Goal: Task Accomplishment & Management: Manage account settings

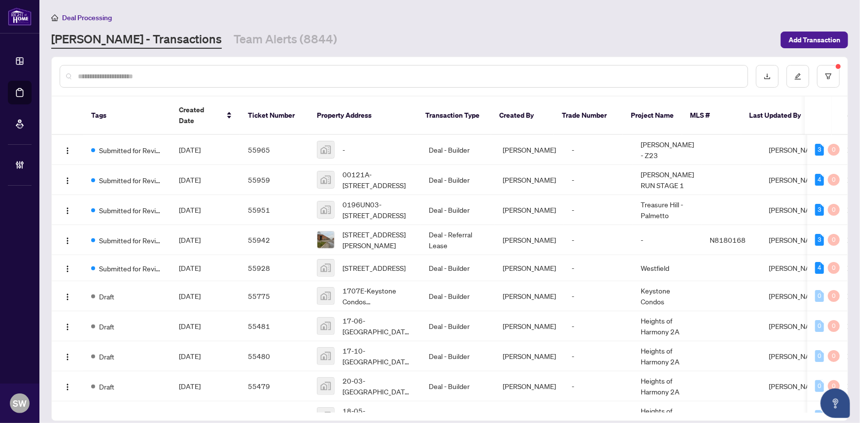
click at [95, 76] on input "text" at bounding box center [409, 76] width 662 height 11
paste input "*****"
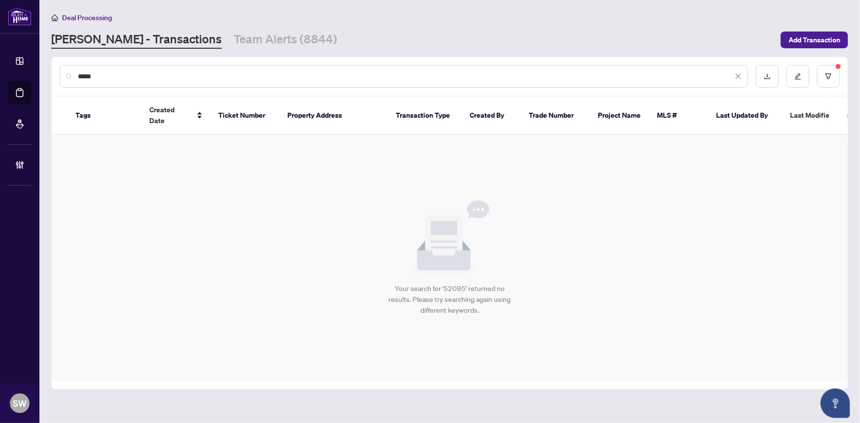
type input "*****"
click at [832, 73] on button "button" at bounding box center [828, 76] width 23 height 23
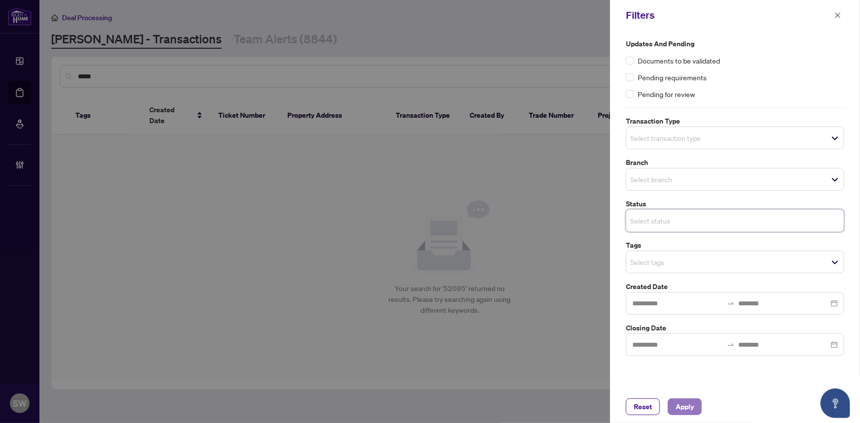
click at [700, 404] on button "Apply" at bounding box center [685, 407] width 34 height 17
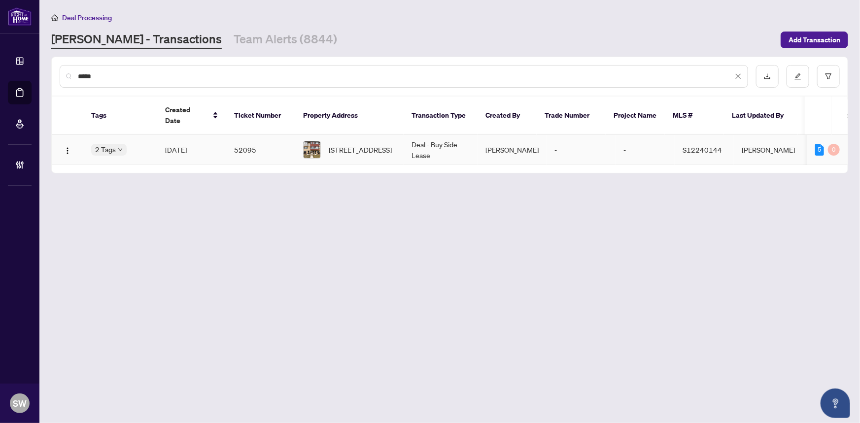
click at [231, 138] on td "52095" at bounding box center [260, 150] width 69 height 30
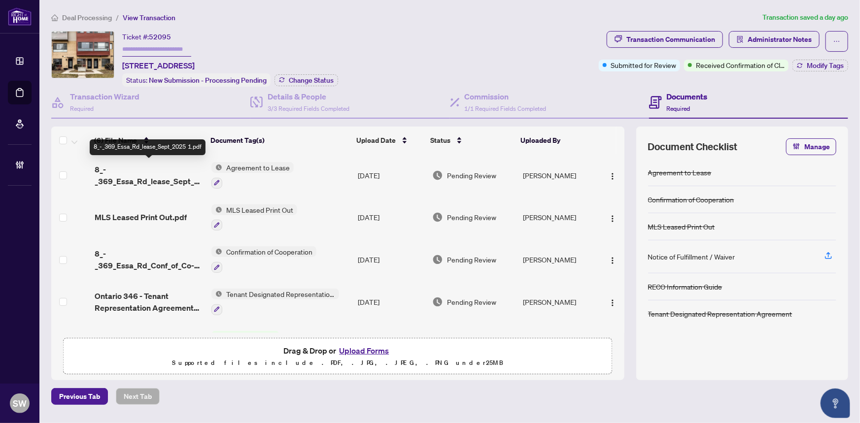
click at [177, 175] on span "8_-_369_Essa_Rd_lease_Sept_2025 1.pdf" at bounding box center [149, 176] width 109 height 24
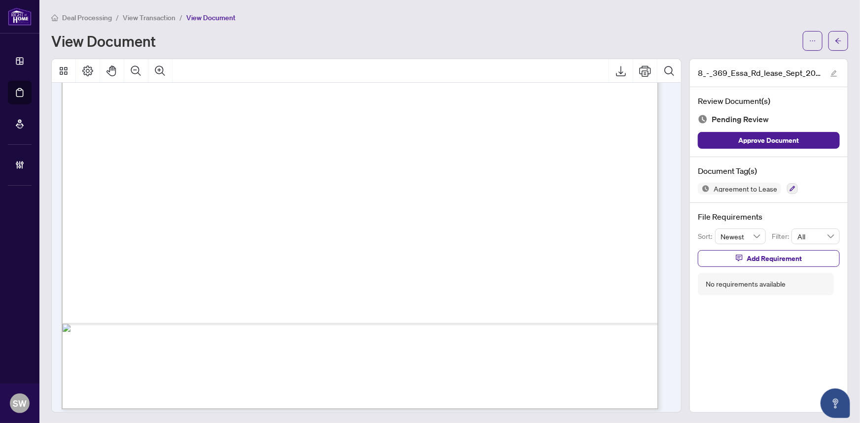
scroll to position [2045, 0]
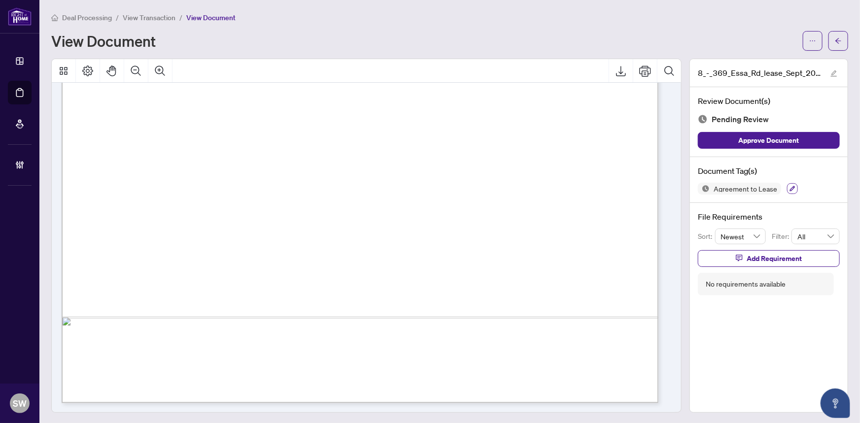
click at [790, 186] on icon "button" at bounding box center [792, 188] width 5 height 5
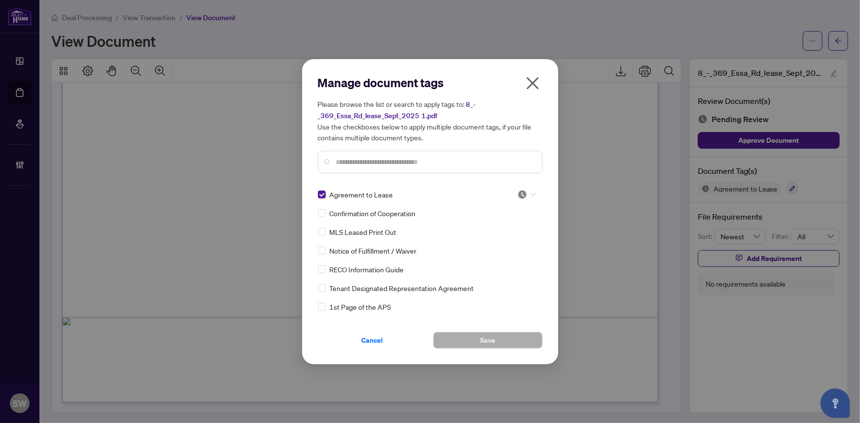
click at [524, 190] on div at bounding box center [526, 195] width 19 height 10
click at [502, 227] on div "Needs Work" at bounding box center [494, 226] width 63 height 11
click at [470, 342] on button "Save" at bounding box center [487, 340] width 109 height 17
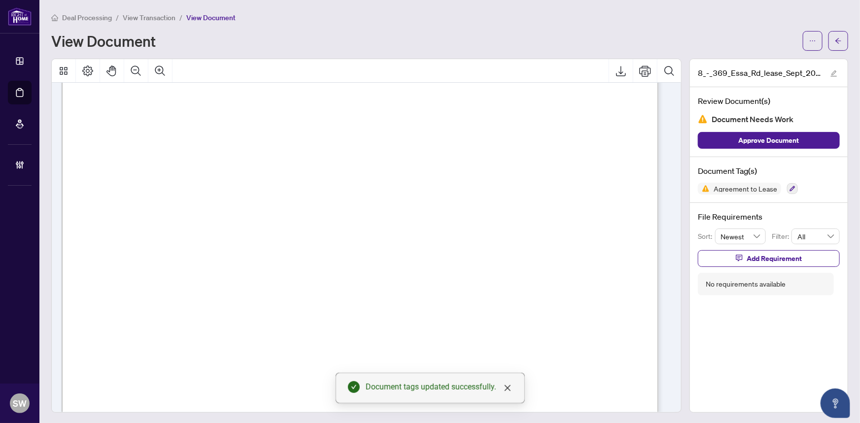
scroll to position [1866, 0]
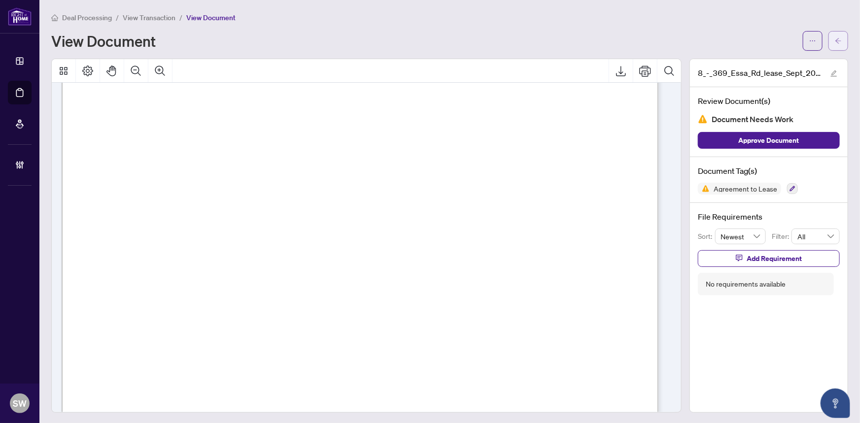
click at [838, 39] on button "button" at bounding box center [838, 41] width 20 height 20
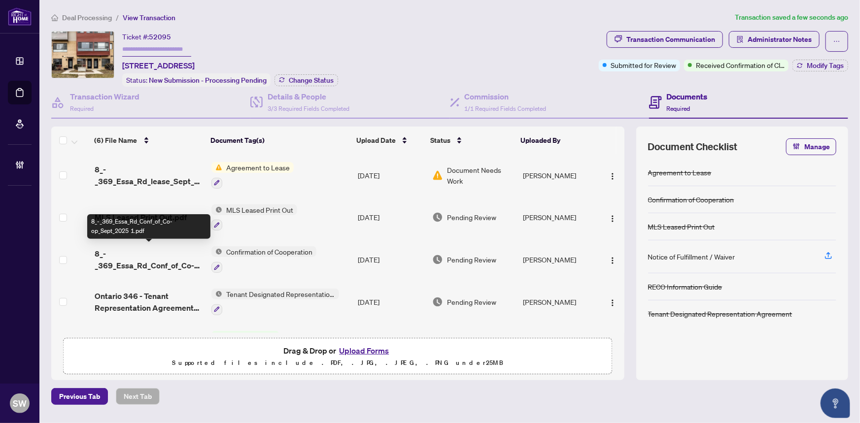
click at [146, 262] on span "8_-_369_Essa_Rd_Conf_of_Co-op_Sept_2025 1.pdf" at bounding box center [149, 260] width 109 height 24
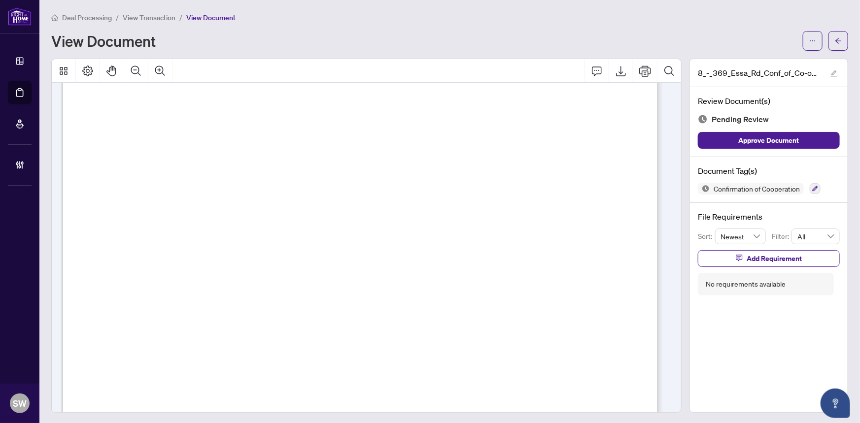
scroll to position [964, 0]
click at [769, 187] on span "Confirmation of Cooperation" at bounding box center [757, 188] width 94 height 7
click at [813, 187] on icon "button" at bounding box center [815, 188] width 5 height 5
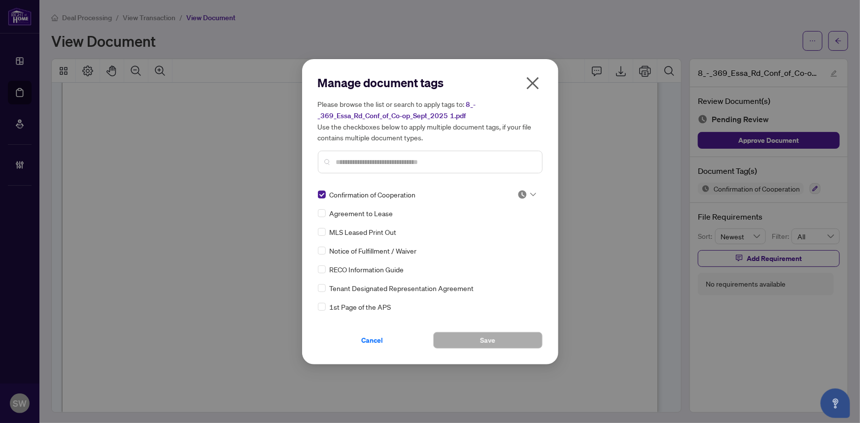
click at [526, 194] on div at bounding box center [526, 195] width 19 height 10
click at [490, 243] on div "Approved" at bounding box center [494, 242] width 63 height 11
click at [510, 340] on button "Save" at bounding box center [487, 340] width 109 height 17
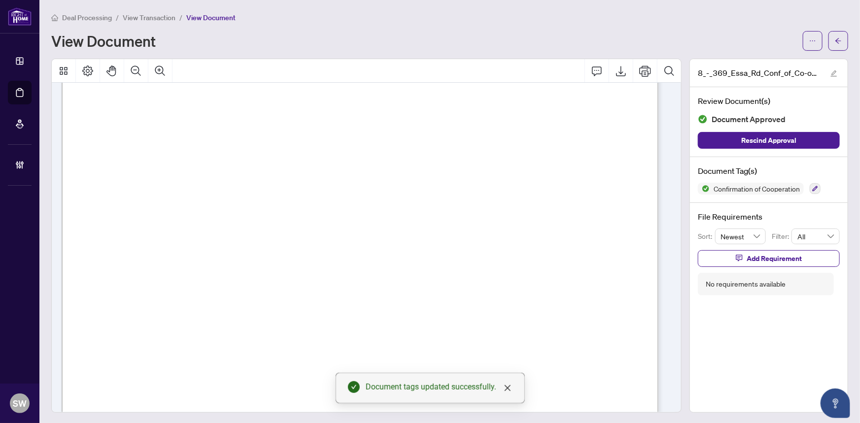
click at [835, 39] on icon "arrow-left" at bounding box center [838, 40] width 6 height 5
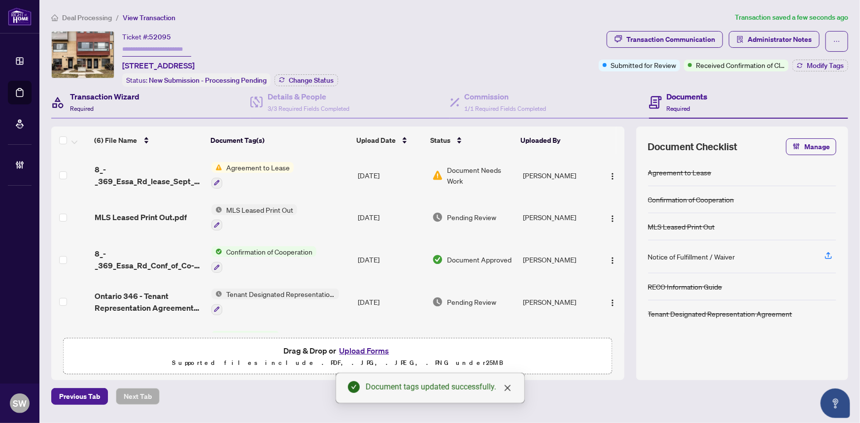
click at [88, 105] on span "Required" at bounding box center [82, 108] width 24 height 7
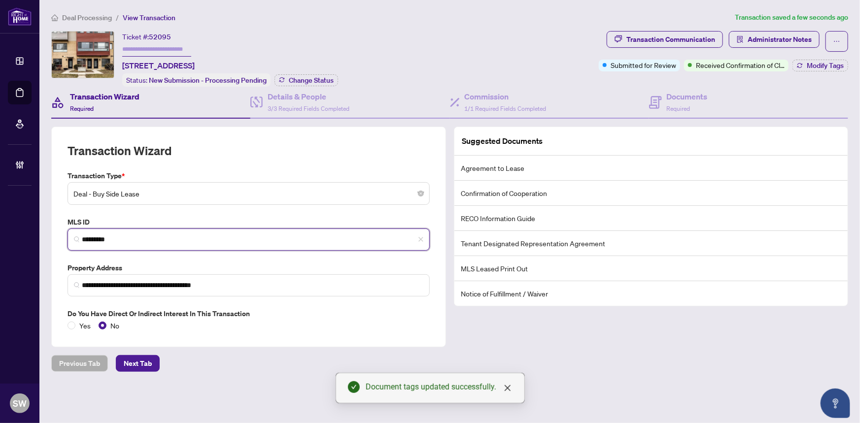
click at [97, 237] on input "*********" at bounding box center [252, 240] width 341 height 10
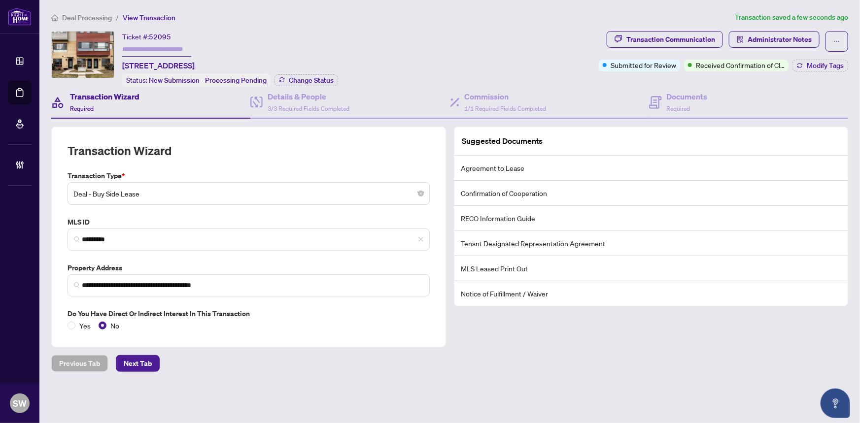
click at [159, 35] on span "52095" at bounding box center [160, 37] width 22 height 9
copy span "52095"
click at [698, 103] on div "Documents Required" at bounding box center [687, 102] width 41 height 23
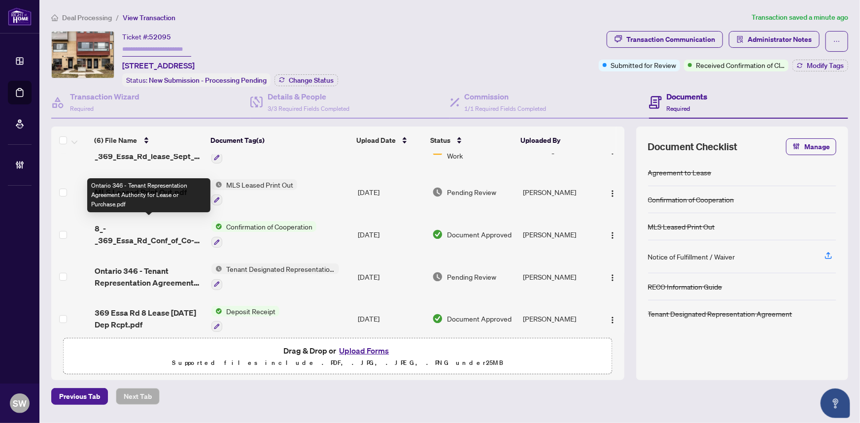
scroll to position [74, 0]
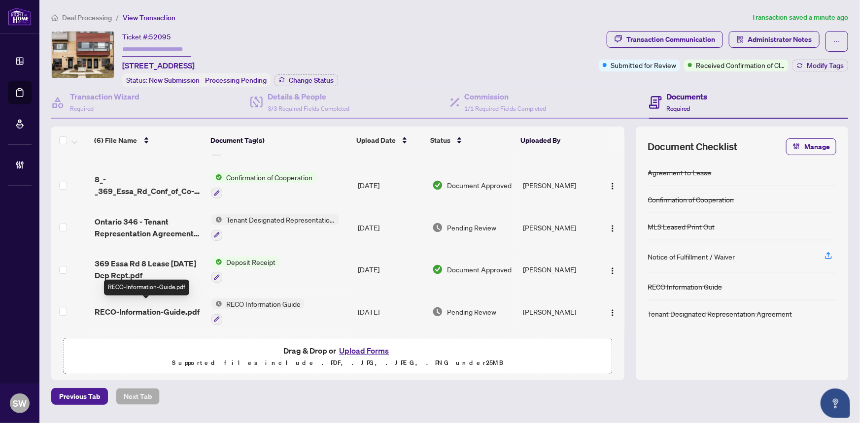
click at [187, 306] on span "RECO-Information-Guide.pdf" at bounding box center [147, 312] width 105 height 12
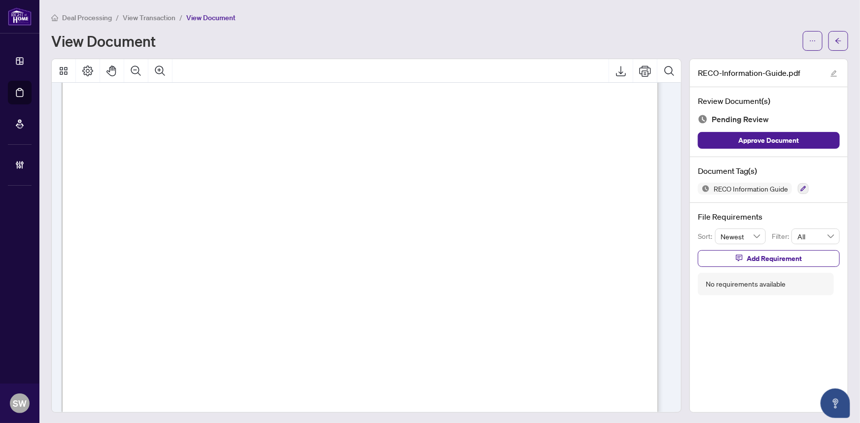
scroll to position [9597, 0]
click at [800, 187] on icon "button" at bounding box center [803, 189] width 6 height 6
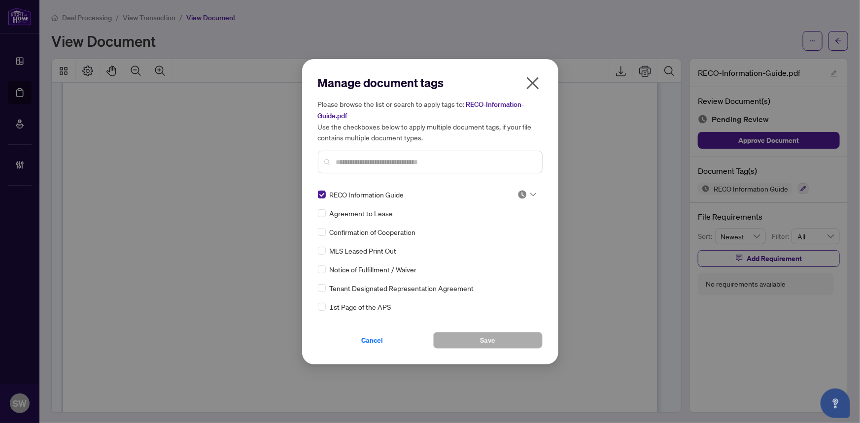
click at [518, 194] on img at bounding box center [522, 195] width 10 height 10
click at [494, 241] on div "Approved" at bounding box center [494, 242] width 63 height 11
click at [490, 341] on span "Save" at bounding box center [487, 341] width 15 height 16
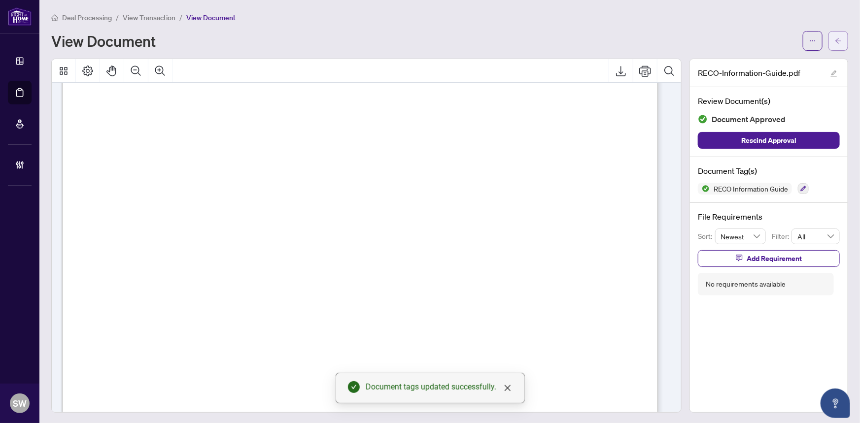
click at [836, 42] on button "button" at bounding box center [838, 41] width 20 height 20
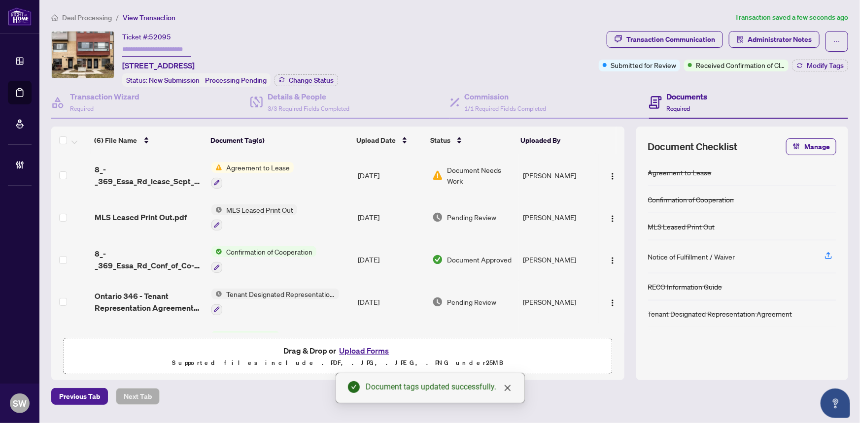
click at [187, 216] on div "MLS Leased Print Out.pdf" at bounding box center [149, 217] width 109 height 12
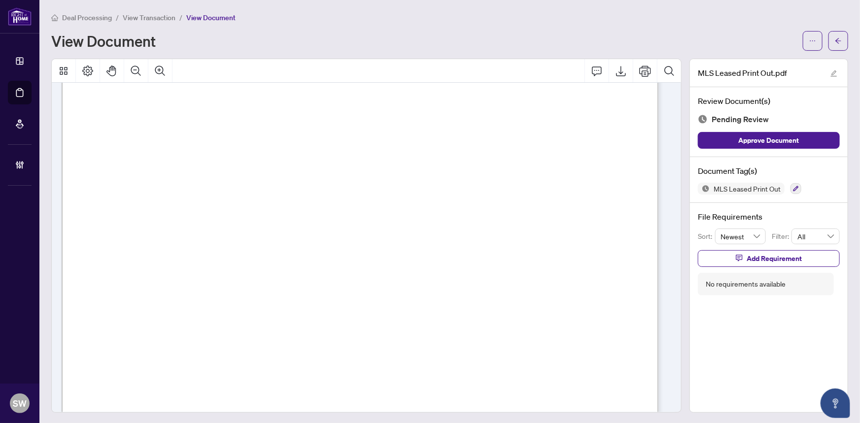
scroll to position [43, 0]
click at [793, 187] on icon "button" at bounding box center [795, 188] width 5 height 5
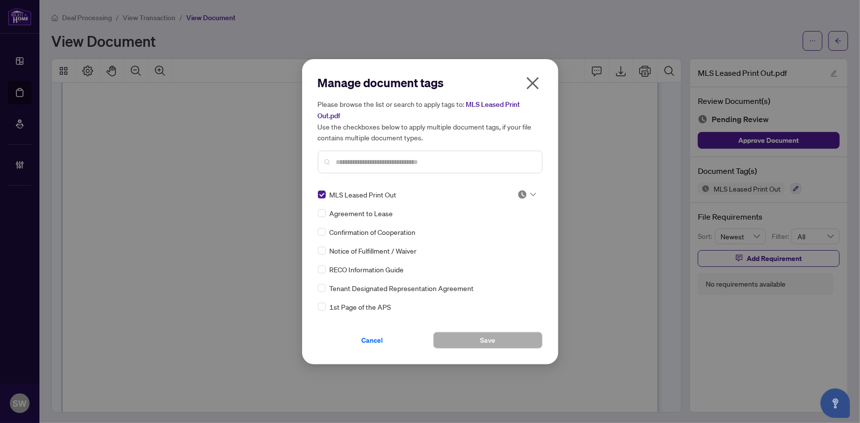
click at [525, 194] on div at bounding box center [526, 195] width 19 height 10
click at [499, 242] on div "Approved" at bounding box center [494, 242] width 63 height 11
click at [471, 337] on button "Save" at bounding box center [487, 340] width 109 height 17
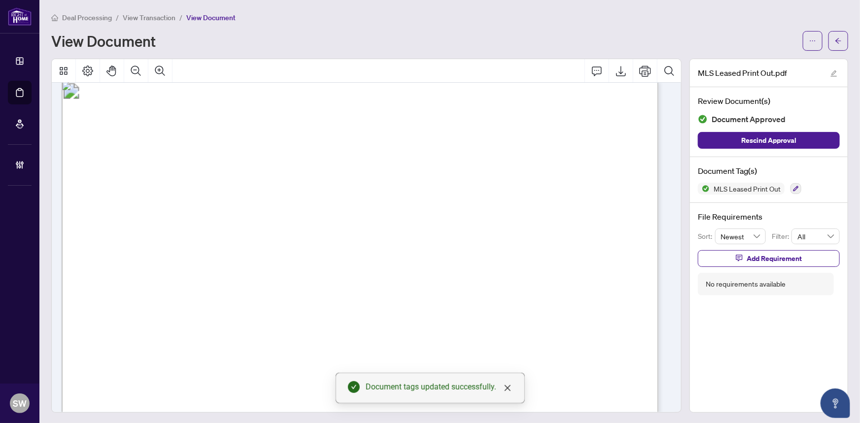
scroll to position [0, 0]
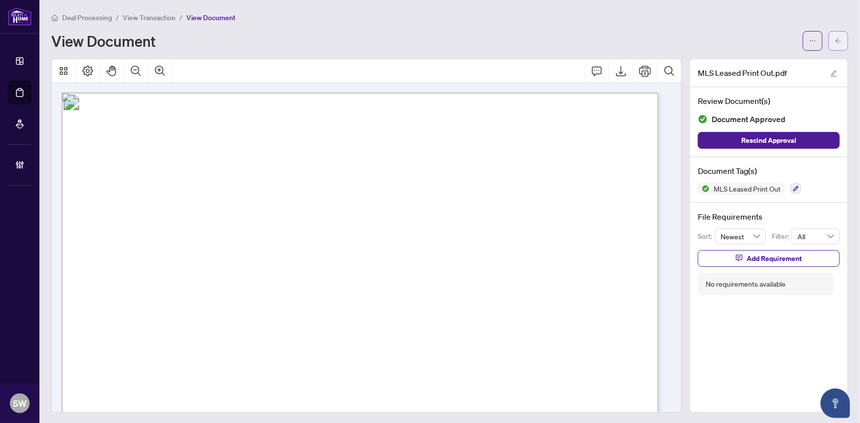
click at [835, 44] on span "button" at bounding box center [838, 41] width 7 height 16
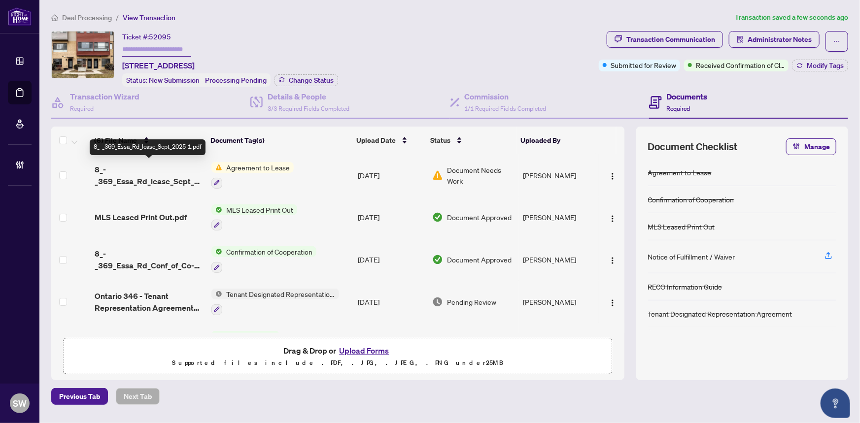
click at [185, 176] on span "8_-_369_Essa_Rd_lease_Sept_2025 1.pdf" at bounding box center [149, 176] width 109 height 24
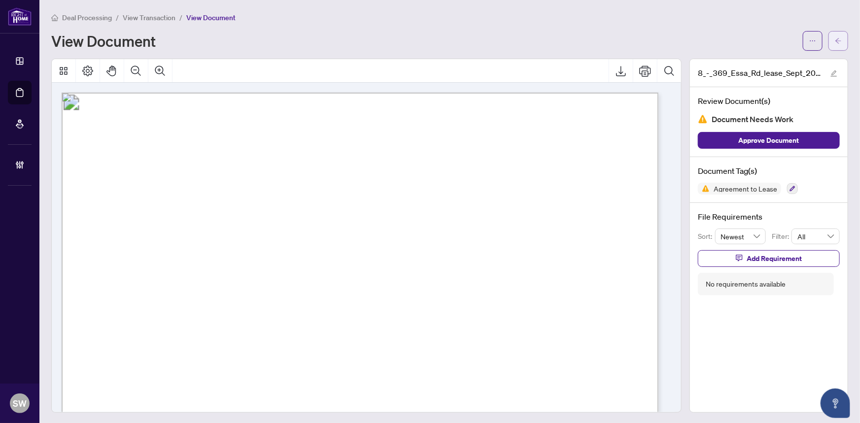
click at [835, 41] on icon "arrow-left" at bounding box center [838, 40] width 6 height 5
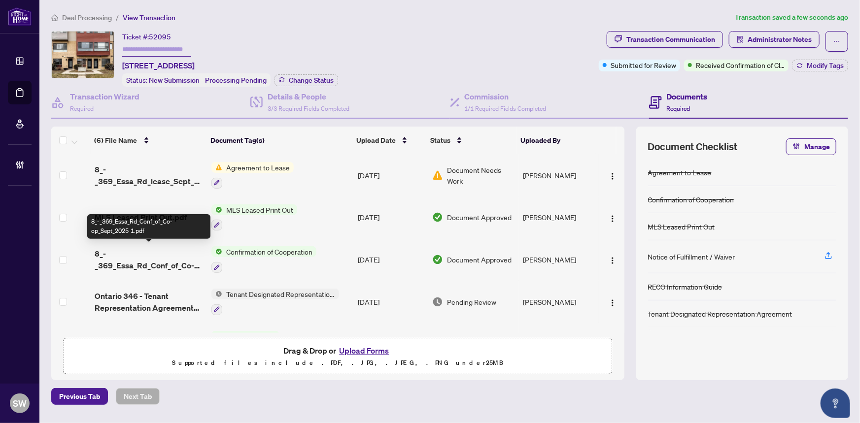
click at [154, 255] on span "8_-_369_Essa_Rd_Conf_of_Co-op_Sept_2025 1.pdf" at bounding box center [149, 260] width 109 height 24
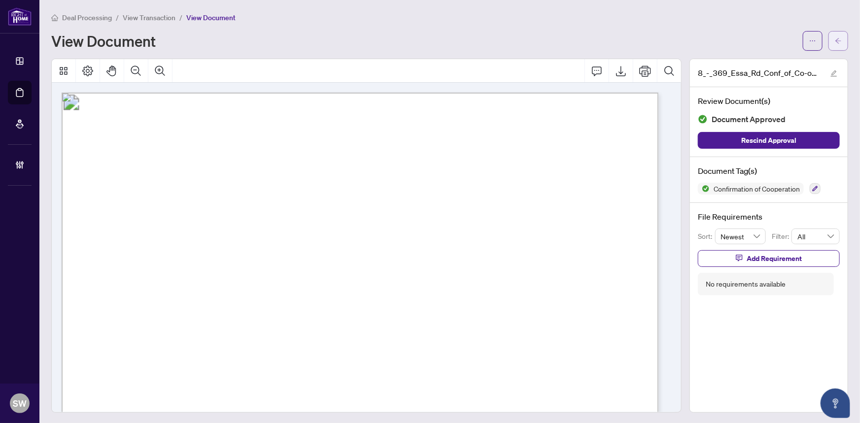
click at [835, 44] on span "button" at bounding box center [838, 41] width 7 height 16
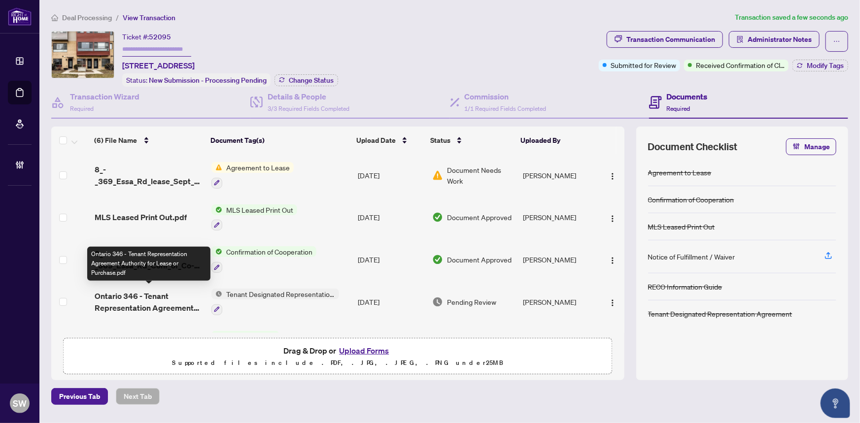
click at [151, 296] on span "Ontario 346 - Tenant Representation Agreement Authority for Lease or Purchase.p…" at bounding box center [149, 302] width 109 height 24
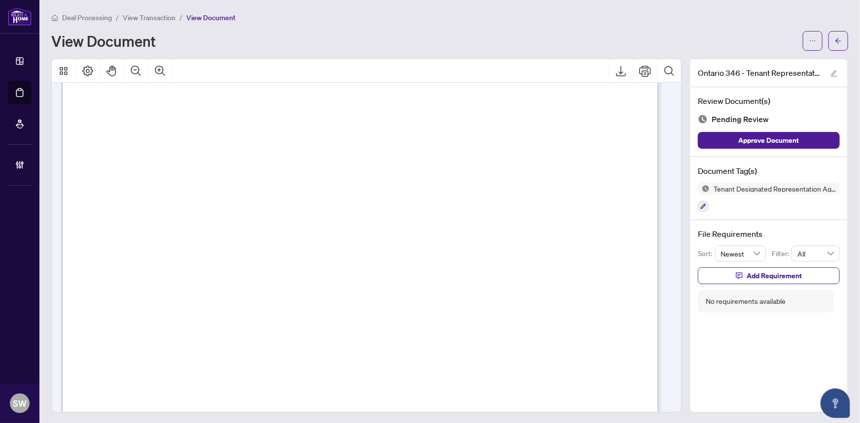
scroll to position [2371, 0]
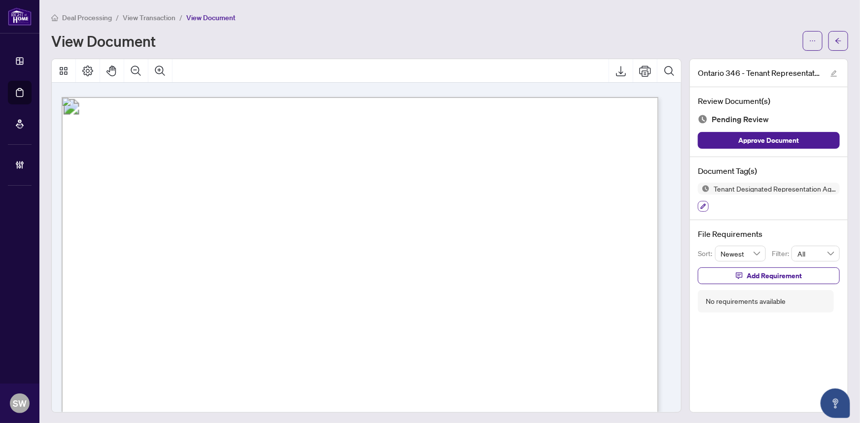
click at [700, 205] on icon "button" at bounding box center [703, 206] width 6 height 6
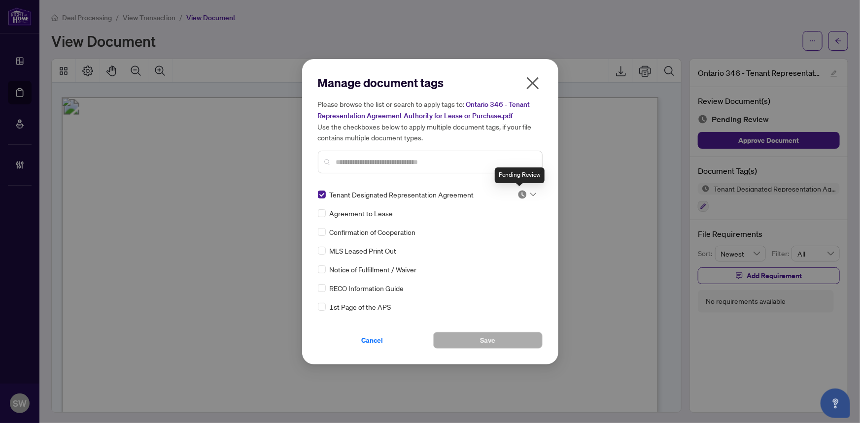
click at [523, 194] on img at bounding box center [522, 195] width 10 height 10
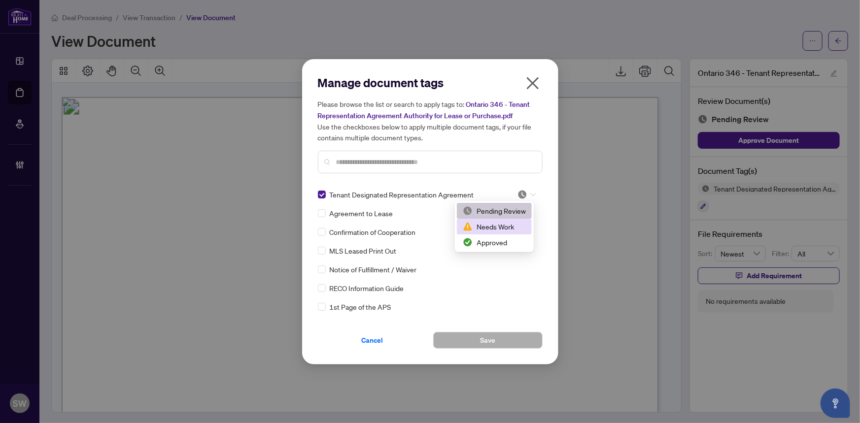
click at [502, 229] on div "Needs Work" at bounding box center [494, 226] width 63 height 11
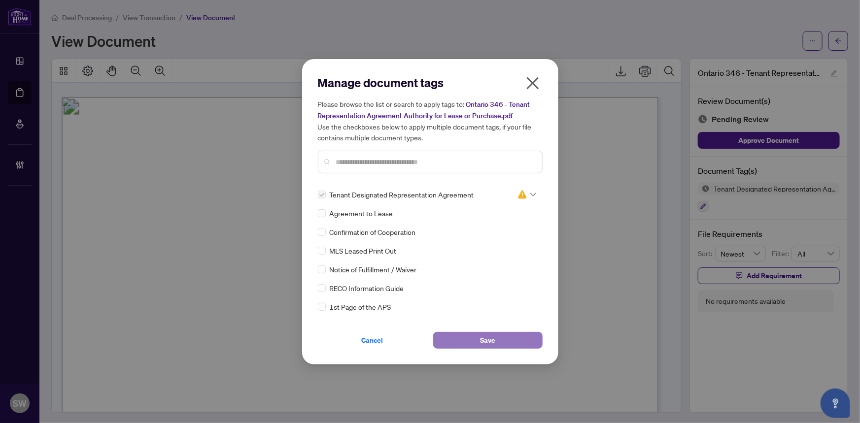
click at [499, 339] on button "Save" at bounding box center [487, 340] width 109 height 17
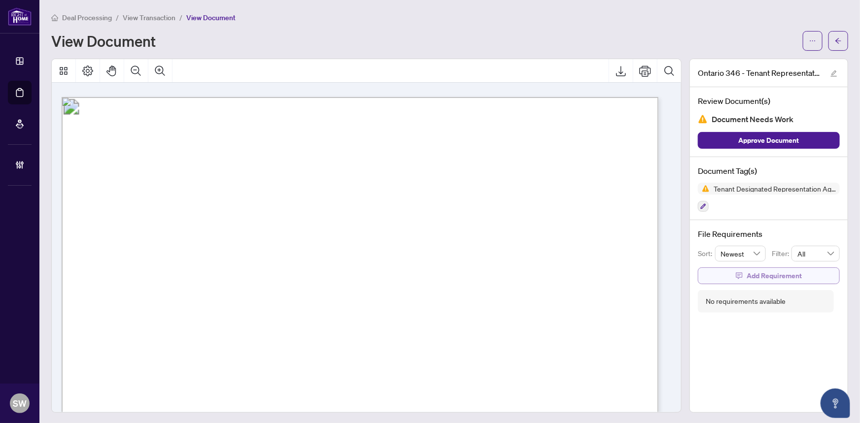
click at [799, 273] on button "Add Requirement" at bounding box center [769, 276] width 142 height 17
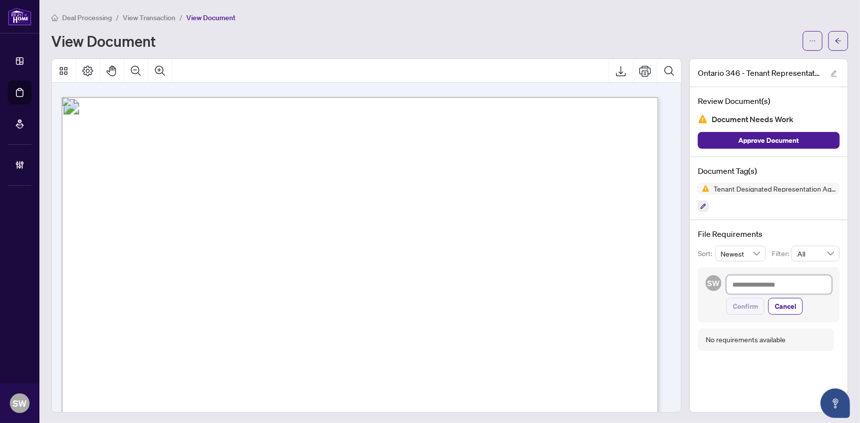
click at [772, 286] on textarea at bounding box center [778, 284] width 105 height 19
paste textarea "**********"
type textarea "**********"
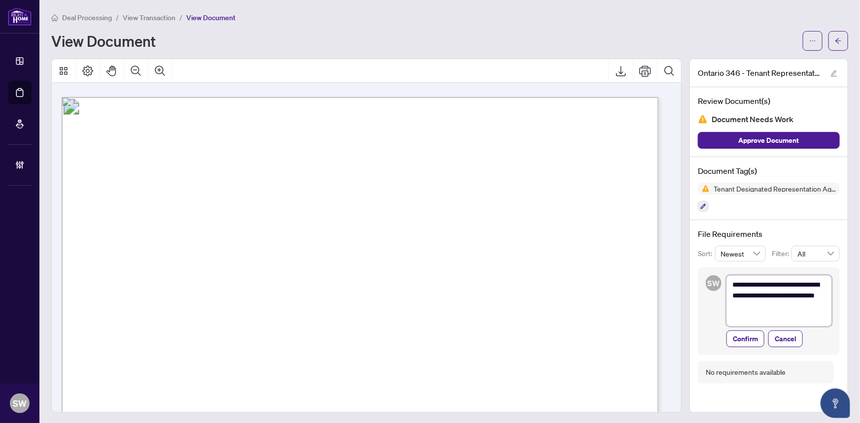
scroll to position [0, 0]
type textarea "**********"
click at [740, 337] on span "Confirm" at bounding box center [745, 339] width 25 height 16
type textarea "**********"
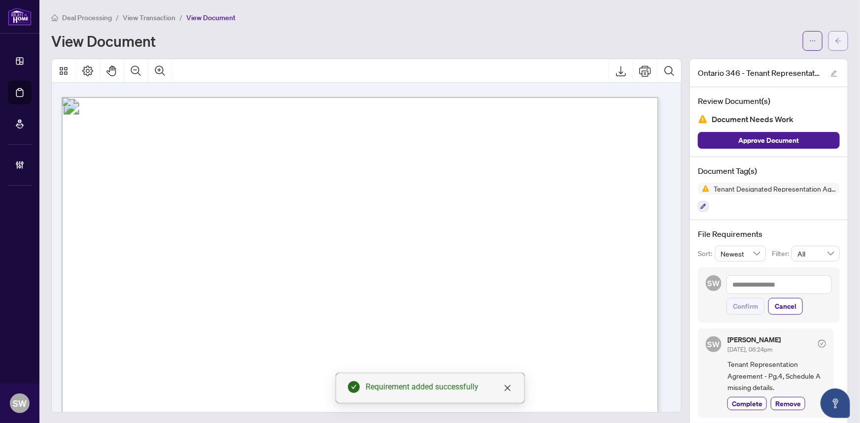
click at [837, 41] on button "button" at bounding box center [838, 41] width 20 height 20
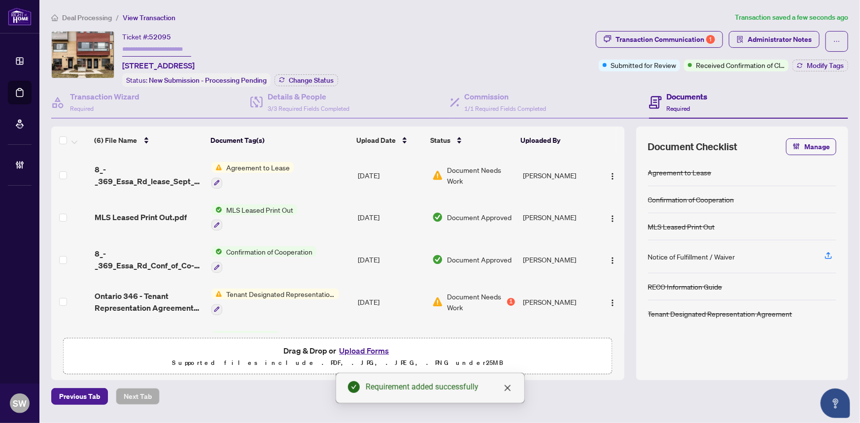
click at [168, 172] on span "8_-_369_Essa_Rd_lease_Sept_2025 1.pdf" at bounding box center [149, 176] width 109 height 24
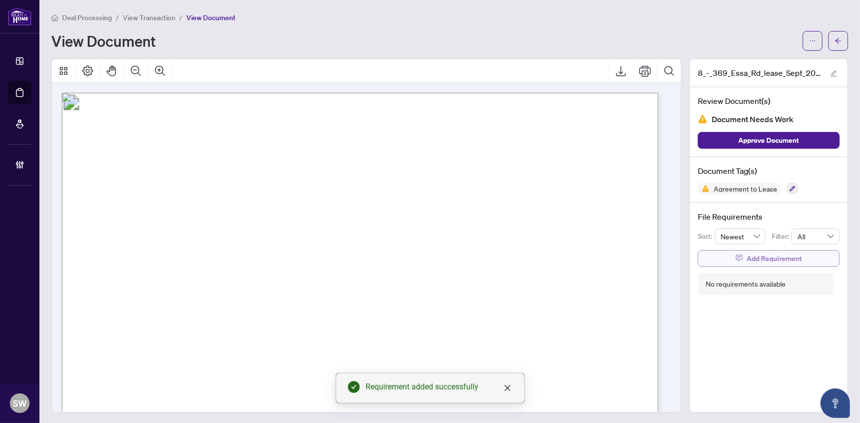
click at [749, 259] on span "Add Requirement" at bounding box center [773, 259] width 55 height 16
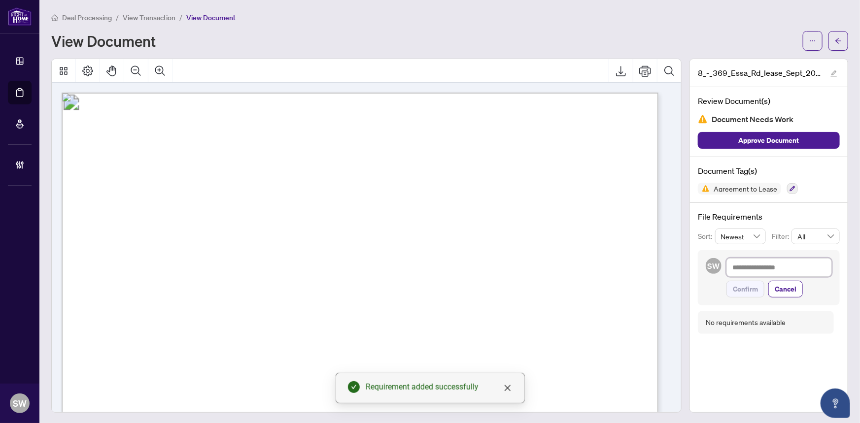
click at [751, 266] on textarea at bounding box center [778, 267] width 105 height 19
paste textarea "**********"
type textarea "**********"
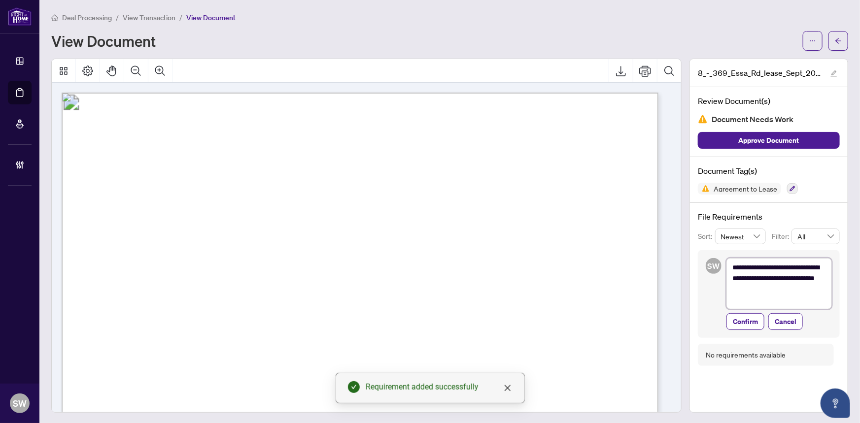
type textarea "**********"
click at [738, 185] on span "Agreement to Lease" at bounding box center [745, 188] width 71 height 7
copy div "Agreement to Lease"
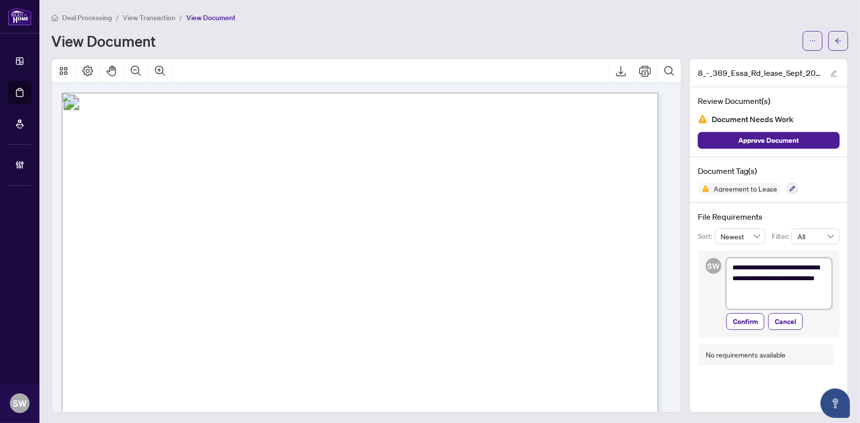
drag, startPoint x: 728, startPoint y: 267, endPoint x: 761, endPoint y: 274, distance: 33.2
click at [761, 274] on textarea "**********" at bounding box center [778, 283] width 105 height 51
paste textarea "**********"
type textarea "**********"
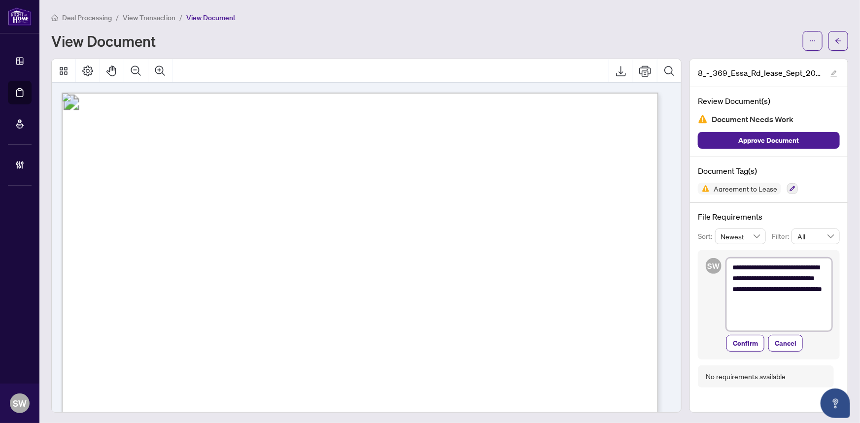
click at [730, 268] on textarea "**********" at bounding box center [778, 294] width 105 height 73
type textarea "**********"
drag, startPoint x: 762, startPoint y: 277, endPoint x: 705, endPoint y: 255, distance: 61.5
click at [705, 255] on div "**********" at bounding box center [769, 304] width 142 height 109
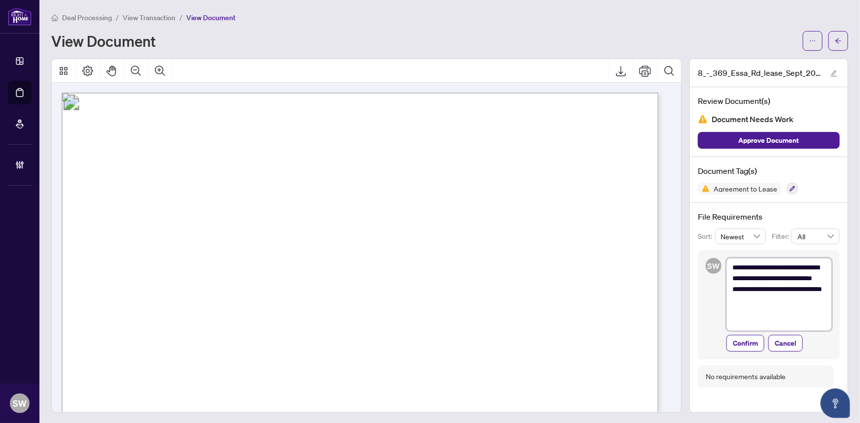
paste textarea "**********"
type textarea "**********"
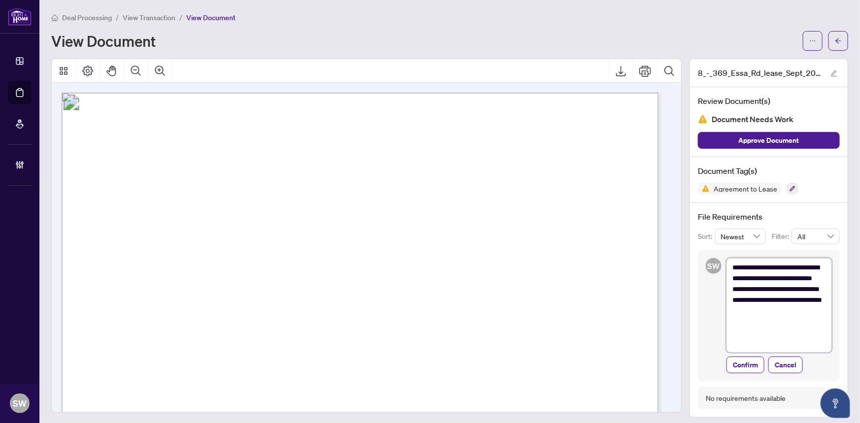
type textarea "**********"
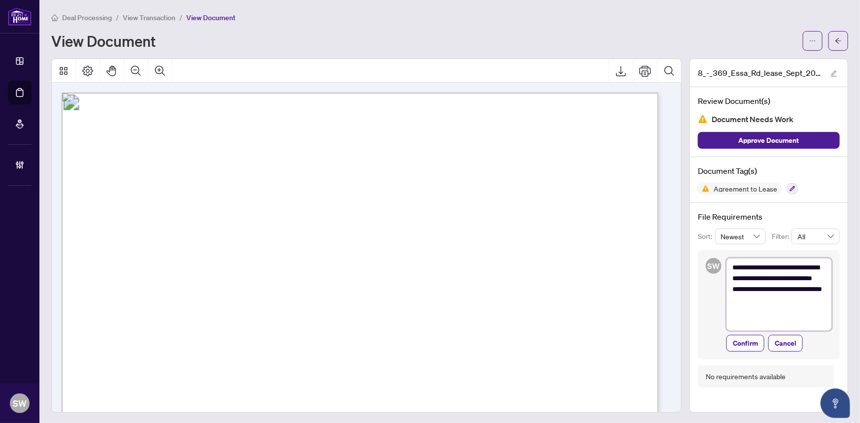
type textarea "**********"
click at [739, 183] on span "Agreement to Lease" at bounding box center [739, 189] width 83 height 12
copy div "Agreement to Lease"
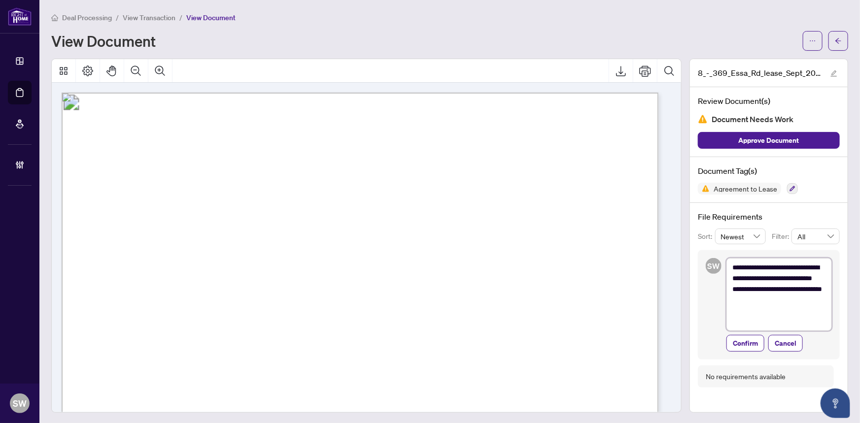
drag, startPoint x: 753, startPoint y: 310, endPoint x: 701, endPoint y: 199, distance: 123.0
click at [701, 199] on div "**********" at bounding box center [768, 236] width 159 height 354
click at [761, 276] on textarea "**********" at bounding box center [778, 294] width 105 height 73
drag, startPoint x: 761, startPoint y: 276, endPoint x: 712, endPoint y: 265, distance: 49.7
click at [712, 265] on div "**********" at bounding box center [769, 304] width 142 height 109
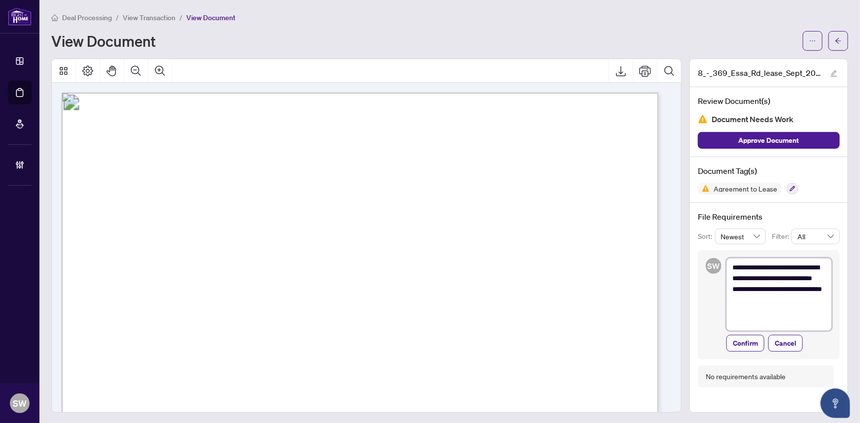
paste textarea "**********"
type textarea "**********"
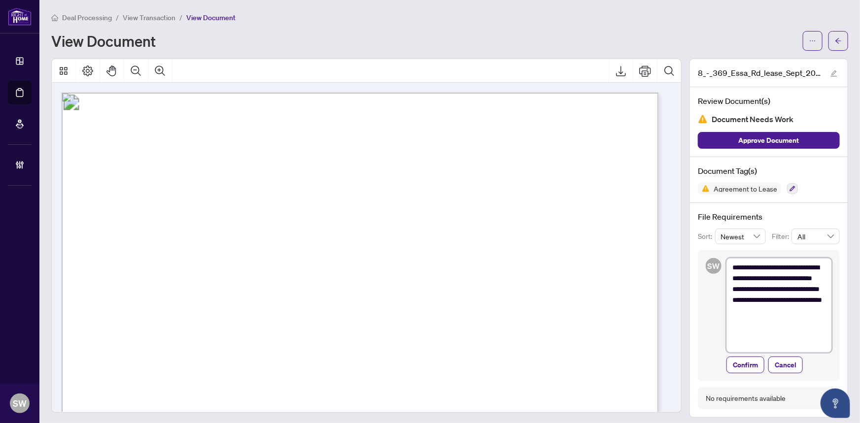
type textarea "**********"
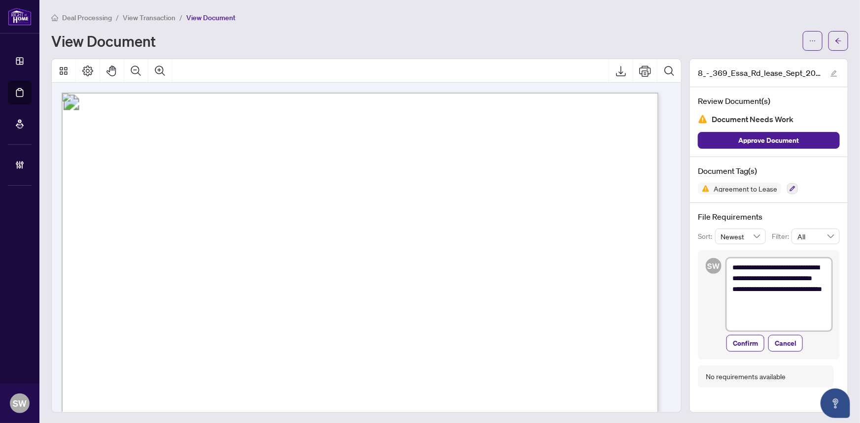
type textarea "**********"
click at [759, 282] on textarea "**********" at bounding box center [778, 294] width 105 height 73
type textarea "**********"
drag, startPoint x: 239, startPoint y: 133, endPoint x: 291, endPoint y: 138, distance: 52.0
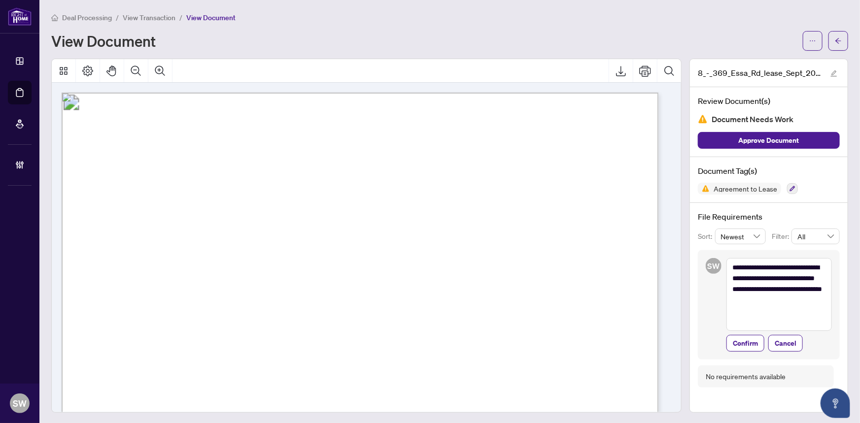
click at [733, 183] on span "Agreement to Lease" at bounding box center [739, 189] width 83 height 12
copy div "Agreement to Lease"
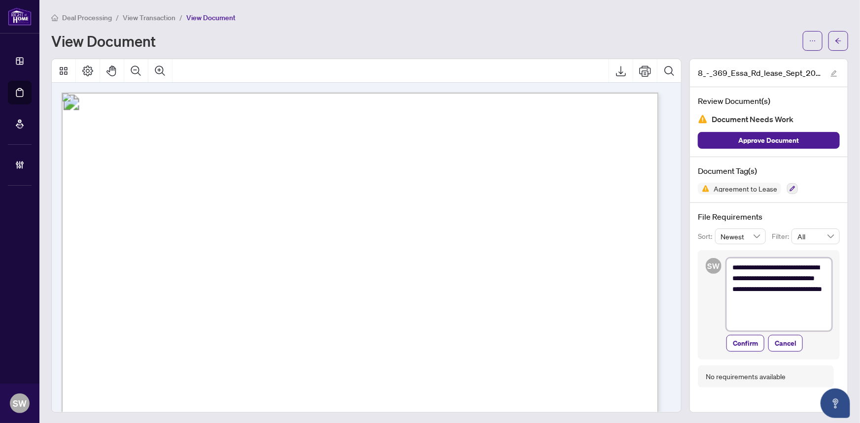
click at [728, 267] on textarea "**********" at bounding box center [778, 294] width 105 height 73
drag, startPoint x: 726, startPoint y: 265, endPoint x: 705, endPoint y: 253, distance: 23.8
click at [705, 253] on div "**********" at bounding box center [769, 304] width 142 height 109
paste textarea "**********"
type textarea "**********"
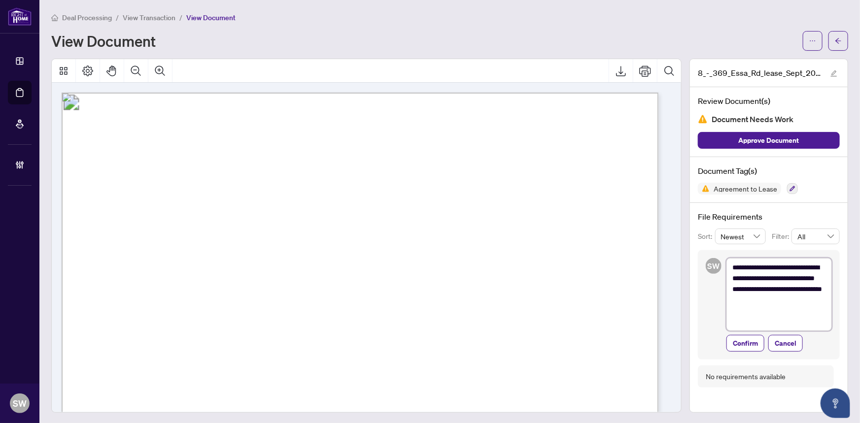
type textarea "**********"
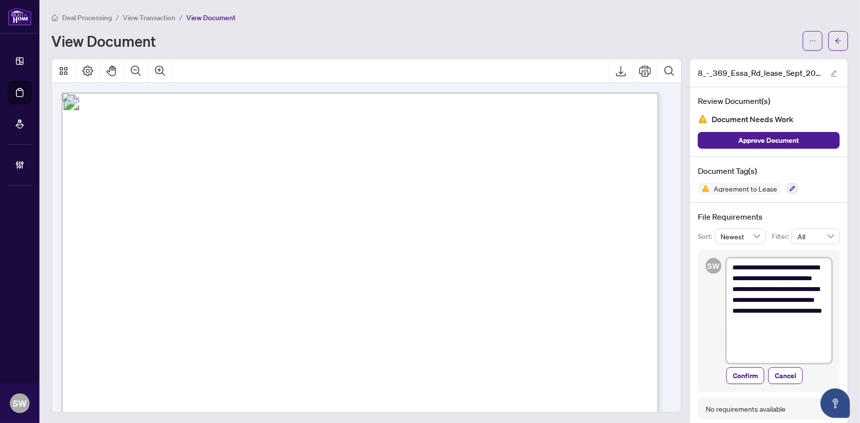
type textarea "**********"
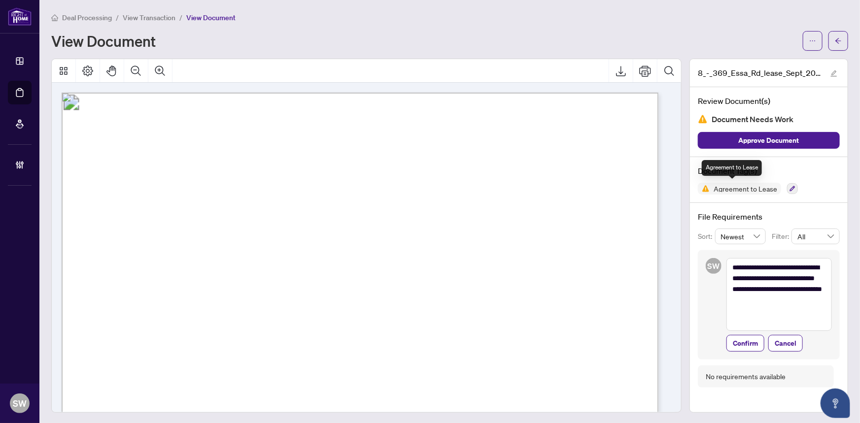
click at [731, 188] on span "Agreement to Lease" at bounding box center [745, 188] width 71 height 7
copy div "Agreement to Lease"
drag, startPoint x: 726, startPoint y: 265, endPoint x: 805, endPoint y: 261, distance: 78.5
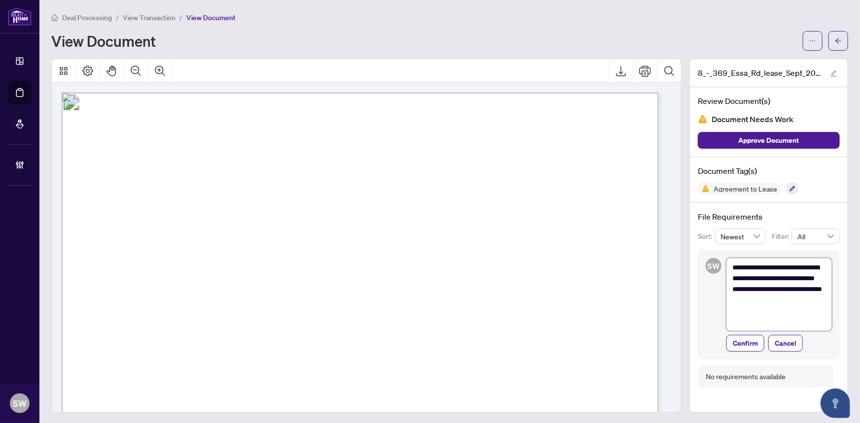
click at [805, 261] on textarea "**********" at bounding box center [778, 294] width 105 height 73
type textarea "**********"
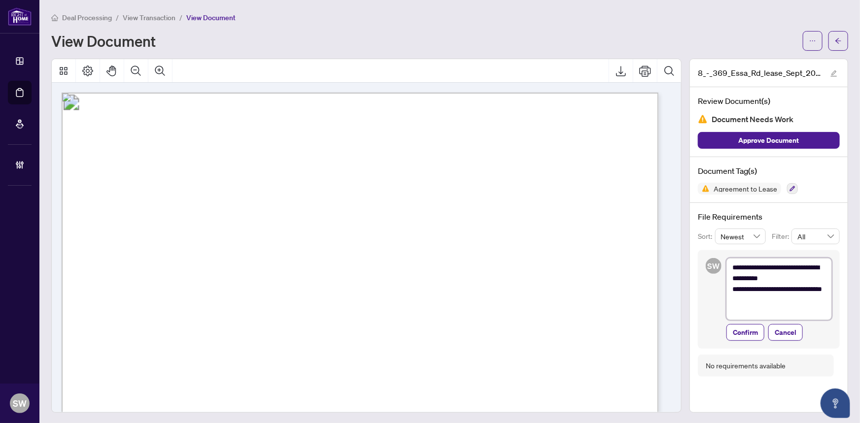
click at [764, 270] on textarea "**********" at bounding box center [778, 289] width 105 height 62
type textarea "**********"
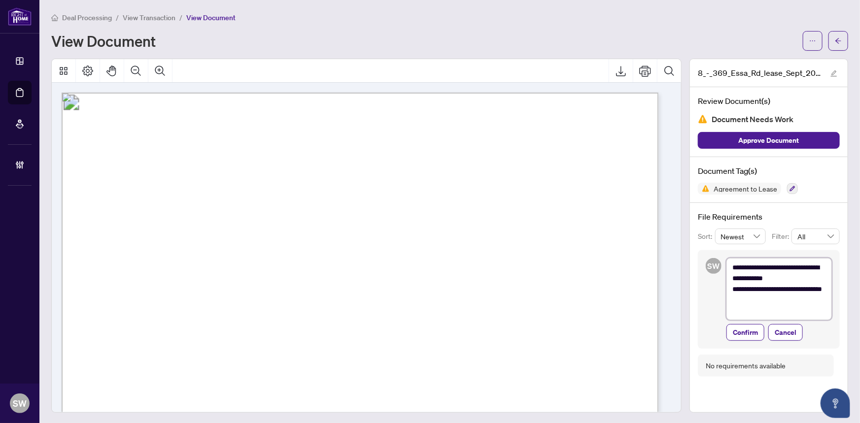
type textarea "**********"
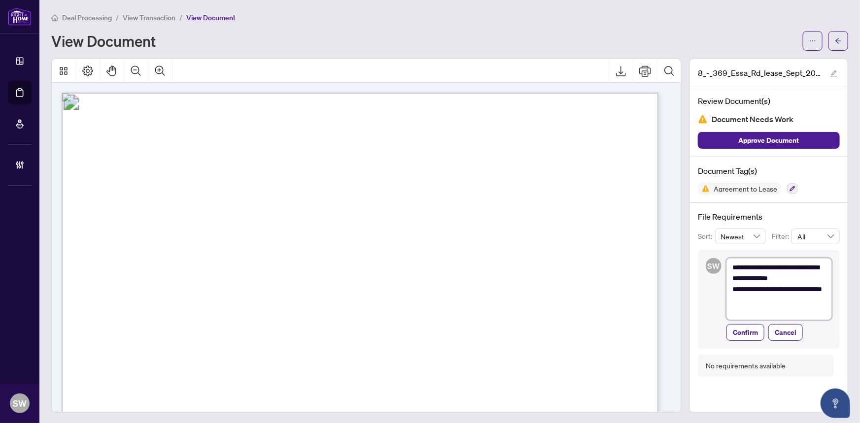
type textarea "**********"
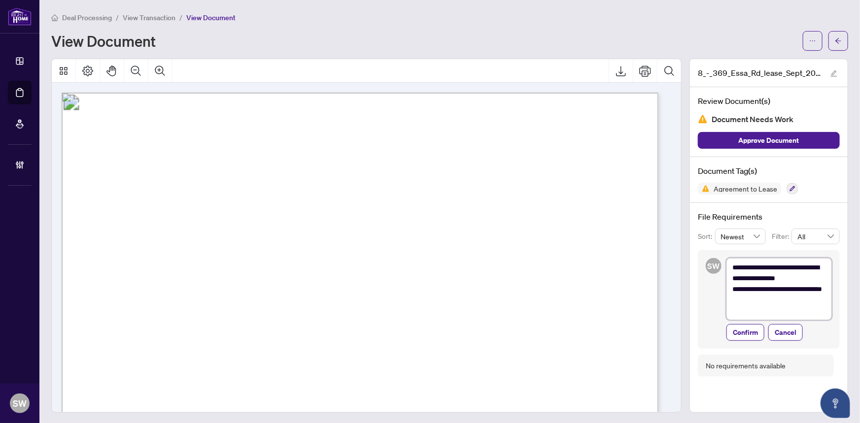
type textarea "**********"
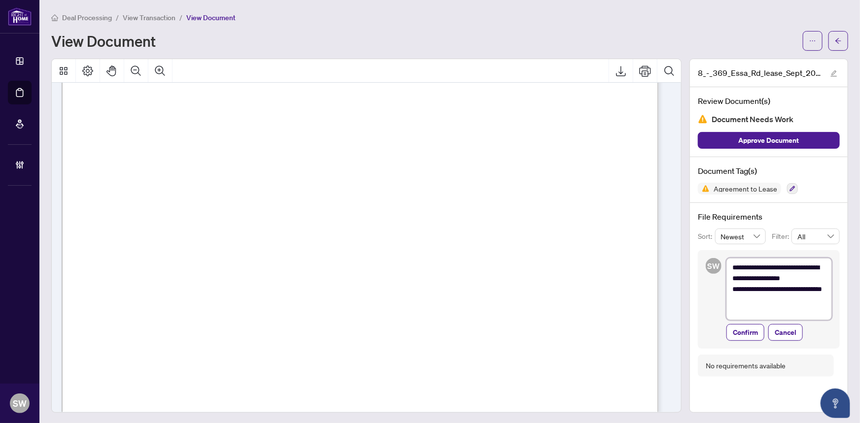
scroll to position [2045, 0]
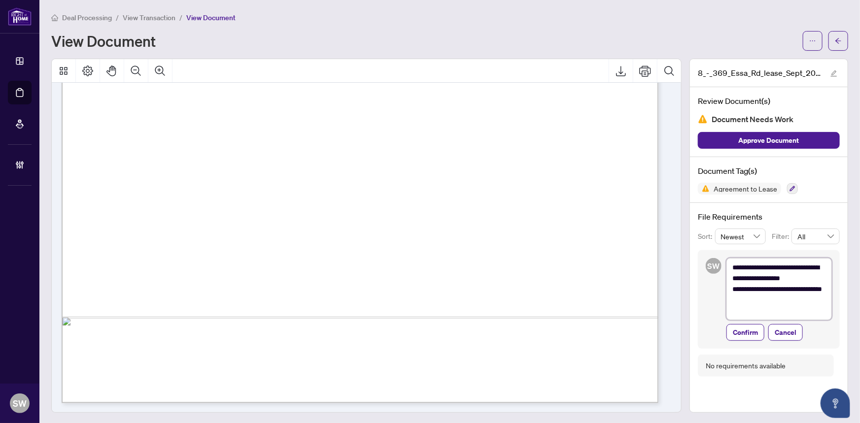
drag, startPoint x: 726, startPoint y: 276, endPoint x: 782, endPoint y: 285, distance: 56.4
click at [782, 285] on textarea "**********" at bounding box center [778, 289] width 105 height 62
type textarea "**********"
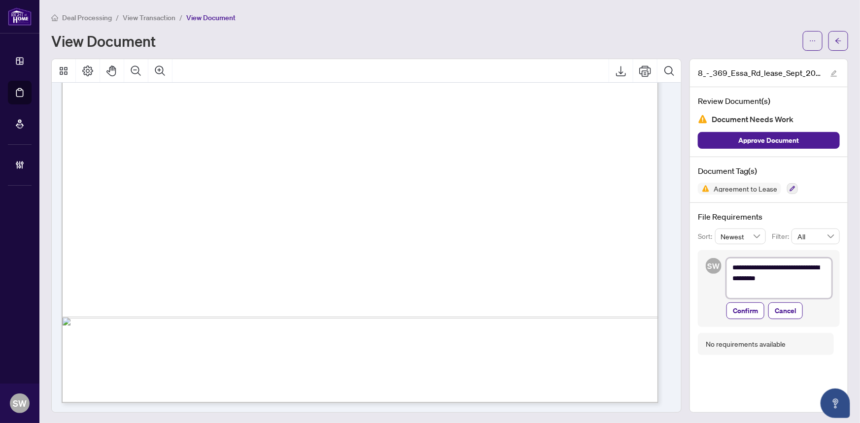
drag, startPoint x: 781, startPoint y: 277, endPoint x: 749, endPoint y: 276, distance: 32.5
click at [749, 276] on textarea "**********" at bounding box center [778, 278] width 105 height 40
type textarea "**********"
click at [808, 267] on textarea "**********" at bounding box center [778, 278] width 105 height 40
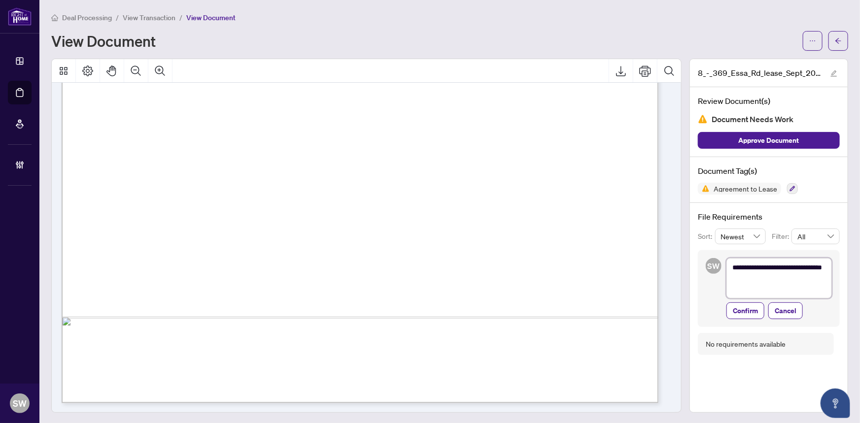
type textarea "**********"
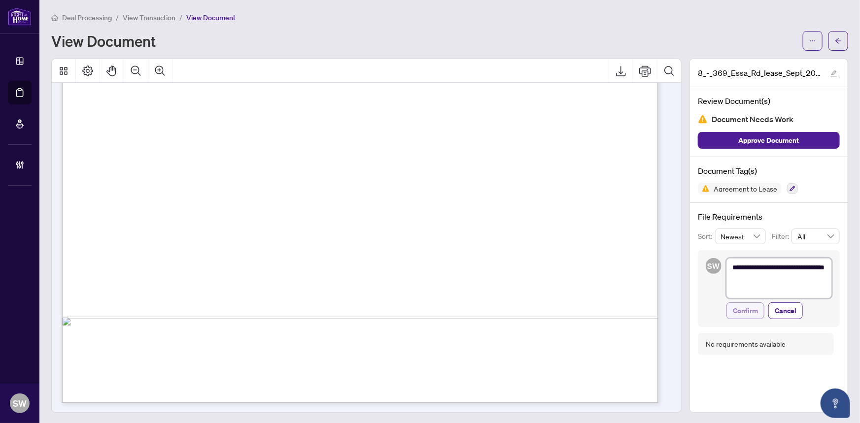
type textarea "**********"
click at [742, 311] on span "Confirm" at bounding box center [745, 311] width 25 height 16
type textarea "**********"
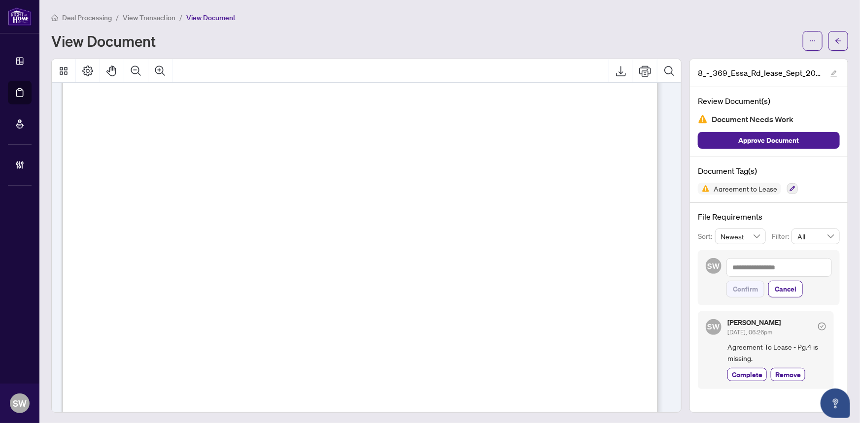
scroll to position [135, 0]
click at [836, 43] on button "button" at bounding box center [838, 41] width 20 height 20
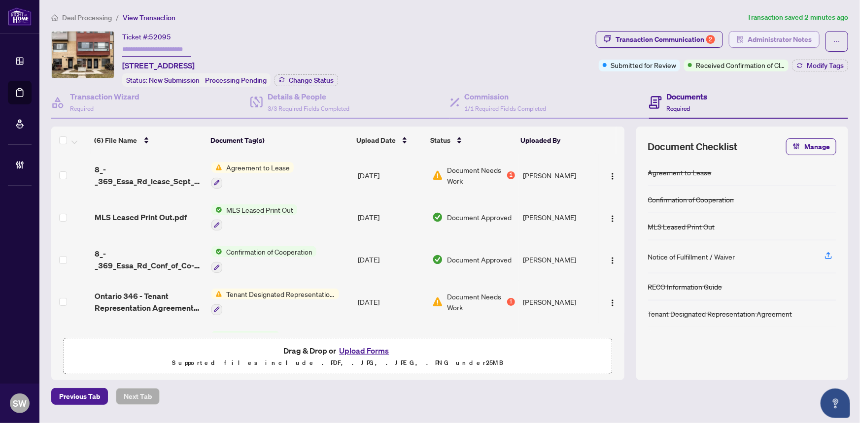
click at [786, 31] on button "Administrator Notes" at bounding box center [774, 39] width 91 height 17
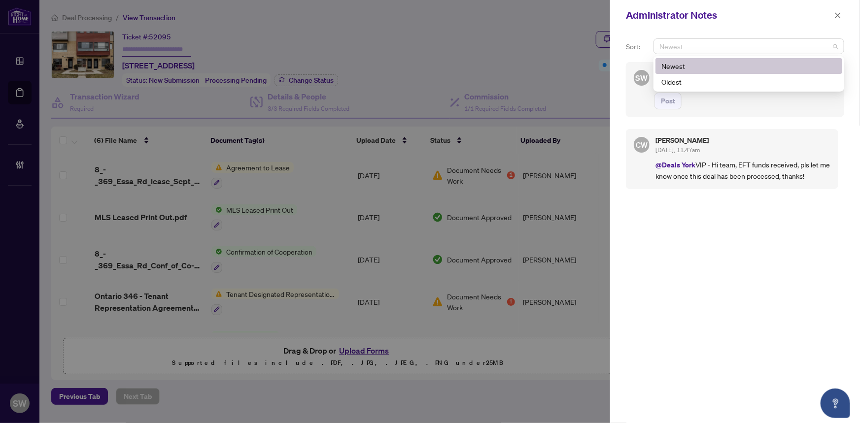
click at [734, 51] on span "Newest" at bounding box center [748, 46] width 179 height 15
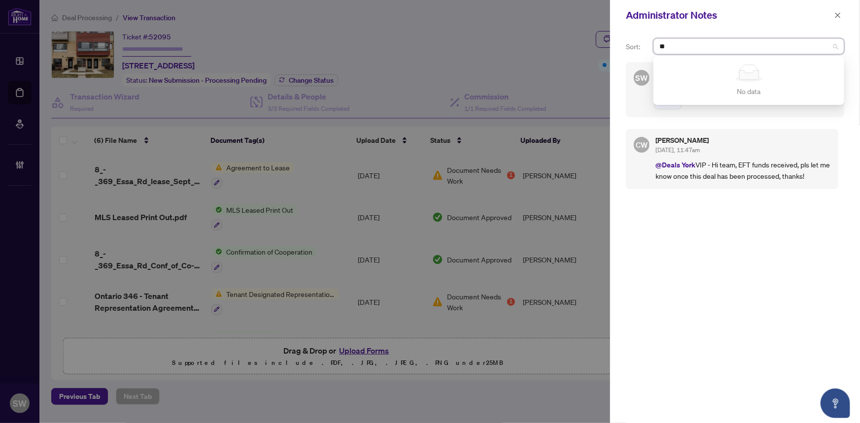
type input "*"
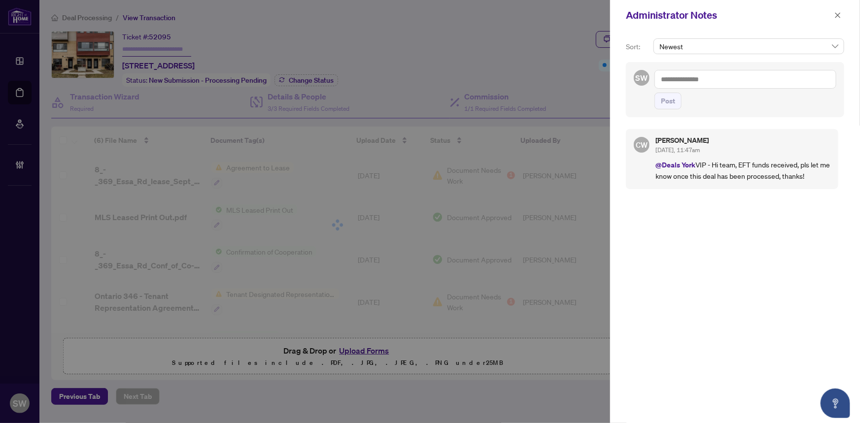
click at [737, 85] on textarea at bounding box center [745, 79] width 182 height 19
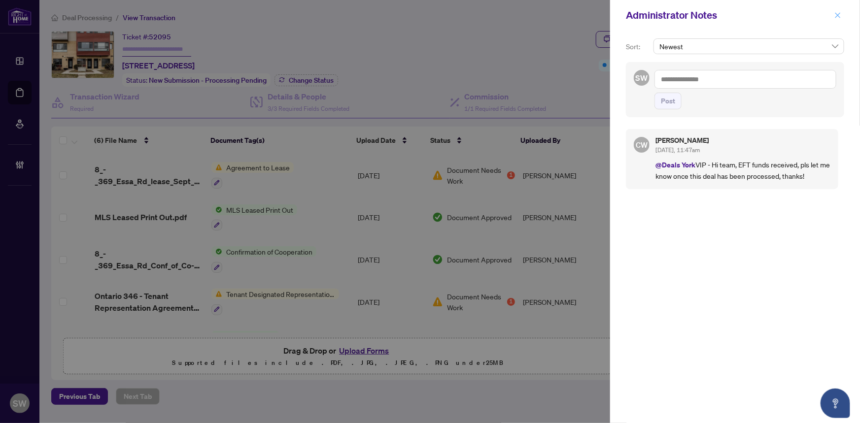
click at [841, 15] on icon "close" at bounding box center [837, 15] width 7 height 7
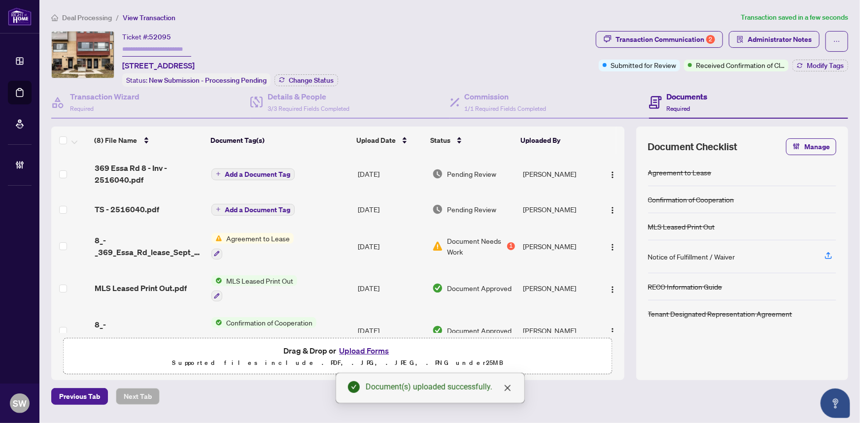
click at [249, 172] on span "Add a Document Tag" at bounding box center [258, 174] width 66 height 7
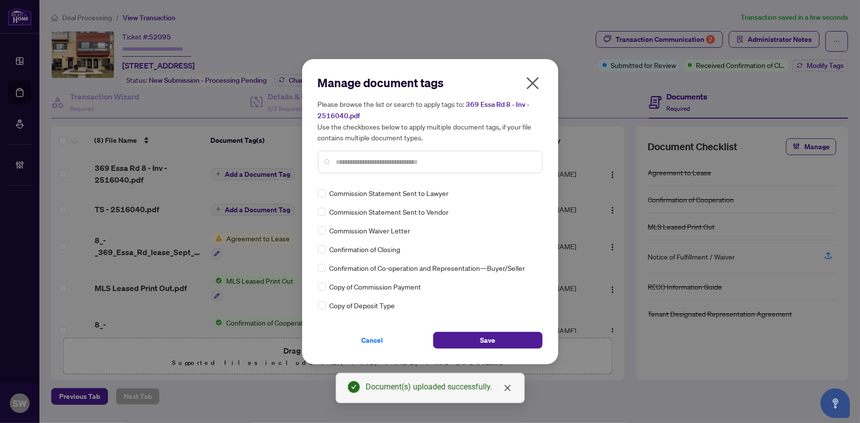
scroll to position [1, 0]
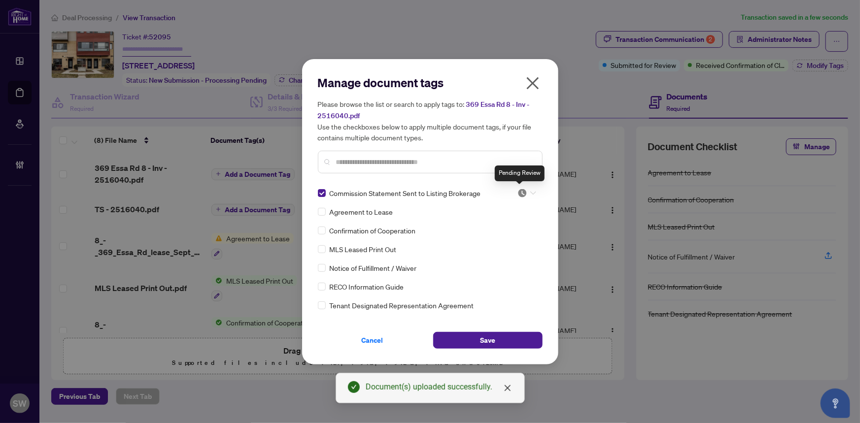
click at [523, 192] on img at bounding box center [522, 193] width 10 height 10
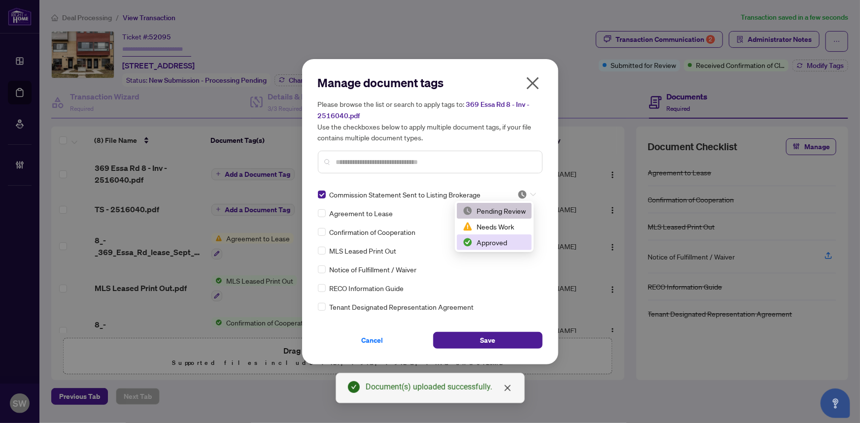
click at [493, 241] on div "Approved" at bounding box center [494, 242] width 63 height 11
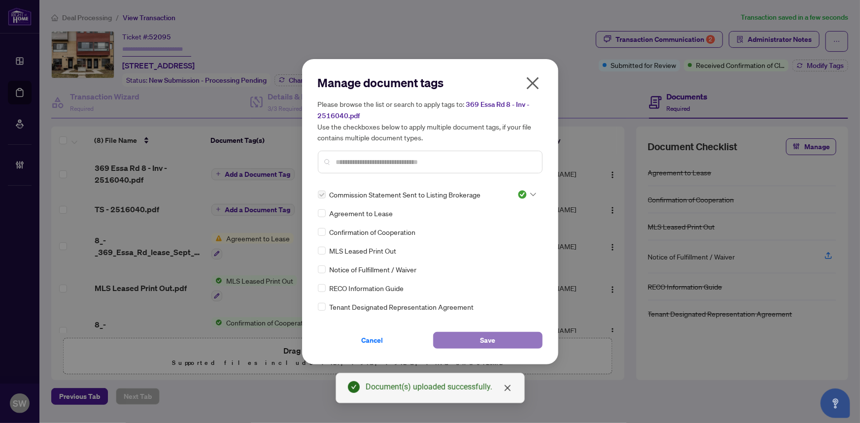
click at [490, 338] on span "Save" at bounding box center [487, 341] width 15 height 16
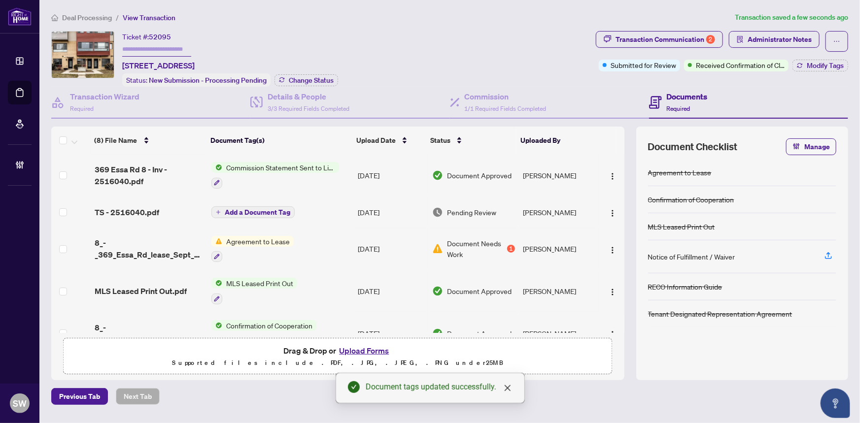
drag, startPoint x: 610, startPoint y: 172, endPoint x: 537, endPoint y: 171, distance: 73.4
click at [610, 173] on img "button" at bounding box center [613, 176] width 8 height 8
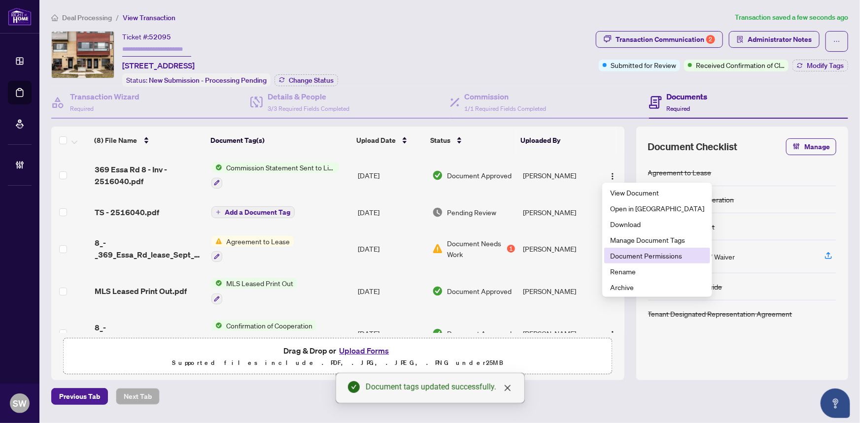
click at [636, 257] on span "Document Permissions" at bounding box center [657, 255] width 94 height 11
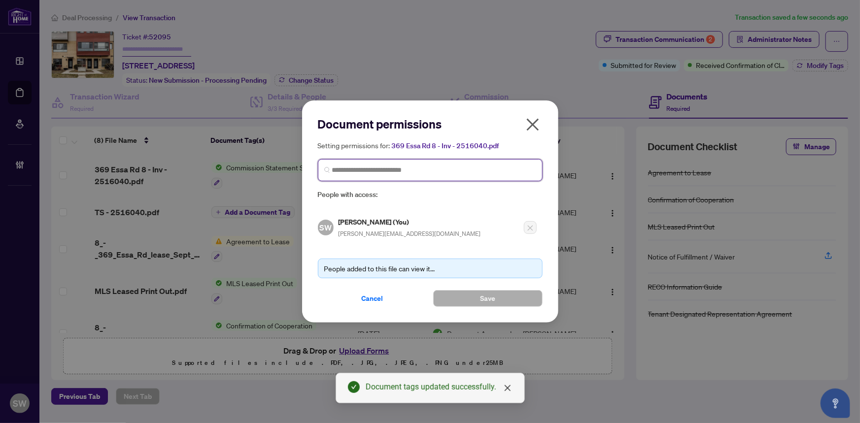
click at [341, 171] on input "search" at bounding box center [434, 170] width 204 height 10
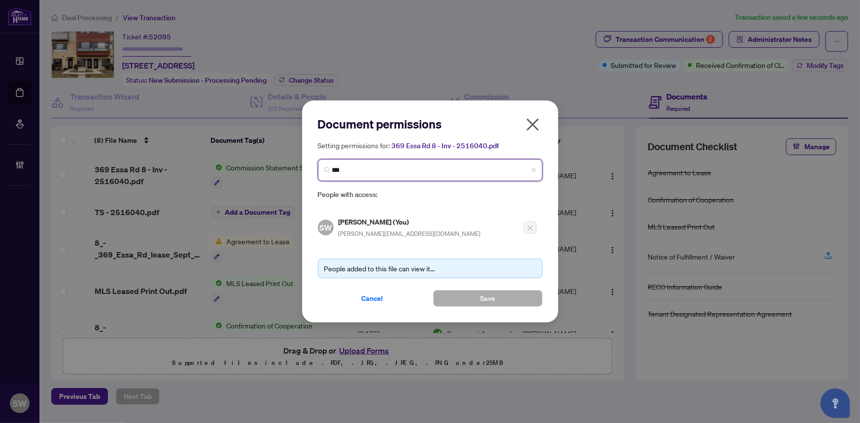
type input "****"
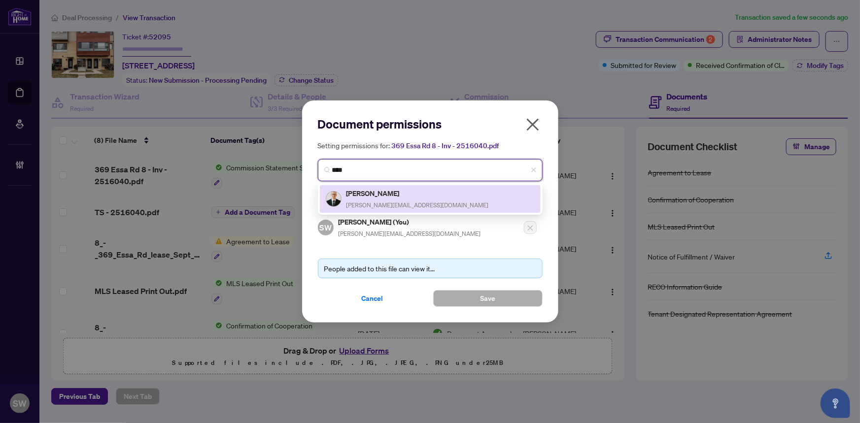
click at [362, 195] on h5 "Keith Bagg" at bounding box center [417, 193] width 142 height 11
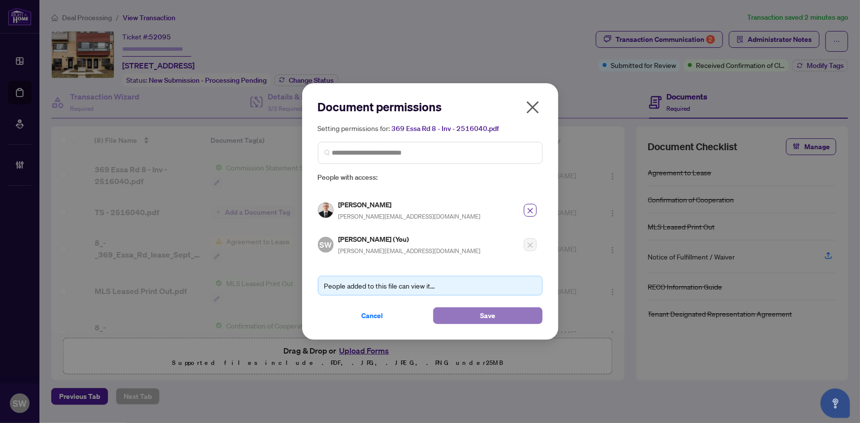
click at [486, 313] on span "Save" at bounding box center [487, 316] width 15 height 16
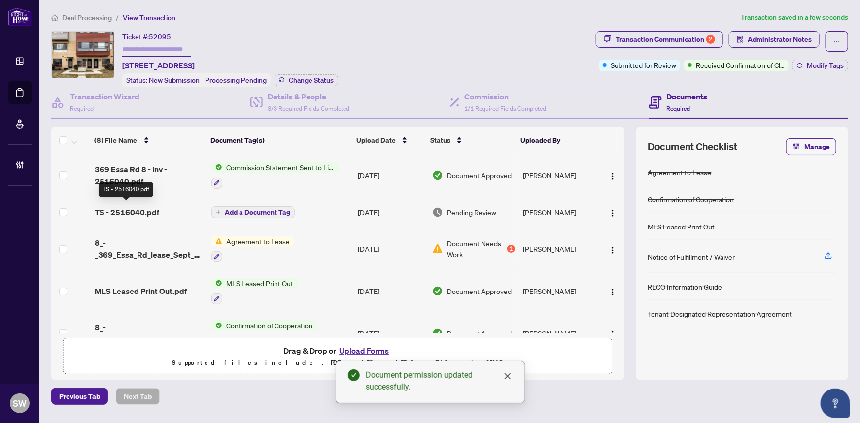
click at [144, 209] on span "TS - 2516040.pdf" at bounding box center [127, 212] width 65 height 12
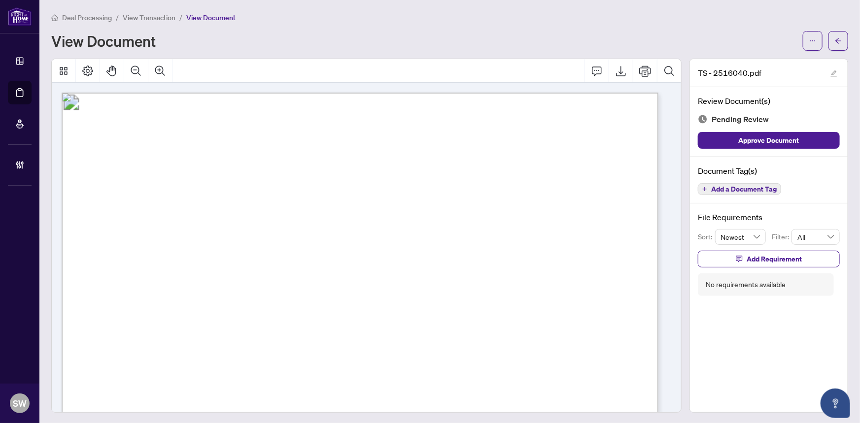
click at [736, 190] on span "Add a Document Tag" at bounding box center [744, 189] width 66 height 7
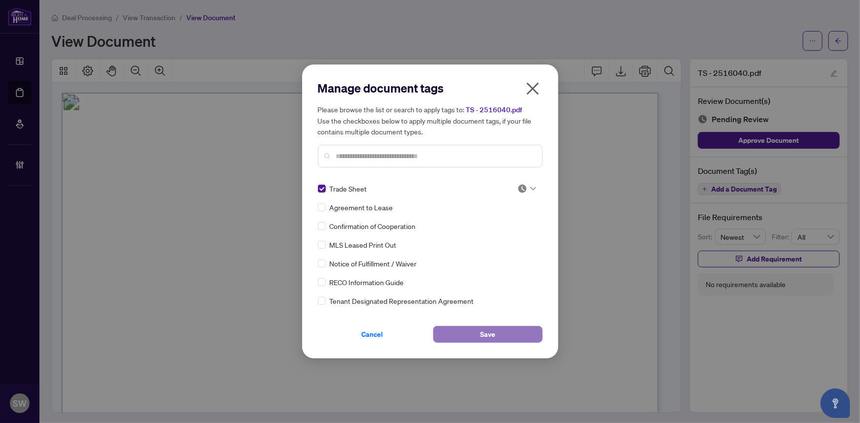
click at [502, 331] on button "Save" at bounding box center [487, 334] width 109 height 17
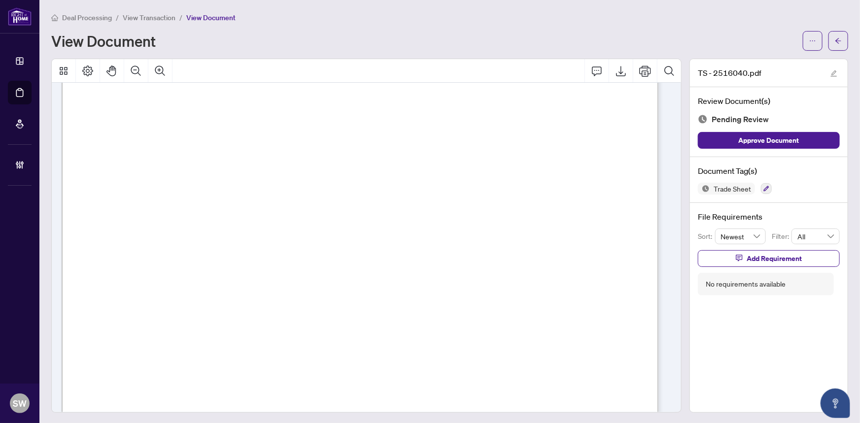
scroll to position [44, 0]
click at [809, 40] on icon "ellipsis" at bounding box center [812, 40] width 7 height 7
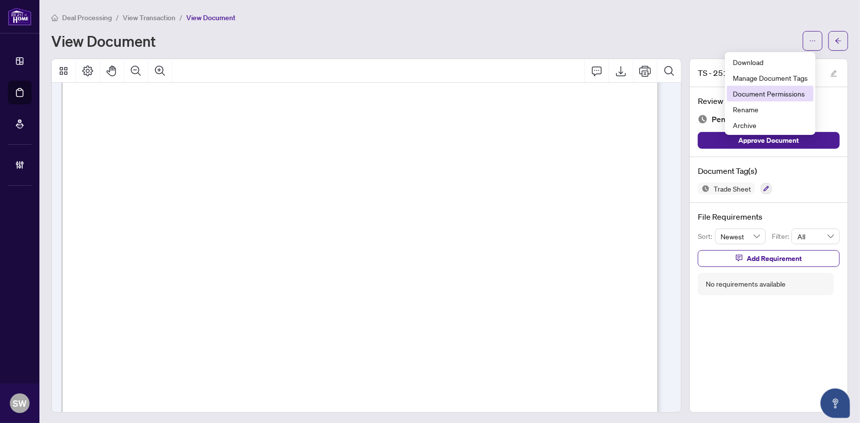
click at [788, 92] on span "Document Permissions" at bounding box center [770, 93] width 75 height 11
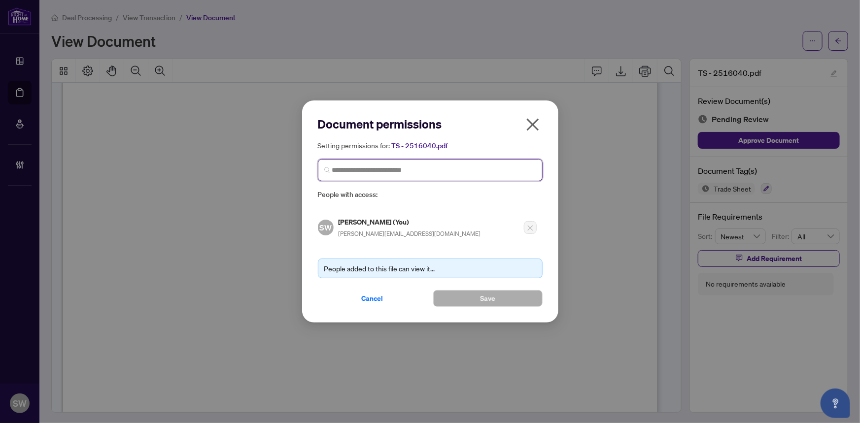
click at [352, 174] on input "search" at bounding box center [434, 170] width 204 height 10
type input "****"
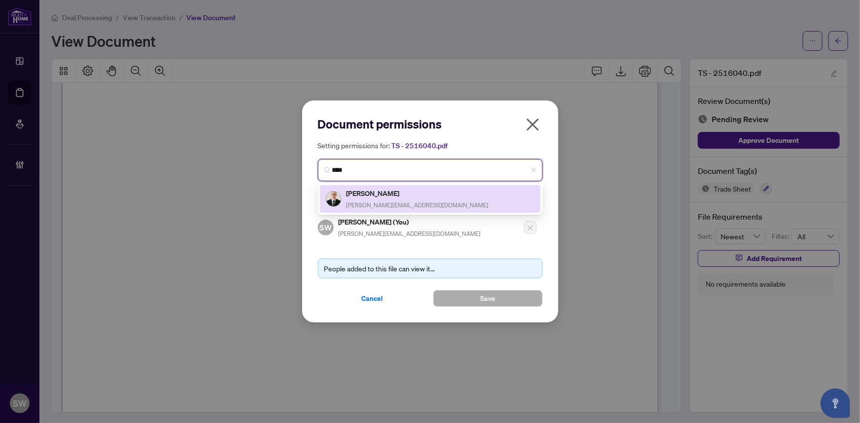
click at [387, 199] on div "Keith Bagg keith@keithbagggroup.com" at bounding box center [417, 199] width 142 height 23
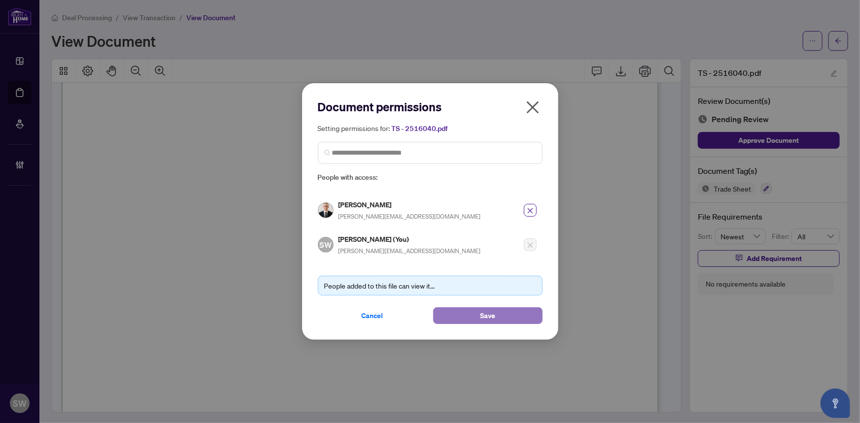
click at [474, 308] on button "Save" at bounding box center [487, 315] width 109 height 17
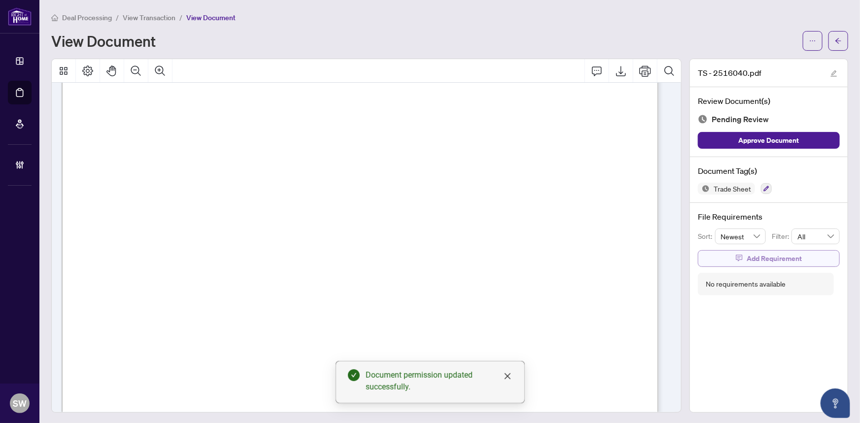
click at [746, 258] on span "Add Requirement" at bounding box center [773, 259] width 55 height 16
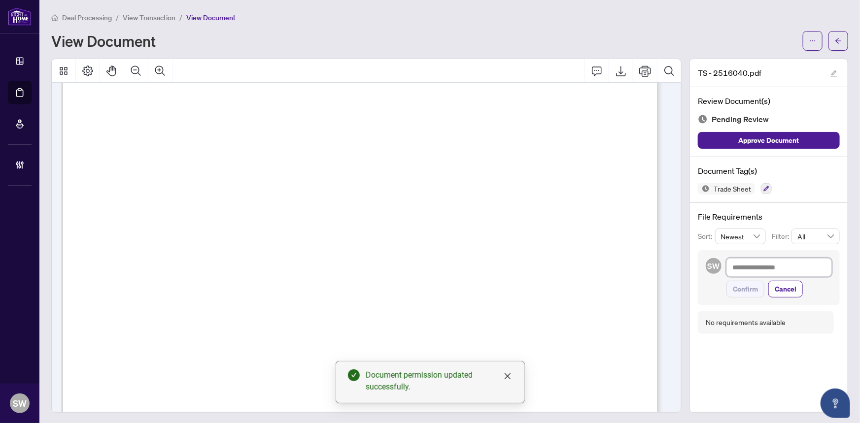
click at [742, 270] on textarea at bounding box center [778, 267] width 105 height 19
paste textarea "**********"
type textarea "**********"
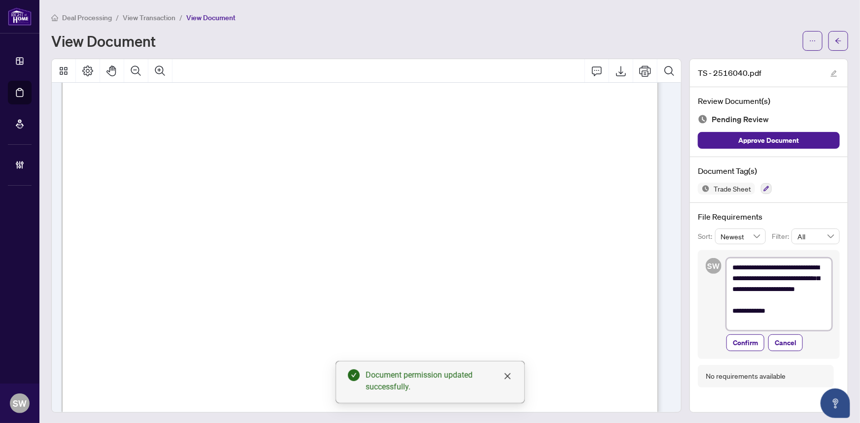
scroll to position [0, 0]
type textarea "**********"
click at [746, 342] on span "Confirm" at bounding box center [745, 344] width 25 height 16
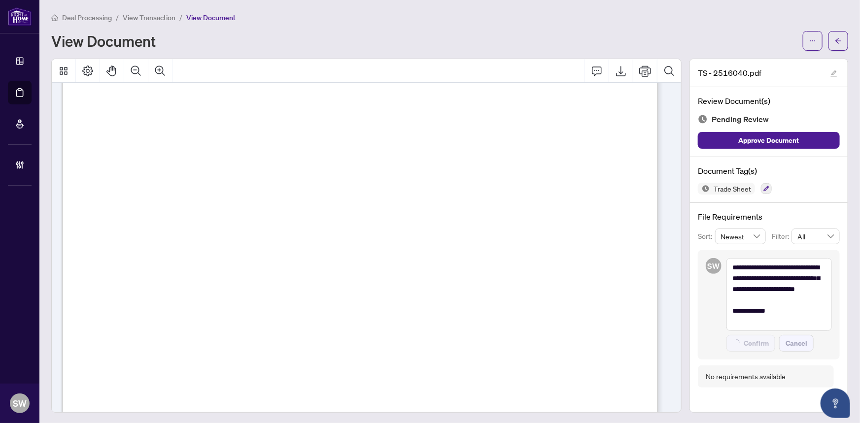
type textarea "**********"
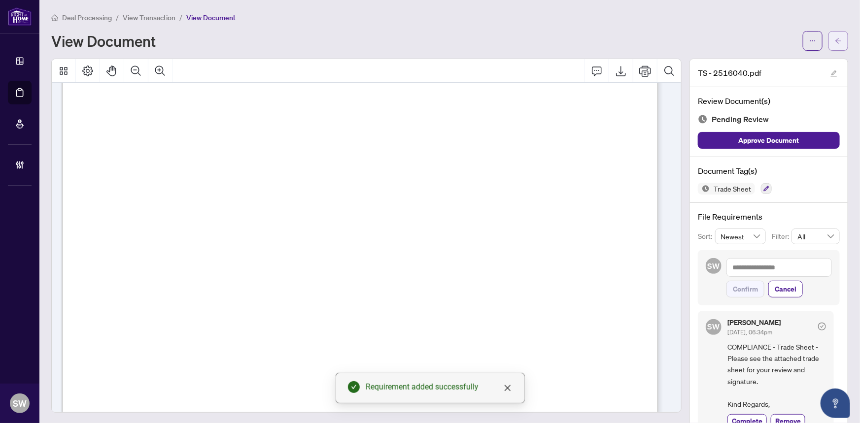
click at [835, 44] on span "button" at bounding box center [838, 41] width 7 height 16
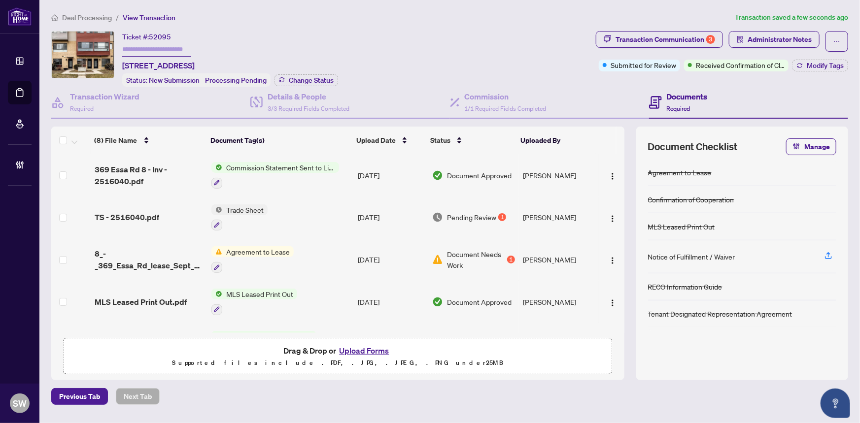
click at [137, 49] on input "text" at bounding box center [156, 49] width 69 height 14
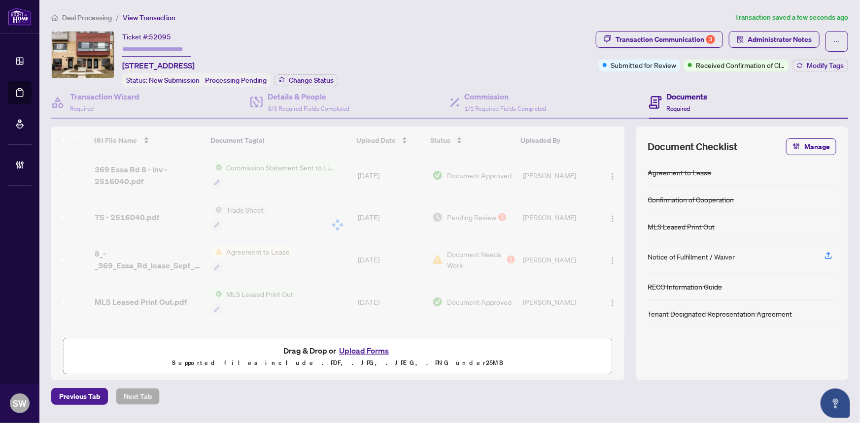
paste input "*******"
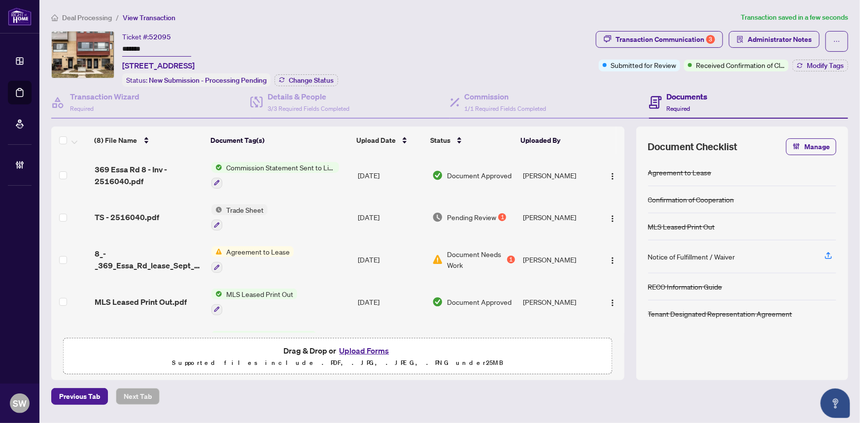
type input "*******"
click at [537, 21] on ol "Deal Processing / View Transaction" at bounding box center [390, 17] width 679 height 11
click at [812, 64] on span "Modify Tags" at bounding box center [825, 65] width 37 height 7
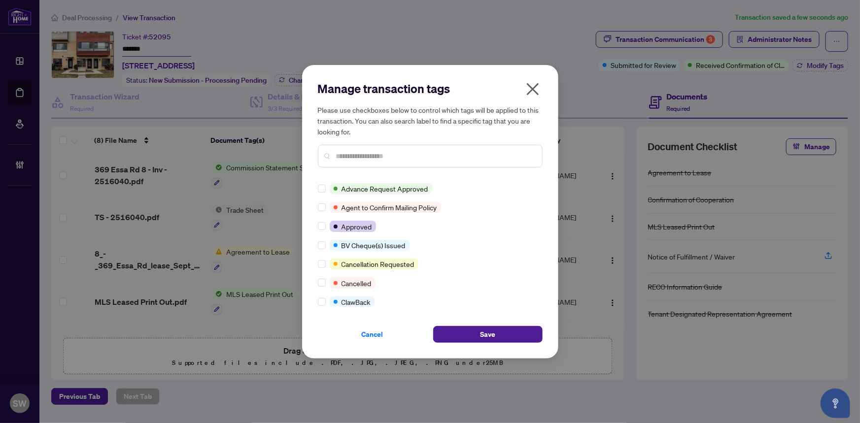
click at [377, 154] on input "text" at bounding box center [435, 156] width 198 height 11
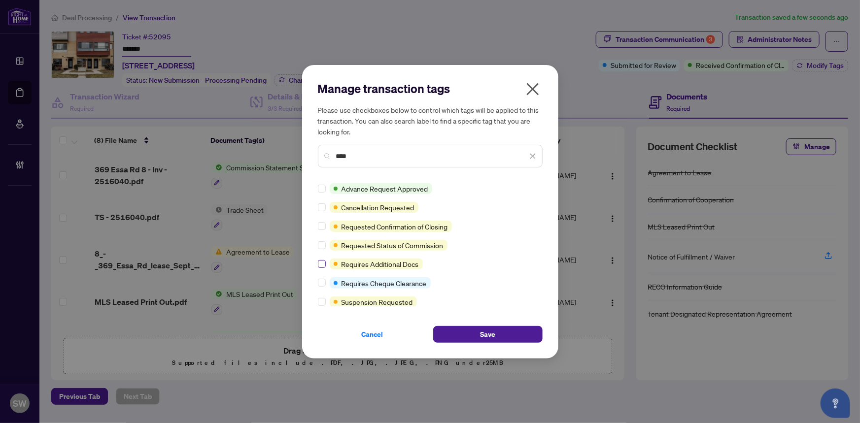
type input "****"
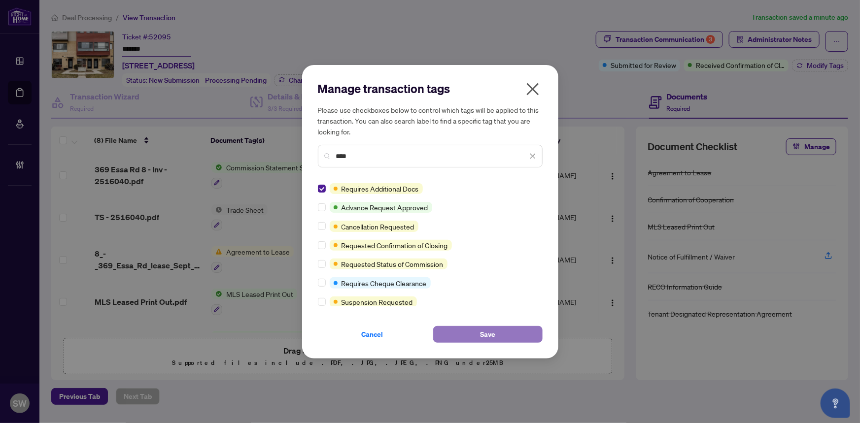
click at [526, 339] on button "Save" at bounding box center [487, 334] width 109 height 17
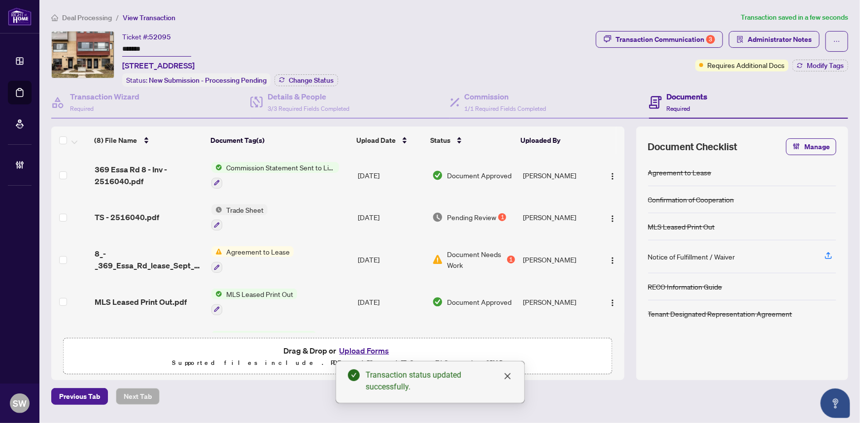
click at [306, 73] on div "Status: New Submission - Processing Pending Change Status" at bounding box center [230, 79] width 216 height 13
click at [307, 77] on span "Change Status" at bounding box center [311, 80] width 45 height 7
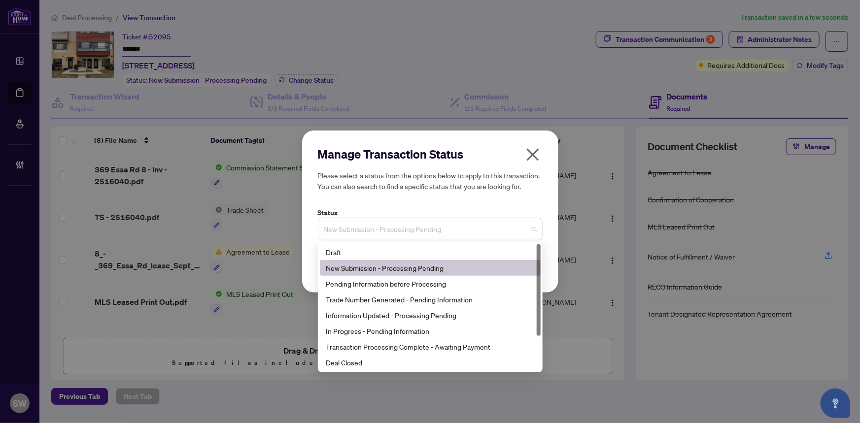
click at [356, 228] on span "New Submission - Processing Pending" at bounding box center [430, 229] width 213 height 19
click at [342, 298] on div "Trade Number Generated - Pending Information" at bounding box center [430, 299] width 209 height 11
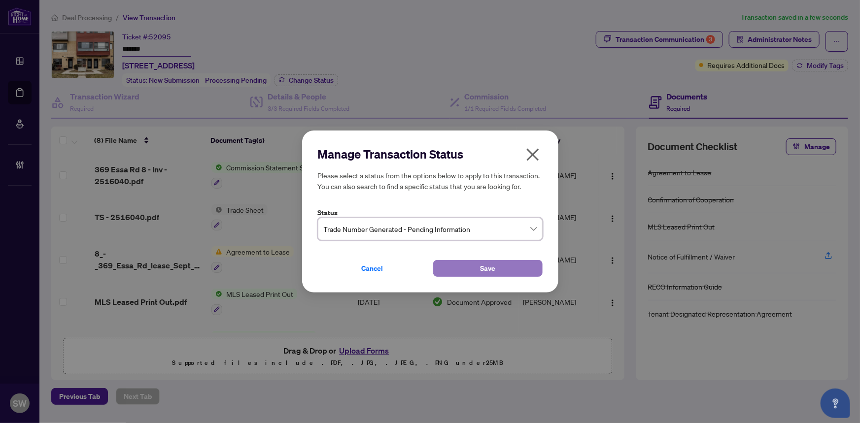
click at [496, 265] on button "Save" at bounding box center [487, 268] width 109 height 17
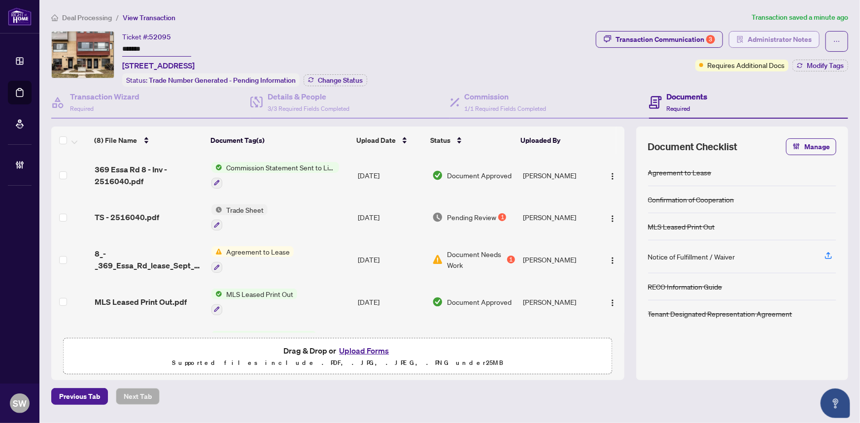
click at [784, 41] on span "Administrator Notes" at bounding box center [779, 40] width 64 height 16
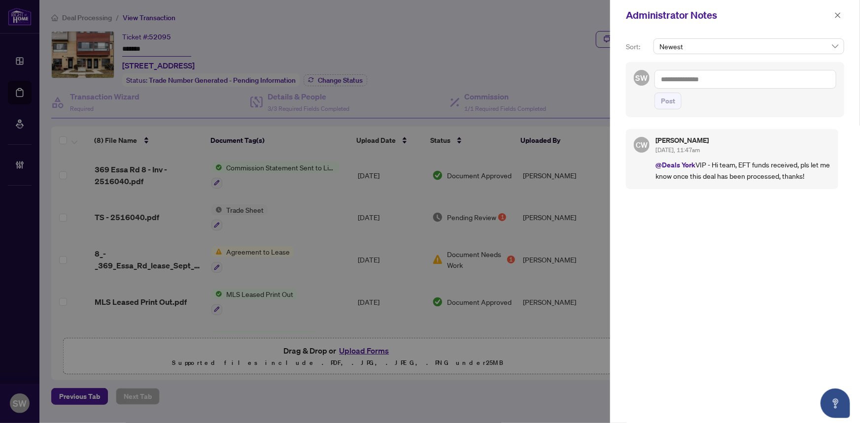
click at [684, 82] on textarea at bounding box center [745, 79] width 182 height 19
click at [690, 82] on b "Chery" at bounding box center [693, 86] width 18 height 9
type textarea "**********"
click at [669, 103] on span "Post" at bounding box center [668, 101] width 14 height 16
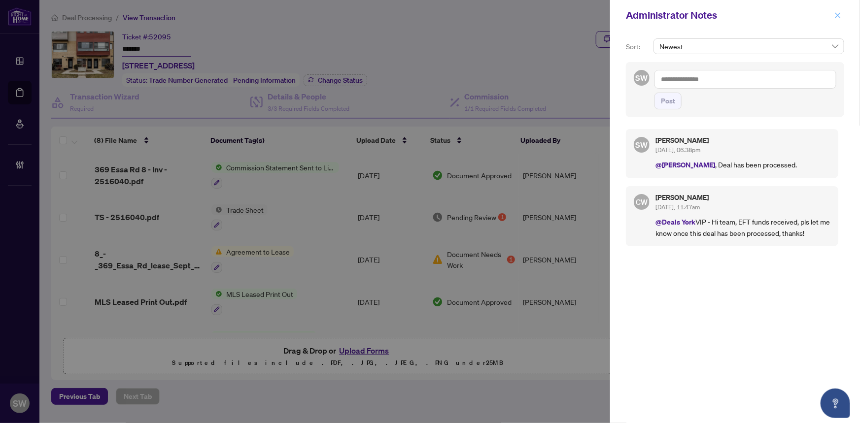
click at [838, 9] on span "button" at bounding box center [837, 15] width 7 height 16
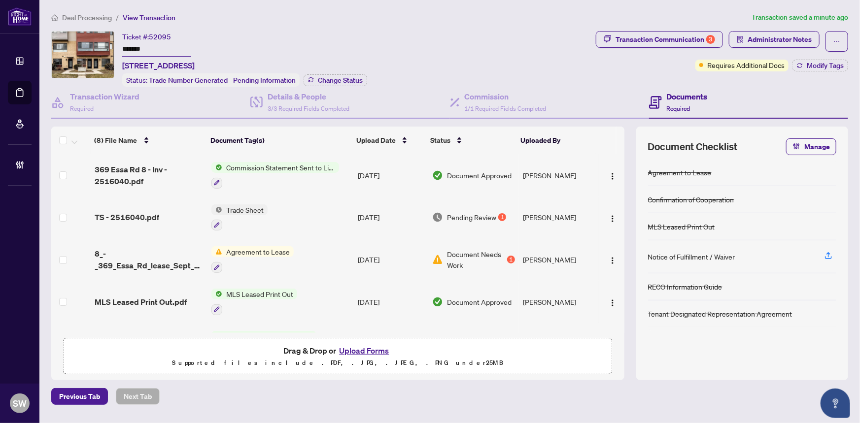
click at [83, 16] on span "Deal Processing" at bounding box center [87, 17] width 50 height 9
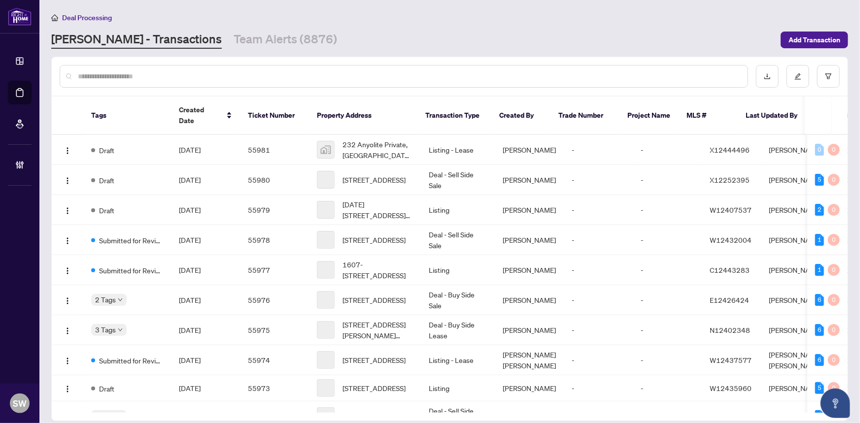
click at [110, 79] on input "text" at bounding box center [409, 76] width 662 height 11
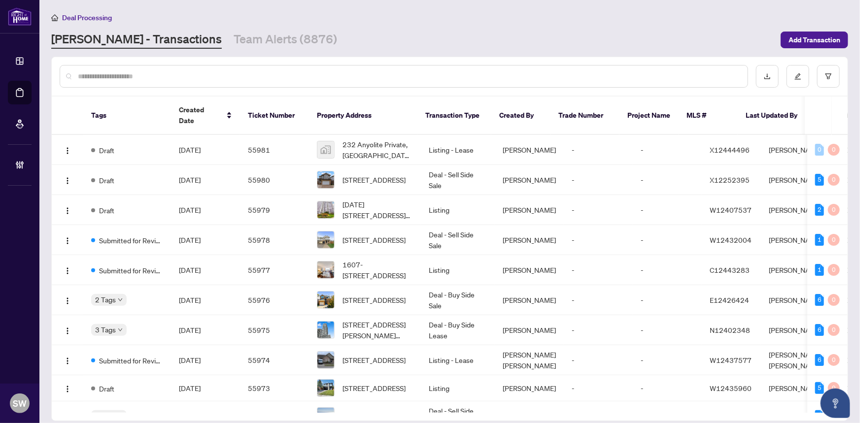
paste input "*****"
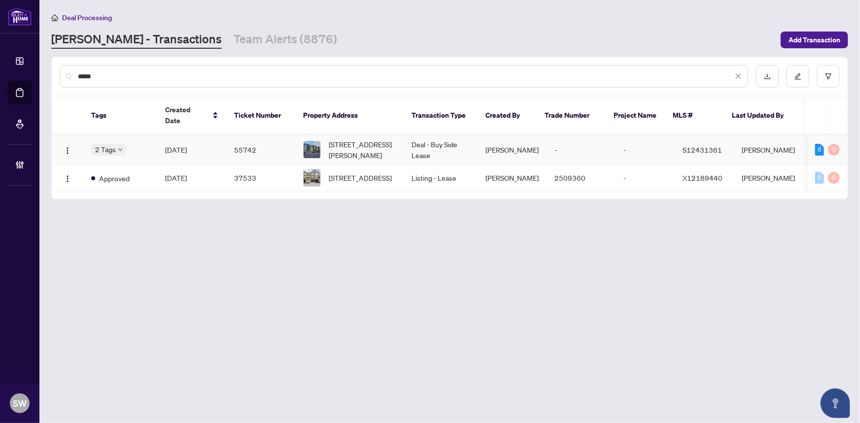
type input "*****"
click at [238, 135] on td "55742" at bounding box center [260, 150] width 69 height 30
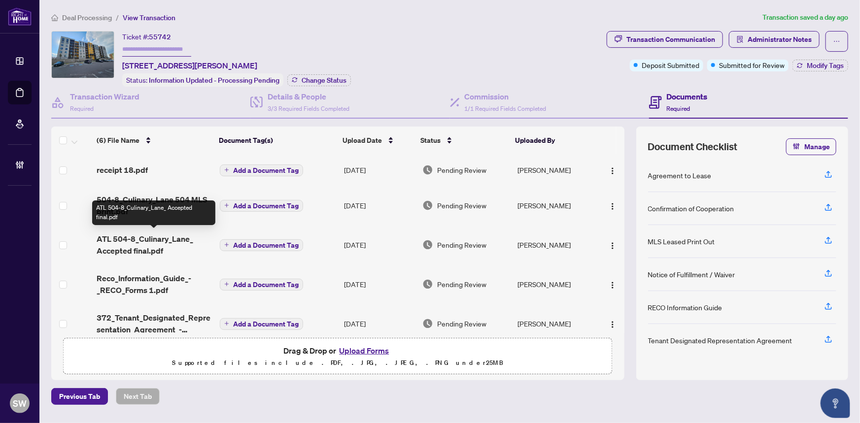
click at [148, 243] on span "ATL 504-8_Culinary_Lane_ Accepted final.pdf" at bounding box center [154, 245] width 115 height 24
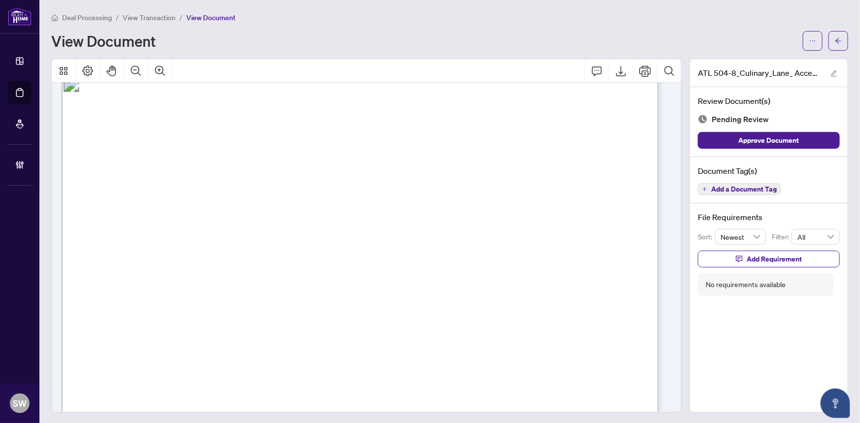
scroll to position [1657, 0]
drag, startPoint x: 135, startPoint y: 245, endPoint x: 187, endPoint y: 246, distance: 51.3
click at [187, 246] on span "8 Culinary Lane, 504, Barrie, ON L9J 0T2" at bounding box center [166, 247] width 84 height 9
click at [208, 245] on span "8 Culinary Lane, 504, Barrie, ON L9J 0T2" at bounding box center [166, 247] width 84 height 9
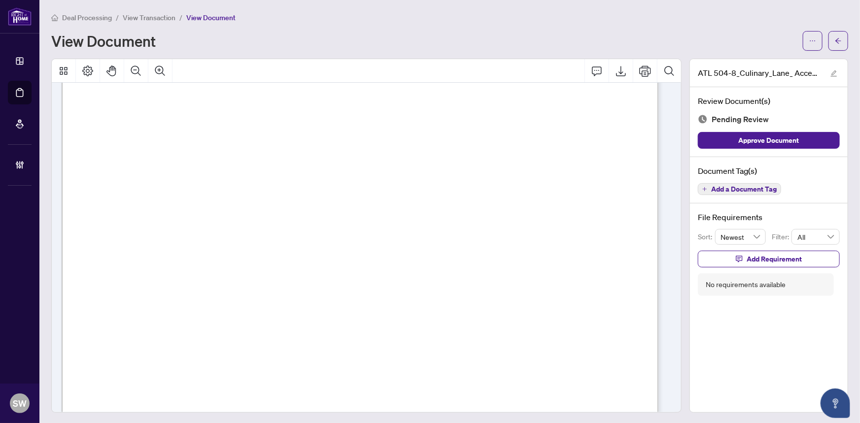
click at [208, 243] on span "8 Culinary Lane, 504, Barrie, ON L9J 0T2" at bounding box center [166, 247] width 84 height 9
click at [208, 244] on span "8 Culinary Lane, 504, Barrie, ON L9J 0T2" at bounding box center [166, 247] width 84 height 9
click at [170, 159] on span "Garry Sonkin" at bounding box center [191, 163] width 69 height 9
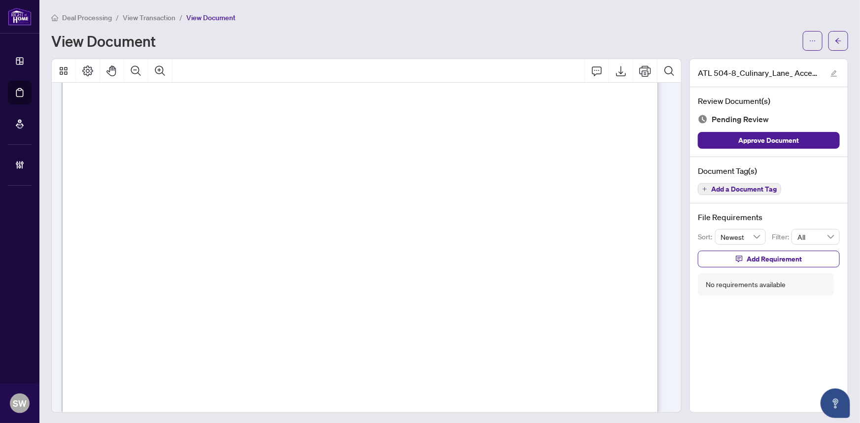
click at [170, 159] on span "Garry Sonkin" at bounding box center [191, 163] width 69 height 9
click at [147, 139] on span "Nahum Zaruvel, Brittany Grace Hynes, Edi Zaruvel" at bounding box center [294, 143] width 302 height 9
click at [192, 139] on span "Nahum Zaruvel, Brittany Grace Hynes, Edi Zaruvel" at bounding box center [294, 143] width 302 height 9
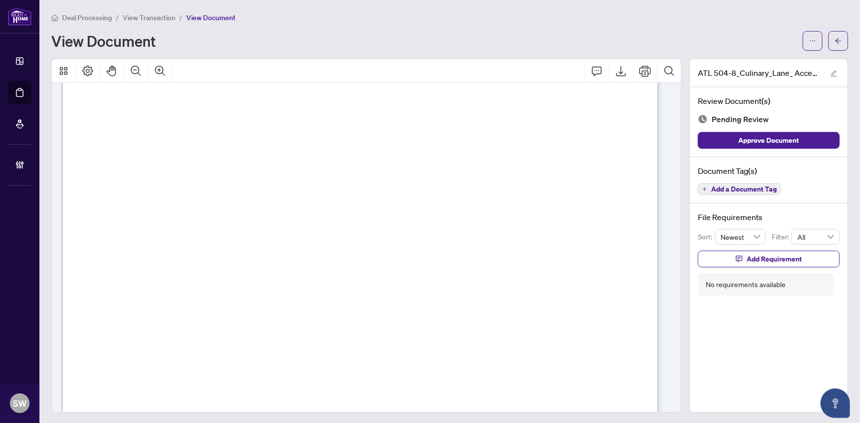
click at [192, 139] on span "Nahum Zaruvel, Brittany Grace Hynes, Edi Zaruvel" at bounding box center [294, 143] width 302 height 9
click at [160, 287] on span "RAVIL YANBEKOV" at bounding box center [140, 291] width 69 height 9
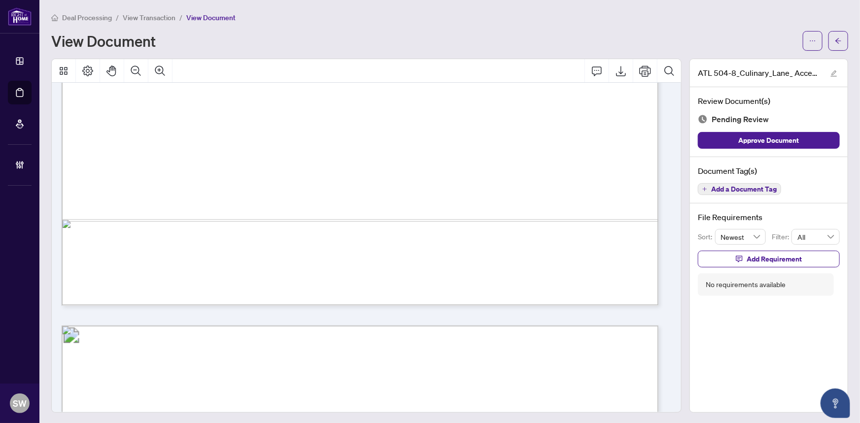
scroll to position [8505, 0]
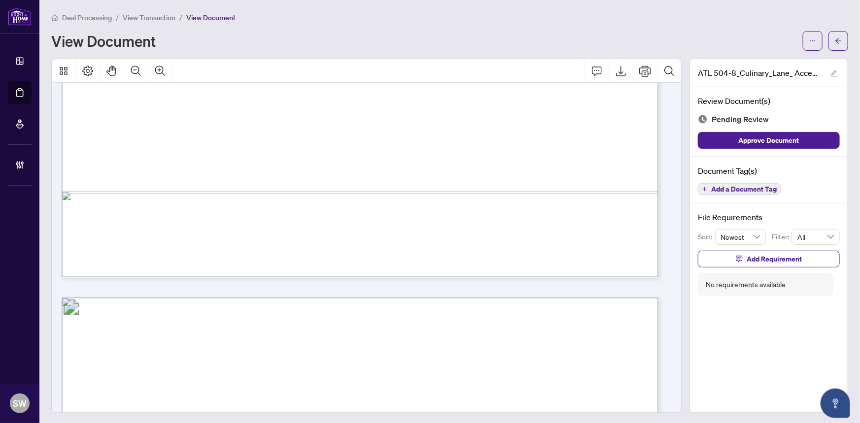
click at [736, 189] on span "Add a Document Tag" at bounding box center [744, 189] width 66 height 7
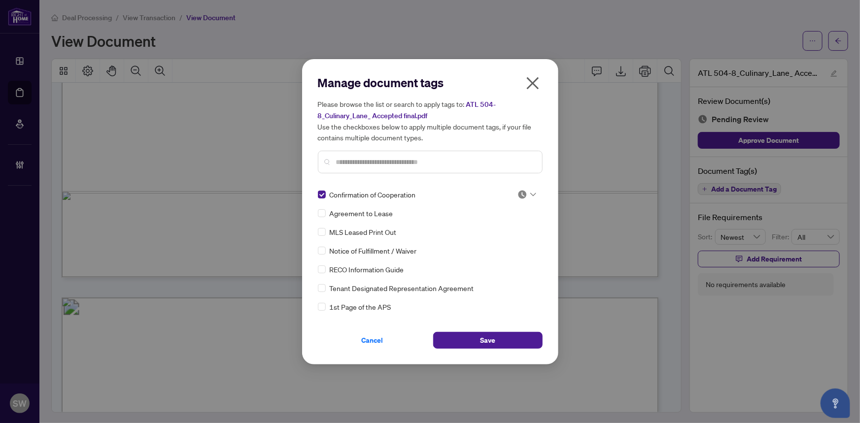
click at [524, 193] on img at bounding box center [522, 195] width 10 height 10
click at [486, 245] on div "Approved" at bounding box center [494, 242] width 63 height 11
click at [530, 194] on icon at bounding box center [533, 194] width 6 height 3
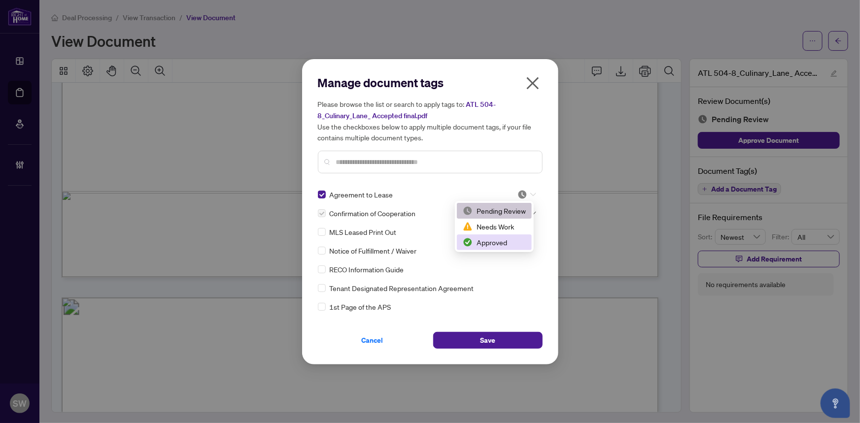
click at [492, 240] on div "Approved" at bounding box center [494, 242] width 63 height 11
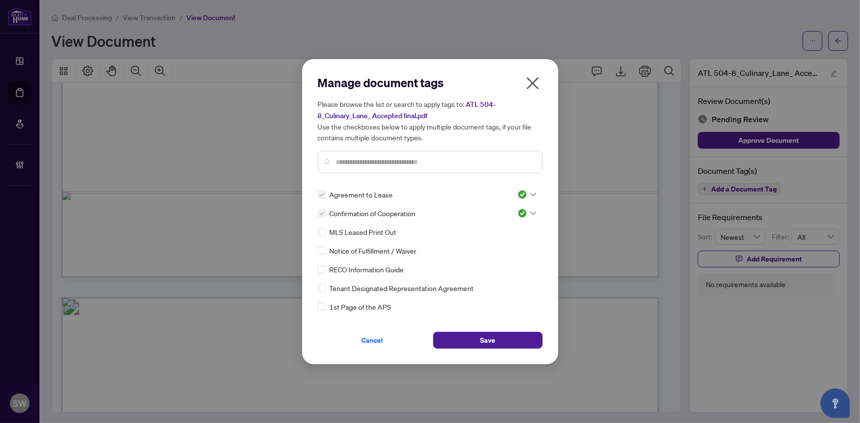
click at [366, 160] on input "text" at bounding box center [435, 162] width 198 height 11
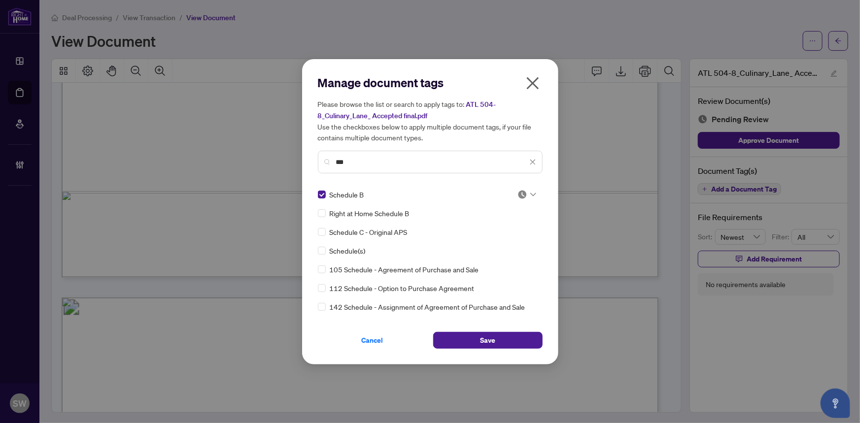
drag, startPoint x: 358, startPoint y: 162, endPoint x: 320, endPoint y: 160, distance: 37.5
click at [320, 160] on div "***" at bounding box center [430, 162] width 225 height 23
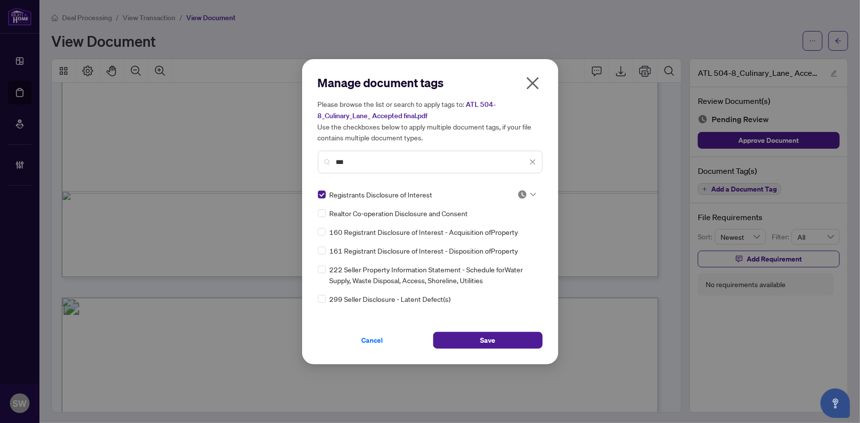
drag, startPoint x: 353, startPoint y: 165, endPoint x: 310, endPoint y: 160, distance: 43.2
click at [310, 160] on div "Manage document tags Please browse the list or search to apply tags to: ATL 504…" at bounding box center [430, 211] width 256 height 305
drag, startPoint x: 356, startPoint y: 161, endPoint x: 314, endPoint y: 155, distance: 41.8
click at [314, 155] on div "Manage document tags Please browse the list or search to apply tags to: ATL 504…" at bounding box center [430, 211] width 256 height 305
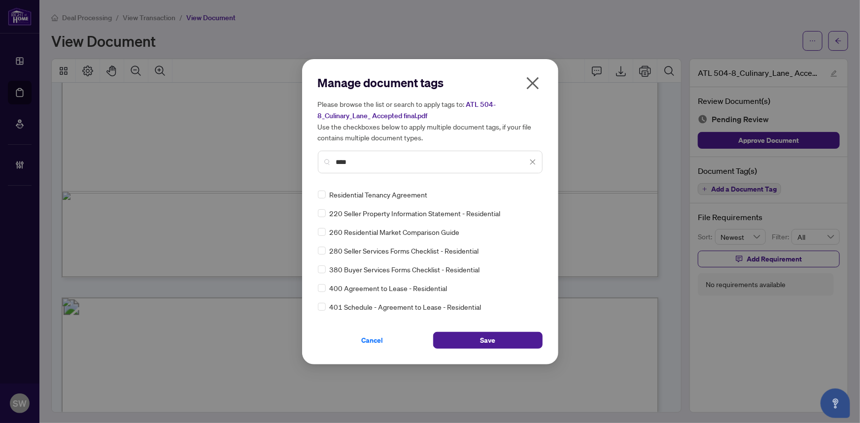
type input "****"
click at [520, 195] on img at bounding box center [522, 195] width 10 height 10
click at [499, 240] on div "Approved" at bounding box center [494, 242] width 63 height 11
click at [507, 340] on button "Save" at bounding box center [487, 340] width 109 height 17
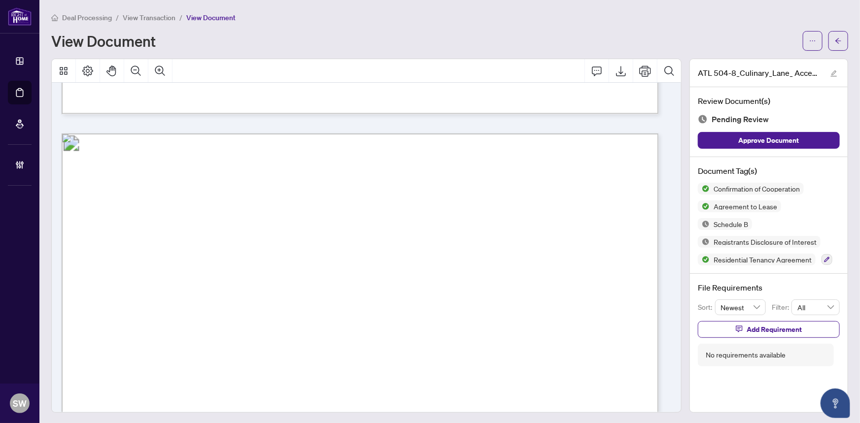
scroll to position [7960, 0]
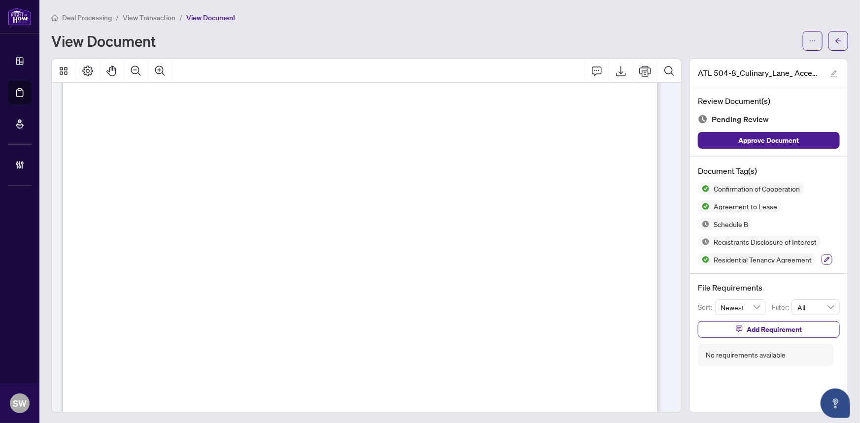
click at [824, 257] on icon "button" at bounding box center [827, 260] width 6 height 6
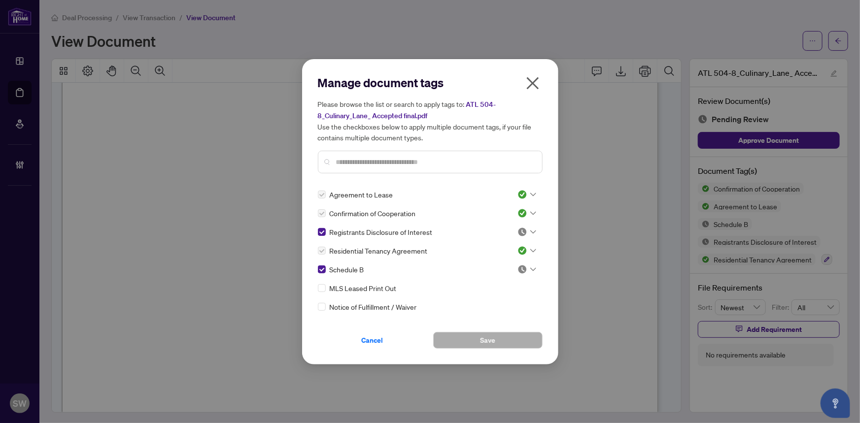
click at [525, 228] on div at bounding box center [526, 232] width 19 height 10
click at [486, 281] on div "Approved" at bounding box center [494, 279] width 63 height 11
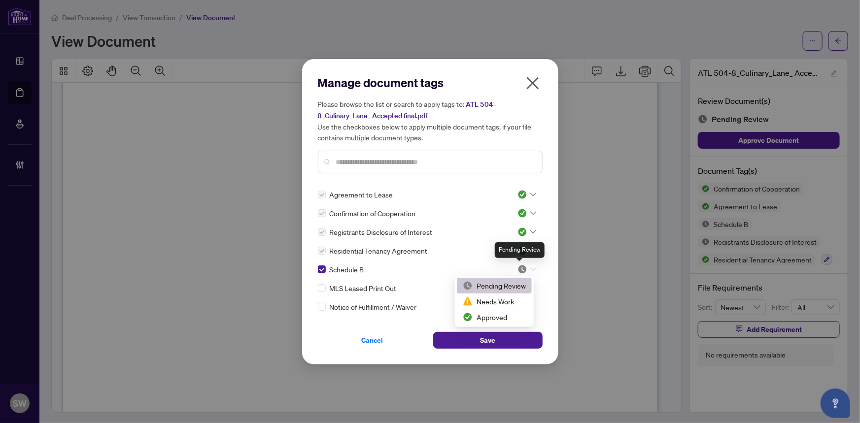
click at [521, 266] on img at bounding box center [522, 270] width 10 height 10
click at [495, 315] on div "Approved" at bounding box center [494, 317] width 63 height 11
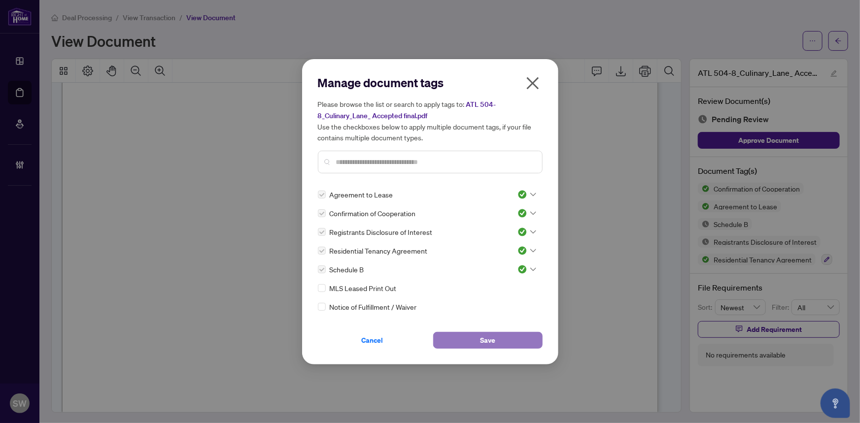
click at [501, 338] on button "Save" at bounding box center [487, 340] width 109 height 17
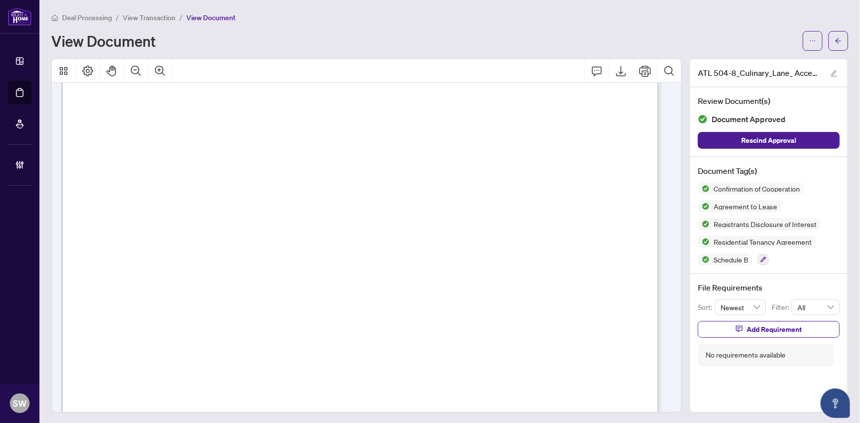
scroll to position [920, 0]
click at [325, 41] on div "View Document" at bounding box center [423, 41] width 745 height 16
drag, startPoint x: 369, startPoint y: 237, endPoint x: 501, endPoint y: 240, distance: 132.1
click at [501, 240] on span "IGOR LIPAT, NATALIA LIPAT" at bounding box center [443, 242] width 147 height 9
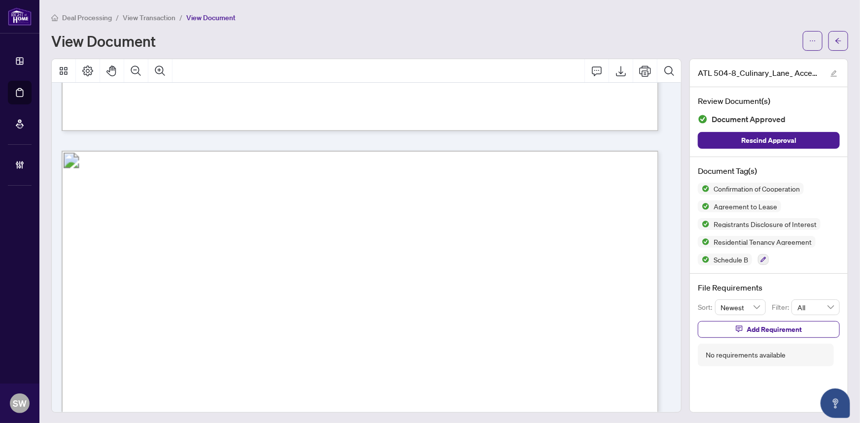
scroll to position [1547, 0]
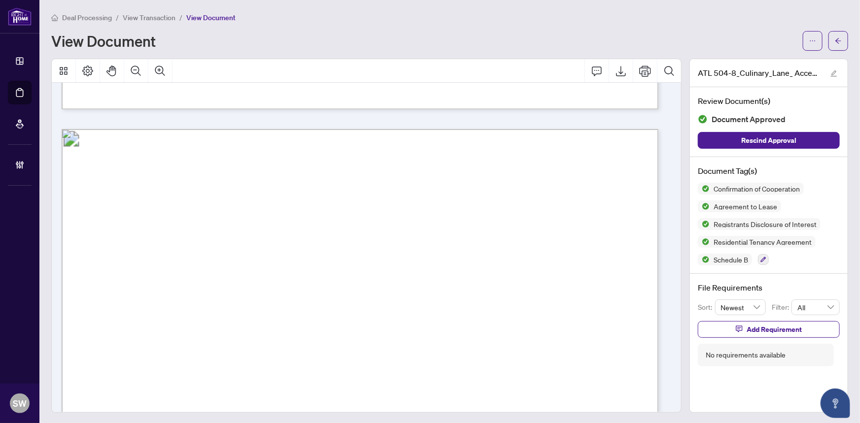
drag, startPoint x: 222, startPoint y: 248, endPoint x: 330, endPoint y: 249, distance: 107.9
click at [330, 249] on span "Nahum Zaruvel, Brittany Grace Hynes, Edi Zaruvel" at bounding box center [294, 253] width 302 height 9
drag, startPoint x: 340, startPoint y: 249, endPoint x: 397, endPoint y: 251, distance: 57.2
click at [397, 251] on span "Nahum Zaruvel, Brittany Grace Hynes, Edi Zaruvel" at bounding box center [294, 253] width 302 height 9
click at [835, 34] on span "button" at bounding box center [838, 41] width 7 height 16
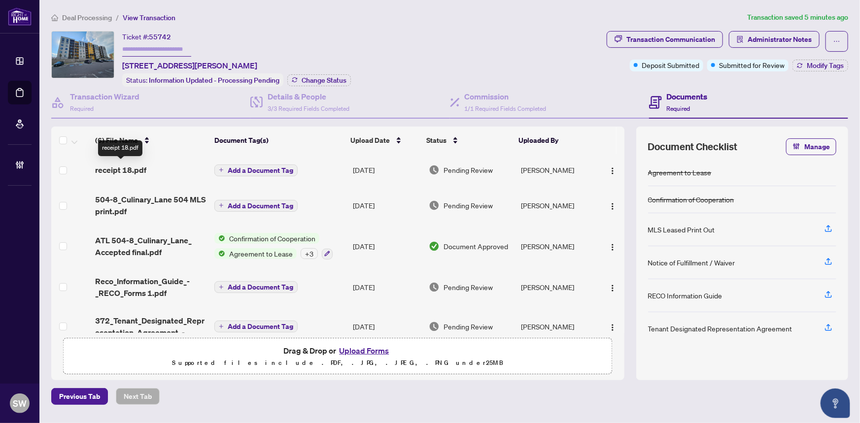
click at [139, 169] on span "receipt 18.pdf" at bounding box center [120, 170] width 51 height 12
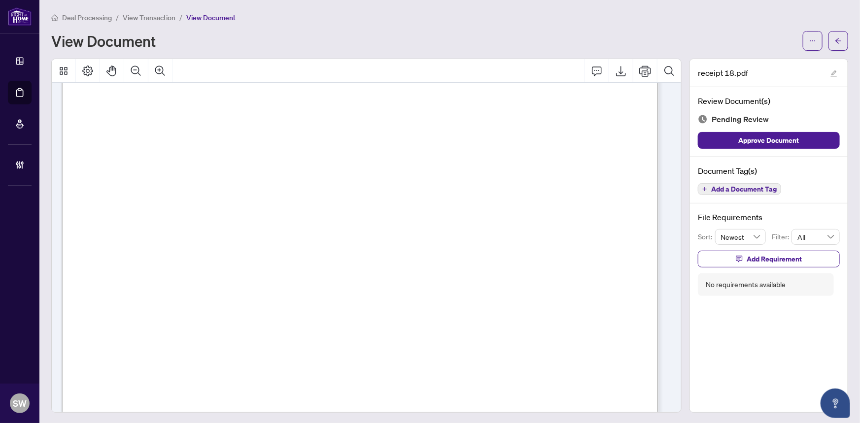
scroll to position [269, 0]
click at [756, 191] on span "Add a Document Tag" at bounding box center [744, 189] width 66 height 7
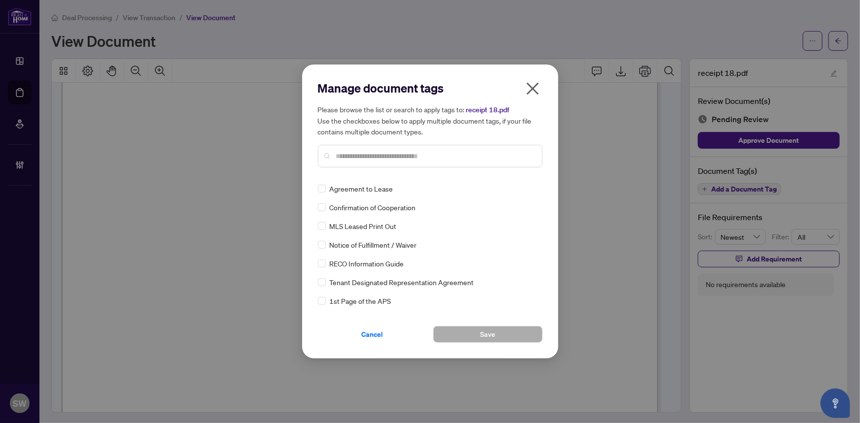
drag, startPoint x: 539, startPoint y: 184, endPoint x: 540, endPoint y: 189, distance: 5.0
click at [540, 189] on div "Agreement to Lease Confirmation of Cooperation MLS Leased Print Out Notice of F…" at bounding box center [430, 244] width 225 height 123
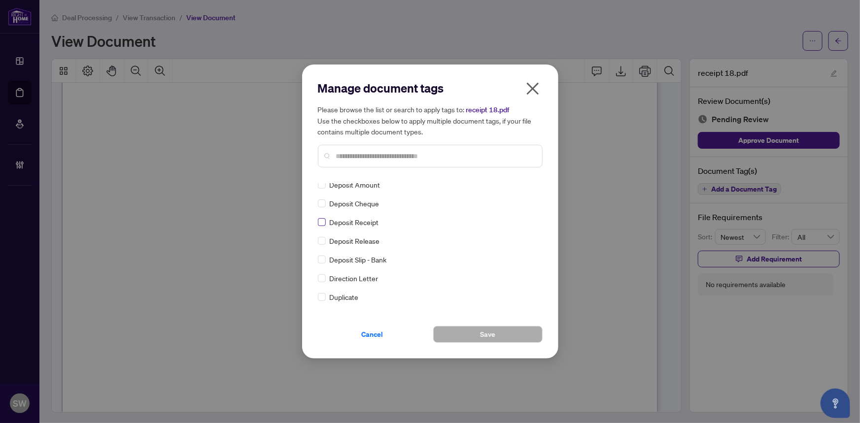
scroll to position [0, 0]
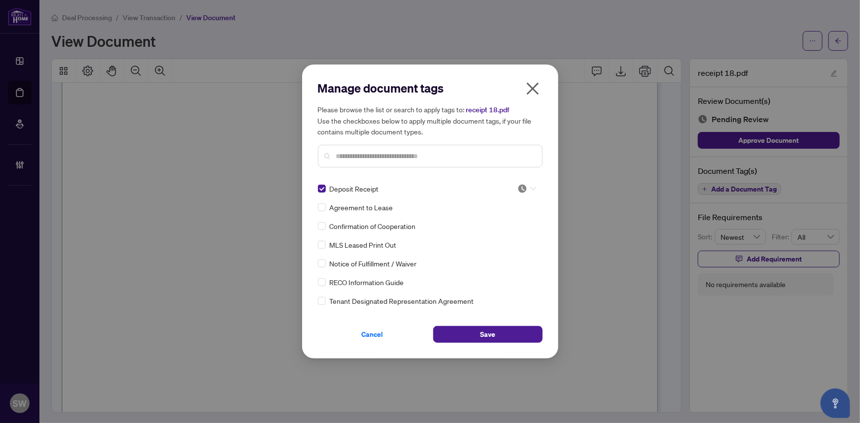
click at [527, 189] on div at bounding box center [526, 189] width 19 height 10
click at [502, 233] on div "Approved" at bounding box center [494, 236] width 63 height 11
click at [487, 335] on span "Save" at bounding box center [487, 335] width 15 height 16
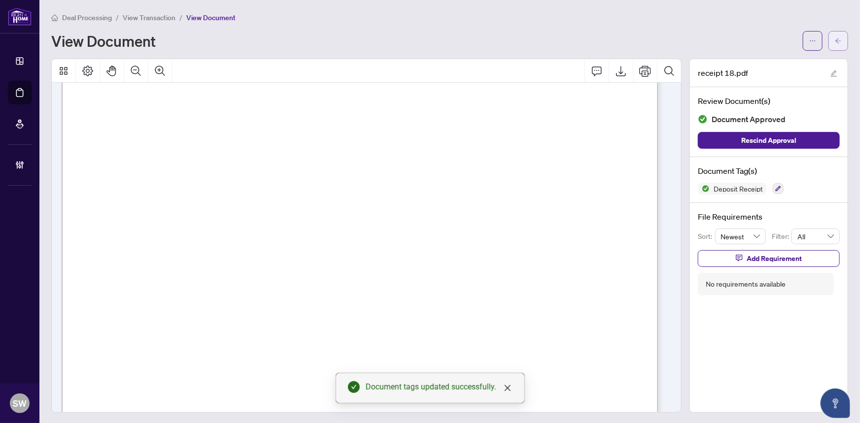
click at [838, 42] on button "button" at bounding box center [838, 41] width 20 height 20
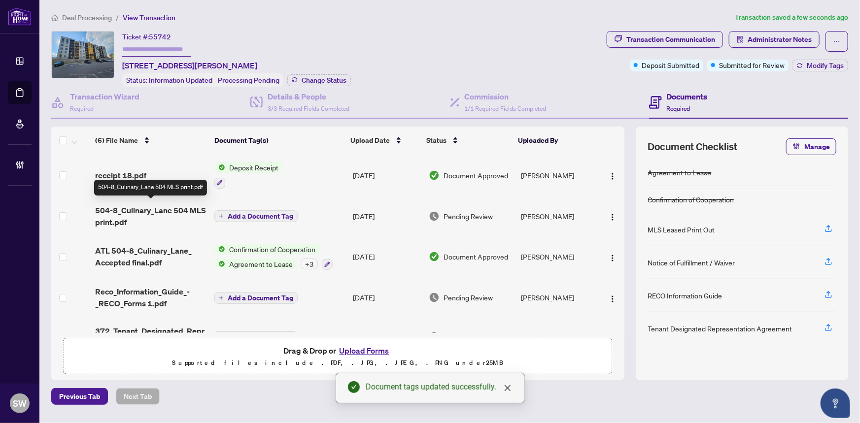
click at [152, 213] on span "504-8_Culinary_Lane 504 MLS print.pdf" at bounding box center [150, 216] width 111 height 24
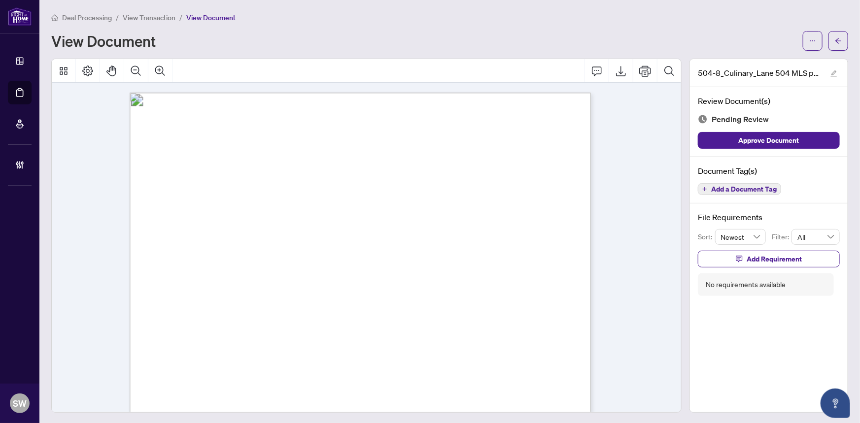
click at [741, 186] on span "Add a Document Tag" at bounding box center [744, 189] width 66 height 7
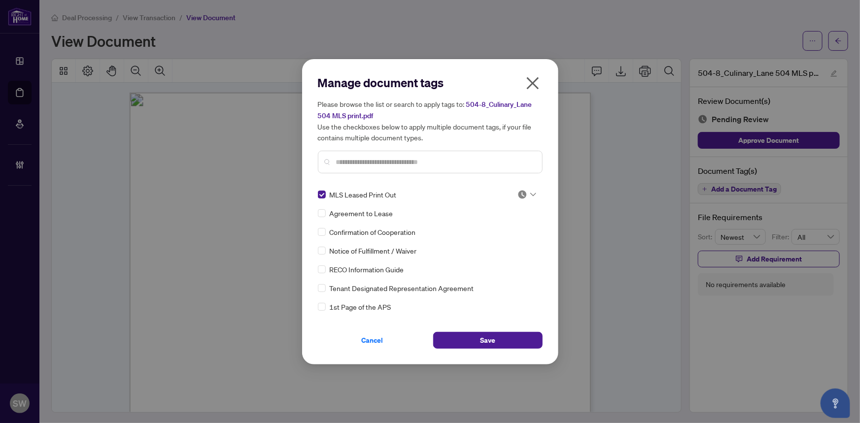
click at [524, 194] on div at bounding box center [526, 195] width 19 height 10
click at [508, 243] on div "Approved" at bounding box center [494, 242] width 63 height 11
click at [507, 345] on button "Save" at bounding box center [487, 340] width 109 height 17
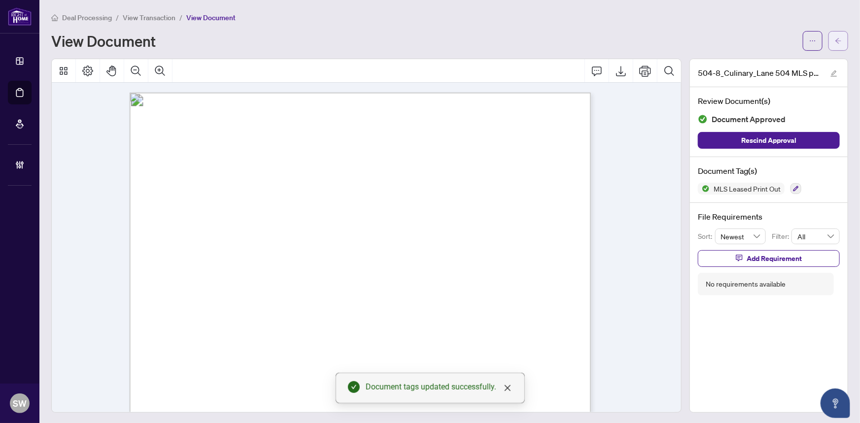
click at [835, 44] on span "button" at bounding box center [838, 41] width 7 height 16
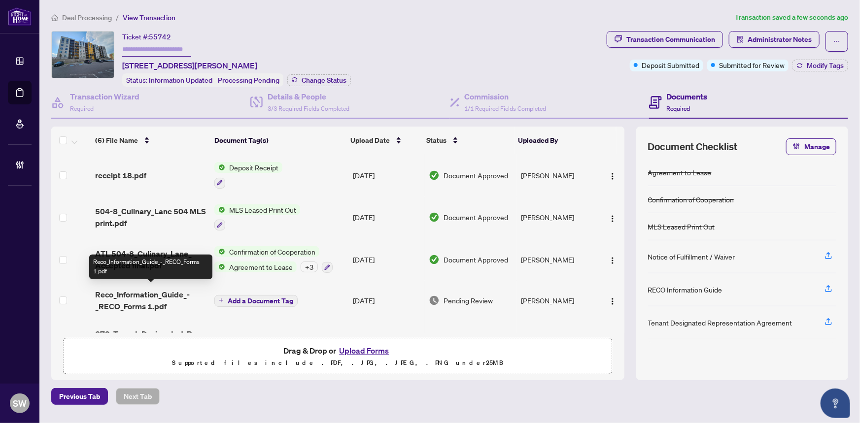
click at [165, 290] on span "Reco_Information_Guide_-_RECO_Forms 1.pdf" at bounding box center [150, 301] width 111 height 24
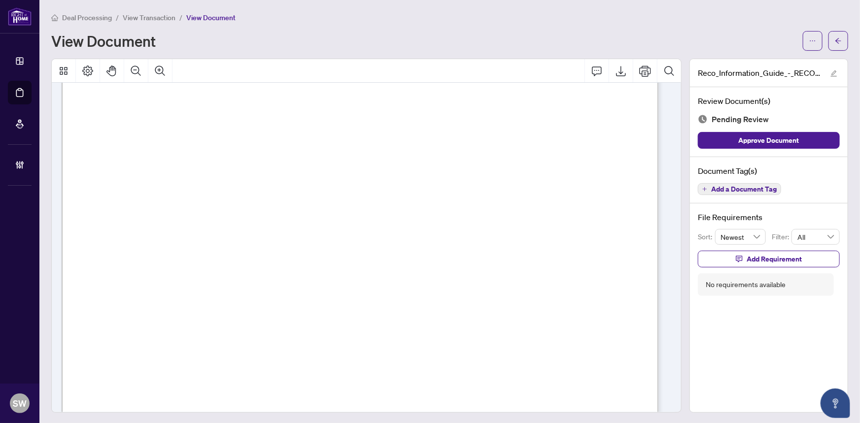
scroll to position [9479, 0]
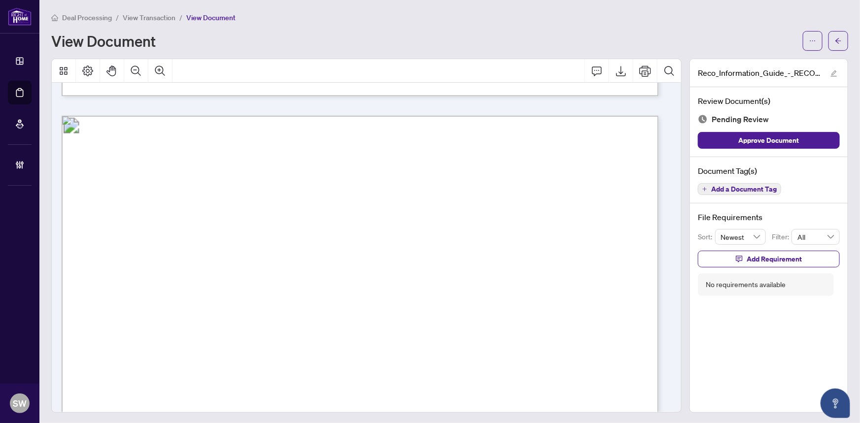
click at [754, 190] on span "Add a Document Tag" at bounding box center [744, 189] width 66 height 7
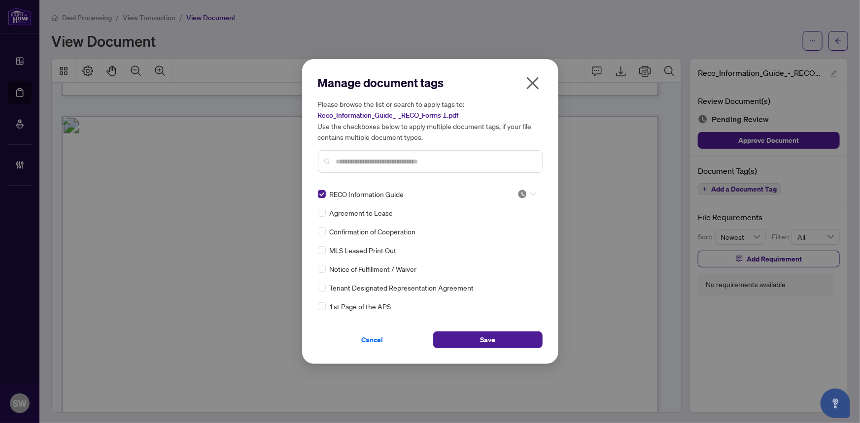
click at [527, 191] on div at bounding box center [526, 194] width 19 height 10
click at [496, 240] on div "Approved" at bounding box center [494, 242] width 63 height 11
click at [491, 340] on span "Save" at bounding box center [487, 340] width 15 height 16
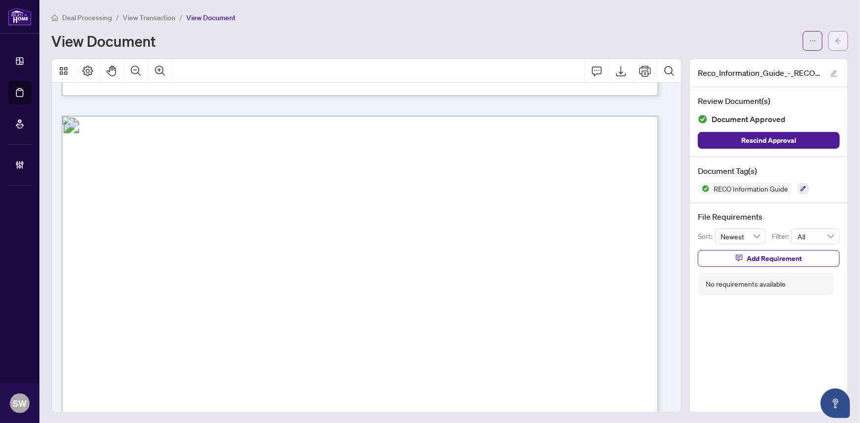
click at [835, 43] on icon "arrow-left" at bounding box center [838, 40] width 7 height 7
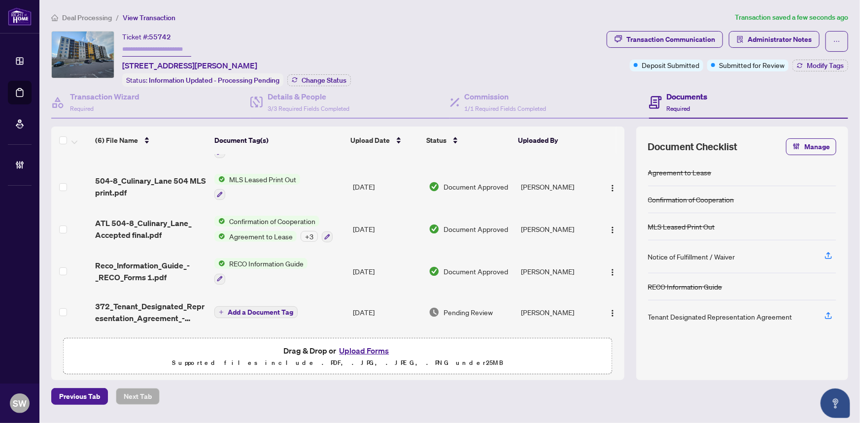
scroll to position [70, 0]
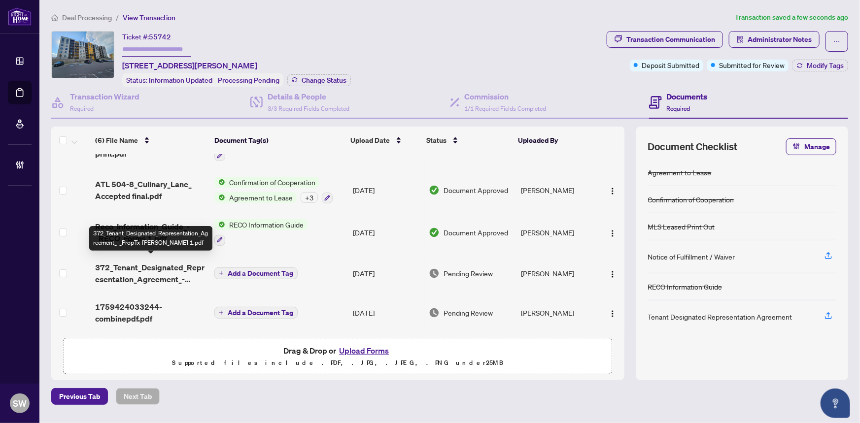
click at [135, 268] on span "372_Tenant_Designated_Representation_Agreement_-_PropTx-OREA 1.pdf" at bounding box center [150, 274] width 111 height 24
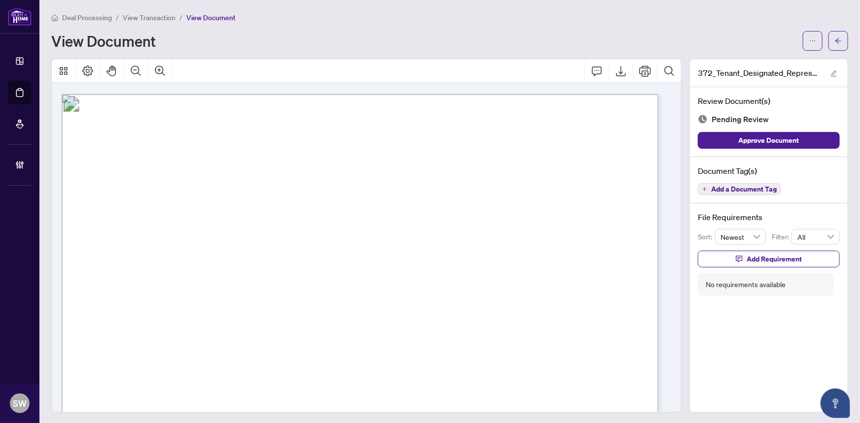
scroll to position [3629, 0]
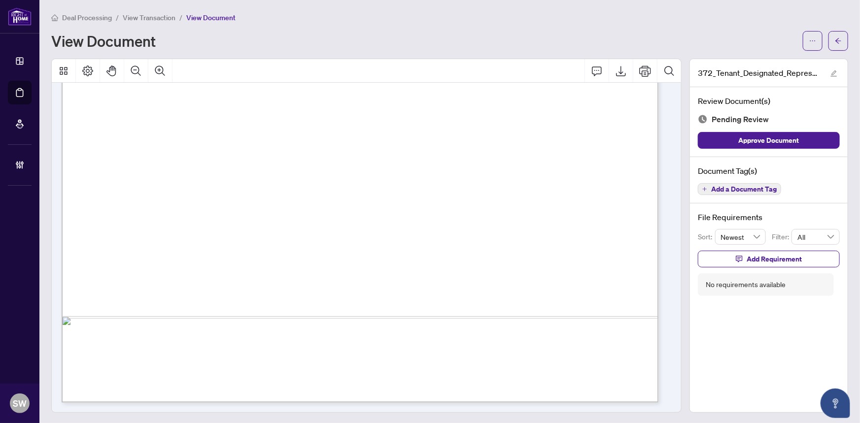
click at [736, 188] on span "Add a Document Tag" at bounding box center [744, 189] width 66 height 7
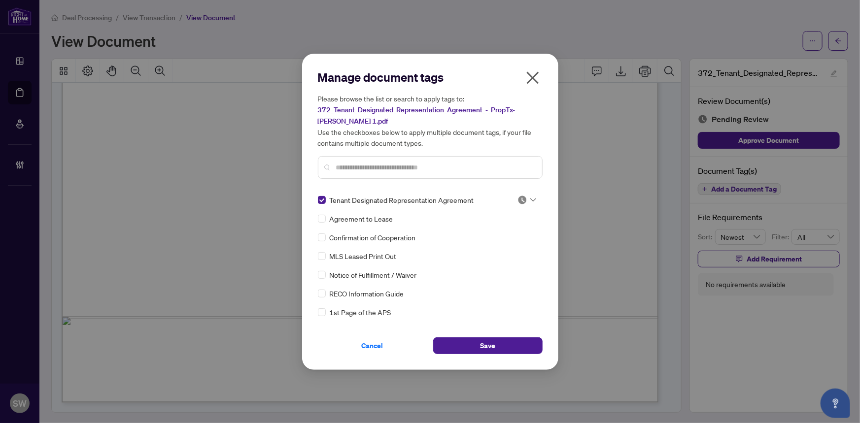
click at [526, 198] on div at bounding box center [526, 200] width 19 height 10
click at [506, 241] on div "Approved" at bounding box center [494, 248] width 75 height 16
click at [483, 345] on span "Save" at bounding box center [487, 346] width 15 height 16
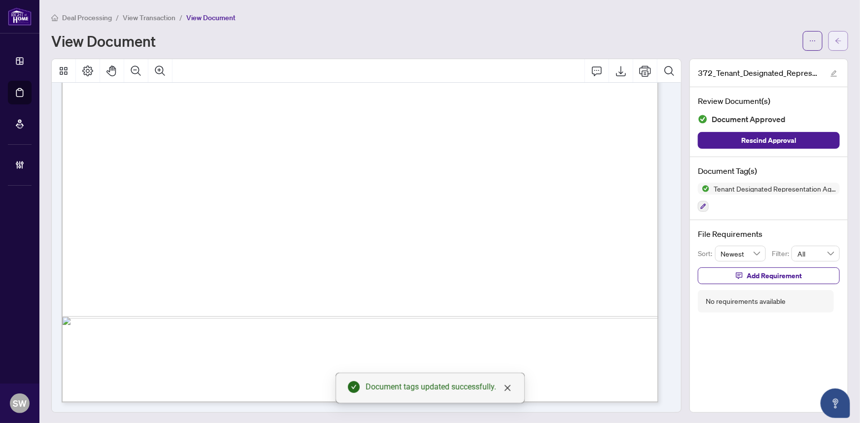
click at [835, 39] on icon "arrow-left" at bounding box center [838, 40] width 7 height 7
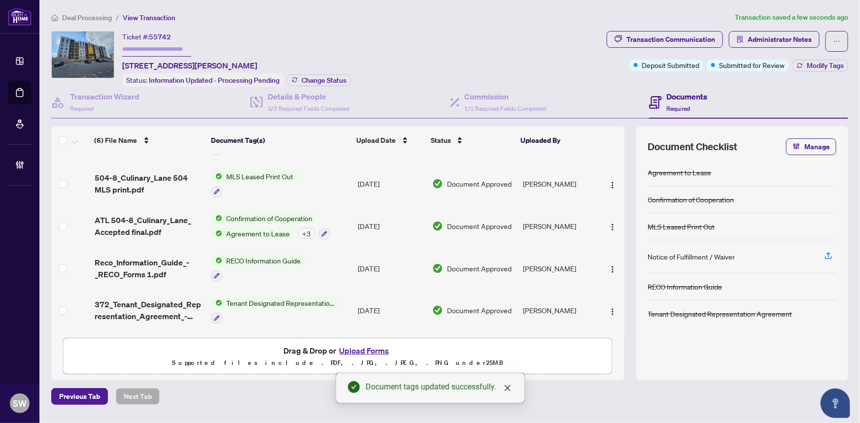
scroll to position [72, 0]
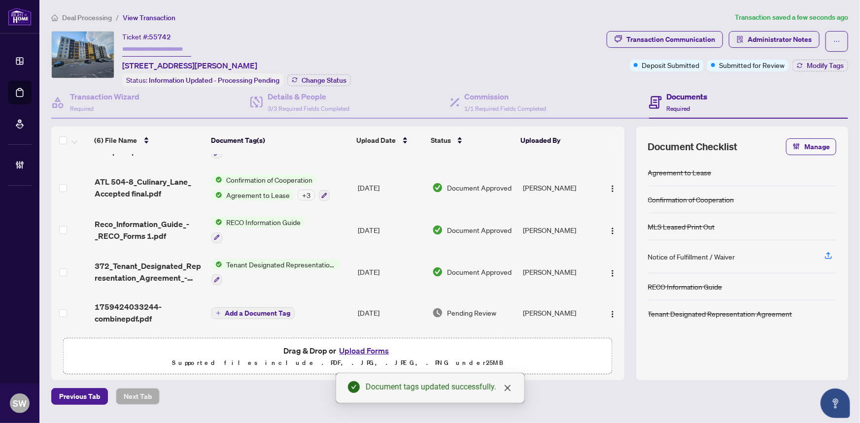
click at [142, 311] on span "1759424033244-combinepdf.pdf" at bounding box center [149, 313] width 109 height 24
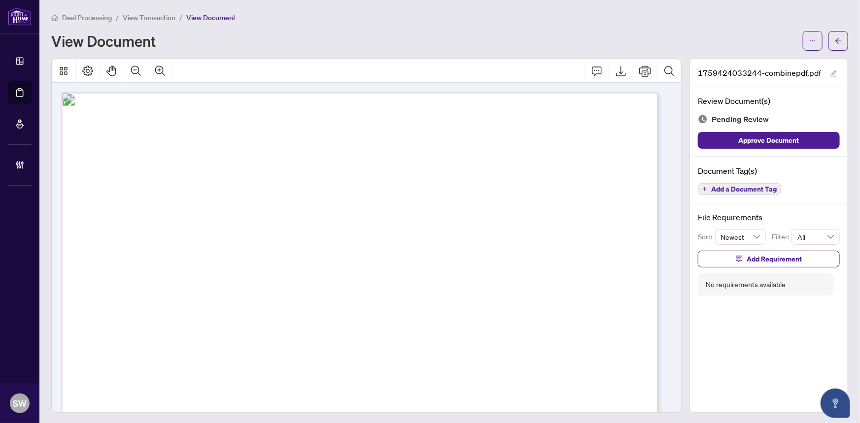
click at [726, 187] on span "Add a Document Tag" at bounding box center [744, 189] width 66 height 7
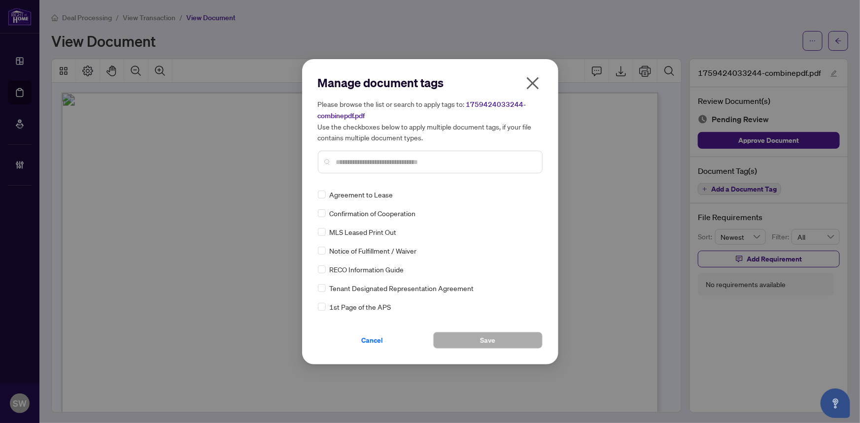
click at [432, 163] on input "text" at bounding box center [435, 162] width 198 height 11
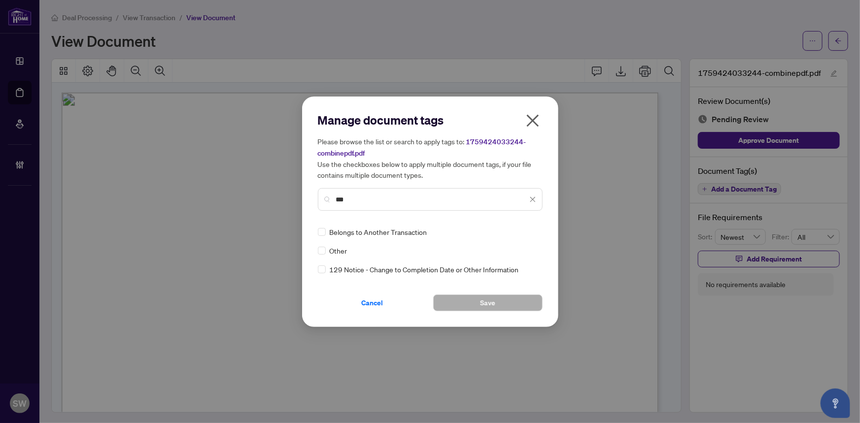
type input "***"
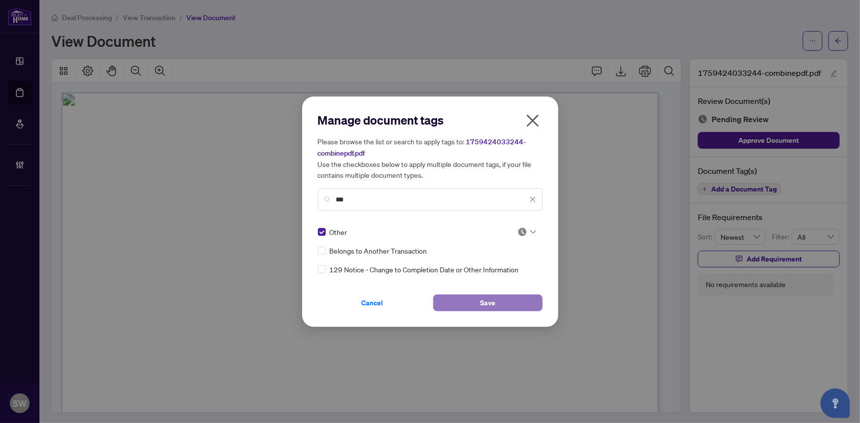
click at [475, 301] on button "Save" at bounding box center [487, 303] width 109 height 17
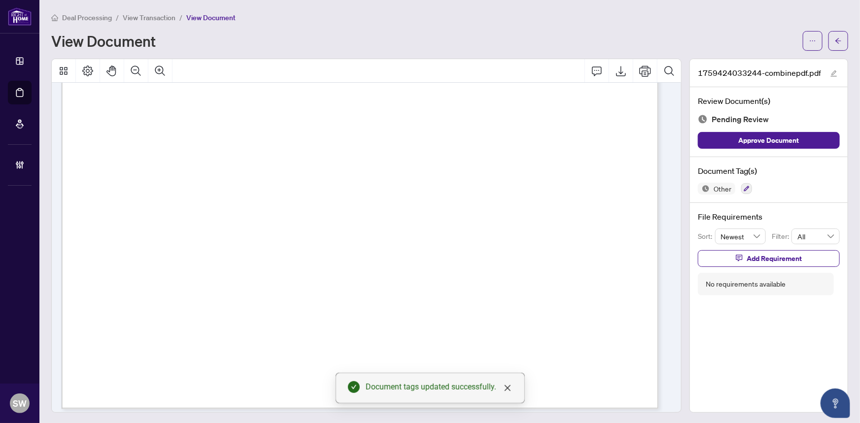
scroll to position [123, 0]
click at [835, 42] on icon "arrow-left" at bounding box center [838, 40] width 7 height 7
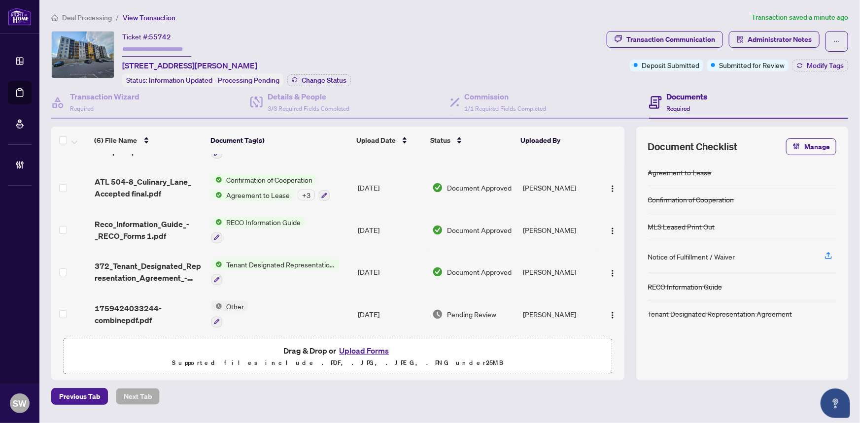
scroll to position [74, 0]
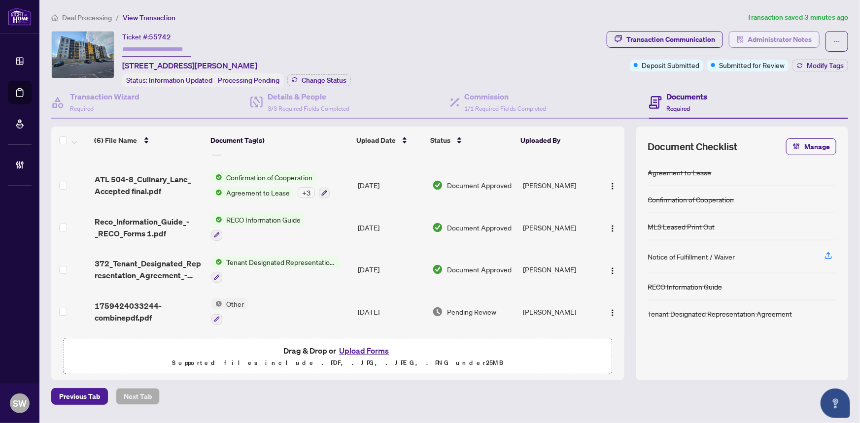
click at [801, 44] on span "Administrator Notes" at bounding box center [779, 40] width 64 height 16
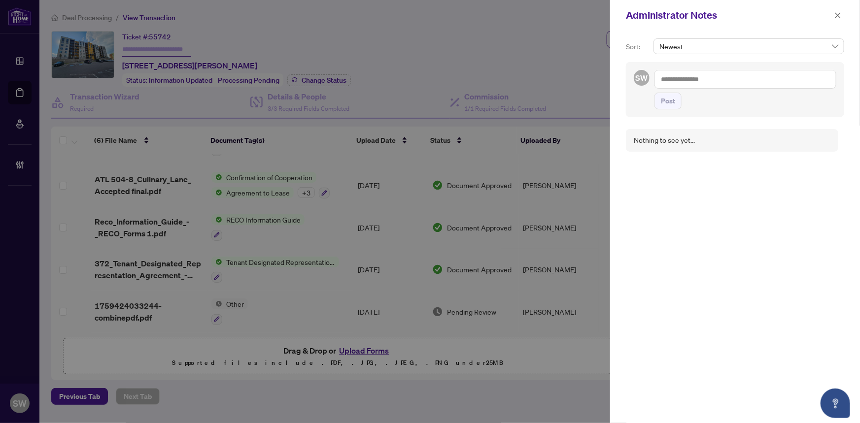
click at [713, 77] on textarea at bounding box center [745, 79] width 182 height 19
paste textarea "**********"
drag, startPoint x: 710, startPoint y: 80, endPoint x: 786, endPoint y: 82, distance: 76.4
click at [786, 82] on textarea "**********" at bounding box center [743, 84] width 179 height 29
click at [714, 79] on textarea "**********" at bounding box center [745, 79] width 182 height 19
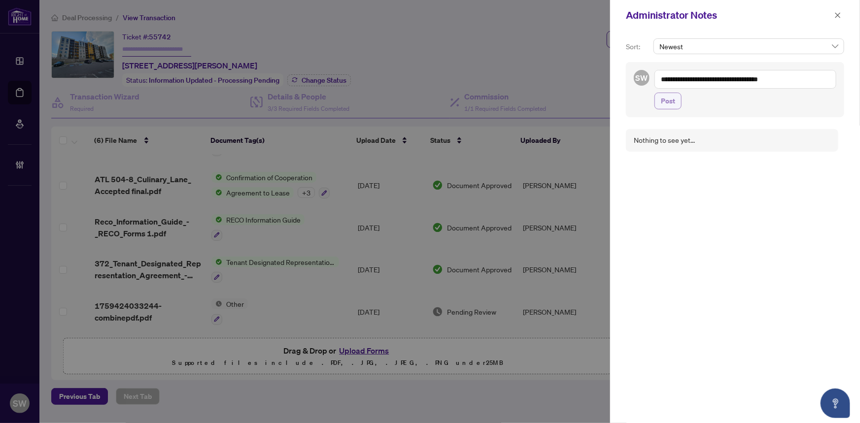
type textarea "**********"
click at [670, 98] on span "Post" at bounding box center [668, 101] width 14 height 16
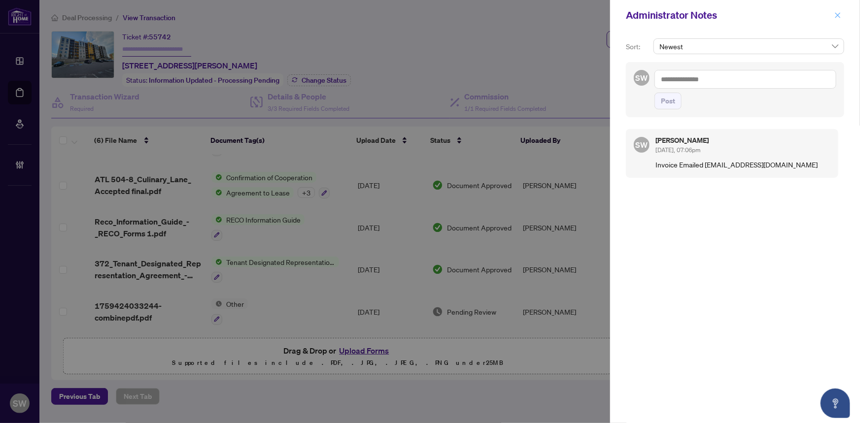
click at [837, 17] on icon "close" at bounding box center [837, 15] width 7 height 7
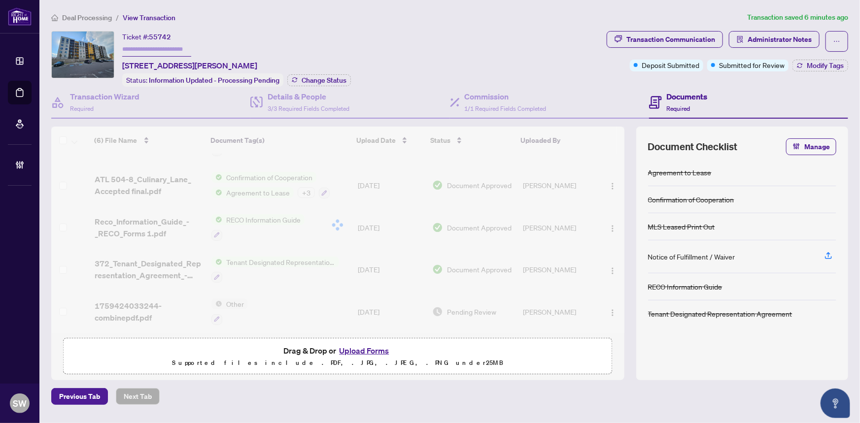
click at [163, 38] on span "55742" at bounding box center [160, 37] width 22 height 9
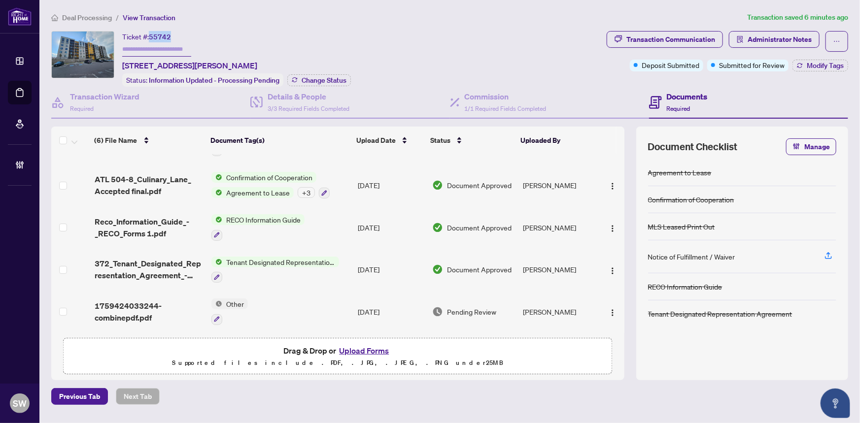
copy span "55742"
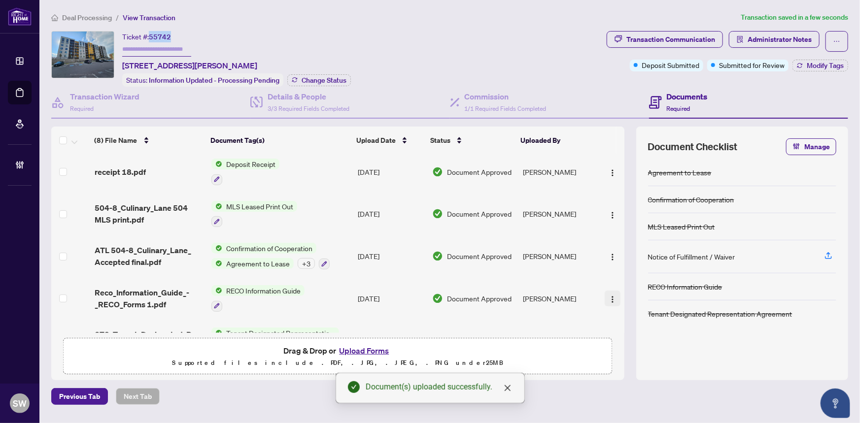
click at [611, 298] on img "button" at bounding box center [613, 300] width 8 height 8
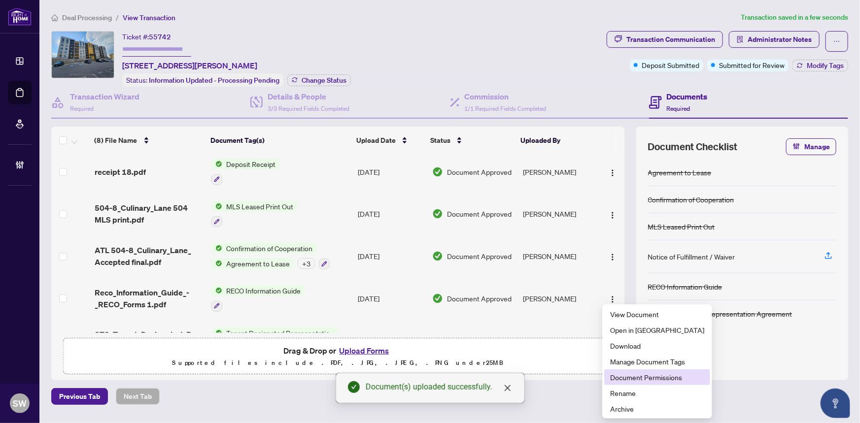
click at [629, 375] on span "Document Permissions" at bounding box center [657, 377] width 94 height 11
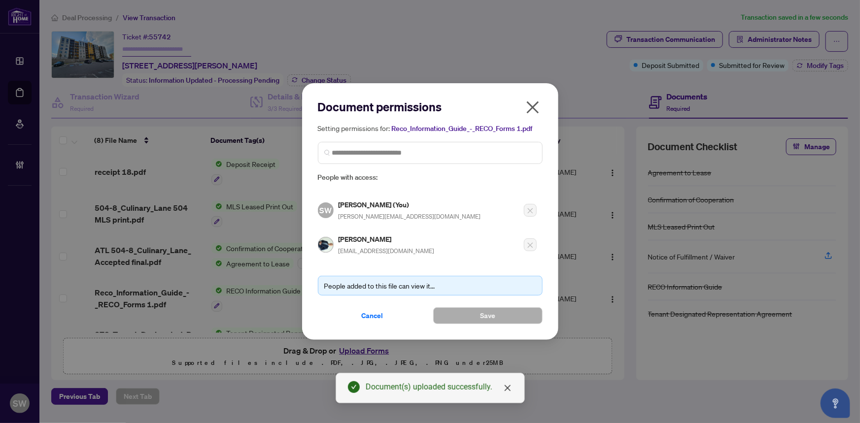
click at [350, 235] on h5 "Ravil Yanbekov" at bounding box center [387, 239] width 96 height 11
copy h5 "Ravil Yanbekov"
click at [381, 315] on span "Cancel" at bounding box center [373, 316] width 22 height 16
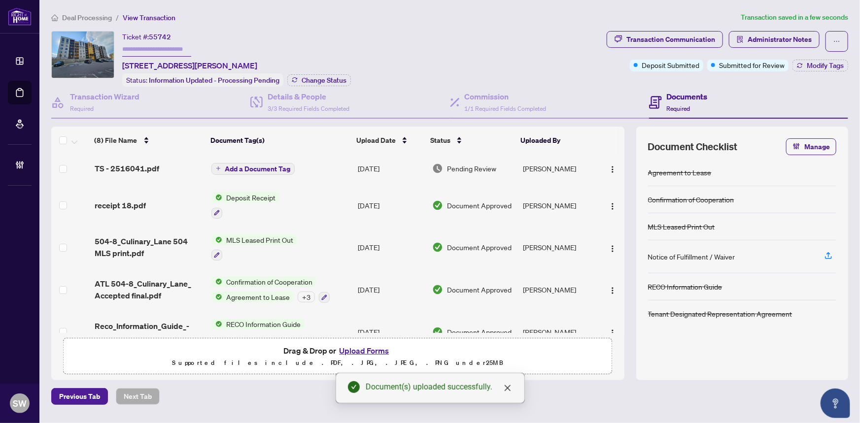
scroll to position [0, 0]
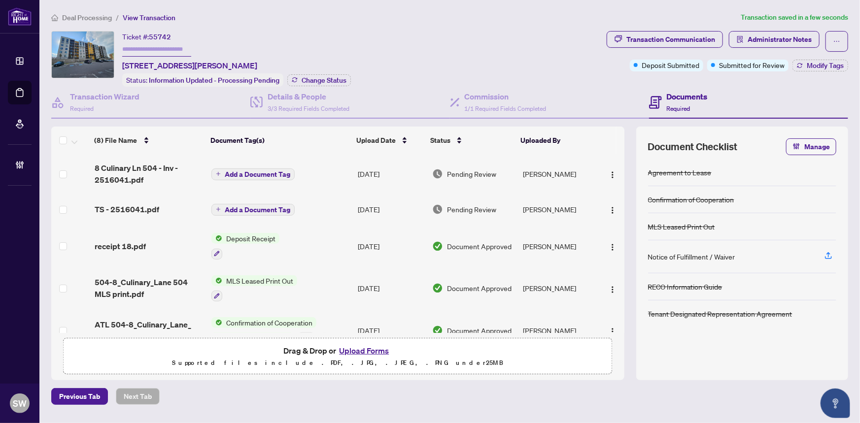
click at [267, 171] on span "Add a Document Tag" at bounding box center [258, 174] width 66 height 7
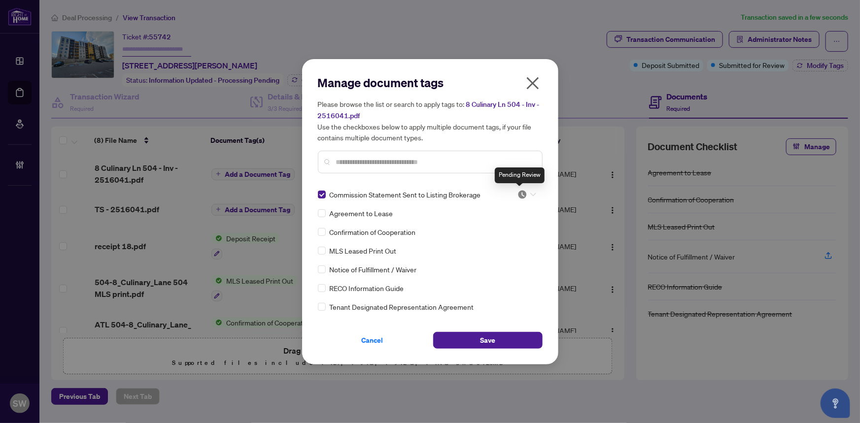
click at [520, 193] on img at bounding box center [522, 195] width 10 height 10
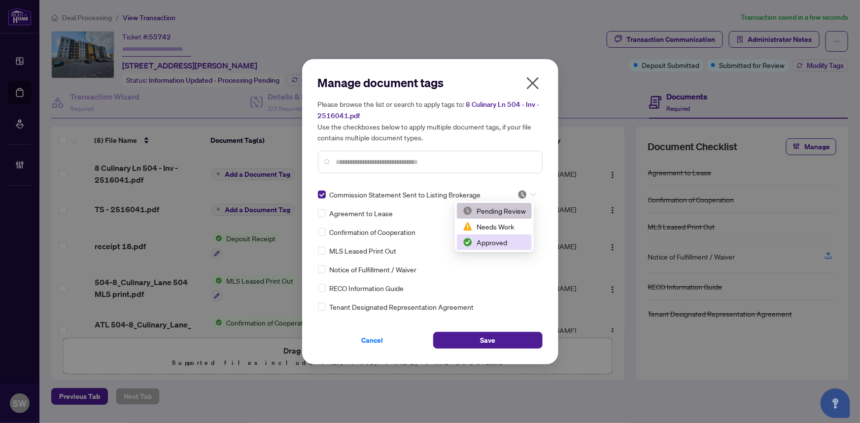
click at [501, 241] on div "Approved" at bounding box center [494, 242] width 63 height 11
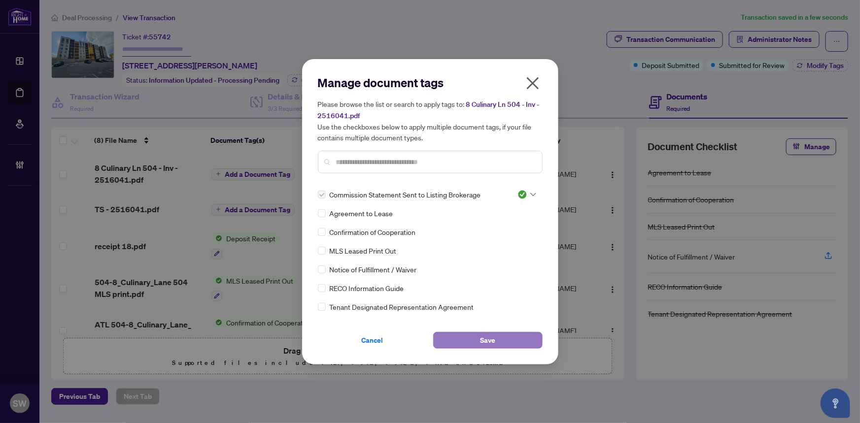
click at [510, 335] on button "Save" at bounding box center [487, 340] width 109 height 17
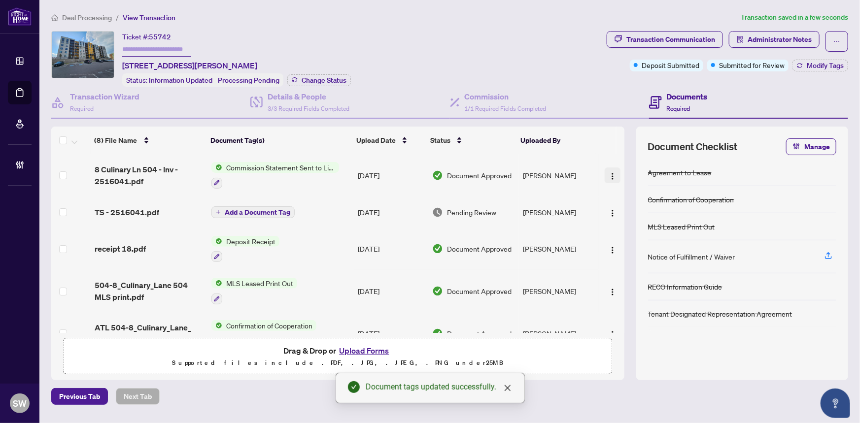
click at [609, 172] on img "button" at bounding box center [613, 176] width 8 height 8
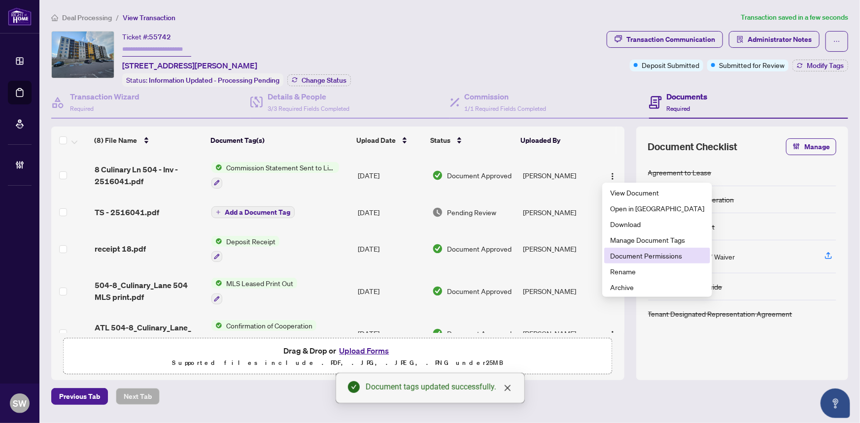
click at [632, 255] on span "Document Permissions" at bounding box center [657, 255] width 94 height 11
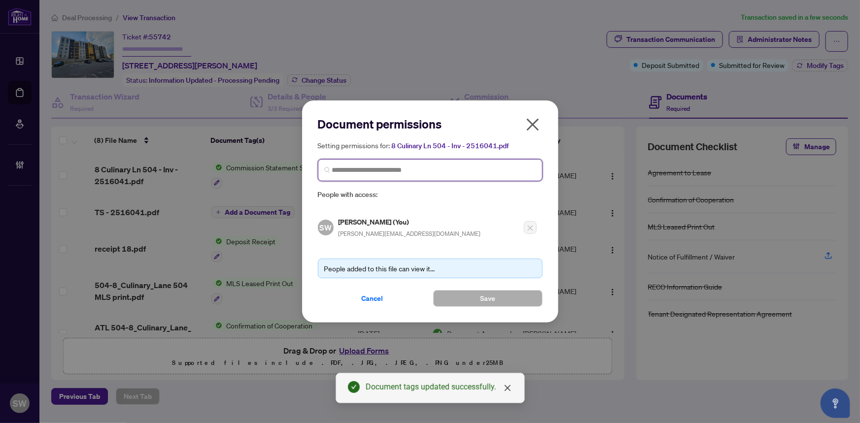
click at [424, 166] on input "search" at bounding box center [434, 170] width 204 height 10
paste input "**********"
type input "**********"
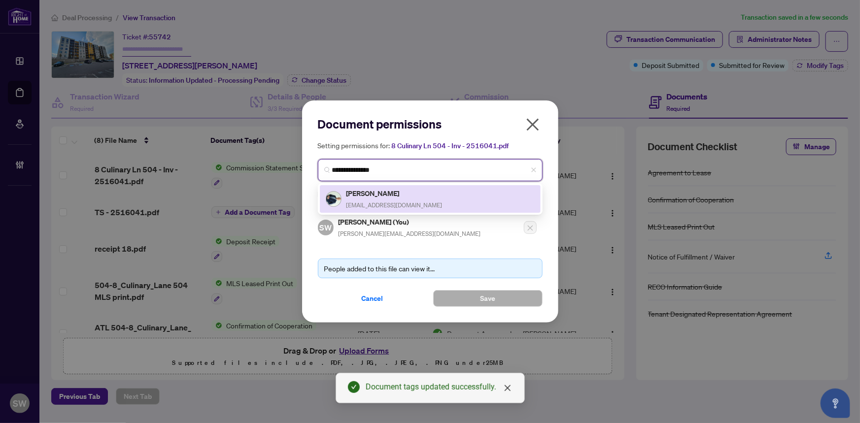
click at [389, 199] on div "Ravil Yanbekov yanbekovravil@gmail.com" at bounding box center [394, 199] width 96 height 23
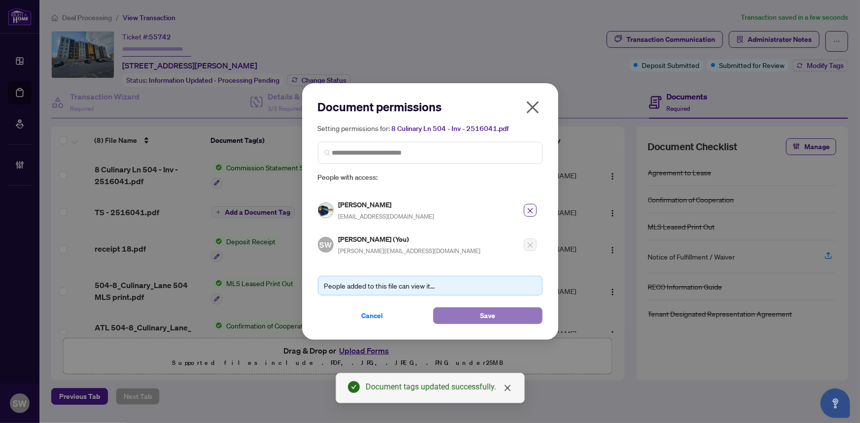
click at [475, 317] on button "Save" at bounding box center [487, 315] width 109 height 17
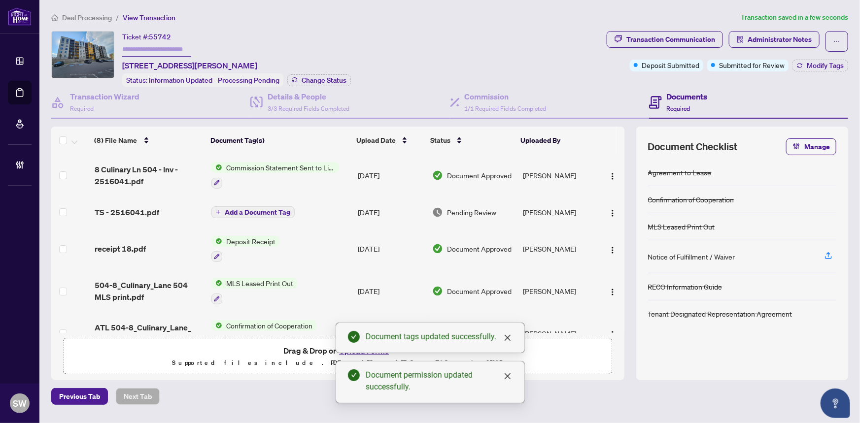
click at [168, 209] on div "TS - 2516041.pdf" at bounding box center [149, 212] width 109 height 12
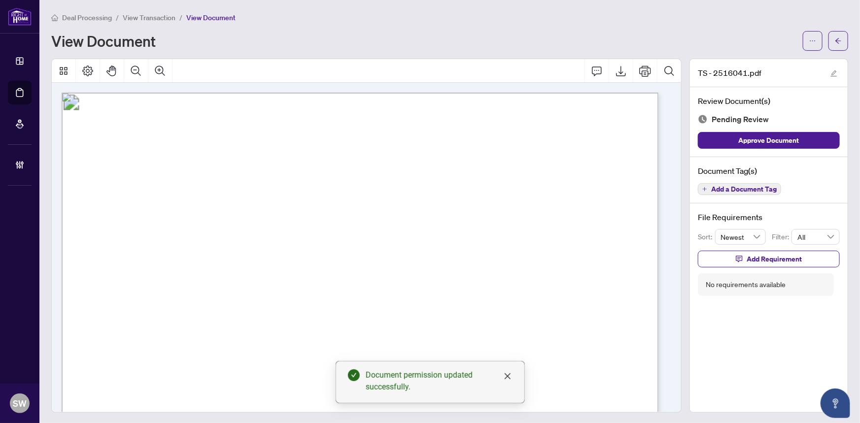
click at [740, 188] on span "Add a Document Tag" at bounding box center [744, 189] width 66 height 7
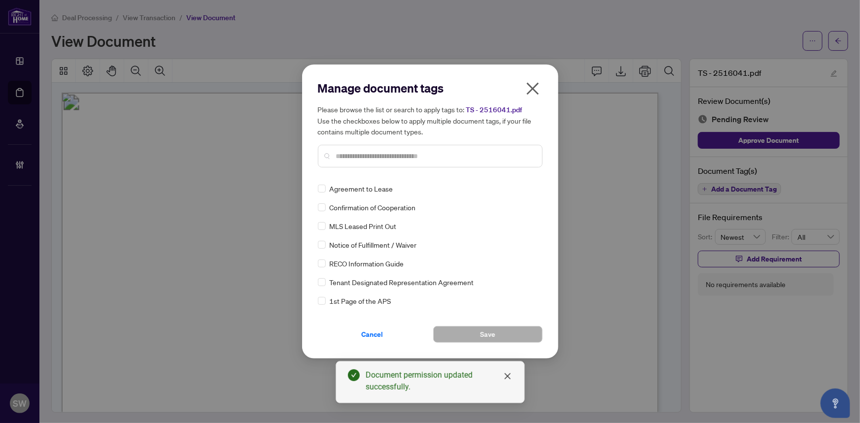
click at [539, 227] on div "Agreement to Lease Confirmation of Cooperation MLS Leased Print Out Notice of F…" at bounding box center [430, 244] width 225 height 123
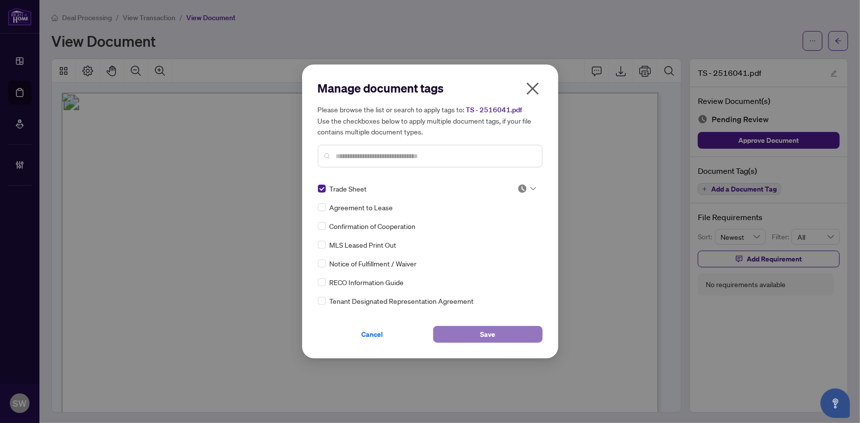
click at [486, 330] on span "Save" at bounding box center [487, 335] width 15 height 16
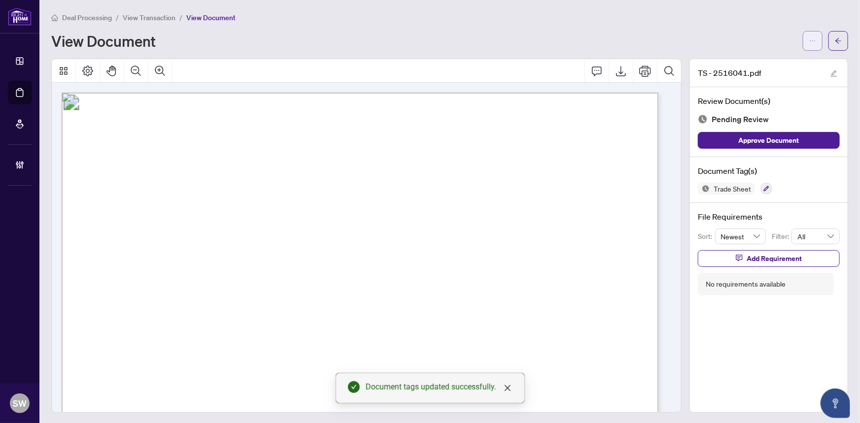
click at [809, 44] on span "button" at bounding box center [812, 41] width 7 height 16
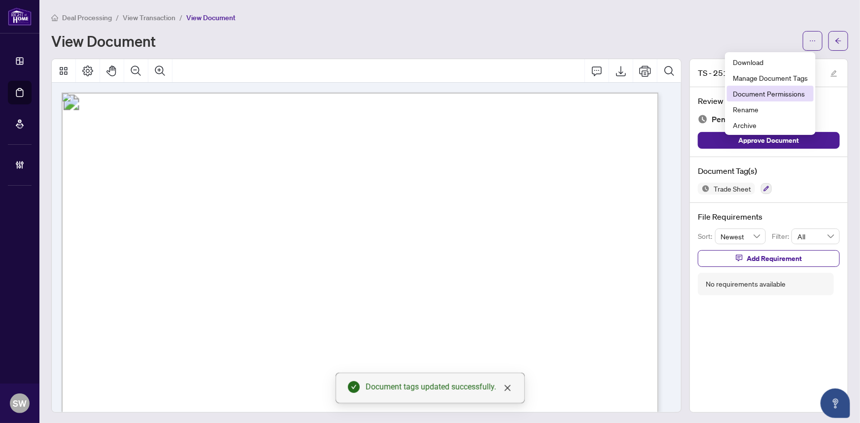
click at [786, 94] on span "Document Permissions" at bounding box center [770, 93] width 75 height 11
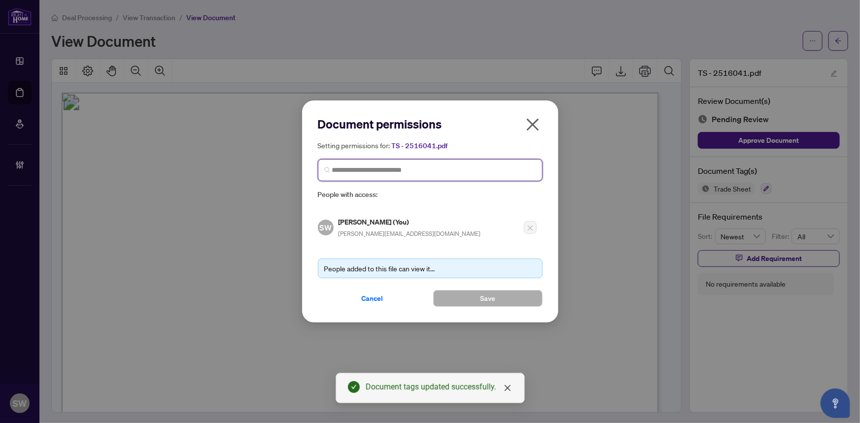
click at [417, 171] on input "search" at bounding box center [434, 170] width 204 height 10
paste input "**********"
type input "**********"
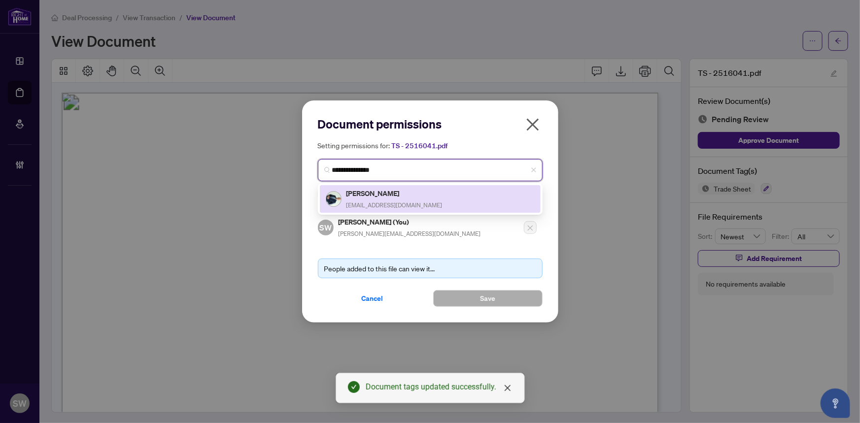
click at [410, 193] on h5 "Ravil Yanbekov" at bounding box center [394, 193] width 96 height 11
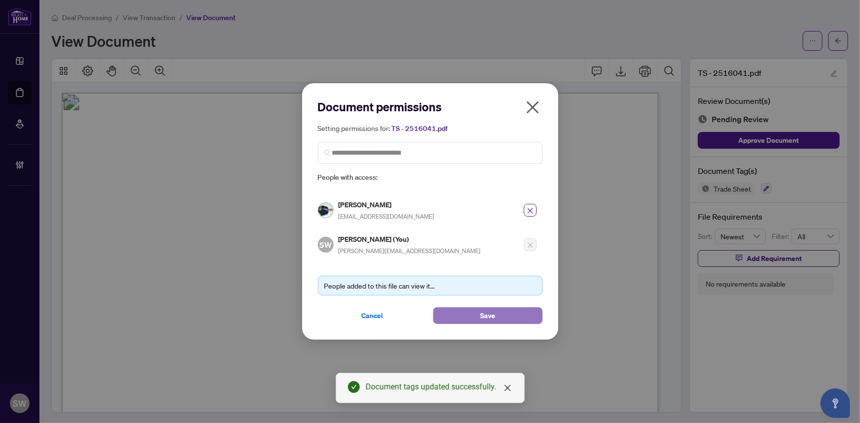
click at [488, 310] on span "Save" at bounding box center [487, 316] width 15 height 16
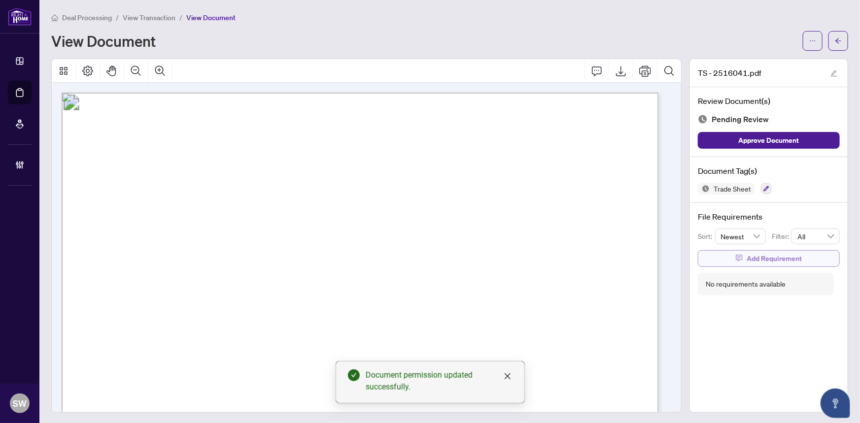
click at [767, 259] on span "Add Requirement" at bounding box center [773, 259] width 55 height 16
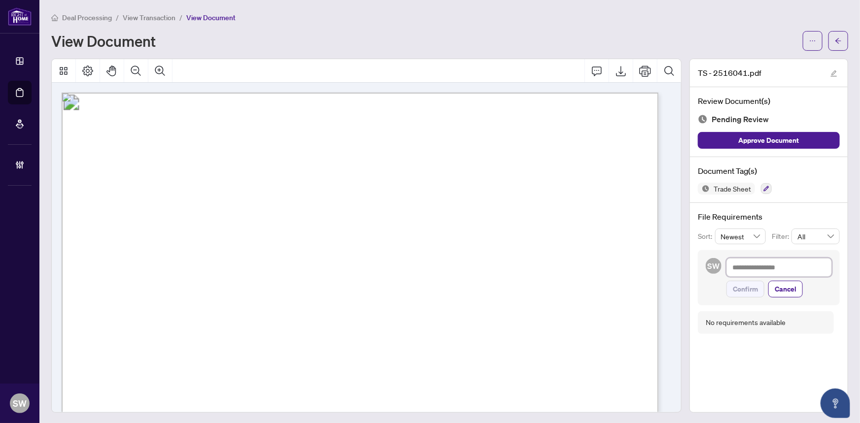
click at [742, 268] on textarea at bounding box center [778, 267] width 105 height 19
paste textarea "**********"
type textarea "**********"
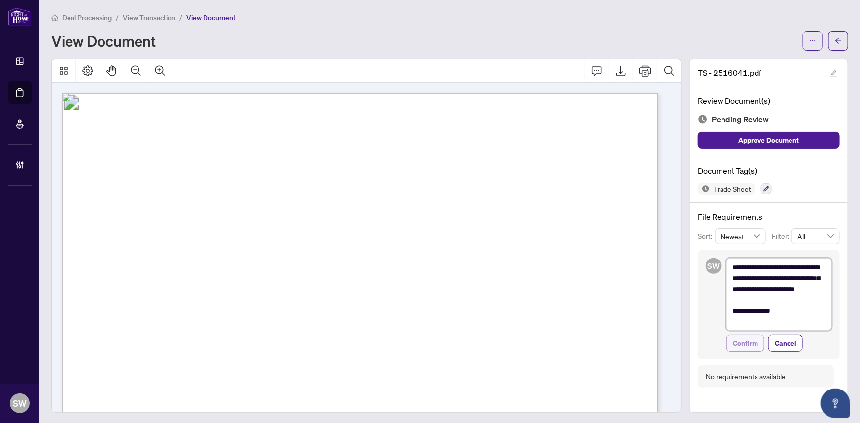
type textarea "**********"
click at [741, 341] on span "Confirm" at bounding box center [745, 344] width 25 height 16
type textarea "**********"
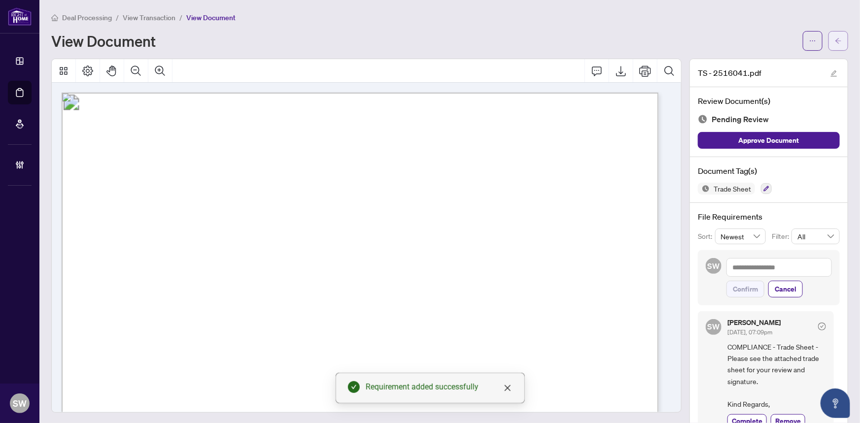
click at [835, 47] on span "button" at bounding box center [838, 41] width 7 height 16
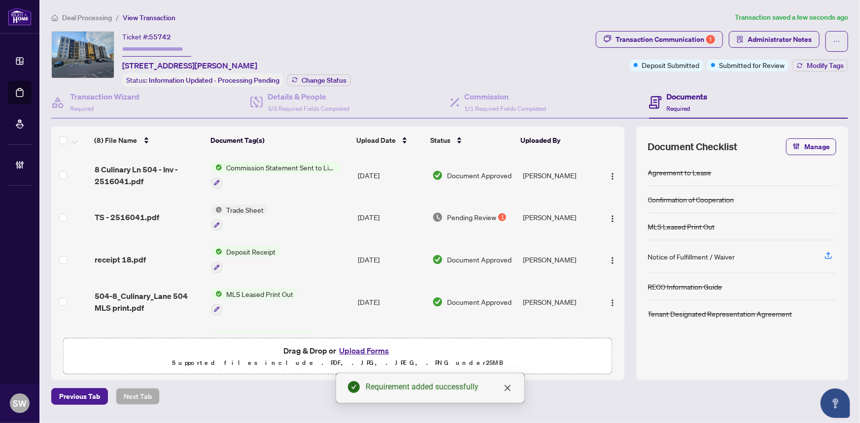
click at [130, 48] on input "text" at bounding box center [156, 49] width 69 height 14
paste input "*******"
type input "*******"
click at [309, 79] on span "Change Status" at bounding box center [324, 80] width 45 height 7
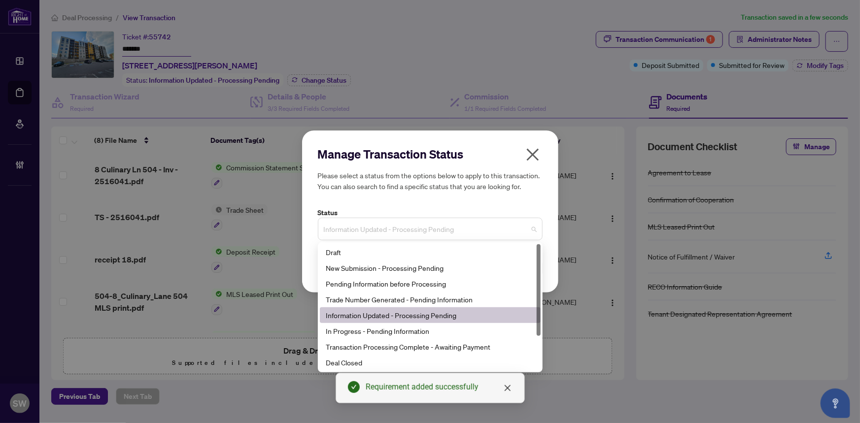
click at [374, 227] on span "Information Updated - Processing Pending" at bounding box center [430, 229] width 213 height 19
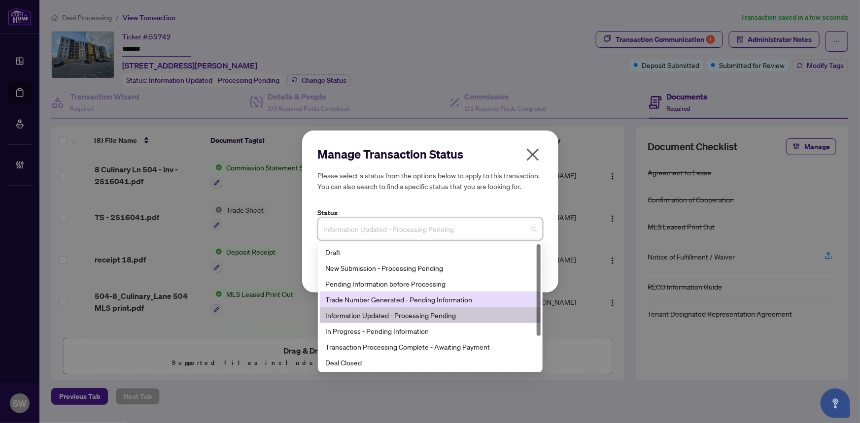
click at [374, 297] on div "Trade Number Generated - Pending Information" at bounding box center [430, 299] width 209 height 11
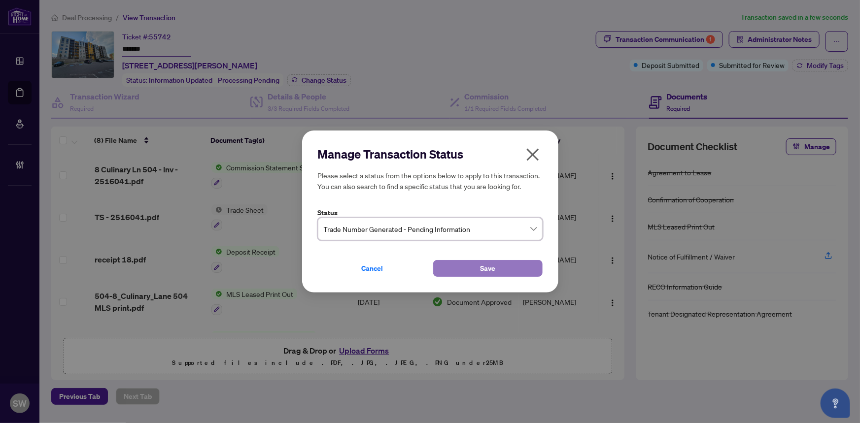
click at [468, 272] on button "Save" at bounding box center [487, 268] width 109 height 17
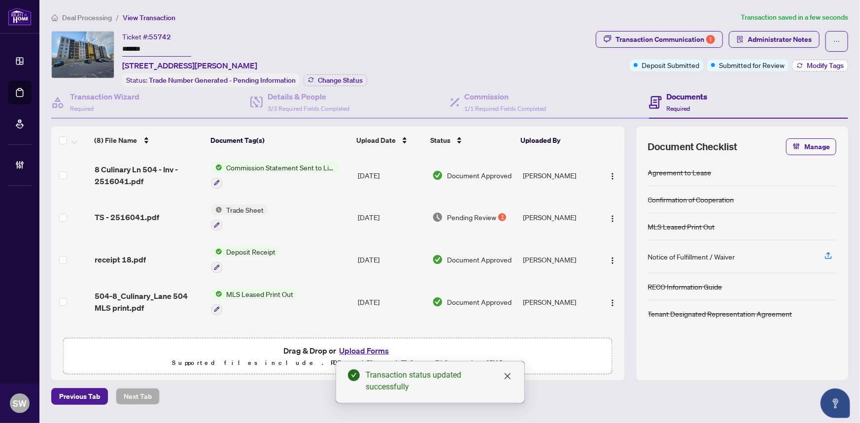
click at [808, 62] on span "Modify Tags" at bounding box center [825, 65] width 37 height 7
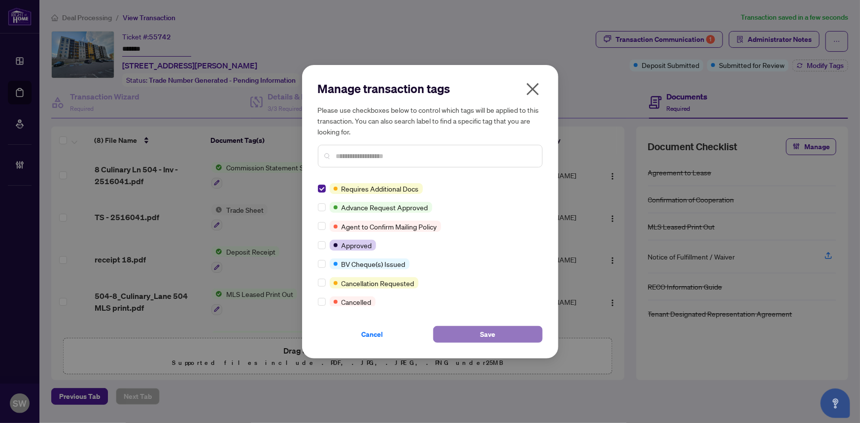
click at [477, 335] on button "Save" at bounding box center [487, 334] width 109 height 17
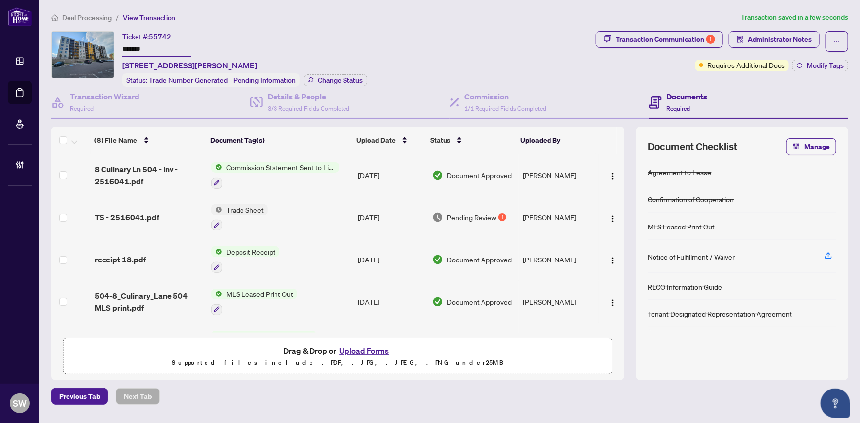
click at [68, 15] on span "Deal Processing" at bounding box center [87, 17] width 50 height 9
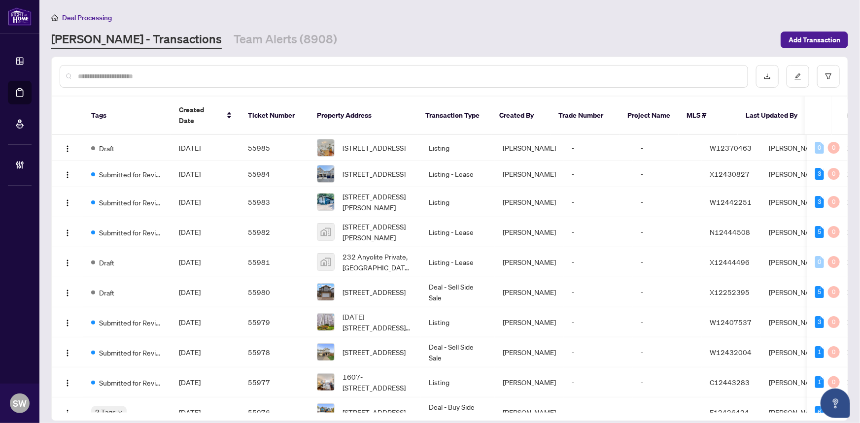
click at [159, 72] on input "text" at bounding box center [409, 76] width 662 height 11
click at [827, 76] on icon "filter" at bounding box center [828, 76] width 7 height 7
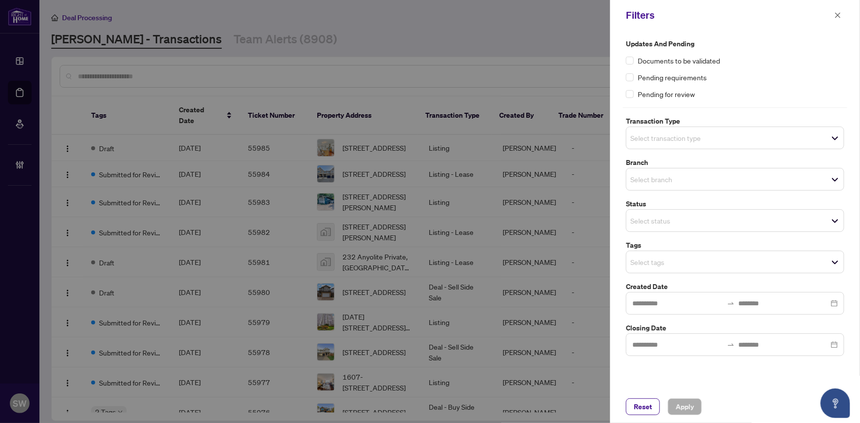
click at [690, 141] on input "search" at bounding box center [664, 138] width 69 height 12
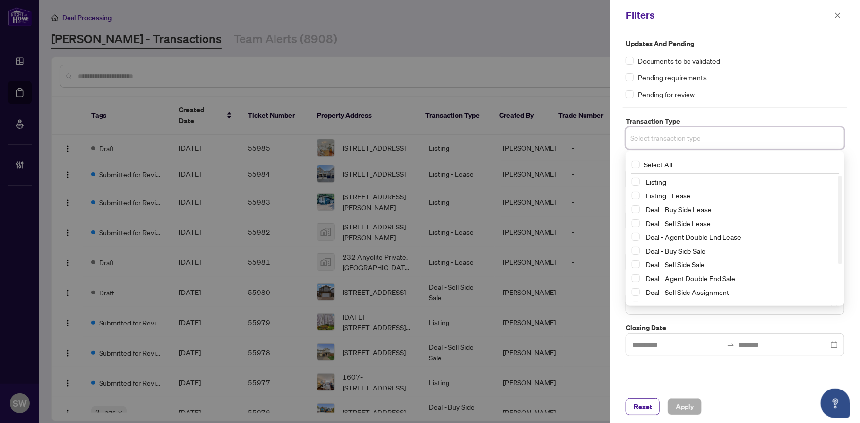
scroll to position [53, 0]
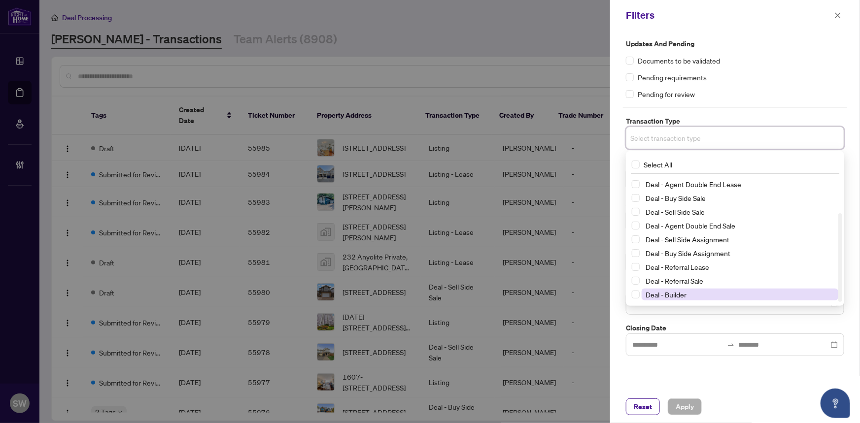
click at [689, 292] on span "Deal - Builder" at bounding box center [740, 295] width 197 height 12
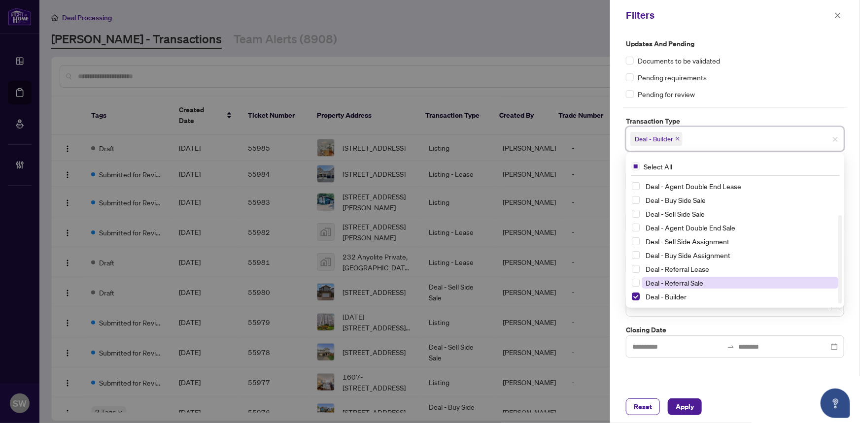
click at [689, 280] on span "Deal - Referral Sale" at bounding box center [674, 282] width 58 height 9
click at [690, 266] on span "Deal - Referral Lease" at bounding box center [677, 269] width 64 height 9
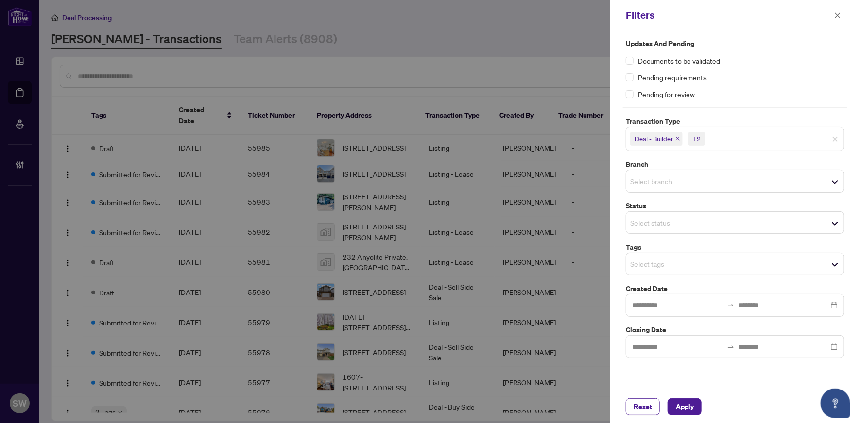
click at [713, 395] on div "Reset Apply" at bounding box center [735, 407] width 250 height 33
click at [645, 222] on input "search" at bounding box center [664, 223] width 69 height 12
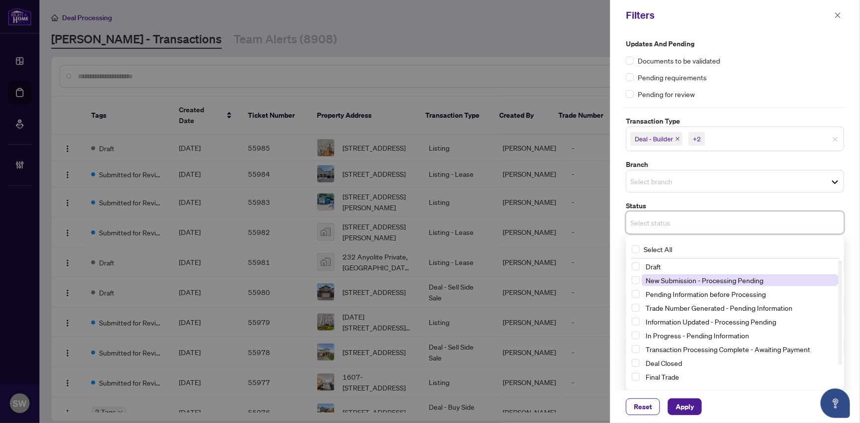
click at [671, 281] on span "New Submission - Processing Pending" at bounding box center [704, 280] width 118 height 9
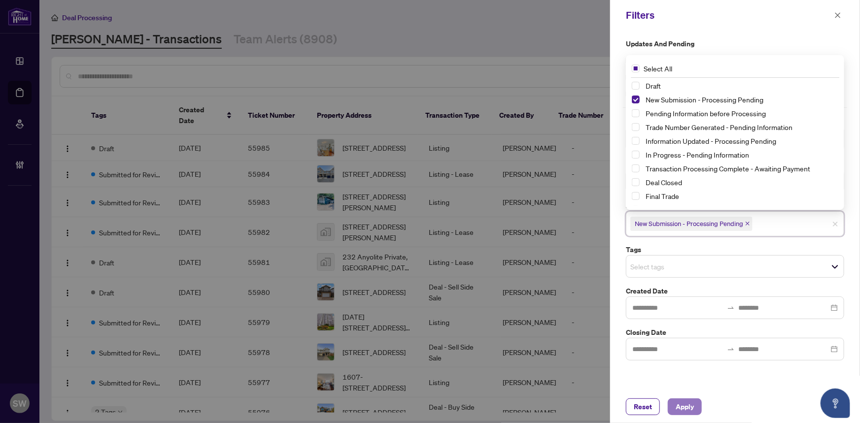
click at [692, 409] on span "Apply" at bounding box center [685, 407] width 18 height 16
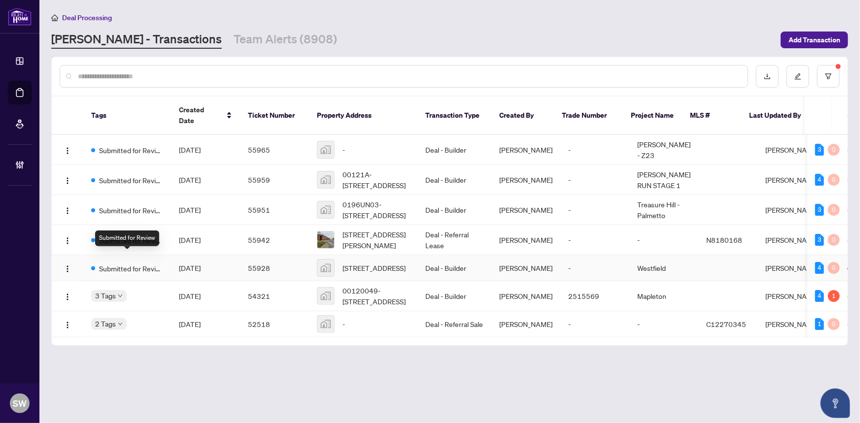
click at [144, 263] on span "Submitted for Review" at bounding box center [131, 268] width 64 height 11
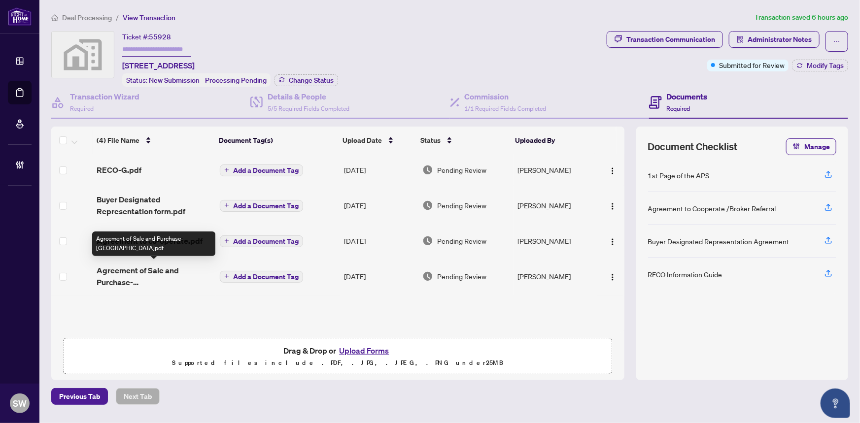
click at [153, 271] on span "Agreement of Sale and Purchase-Great Gulf.pdf" at bounding box center [154, 277] width 115 height 24
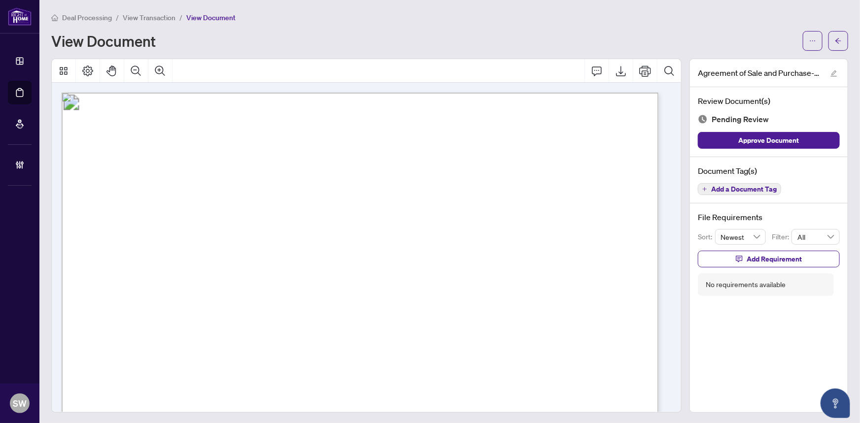
click at [746, 187] on span "Add a Document Tag" at bounding box center [744, 189] width 66 height 7
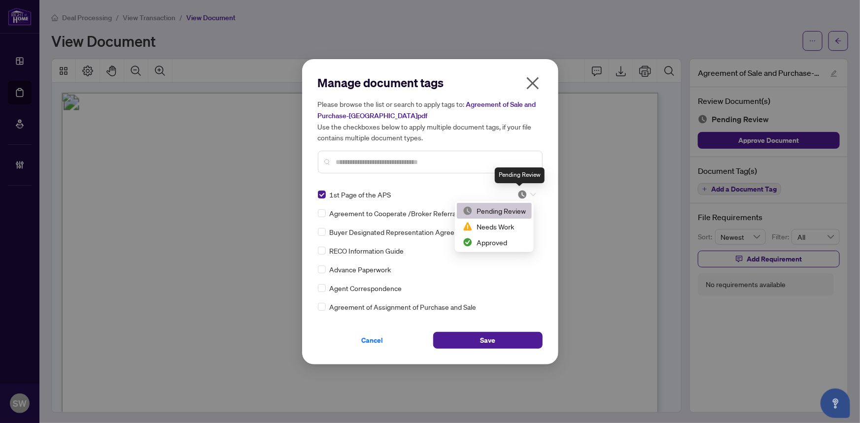
click at [521, 195] on img at bounding box center [522, 195] width 10 height 10
click at [500, 240] on div "Approved" at bounding box center [494, 242] width 63 height 11
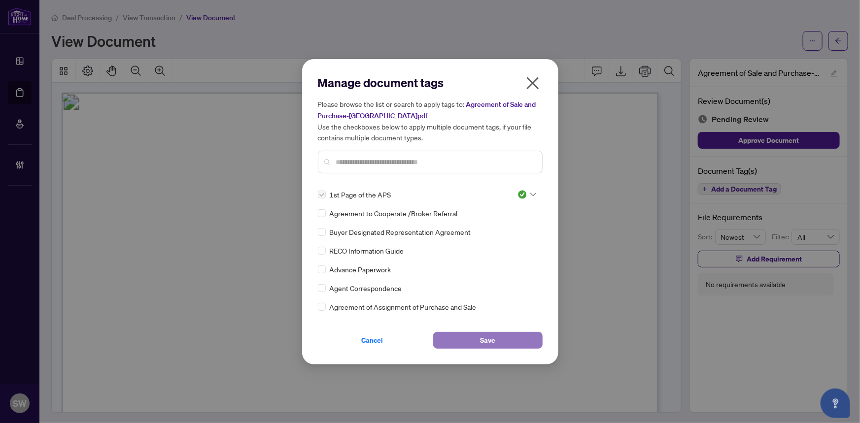
click at [516, 344] on button "Save" at bounding box center [487, 340] width 109 height 17
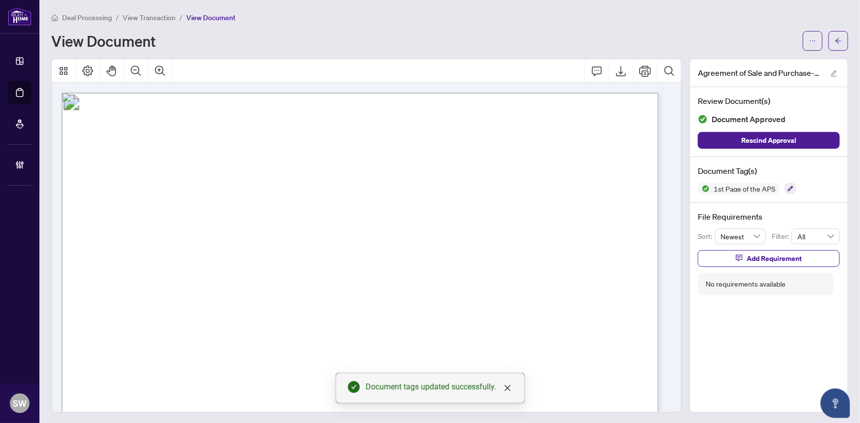
drag, startPoint x: 305, startPoint y: 219, endPoint x: 340, endPoint y: 220, distance: 34.5
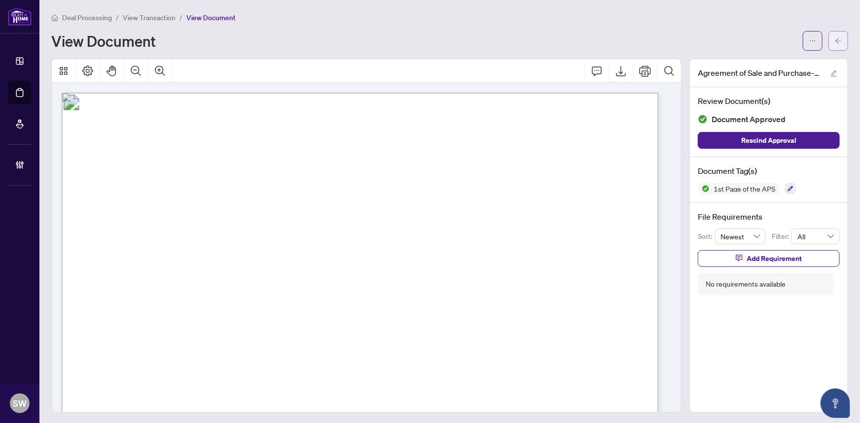
click at [838, 41] on button "button" at bounding box center [838, 41] width 20 height 20
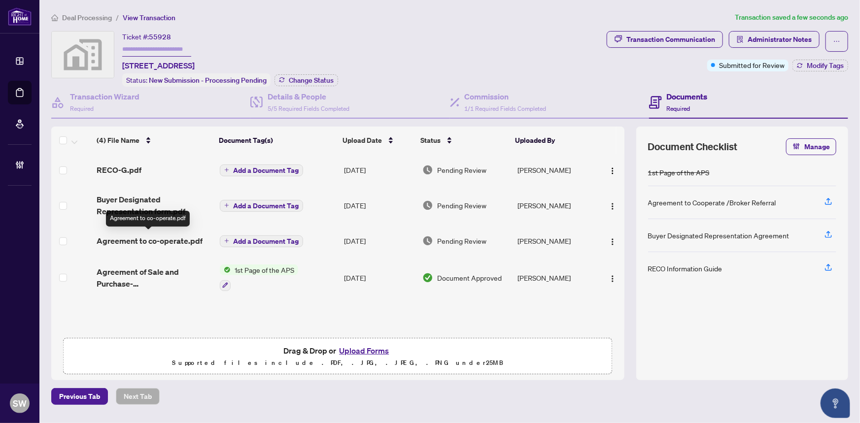
click at [152, 239] on span "Agreement to co-operate.pdf" at bounding box center [150, 241] width 106 height 12
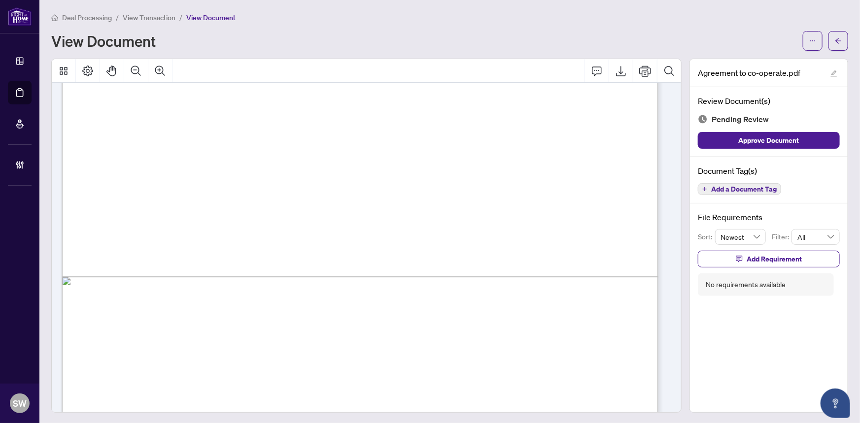
scroll to position [516, 0]
click at [748, 187] on span "Add a Document Tag" at bounding box center [744, 189] width 66 height 7
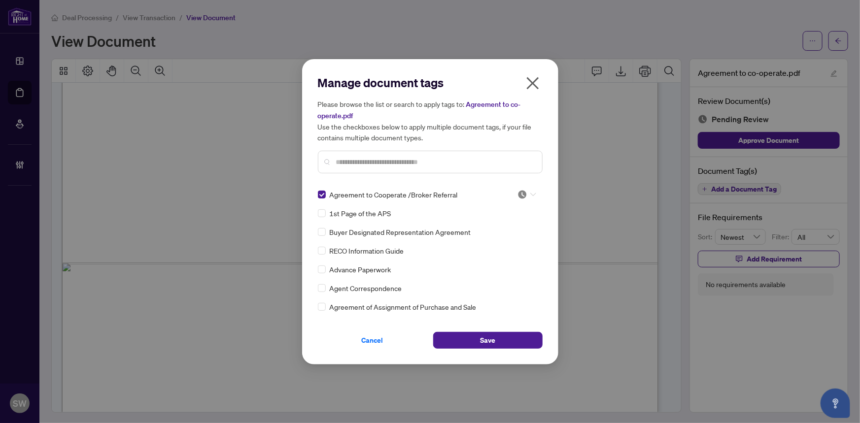
drag, startPoint x: 518, startPoint y: 192, endPoint x: 508, endPoint y: 223, distance: 32.7
click at [517, 192] on img at bounding box center [522, 195] width 10 height 10
drag, startPoint x: 503, startPoint y: 241, endPoint x: 497, endPoint y: 253, distance: 12.8
click at [503, 242] on div "Approved" at bounding box center [494, 242] width 63 height 11
click at [498, 337] on button "Save" at bounding box center [487, 340] width 109 height 17
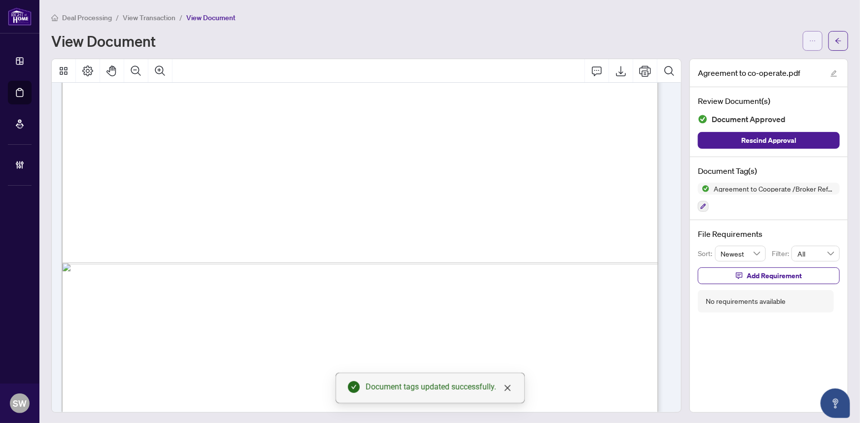
click at [809, 37] on icon "ellipsis" at bounding box center [812, 40] width 7 height 7
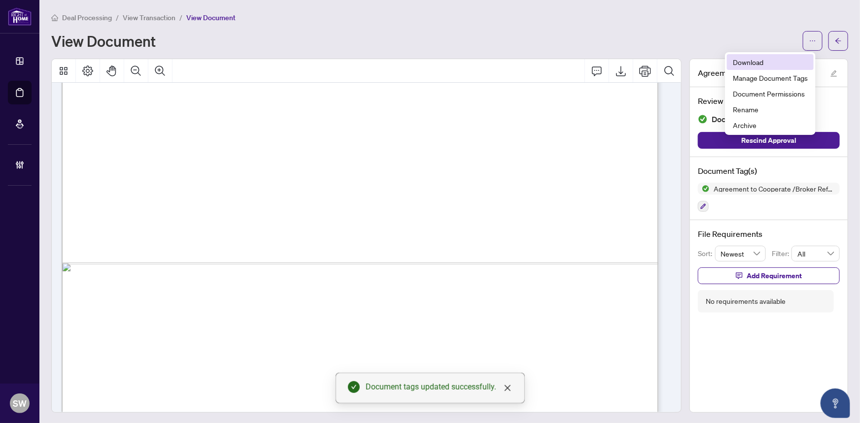
click at [769, 62] on span "Download" at bounding box center [770, 62] width 75 height 11
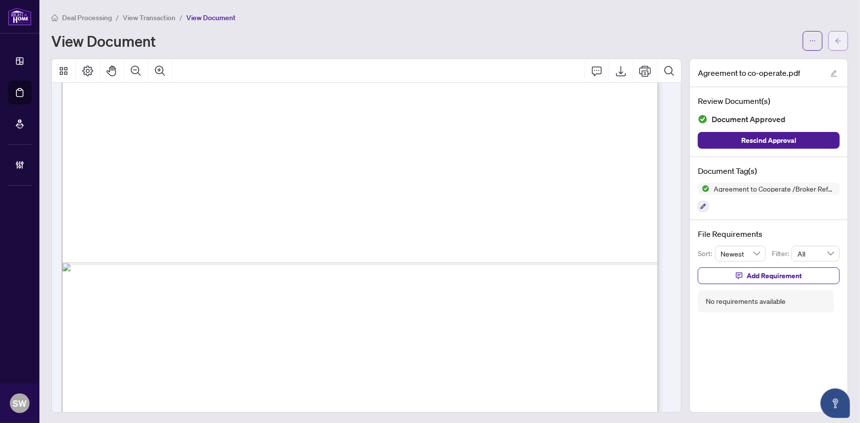
click at [835, 41] on icon "arrow-left" at bounding box center [838, 40] width 7 height 7
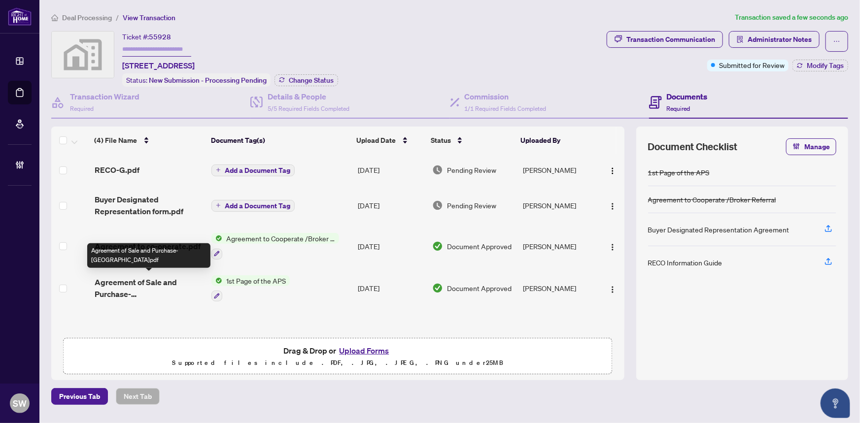
click at [165, 287] on span "Agreement of Sale and Purchase-Great Gulf.pdf" at bounding box center [149, 288] width 109 height 24
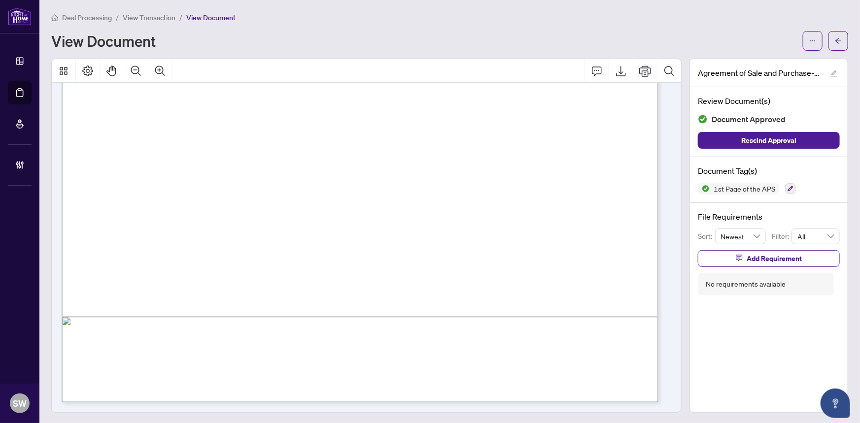
scroll to position [0, 0]
click at [835, 40] on icon "arrow-left" at bounding box center [838, 40] width 7 height 7
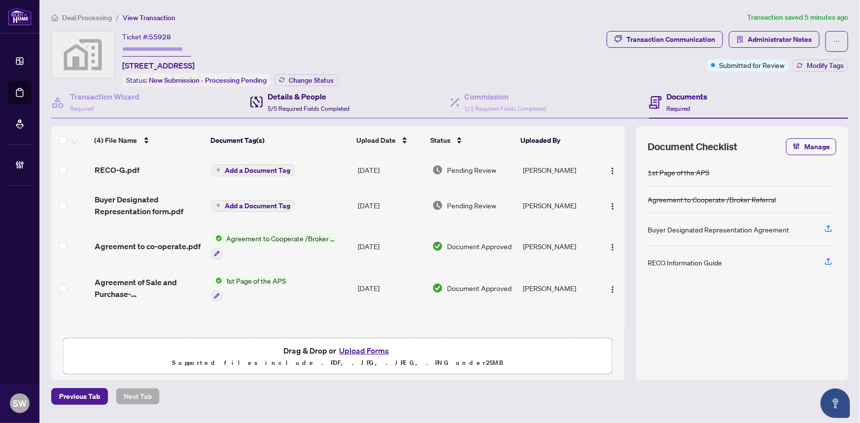
click at [301, 102] on div "Details & People 5/5 Required Fields Completed" at bounding box center [309, 102] width 82 height 23
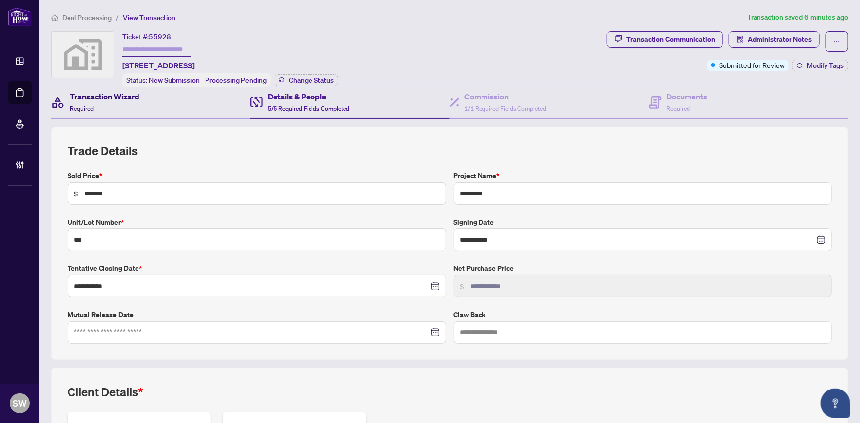
click at [117, 100] on h4 "Transaction Wizard" at bounding box center [104, 97] width 69 height 12
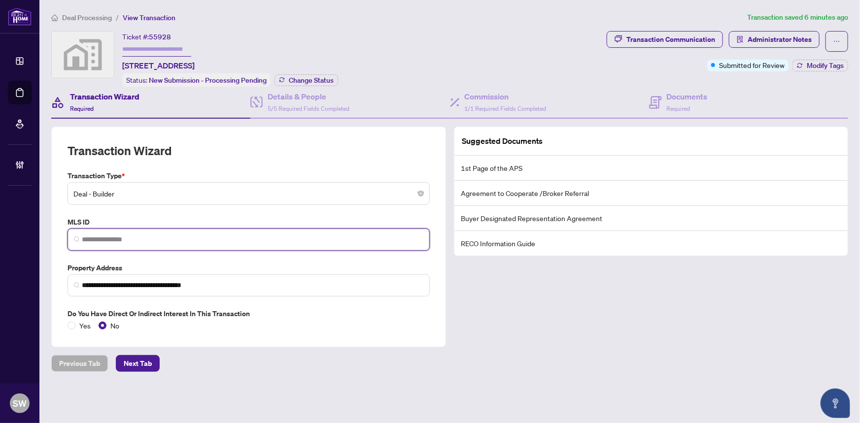
click at [246, 235] on input "search" at bounding box center [252, 240] width 341 height 10
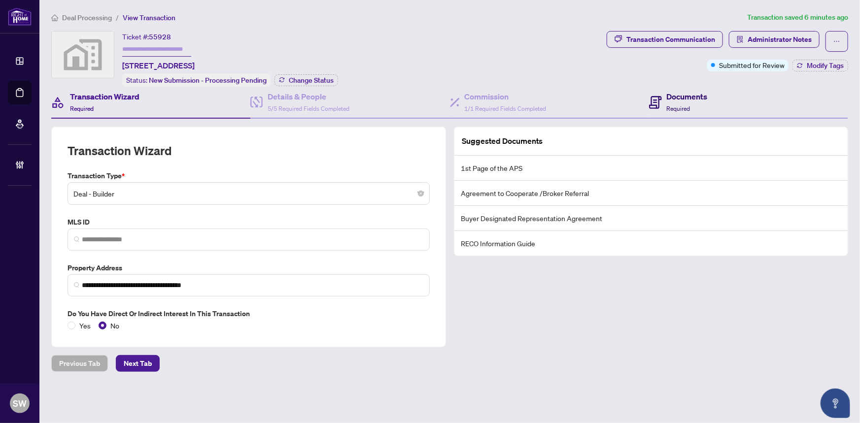
click at [698, 99] on h4 "Documents" at bounding box center [687, 97] width 41 height 12
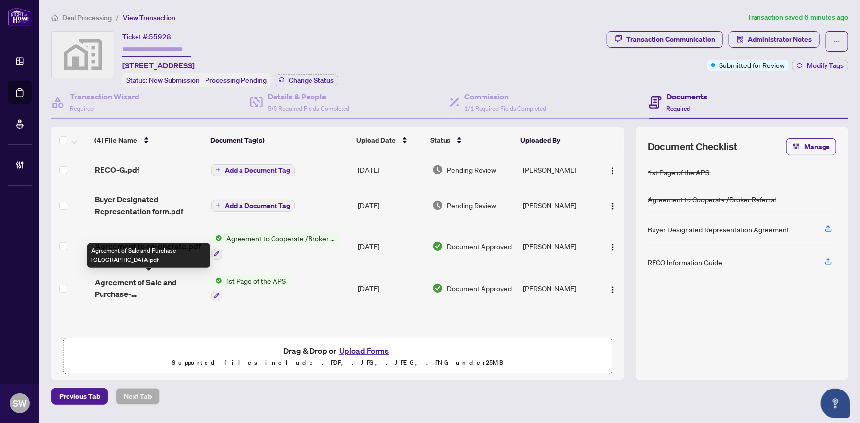
click at [166, 286] on span "Agreement of Sale and Purchase-Great Gulf.pdf" at bounding box center [149, 288] width 109 height 24
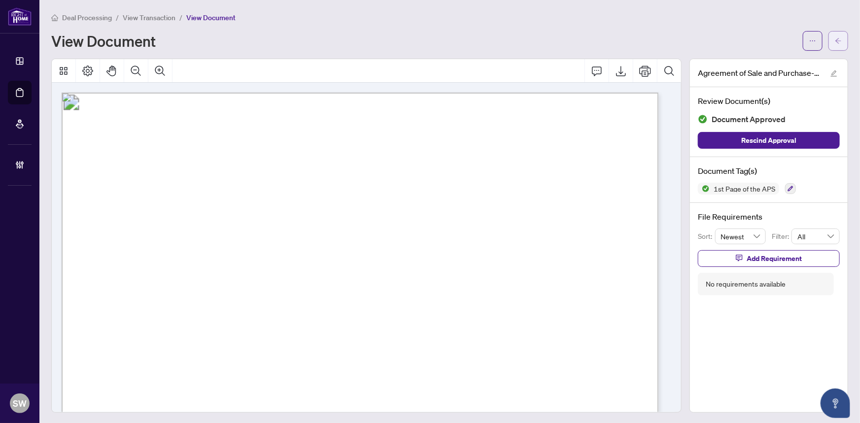
click at [835, 41] on icon "arrow-left" at bounding box center [838, 40] width 7 height 7
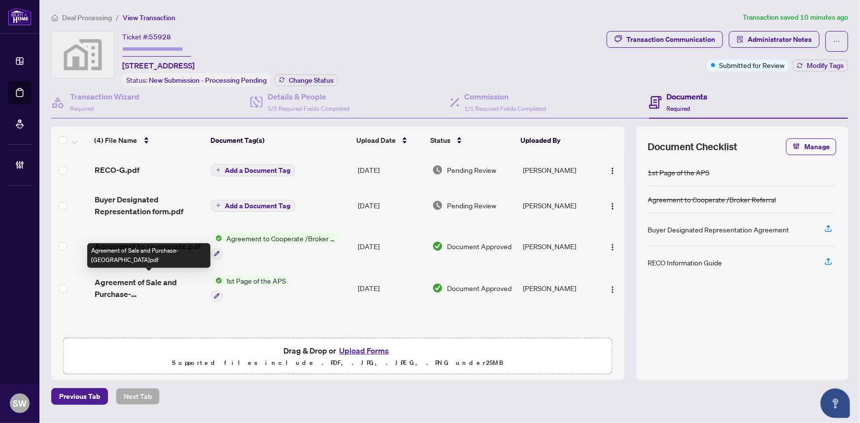
click at [171, 286] on span "Agreement of Sale and Purchase-Great Gulf.pdf" at bounding box center [149, 288] width 109 height 24
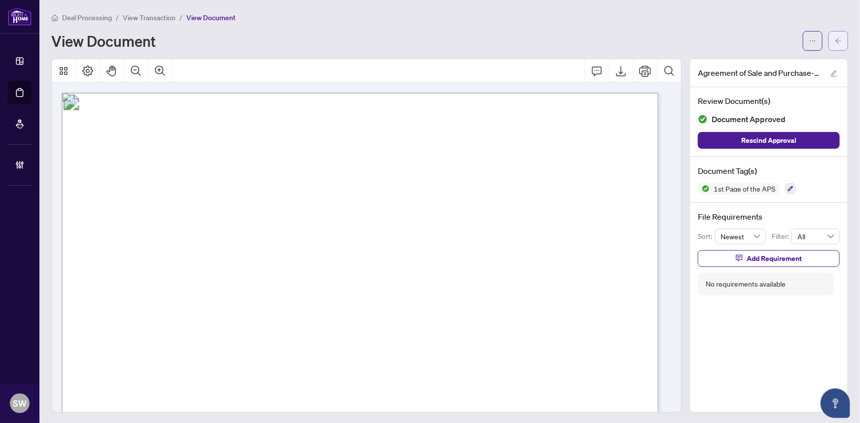
click at [837, 43] on button "button" at bounding box center [838, 41] width 20 height 20
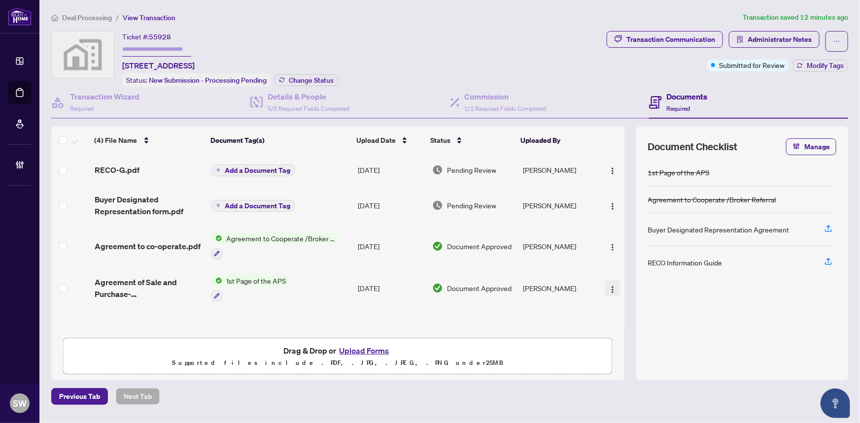
click at [609, 286] on img "button" at bounding box center [613, 290] width 8 height 8
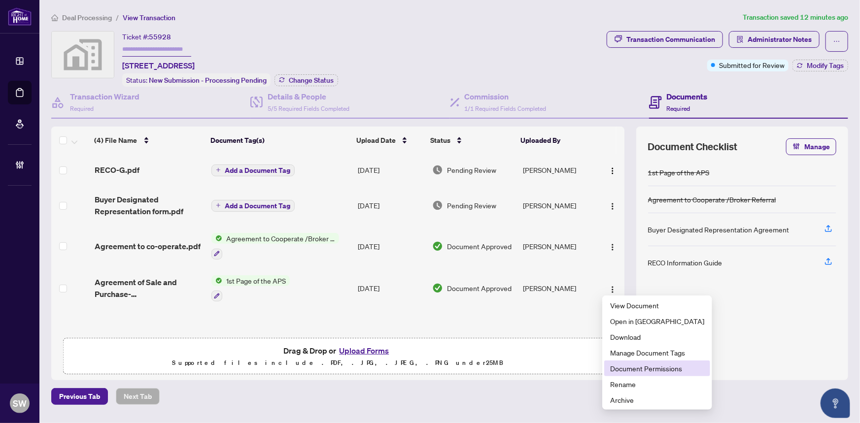
click at [641, 368] on span "Document Permissions" at bounding box center [657, 368] width 94 height 11
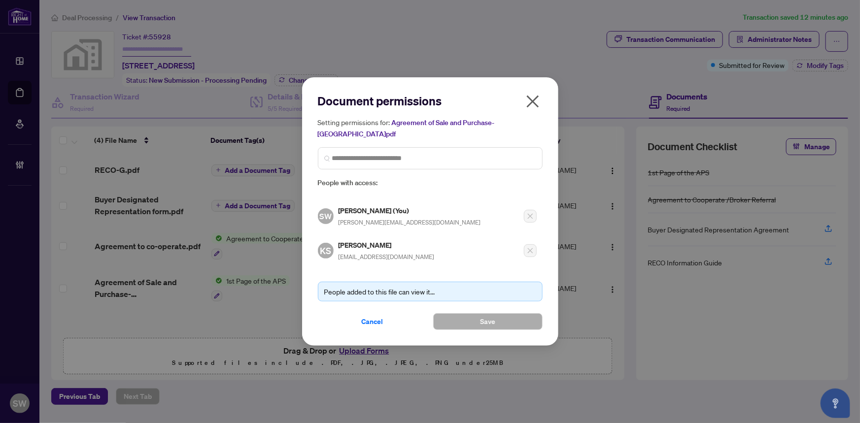
click at [371, 239] on h5 "Kanwal Sodhi" at bounding box center [387, 244] width 96 height 11
copy h5 "Sodhi"
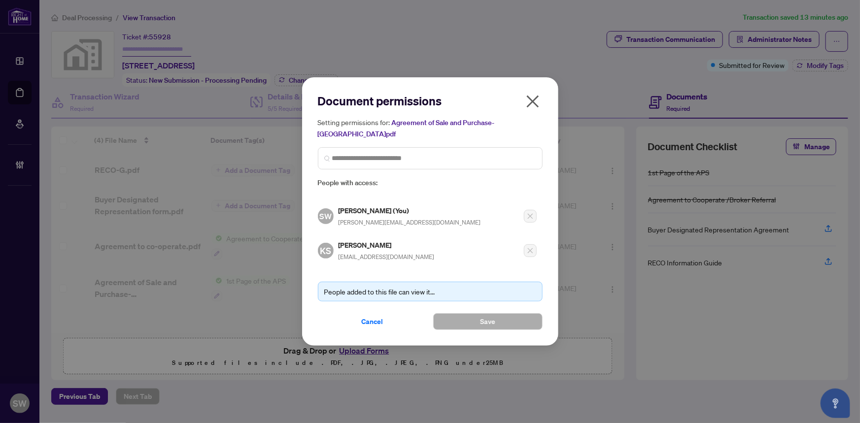
click at [456, 102] on h2 "Document permissions" at bounding box center [430, 101] width 225 height 16
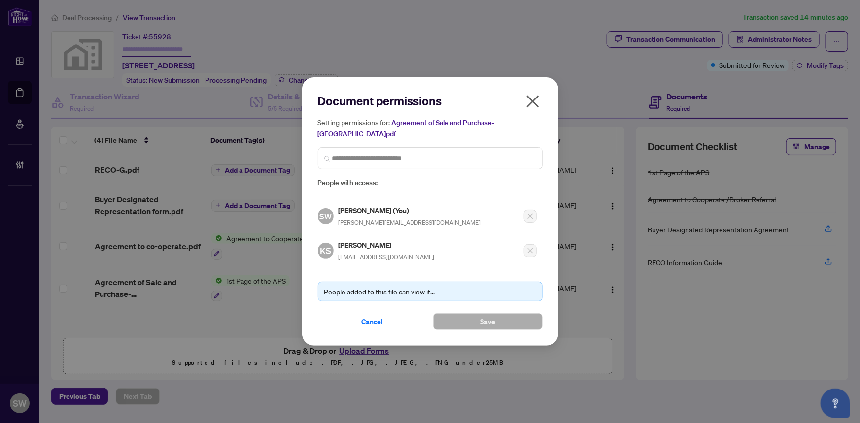
click at [359, 239] on h5 "Kanwal Sodhi" at bounding box center [387, 244] width 96 height 11
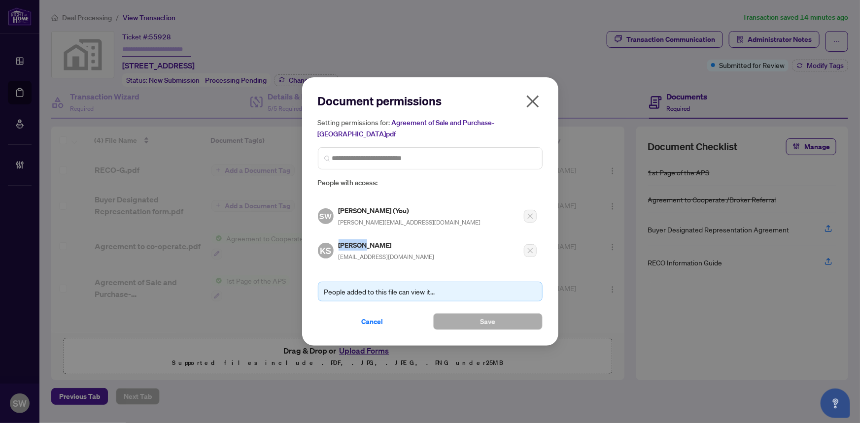
click at [359, 239] on h5 "Kanwal Sodhi" at bounding box center [387, 244] width 96 height 11
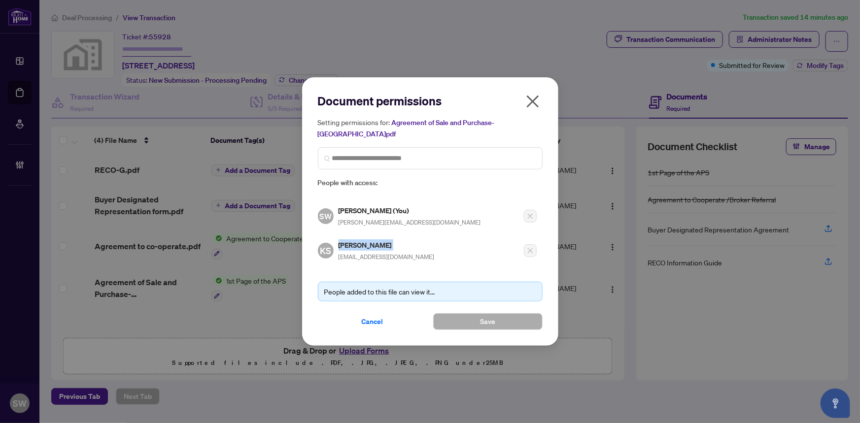
copy h5 "Kanwal Sodhi"
click at [532, 108] on icon "close" at bounding box center [532, 102] width 12 height 12
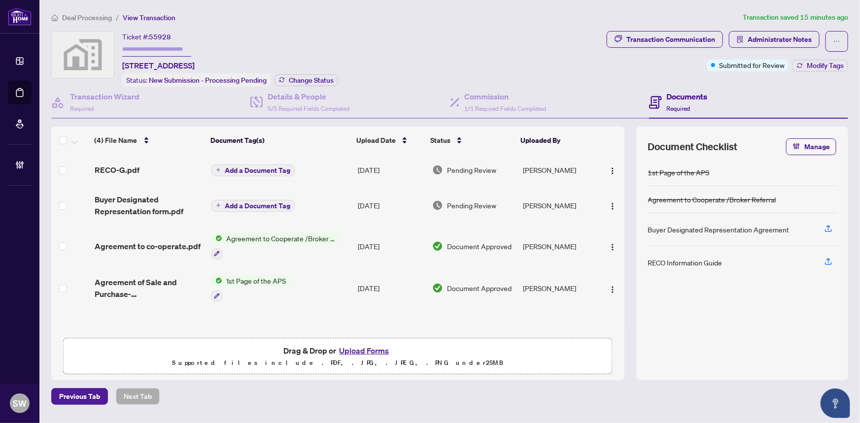
click at [155, 166] on div "RECO-G.pdf" at bounding box center [149, 170] width 109 height 12
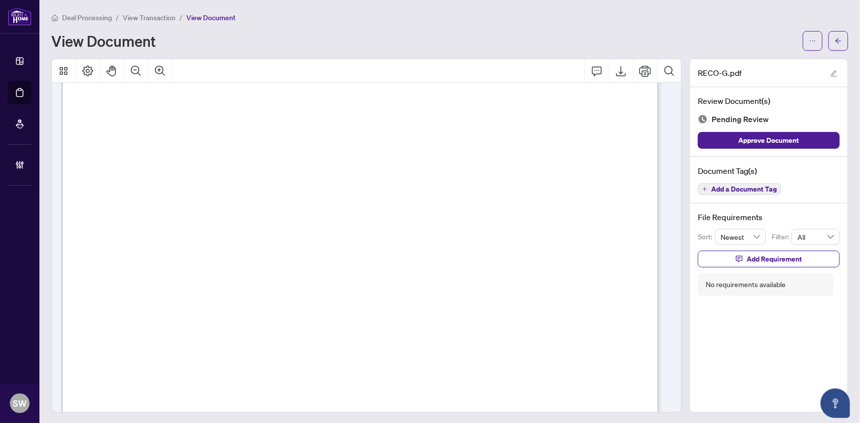
scroll to position [9531, 0]
click at [754, 192] on span "Add a Document Tag" at bounding box center [744, 189] width 66 height 7
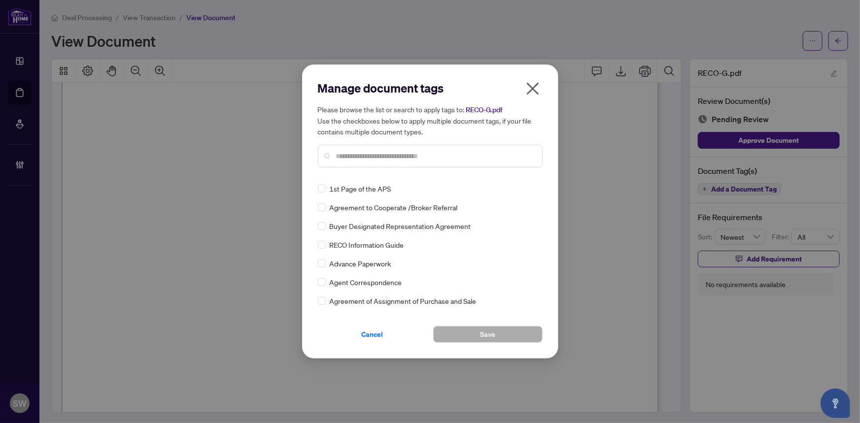
click at [542, 190] on div "Manage document tags Please browse the list or search to apply tags to: RECO-G.…" at bounding box center [430, 212] width 256 height 294
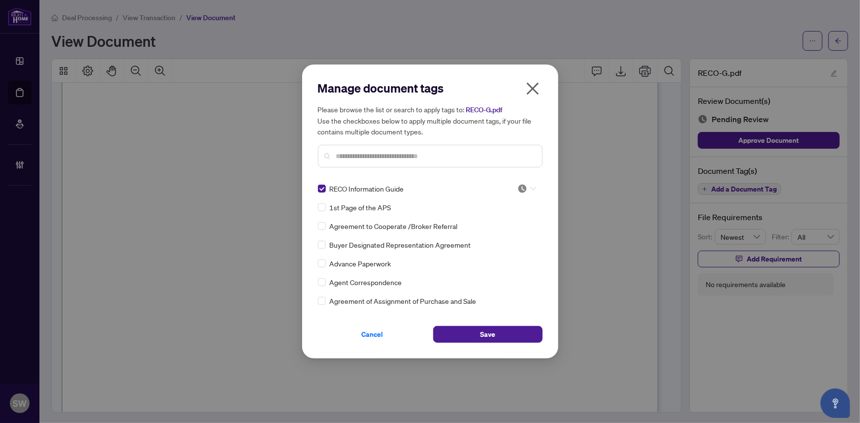
click at [520, 187] on img at bounding box center [522, 189] width 10 height 10
click at [504, 237] on div "Approved" at bounding box center [494, 237] width 63 height 11
click at [479, 332] on button "Save" at bounding box center [487, 334] width 109 height 17
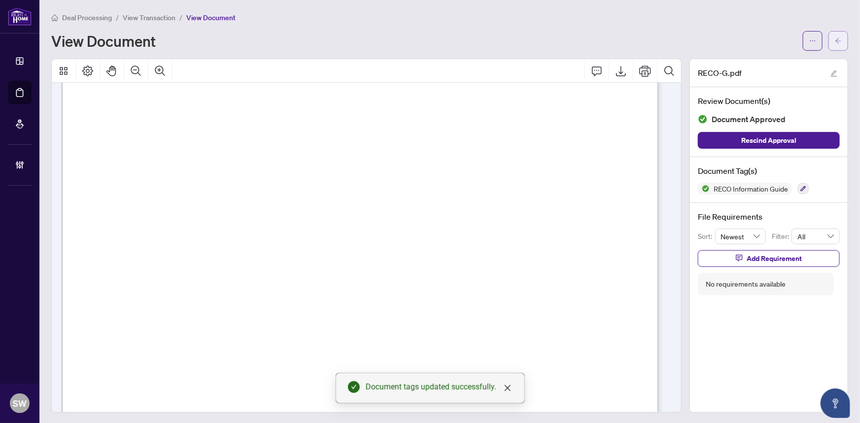
click at [838, 40] on button "button" at bounding box center [838, 41] width 20 height 20
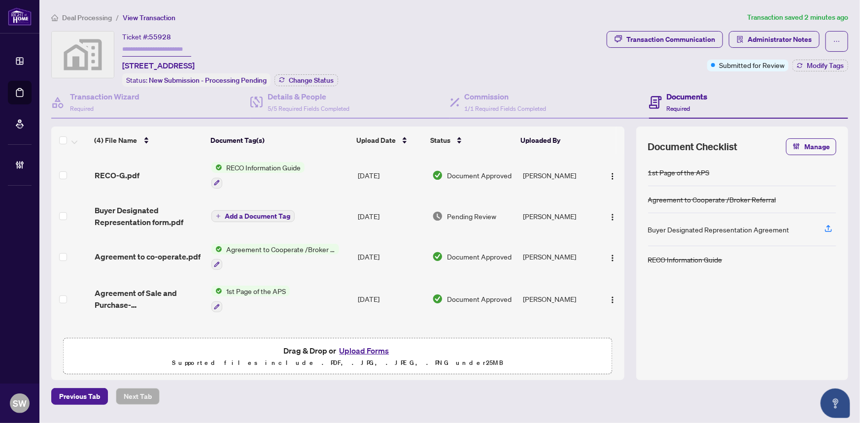
click at [162, 38] on span "55928" at bounding box center [160, 37] width 22 height 9
copy span "55928"
click at [138, 225] on div "(4) File Name Document Tag(s) Upload Date Status Uploaded By (4) File Name Docu…" at bounding box center [337, 230] width 573 height 206
click at [144, 213] on span "Buyer Designated Representation form.pdf" at bounding box center [149, 216] width 109 height 24
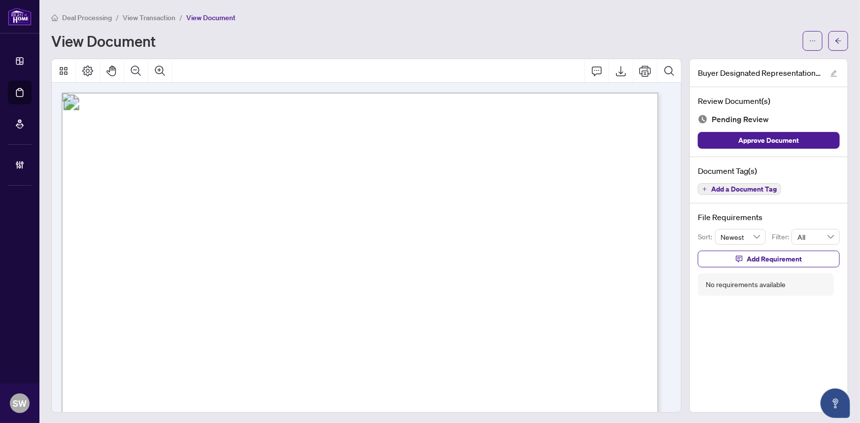
click at [726, 193] on button "Add a Document Tag" at bounding box center [739, 189] width 83 height 12
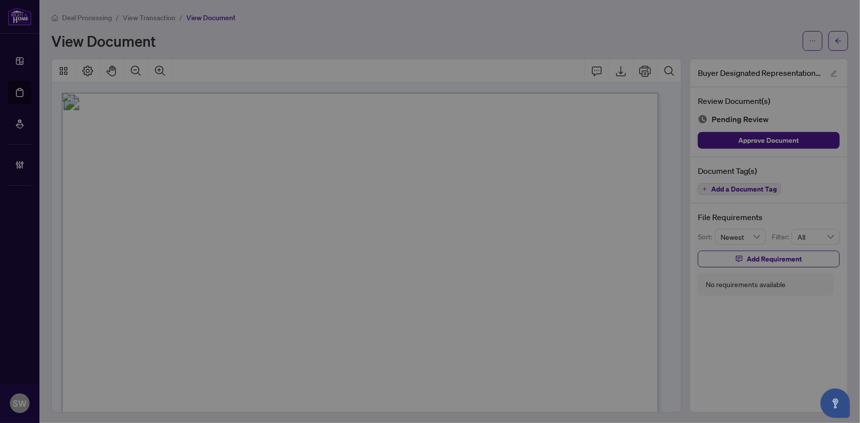
click at [727, 188] on div "Manage document tags Please browse the list or search to apply tags to: Buyer D…" at bounding box center [430, 211] width 860 height 423
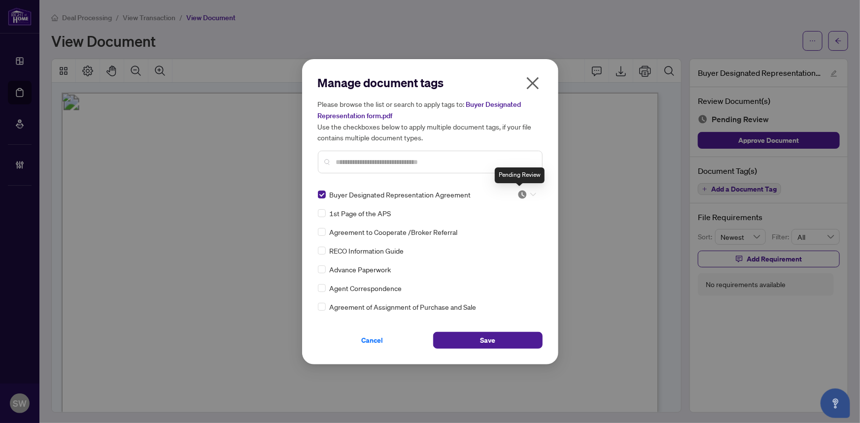
click at [522, 194] on img at bounding box center [522, 195] width 10 height 10
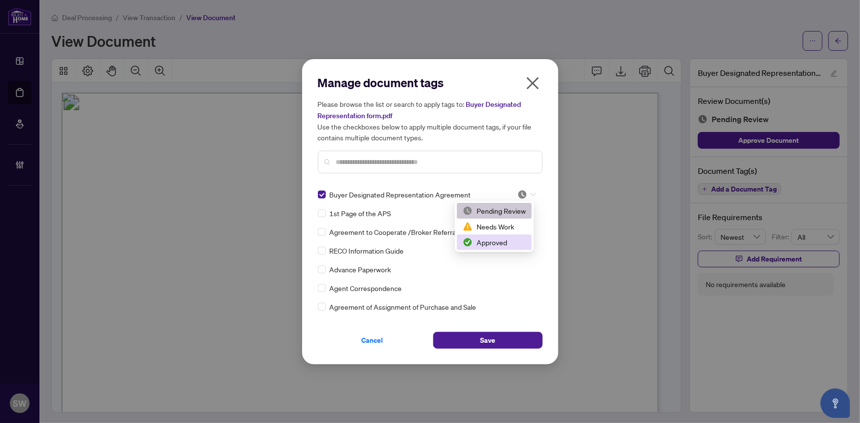
click at [503, 246] on div "Approved" at bounding box center [494, 242] width 63 height 11
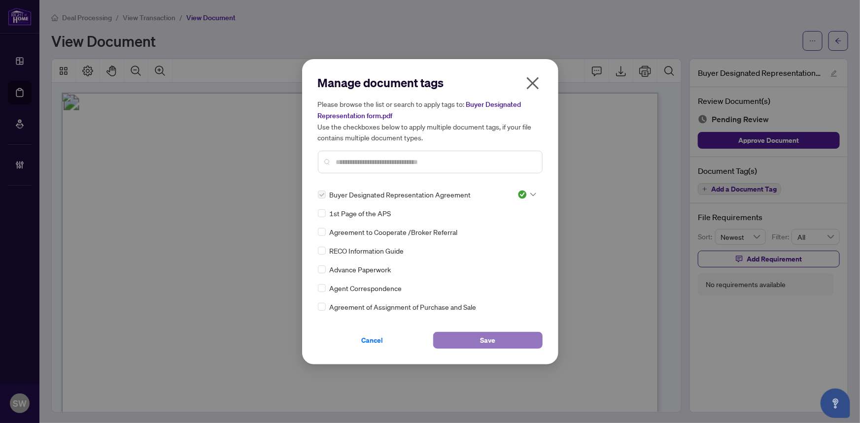
click at [517, 338] on button "Save" at bounding box center [487, 340] width 109 height 17
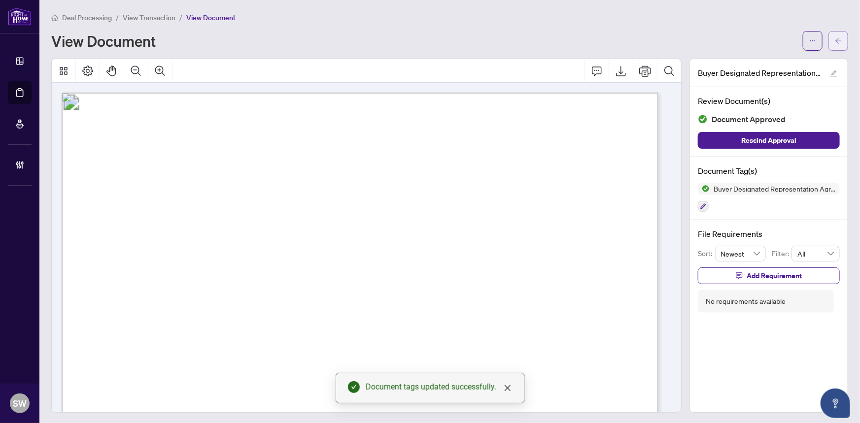
click at [835, 42] on icon "arrow-left" at bounding box center [838, 40] width 7 height 7
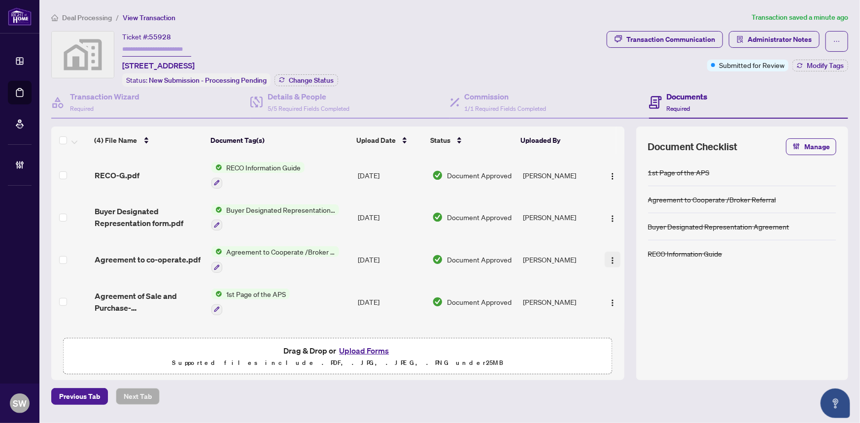
click at [611, 258] on div "(4) File Name Document Tag(s) Upload Date Status Uploaded By (4) File Name Docu…" at bounding box center [337, 230] width 573 height 206
click at [611, 258] on img "button" at bounding box center [613, 261] width 8 height 8
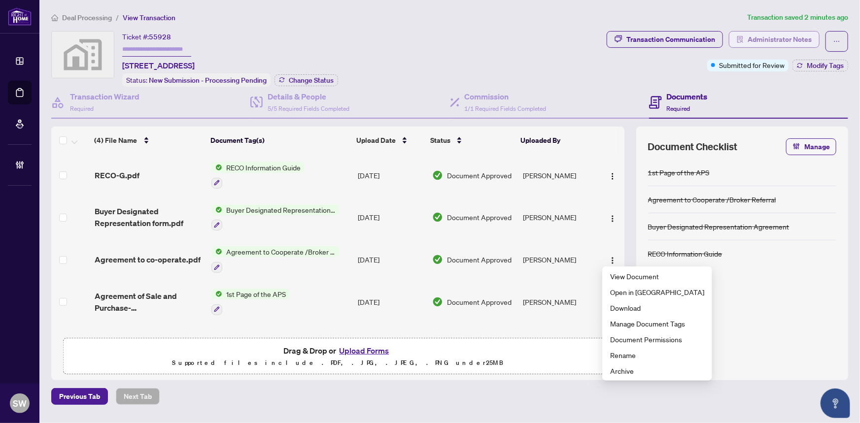
click at [779, 43] on span "Administrator Notes" at bounding box center [779, 40] width 64 height 16
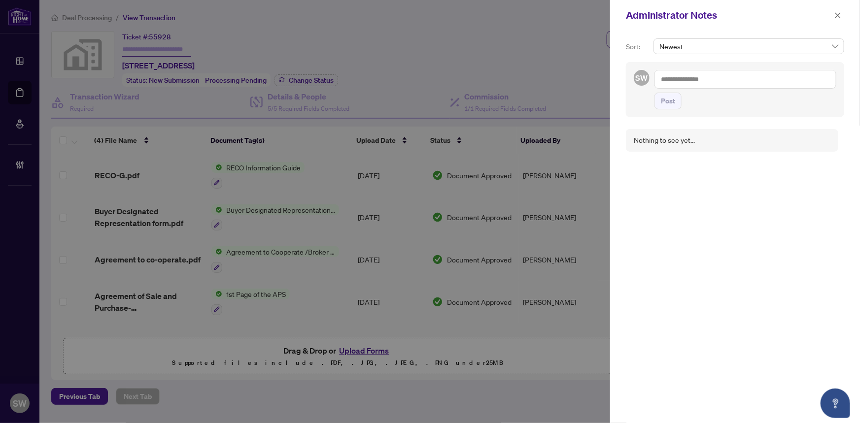
click at [688, 79] on textarea at bounding box center [745, 79] width 182 height 19
paste textarea "**********"
drag, startPoint x: 711, startPoint y: 77, endPoint x: 760, endPoint y: 78, distance: 49.8
click at [760, 78] on textarea "**********" at bounding box center [743, 84] width 179 height 29
click at [813, 78] on textarea "**********" at bounding box center [745, 79] width 182 height 19
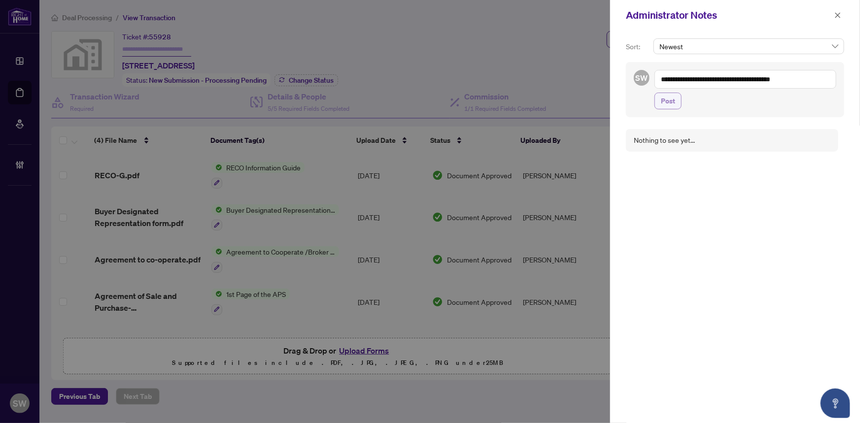
type textarea "**********"
click at [663, 101] on span "Post" at bounding box center [668, 101] width 14 height 16
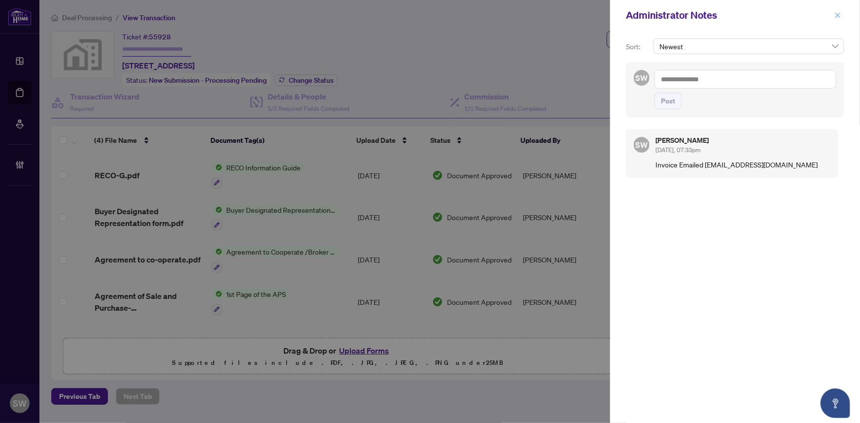
click at [837, 13] on icon "close" at bounding box center [837, 15] width 7 height 7
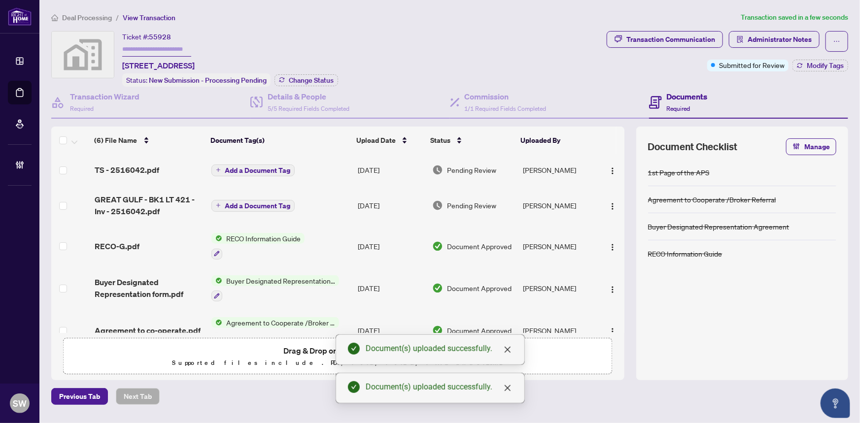
click at [608, 296] on td at bounding box center [612, 289] width 26 height 42
click at [612, 286] on img "button" at bounding box center [613, 290] width 8 height 8
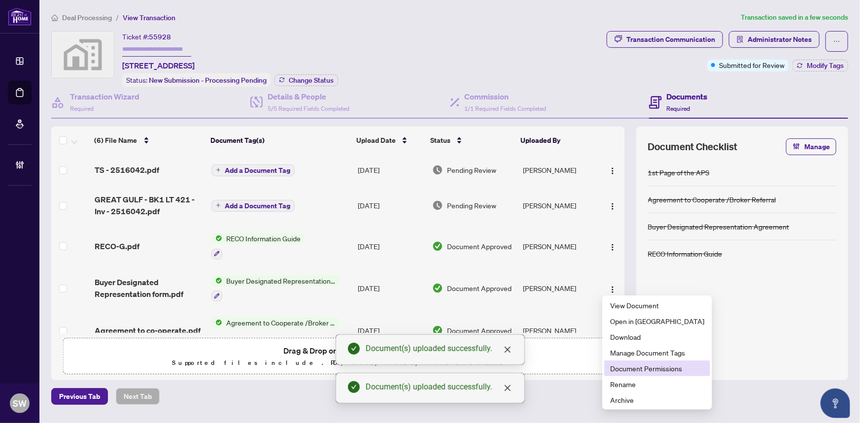
click at [627, 365] on span "Document Permissions" at bounding box center [657, 368] width 94 height 11
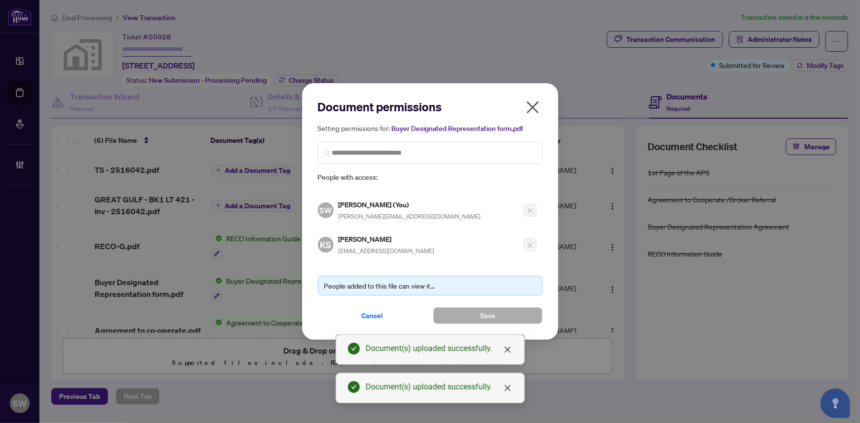
click at [364, 238] on h5 "Kanwal Sodhi" at bounding box center [387, 239] width 96 height 11
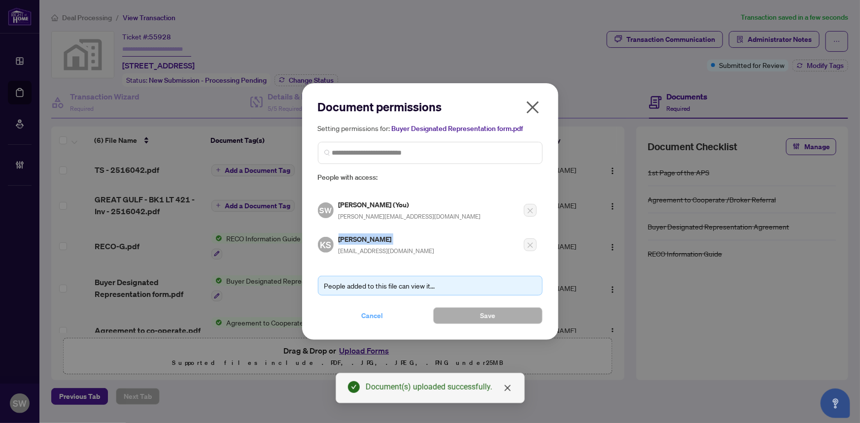
click at [363, 312] on span "Cancel" at bounding box center [373, 316] width 22 height 16
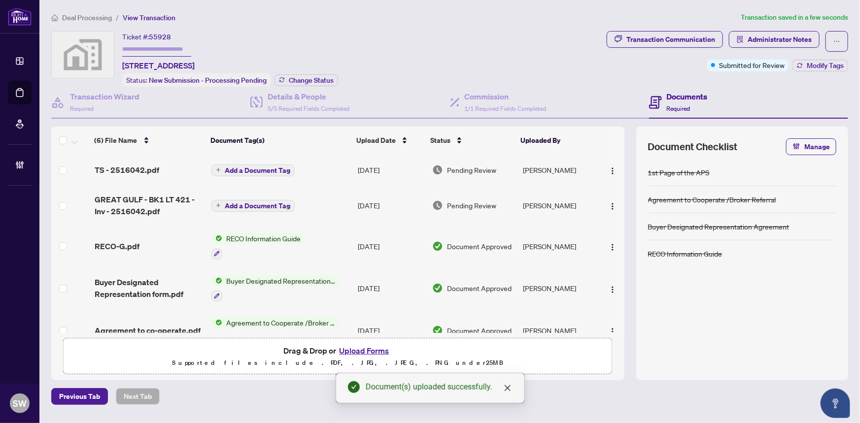
click at [136, 202] on span "GREAT GULF - BK1 LT 421 - Inv - 2516042.pdf" at bounding box center [149, 206] width 109 height 24
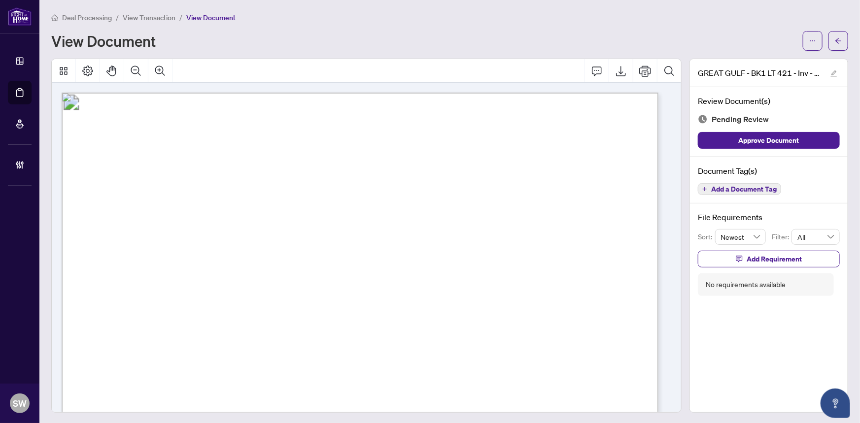
click at [745, 187] on span "Add a Document Tag" at bounding box center [744, 189] width 66 height 7
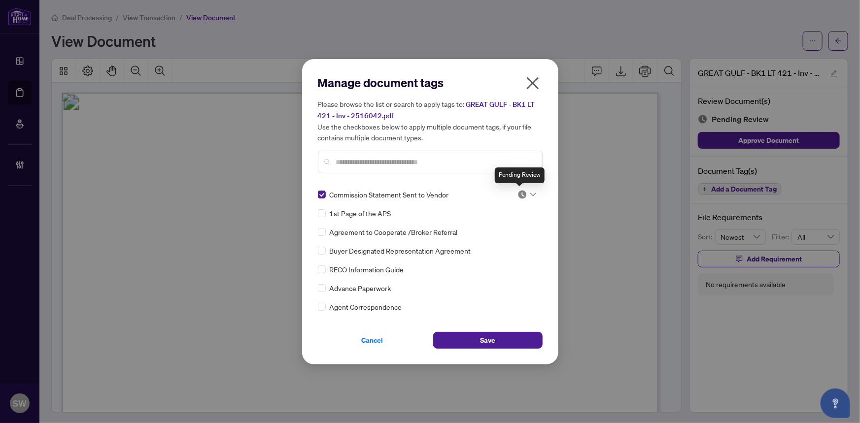
click at [522, 191] on img at bounding box center [522, 195] width 10 height 10
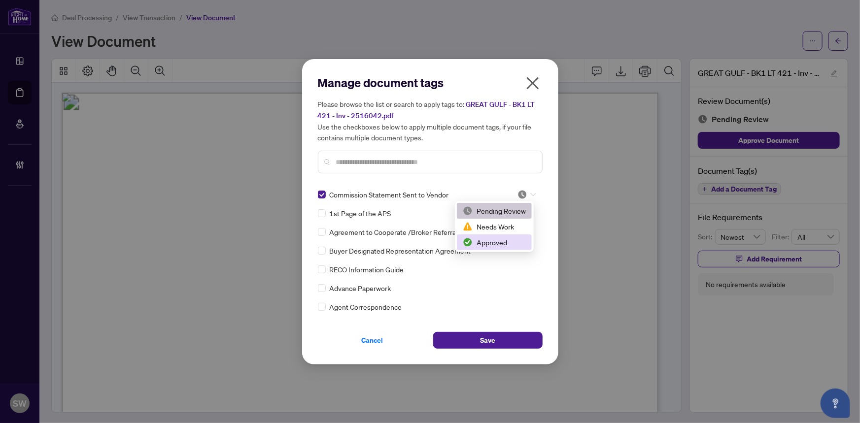
click at [489, 241] on div "Approved" at bounding box center [494, 242] width 63 height 11
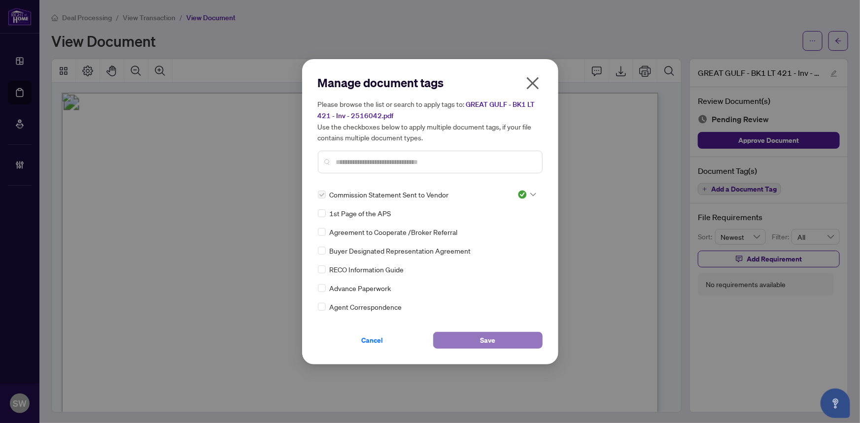
click at [510, 339] on button "Save" at bounding box center [487, 340] width 109 height 17
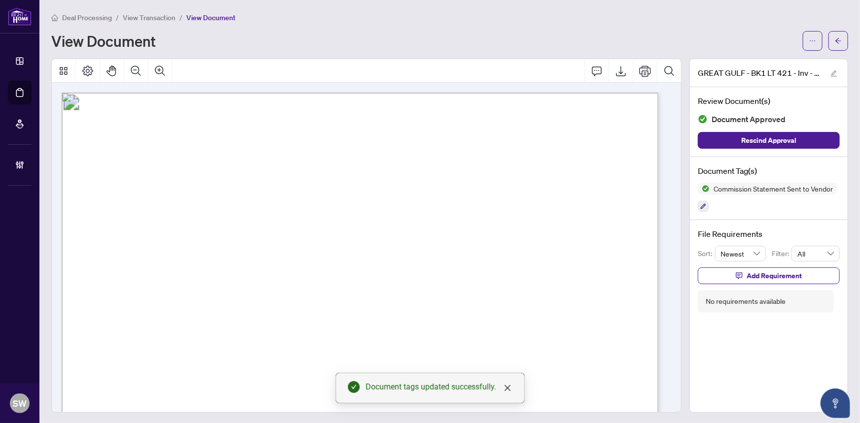
click at [809, 43] on icon "ellipsis" at bounding box center [812, 40] width 7 height 7
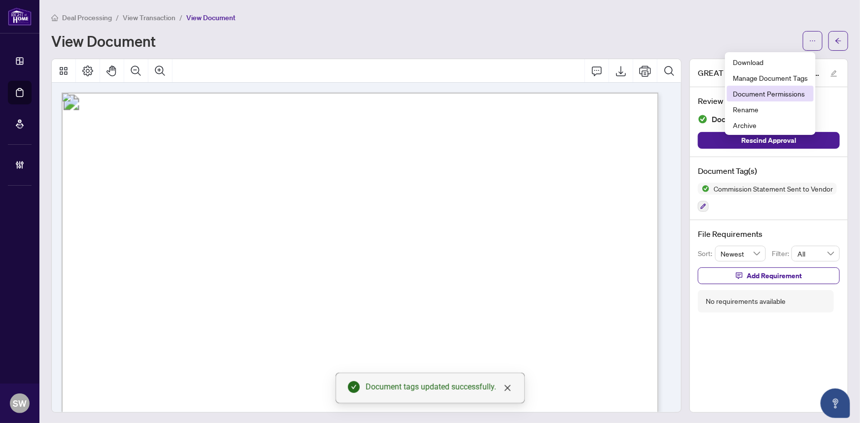
click at [783, 93] on span "Document Permissions" at bounding box center [770, 93] width 75 height 11
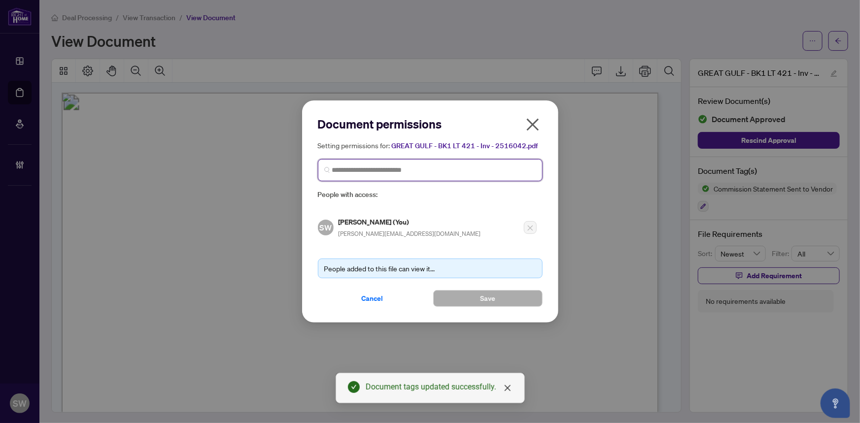
paste input "**********"
type input "**********"
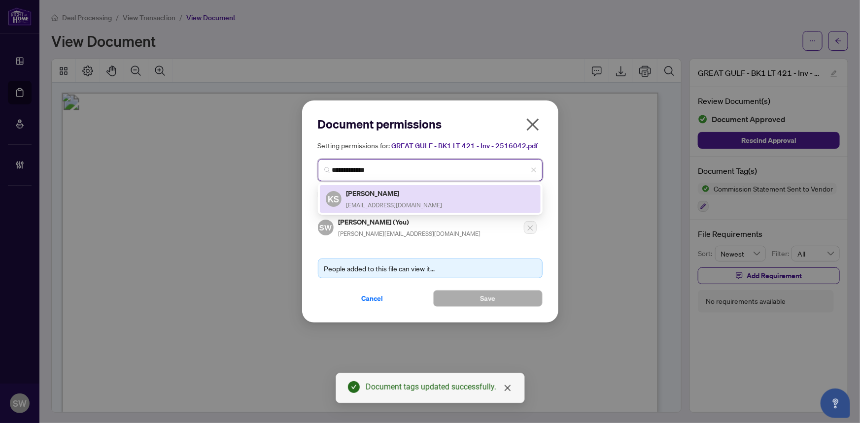
click at [428, 197] on div "KS Kanwal Sodhi kan_sodhi@yahoo.ca" at bounding box center [430, 199] width 209 height 23
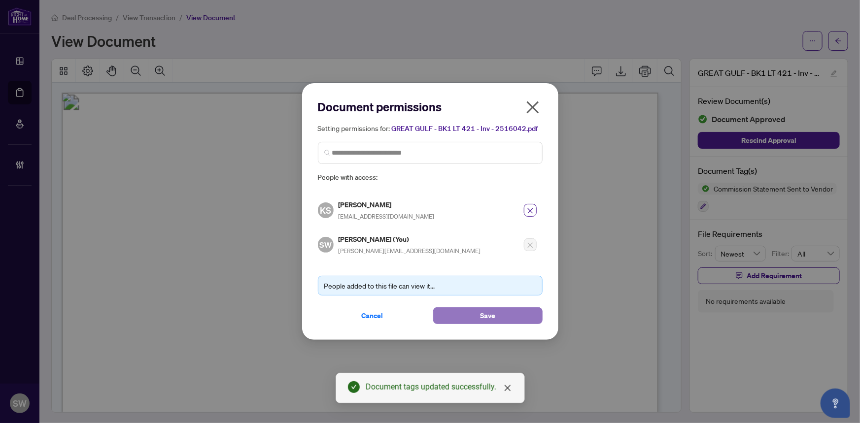
click at [487, 310] on span "Save" at bounding box center [487, 316] width 15 height 16
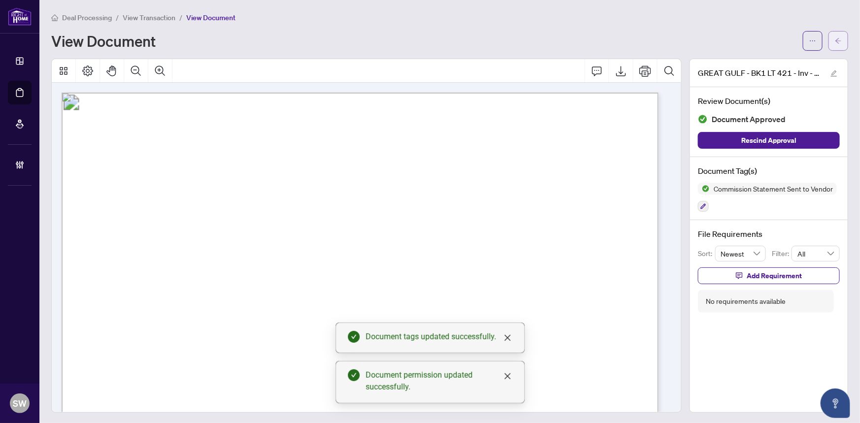
click at [835, 42] on icon "arrow-left" at bounding box center [838, 40] width 7 height 7
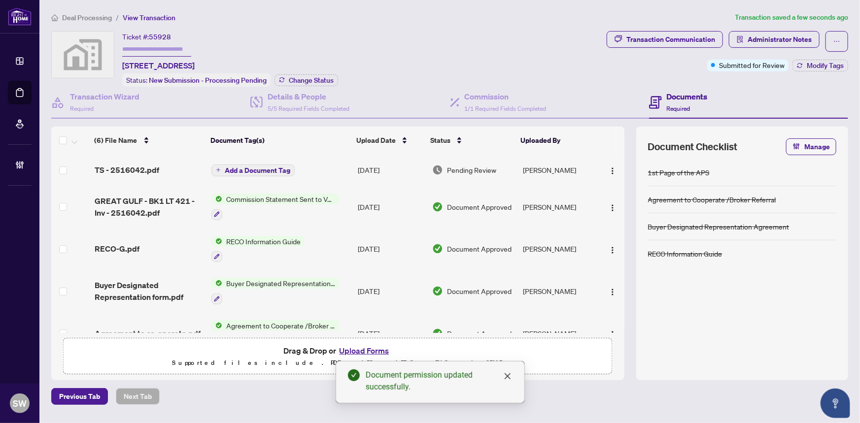
click at [249, 168] on span "Add a Document Tag" at bounding box center [258, 170] width 66 height 7
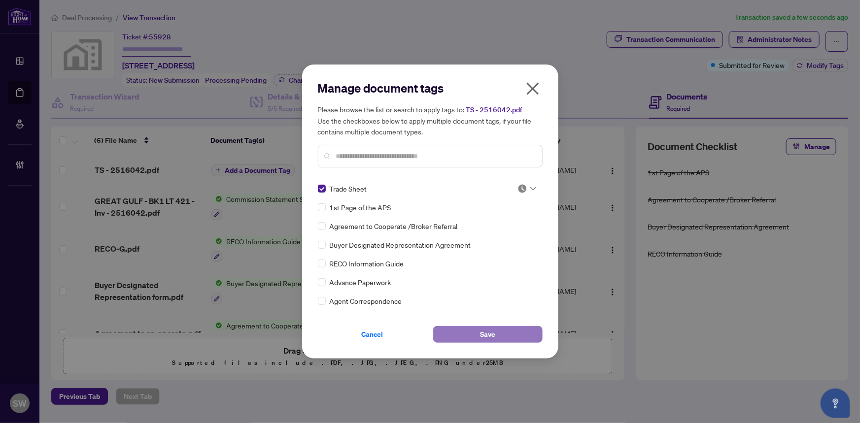
click at [481, 330] on span "Save" at bounding box center [487, 335] width 15 height 16
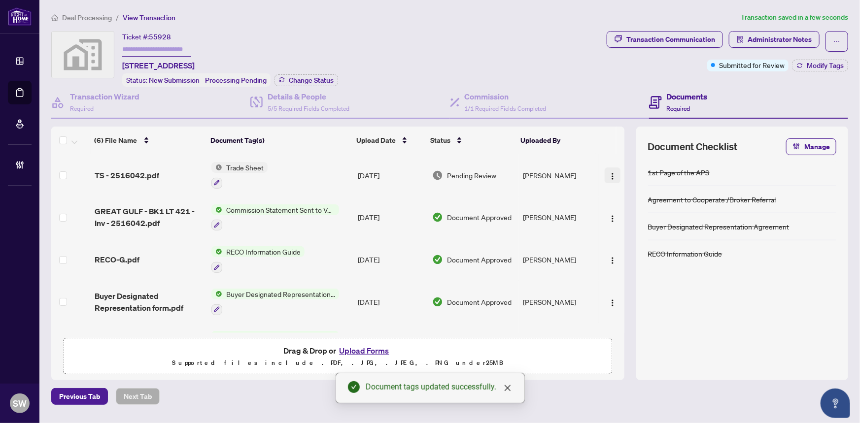
click at [610, 176] on img "button" at bounding box center [613, 176] width 8 height 8
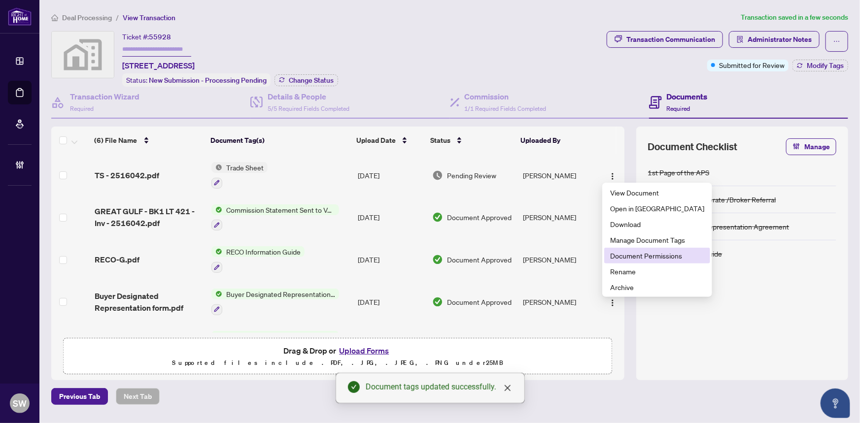
click at [643, 256] on span "Document Permissions" at bounding box center [657, 255] width 94 height 11
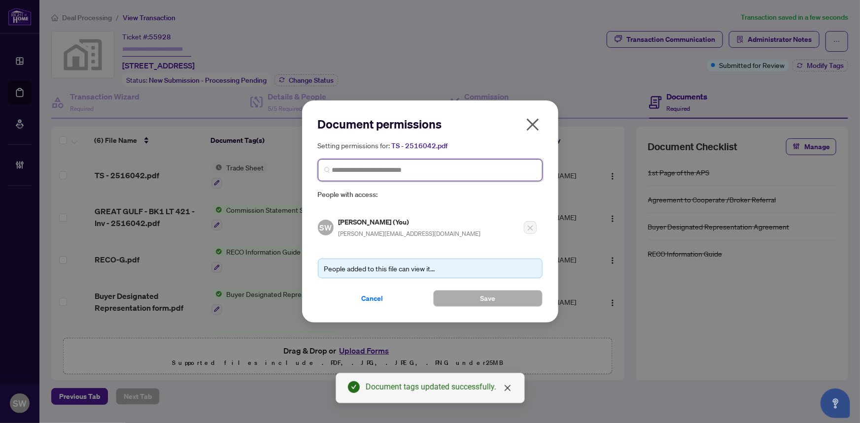
paste input "**********"
type input "**********"
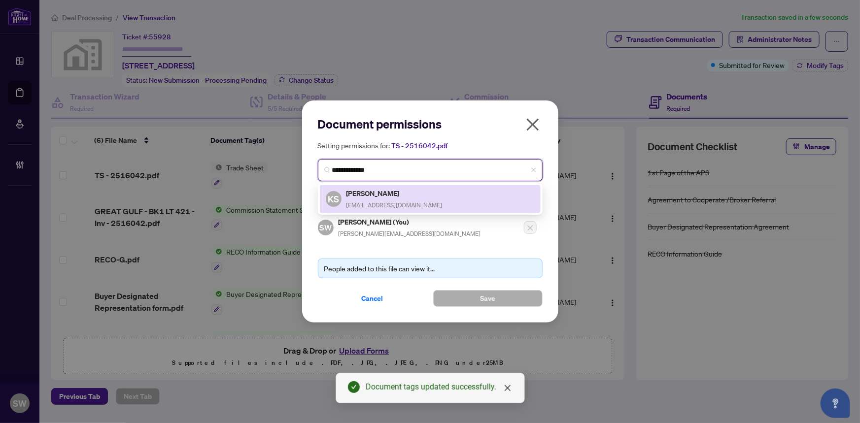
click at [388, 191] on h5 "Kanwal Sodhi" at bounding box center [394, 193] width 96 height 11
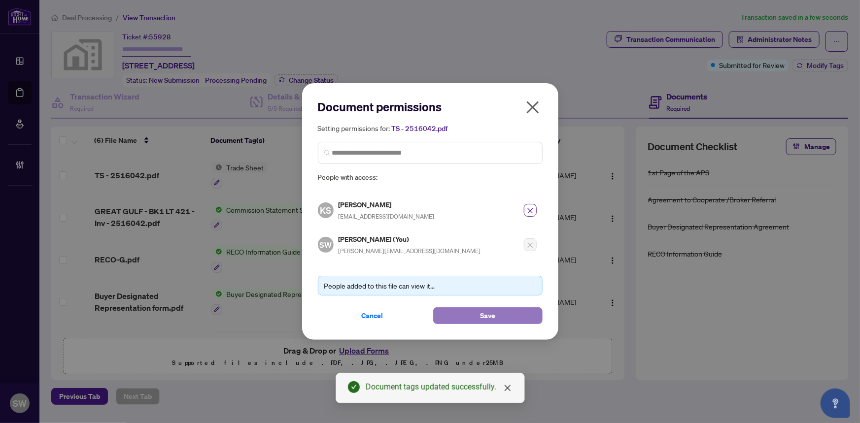
click at [499, 311] on button "Save" at bounding box center [487, 315] width 109 height 17
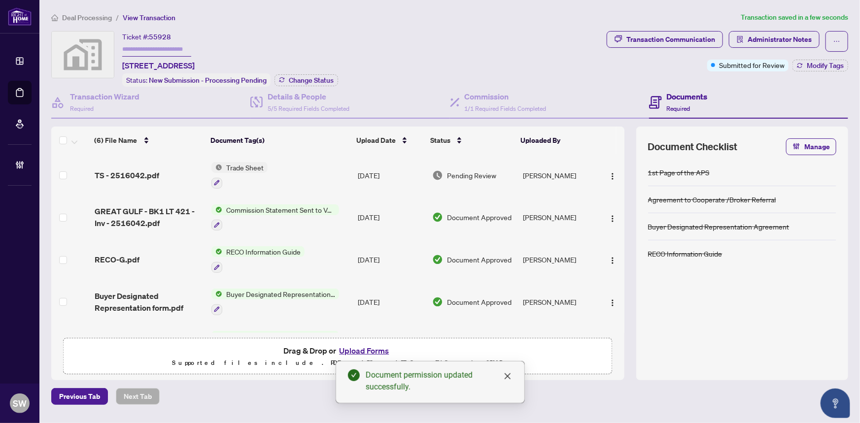
click at [127, 169] on span "TS - 2516042.pdf" at bounding box center [127, 175] width 65 height 12
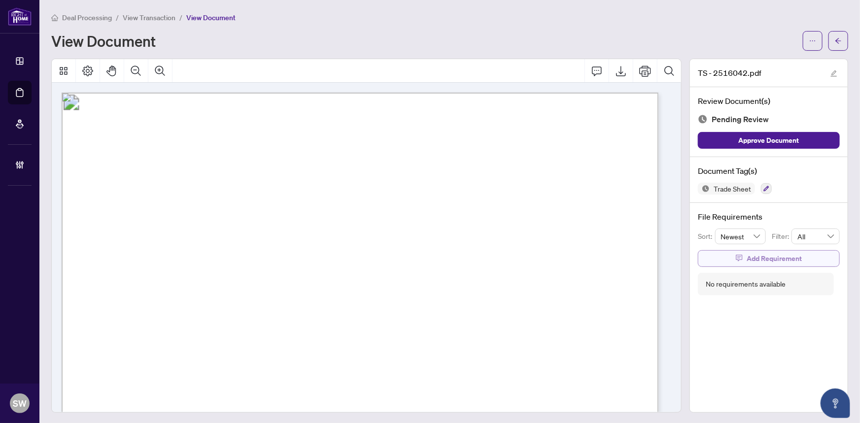
click at [715, 252] on button "Add Requirement" at bounding box center [769, 258] width 142 height 17
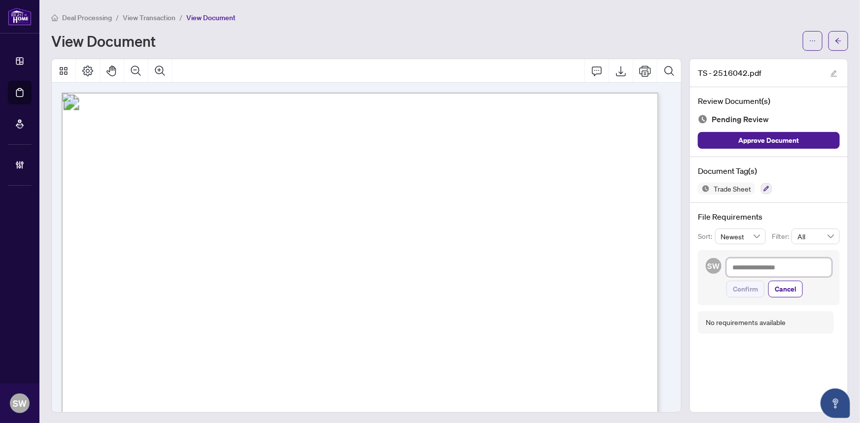
paste textarea "**********"
type textarea "**********"
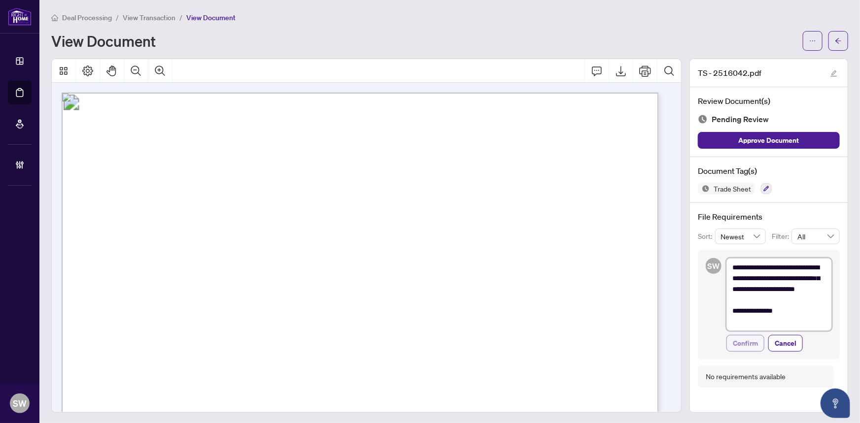
type textarea "**********"
click at [743, 342] on span "Confirm" at bounding box center [745, 344] width 25 height 16
type textarea "**********"
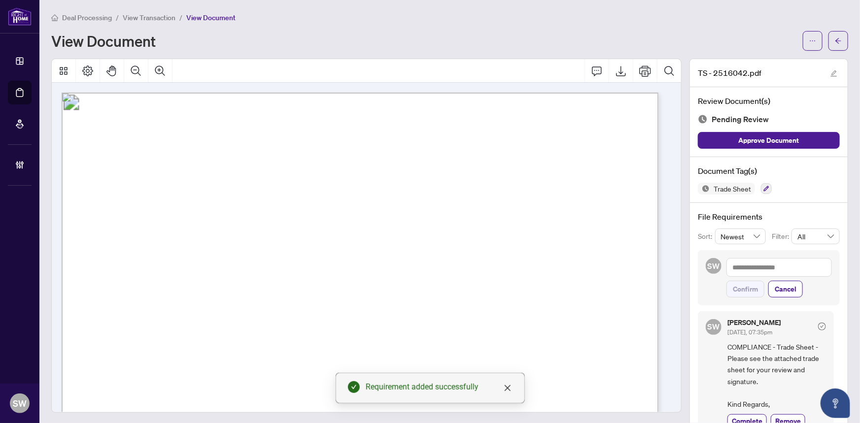
click at [838, 42] on button "button" at bounding box center [838, 41] width 20 height 20
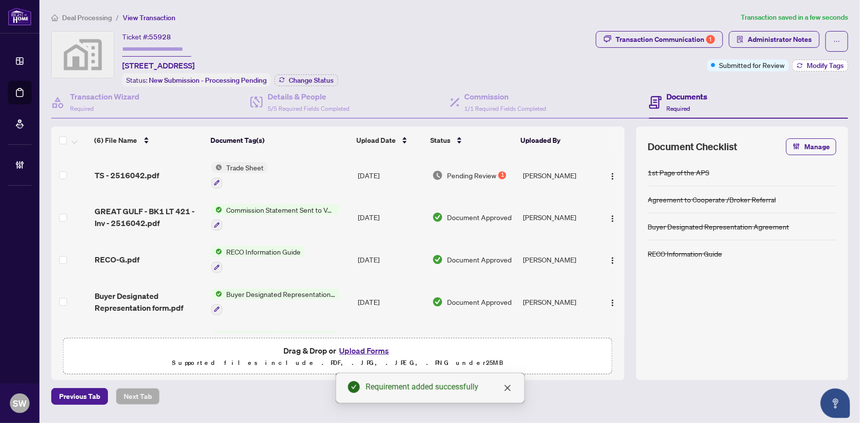
click at [819, 67] on span "Modify Tags" at bounding box center [825, 65] width 37 height 7
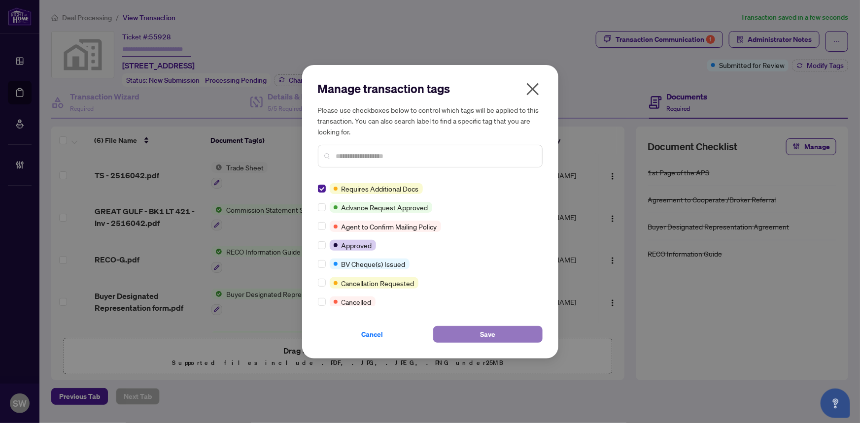
click at [491, 337] on span "Save" at bounding box center [487, 335] width 15 height 16
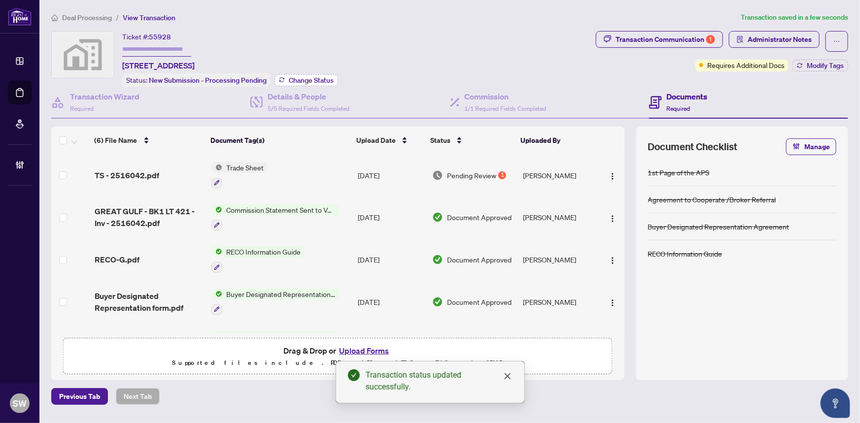
click at [301, 84] on button "Change Status" at bounding box center [306, 80] width 64 height 12
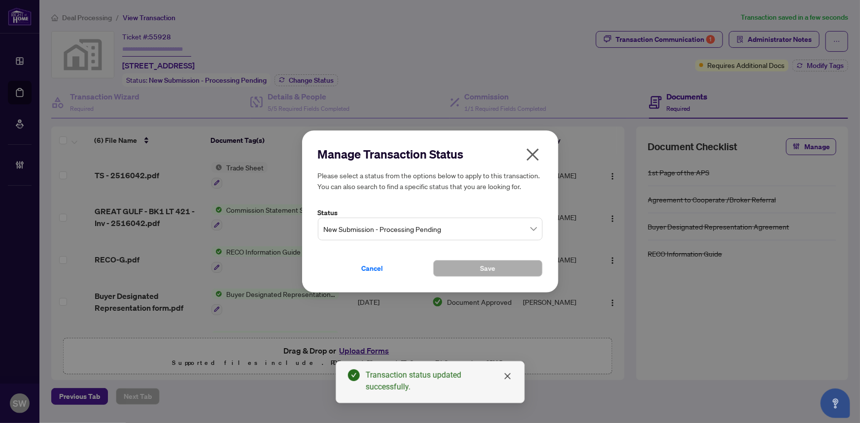
click at [343, 223] on span "New Submission - Processing Pending" at bounding box center [430, 229] width 213 height 19
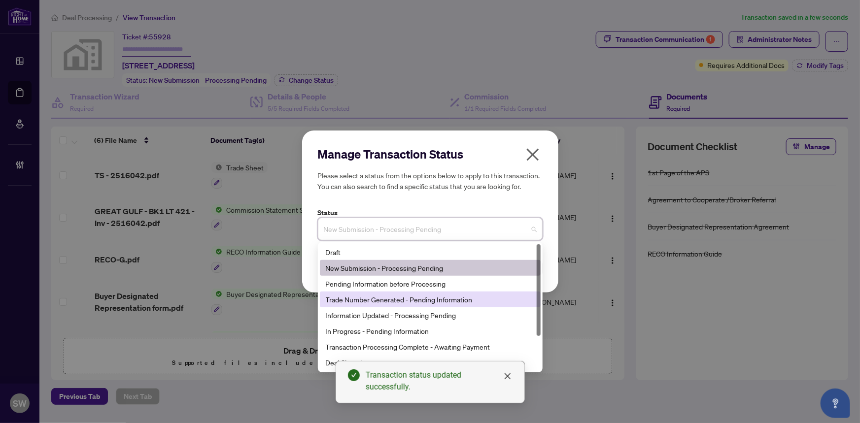
click at [355, 296] on div "Trade Number Generated - Pending Information" at bounding box center [430, 299] width 209 height 11
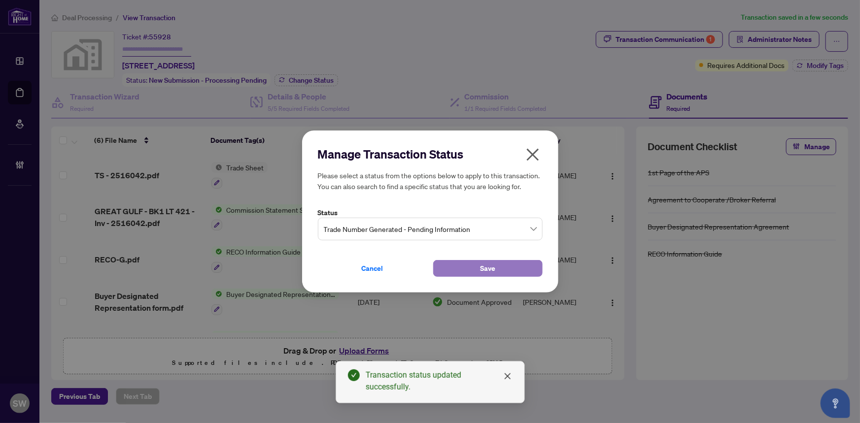
click at [462, 271] on button "Save" at bounding box center [487, 268] width 109 height 17
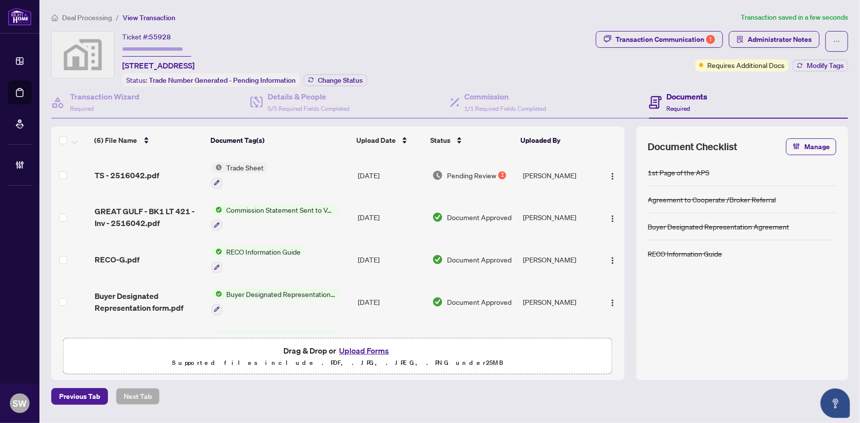
paste input "*******"
type input "*******"
click at [89, 17] on span "Deal Processing" at bounding box center [87, 17] width 50 height 9
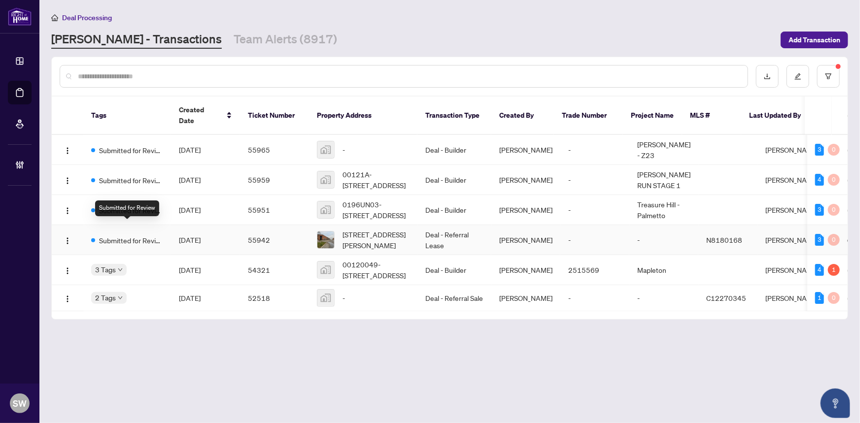
click at [139, 235] on span "Submitted for Review" at bounding box center [131, 240] width 64 height 11
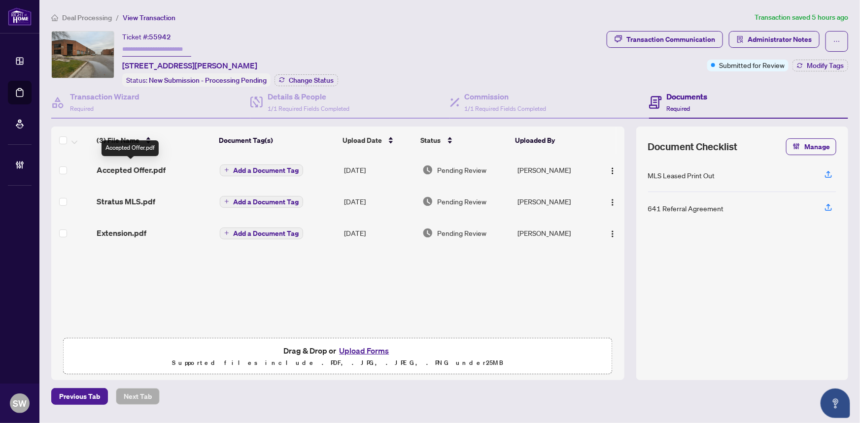
click at [119, 165] on span "Accepted Offer.pdf" at bounding box center [131, 170] width 69 height 12
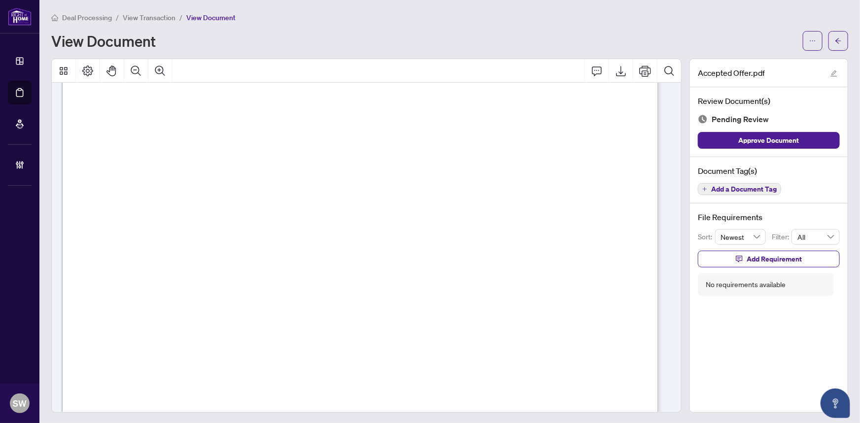
scroll to position [4156, 0]
click at [835, 39] on icon "arrow-left" at bounding box center [838, 40] width 7 height 7
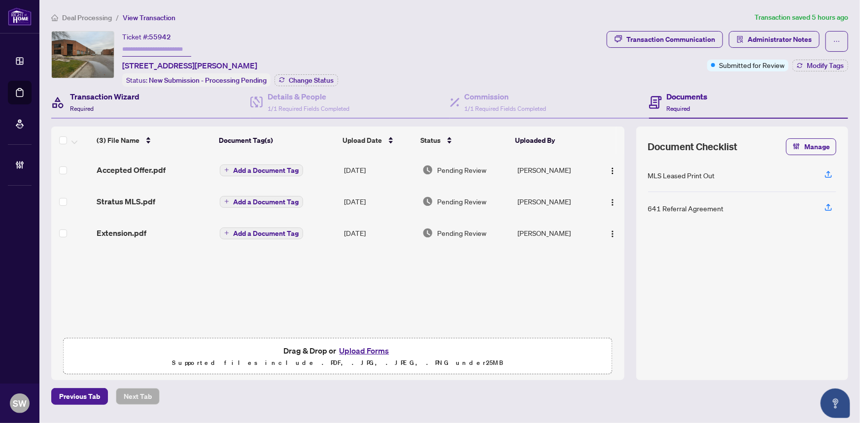
click at [91, 92] on h4 "Transaction Wizard" at bounding box center [104, 97] width 69 height 12
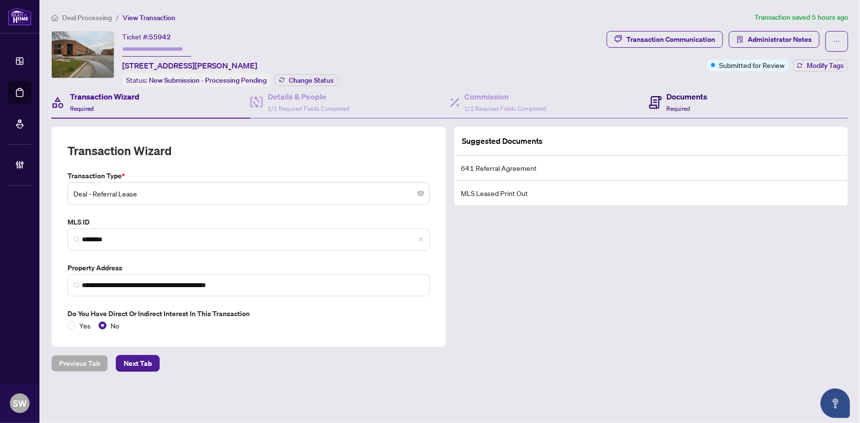
click at [655, 108] on span at bounding box center [655, 102] width 13 height 23
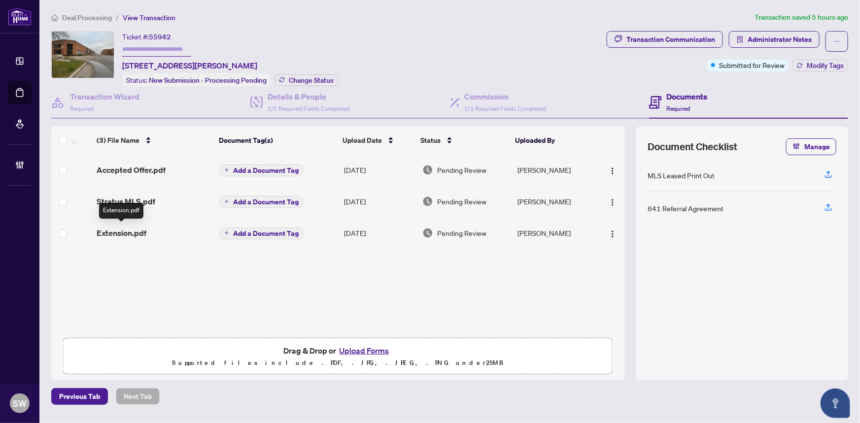
click at [132, 230] on span "Extension.pdf" at bounding box center [122, 233] width 50 height 12
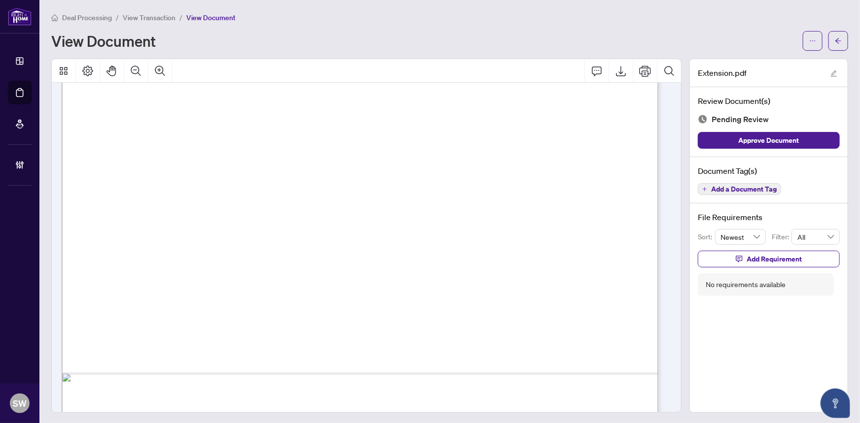
scroll to position [1209, 0]
click at [837, 41] on button "button" at bounding box center [838, 41] width 20 height 20
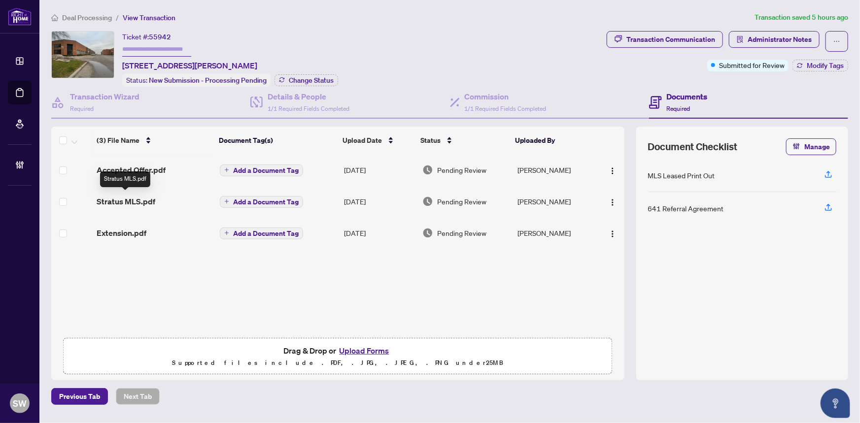
click at [129, 200] on span "Stratus MLS.pdf" at bounding box center [126, 202] width 59 height 12
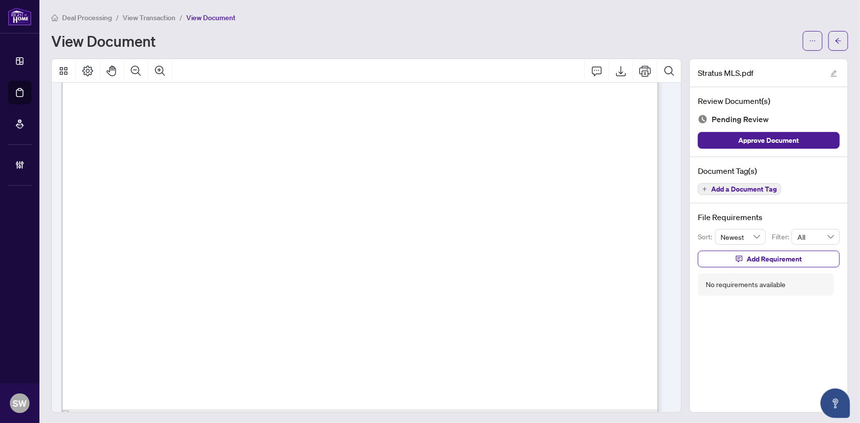
scroll to position [55, 0]
click at [836, 39] on button "button" at bounding box center [838, 41] width 20 height 20
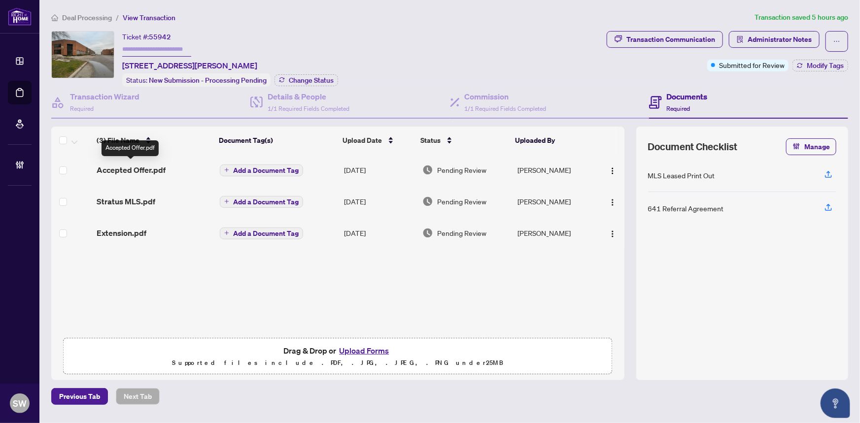
click at [112, 168] on span "Accepted Offer.pdf" at bounding box center [131, 170] width 69 height 12
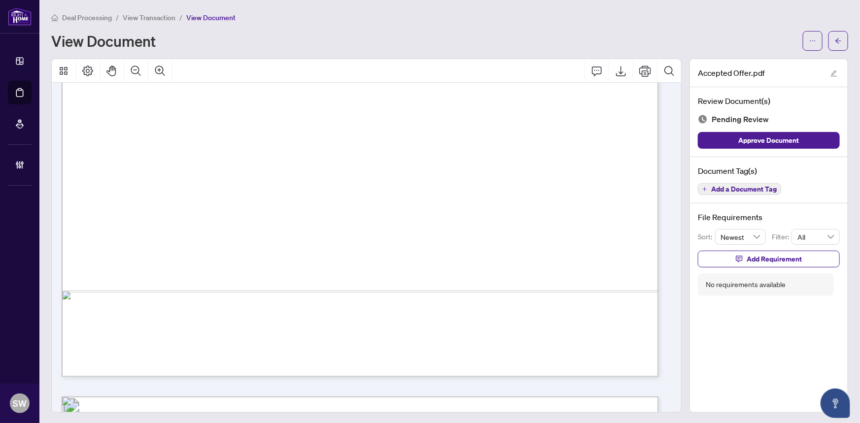
scroll to position [570, 0]
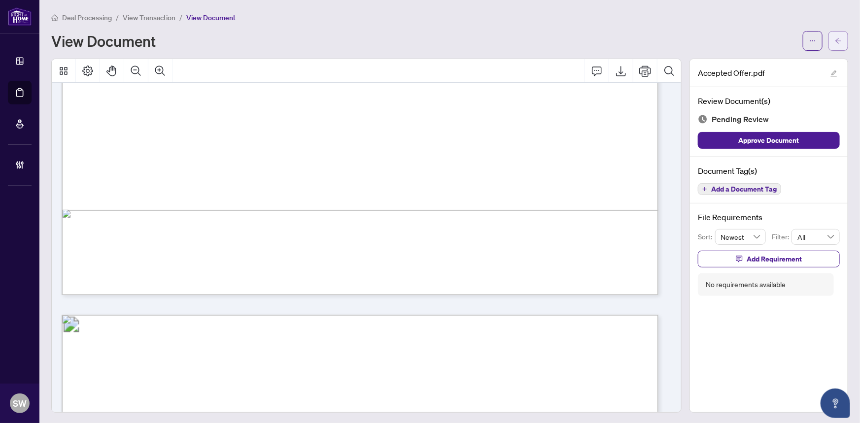
click at [835, 45] on span "button" at bounding box center [838, 41] width 7 height 16
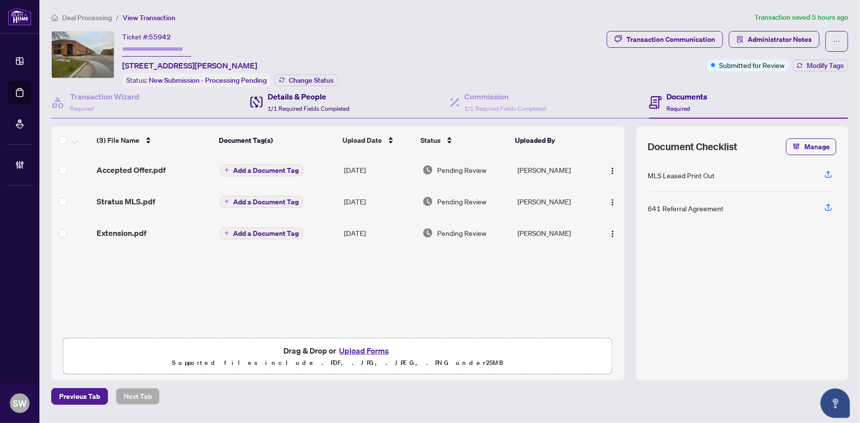
click at [303, 105] on span "1/1 Required Fields Completed" at bounding box center [309, 108] width 82 height 7
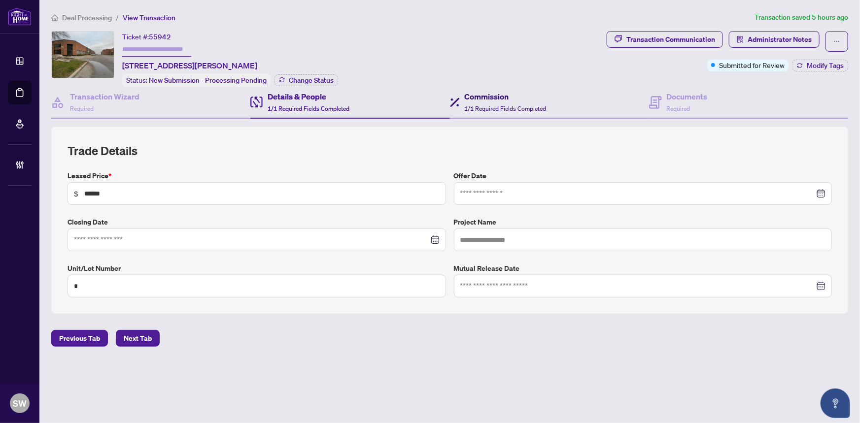
click at [520, 105] on span "1/1 Required Fields Completed" at bounding box center [506, 108] width 82 height 7
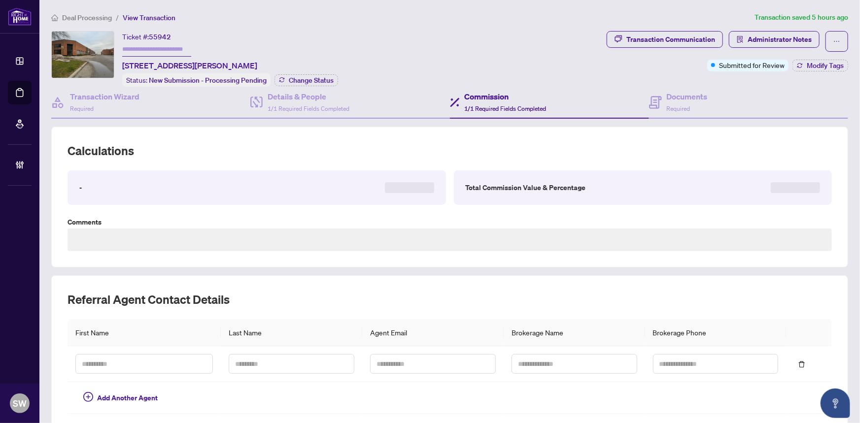
type textarea "**********"
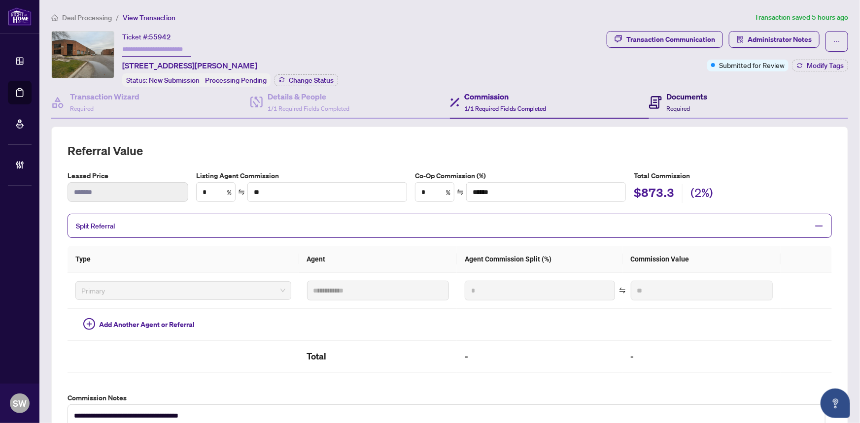
click at [683, 105] on span "Required" at bounding box center [679, 108] width 24 height 7
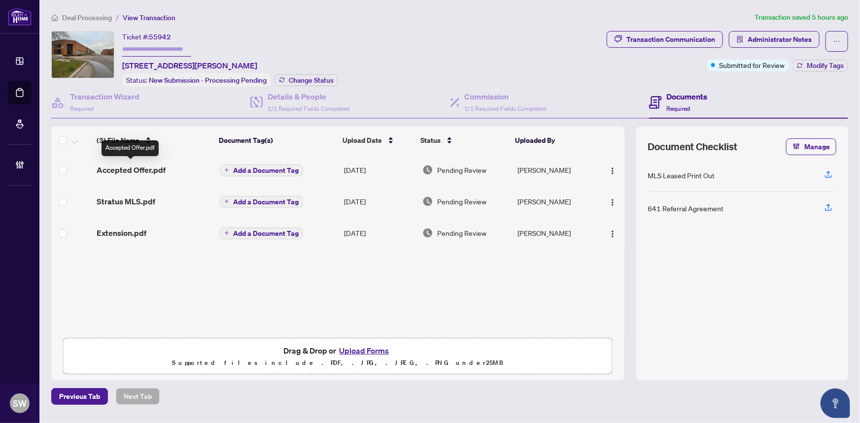
click at [151, 168] on span "Accepted Offer.pdf" at bounding box center [131, 170] width 69 height 12
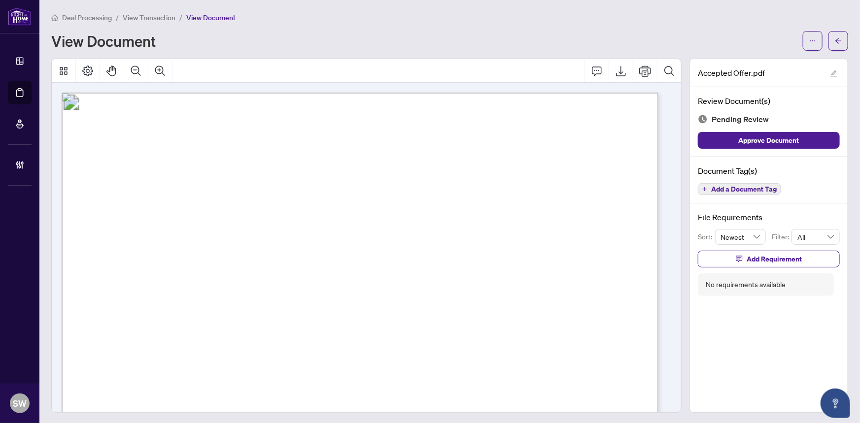
drag, startPoint x: 285, startPoint y: 236, endPoint x: 334, endPoint y: 239, distance: 48.4
click at [334, 239] on span "[STREET_ADDRESS][PERSON_NAME]" at bounding box center [336, 239] width 153 height 7
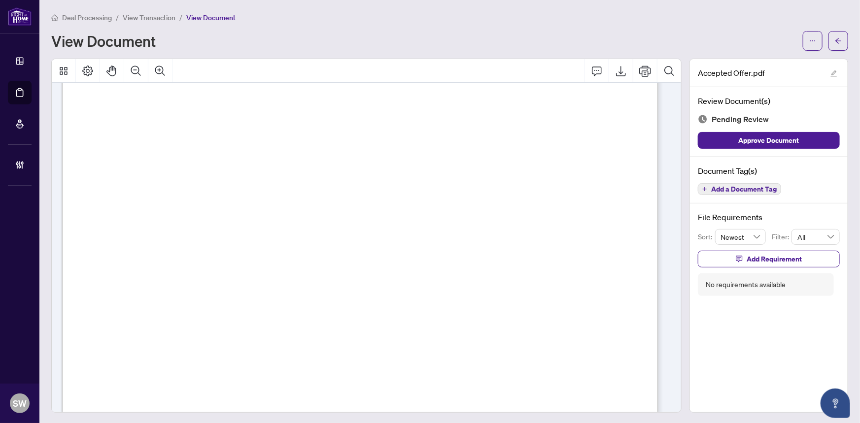
scroll to position [9134, 0]
click at [835, 41] on icon "arrow-left" at bounding box center [838, 40] width 7 height 7
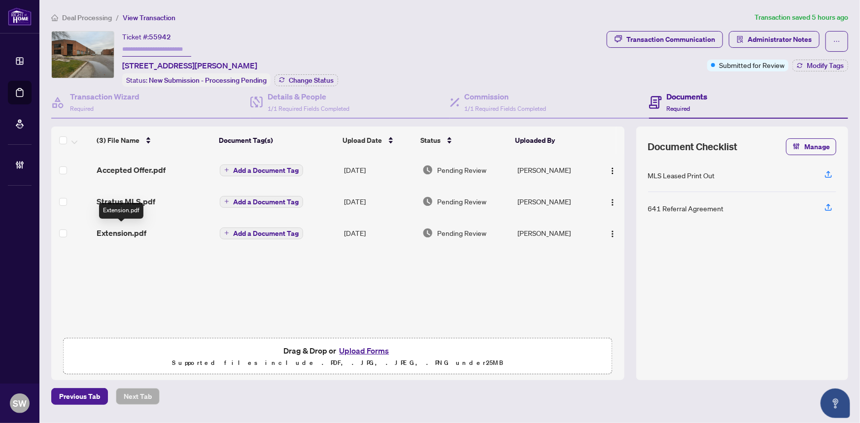
click at [123, 231] on span "Extension.pdf" at bounding box center [122, 233] width 50 height 12
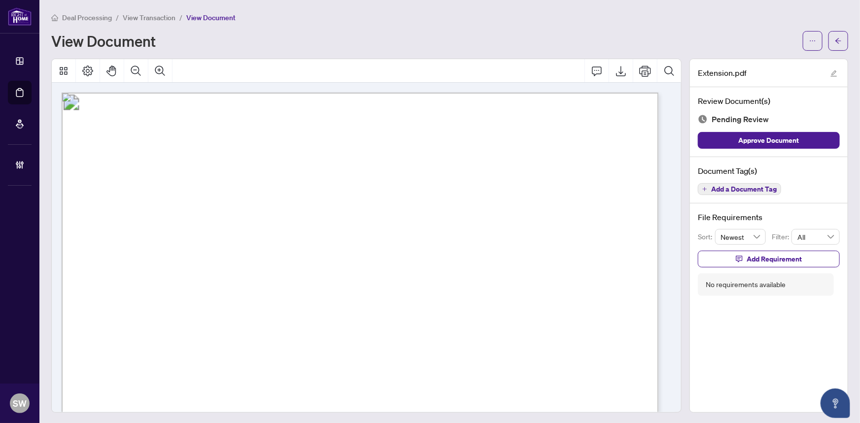
drag, startPoint x: 221, startPoint y: 234, endPoint x: 333, endPoint y: 239, distance: 111.5
click at [322, 239] on span ": 12814552 Canada Inc." at bounding box center [268, 235] width 107 height 14
drag, startPoint x: 209, startPoint y: 275, endPoint x: 353, endPoint y: 279, distance: 143.9
click at [349, 279] on span ": MC-Bauchemie Canada Inc." at bounding box center [276, 276] width 146 height 14
click at [419, 335] on span "[STREET_ADDRESS][PERSON_NAME]" at bounding box center [335, 334] width 203 height 14
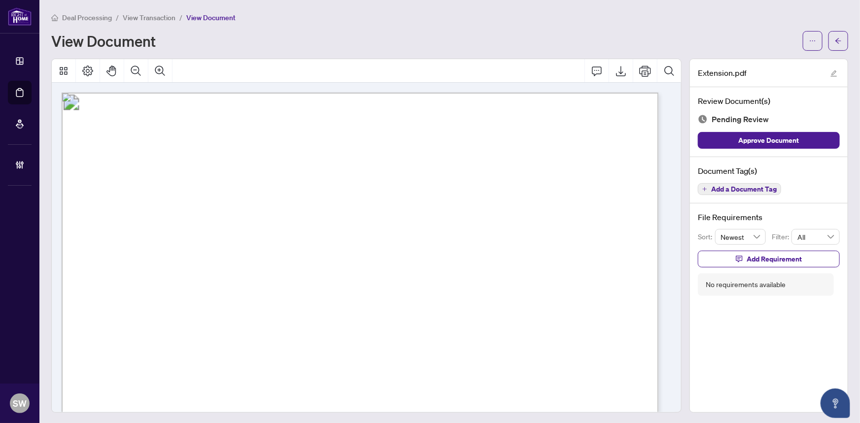
click at [419, 335] on span "[STREET_ADDRESS][PERSON_NAME]" at bounding box center [335, 334] width 203 height 14
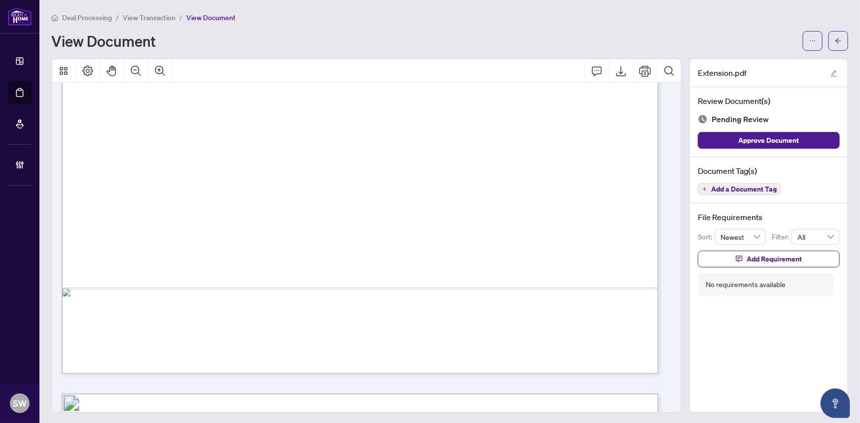
scroll to position [493, 0]
drag, startPoint x: 271, startPoint y: 149, endPoint x: 312, endPoint y: 150, distance: 41.4
click at [308, 150] on span "Monthly Rent: CAD $3,638.75" at bounding box center [238, 150] width 140 height 14
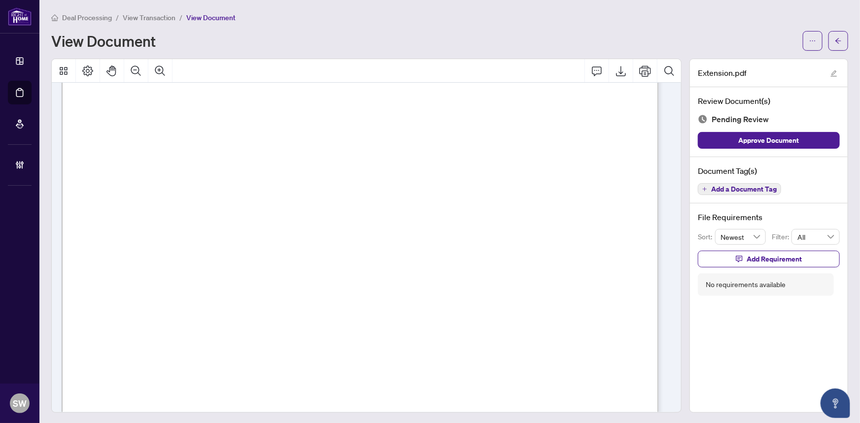
scroll to position [40, 0]
click at [744, 189] on span "Add a Document Tag" at bounding box center [744, 189] width 66 height 7
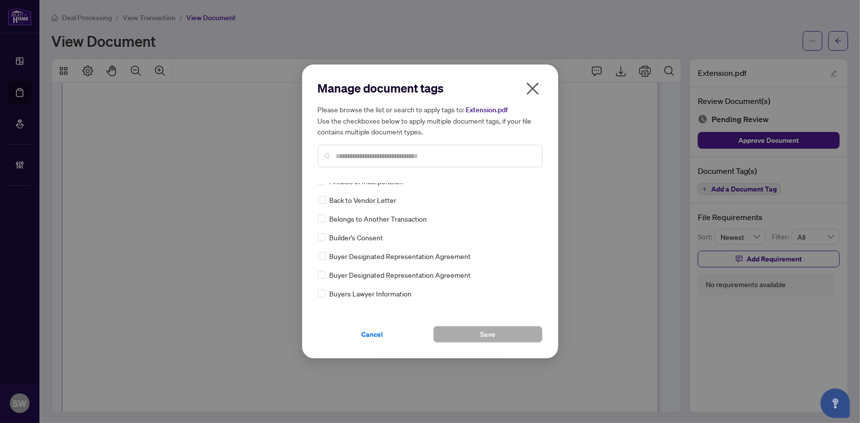
scroll to position [179, 0]
click at [364, 158] on input "text" at bounding box center [435, 156] width 198 height 11
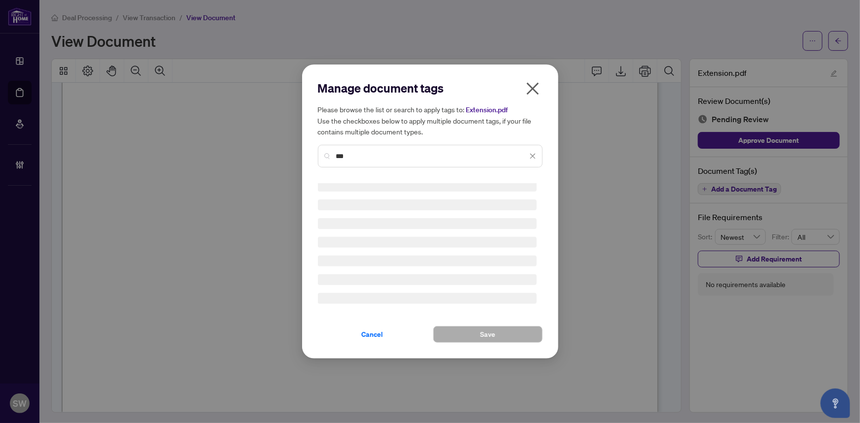
scroll to position [0, 0]
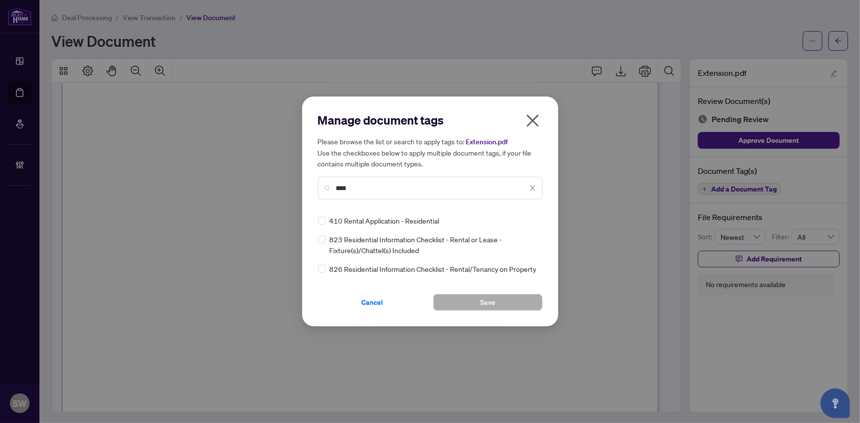
drag, startPoint x: 359, startPoint y: 189, endPoint x: 313, endPoint y: 184, distance: 46.6
click at [313, 184] on div "Manage document tags Please browse the list or search to apply tags to: Extensi…" at bounding box center [430, 212] width 256 height 230
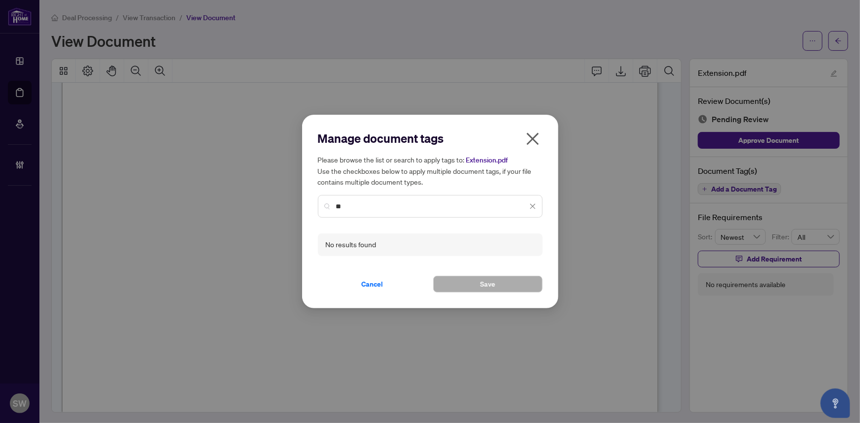
type input "*"
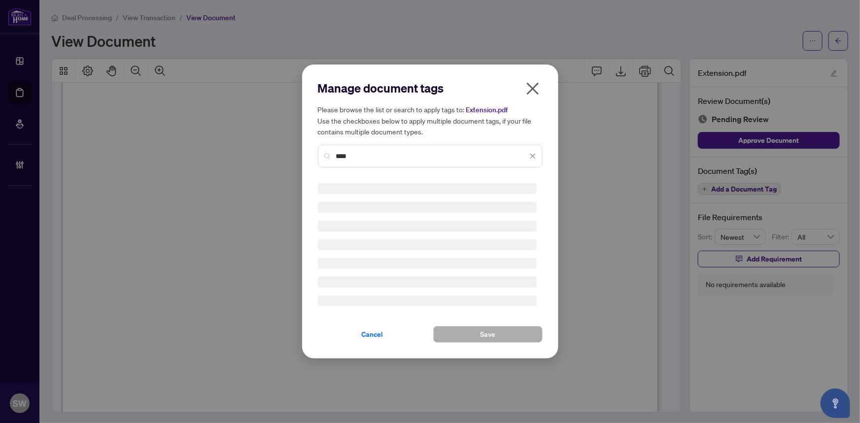
type input "*****"
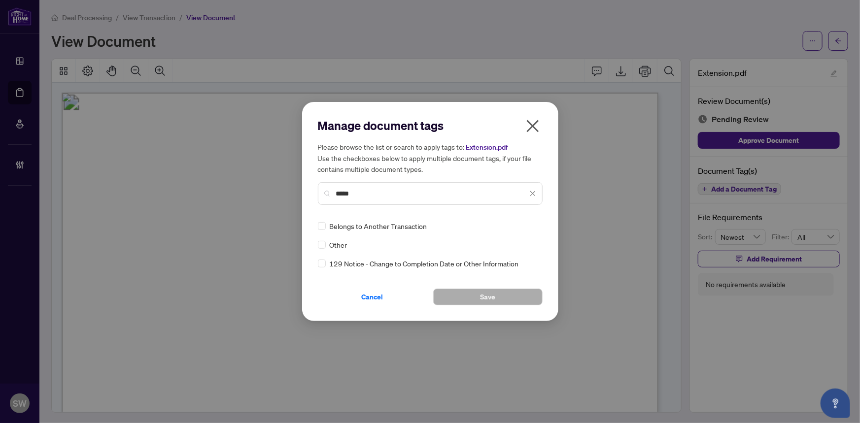
scroll to position [40, 0]
type input "*****"
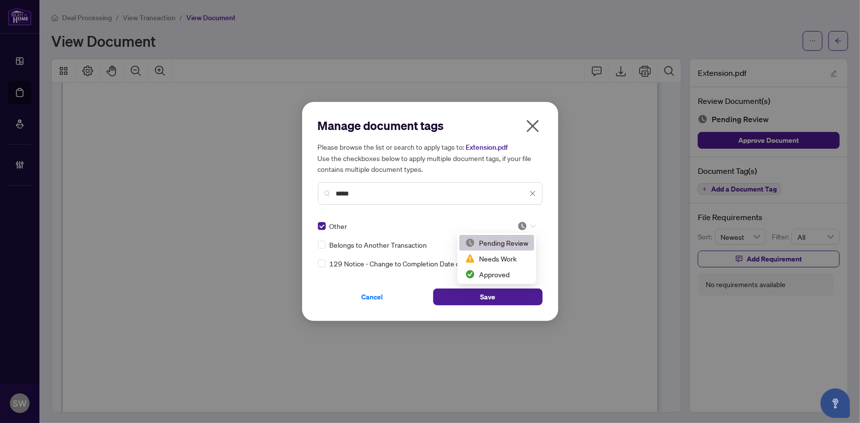
click at [531, 227] on icon at bounding box center [533, 226] width 6 height 4
click at [495, 272] on div "Approved" at bounding box center [496, 274] width 63 height 11
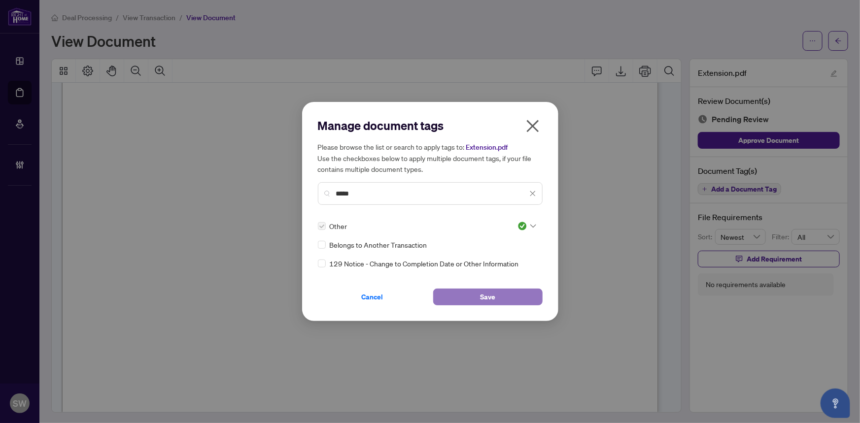
click at [492, 297] on span "Save" at bounding box center [487, 297] width 15 height 16
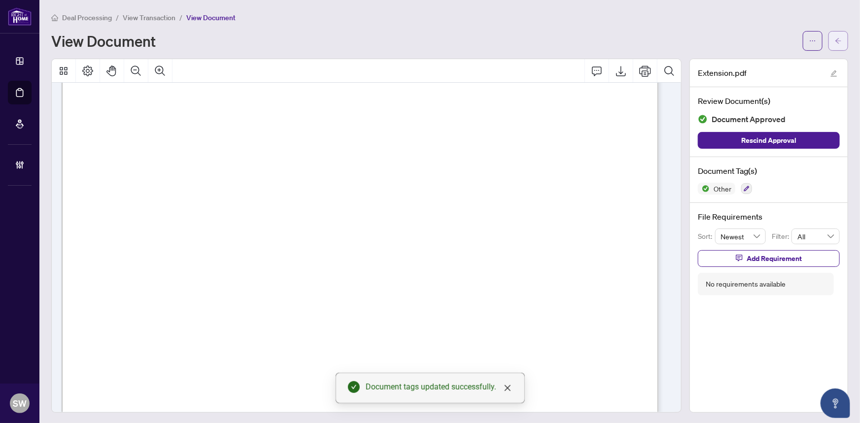
click at [835, 38] on icon "arrow-left" at bounding box center [838, 40] width 7 height 7
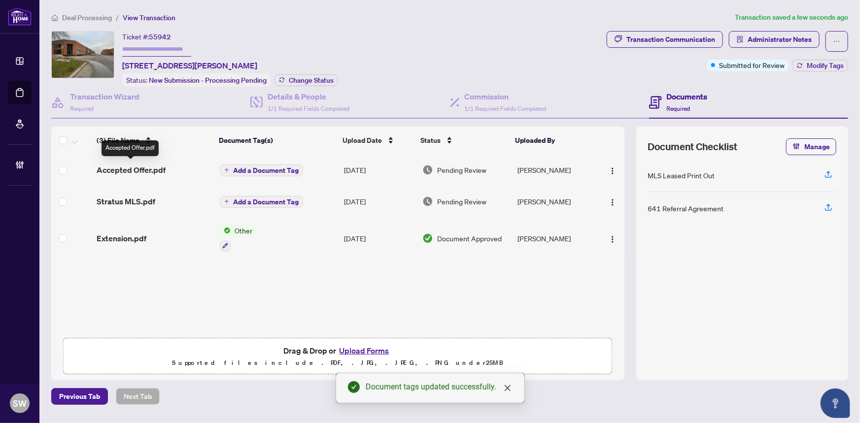
click at [152, 167] on span "Accepted Offer.pdf" at bounding box center [131, 170] width 69 height 12
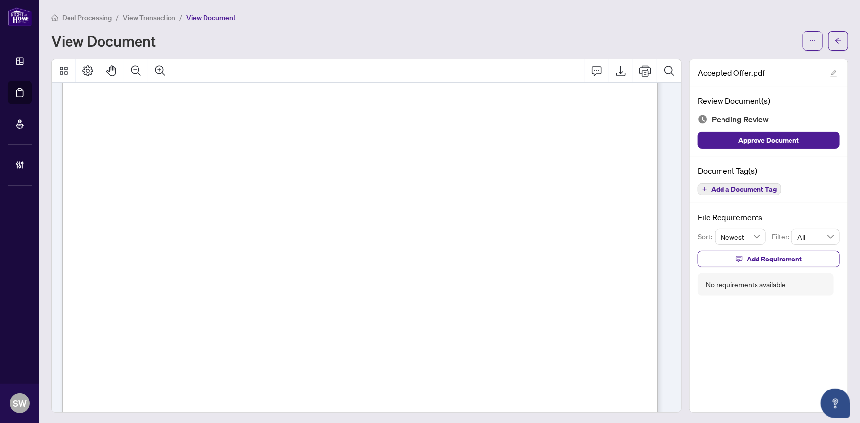
scroll to position [8127, 0]
click at [733, 181] on div "Document Tag(s) Add a Document Tag" at bounding box center [769, 180] width 158 height 47
click at [734, 187] on span "Add a Document Tag" at bounding box center [744, 189] width 66 height 7
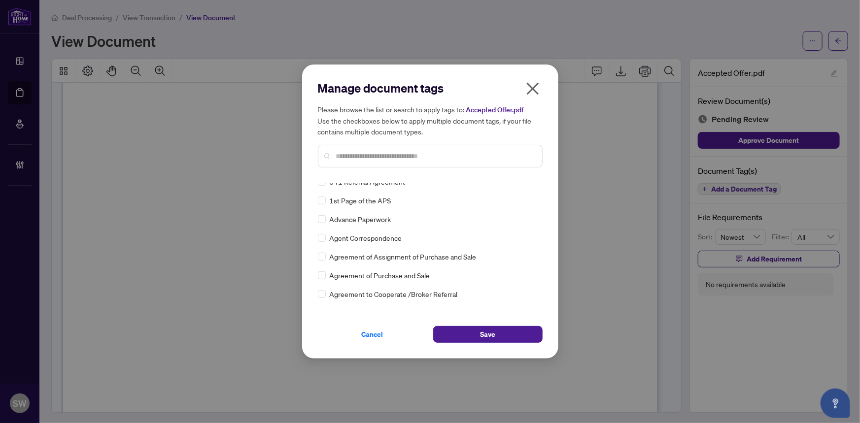
scroll to position [0, 0]
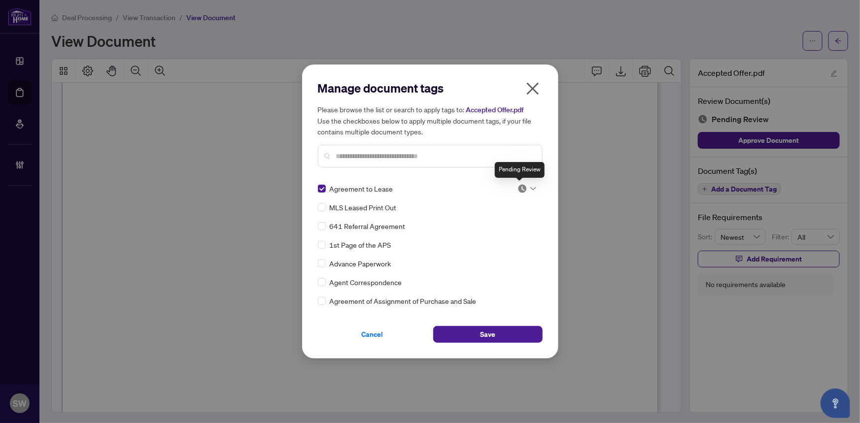
click at [522, 187] on img at bounding box center [522, 189] width 10 height 10
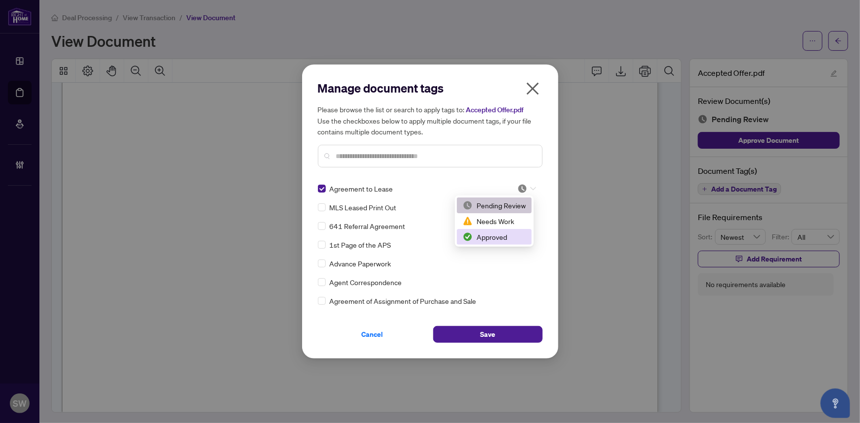
click at [487, 241] on div "Approved" at bounding box center [494, 237] width 75 height 16
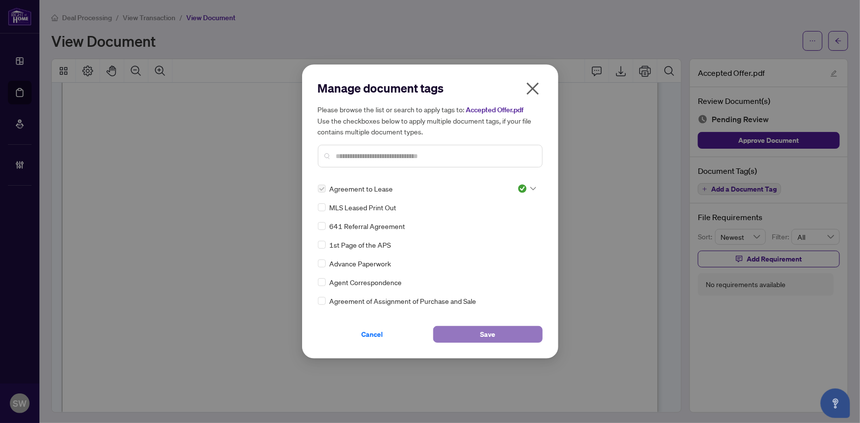
click at [495, 332] on button "Save" at bounding box center [487, 334] width 109 height 17
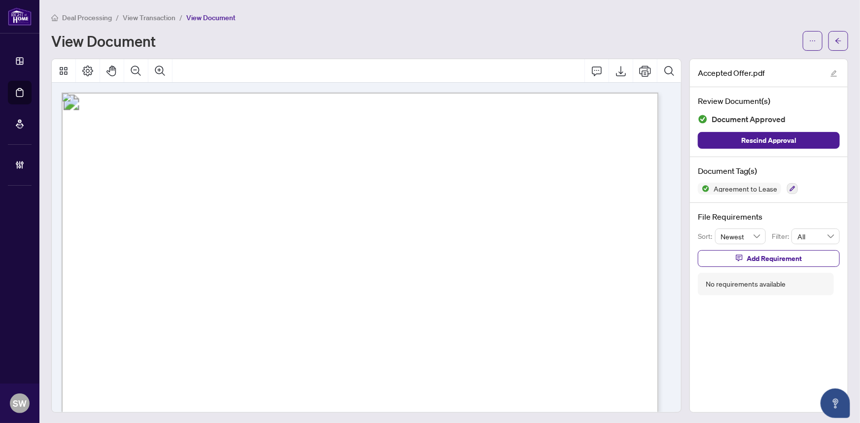
click at [413, 236] on span "[STREET_ADDRESS][PERSON_NAME]" at bounding box center [336, 239] width 153 height 7
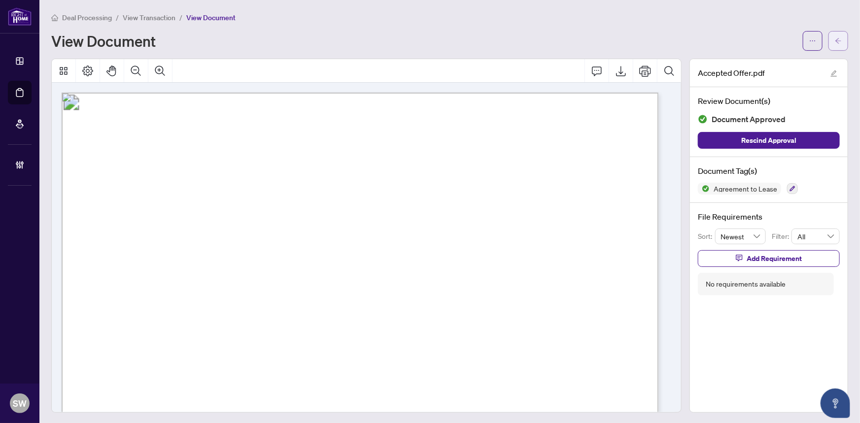
click at [836, 39] on button "button" at bounding box center [838, 41] width 20 height 20
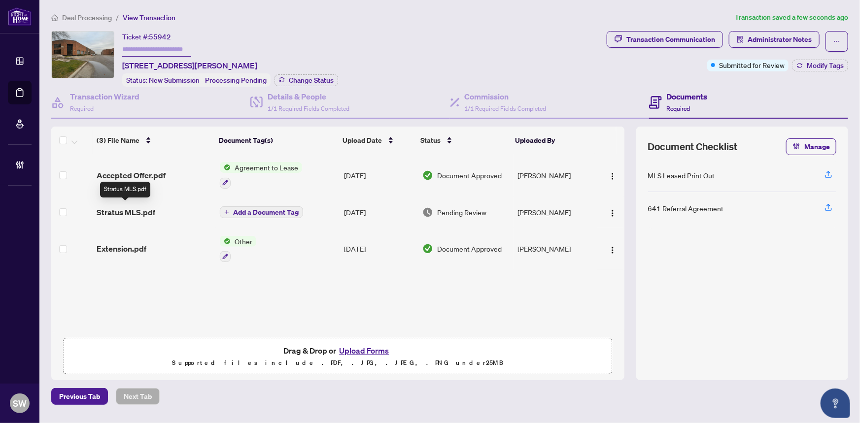
click at [112, 209] on span "Stratus MLS.pdf" at bounding box center [126, 212] width 59 height 12
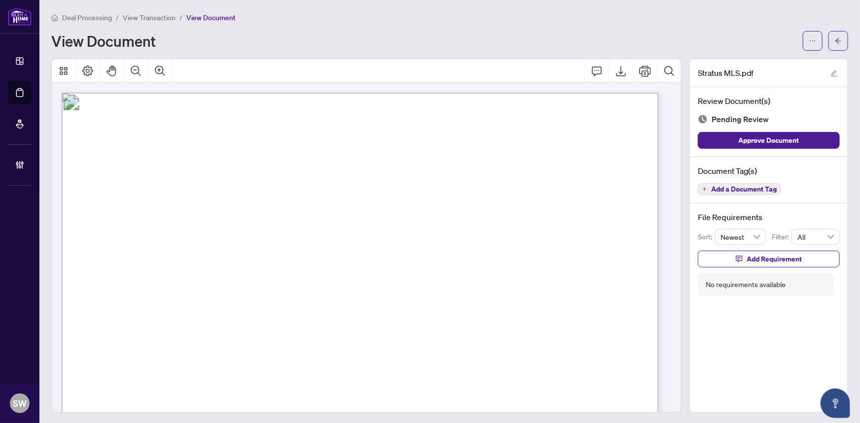
click at [158, 285] on span "N8180168" at bounding box center [144, 283] width 32 height 6
click at [712, 186] on span "Add a Document Tag" at bounding box center [744, 189] width 66 height 7
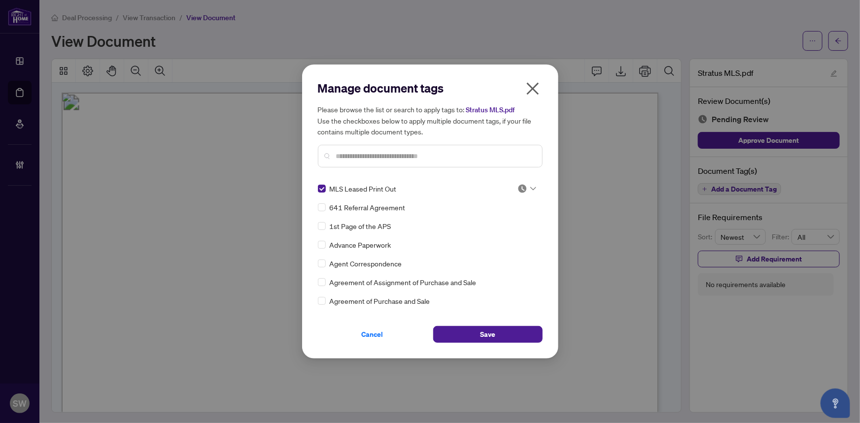
click at [521, 184] on img at bounding box center [522, 189] width 10 height 10
click at [509, 237] on div "Approved" at bounding box center [494, 237] width 63 height 11
click at [489, 330] on span "Save" at bounding box center [487, 335] width 15 height 16
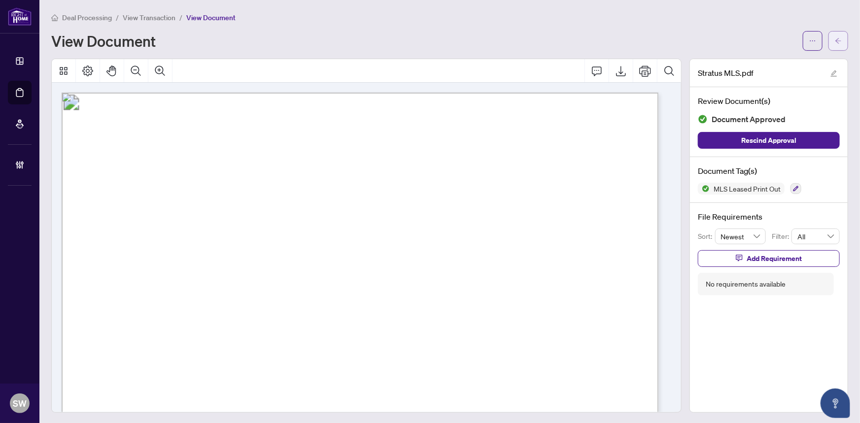
click at [835, 39] on icon "arrow-left" at bounding box center [838, 40] width 7 height 7
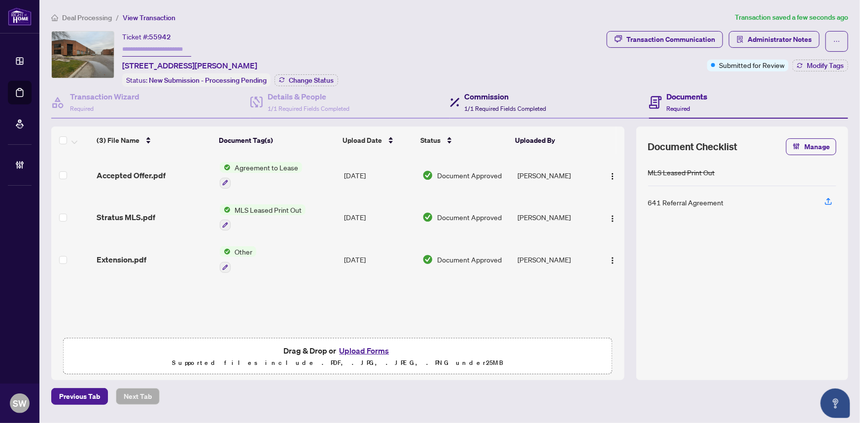
click at [506, 105] on span "1/1 Required Fields Completed" at bounding box center [506, 108] width 82 height 7
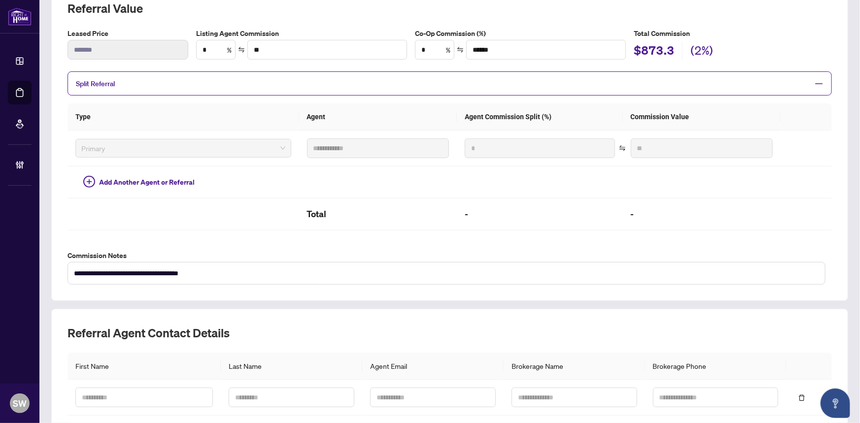
scroll to position [126, 0]
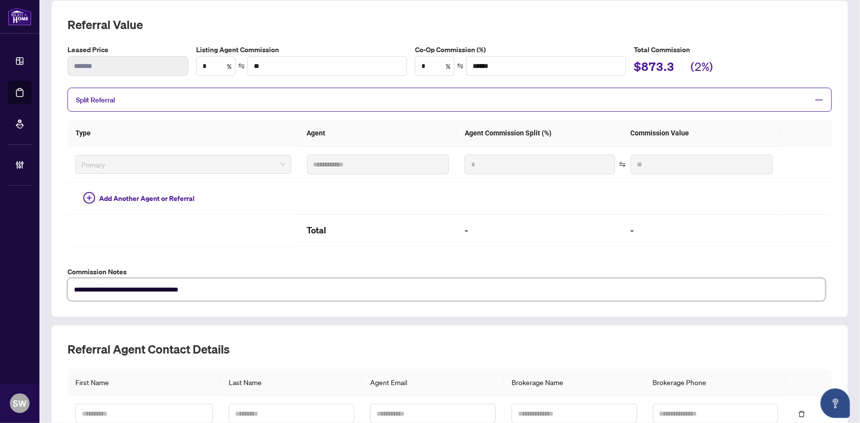
drag, startPoint x: 156, startPoint y: 286, endPoint x: 177, endPoint y: 286, distance: 21.2
click at [177, 286] on textarea "**********" at bounding box center [447, 289] width 758 height 23
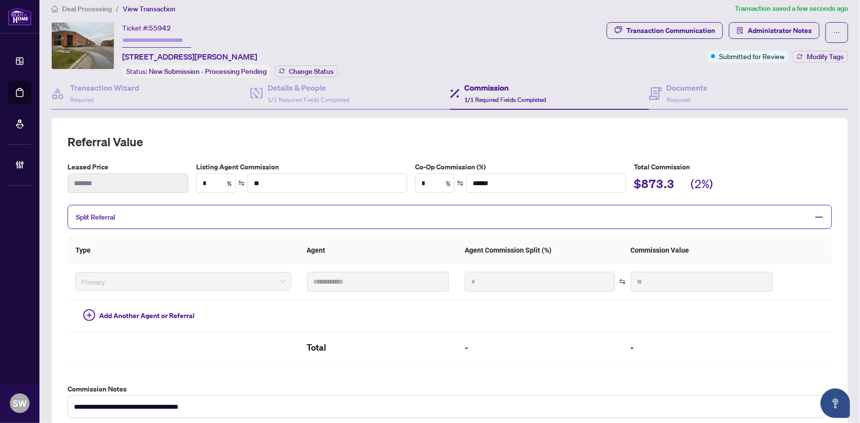
scroll to position [0, 0]
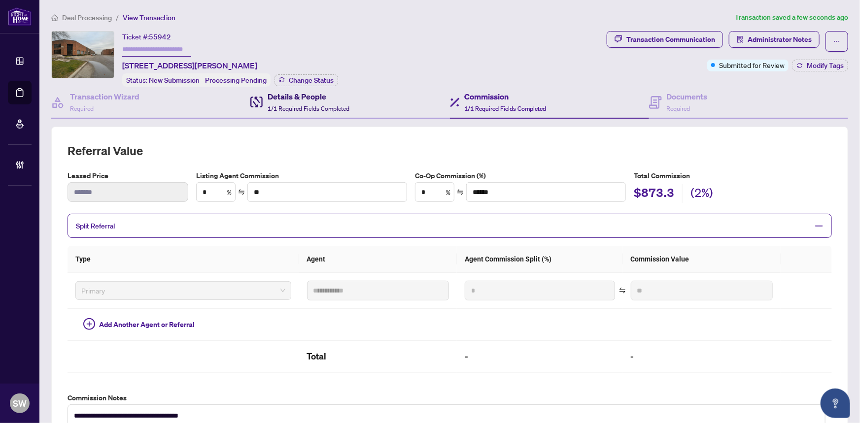
click at [283, 100] on h4 "Details & People" at bounding box center [309, 97] width 82 height 12
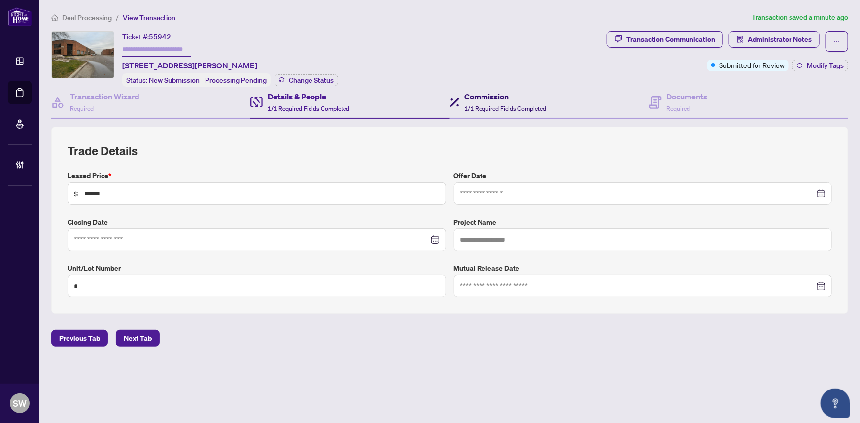
click at [492, 105] on span "1/1 Required Fields Completed" at bounding box center [506, 108] width 82 height 7
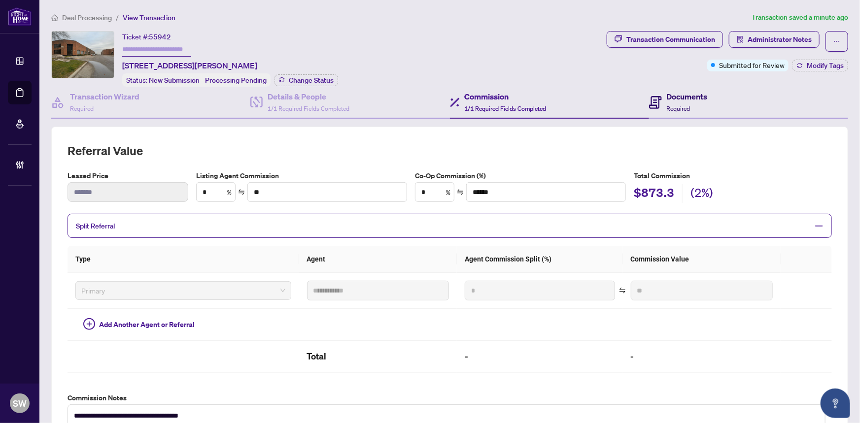
click at [692, 103] on div "Documents Required" at bounding box center [687, 102] width 41 height 23
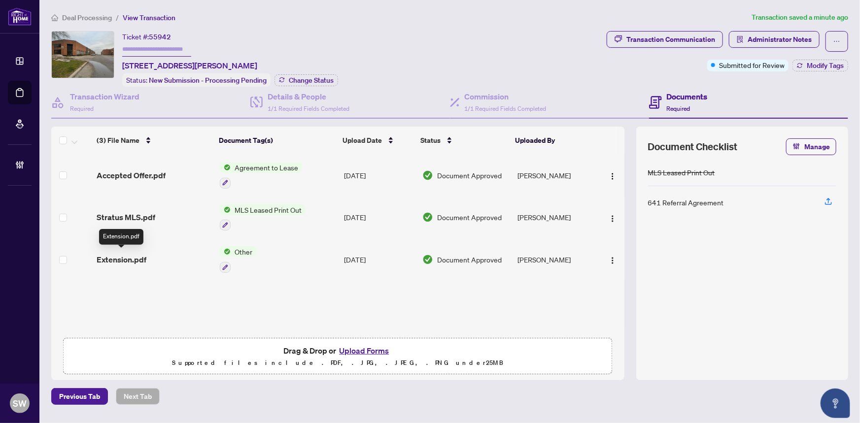
click at [143, 255] on span "Extension.pdf" at bounding box center [122, 260] width 50 height 12
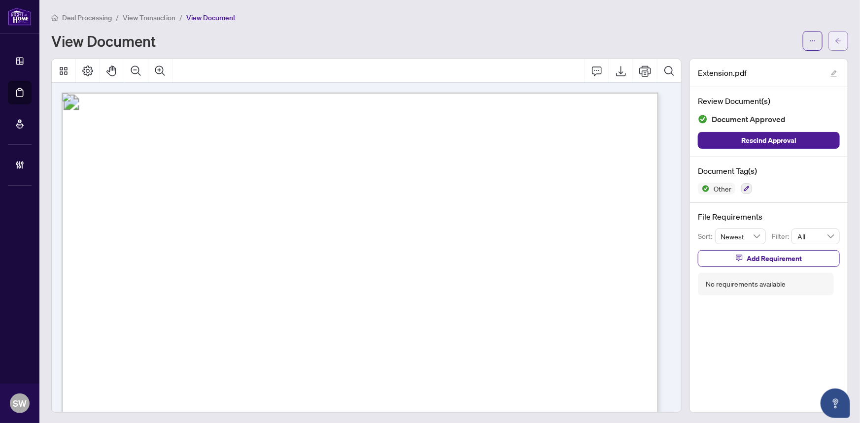
click at [840, 38] on button "button" at bounding box center [838, 41] width 20 height 20
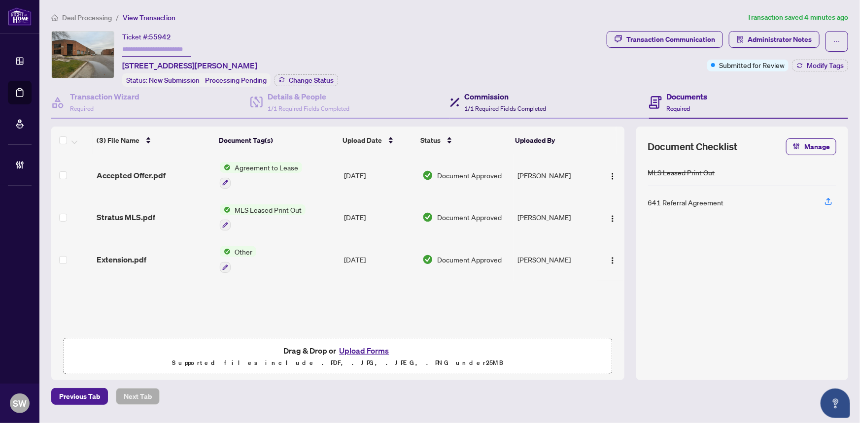
click at [508, 105] on span "1/1 Required Fields Completed" at bounding box center [506, 108] width 82 height 7
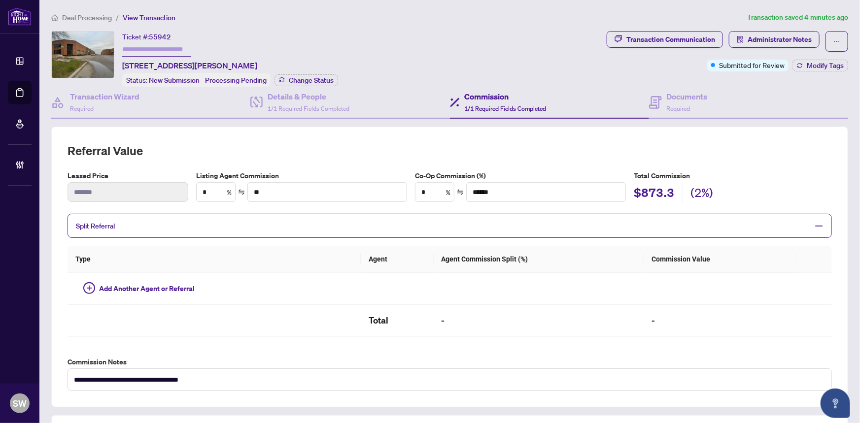
type textarea "**********"
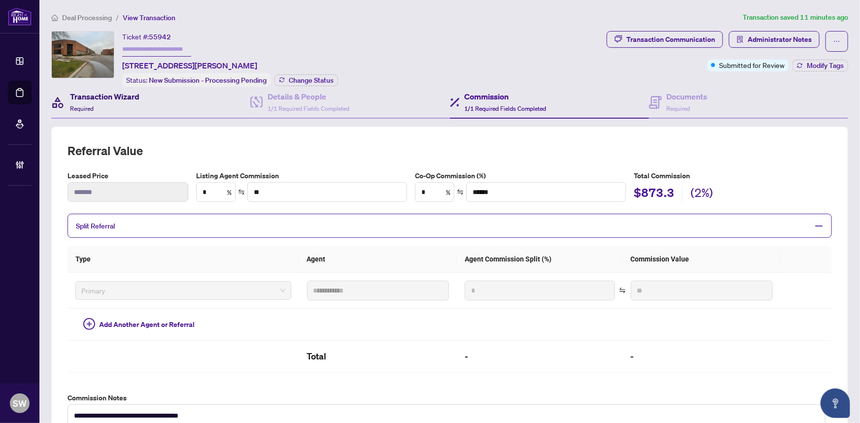
click at [99, 103] on div "Transaction Wizard Required" at bounding box center [104, 102] width 69 height 23
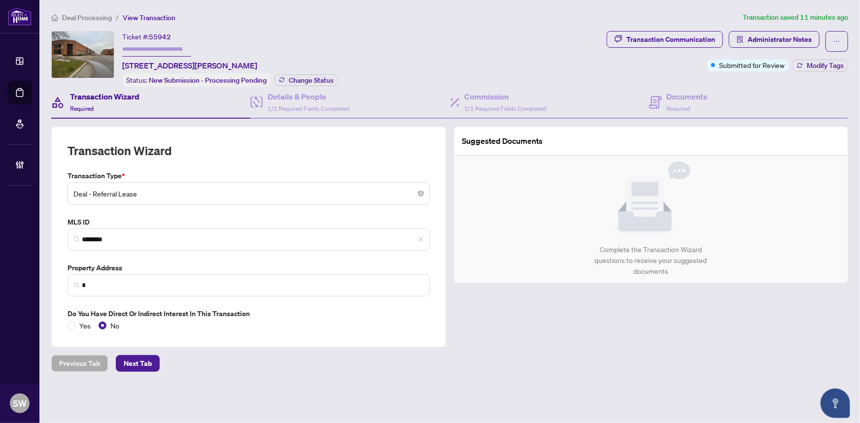
type input "**********"
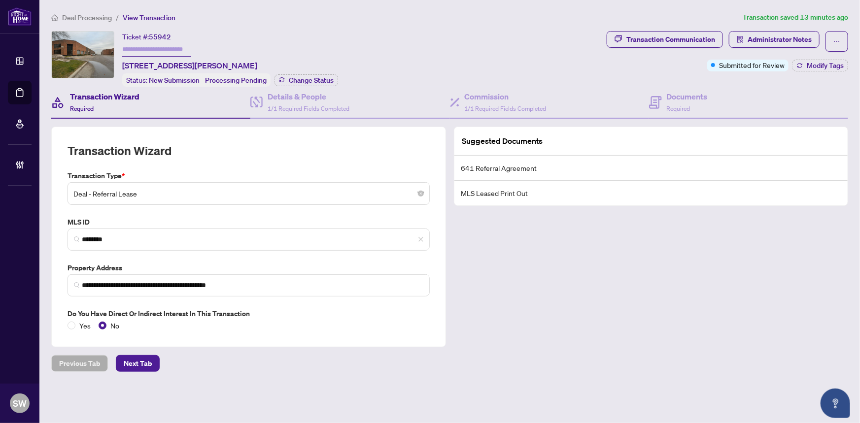
click at [166, 39] on span "55942" at bounding box center [160, 37] width 22 height 9
copy span "55942"
click at [674, 94] on h4 "Documents" at bounding box center [687, 97] width 41 height 12
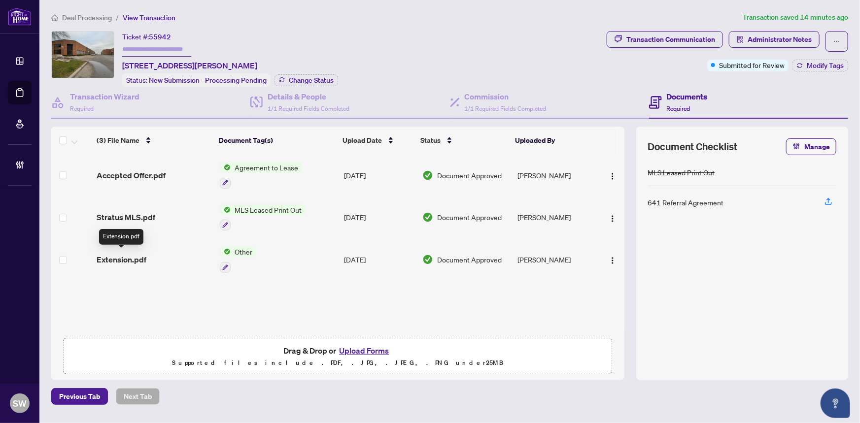
click at [143, 256] on span "Extension.pdf" at bounding box center [122, 260] width 50 height 12
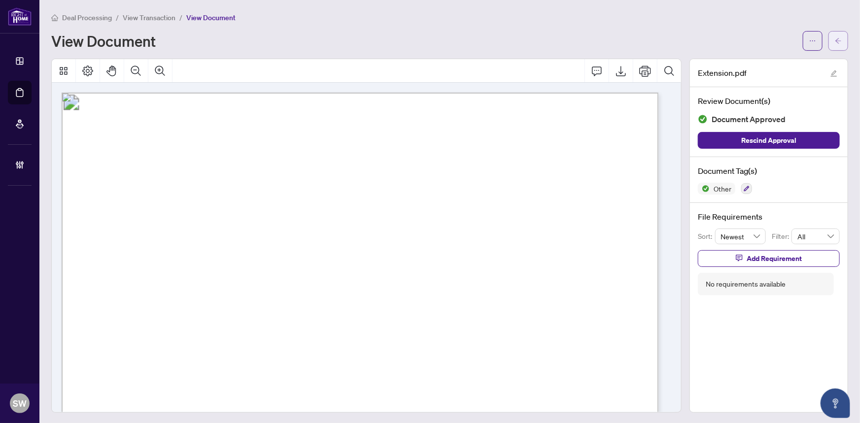
click at [838, 40] on button "button" at bounding box center [838, 41] width 20 height 20
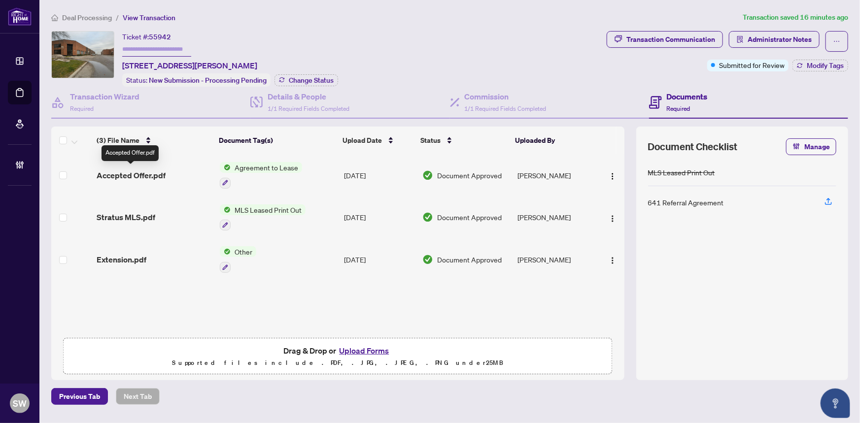
click at [160, 171] on div "(3) File Name Document Tag(s) Upload Date Status Uploaded By (3) File Name Docu…" at bounding box center [337, 230] width 573 height 206
click at [133, 259] on span "Extension.pdf" at bounding box center [122, 260] width 50 height 12
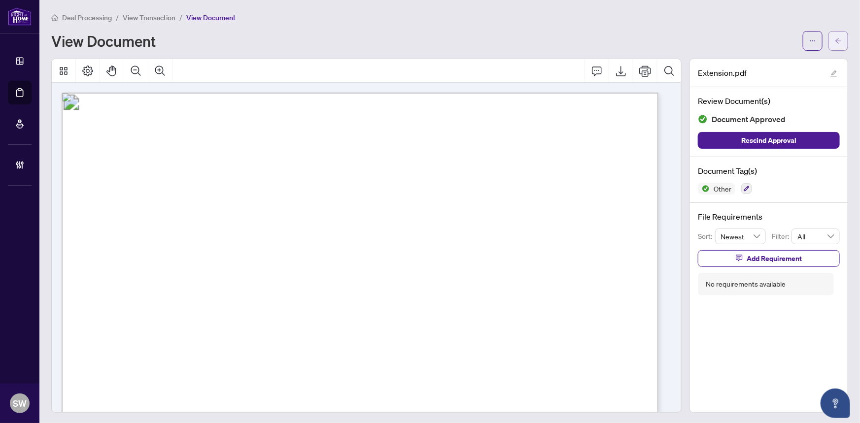
click at [835, 38] on icon "arrow-left" at bounding box center [838, 40] width 7 height 7
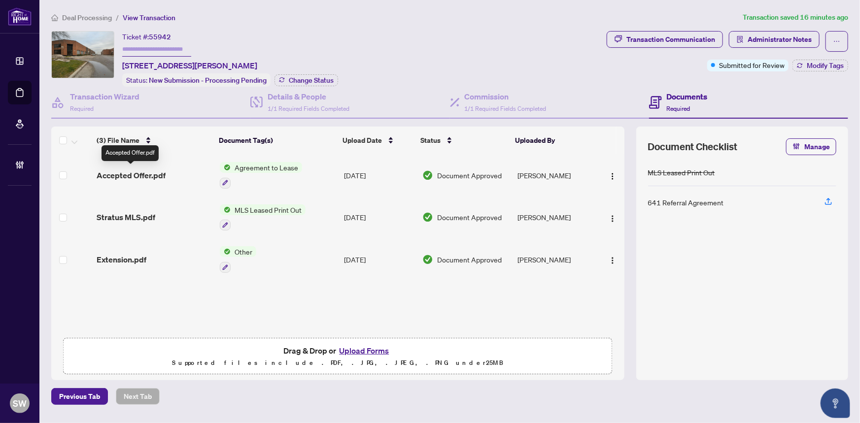
click at [146, 171] on span "Accepted Offer.pdf" at bounding box center [131, 175] width 69 height 12
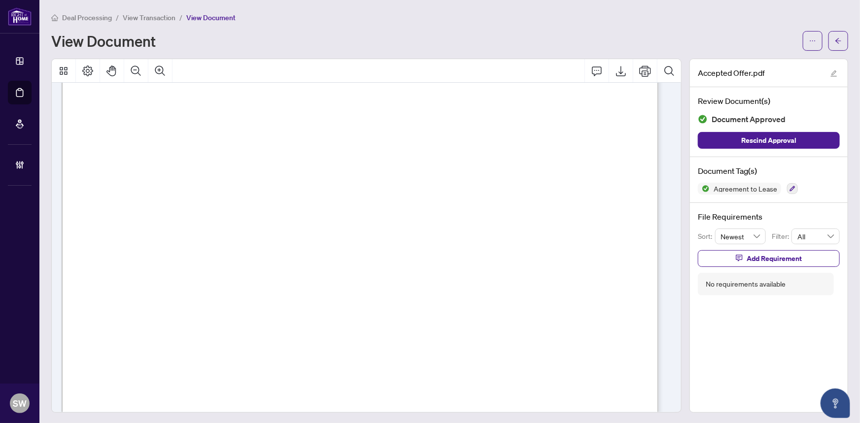
scroll to position [833, 0]
click at [432, 264] on span "410-1000" at bounding box center [436, 267] width 38 height 7
click at [835, 44] on span "button" at bounding box center [838, 41] width 7 height 16
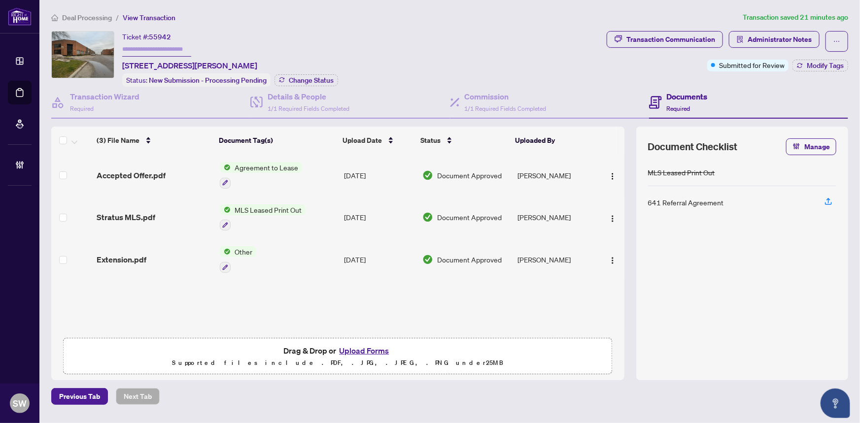
click at [141, 254] on span "Extension.pdf" at bounding box center [122, 260] width 50 height 12
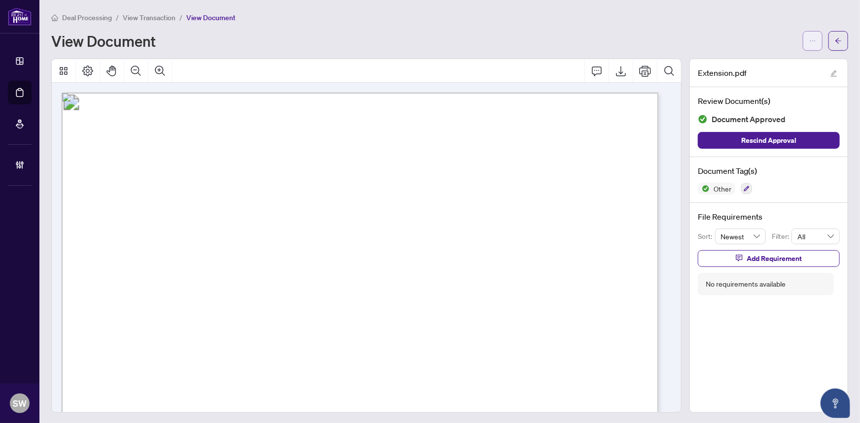
click at [803, 41] on button "button" at bounding box center [813, 41] width 20 height 20
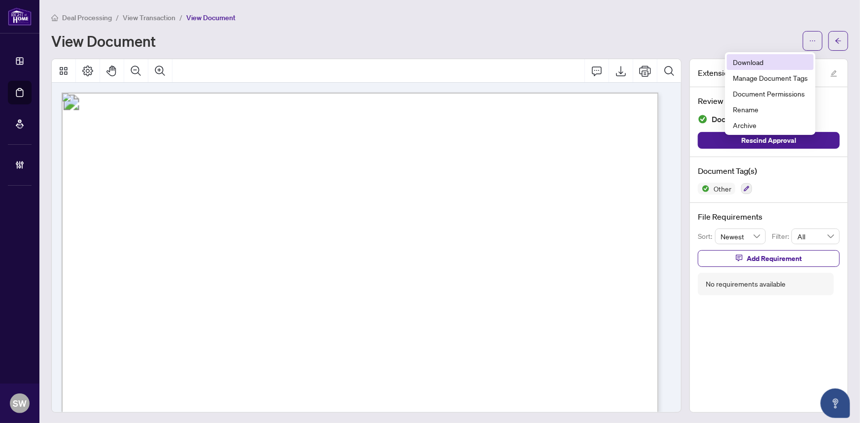
click at [748, 65] on span "Download" at bounding box center [770, 62] width 75 height 11
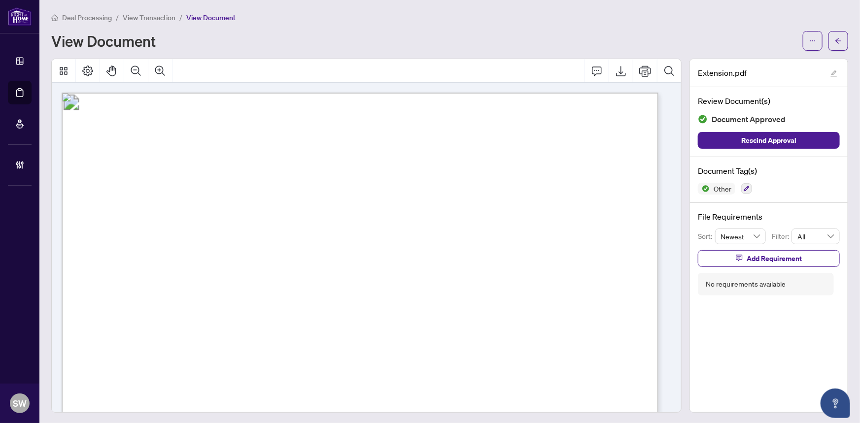
click at [152, 18] on span "View Transaction" at bounding box center [149, 17] width 53 height 9
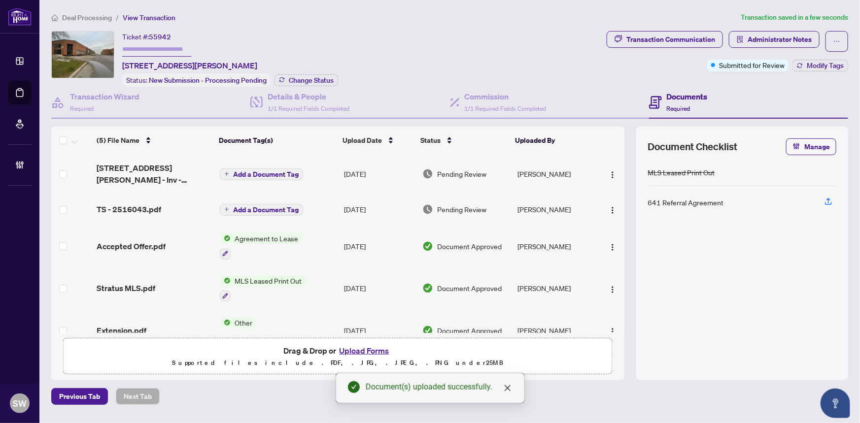
click at [157, 44] on input "text" at bounding box center [156, 49] width 69 height 14
paste input "*******"
type input "*******"
click at [609, 289] on img "button" at bounding box center [613, 290] width 8 height 8
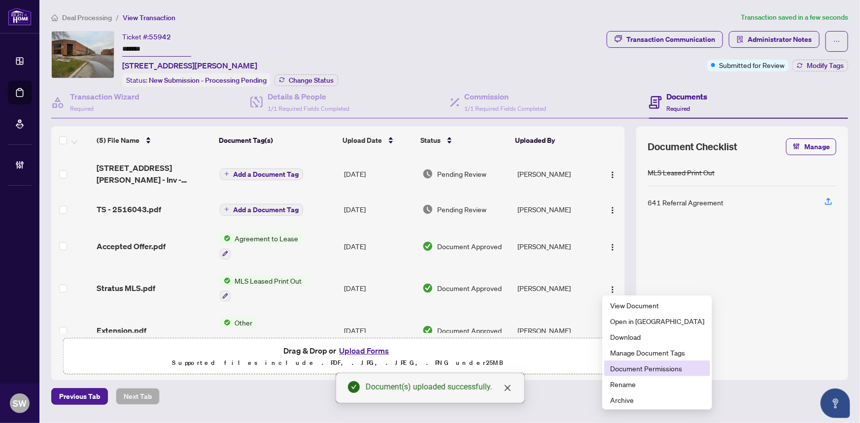
click at [645, 369] on span "Document Permissions" at bounding box center [657, 368] width 94 height 11
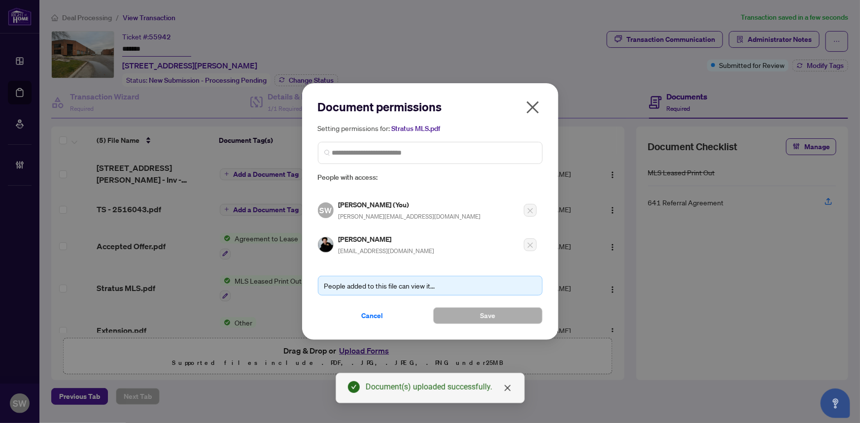
click at [352, 235] on h5 "[PERSON_NAME]" at bounding box center [387, 239] width 96 height 11
copy h5 "[PERSON_NAME]"
click at [375, 313] on span "Cancel" at bounding box center [373, 316] width 22 height 16
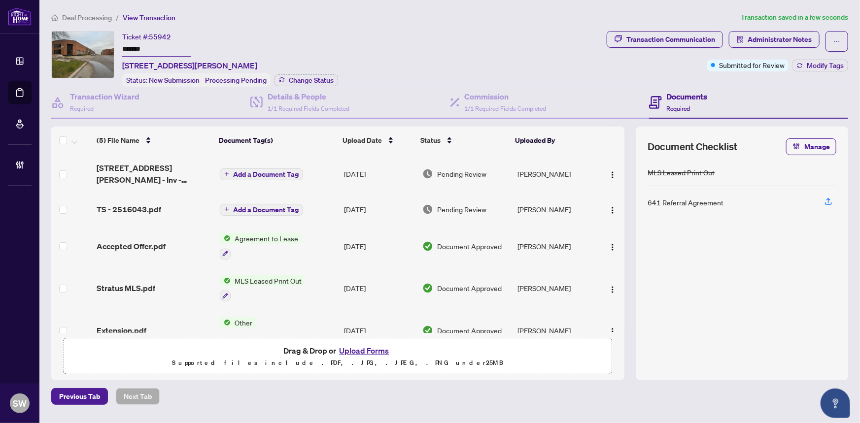
click at [259, 171] on span "Add a Document Tag" at bounding box center [266, 174] width 66 height 7
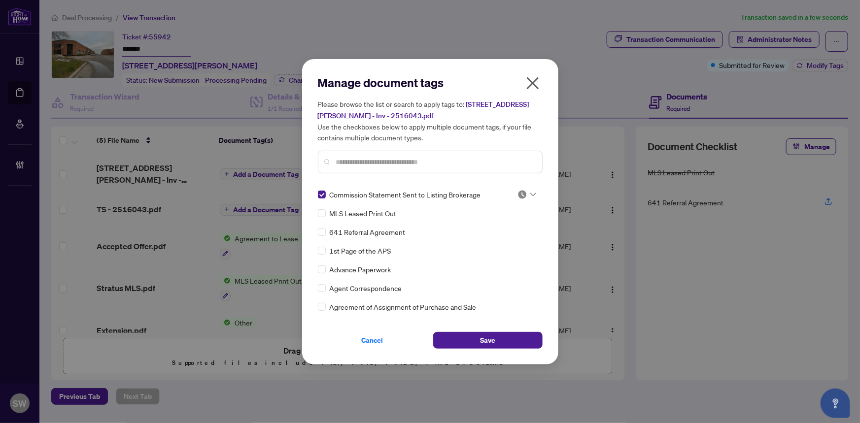
click at [524, 191] on img at bounding box center [522, 195] width 10 height 10
click at [487, 240] on div "Approved" at bounding box center [494, 242] width 63 height 11
click at [512, 339] on button "Save" at bounding box center [487, 340] width 109 height 17
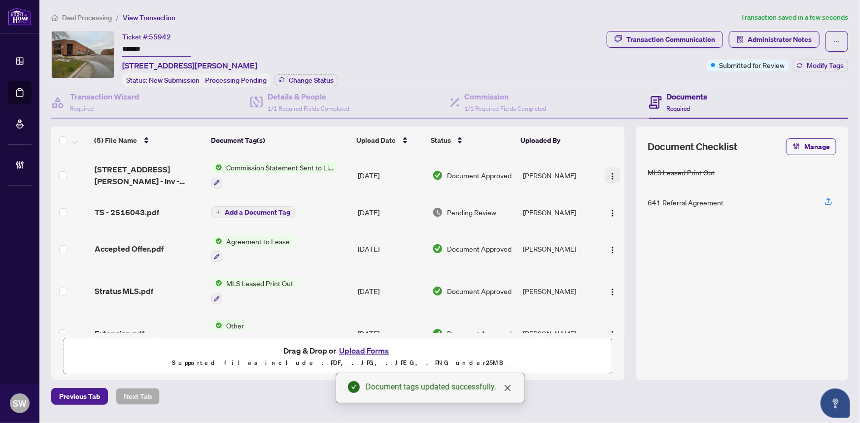
click at [609, 170] on span "button" at bounding box center [613, 175] width 8 height 11
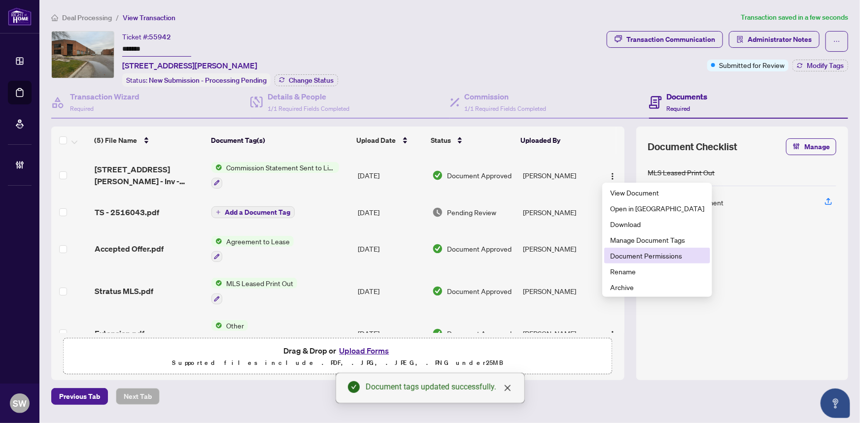
click at [634, 253] on span "Document Permissions" at bounding box center [657, 255] width 94 height 11
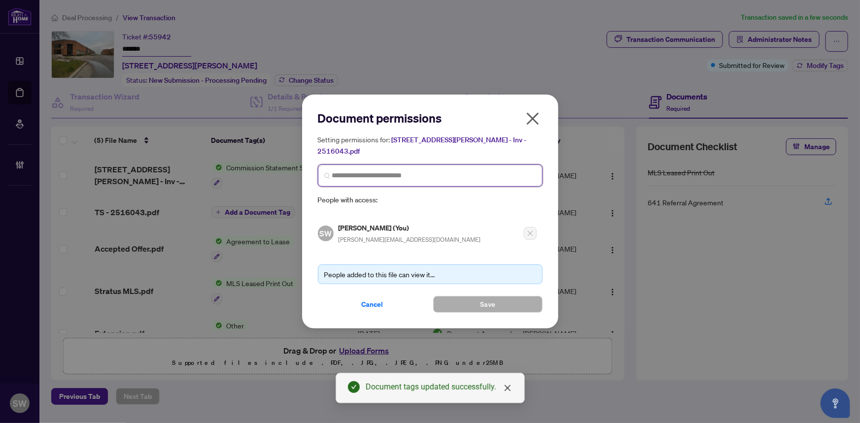
click at [404, 170] on input "search" at bounding box center [434, 175] width 204 height 10
paste input "**********"
type input "**********"
click at [414, 207] on span "[EMAIL_ADDRESS][DOMAIN_NAME]" at bounding box center [394, 210] width 96 height 7
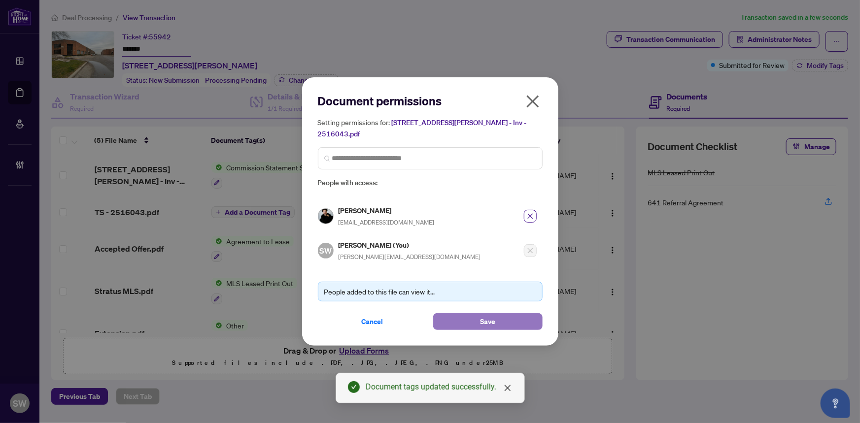
click at [480, 316] on span "Save" at bounding box center [487, 322] width 15 height 16
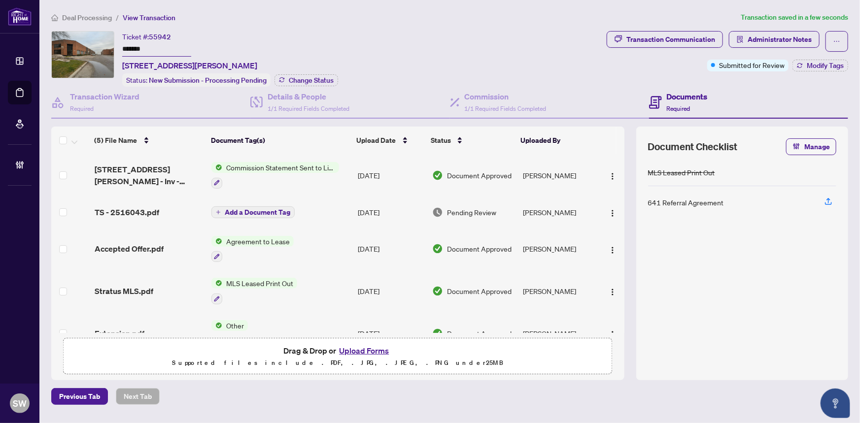
click at [248, 209] on span "Add a Document Tag" at bounding box center [258, 212] width 66 height 7
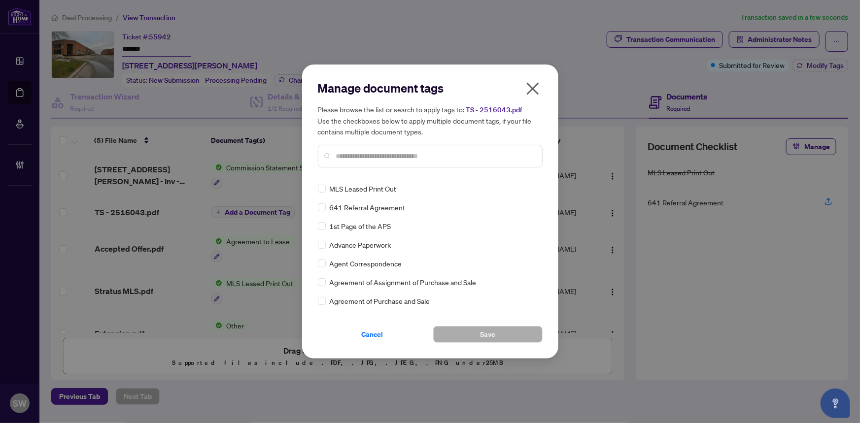
click at [356, 154] on input "text" at bounding box center [435, 156] width 198 height 11
type input "*****"
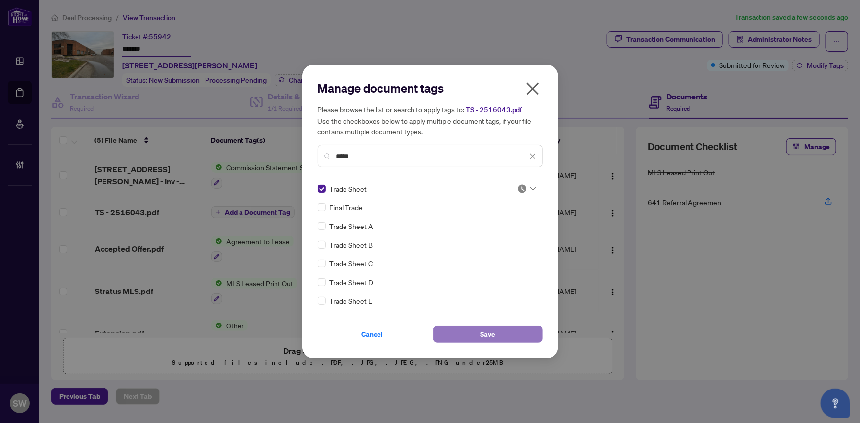
click at [492, 329] on span "Save" at bounding box center [487, 335] width 15 height 16
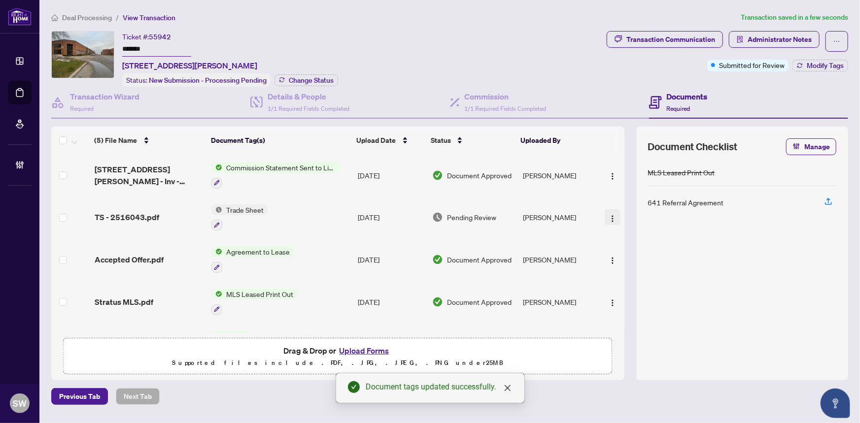
click at [612, 215] on img "button" at bounding box center [613, 219] width 8 height 8
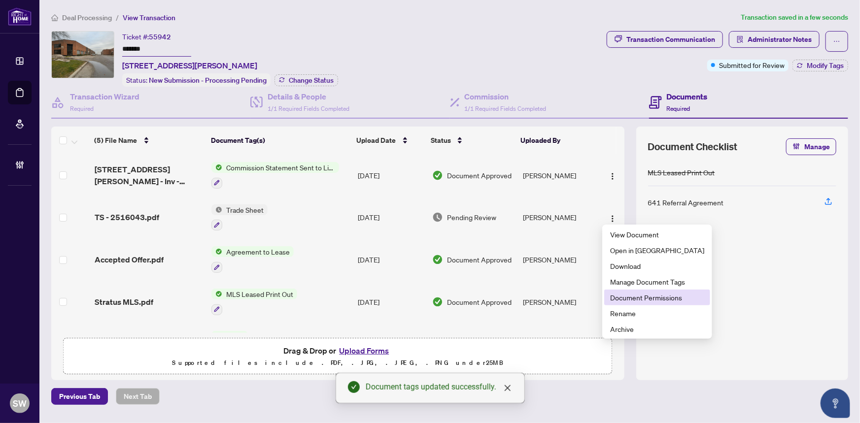
click at [641, 300] on span "Document Permissions" at bounding box center [657, 297] width 94 height 11
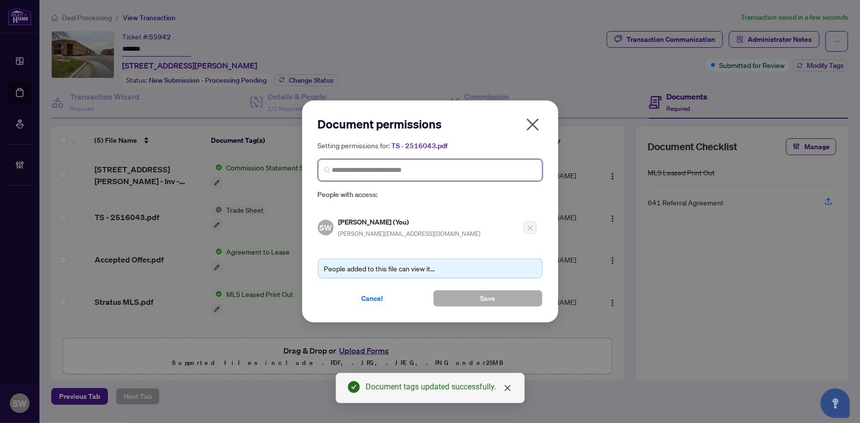
click at [373, 167] on input "search" at bounding box center [434, 170] width 204 height 10
paste input "**********"
type input "**********"
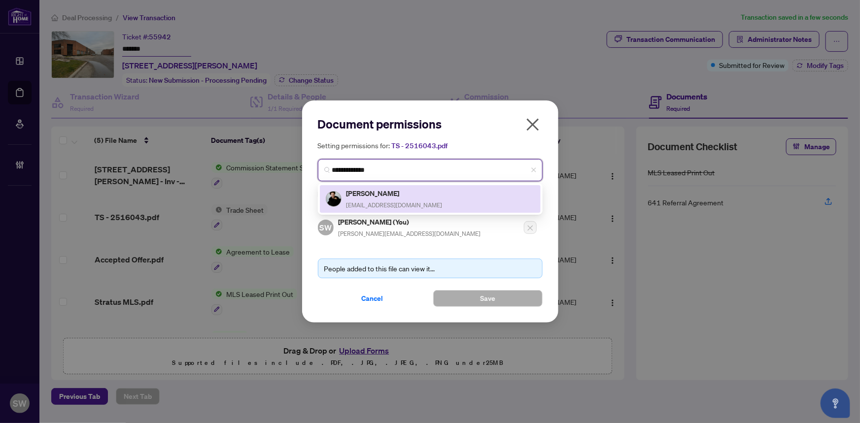
click at [399, 190] on h5 "[PERSON_NAME]" at bounding box center [394, 193] width 96 height 11
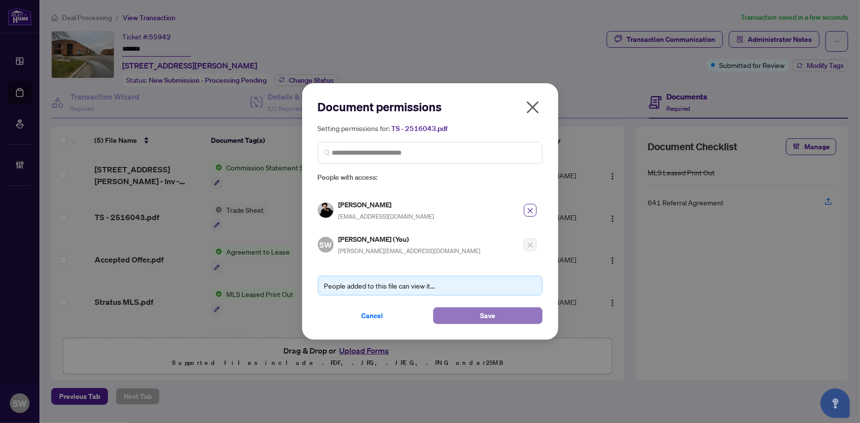
click at [509, 317] on button "Save" at bounding box center [487, 315] width 109 height 17
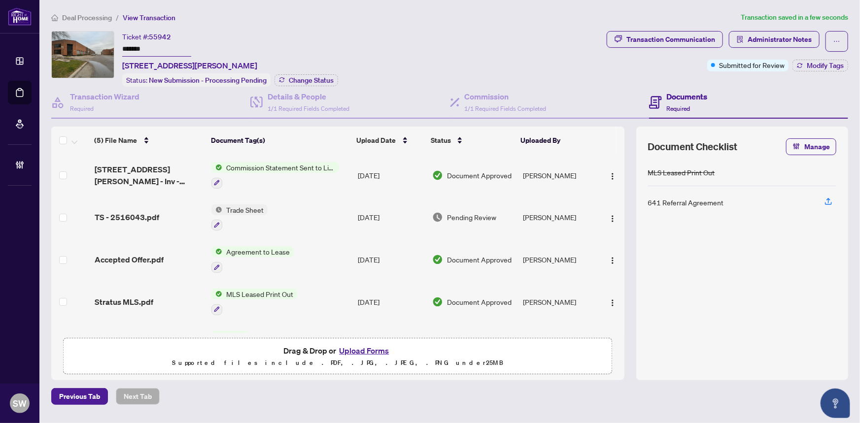
click at [149, 214] on div "(5) File Name Document Tag(s) Upload Date Status Uploaded By (5) File Name Docu…" at bounding box center [337, 230] width 573 height 206
click at [120, 213] on span "TS - 2516043.pdf" at bounding box center [127, 217] width 65 height 12
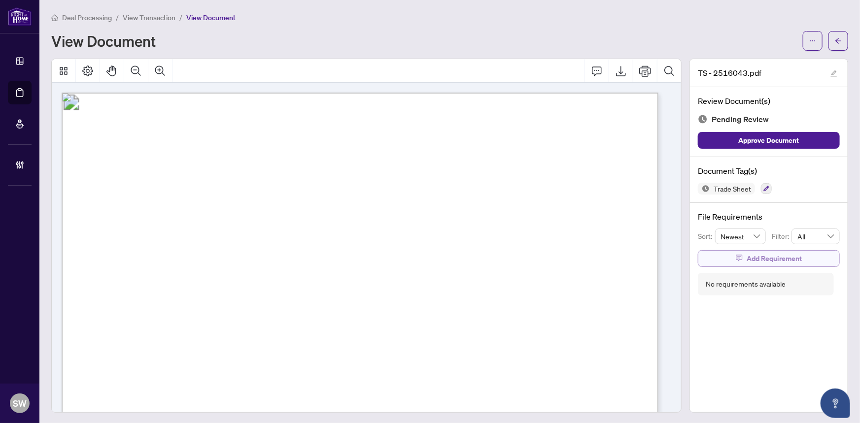
click at [757, 256] on span "Add Requirement" at bounding box center [773, 259] width 55 height 16
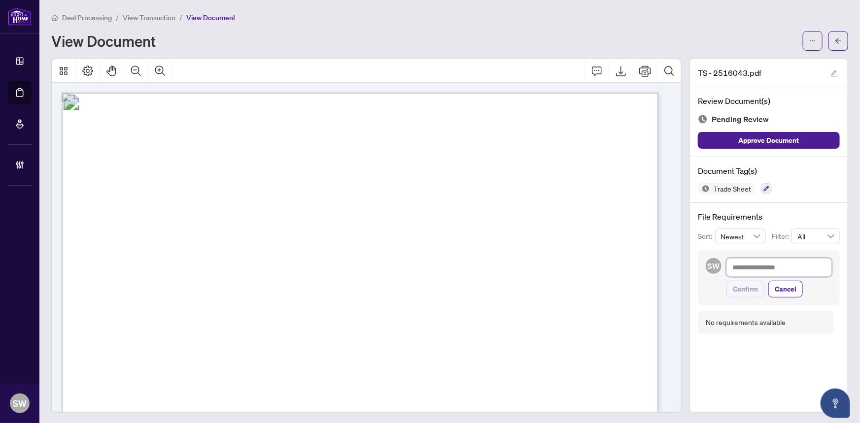
click at [759, 269] on textarea at bounding box center [778, 267] width 105 height 19
paste textarea "**********"
type textarea "**********"
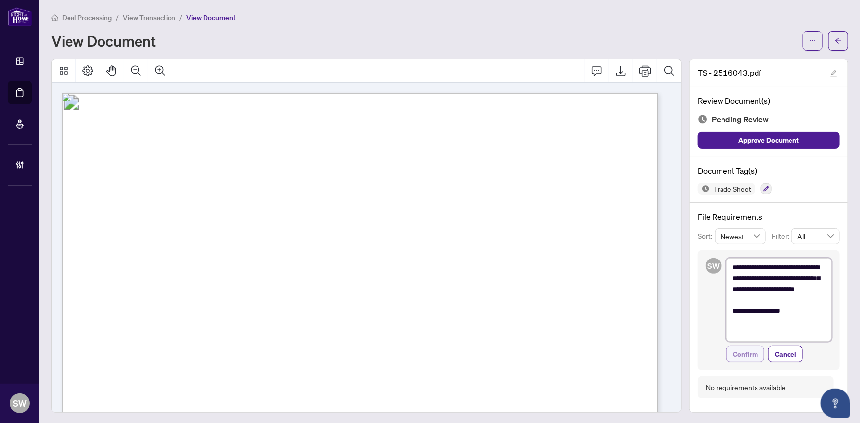
type textarea "**********"
click at [745, 353] on span "Confirm" at bounding box center [745, 354] width 25 height 16
type textarea "**********"
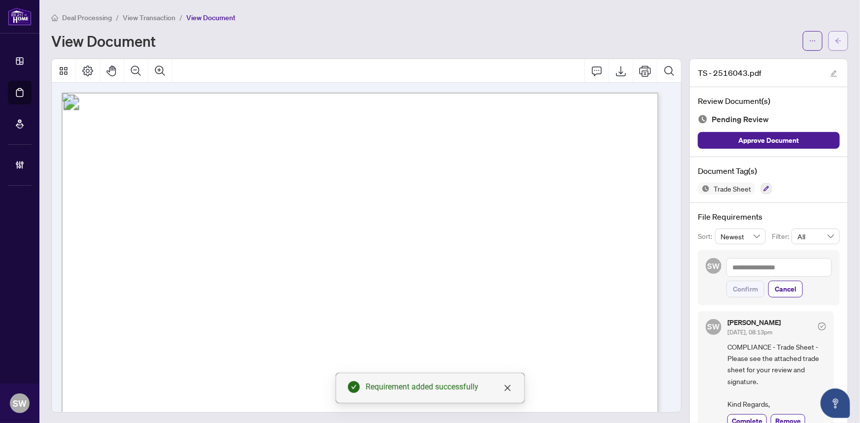
click at [835, 43] on icon "arrow-left" at bounding box center [838, 40] width 7 height 7
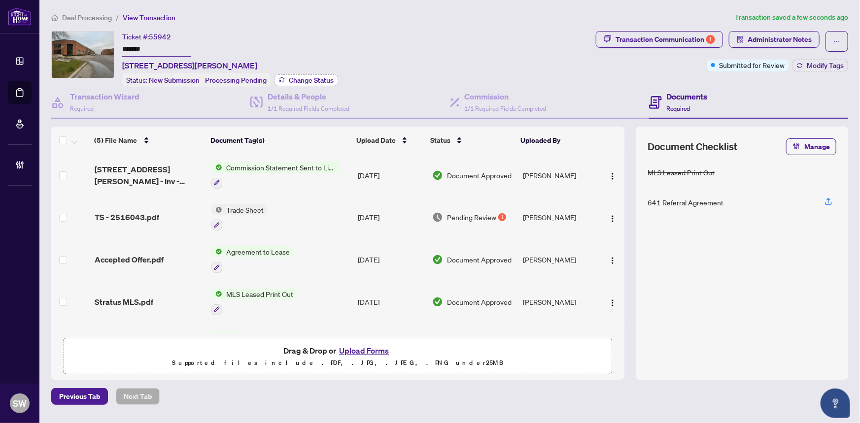
click at [305, 80] on span "Change Status" at bounding box center [311, 80] width 45 height 7
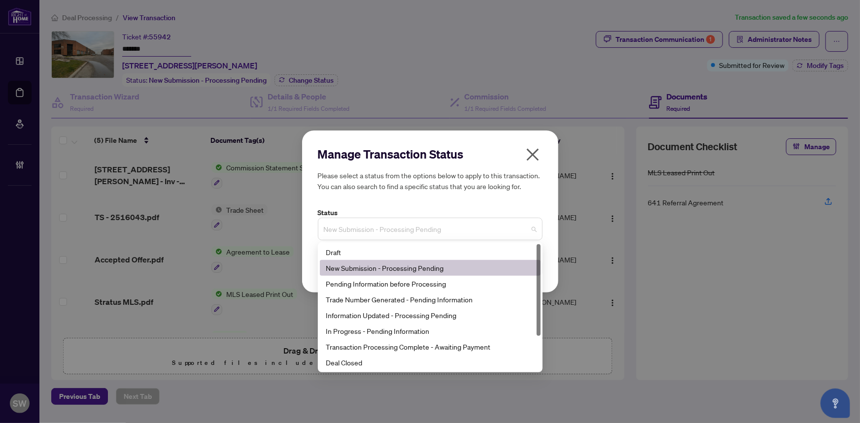
click at [393, 235] on span "New Submission - Processing Pending" at bounding box center [430, 229] width 213 height 19
click at [347, 300] on div "Trade Number Generated - Pending Information" at bounding box center [430, 299] width 209 height 11
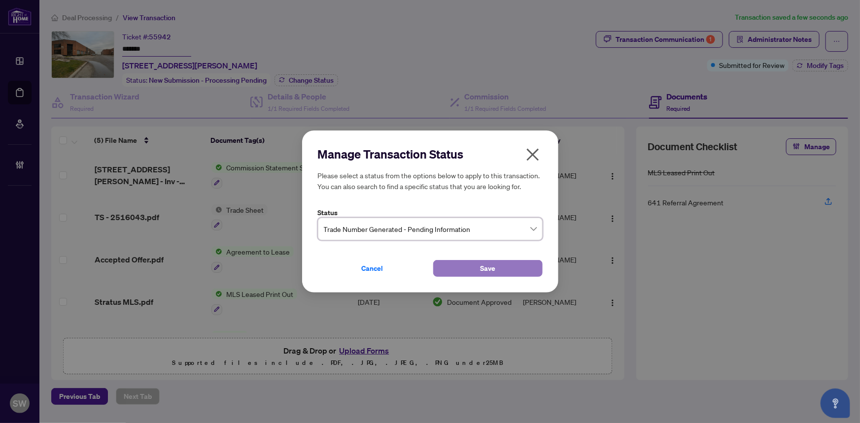
click at [487, 270] on span "Save" at bounding box center [487, 269] width 15 height 16
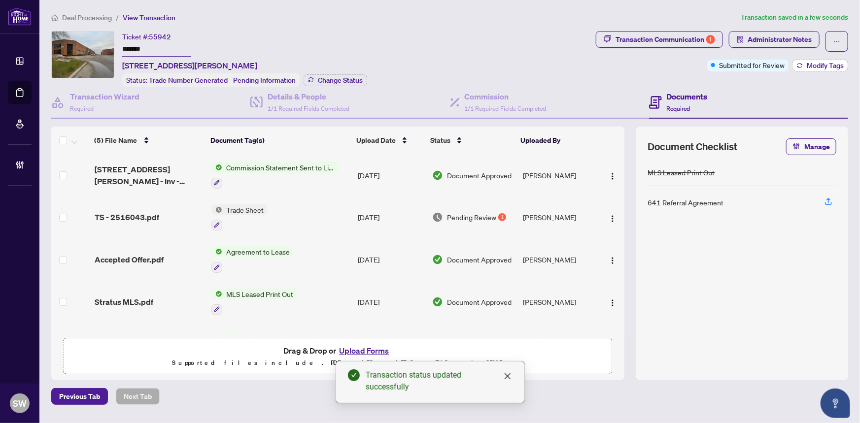
click at [836, 62] on span "Modify Tags" at bounding box center [825, 65] width 37 height 7
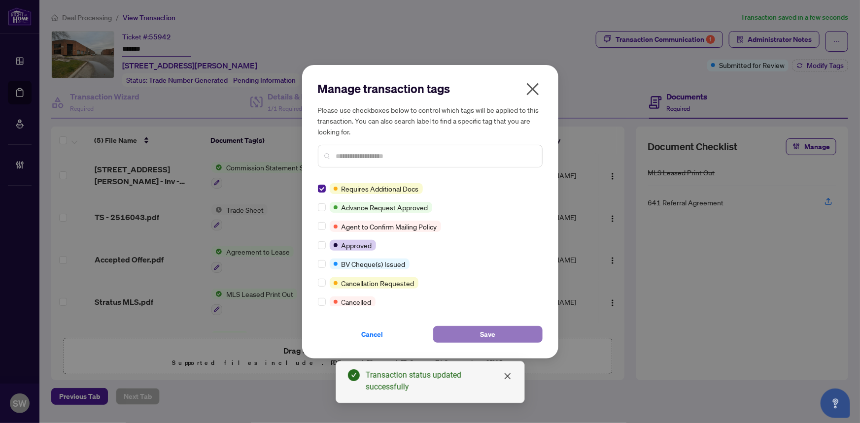
click at [475, 333] on button "Save" at bounding box center [487, 334] width 109 height 17
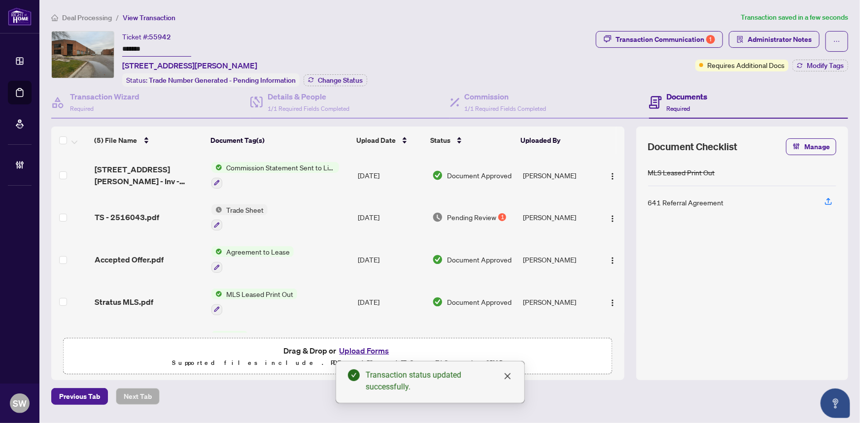
click at [140, 47] on input "*******" at bounding box center [156, 49] width 69 height 14
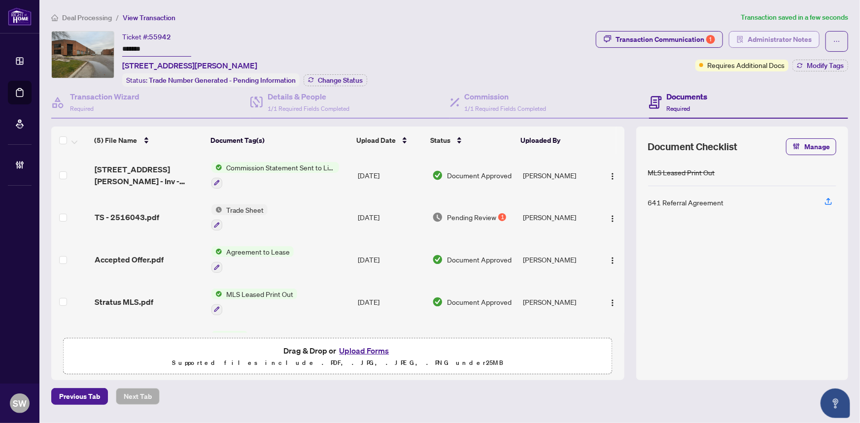
click at [768, 34] on span "Administrator Notes" at bounding box center [779, 40] width 64 height 16
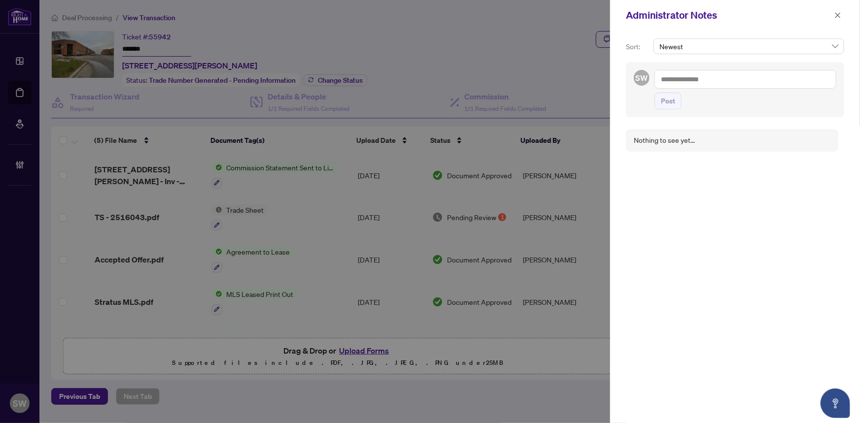
click at [689, 79] on textarea at bounding box center [745, 79] width 182 height 19
click at [686, 79] on textarea "**********" at bounding box center [745, 79] width 182 height 19
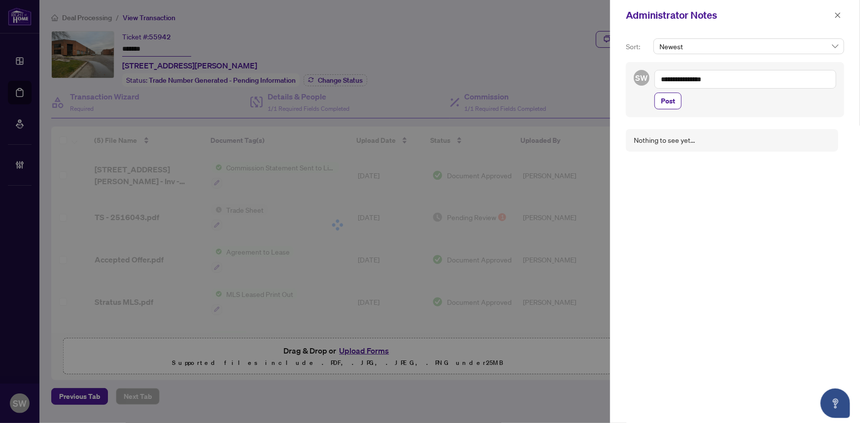
click at [726, 81] on textarea "**********" at bounding box center [745, 79] width 182 height 19
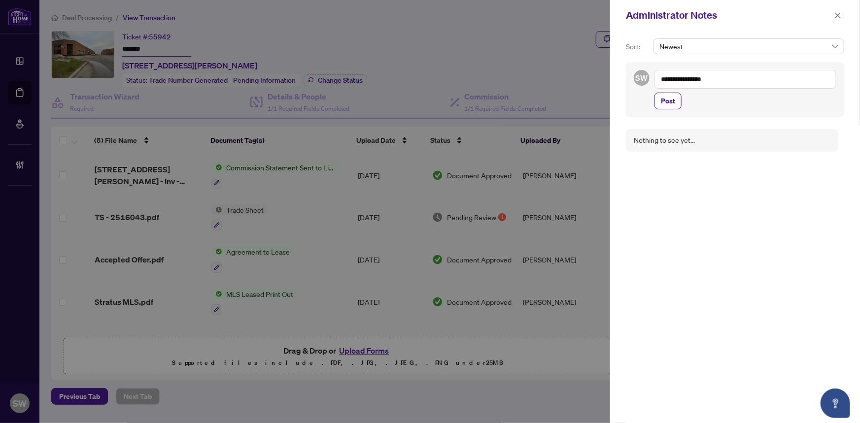
paste textarea "**********"
type textarea "**********"
click at [670, 100] on span "Post" at bounding box center [668, 101] width 14 height 16
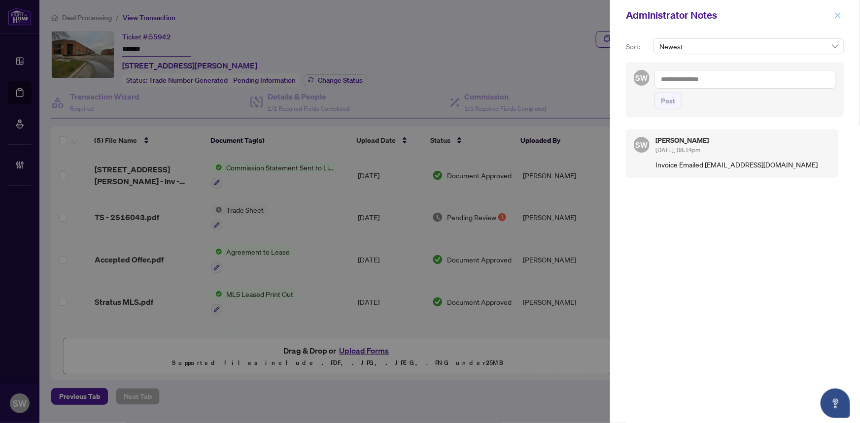
click at [837, 13] on icon "close" at bounding box center [837, 15] width 7 height 7
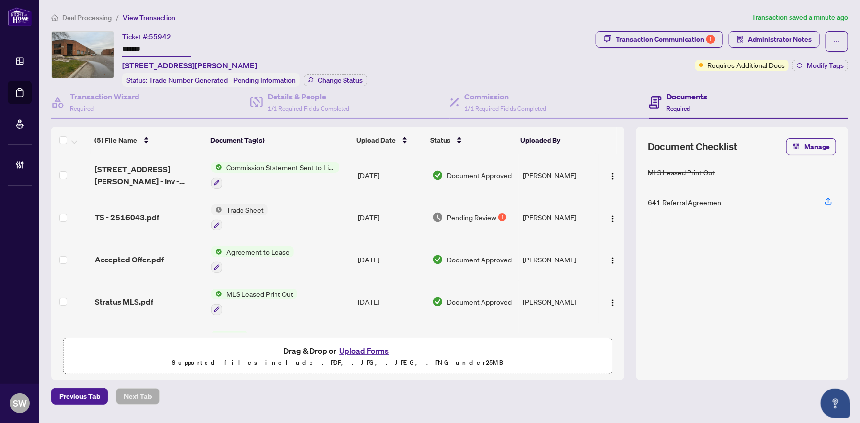
click at [78, 16] on span "Deal Processing" at bounding box center [87, 17] width 50 height 9
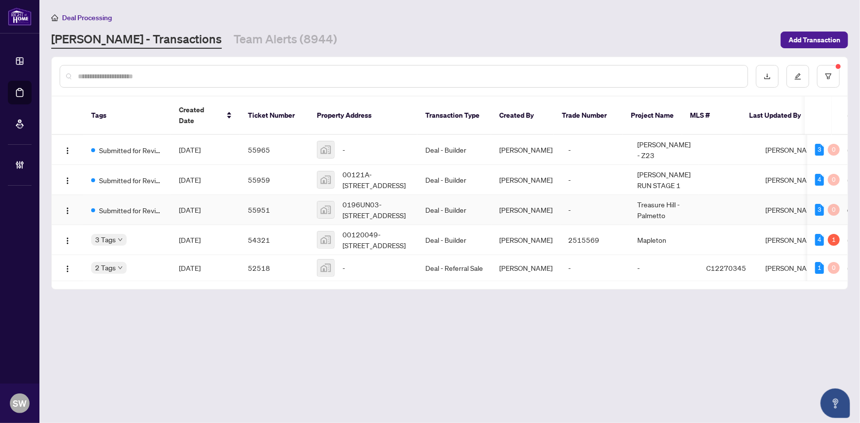
click at [150, 205] on span "Submitted for Review" at bounding box center [131, 210] width 64 height 11
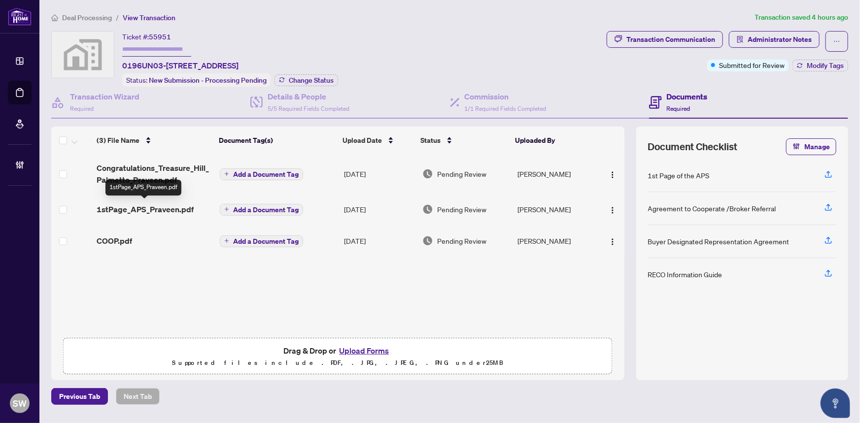
click at [155, 206] on span "1stPage_APS_Praveen.pdf" at bounding box center [145, 209] width 97 height 12
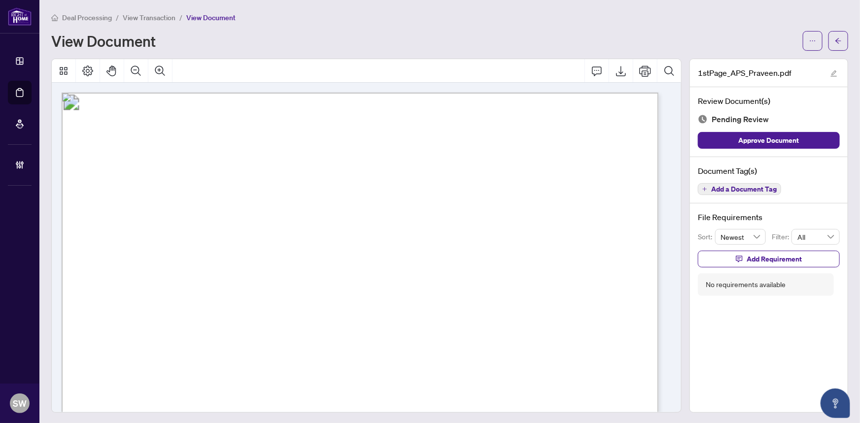
click at [756, 187] on span "Add a Document Tag" at bounding box center [744, 189] width 66 height 7
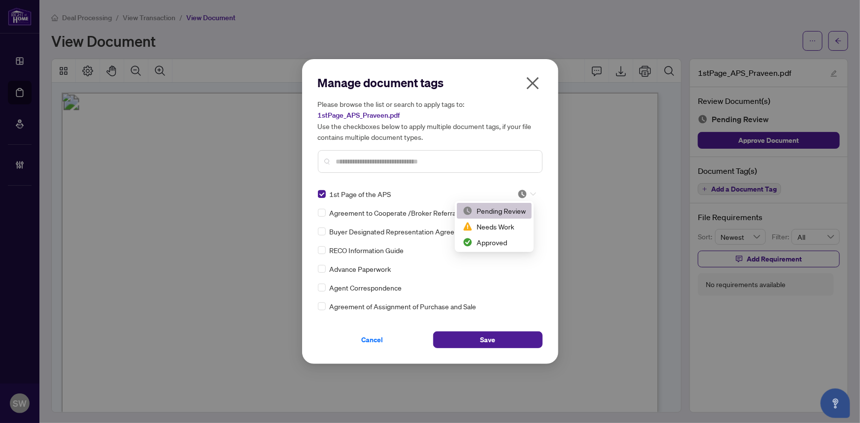
click at [525, 194] on div at bounding box center [526, 194] width 19 height 10
click at [504, 241] on div "Approved" at bounding box center [494, 242] width 63 height 11
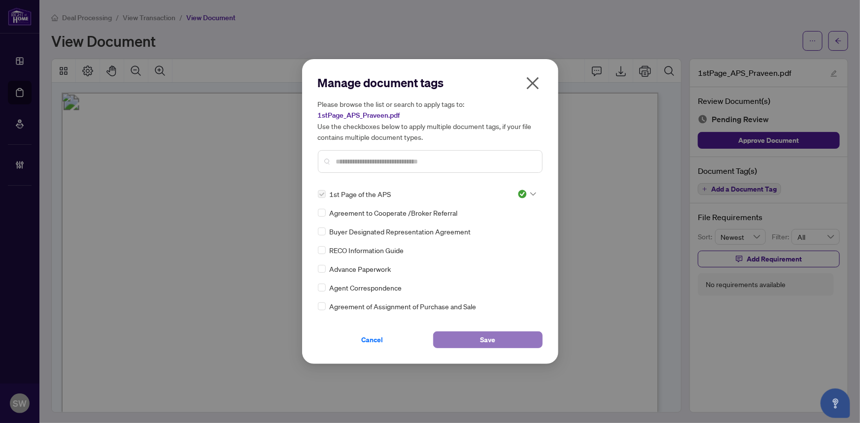
click at [499, 343] on button "Save" at bounding box center [487, 340] width 109 height 17
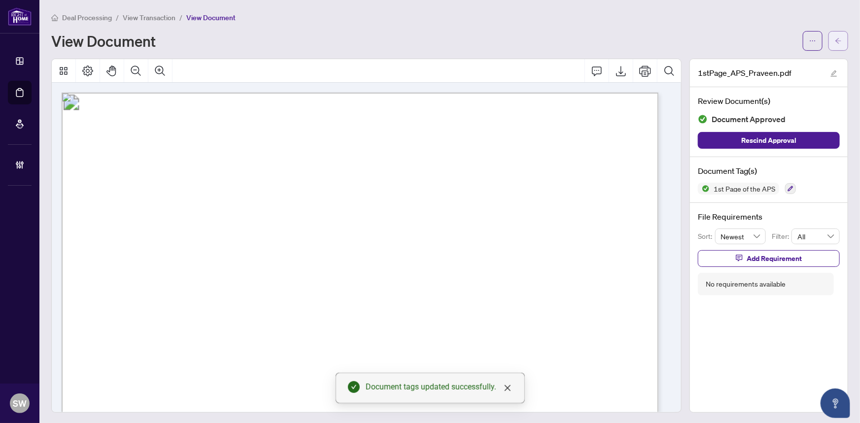
click at [835, 43] on icon "arrow-left" at bounding box center [838, 40] width 7 height 7
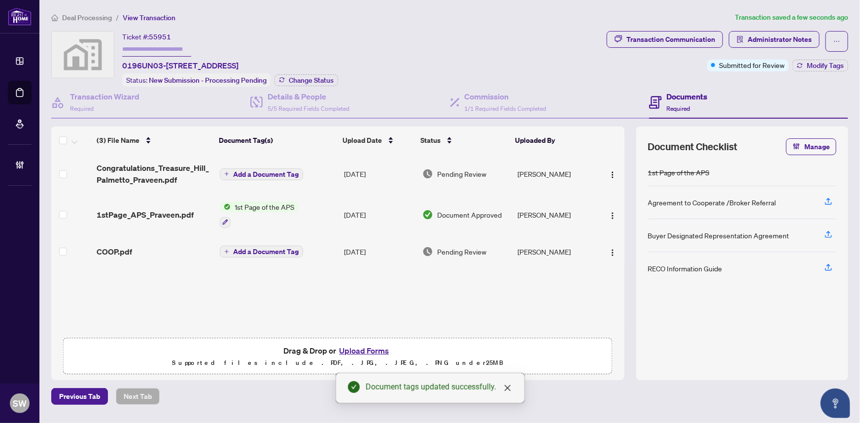
click at [157, 246] on div "COOP.pdf" at bounding box center [154, 252] width 115 height 12
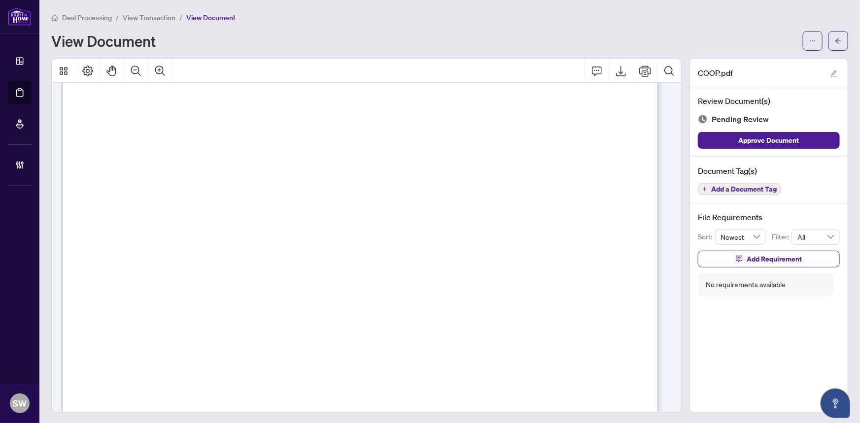
scroll to position [179, 0]
click at [757, 189] on span "Add a Document Tag" at bounding box center [744, 189] width 66 height 7
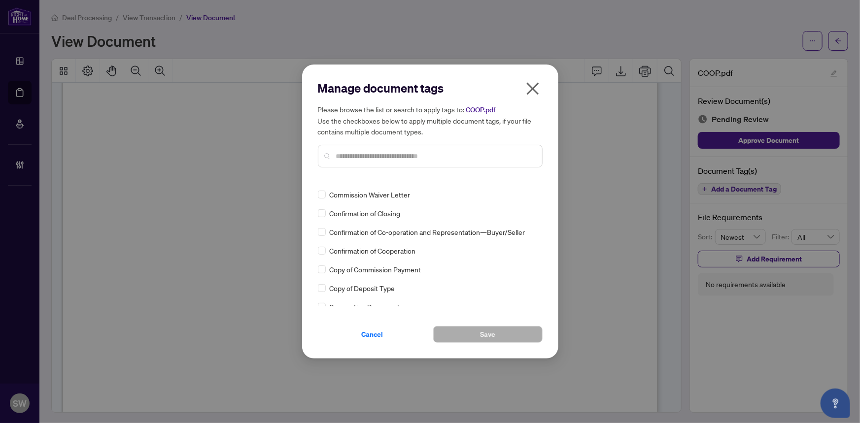
scroll to position [0, 0]
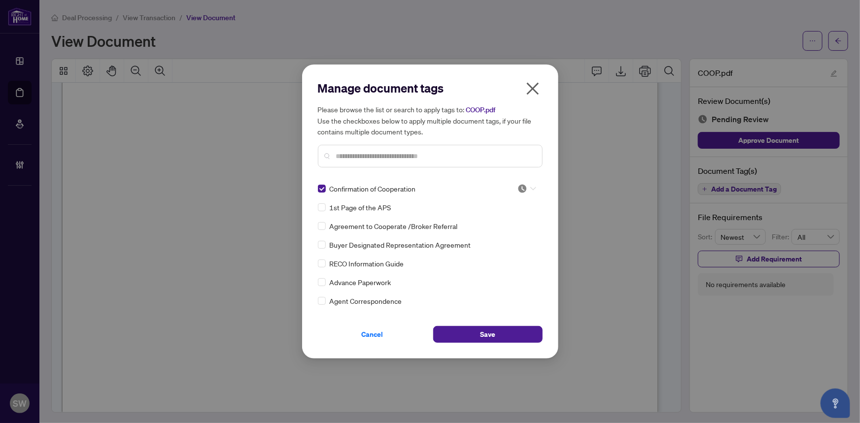
click at [522, 186] on img at bounding box center [522, 189] width 10 height 10
click at [502, 237] on div "Approved" at bounding box center [494, 237] width 63 height 11
click at [492, 337] on span "Save" at bounding box center [487, 335] width 15 height 16
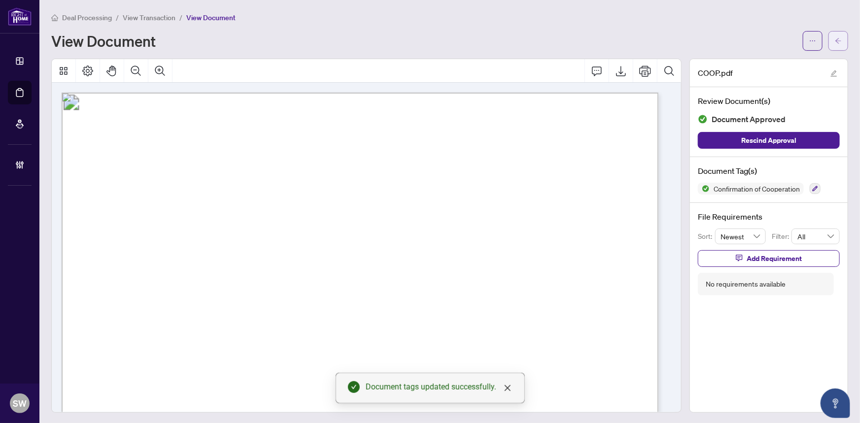
click at [835, 40] on button "button" at bounding box center [838, 41] width 20 height 20
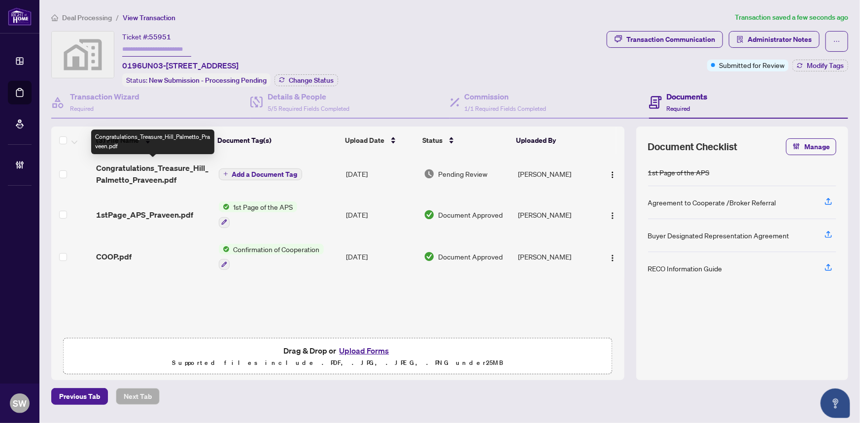
click at [129, 177] on span "Congratulations_Treasure_Hill_Palmetto_Praveen.pdf" at bounding box center [153, 174] width 114 height 24
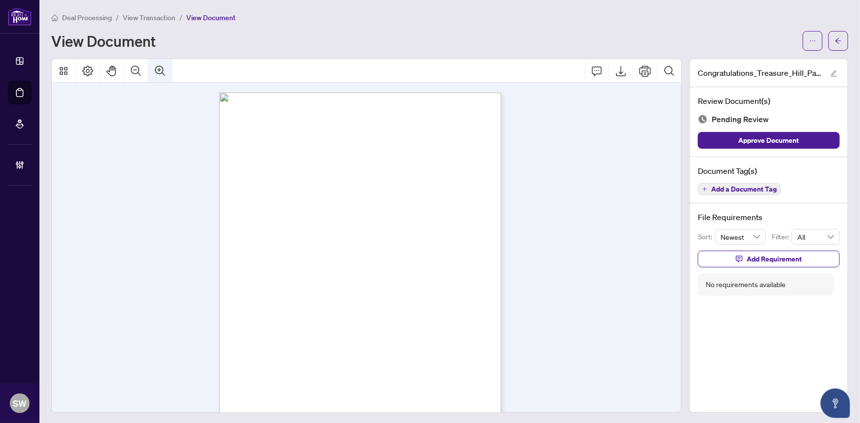
click at [159, 70] on icon "Zoom In" at bounding box center [160, 71] width 12 height 12
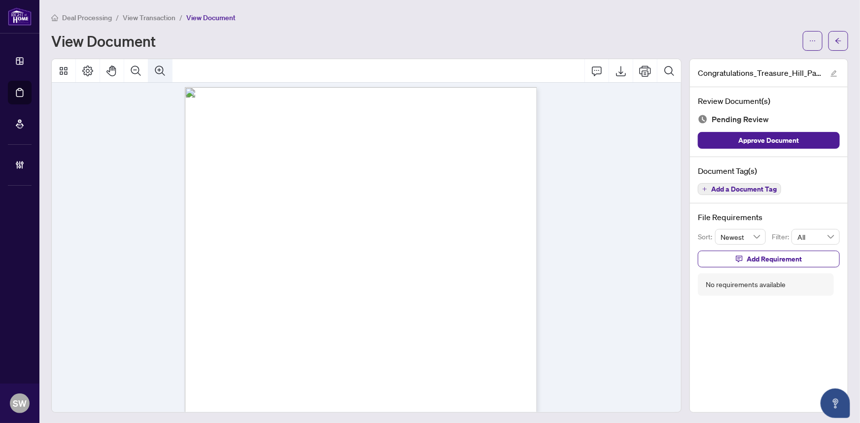
click at [159, 70] on icon "Zoom In" at bounding box center [160, 71] width 12 height 12
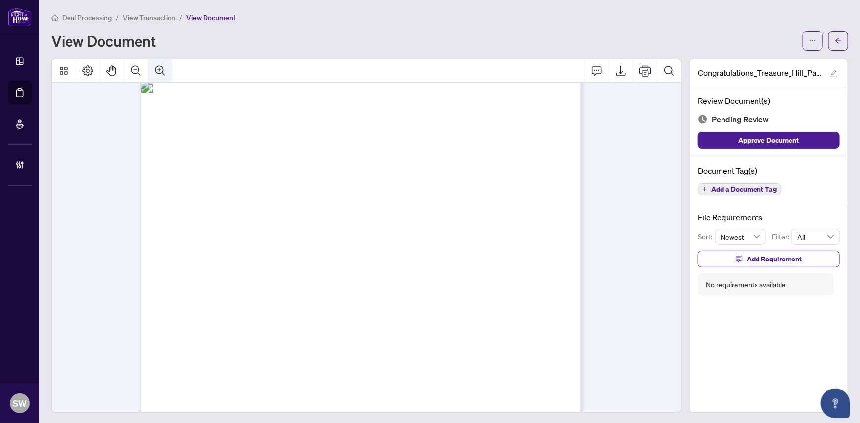
click at [159, 70] on icon "Zoom In" at bounding box center [160, 71] width 12 height 12
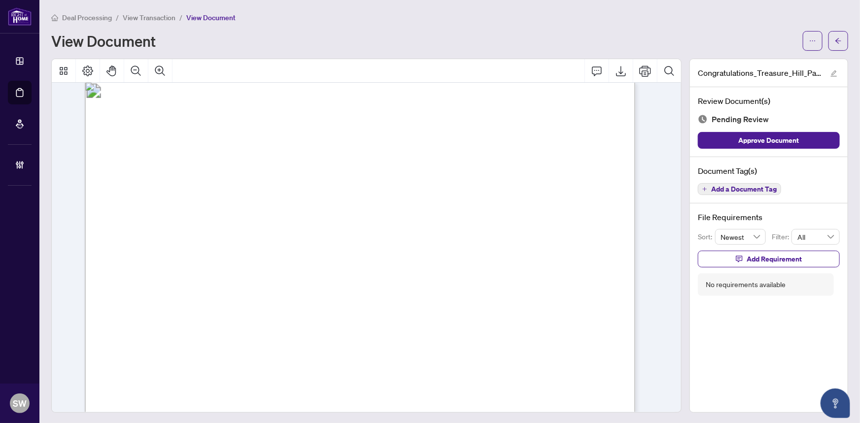
scroll to position [907, 284]
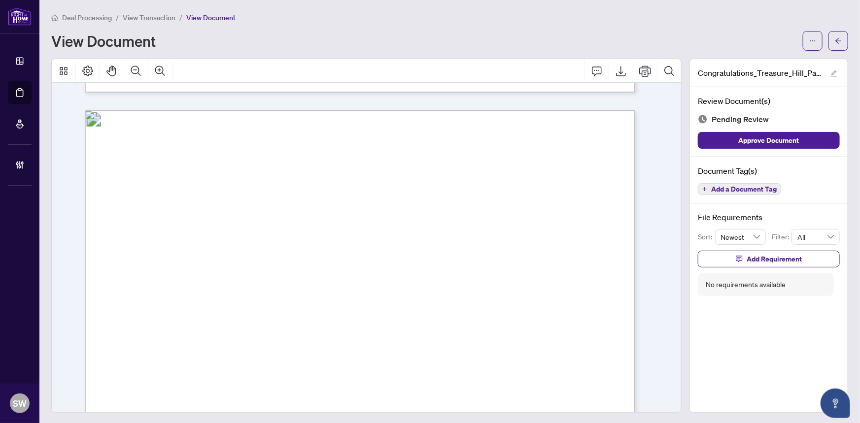
click at [734, 187] on span "Add a Document Tag" at bounding box center [744, 189] width 66 height 7
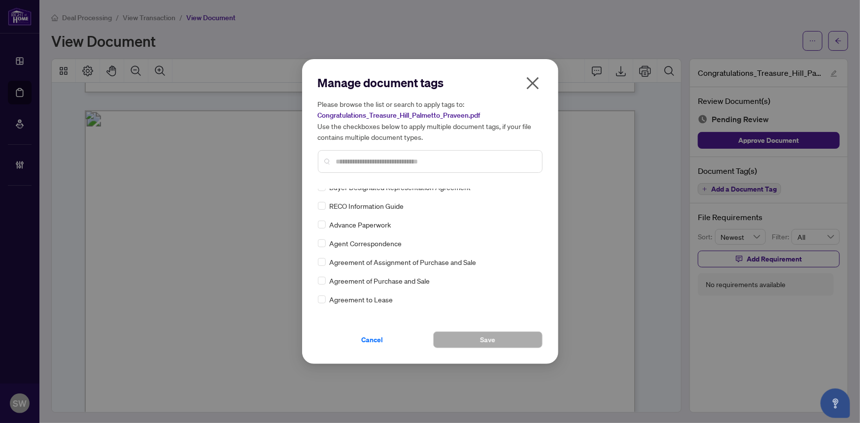
scroll to position [0, 0]
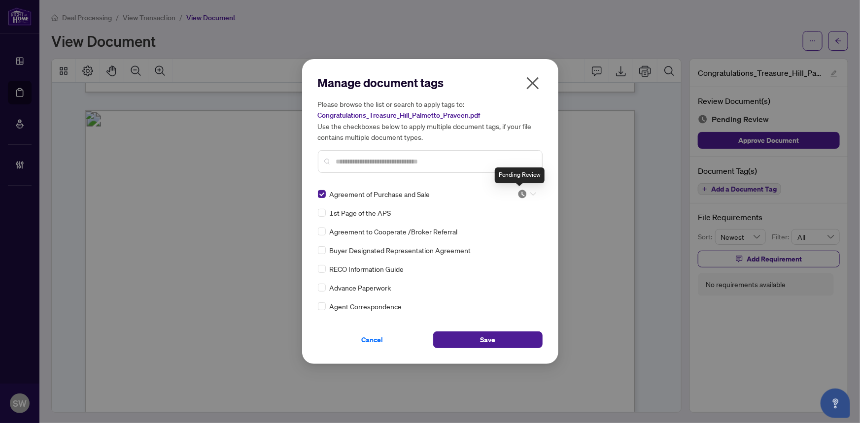
click at [522, 194] on img at bounding box center [522, 194] width 10 height 10
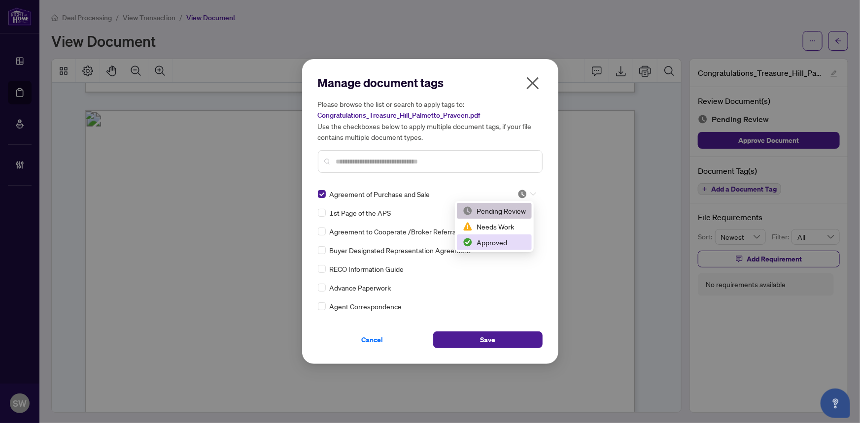
click at [501, 240] on div "Approved" at bounding box center [494, 242] width 63 height 11
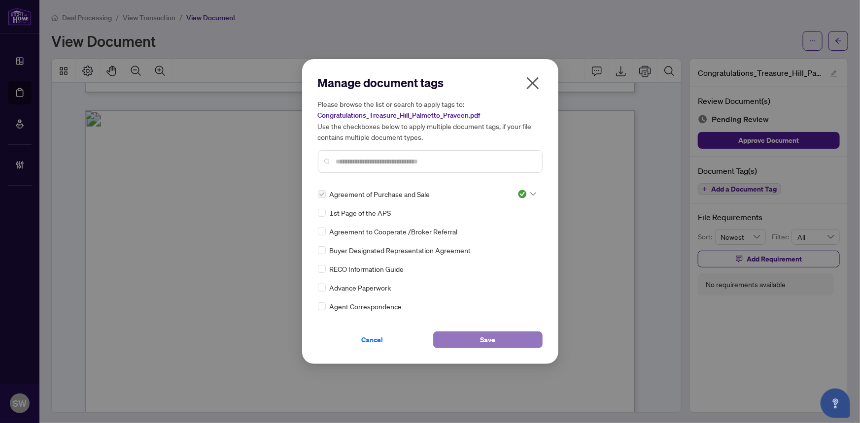
click at [500, 339] on button "Save" at bounding box center [487, 340] width 109 height 17
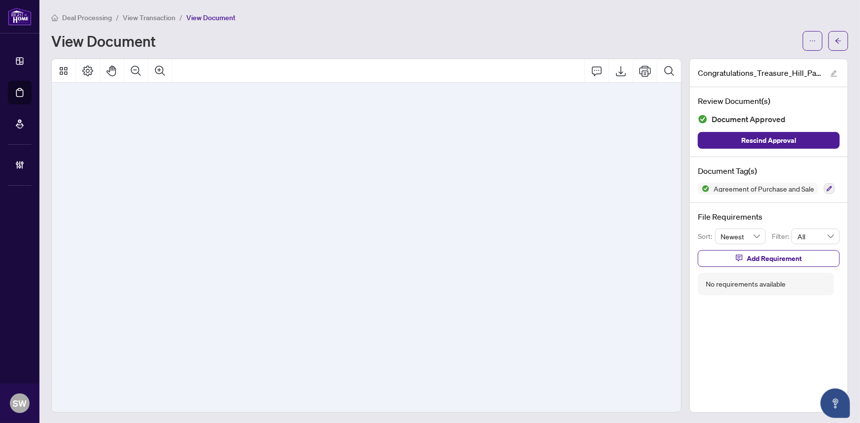
scroll to position [24621, 284]
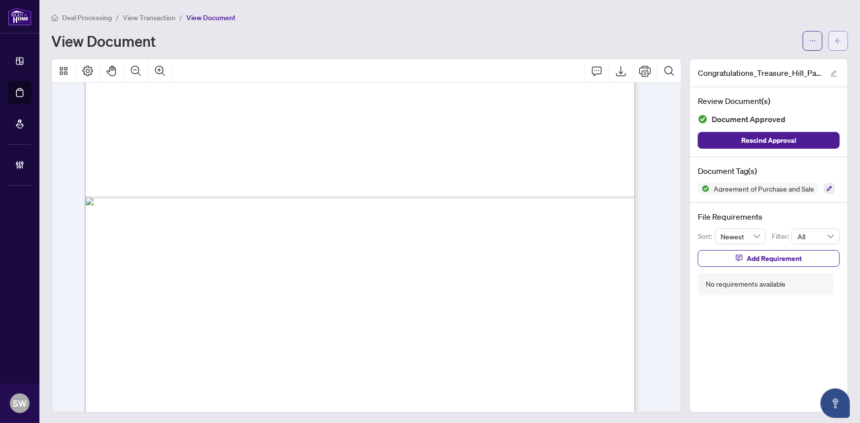
click at [835, 39] on icon "arrow-left" at bounding box center [838, 40] width 7 height 7
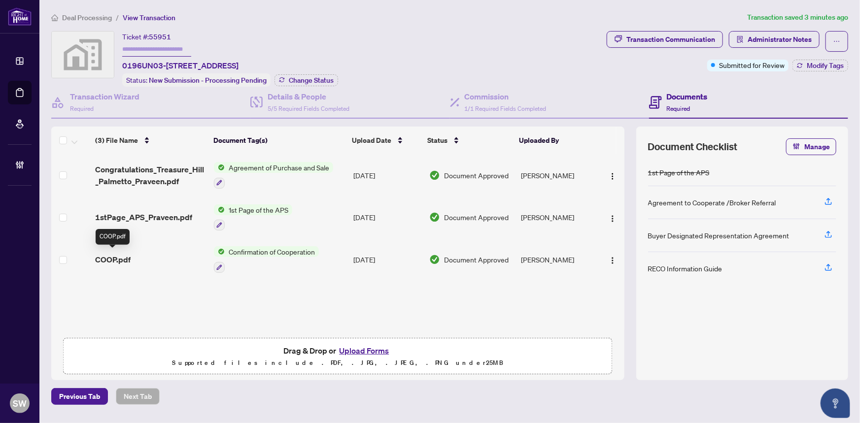
click at [125, 254] on span "COOP.pdf" at bounding box center [112, 260] width 35 height 12
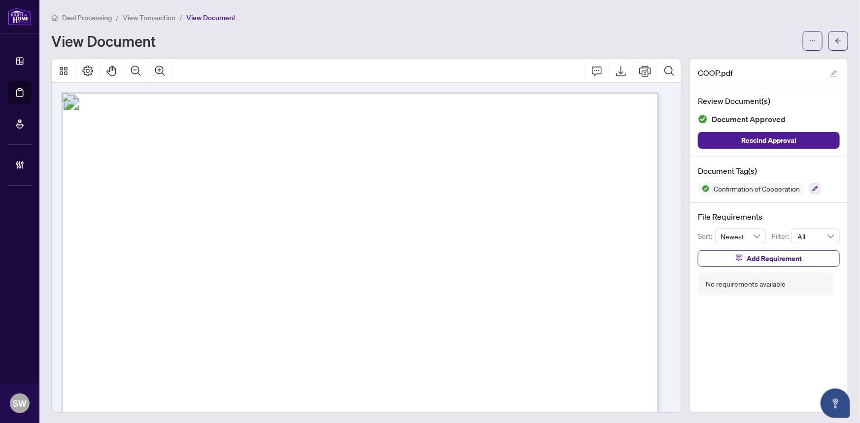
drag, startPoint x: 169, startPoint y: 247, endPoint x: 376, endPoint y: 248, distance: 207.4
click at [376, 248] on span "Seller – [GEOGRAPHIC_DATA] ([PERSON_NAME]) TH RESIDENCES CORP." at bounding box center [314, 247] width 365 height 14
drag, startPoint x: 168, startPoint y: 271, endPoint x: 296, endPoint y: 273, distance: 128.1
click at [296, 273] on span "Buyer – [PERSON_NAME] DURGASI AND DEEPIKA DURGASI" at bounding box center [282, 274] width 299 height 14
drag, startPoint x: 221, startPoint y: 301, endPoint x: 327, endPoint y: 301, distance: 105.4
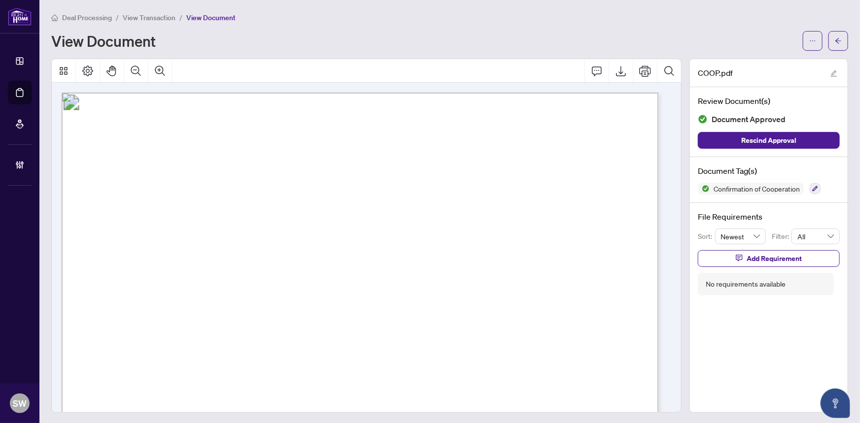
click at [317, 301] on span "Property Address – [STREET_ADDRESS]" at bounding box center [225, 300] width 184 height 14
click at [388, 268] on span "Buyer – [PERSON_NAME] DURGASI AND DEEPIKA DURGASI" at bounding box center [282, 274] width 299 height 14
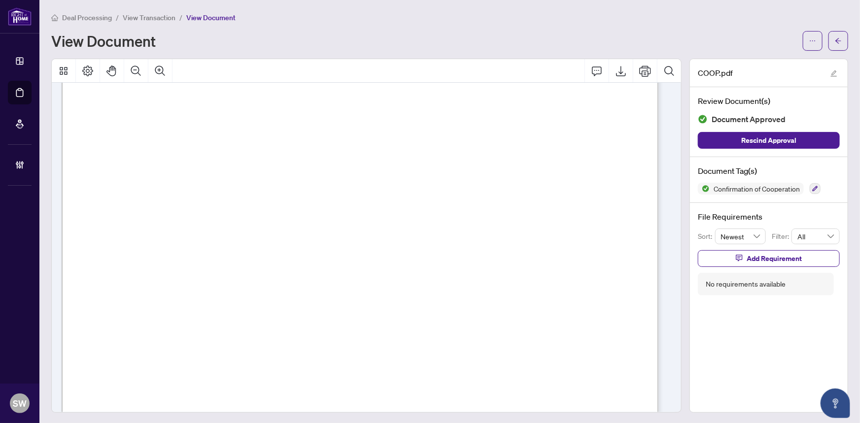
scroll to position [224, 0]
click at [286, 228] on span "Cooperating Agent – [PERSON_NAME]" at bounding box center [217, 230] width 169 height 14
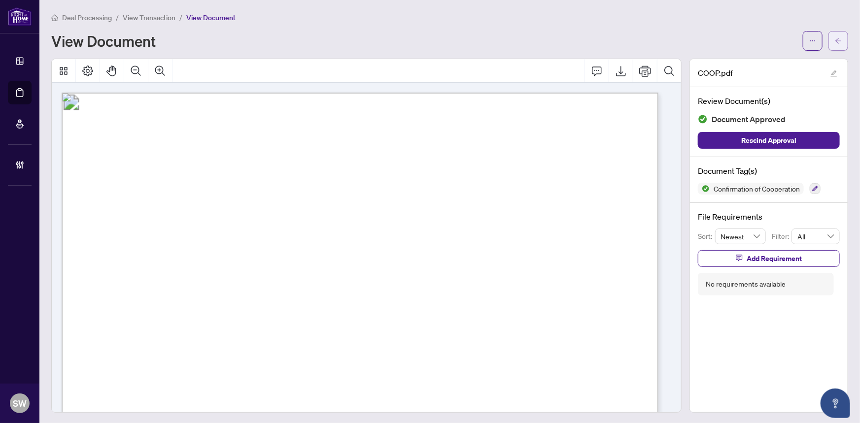
click at [835, 44] on span "button" at bounding box center [838, 41] width 7 height 16
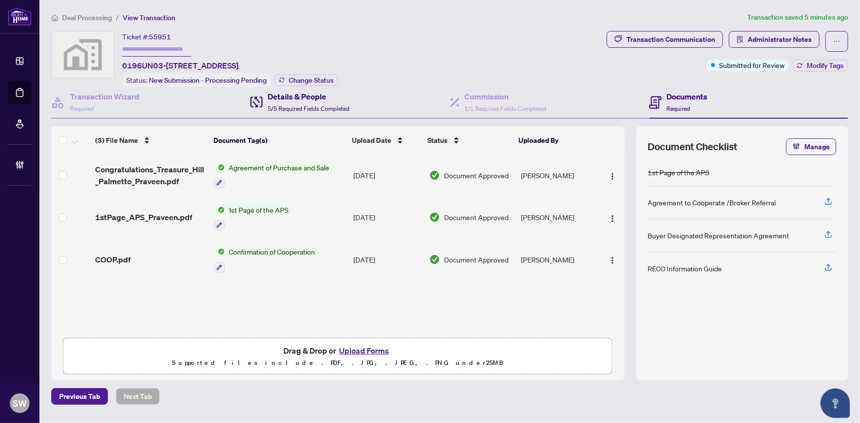
click at [325, 105] on span "5/5 Required Fields Completed" at bounding box center [309, 108] width 82 height 7
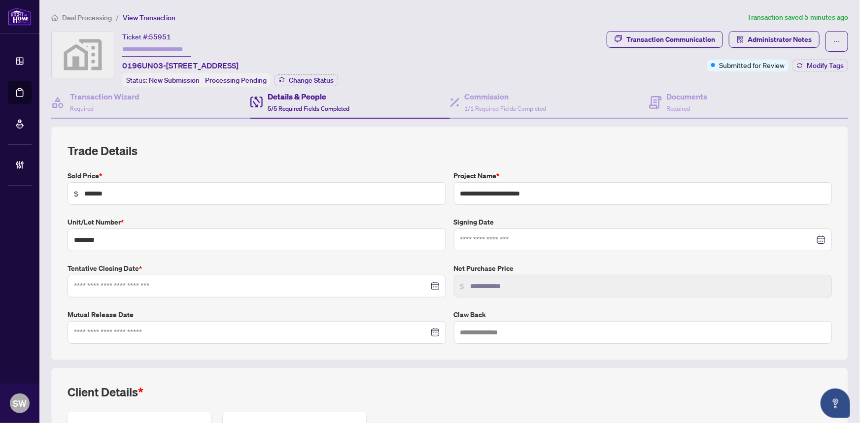
type input "**********"
click at [670, 105] on span "Required" at bounding box center [679, 108] width 24 height 7
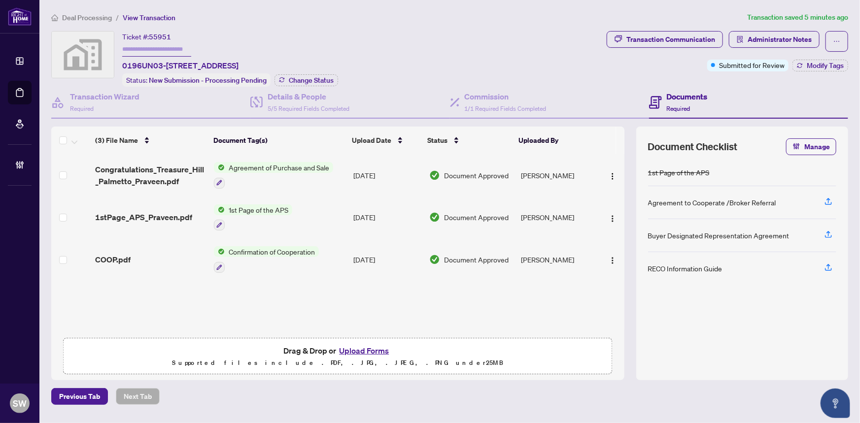
click at [140, 255] on div "COOP.pdf" at bounding box center [150, 260] width 111 height 12
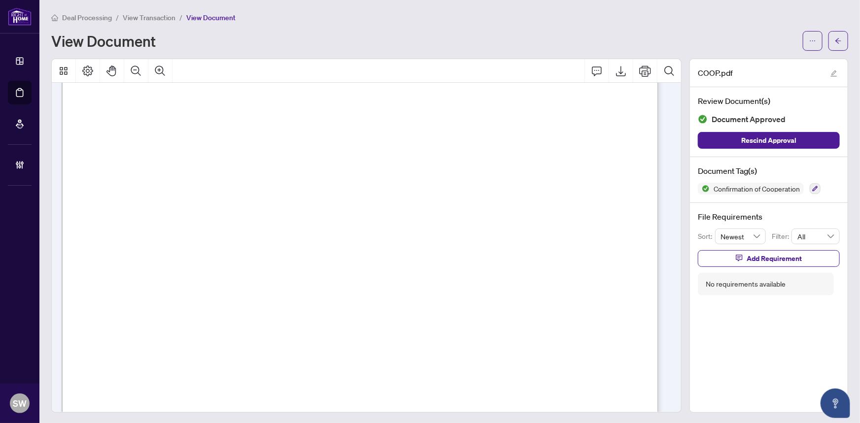
scroll to position [89, 0]
click at [223, 262] on span "Listing Brokerage – Remax West Realty Inc., Brokerage. [STREET_ADDRESS]" at bounding box center [297, 263] width 328 height 14
drag, startPoint x: 221, startPoint y: 262, endPoint x: 473, endPoint y: 268, distance: 251.9
click at [461, 268] on span "Listing Brokerage – Remax West Realty Inc., Brokerage. [STREET_ADDRESS]" at bounding box center [297, 263] width 328 height 14
drag, startPoint x: 384, startPoint y: 383, endPoint x: 375, endPoint y: 380, distance: 9.7
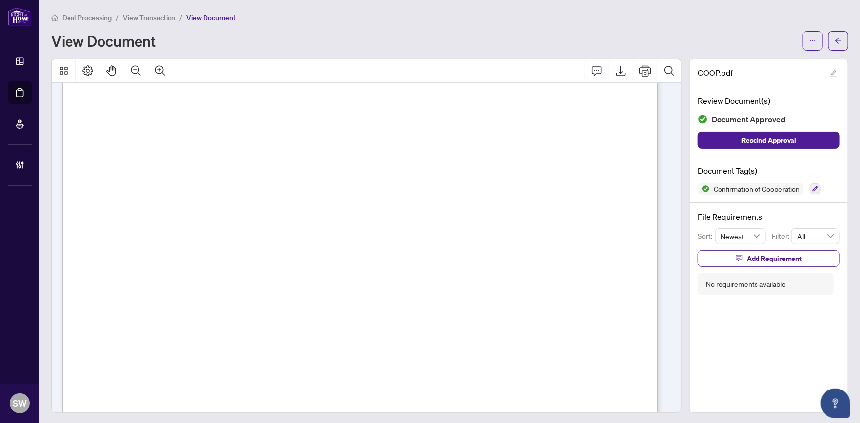
click at [384, 383] on span "Cooperating Commission – 2.5% (Of purchase price NET of HST)" at bounding box center [269, 388] width 273 height 14
drag, startPoint x: 318, startPoint y: 183, endPoint x: 407, endPoint y: 183, distance: 88.7
click at [407, 183] on span "Buyer – [PERSON_NAME] DURGASI AND DEEPIKA DURGASI" at bounding box center [282, 185] width 299 height 14
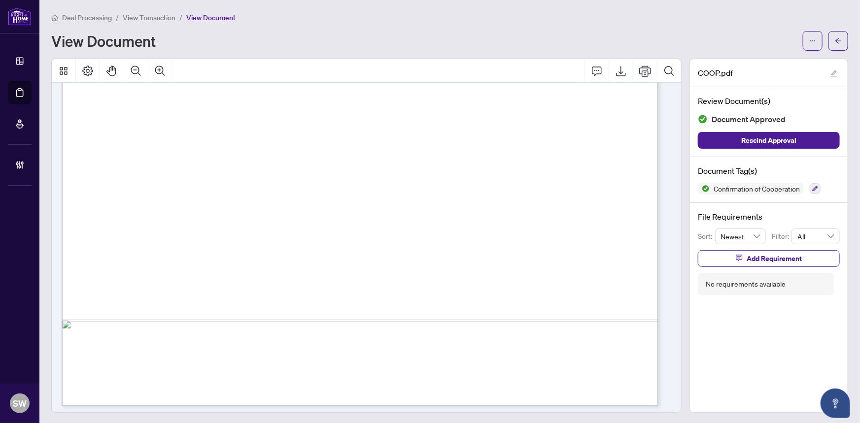
scroll to position [462, 0]
click at [164, 20] on span "View Transaction" at bounding box center [149, 17] width 53 height 9
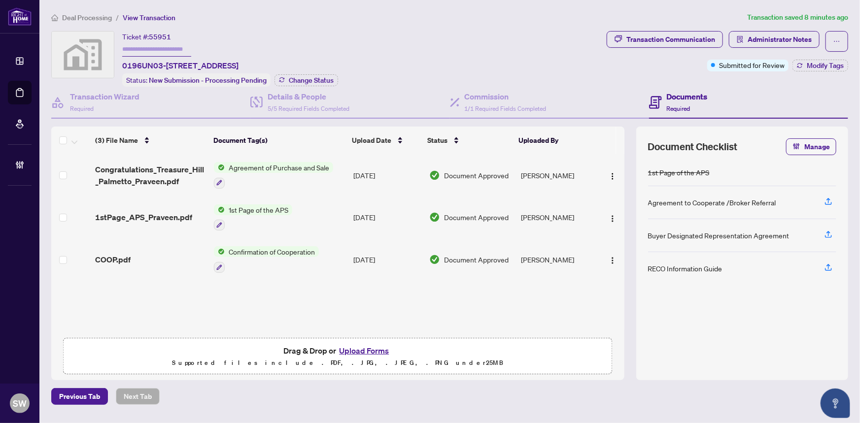
click at [167, 33] on span "55951" at bounding box center [160, 37] width 22 height 9
copy span "55951"
click at [609, 257] on div "(3) File Name Document Tag(s) Upload Date Status Uploaded By (3) File Name Docu…" at bounding box center [337, 230] width 573 height 206
click at [613, 260] on img "button" at bounding box center [613, 261] width 8 height 8
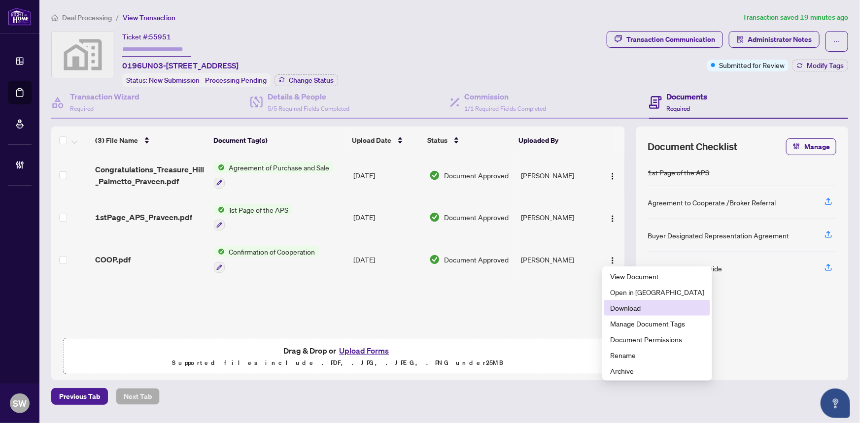
click at [631, 306] on span "Download" at bounding box center [657, 308] width 94 height 11
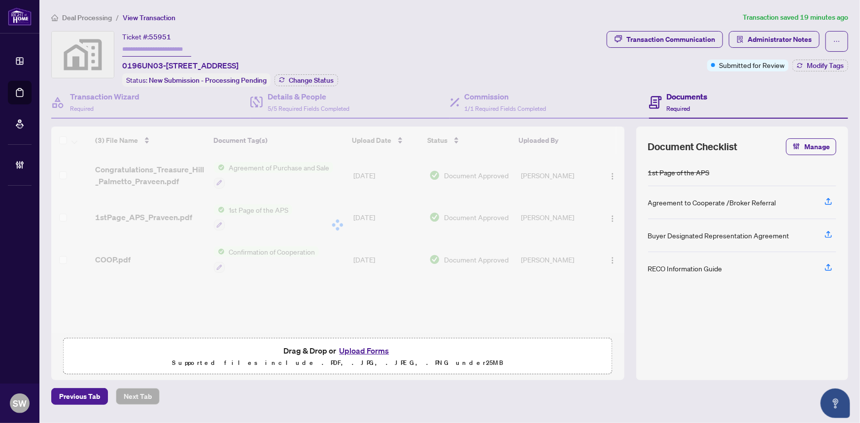
click at [622, 72] on div "Transaction Communication Administrator Notes Submitted for Review Modify Tags" at bounding box center [727, 59] width 245 height 56
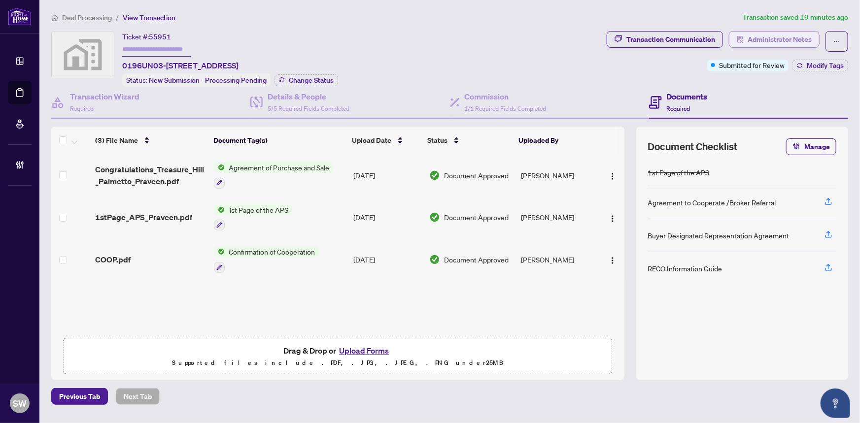
click at [781, 37] on span "Administrator Notes" at bounding box center [779, 40] width 64 height 16
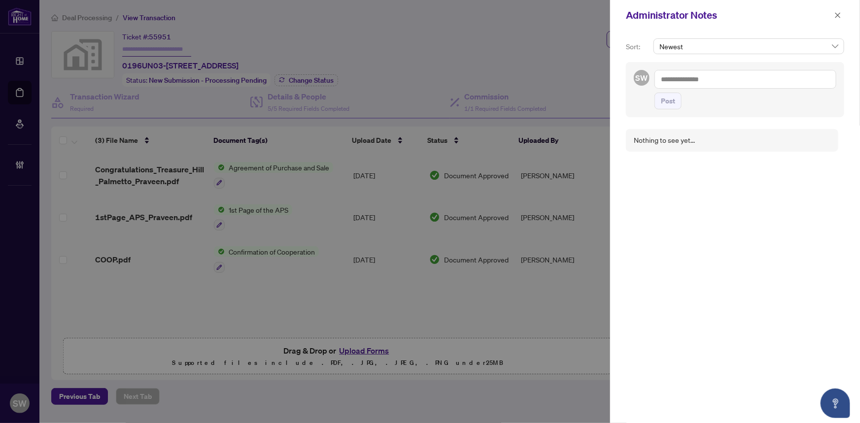
click at [732, 74] on textarea at bounding box center [745, 79] width 182 height 19
paste textarea "**********"
type textarea "**********"
click at [670, 108] on span "Post" at bounding box center [668, 111] width 14 height 16
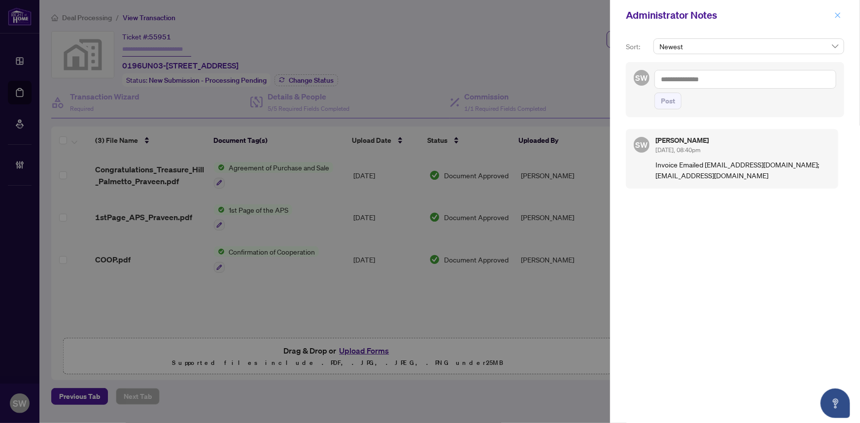
click at [835, 14] on icon "close" at bounding box center [837, 15] width 7 height 7
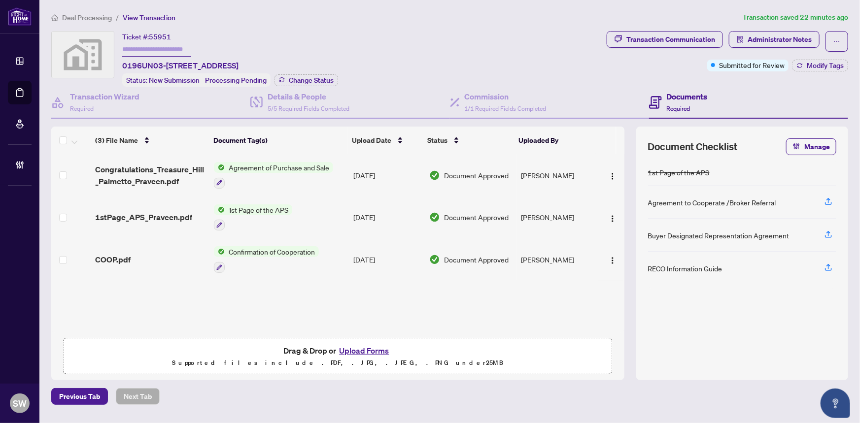
click at [501, 57] on div "Ticket #: 55951 0196UN03-[STREET_ADDRESS] Status: New Submission - Processing P…" at bounding box center [326, 59] width 551 height 56
click at [437, 43] on div "Ticket #: 55951 0196UN03-[STREET_ADDRESS] Status: New Submission - Processing P…" at bounding box center [326, 59] width 551 height 56
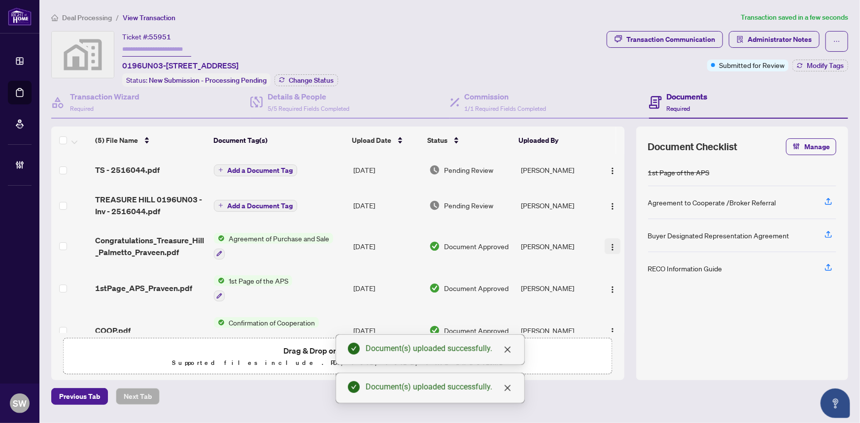
click at [609, 245] on img "button" at bounding box center [613, 247] width 8 height 8
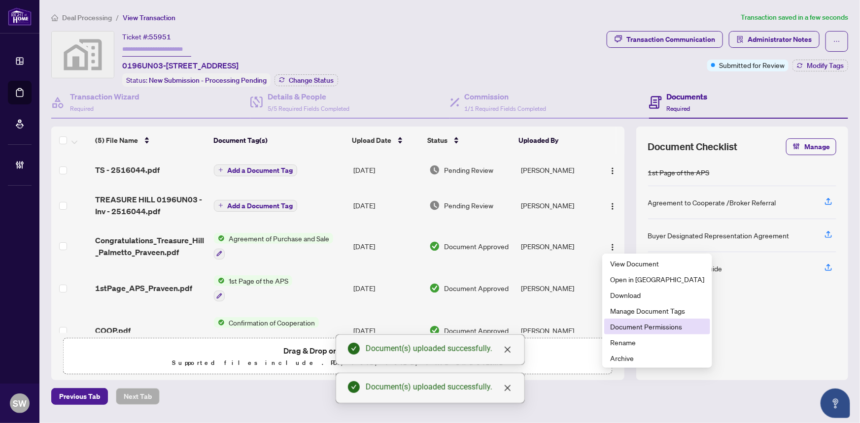
click at [637, 321] on span "Document Permissions" at bounding box center [657, 326] width 94 height 11
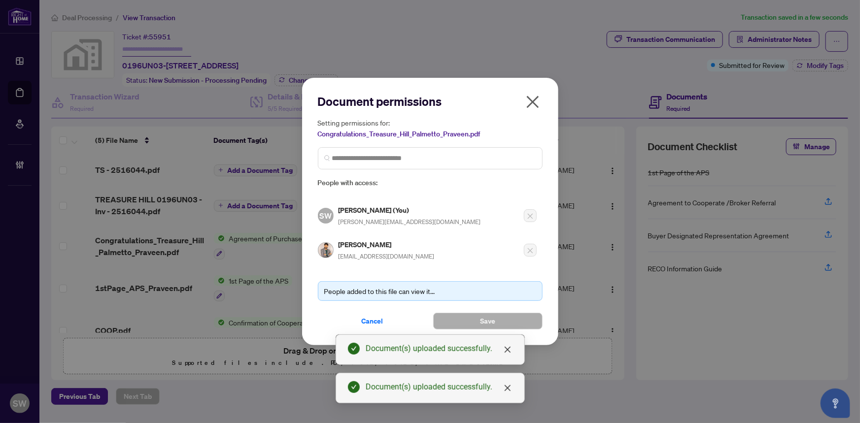
click at [368, 245] on h5 "[PERSON_NAME]" at bounding box center [387, 244] width 96 height 11
copy h5 "[PERSON_NAME]"
click at [377, 318] on span "Cancel" at bounding box center [373, 321] width 22 height 16
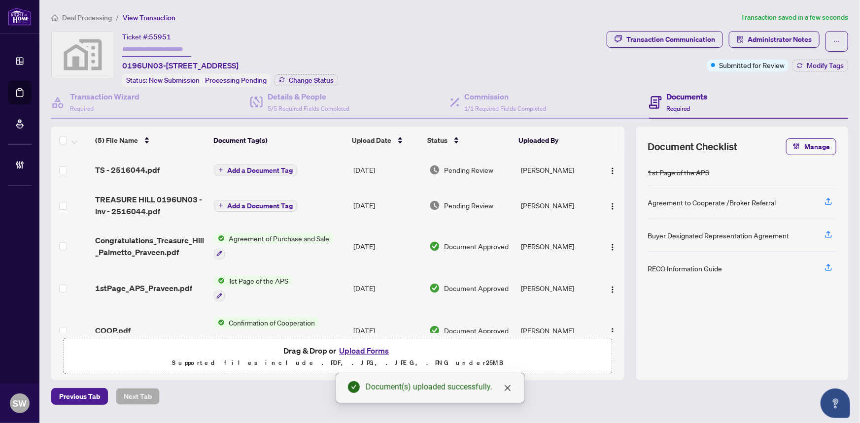
click at [237, 203] on span "Add a Document Tag" at bounding box center [260, 206] width 66 height 7
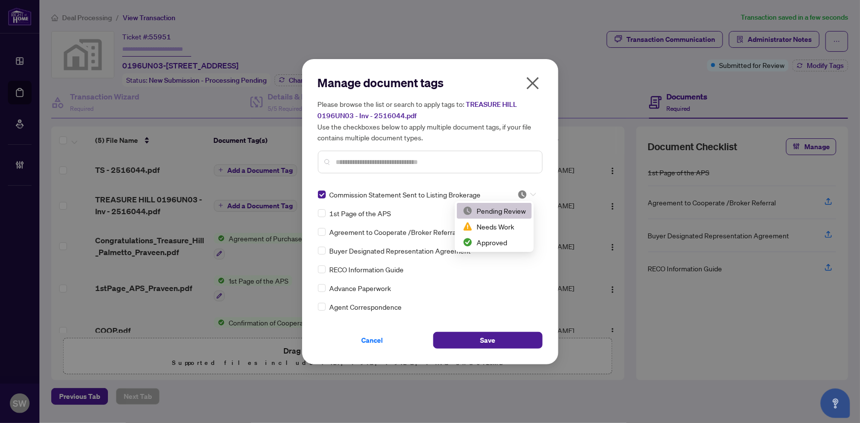
click at [530, 193] on icon at bounding box center [533, 195] width 6 height 4
click at [493, 239] on div "Approved" at bounding box center [494, 242] width 63 height 11
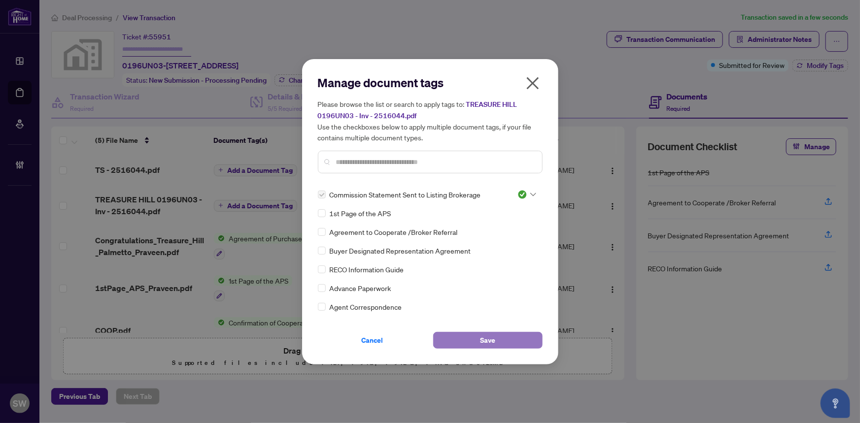
click at [512, 336] on button "Save" at bounding box center [487, 340] width 109 height 17
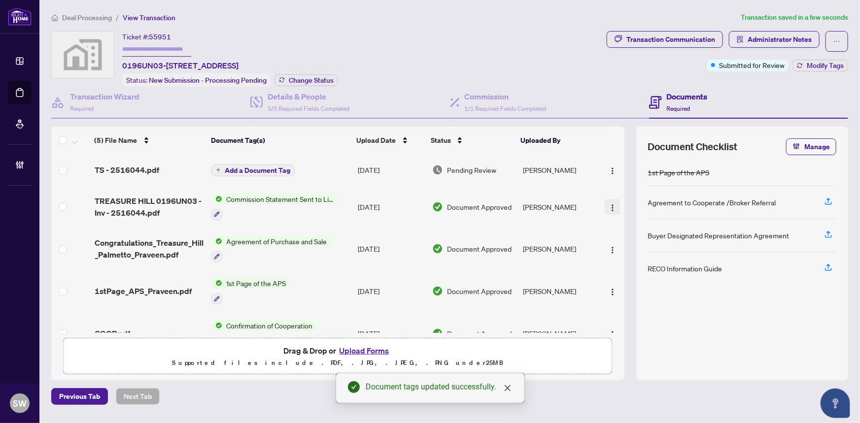
click at [610, 204] on img "button" at bounding box center [613, 208] width 8 height 8
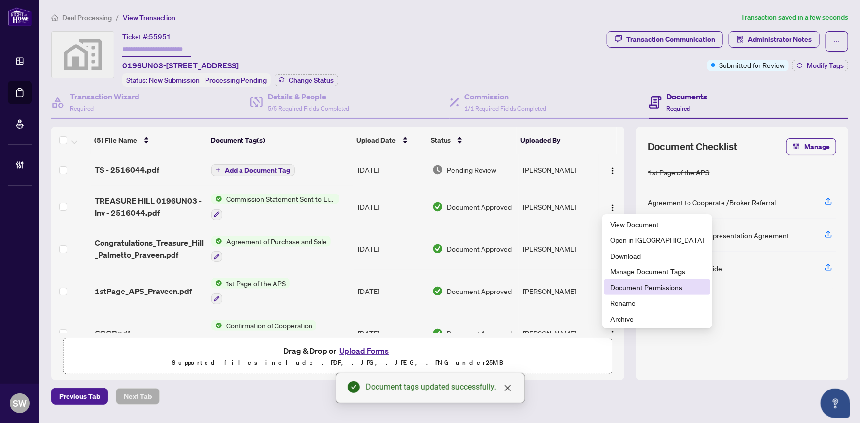
click at [628, 293] on li "Document Permissions" at bounding box center [657, 287] width 106 height 16
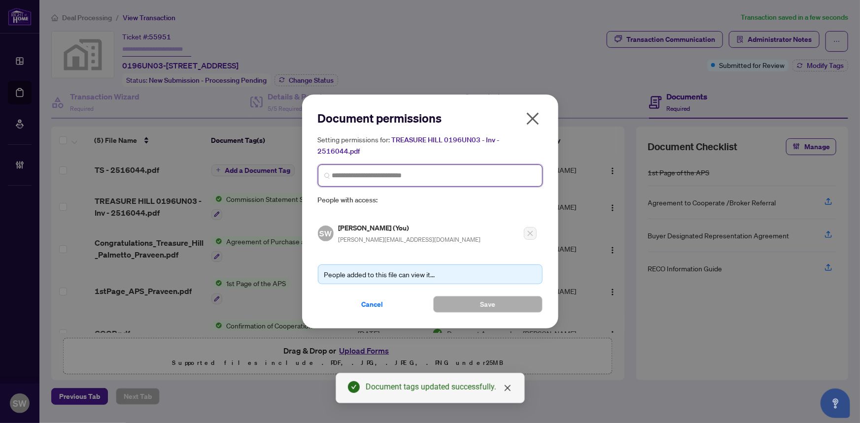
paste input "**********"
type input "**********"
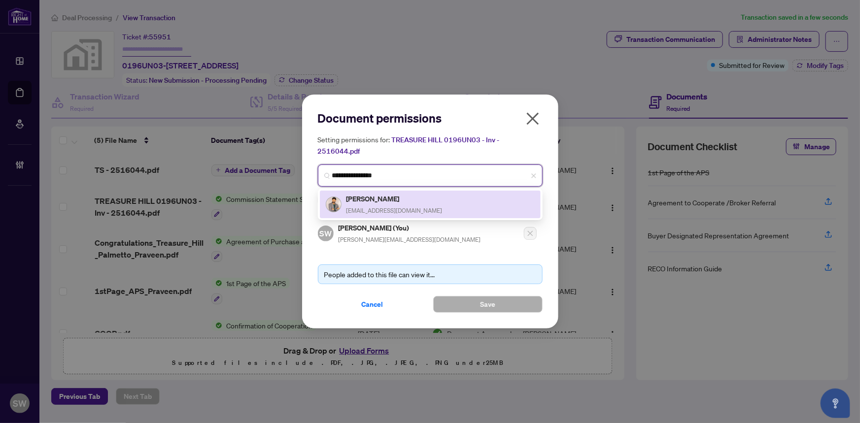
click at [402, 207] on span "[EMAIL_ADDRESS][DOMAIN_NAME]" at bounding box center [394, 210] width 96 height 7
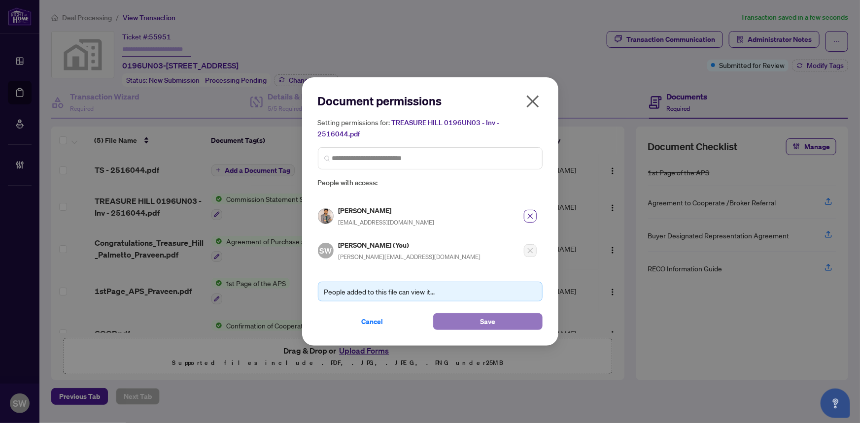
click at [495, 316] on span "Save" at bounding box center [487, 322] width 15 height 16
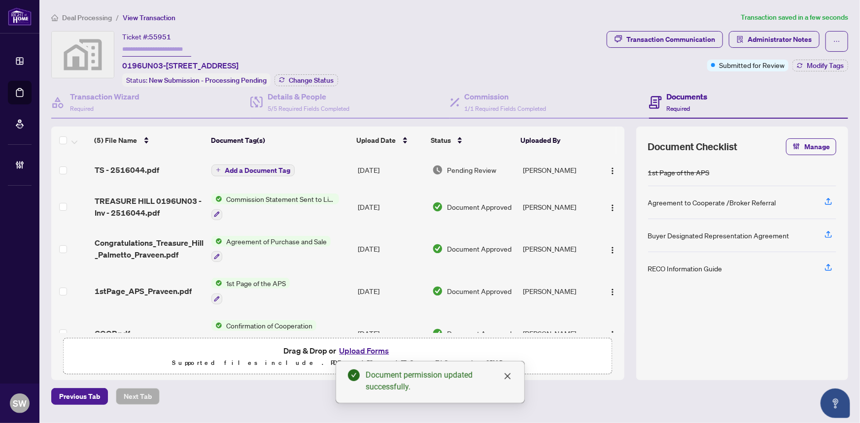
click at [251, 168] on span "Add a Document Tag" at bounding box center [258, 170] width 66 height 7
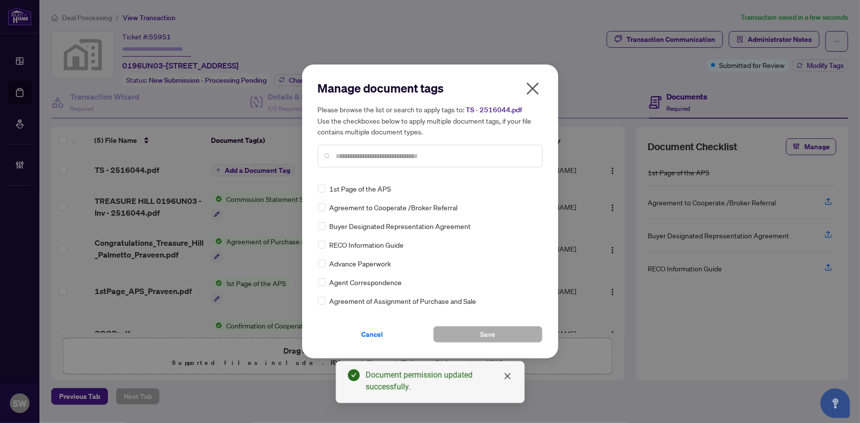
click at [404, 156] on input "text" at bounding box center [435, 156] width 198 height 11
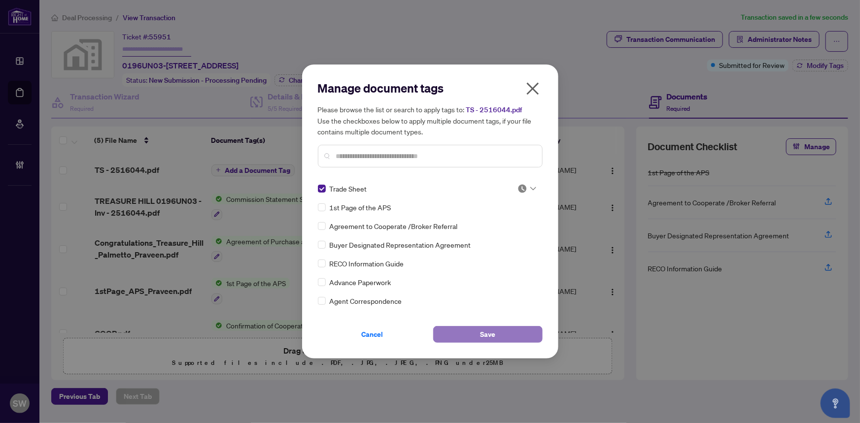
click at [496, 336] on button "Save" at bounding box center [487, 334] width 109 height 17
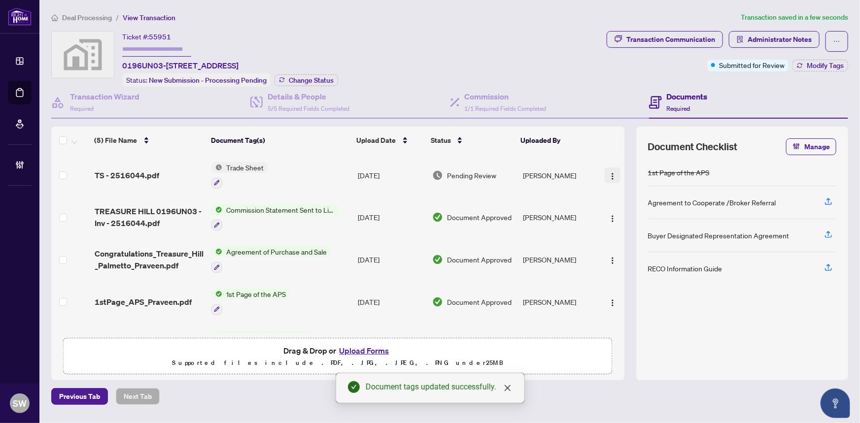
click at [611, 173] on img "button" at bounding box center [613, 176] width 8 height 8
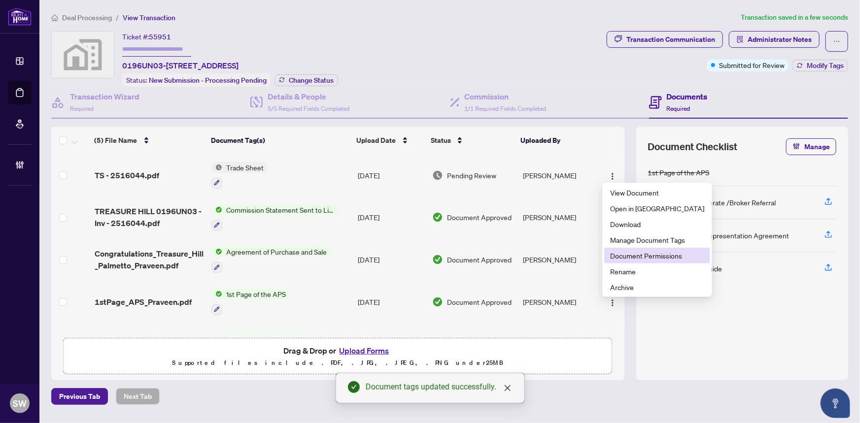
click at [660, 252] on span "Document Permissions" at bounding box center [657, 255] width 94 height 11
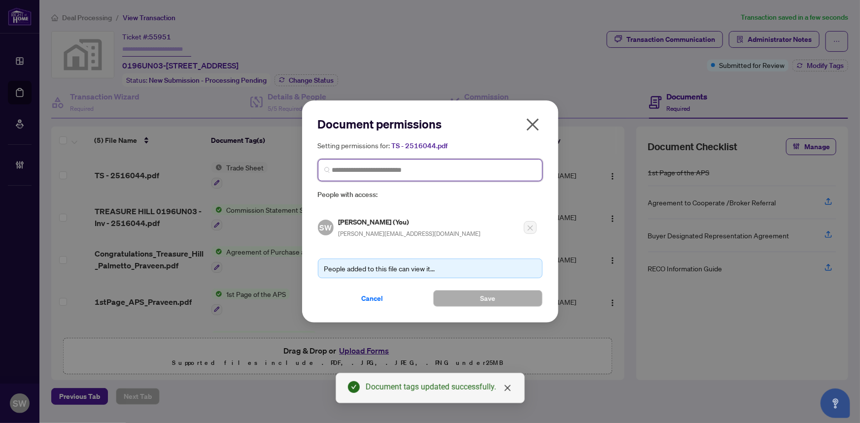
paste input "**********"
type input "**********"
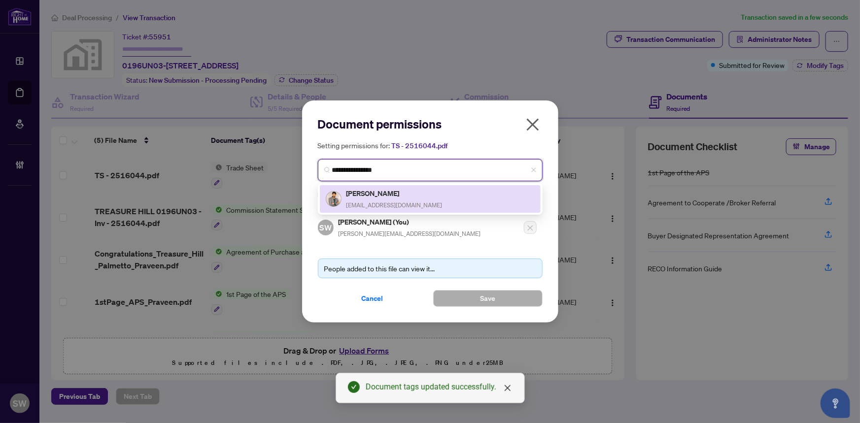
click at [422, 201] on div "[PERSON_NAME] [EMAIL_ADDRESS][DOMAIN_NAME]" at bounding box center [430, 199] width 209 height 23
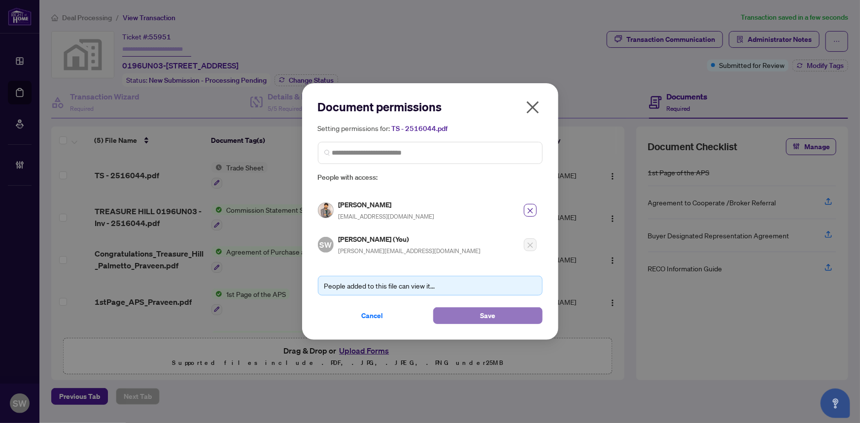
click at [487, 313] on span "Save" at bounding box center [487, 316] width 15 height 16
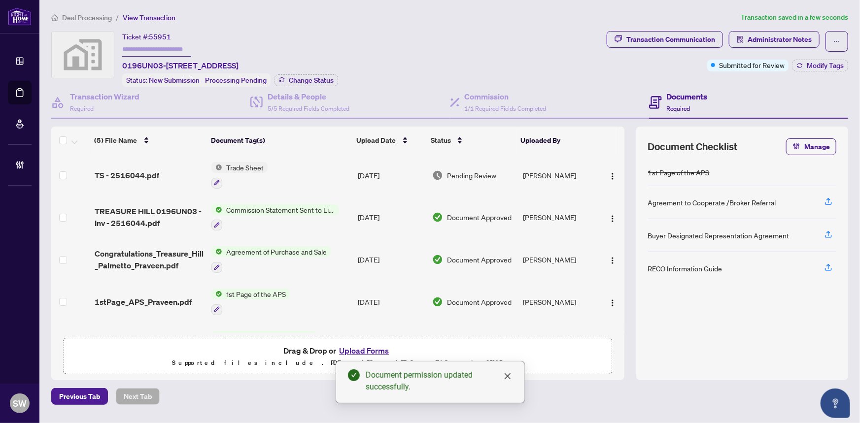
click at [153, 171] on span "TS - 2516044.pdf" at bounding box center [127, 175] width 65 height 12
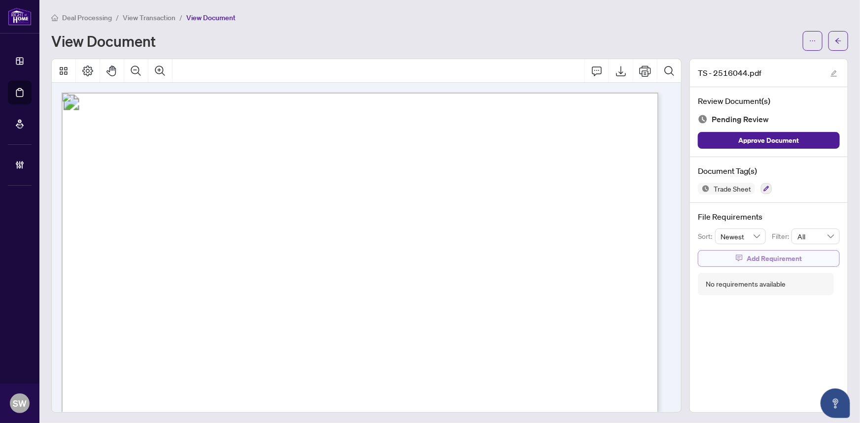
click at [761, 256] on span "Add Requirement" at bounding box center [773, 259] width 55 height 16
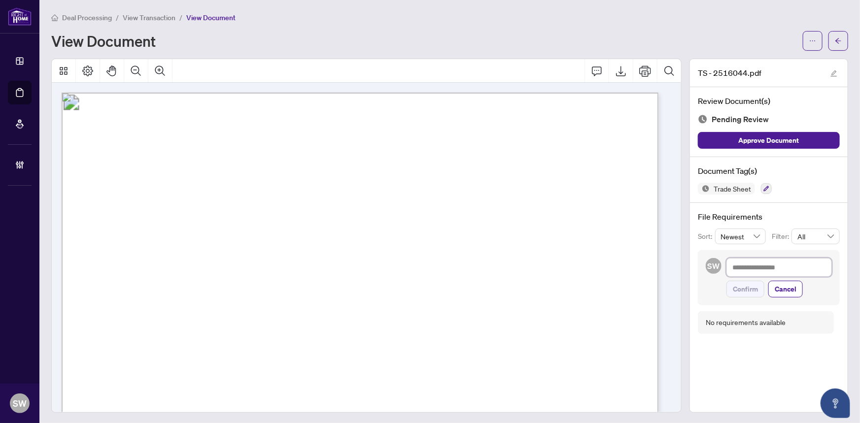
paste textarea "**********"
type textarea "**********"
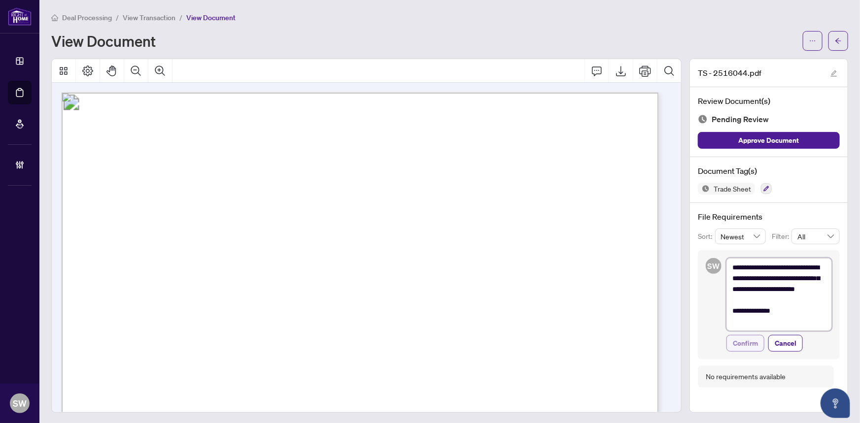
type textarea "**********"
click at [751, 339] on span "Confirm" at bounding box center [745, 344] width 25 height 16
type textarea "**********"
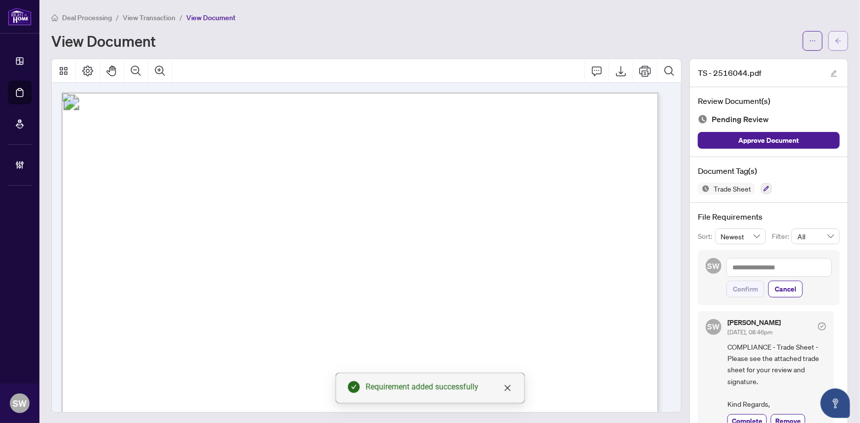
click at [835, 40] on icon "arrow-left" at bounding box center [838, 40] width 7 height 7
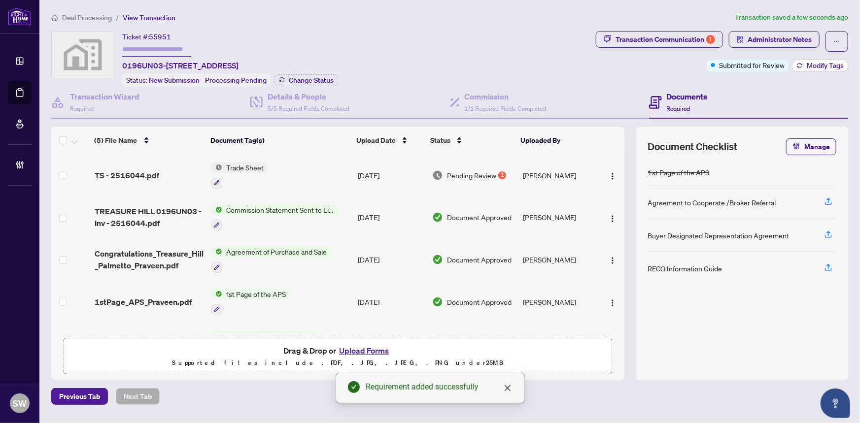
click at [826, 63] on span "Modify Tags" at bounding box center [825, 65] width 37 height 7
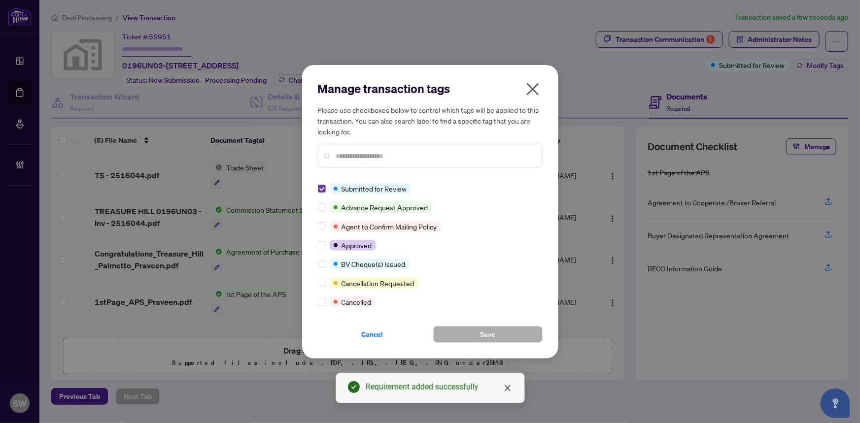
click at [318, 183] on label at bounding box center [322, 188] width 8 height 11
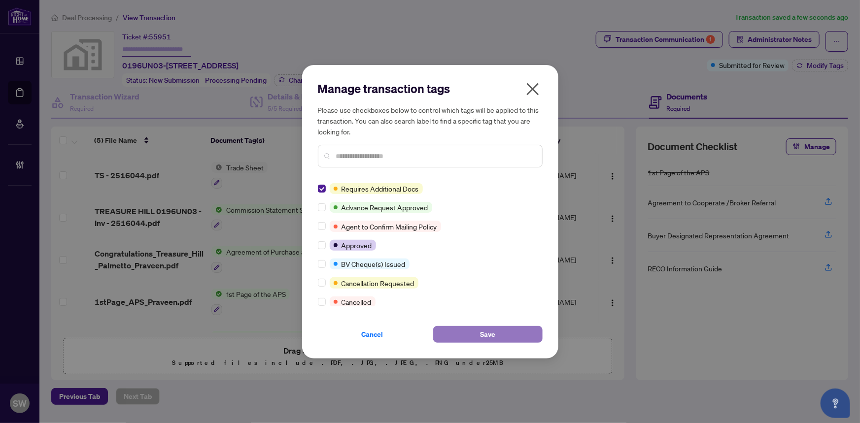
click at [472, 330] on button "Save" at bounding box center [487, 334] width 109 height 17
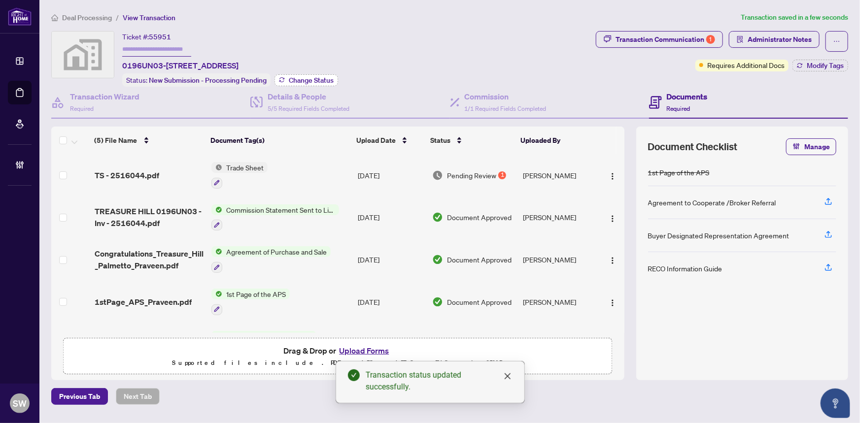
click at [306, 78] on span "Change Status" at bounding box center [311, 80] width 45 height 7
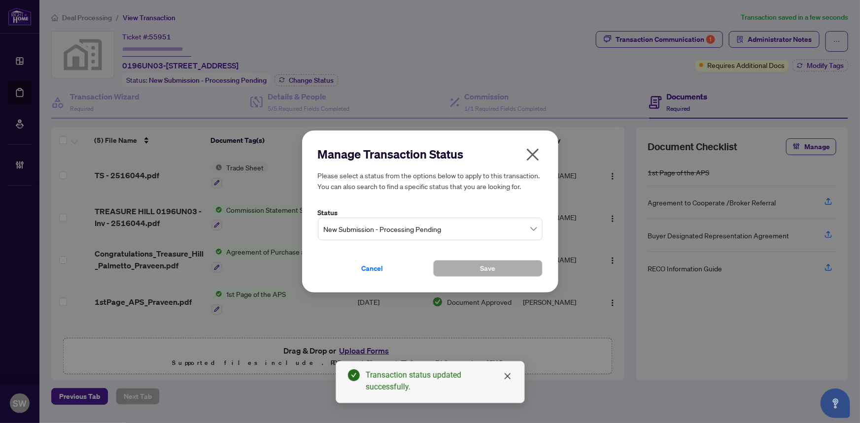
click at [397, 231] on span "New Submission - Processing Pending" at bounding box center [430, 229] width 213 height 19
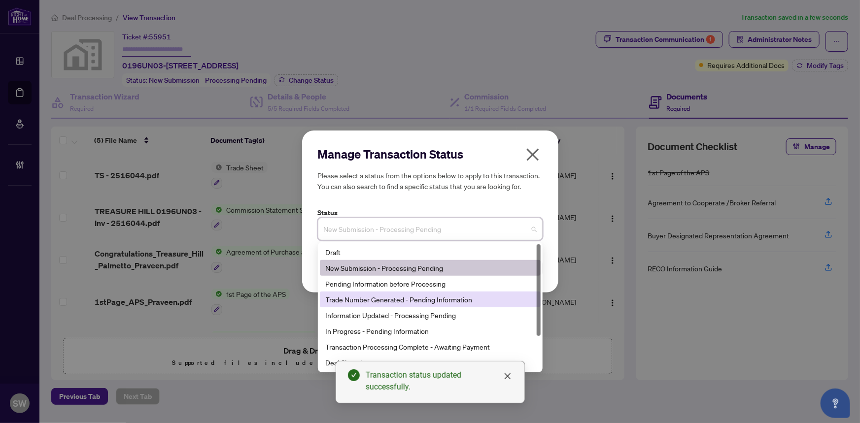
click at [368, 304] on div "Trade Number Generated - Pending Information" at bounding box center [430, 299] width 209 height 11
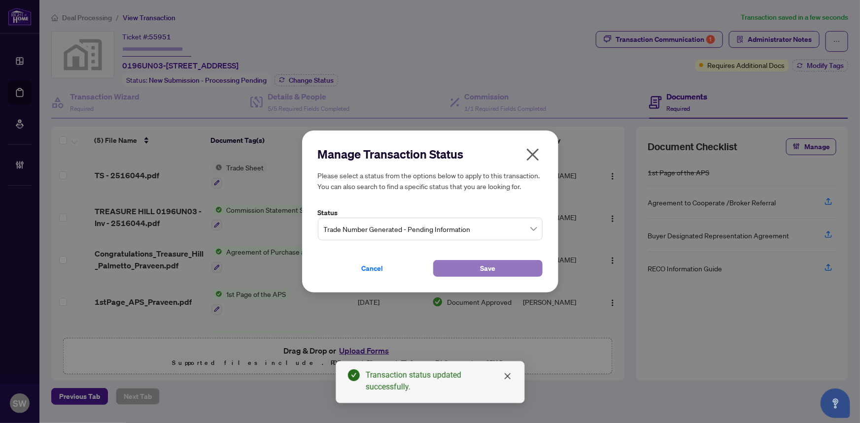
click at [522, 268] on button "Save" at bounding box center [487, 268] width 109 height 17
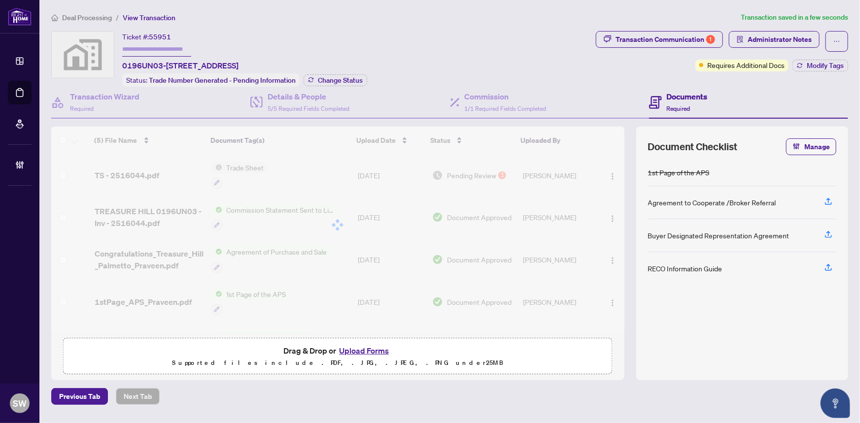
click at [153, 46] on input "text" at bounding box center [156, 49] width 69 height 14
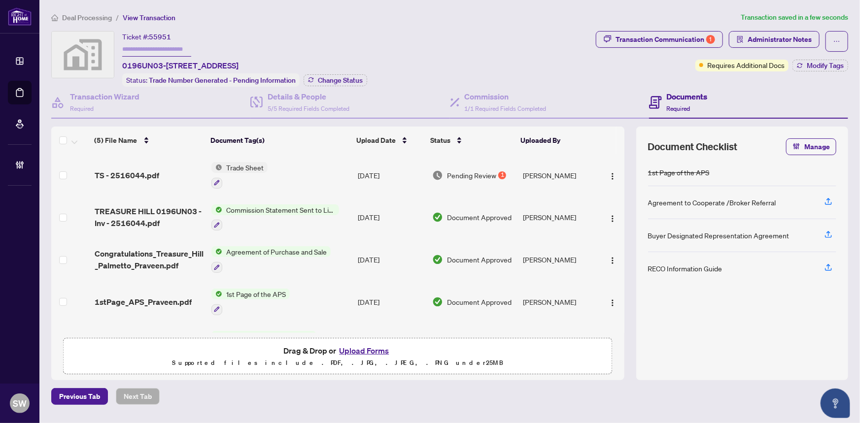
paste input "*******"
type input "*******"
click at [105, 18] on span "Deal Processing" at bounding box center [87, 17] width 50 height 9
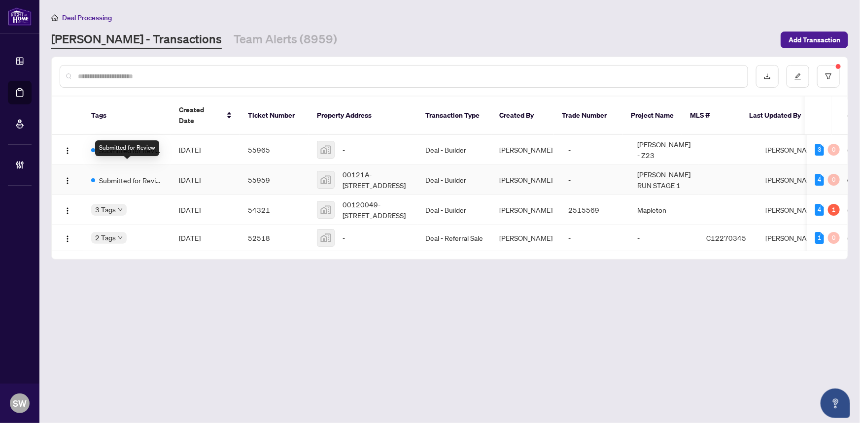
click at [110, 175] on span "Submitted for Review" at bounding box center [131, 180] width 64 height 11
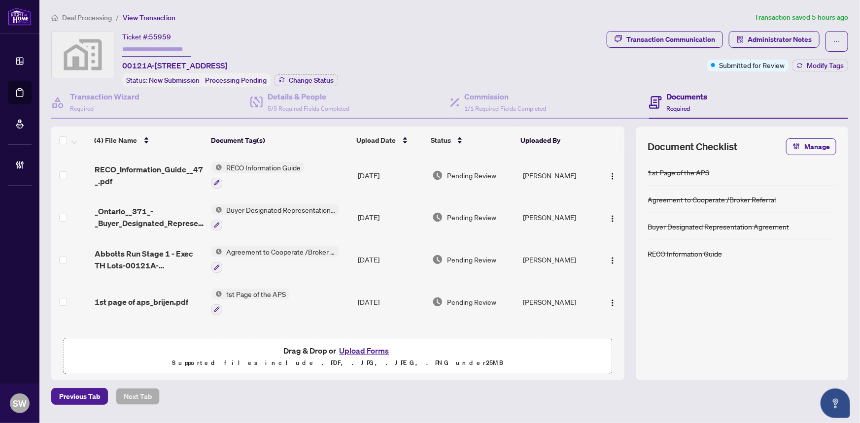
click at [168, 296] on span "1st page of aps_brijen.pdf" at bounding box center [142, 302] width 94 height 12
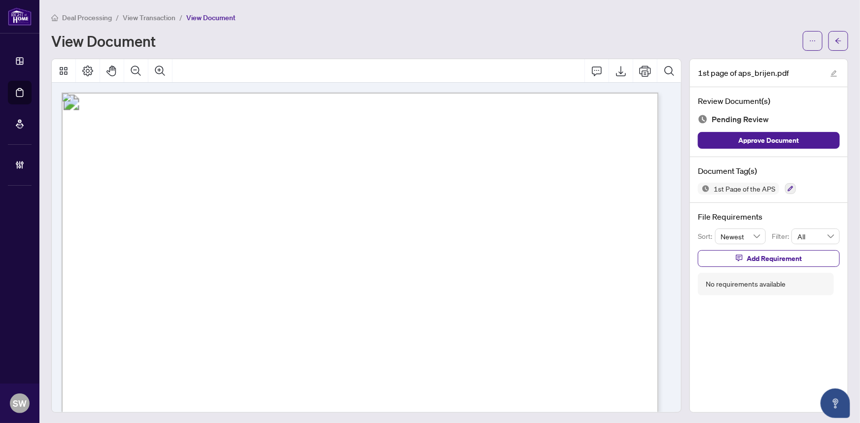
click at [215, 293] on span "[PERSON_NAME]" at bounding box center [251, 295] width 79 height 8
drag, startPoint x: 213, startPoint y: 294, endPoint x: 318, endPoint y: 293, distance: 104.5
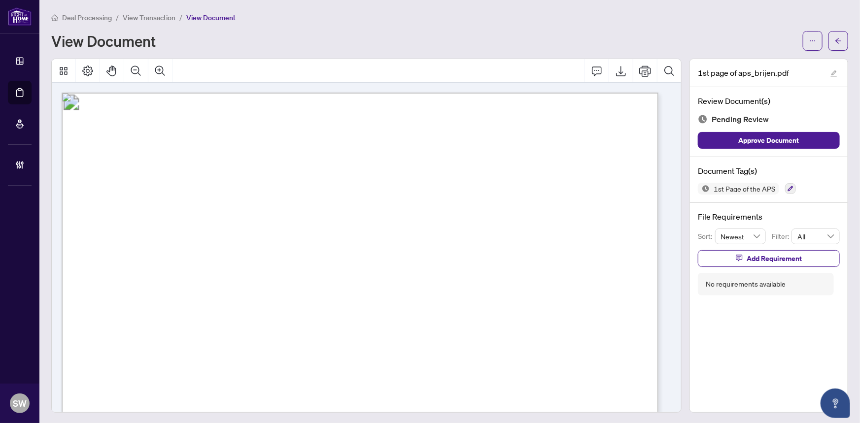
click at [318, 93] on p "AGREEMENT OF PURCHASE AND SALE (Standard Freehold) To be initialed by ALL Purch…" at bounding box center [652, 93] width 1181 height 0
click at [230, 377] on span "00121A" at bounding box center [226, 379] width 26 height 8
drag, startPoint x: 214, startPoint y: 364, endPoint x: 438, endPoint y: 362, distance: 224.2
click at [438, 362] on span "MINTO (HAZELDEAN) LP BY ITS GENERAL PARTNER, MINTO (HAZELDEAN) GP INC." at bounding box center [407, 365] width 389 height 8
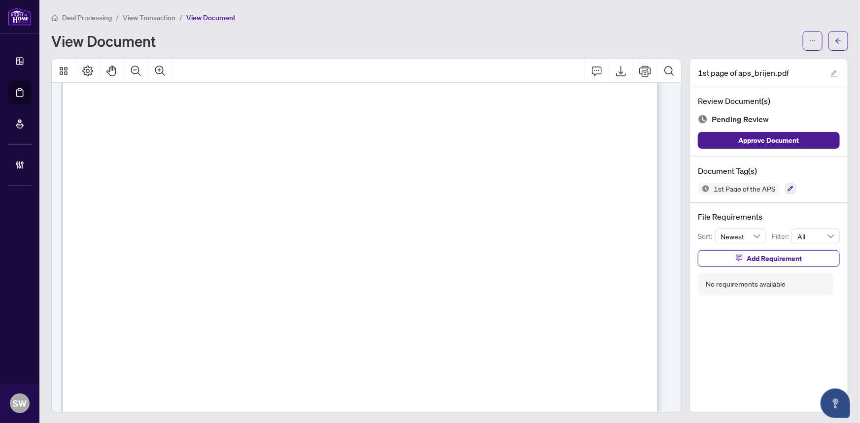
scroll to position [45, 0]
click at [833, 48] on button "button" at bounding box center [838, 41] width 20 height 20
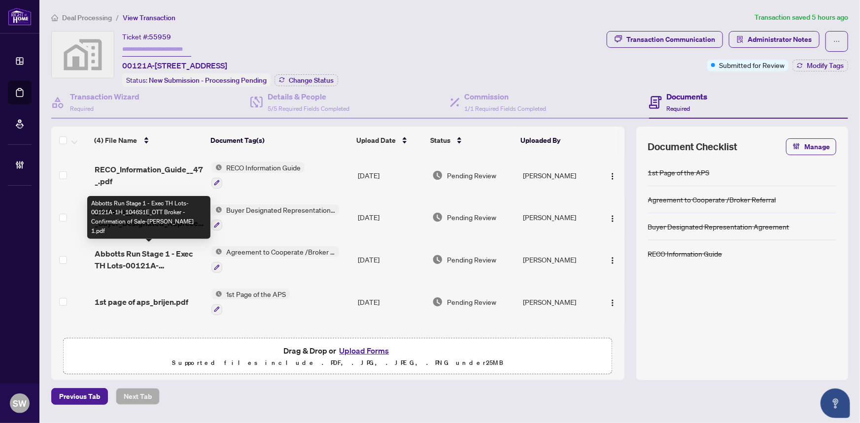
click at [153, 257] on span "Abbotts Run Stage 1 - Exec TH Lots-00121A-1H_1046S1E_OTT Broker - Confirmation …" at bounding box center [149, 260] width 109 height 24
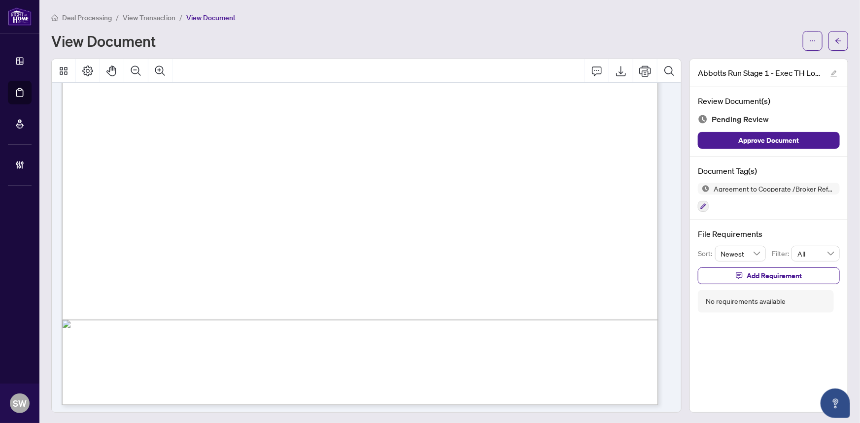
scroll to position [462, 0]
click at [701, 204] on icon "button" at bounding box center [703, 206] width 5 height 5
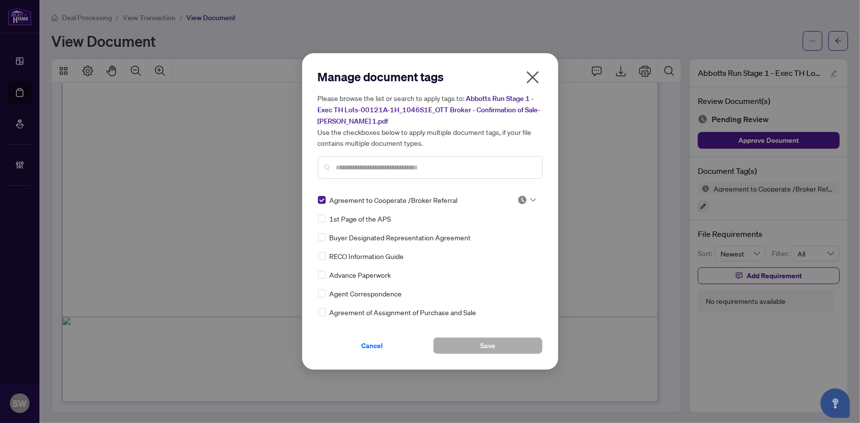
click at [526, 198] on div at bounding box center [526, 200] width 19 height 10
click at [493, 247] on div "Approved" at bounding box center [494, 247] width 63 height 11
click at [489, 344] on span "Save" at bounding box center [487, 346] width 15 height 16
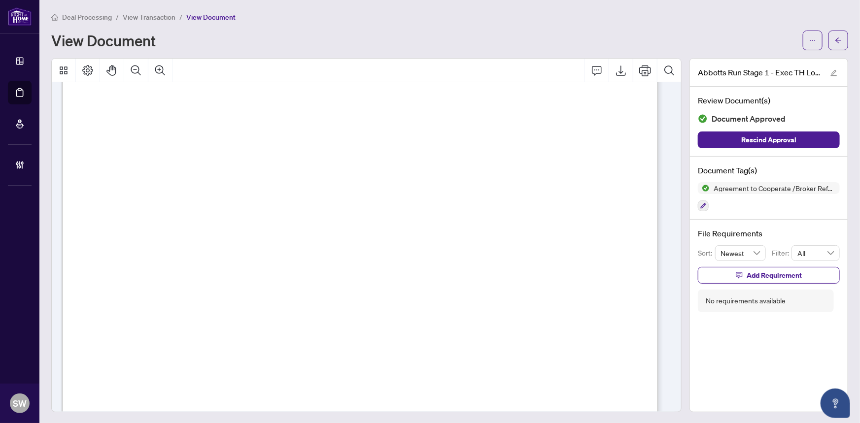
scroll to position [148, 0]
drag, startPoint x: 228, startPoint y: 219, endPoint x: 312, endPoint y: 218, distance: 84.8
click at [312, 218] on span "[STREET_ADDRESS]" at bounding box center [281, 222] width 107 height 8
click at [835, 40] on icon "arrow-left" at bounding box center [838, 40] width 7 height 7
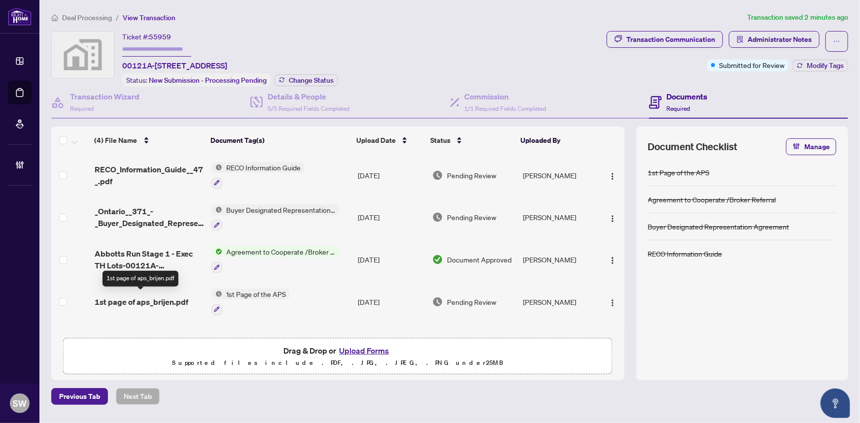
click at [157, 296] on span "1st page of aps_brijen.pdf" at bounding box center [142, 302] width 94 height 12
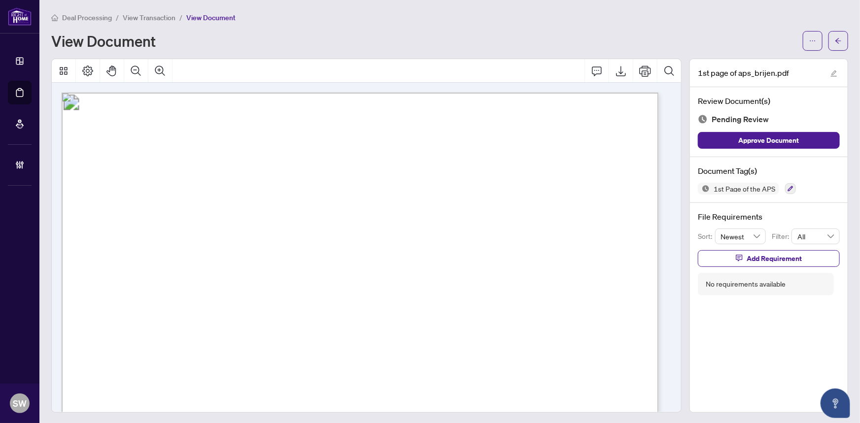
drag, startPoint x: 211, startPoint y: 365, endPoint x: 391, endPoint y: 366, distance: 179.9
click at [391, 93] on p "AGREEMENT OF PURCHASE AND SALE (Standard Freehold) To be initialed by ALL Purch…" at bounding box center [652, 93] width 1181 height 0
drag, startPoint x: 396, startPoint y: 364, endPoint x: 567, endPoint y: 364, distance: 170.5
click at [567, 364] on span "MINTO (HAZELDEAN) LP BY ITS GENERAL PARTNER, MINTO (HAZELDEAN) GP INC." at bounding box center [407, 365] width 389 height 8
drag, startPoint x: 213, startPoint y: 306, endPoint x: 325, endPoint y: 308, distance: 111.9
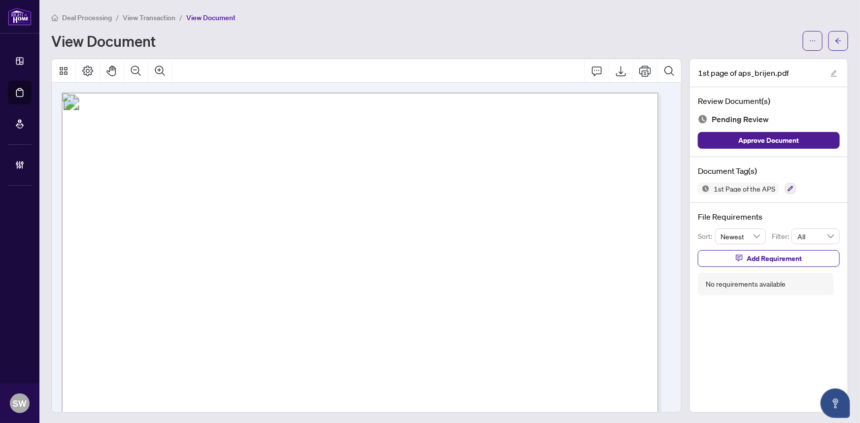
click at [286, 308] on span "[PERSON_NAME]" at bounding box center [248, 309] width 73 height 8
click at [787, 188] on icon "button" at bounding box center [790, 189] width 6 height 6
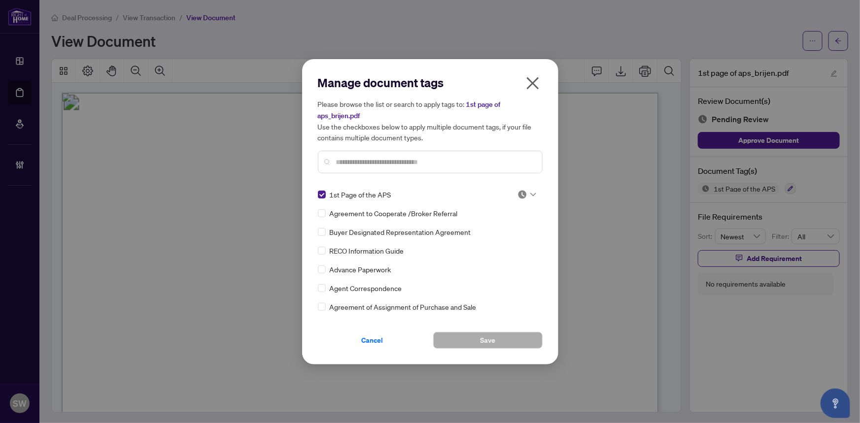
click at [517, 194] on img at bounding box center [522, 195] width 10 height 10
drag, startPoint x: 499, startPoint y: 245, endPoint x: 483, endPoint y: 261, distance: 22.3
click at [499, 245] on div "Approved" at bounding box center [494, 242] width 63 height 11
click at [469, 340] on button "Save" at bounding box center [487, 340] width 109 height 17
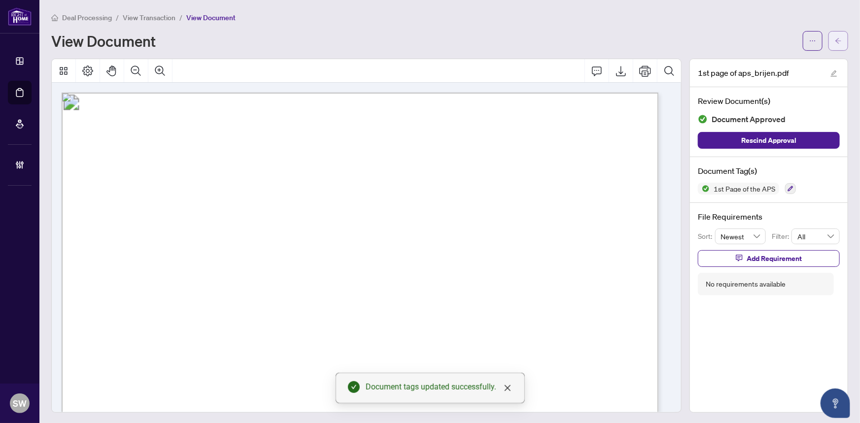
click at [835, 40] on icon "arrow-left" at bounding box center [838, 40] width 7 height 7
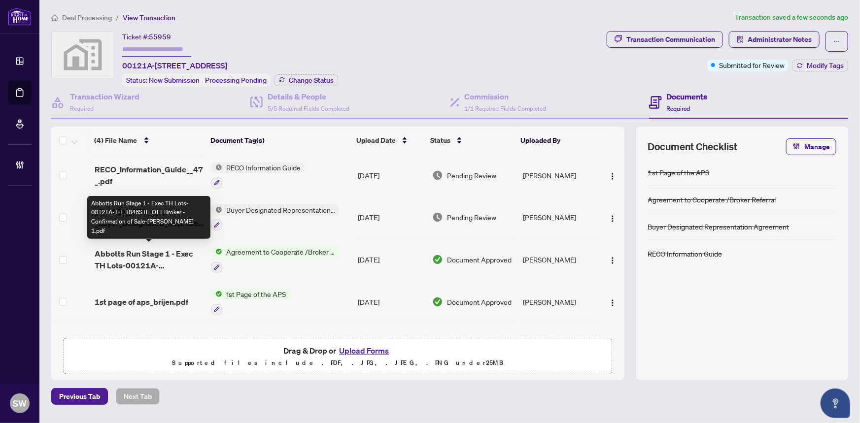
click at [168, 255] on span "Abbotts Run Stage 1 - Exec TH Lots-00121A-1H_1046S1E_OTT Broker - Confirmation …" at bounding box center [149, 260] width 109 height 24
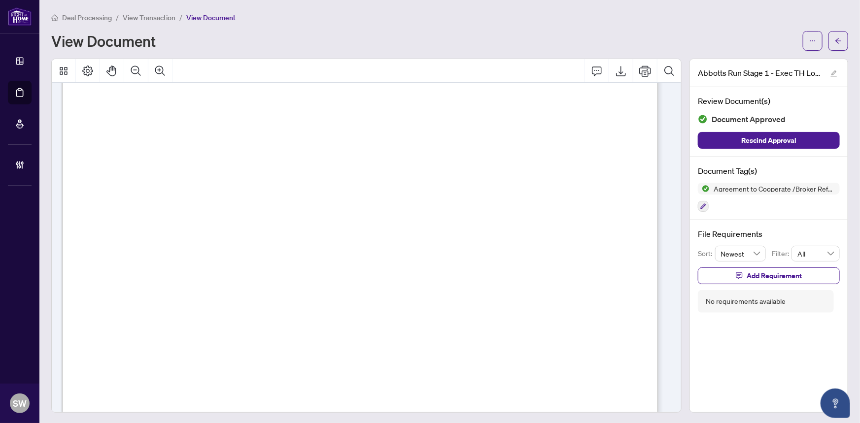
scroll to position [134, 0]
drag, startPoint x: 278, startPoint y: 294, endPoint x: 309, endPoint y: 294, distance: 31.5
click at [309, 294] on span "$2,500.00" at bounding box center [292, 296] width 38 height 8
click at [299, 126] on span "[PERSON_NAME]" at bounding box center [263, 129] width 71 height 8
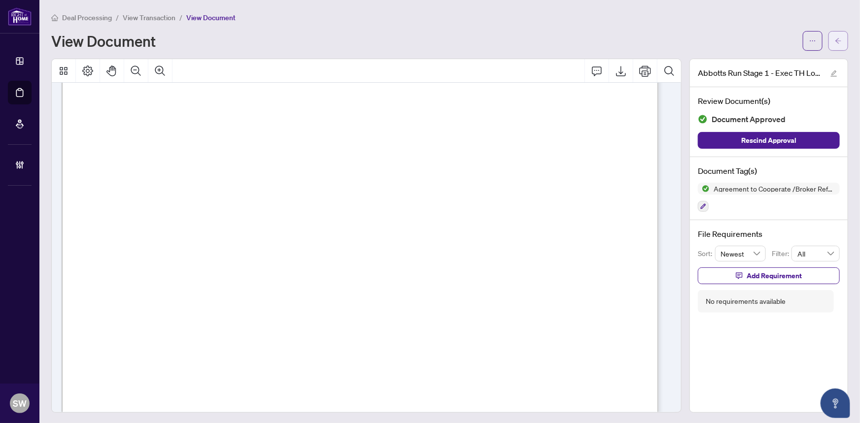
click at [835, 42] on icon "arrow-left" at bounding box center [838, 40] width 6 height 5
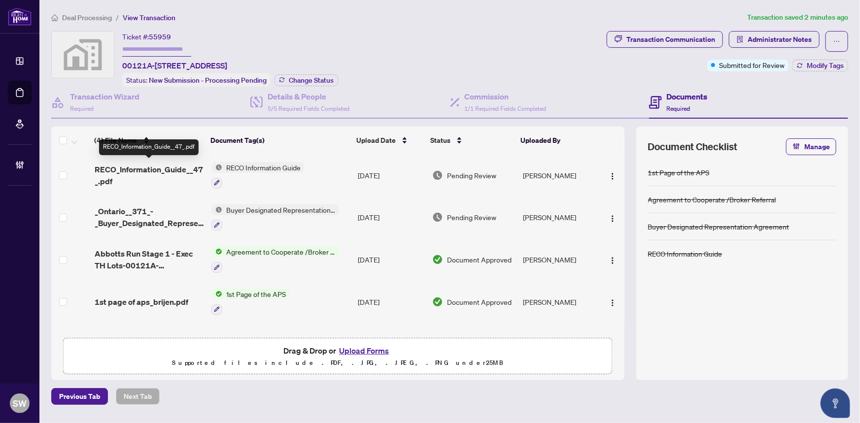
click at [165, 174] on span "RECO_Information_Guide__47_.pdf" at bounding box center [149, 176] width 109 height 24
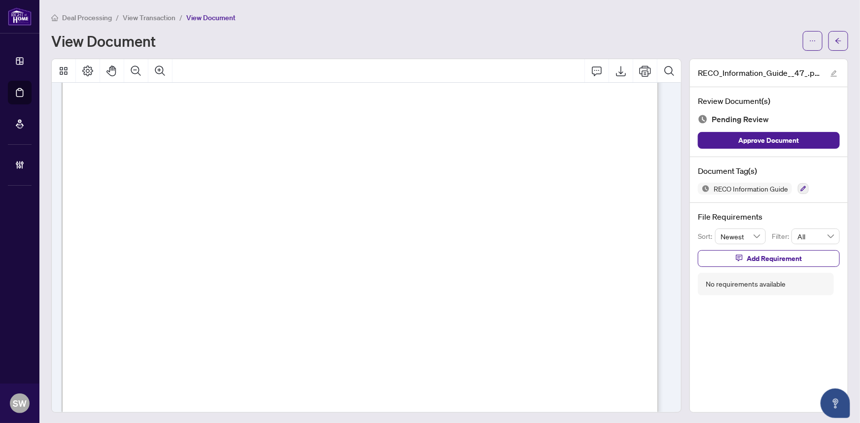
scroll to position [9551, 0]
click at [800, 188] on icon "button" at bounding box center [803, 189] width 6 height 6
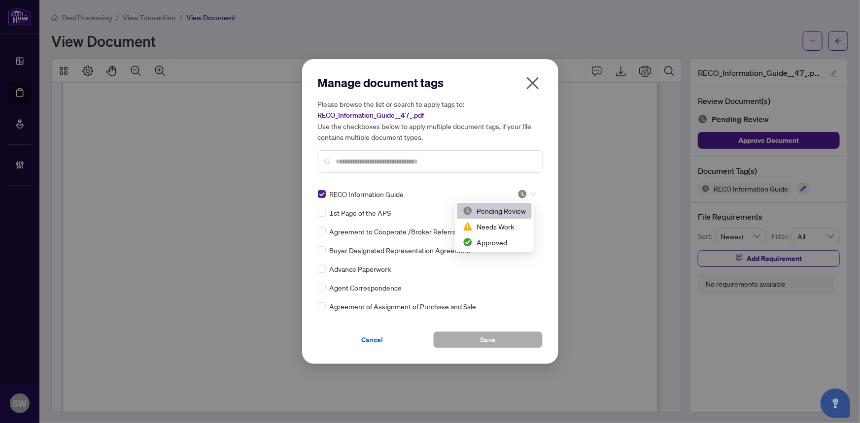
click at [527, 192] on div at bounding box center [526, 194] width 19 height 10
click at [504, 241] on div "Approved" at bounding box center [494, 242] width 63 height 11
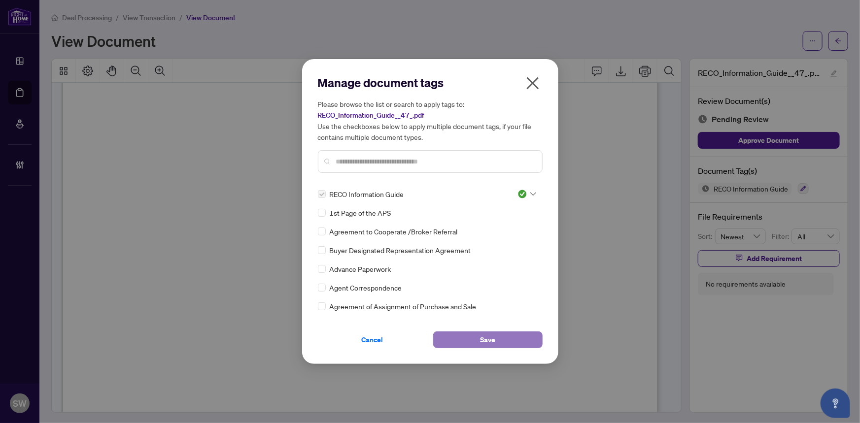
click at [484, 338] on span "Save" at bounding box center [487, 340] width 15 height 16
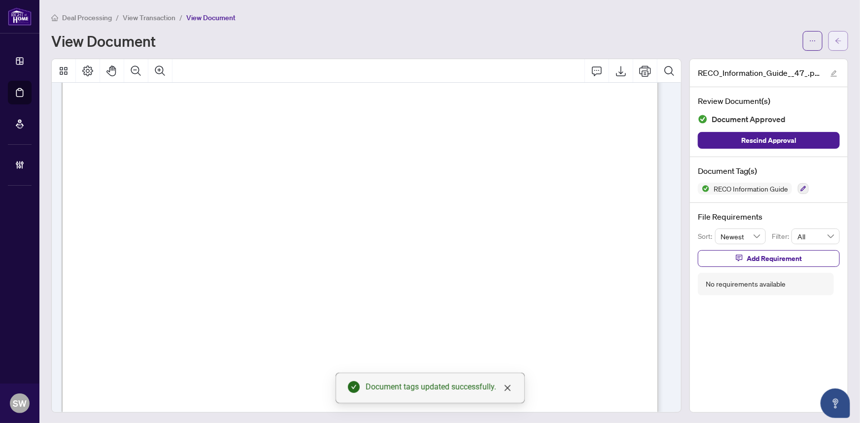
click at [835, 44] on span "button" at bounding box center [838, 41] width 7 height 16
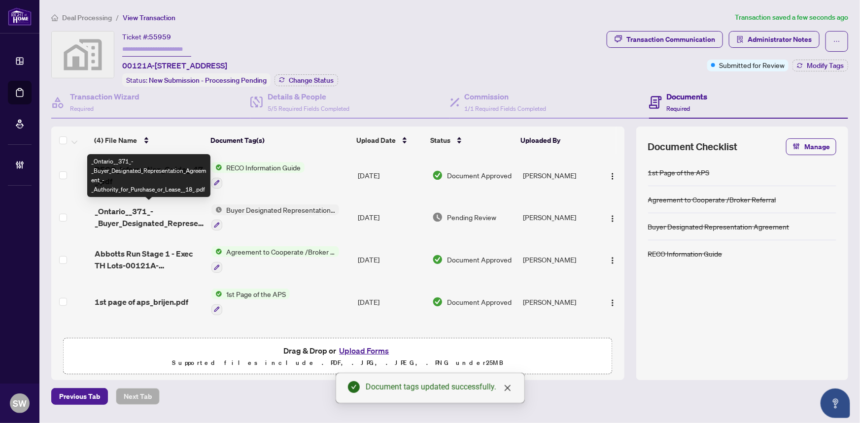
click at [185, 210] on span "_Ontario__371_-_Buyer_Designated_Representation_Agreement_-_Authority_for_Purch…" at bounding box center [149, 217] width 109 height 24
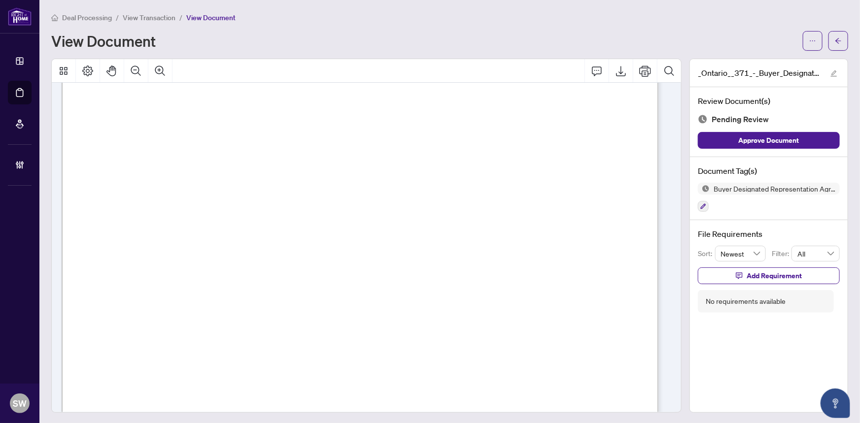
scroll to position [3347, 0]
click at [701, 204] on icon "button" at bounding box center [703, 206] width 5 height 5
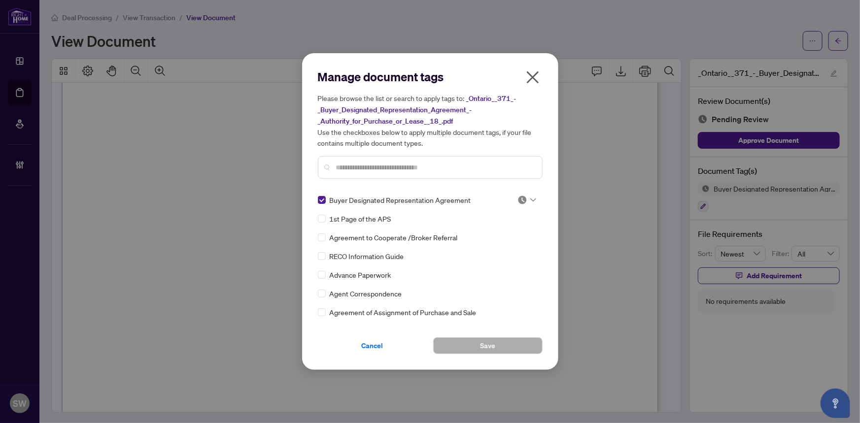
click at [520, 194] on input "search" at bounding box center [522, 200] width 10 height 15
click at [498, 250] on div "Approved" at bounding box center [494, 247] width 63 height 11
click at [510, 345] on button "Save" at bounding box center [487, 346] width 109 height 17
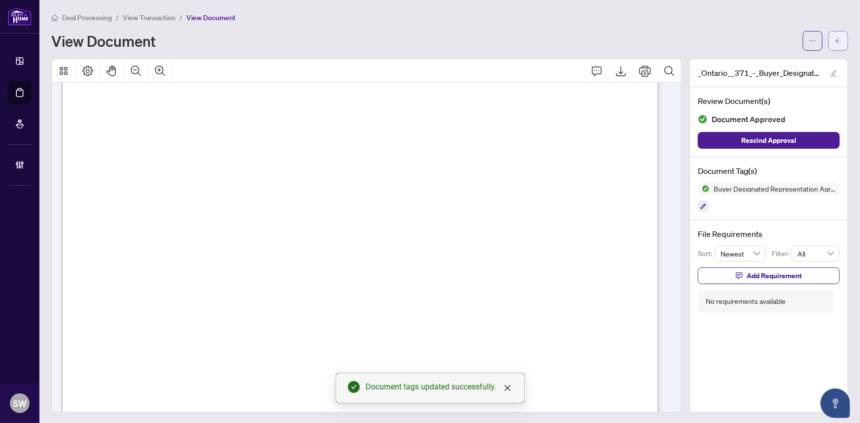
click at [835, 45] on span "button" at bounding box center [838, 41] width 7 height 16
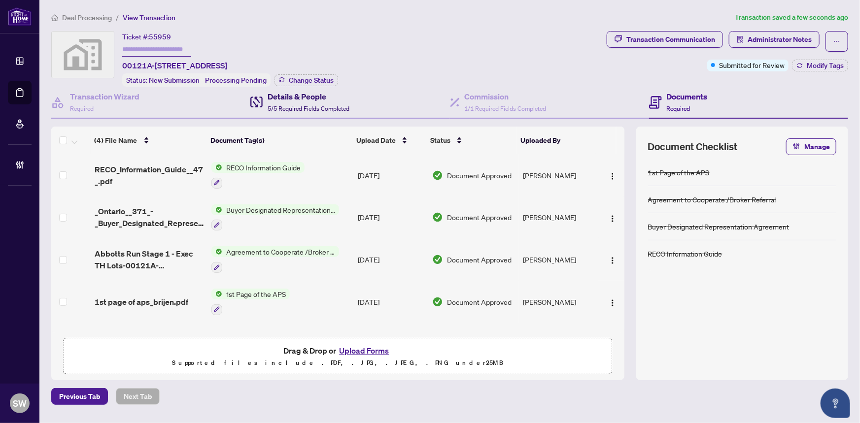
click at [281, 99] on h4 "Details & People" at bounding box center [309, 97] width 82 height 12
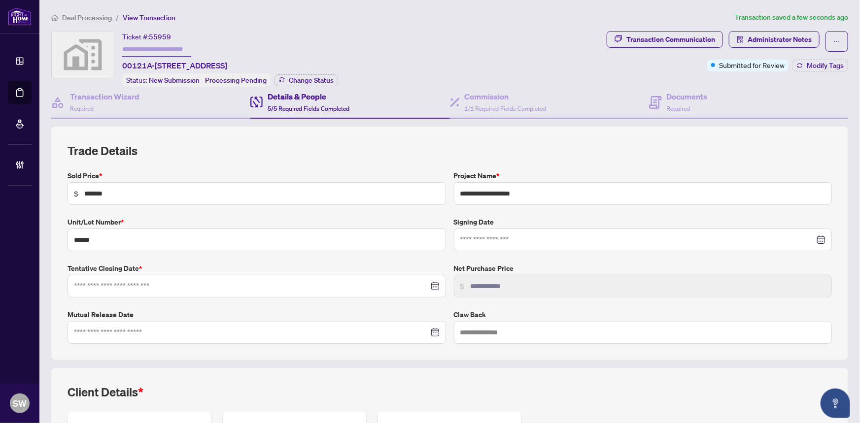
type input "**********"
click at [162, 37] on span "55959" at bounding box center [160, 37] width 22 height 9
copy span "55959"
click at [680, 108] on span "Required" at bounding box center [679, 108] width 24 height 7
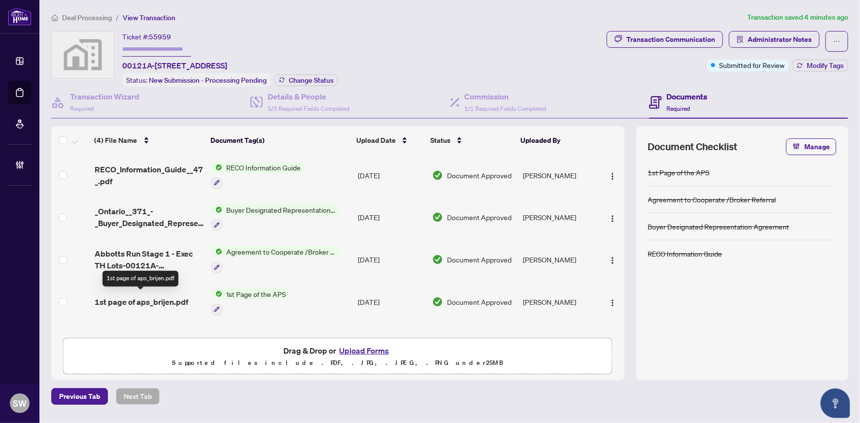
click at [139, 300] on span "1st page of aps_brijen.pdf" at bounding box center [142, 302] width 94 height 12
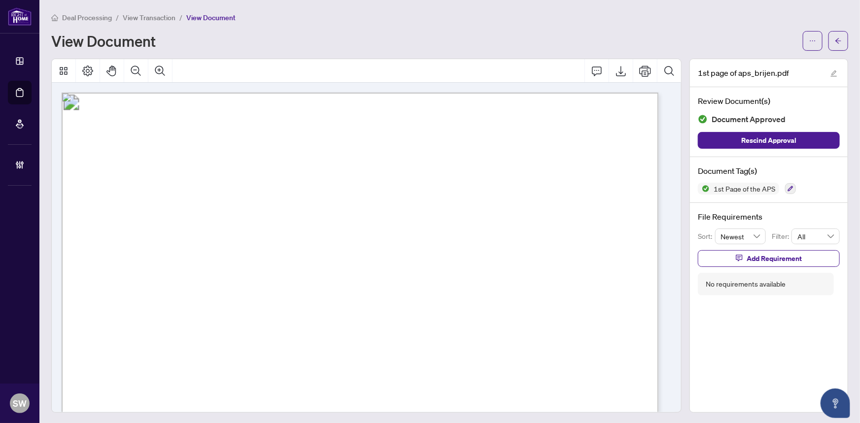
drag, startPoint x: 213, startPoint y: 320, endPoint x: 299, endPoint y: 323, distance: 86.3
click at [299, 323] on span "[PERSON_NAME] [PERSON_NAME]" at bounding box center [287, 323] width 148 height 8
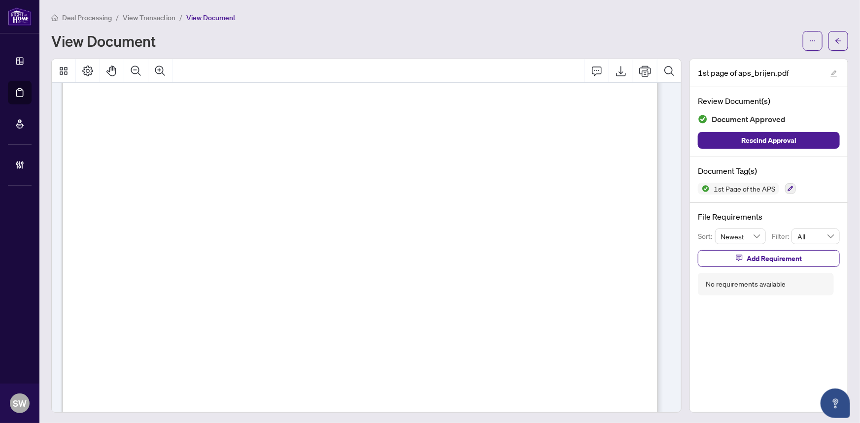
scroll to position [224, 0]
click at [835, 39] on button "button" at bounding box center [838, 41] width 20 height 20
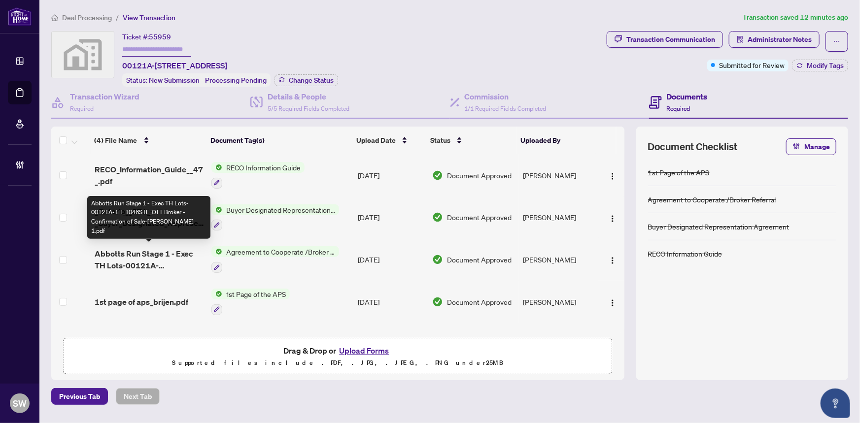
click at [147, 255] on span "Abbotts Run Stage 1 - Exec TH Lots-00121A-1H_1046S1E_OTT Broker - Confirmation …" at bounding box center [149, 260] width 109 height 24
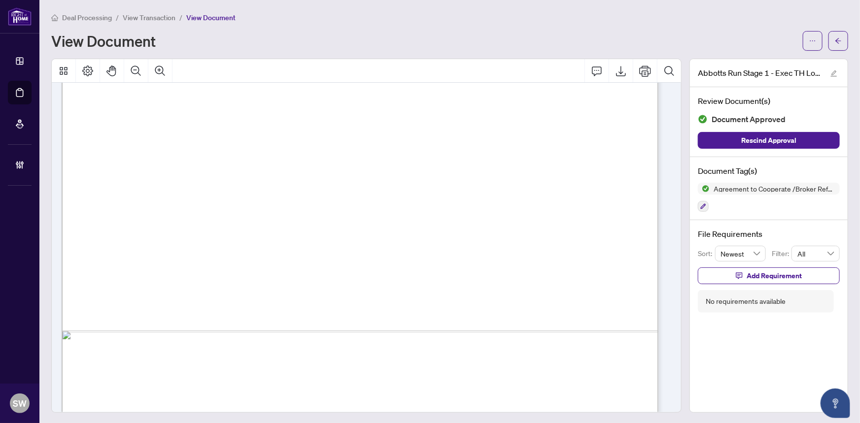
scroll to position [462, 0]
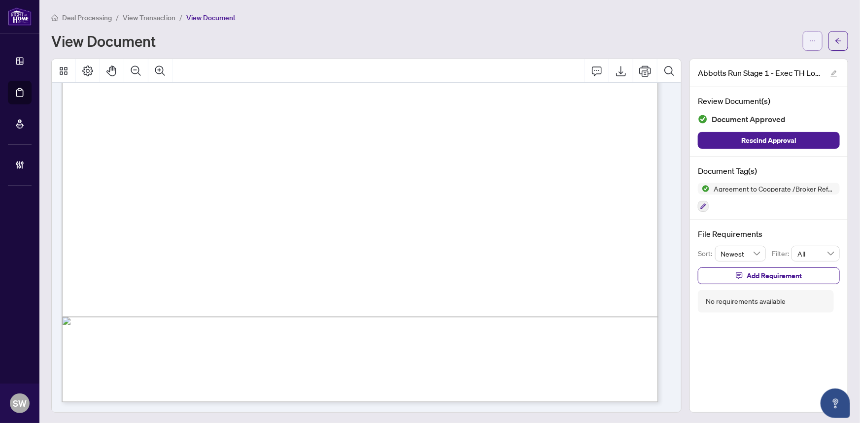
click at [810, 40] on icon "ellipsis" at bounding box center [812, 40] width 5 height 1
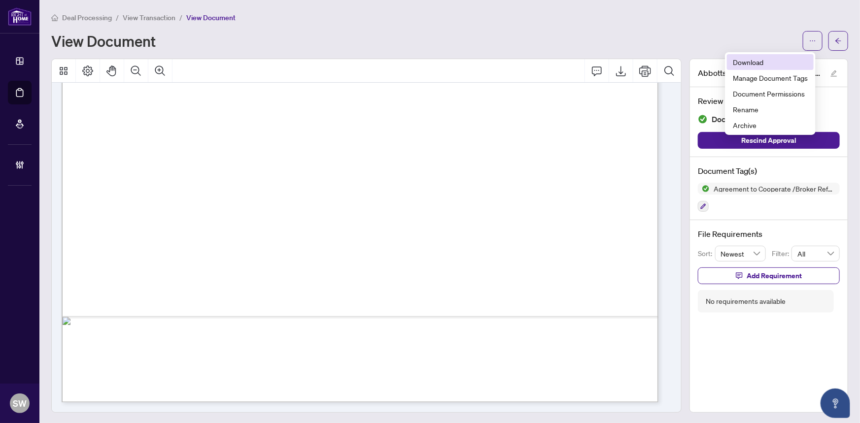
click at [776, 60] on span "Download" at bounding box center [770, 62] width 75 height 11
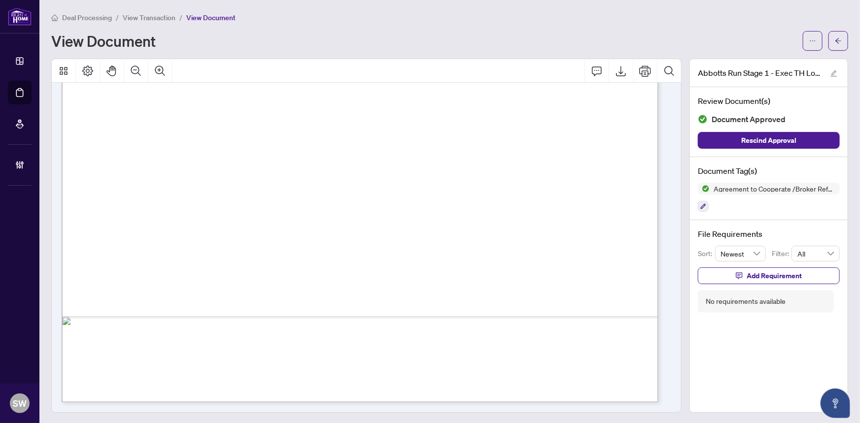
click at [144, 22] on li "View Transaction" at bounding box center [149, 17] width 53 height 11
click at [146, 20] on span "View Transaction" at bounding box center [149, 17] width 53 height 9
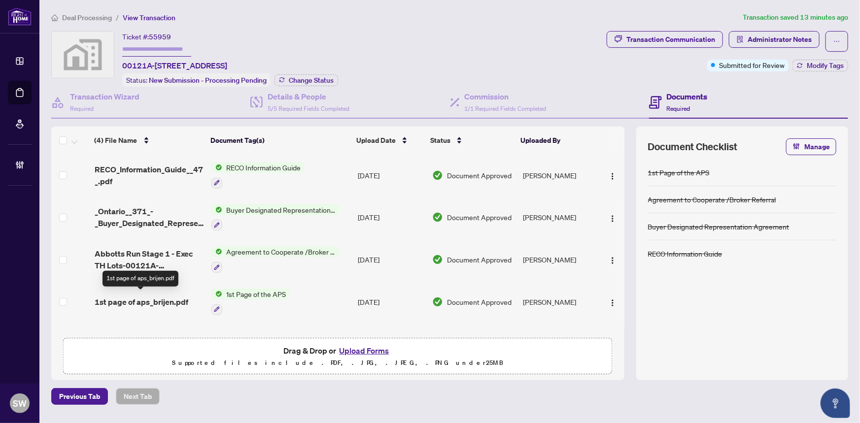
click at [183, 296] on span "1st page of aps_brijen.pdf" at bounding box center [142, 302] width 94 height 12
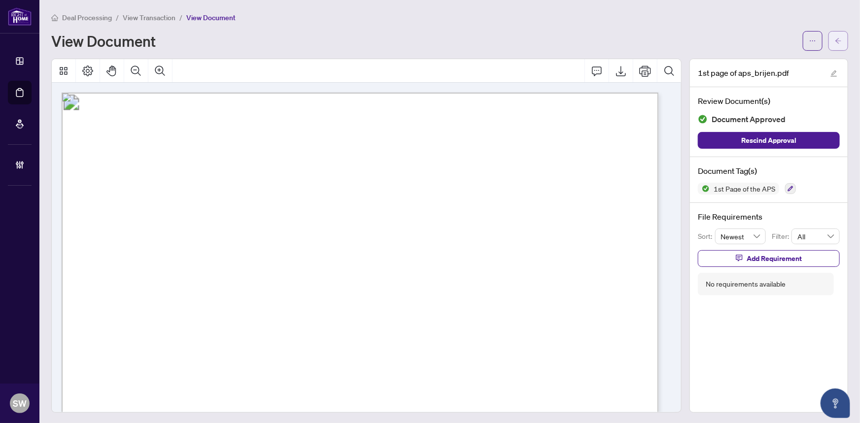
click at [836, 41] on button "button" at bounding box center [838, 41] width 20 height 20
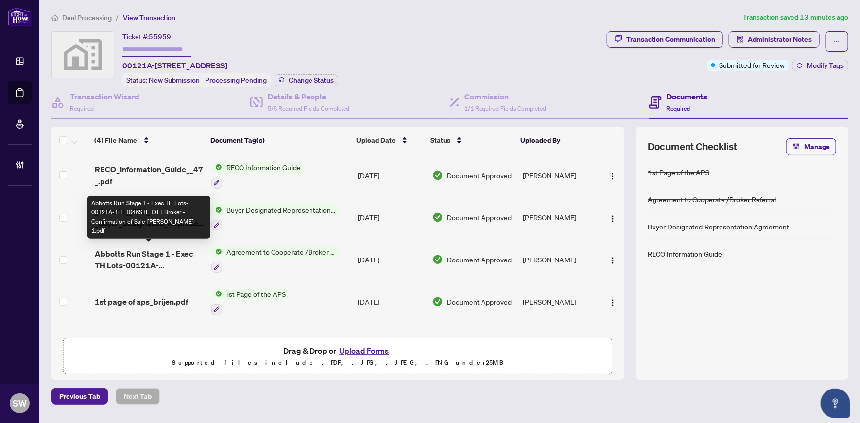
click at [155, 258] on span "Abbotts Run Stage 1 - Exec TH Lots-00121A-1H_1046S1E_OTT Broker - Confirmation …" at bounding box center [149, 260] width 109 height 24
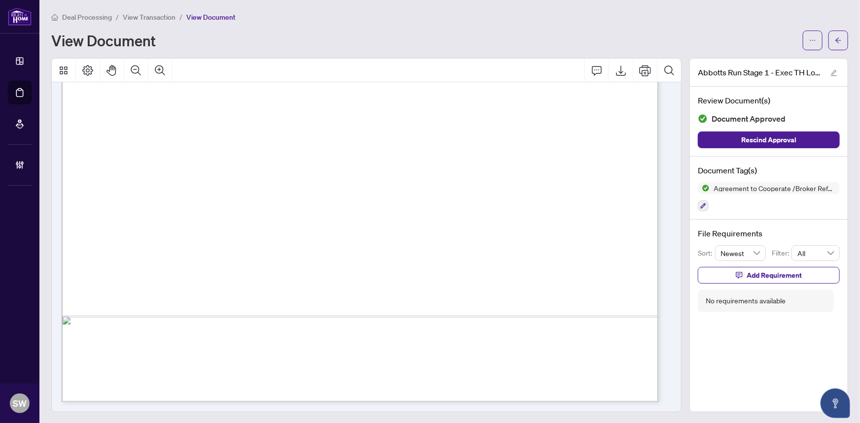
scroll to position [417, 0]
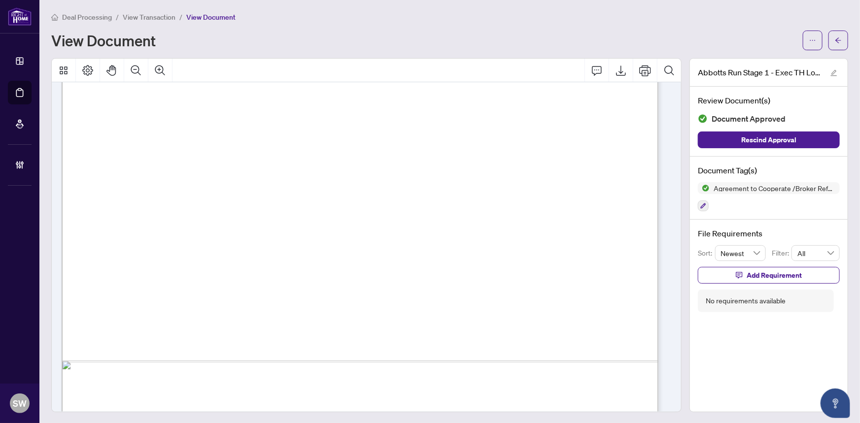
click at [115, 278] on span "MINTO (HAZELDEAN) LP BY ITS GENERAL PARTNER, MINTO (HAZELDEAN) GP INC." at bounding box center [304, 279] width 389 height 8
drag, startPoint x: 111, startPoint y: 276, endPoint x: 494, endPoint y: 282, distance: 383.4
click at [494, 282] on span "MINTO (HAZELDEAN) LP BY ITS GENERAL PARTNER, MINTO (HAZELDEAN) GP INC." at bounding box center [304, 279] width 389 height 8
drag, startPoint x: 282, startPoint y: 155, endPoint x: 374, endPoint y: 156, distance: 91.7
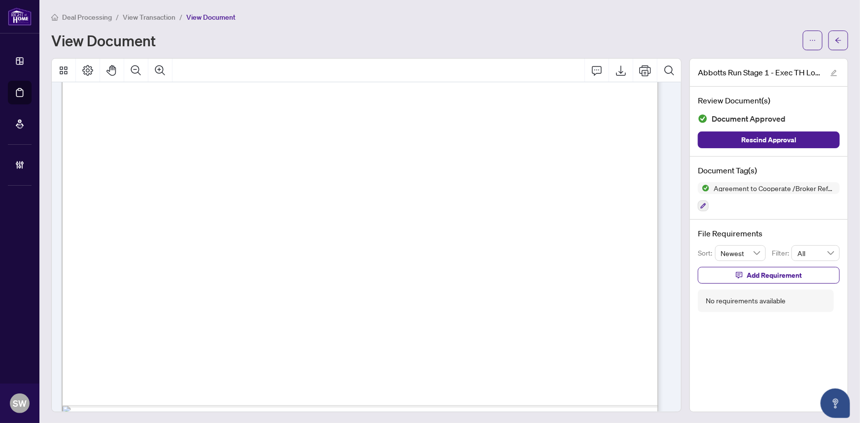
click at [374, 156] on span "The Commission is payable within forty five (45) days of final closing. [PERSON…" at bounding box center [438, 157] width 656 height 8
drag, startPoint x: 352, startPoint y: 264, endPoint x: 207, endPoint y: 263, distance: 144.9
click at [207, 263] on span "must be emailed to [EMAIL_ADDRESS][DOMAIN_NAME] and [EMAIL_ADDRESS][DOMAIN_NAME…" at bounding box center [356, 263] width 490 height 12
drag, startPoint x: 516, startPoint y: 261, endPoint x: 377, endPoint y: 257, distance: 139.0
click at [377, 257] on span "must be emailed to [EMAIL_ADDRESS][DOMAIN_NAME] and [EMAIL_ADDRESS][DOMAIN_NAME…" at bounding box center [356, 263] width 490 height 12
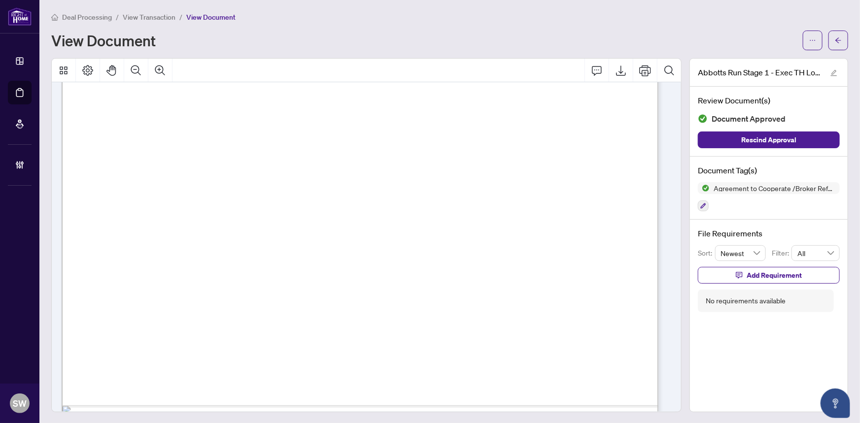
scroll to position [462, 0]
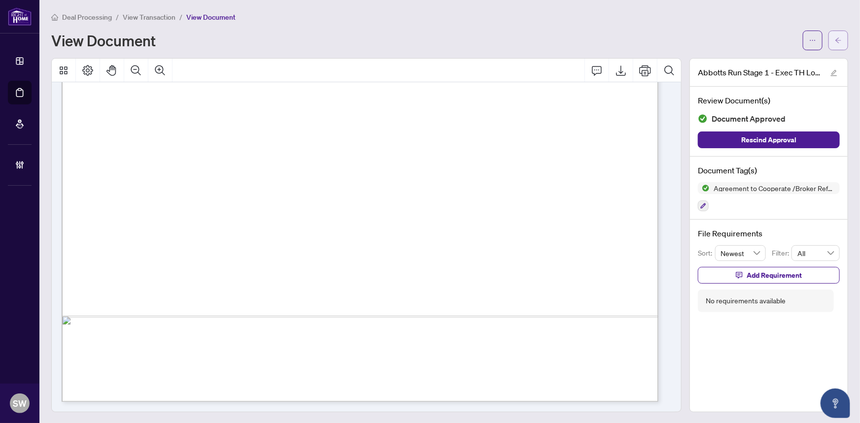
click at [841, 39] on button "button" at bounding box center [838, 41] width 20 height 20
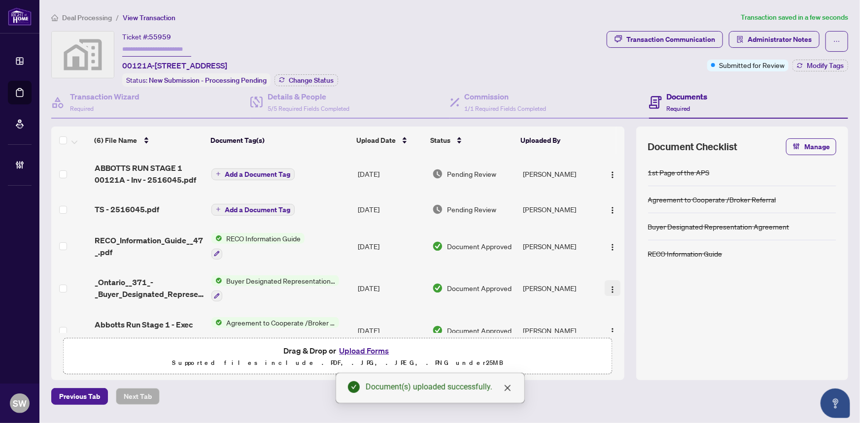
click at [611, 286] on img "button" at bounding box center [613, 290] width 8 height 8
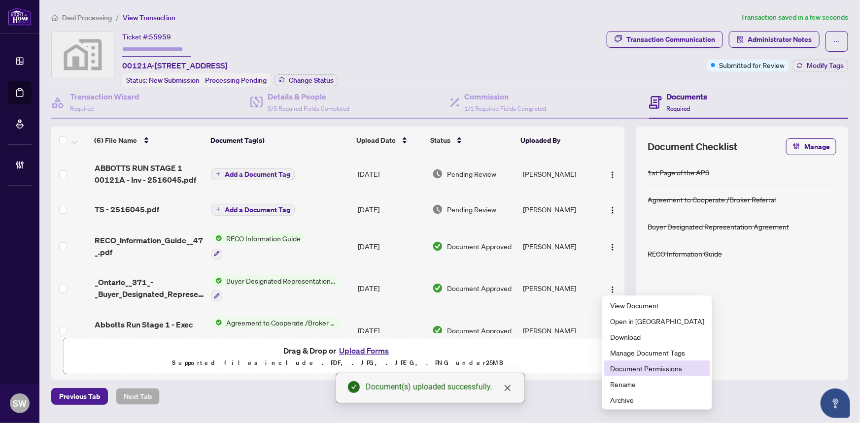
click at [630, 370] on span "Document Permissions" at bounding box center [657, 368] width 94 height 11
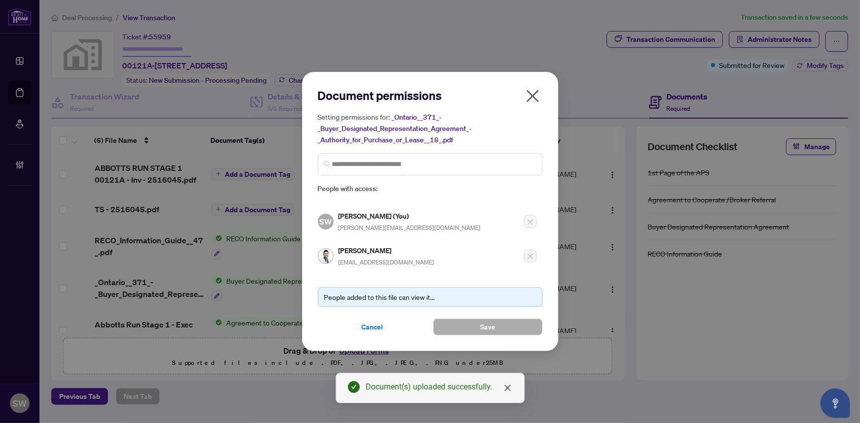
click at [372, 251] on h5 "[PERSON_NAME]" at bounding box center [387, 250] width 96 height 11
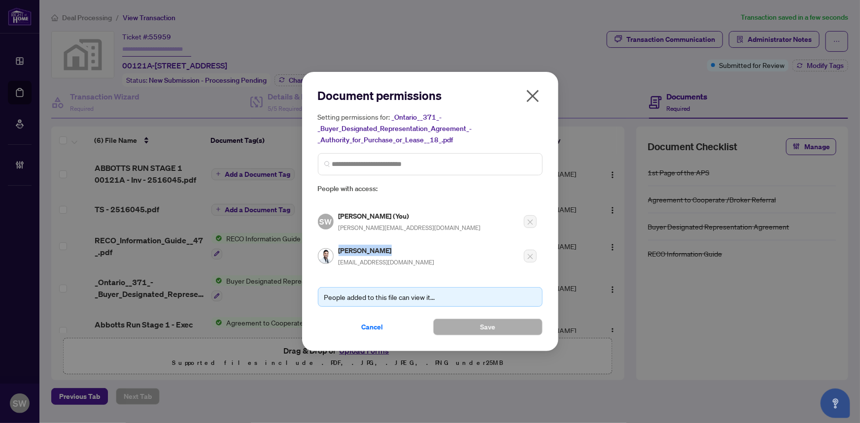
click at [372, 251] on h5 "[PERSON_NAME]" at bounding box center [387, 250] width 96 height 11
copy h5 "[PERSON_NAME]"
click at [372, 324] on span "Cancel" at bounding box center [373, 327] width 22 height 16
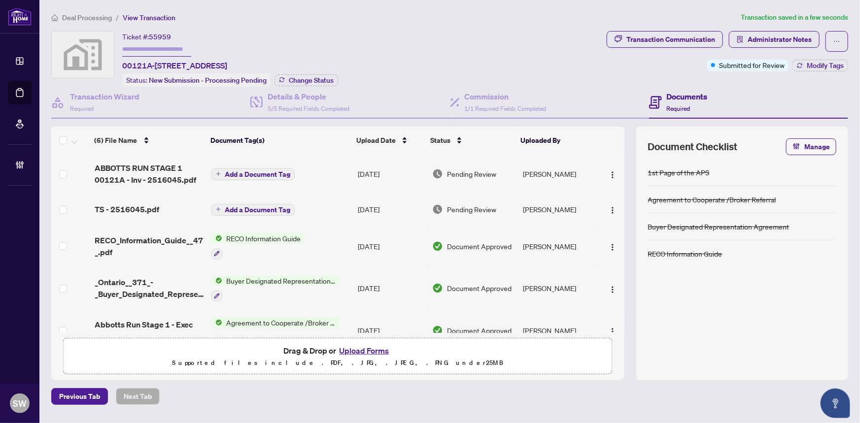
click at [267, 175] on span "Add a Document Tag" at bounding box center [258, 174] width 66 height 7
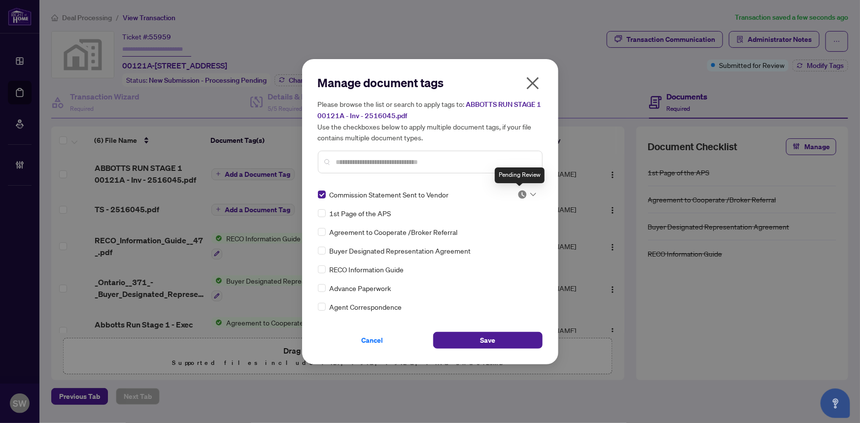
click at [520, 193] on img at bounding box center [522, 195] width 10 height 10
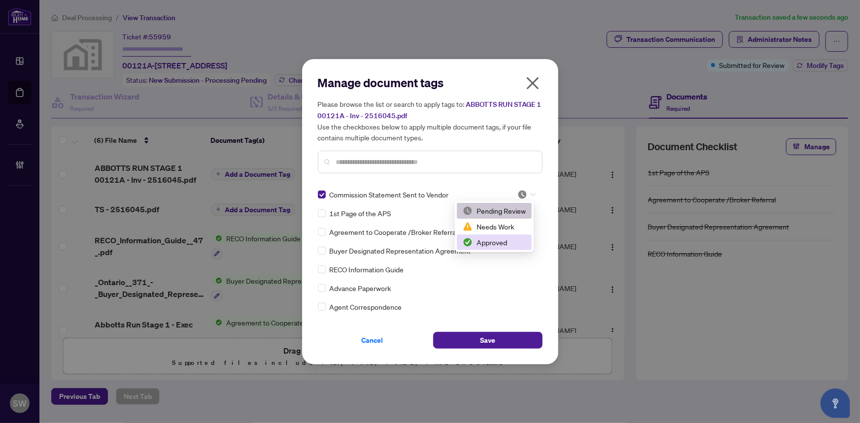
click at [493, 243] on div "Approved" at bounding box center [494, 242] width 63 height 11
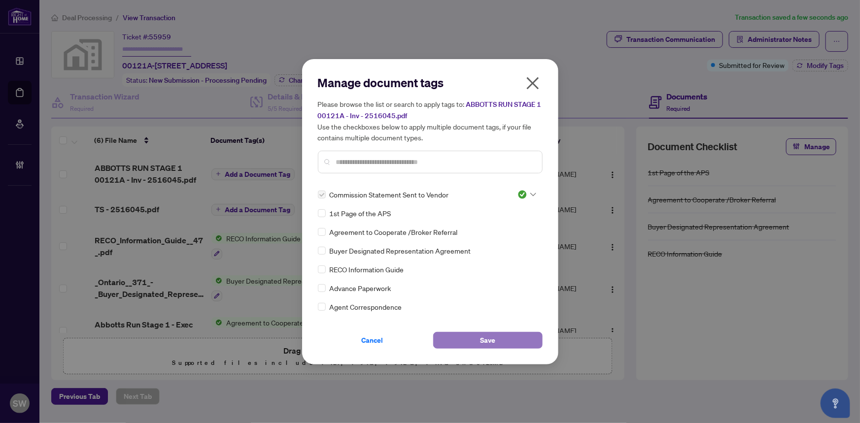
drag, startPoint x: 366, startPoint y: 164, endPoint x: 494, endPoint y: 338, distance: 216.0
click at [494, 338] on span "Save" at bounding box center [487, 341] width 15 height 16
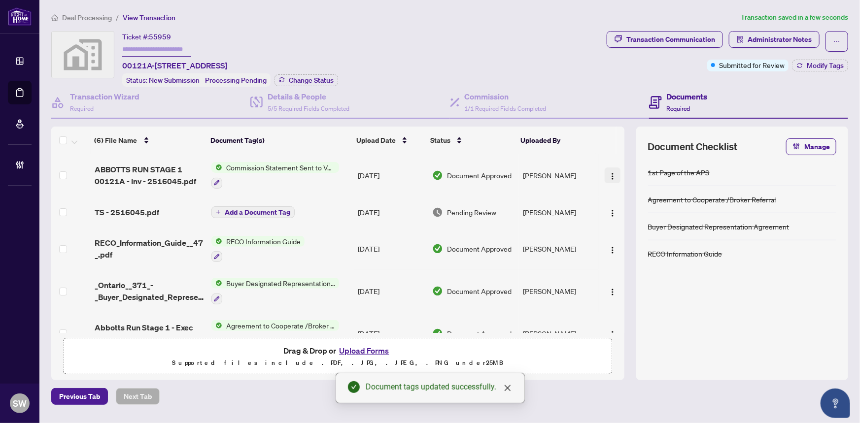
click at [609, 175] on img "button" at bounding box center [613, 176] width 8 height 8
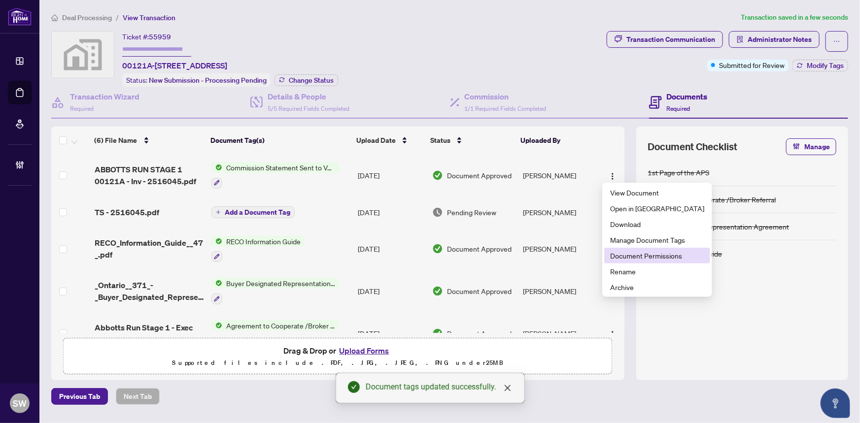
click at [683, 256] on span "Document Permissions" at bounding box center [657, 255] width 94 height 11
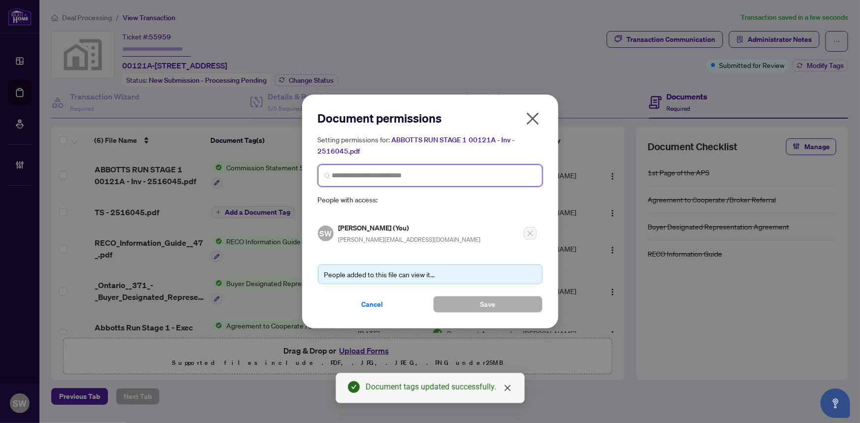
paste input "**********"
type input "**********"
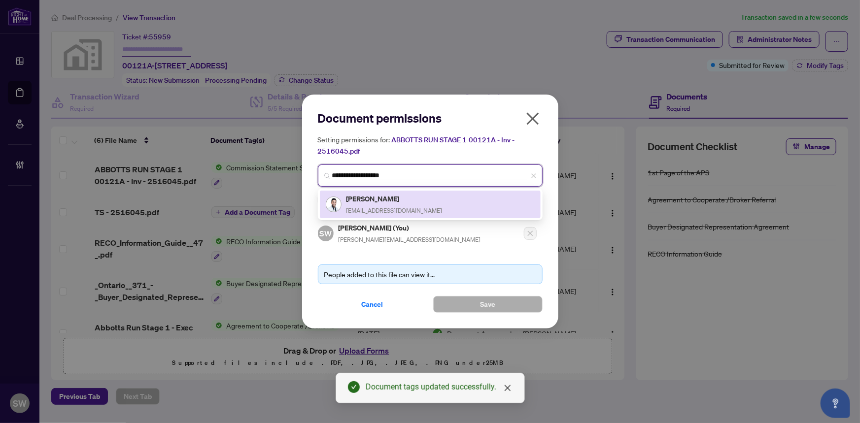
click at [427, 207] on span "[EMAIL_ADDRESS][DOMAIN_NAME]" at bounding box center [394, 210] width 96 height 7
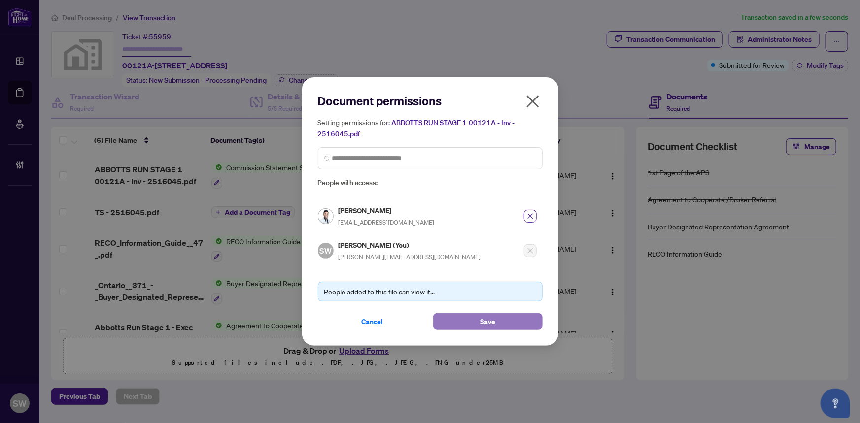
click at [508, 319] on button "Save" at bounding box center [487, 321] width 109 height 17
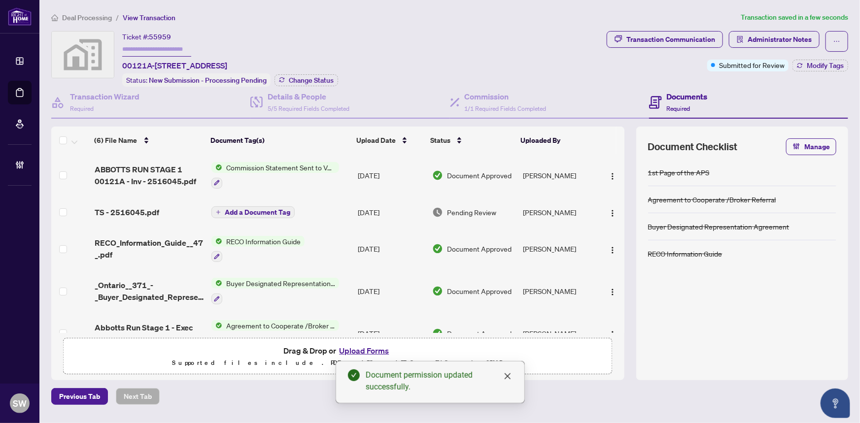
click at [236, 210] on span "Add a Document Tag" at bounding box center [258, 212] width 66 height 7
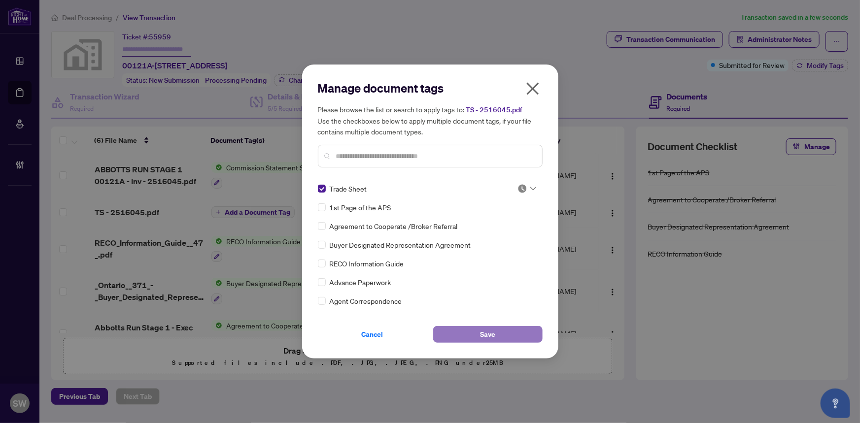
click at [508, 330] on button "Save" at bounding box center [487, 334] width 109 height 17
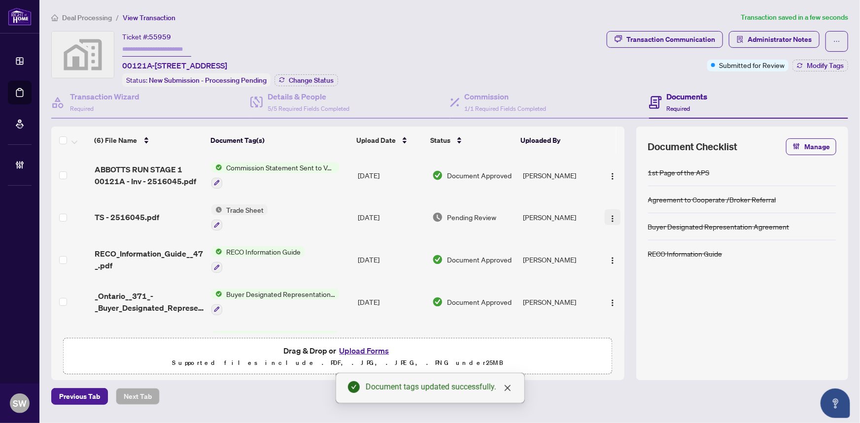
click at [610, 217] on img "button" at bounding box center [613, 219] width 8 height 8
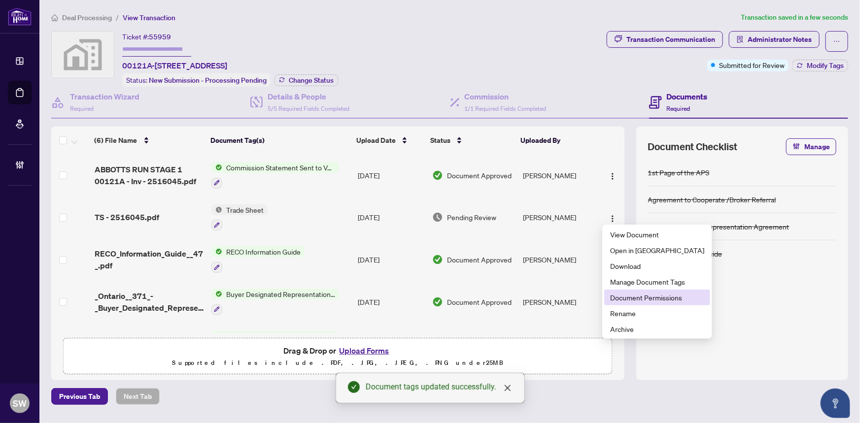
click at [635, 299] on span "Document Permissions" at bounding box center [657, 297] width 94 height 11
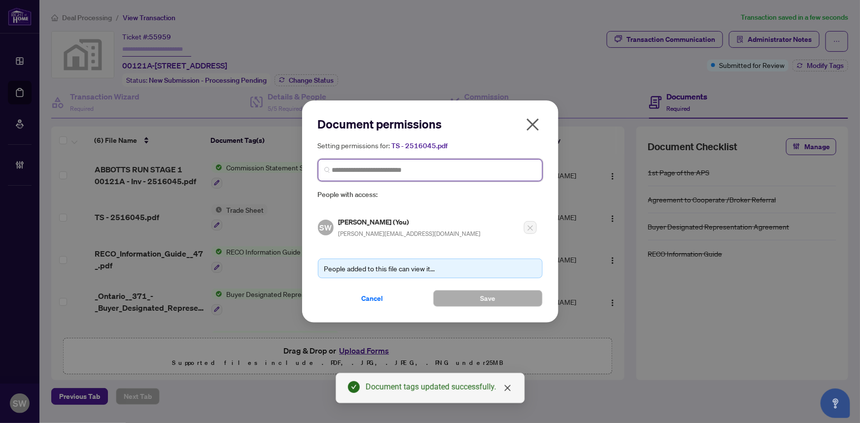
paste input "**********"
type input "**********"
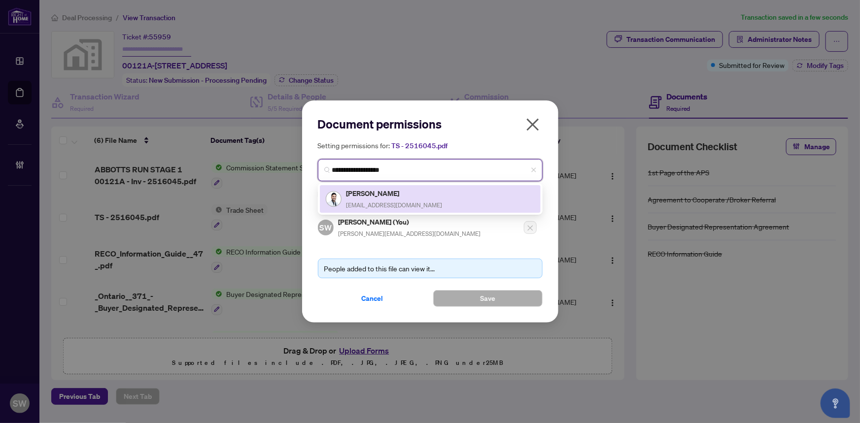
click at [391, 197] on h5 "[PERSON_NAME]" at bounding box center [394, 193] width 96 height 11
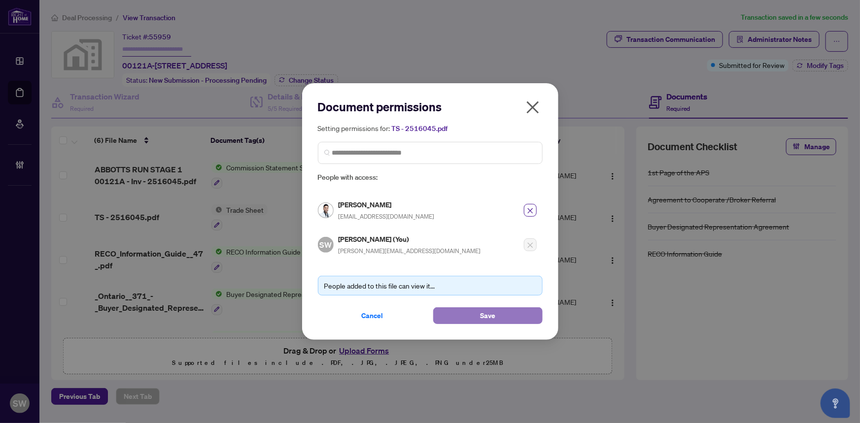
click at [502, 318] on button "Save" at bounding box center [487, 315] width 109 height 17
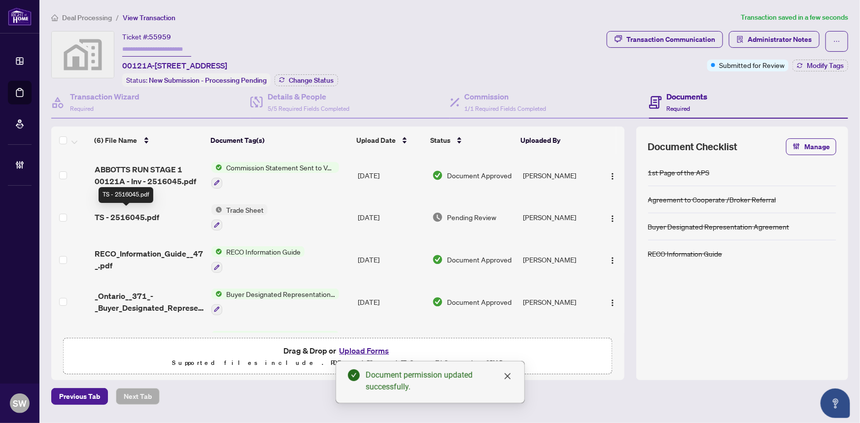
click at [151, 216] on span "TS - 2516045.pdf" at bounding box center [127, 217] width 65 height 12
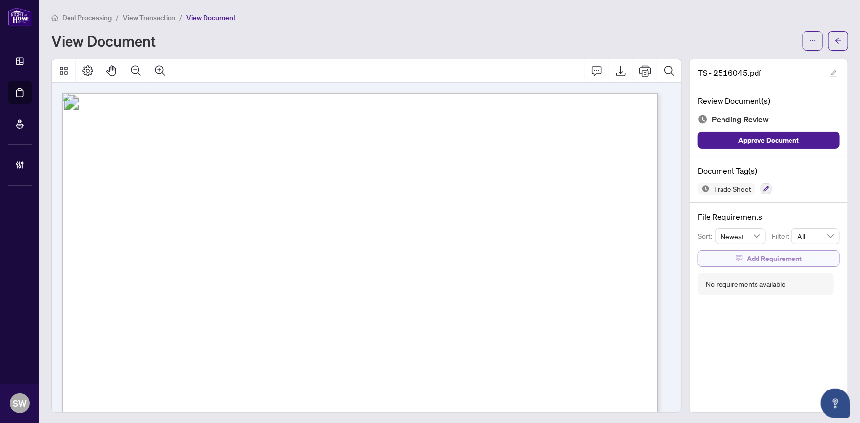
click at [763, 259] on span "Add Requirement" at bounding box center [773, 259] width 55 height 16
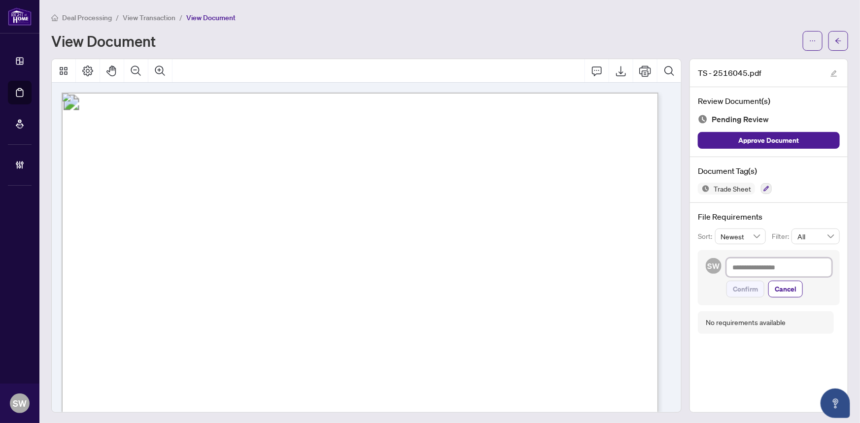
click at [735, 265] on textarea at bounding box center [778, 267] width 105 height 19
paste textarea "**********"
type textarea "**********"
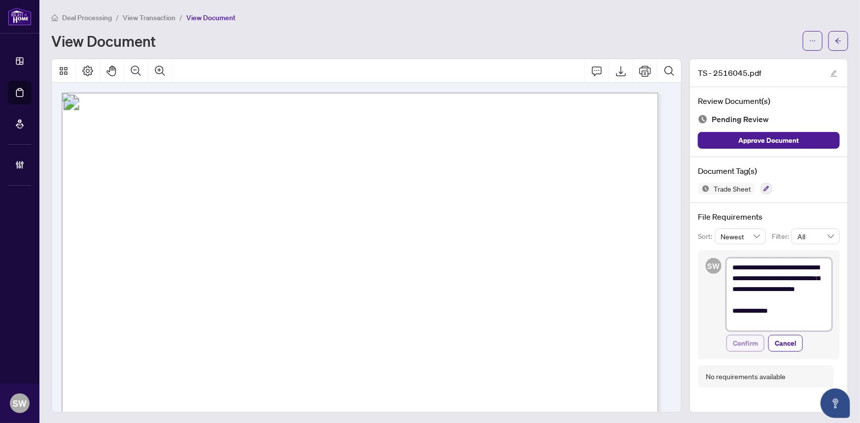
type textarea "**********"
click at [740, 342] on span "Confirm" at bounding box center [745, 344] width 25 height 16
type textarea "**********"
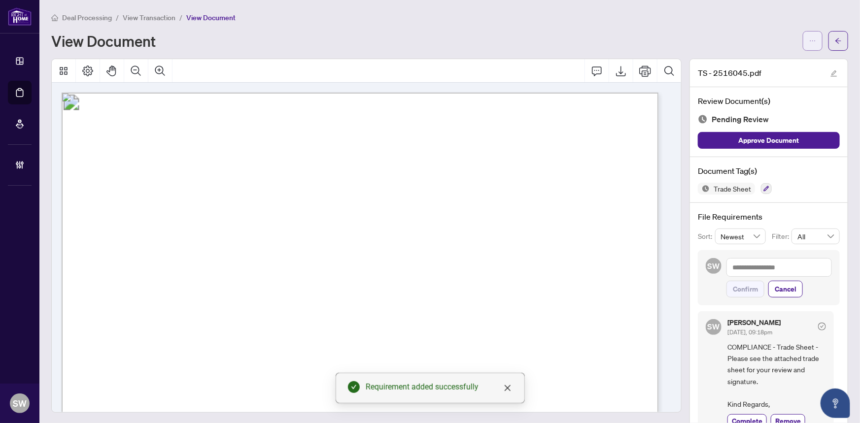
click at [809, 44] on span "button" at bounding box center [812, 41] width 7 height 16
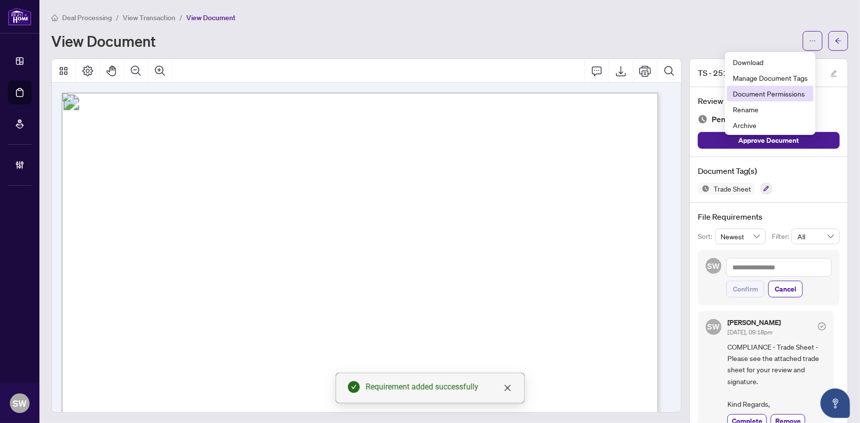
click at [783, 97] on span "Document Permissions" at bounding box center [770, 93] width 75 height 11
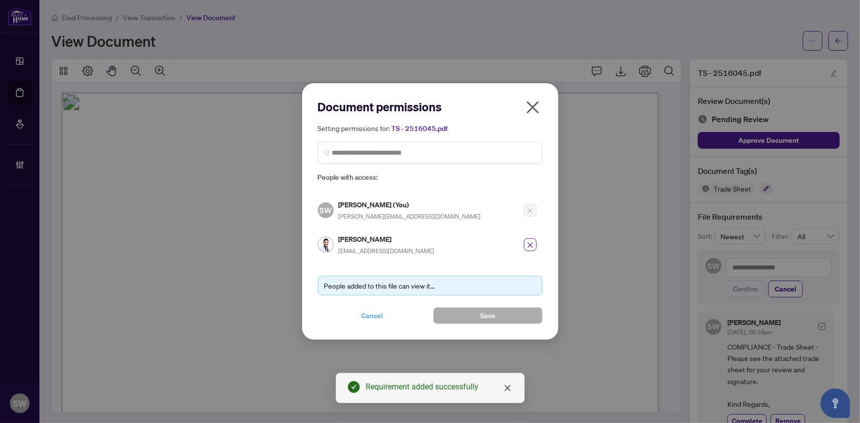
click at [375, 314] on span "Cancel" at bounding box center [373, 316] width 22 height 16
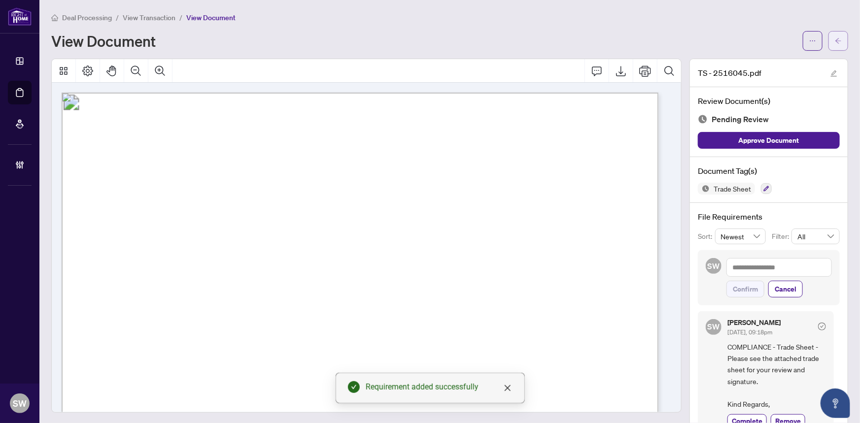
click at [835, 40] on icon "arrow-left" at bounding box center [838, 40] width 6 height 5
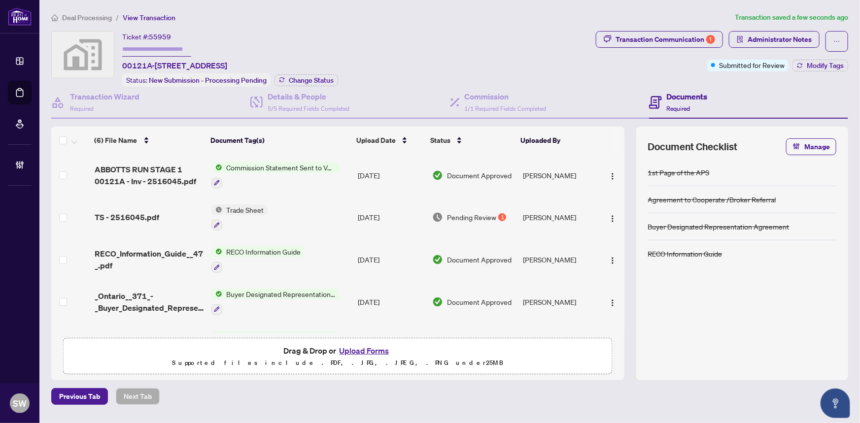
click at [152, 48] on input "text" at bounding box center [156, 49] width 69 height 14
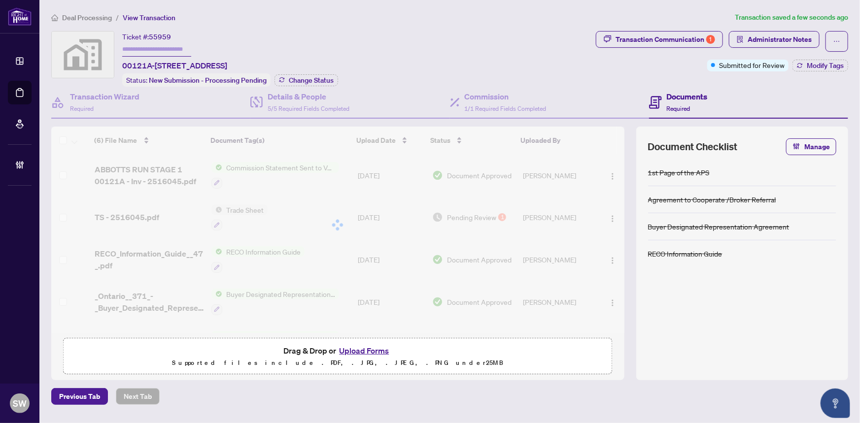
paste input "*******"
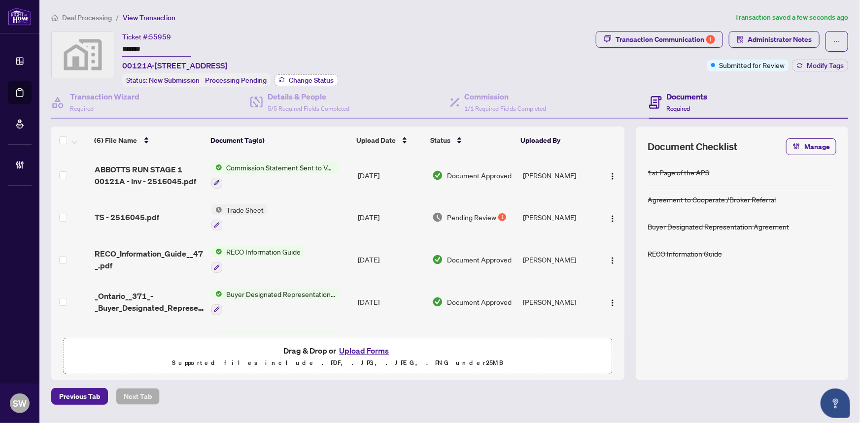
type input "*******"
click at [299, 77] on span "Change Status" at bounding box center [311, 80] width 45 height 7
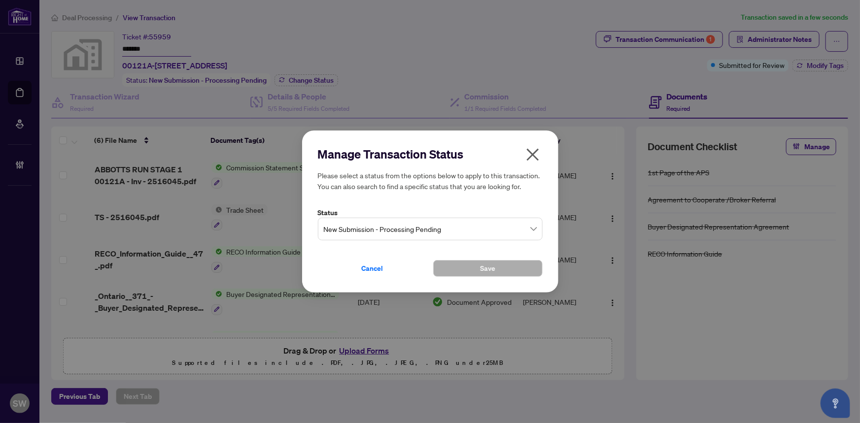
click at [391, 228] on span "New Submission - Processing Pending" at bounding box center [430, 229] width 213 height 19
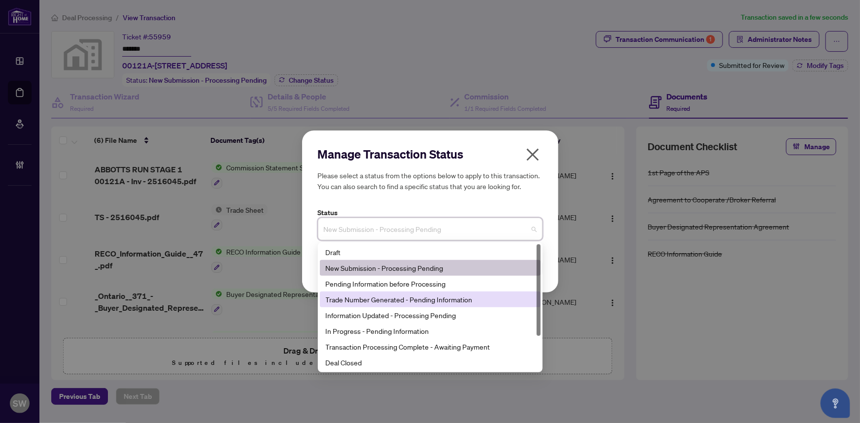
click at [367, 295] on div "Trade Number Generated - Pending Information" at bounding box center [430, 299] width 209 height 11
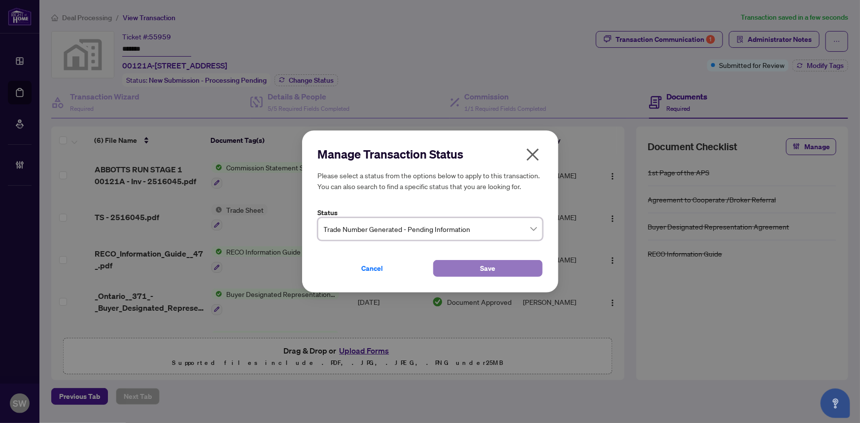
click at [455, 270] on button "Save" at bounding box center [487, 268] width 109 height 17
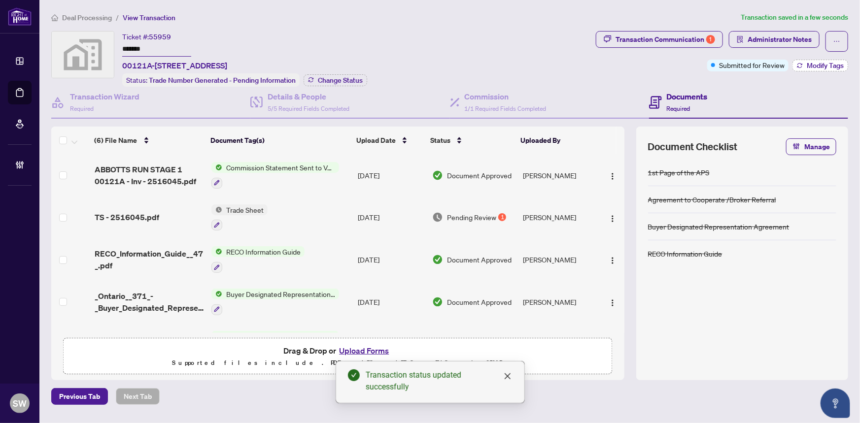
click at [814, 63] on span "Modify Tags" at bounding box center [825, 65] width 37 height 7
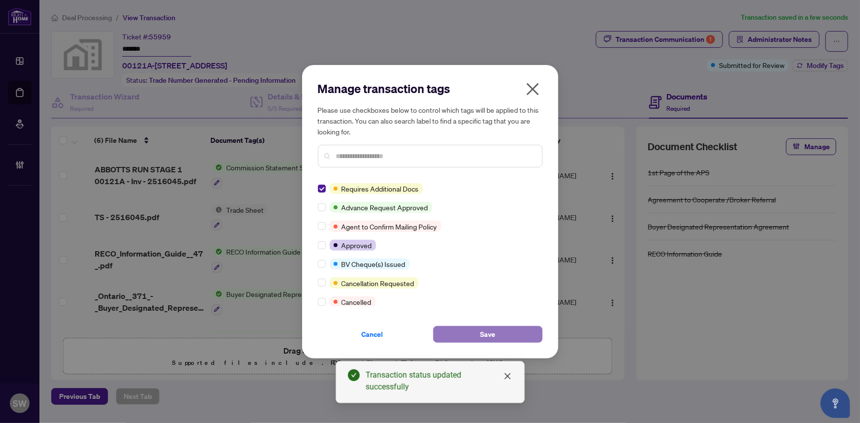
click at [508, 337] on button "Save" at bounding box center [487, 334] width 109 height 17
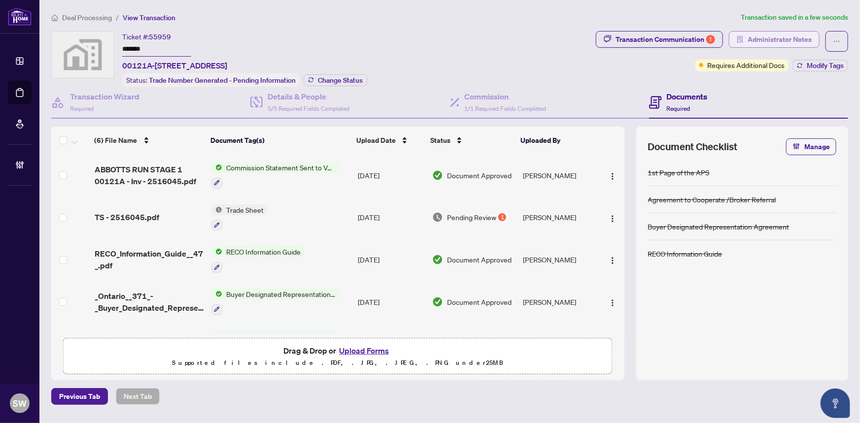
click at [786, 40] on span "Administrator Notes" at bounding box center [779, 40] width 64 height 16
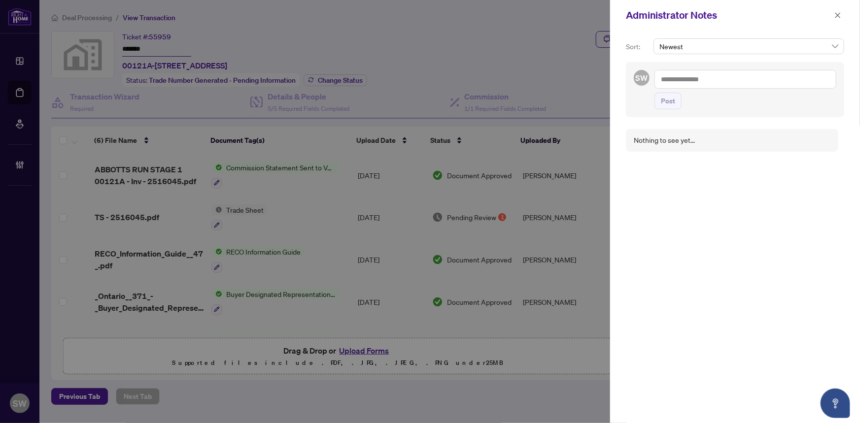
click at [700, 82] on textarea at bounding box center [745, 79] width 182 height 19
click at [761, 84] on textarea "**********" at bounding box center [745, 79] width 182 height 19
paste textarea "**********"
type textarea "**********"
click at [663, 111] on span "Post" at bounding box center [668, 111] width 14 height 16
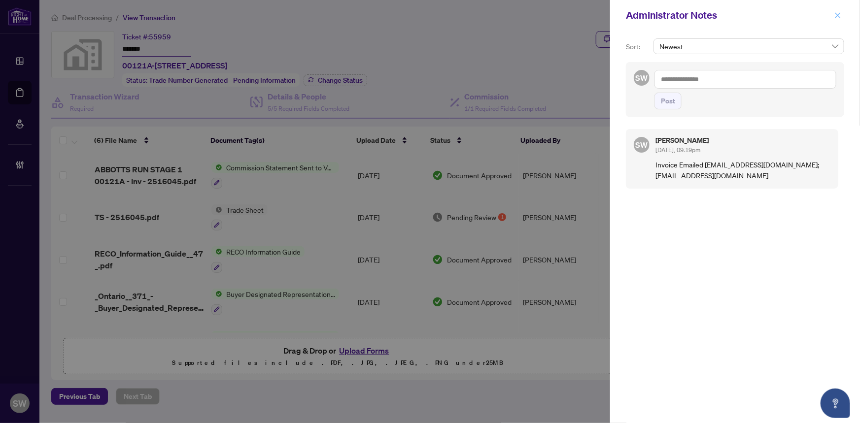
click at [836, 12] on icon "close" at bounding box center [837, 15] width 7 height 7
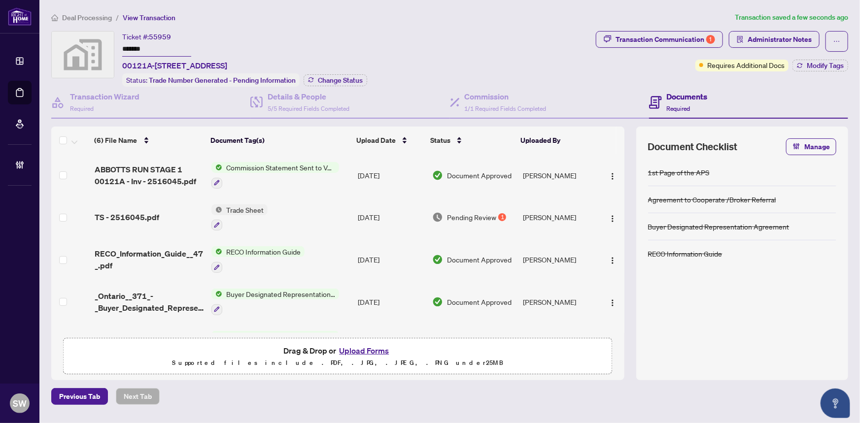
click at [131, 48] on input "*******" at bounding box center [156, 49] width 69 height 14
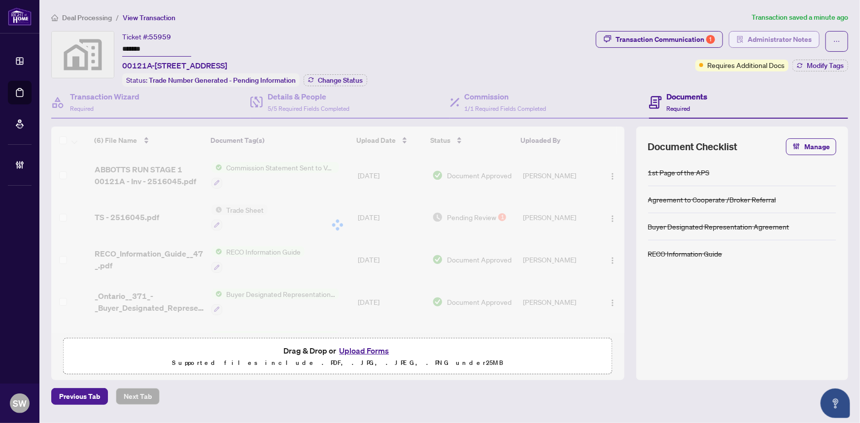
click at [787, 39] on span "Administrator Notes" at bounding box center [779, 40] width 64 height 16
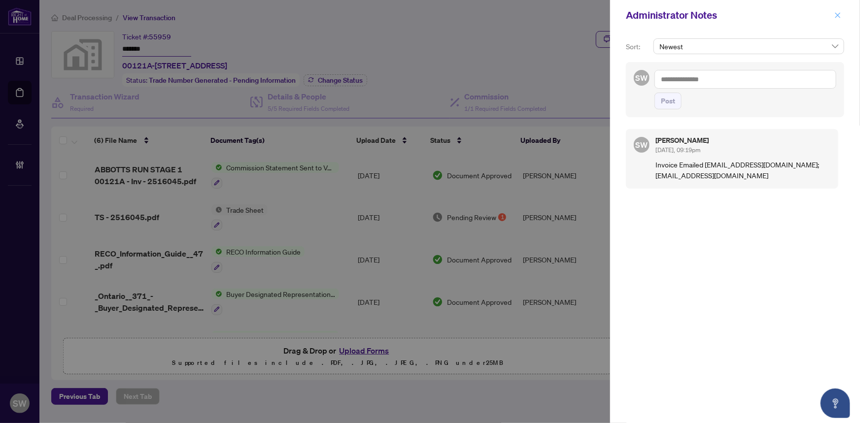
click at [838, 16] on icon "close" at bounding box center [837, 15] width 7 height 7
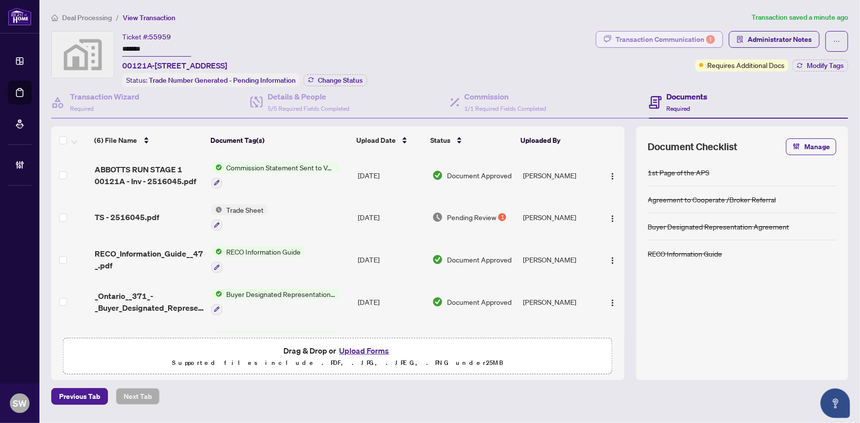
click at [660, 37] on div "Transaction Communication 1" at bounding box center [665, 40] width 100 height 16
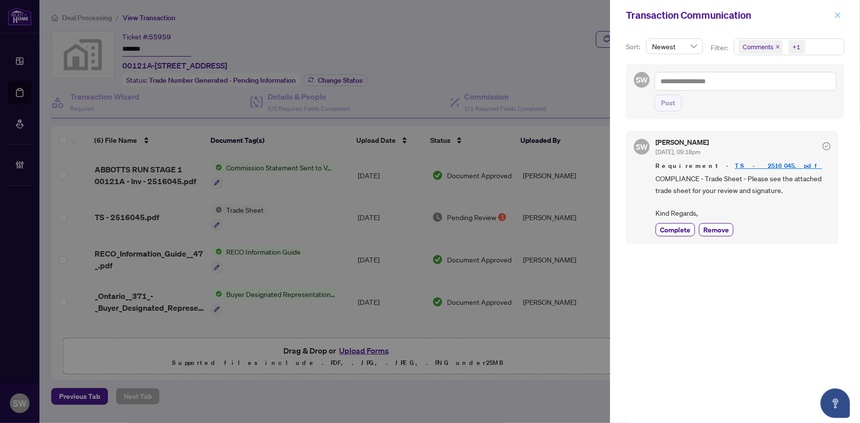
click at [836, 15] on icon "close" at bounding box center [837, 15] width 7 height 7
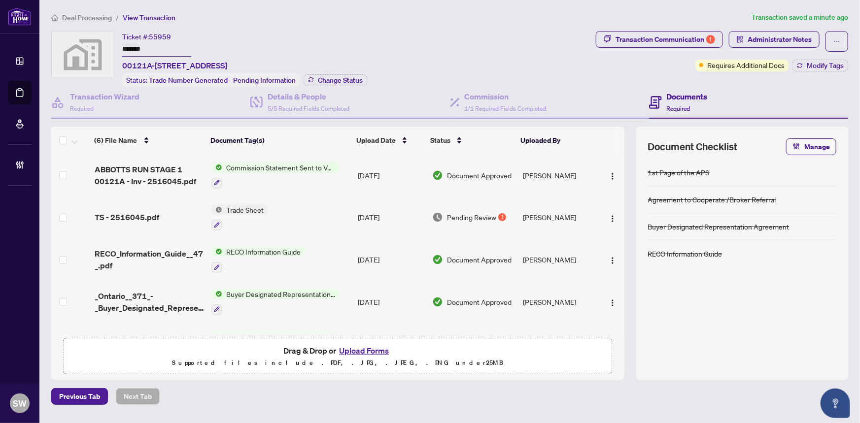
click at [95, 17] on span "Deal Processing" at bounding box center [87, 17] width 50 height 9
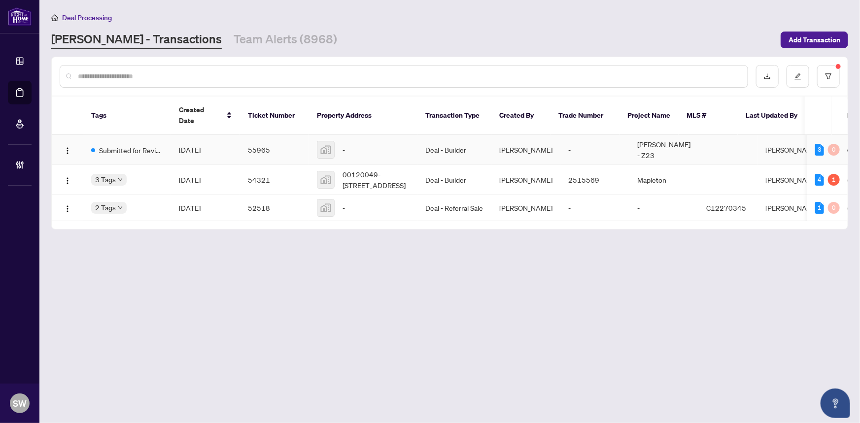
click at [137, 145] on span "Submitted for Review" at bounding box center [131, 150] width 64 height 11
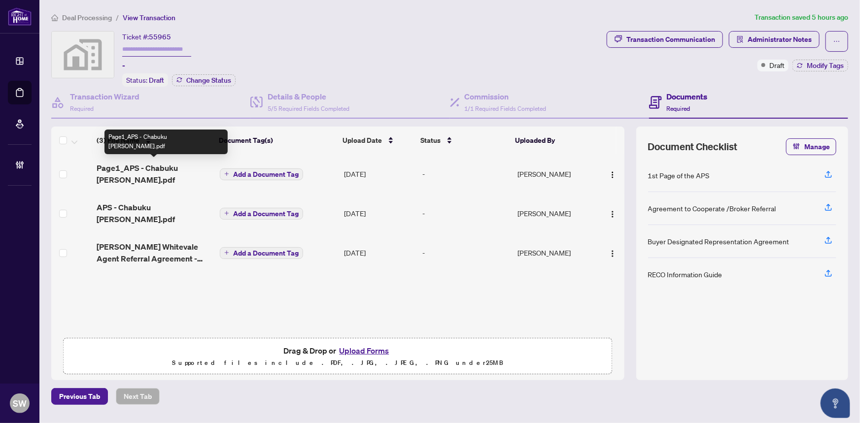
click at [156, 172] on span "Page1_APS - Chabuku [PERSON_NAME].pdf" at bounding box center [154, 174] width 115 height 24
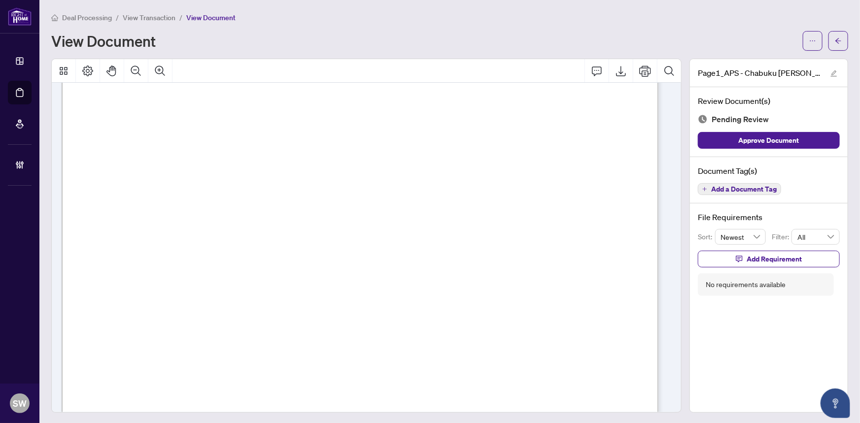
scroll to position [89, 0]
drag, startPoint x: 569, startPoint y: 218, endPoint x: 588, endPoint y: 219, distance: 19.2
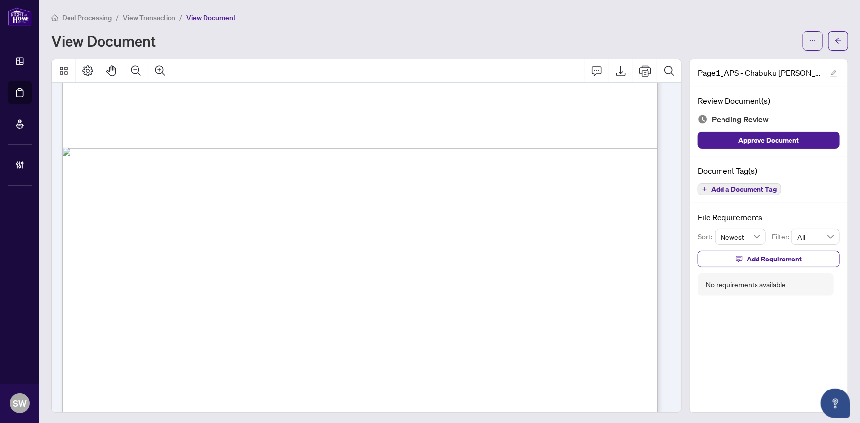
click at [754, 187] on span "Add a Document Tag" at bounding box center [744, 189] width 66 height 7
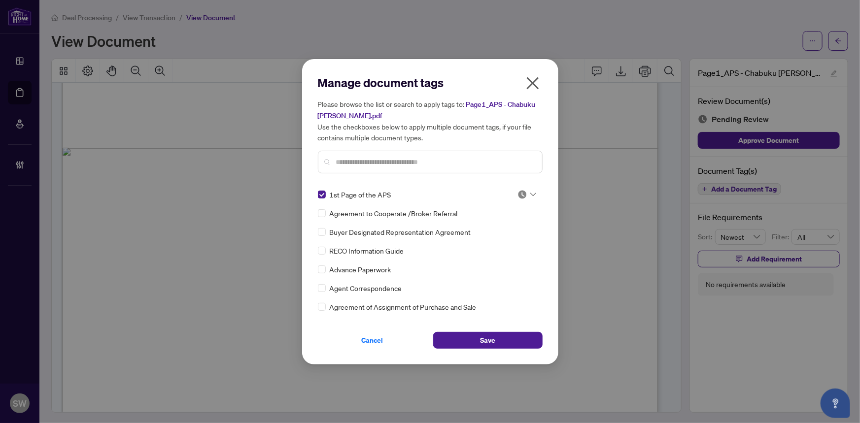
click at [517, 194] on img at bounding box center [522, 195] width 10 height 10
click at [512, 243] on div "Approved" at bounding box center [494, 242] width 63 height 11
click at [499, 340] on button "Save" at bounding box center [487, 340] width 109 height 17
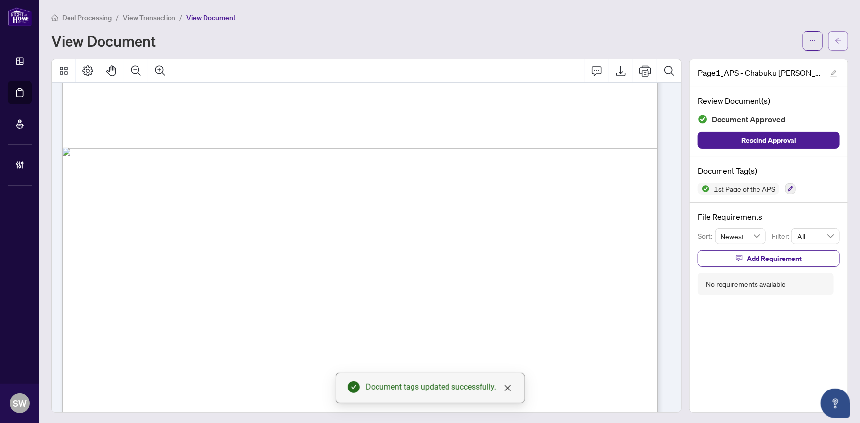
click at [839, 42] on button "button" at bounding box center [838, 41] width 20 height 20
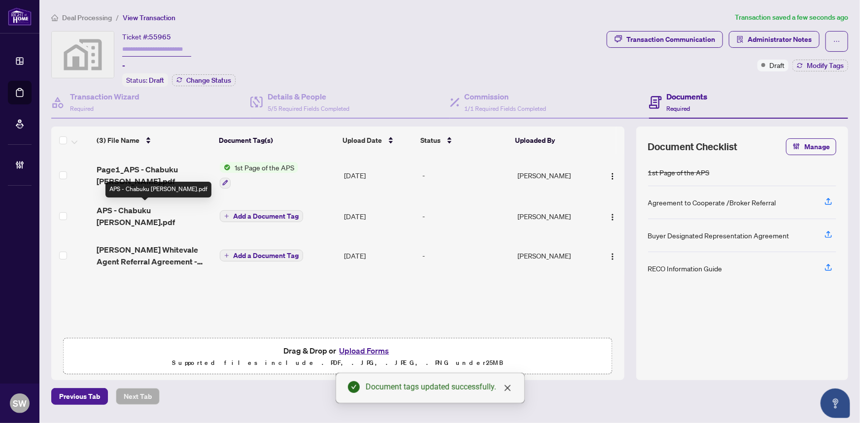
click at [172, 211] on span "APS - Chabuku [PERSON_NAME].pdf" at bounding box center [154, 216] width 115 height 24
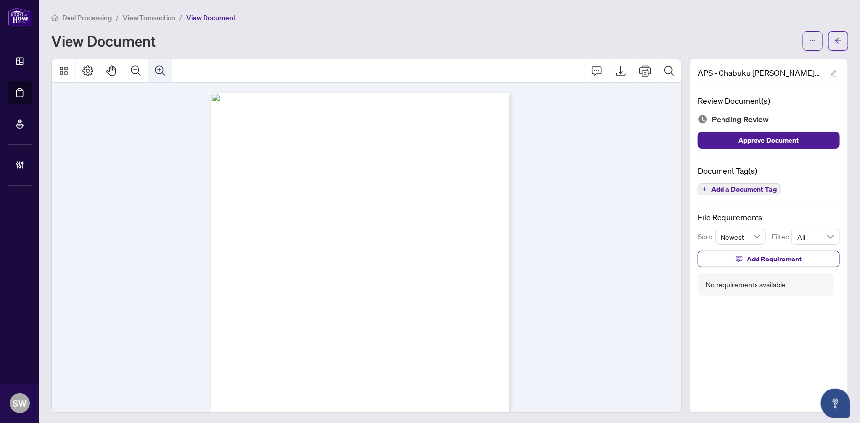
click at [159, 68] on icon "Zoom In" at bounding box center [160, 71] width 10 height 10
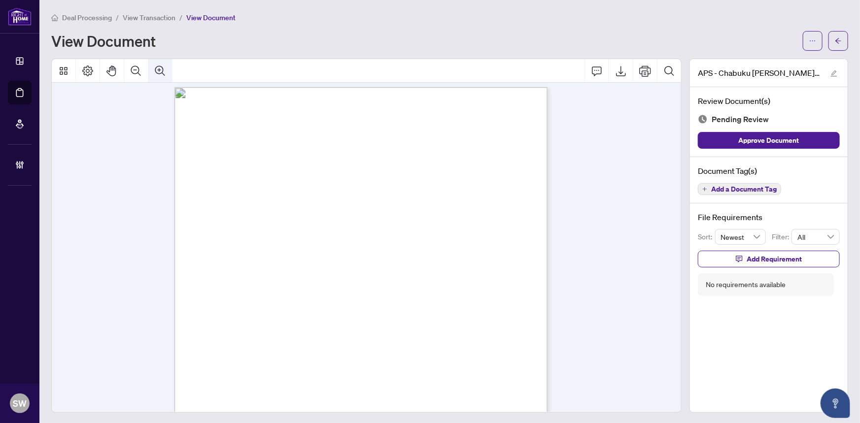
click at [159, 68] on icon "Zoom In" at bounding box center [160, 71] width 10 height 10
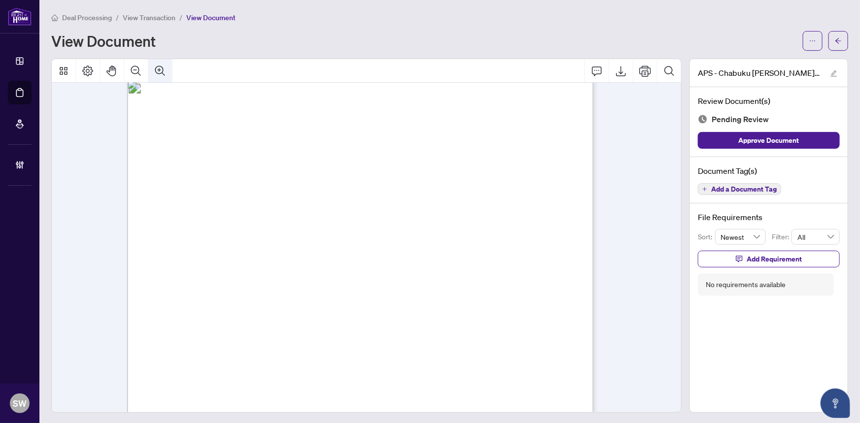
click at [159, 68] on icon "Zoom In" at bounding box center [160, 71] width 10 height 10
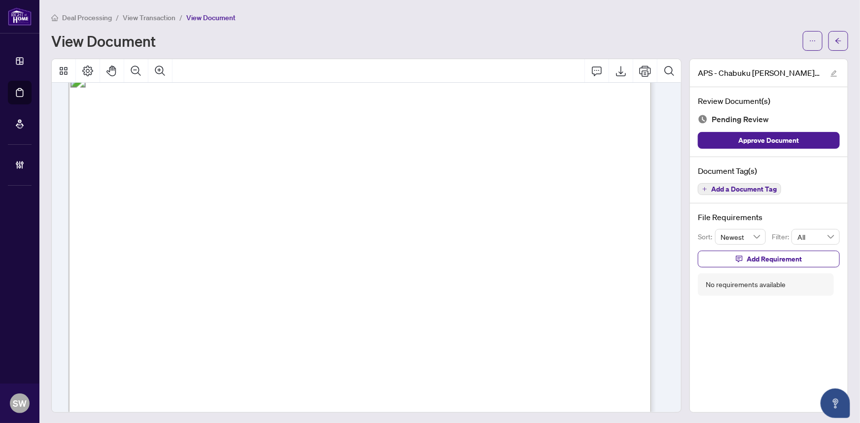
drag, startPoint x: 146, startPoint y: 232, endPoint x: 261, endPoint y: 233, distance: 114.8
click at [261, 233] on span "Mattamy ([PERSON_NAME] 1) Limited (the "Vendor") to purchase all and singular t…" at bounding box center [379, 233] width 471 height 11
drag, startPoint x: 229, startPoint y: 221, endPoint x: 303, endPoint y: 221, distance: 73.9
click at [303, 221] on span "[PERSON_NAME] and [PERSON_NAME]" at bounding box center [301, 223] width 144 height 10
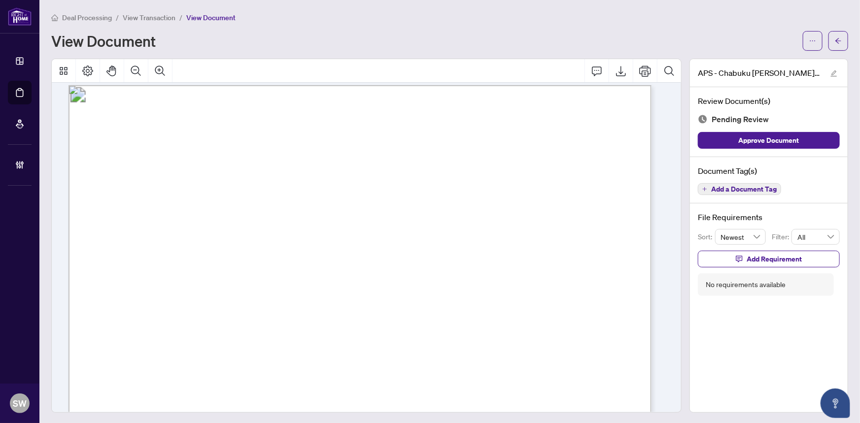
click at [722, 187] on span "Add a Document Tag" at bounding box center [744, 189] width 66 height 7
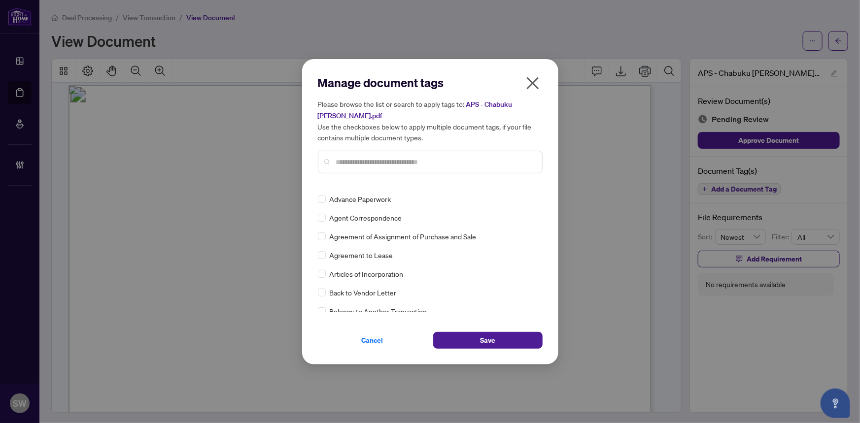
scroll to position [0, 0]
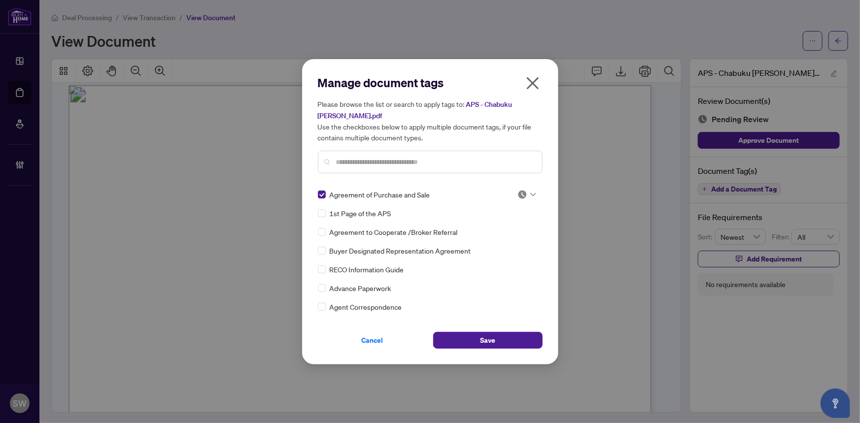
click at [521, 194] on img at bounding box center [522, 195] width 10 height 10
click at [507, 240] on div "Approved" at bounding box center [494, 242] width 63 height 11
click at [487, 342] on span "Save" at bounding box center [487, 341] width 15 height 16
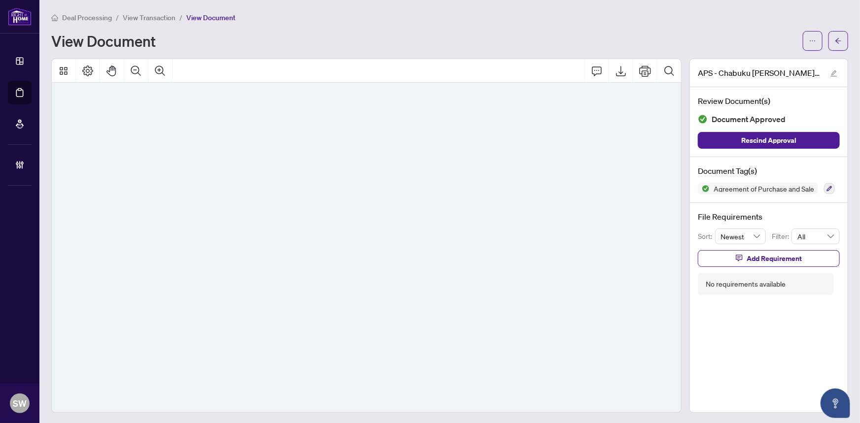
scroll to position [3194, 284]
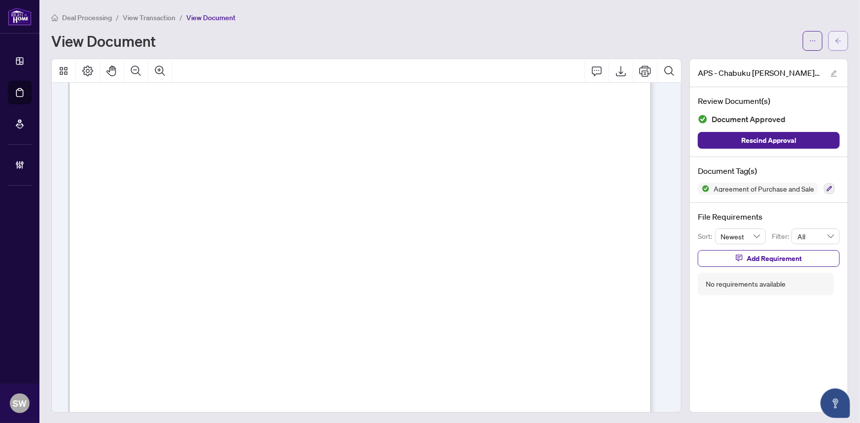
click at [835, 37] on icon "arrow-left" at bounding box center [838, 40] width 7 height 7
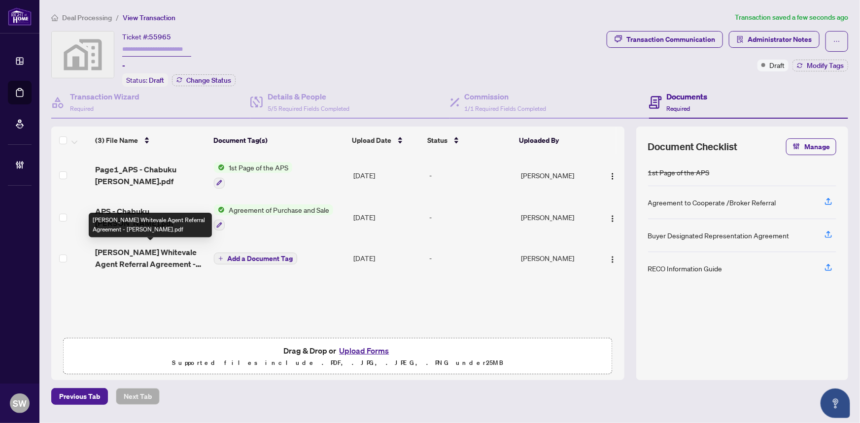
click at [157, 257] on span "[PERSON_NAME] Whitevale Agent Referral Agreement - [PERSON_NAME].pdf" at bounding box center [150, 258] width 111 height 24
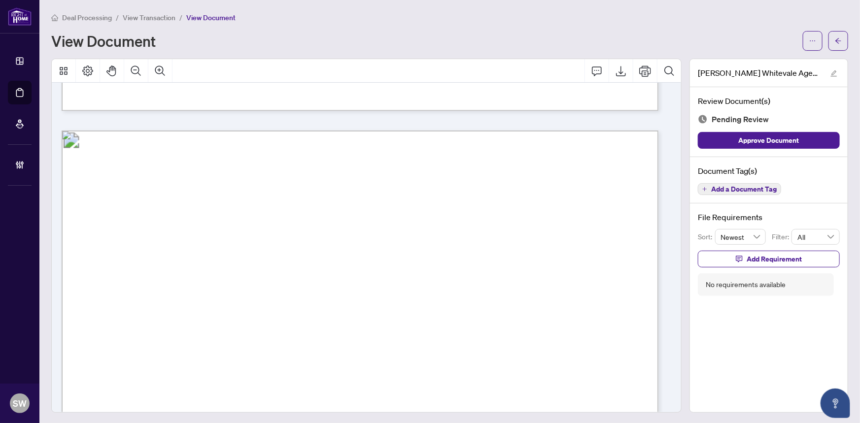
scroll to position [761, 0]
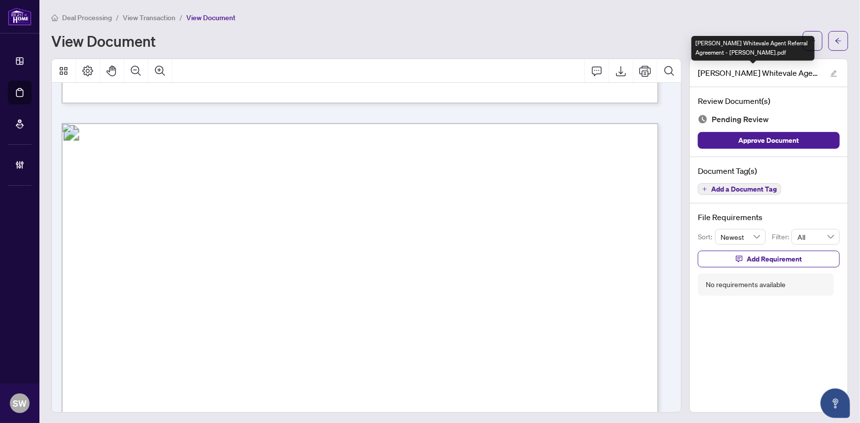
click at [806, 44] on div "[PERSON_NAME] Whitevale Agent Referral Agreement - [PERSON_NAME].pdf" at bounding box center [752, 48] width 123 height 25
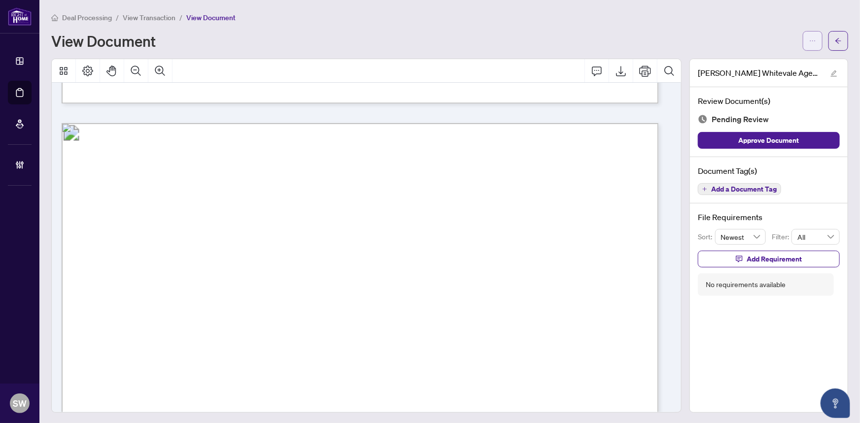
click at [809, 34] on span "button" at bounding box center [812, 41] width 7 height 16
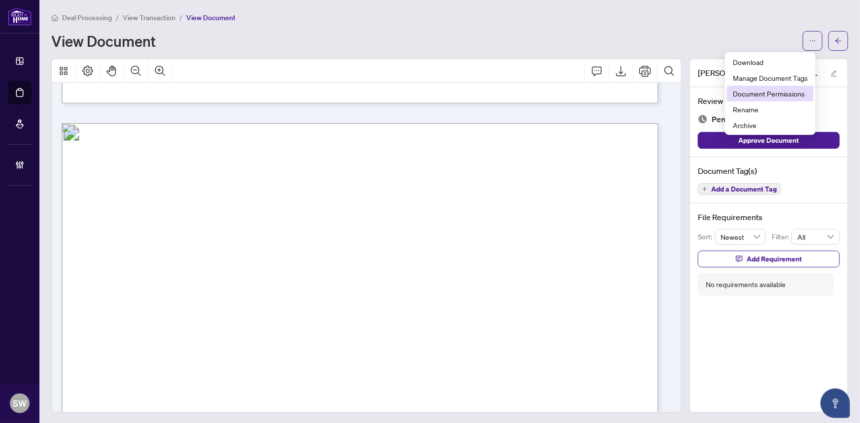
click at [783, 94] on span "Document Permissions" at bounding box center [770, 93] width 75 height 11
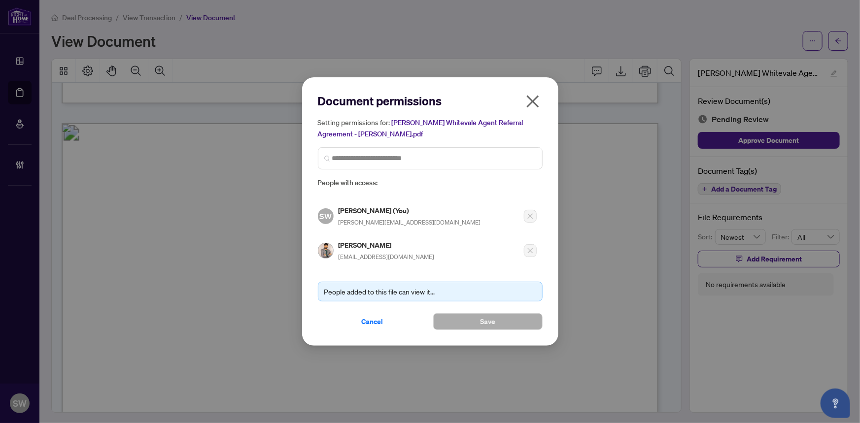
click at [384, 242] on h5 "[PERSON_NAME]" at bounding box center [387, 244] width 96 height 11
copy h5 "[PERSON_NAME]"
click at [372, 319] on span "Cancel" at bounding box center [373, 322] width 22 height 16
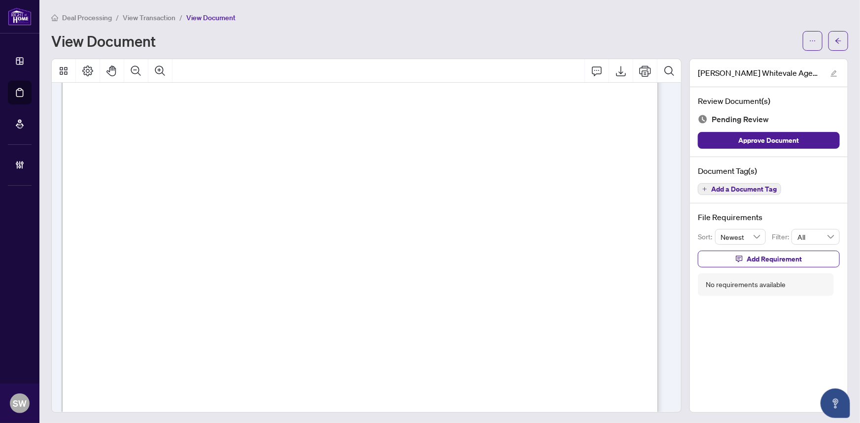
scroll to position [971, 0]
click at [478, 35] on div "View Document" at bounding box center [423, 41] width 745 height 16
click at [745, 189] on span "Add a Document Tag" at bounding box center [744, 189] width 66 height 7
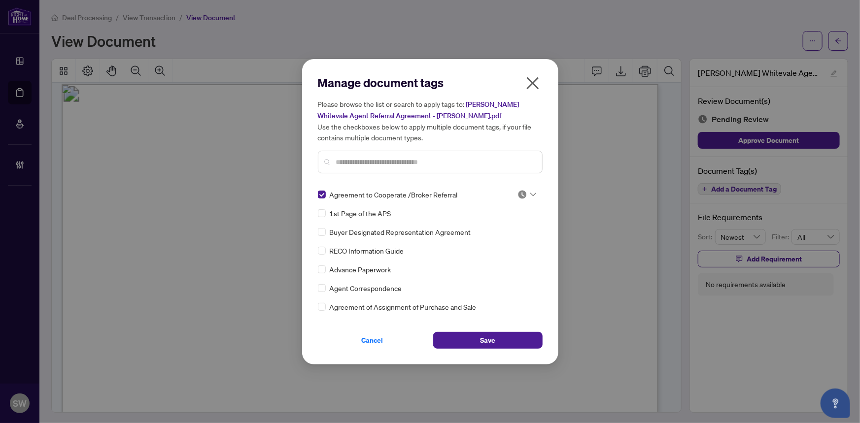
click at [526, 195] on div at bounding box center [526, 195] width 19 height 10
click at [503, 222] on div "Needs Work" at bounding box center [494, 226] width 63 height 11
click at [496, 337] on button "Save" at bounding box center [487, 340] width 109 height 17
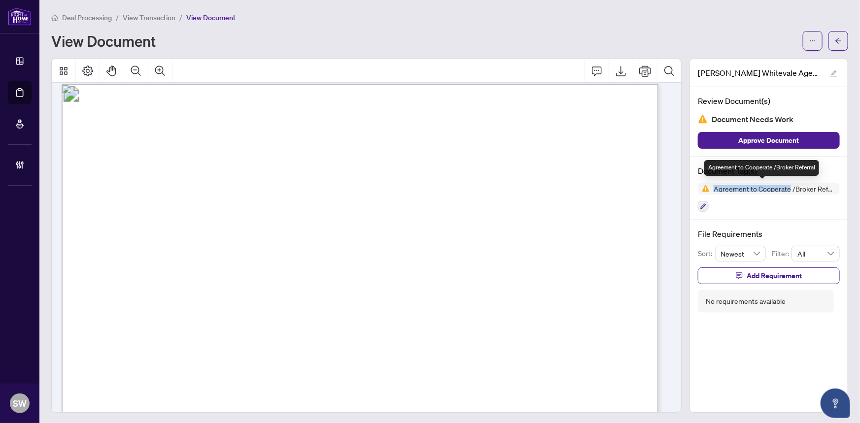
drag, startPoint x: 783, startPoint y: 187, endPoint x: 706, endPoint y: 184, distance: 77.9
click at [710, 185] on span "Agreement to Cooperate /Broker Referral" at bounding box center [775, 188] width 130 height 7
copy span "Agreement to Cooperate"
click at [770, 278] on span "Add Requirement" at bounding box center [773, 276] width 55 height 16
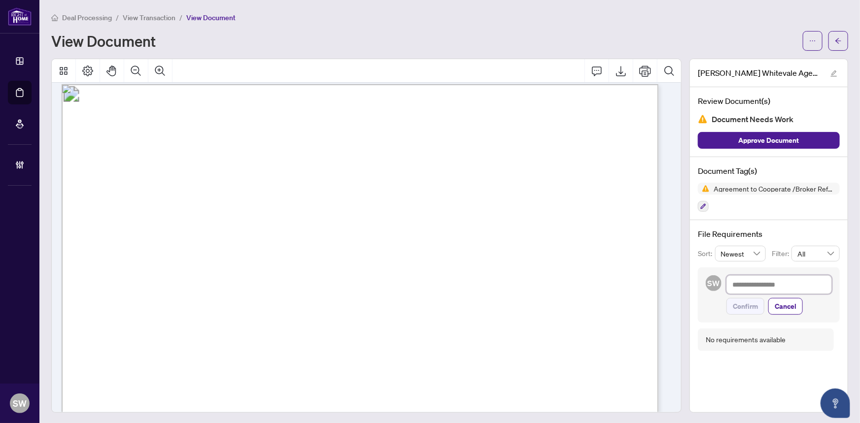
click at [738, 282] on textarea at bounding box center [778, 284] width 105 height 19
paste textarea "**********"
type textarea "**********"
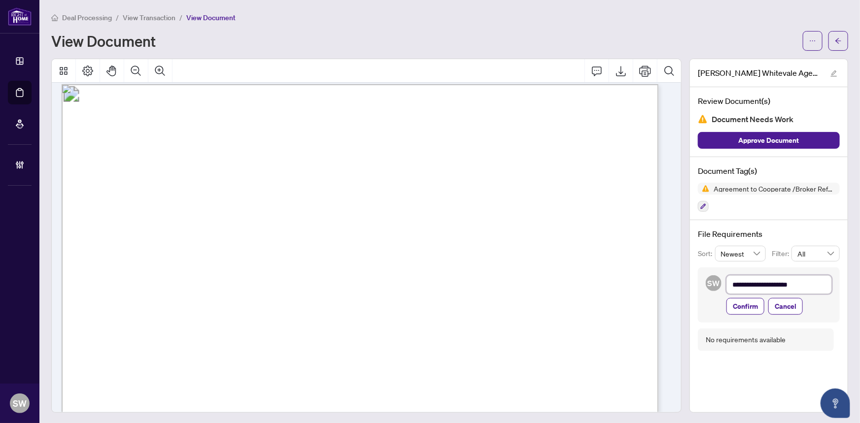
type textarea "**********"
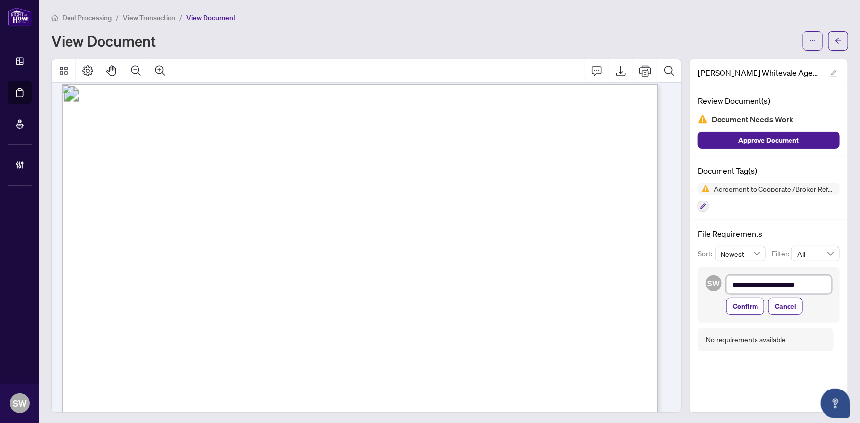
type textarea "**********"
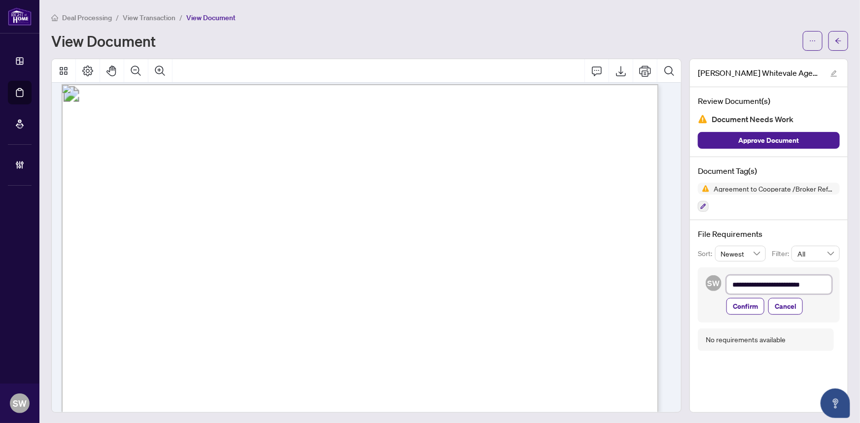
type textarea "**********"
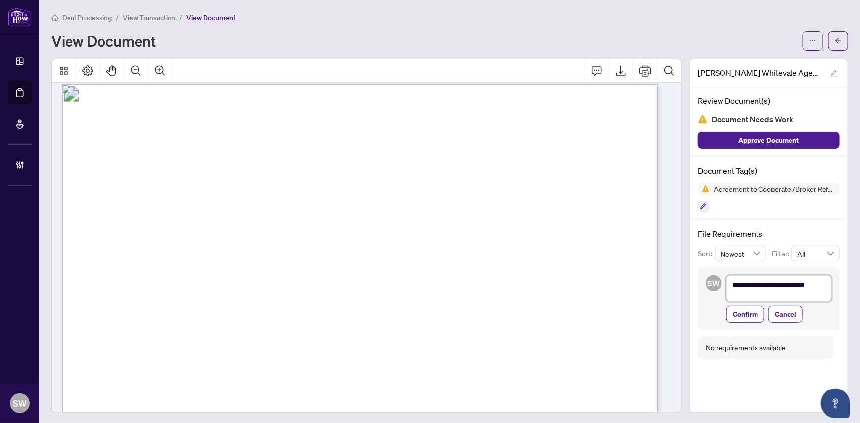
type textarea "**********"
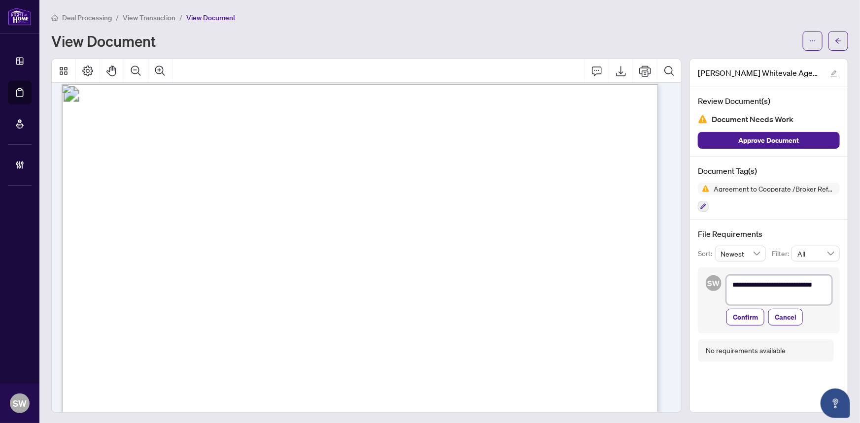
type textarea "**********"
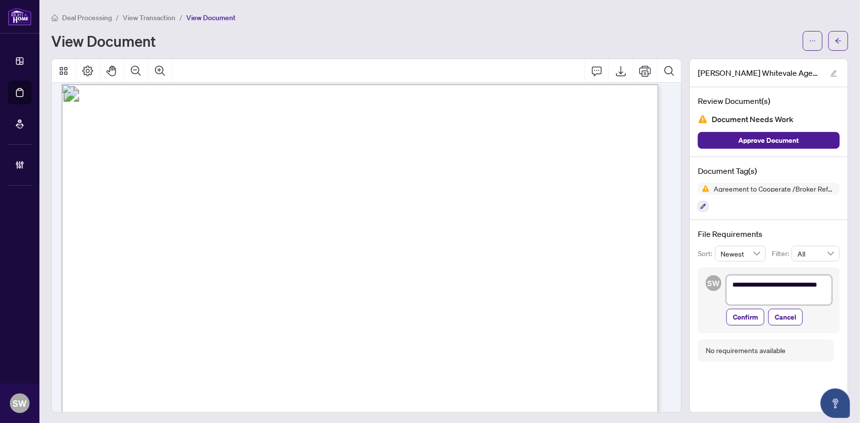
type textarea "**********"
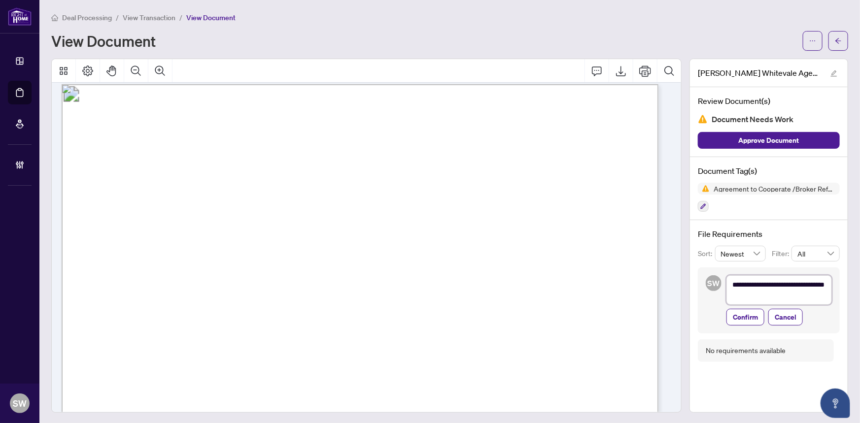
type textarea "**********"
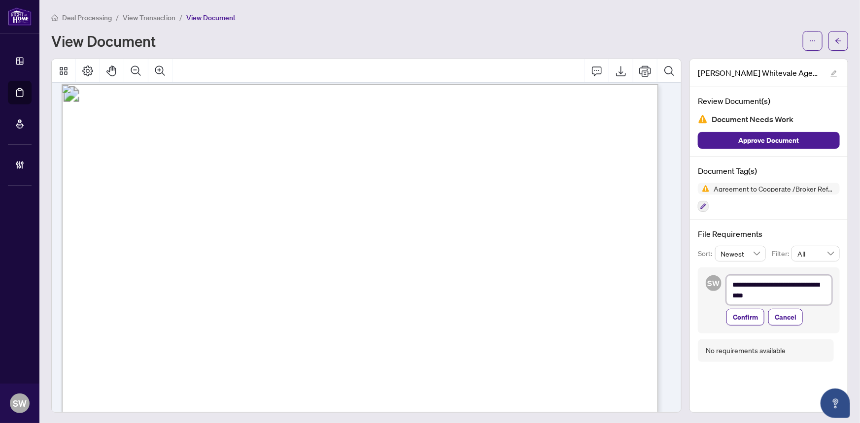
type textarea "**********"
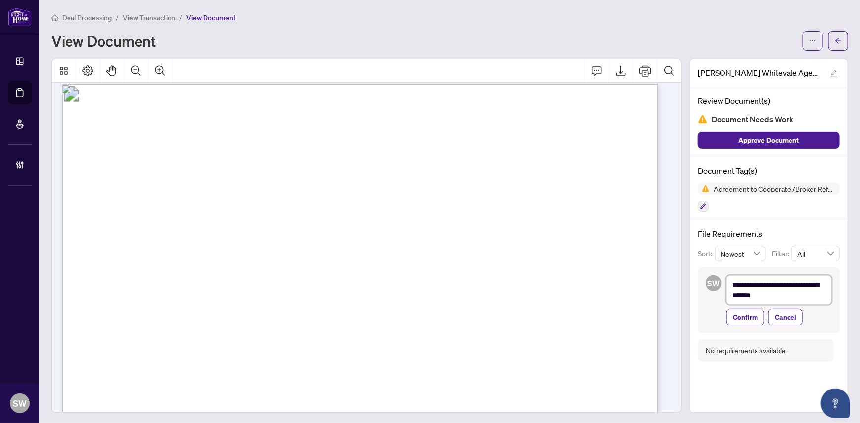
type textarea "**********"
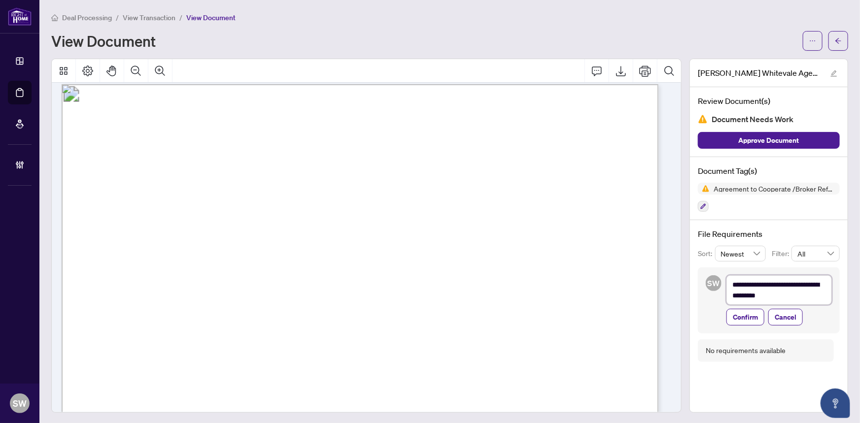
type textarea "**********"
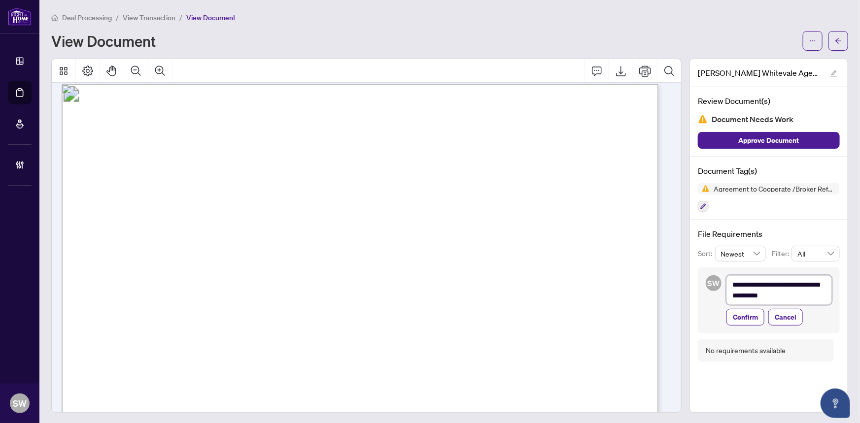
type textarea "**********"
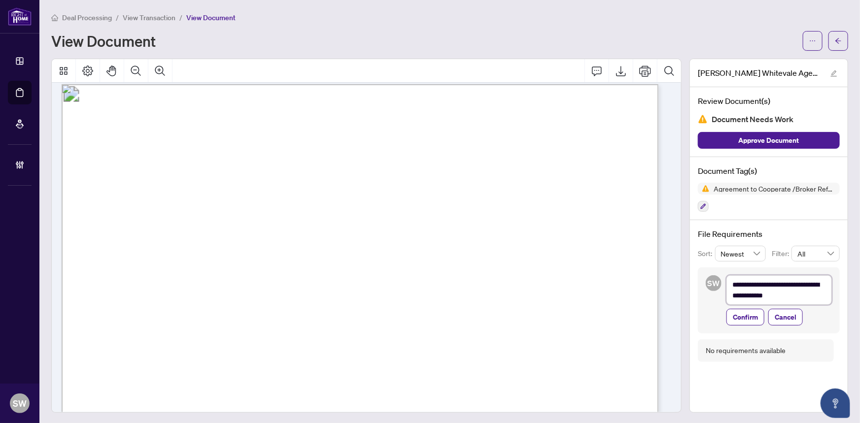
type textarea "**********"
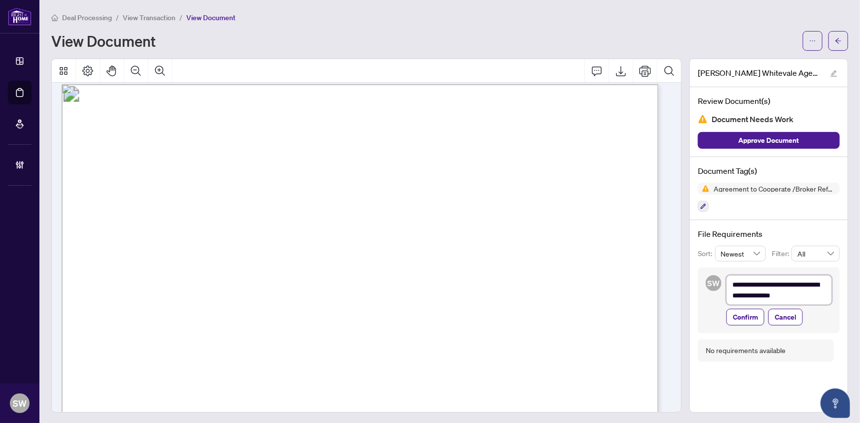
type textarea "**********"
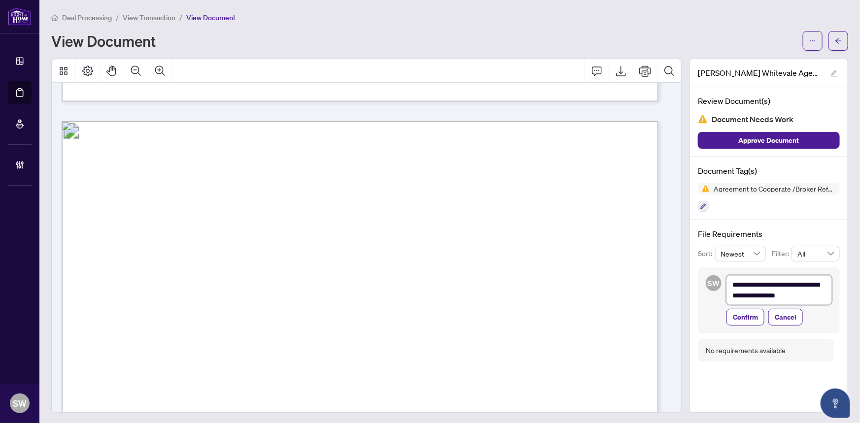
click at [786, 293] on textarea "**********" at bounding box center [778, 290] width 105 height 30
type textarea "**********"
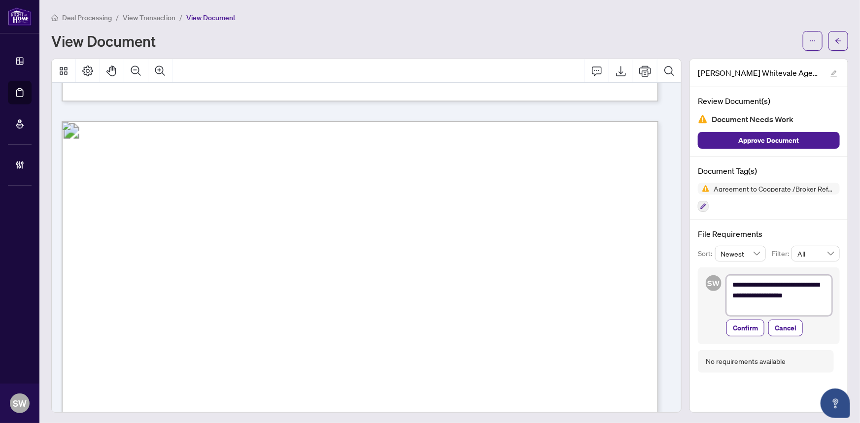
type textarea "**********"
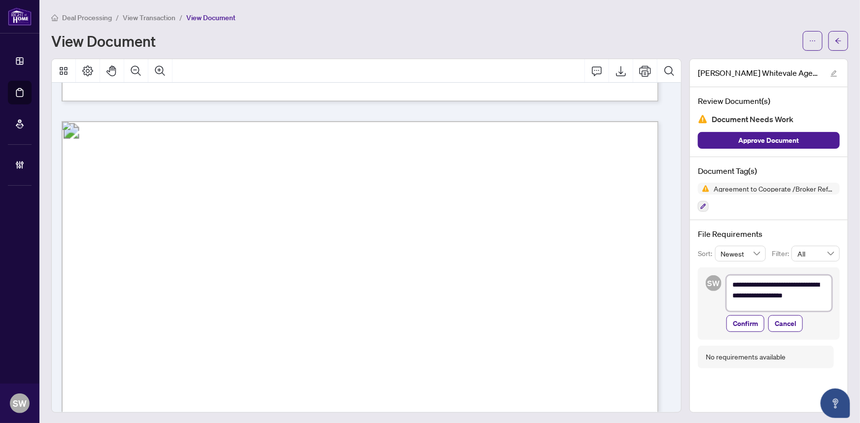
type textarea "**********"
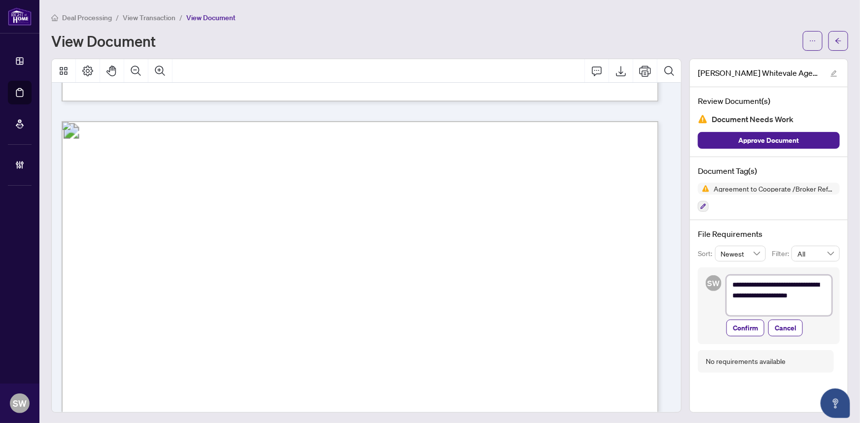
type textarea "**********"
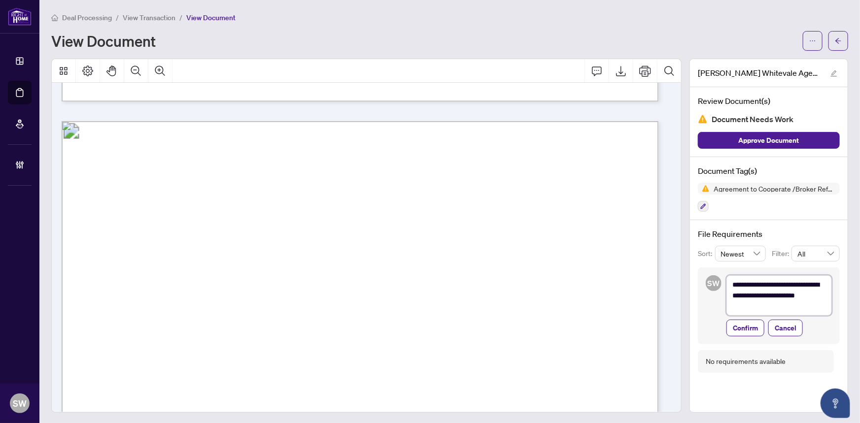
type textarea "**********"
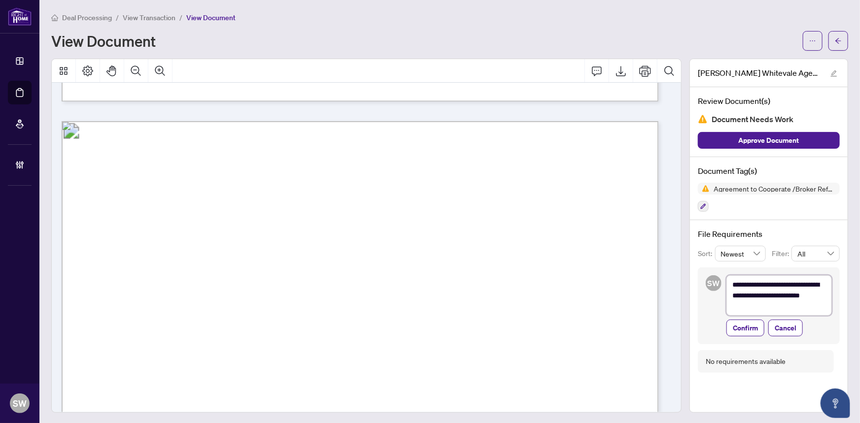
type textarea "**********"
click at [765, 307] on textarea "**********" at bounding box center [778, 295] width 105 height 40
type textarea "**********"
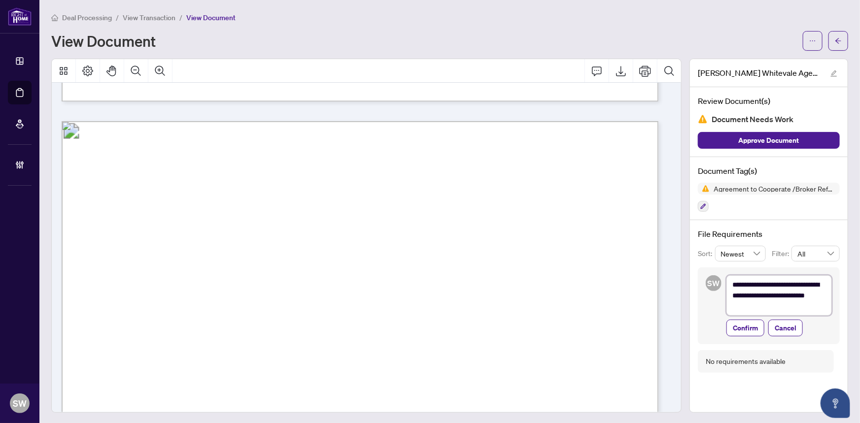
type textarea "**********"
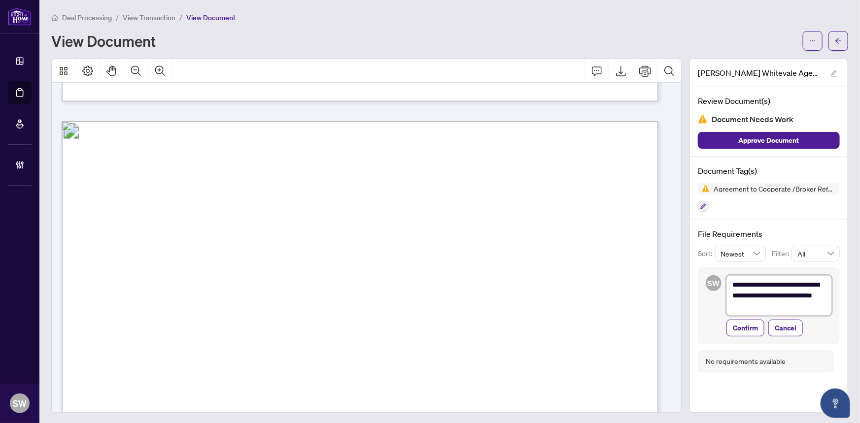
type textarea "**********"
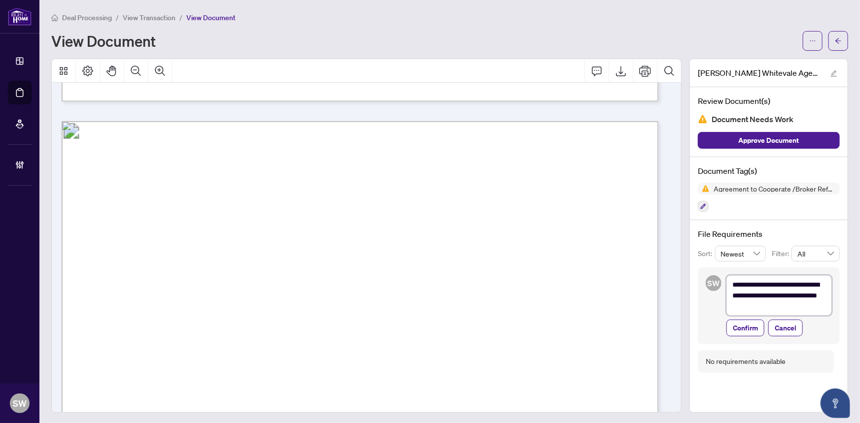
type textarea "**********"
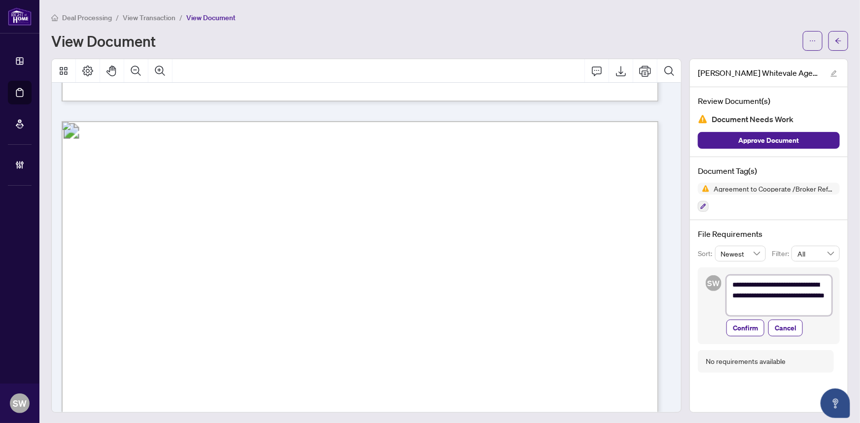
type textarea "**********"
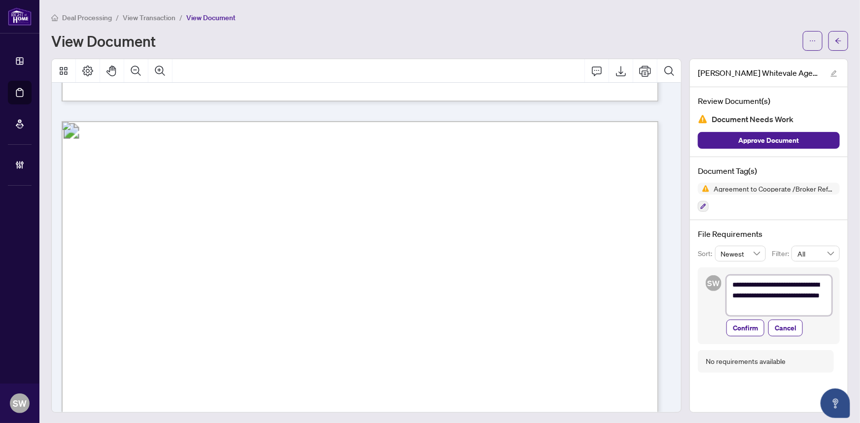
type textarea "**********"
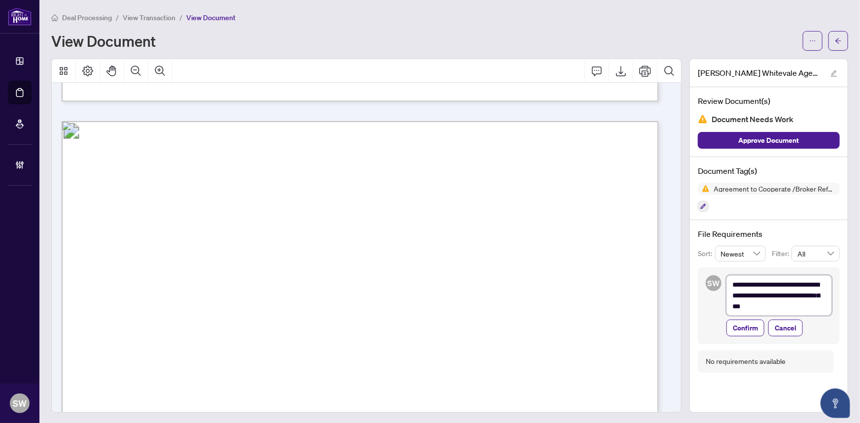
type textarea "**********"
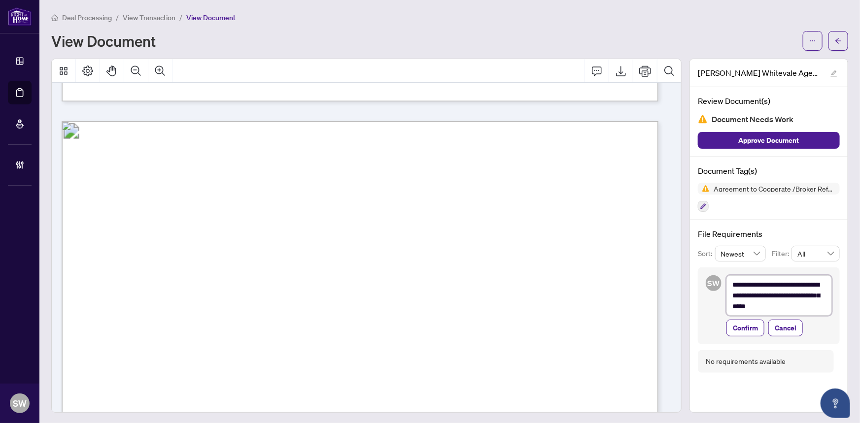
type textarea "**********"
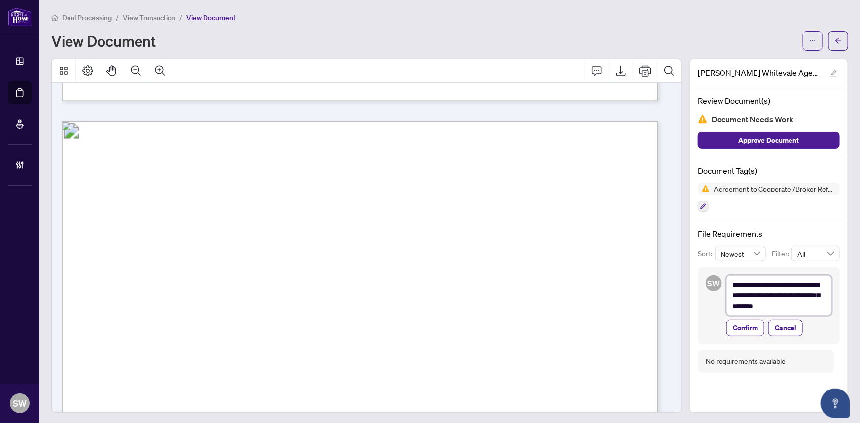
type textarea "**********"
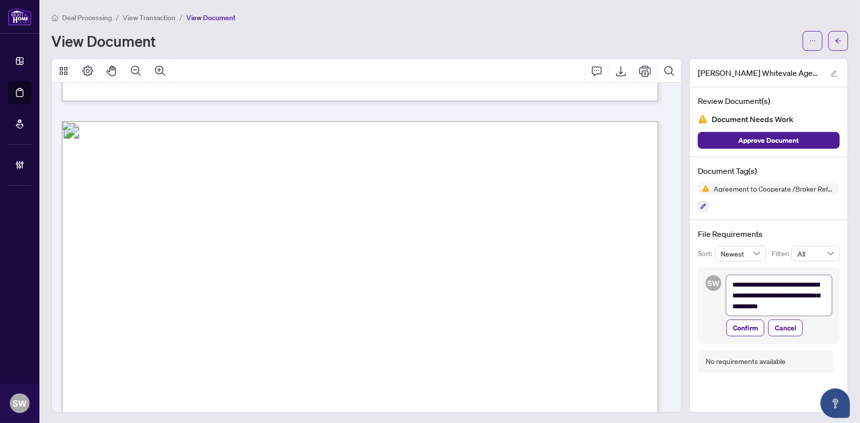
type textarea "**********"
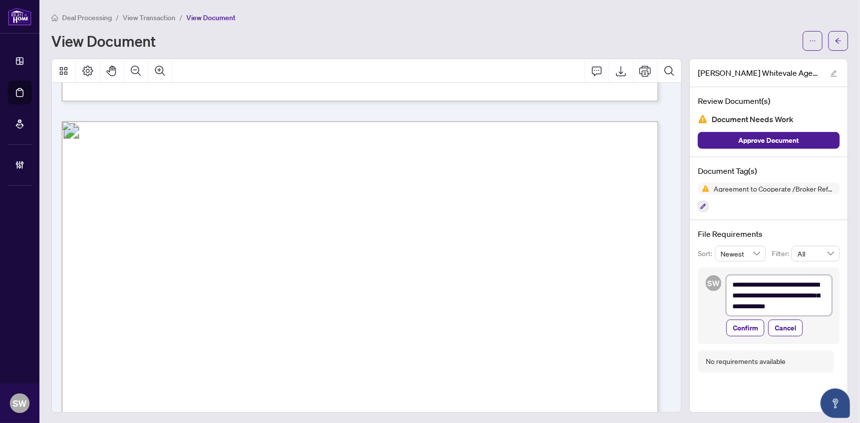
type textarea "**********"
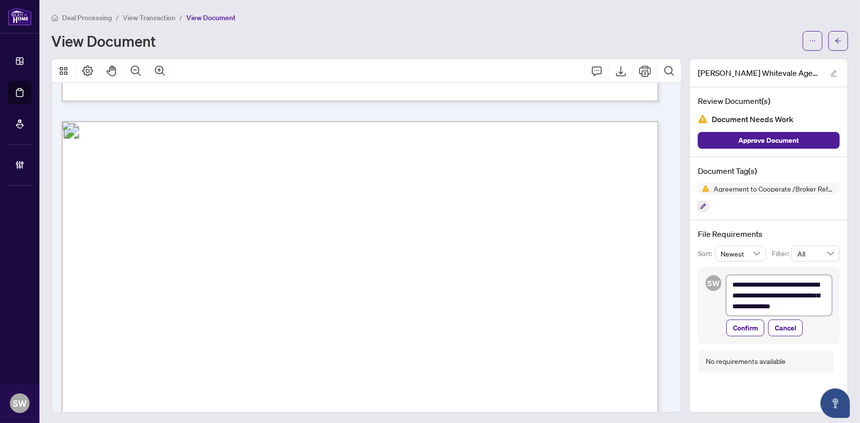
type textarea "**********"
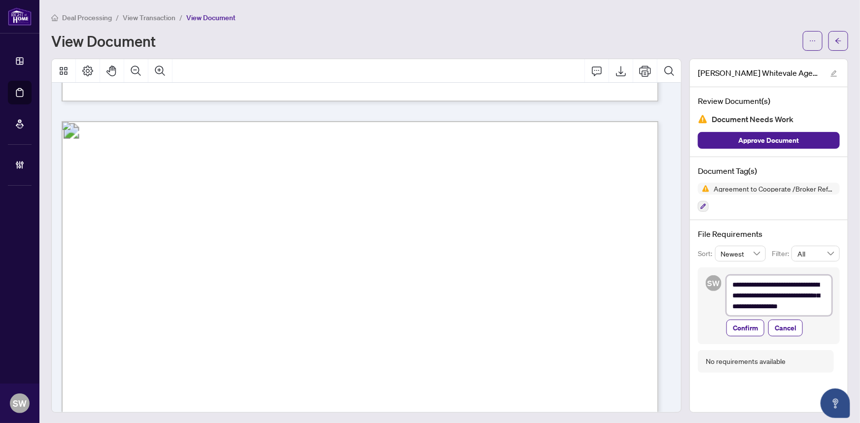
type textarea "**********"
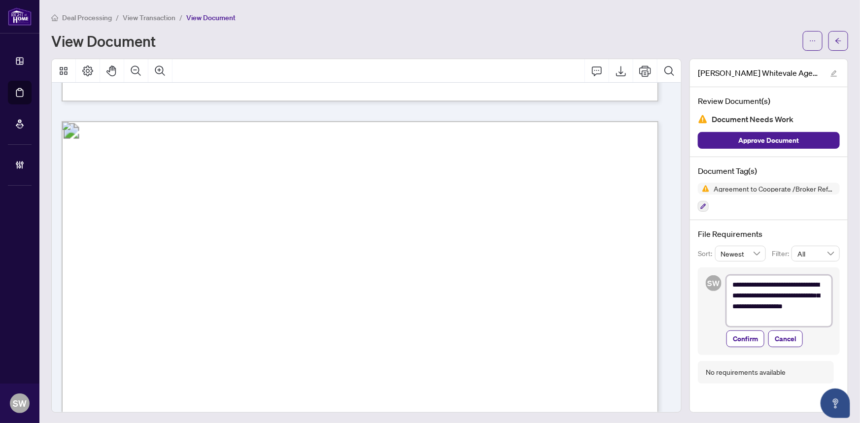
type textarea "**********"
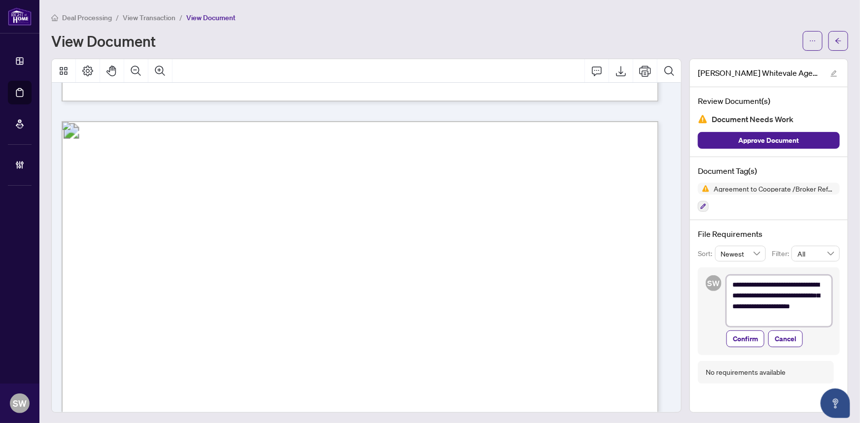
type textarea "**********"
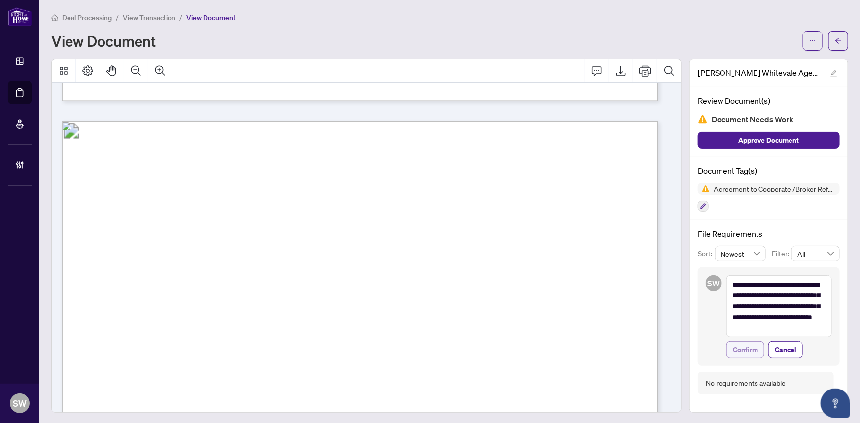
click at [744, 350] on span "Confirm" at bounding box center [745, 350] width 25 height 16
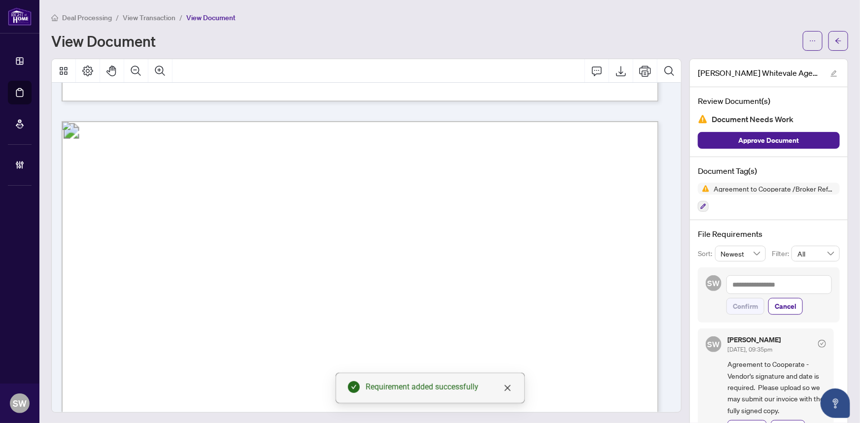
drag, startPoint x: 839, startPoint y: 41, endPoint x: 572, endPoint y: 108, distance: 274.7
click at [585, 101] on div "Deal Processing / View Transaction / View Document View Document [PERSON_NAME] …" at bounding box center [449, 231] width 797 height 438
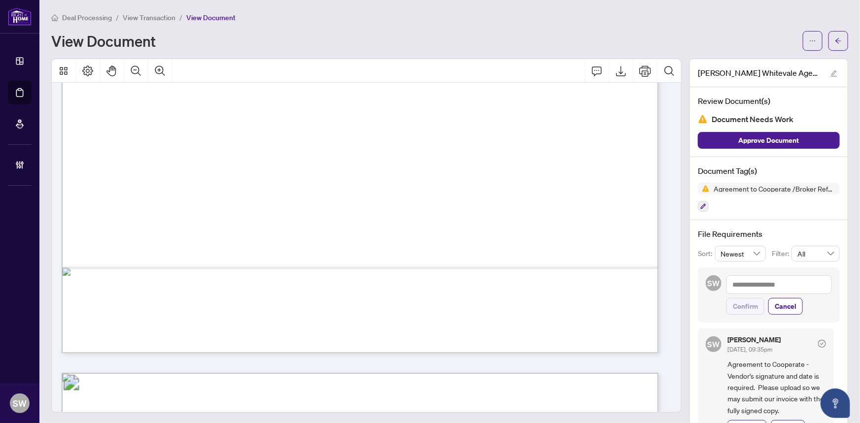
scroll to position [1286, 0]
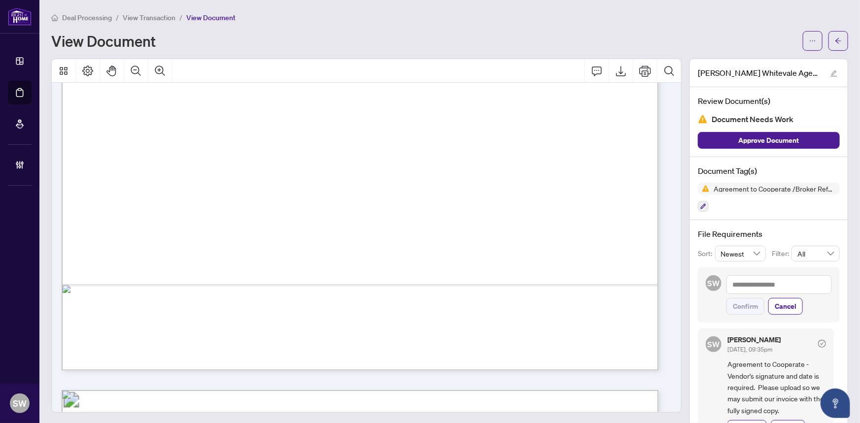
click at [152, 19] on span "View Transaction" at bounding box center [149, 17] width 53 height 9
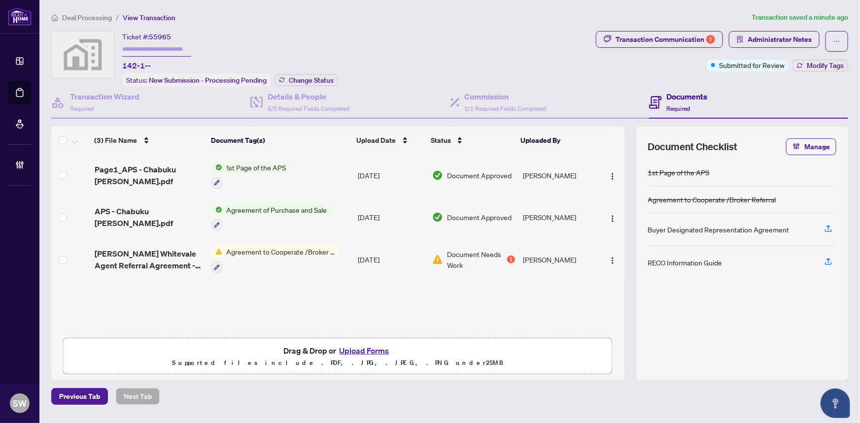
click at [164, 36] on span "55965" at bounding box center [160, 37] width 22 height 9
copy span "55965"
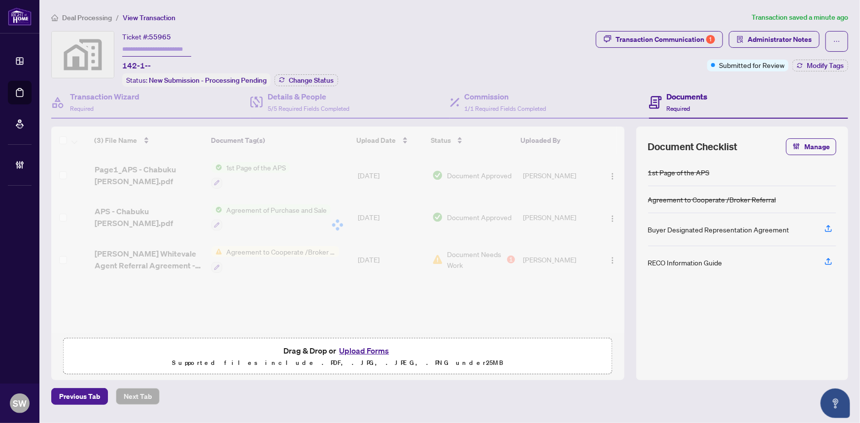
click at [136, 49] on input "text" at bounding box center [156, 49] width 69 height 14
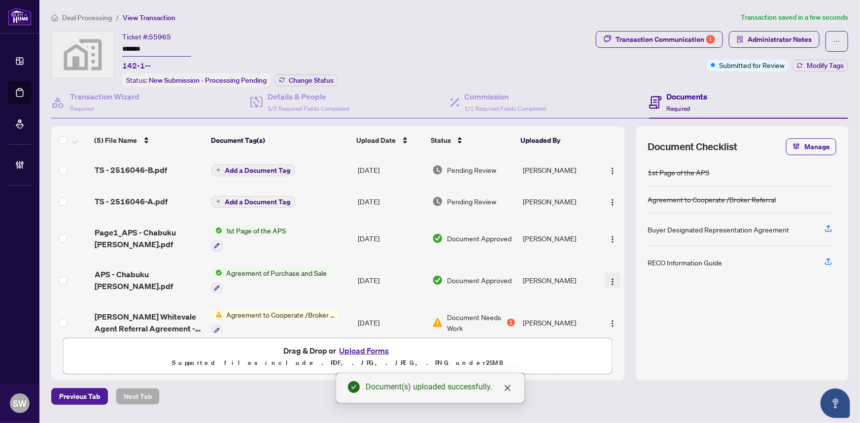
click at [609, 278] on img "button" at bounding box center [613, 282] width 8 height 8
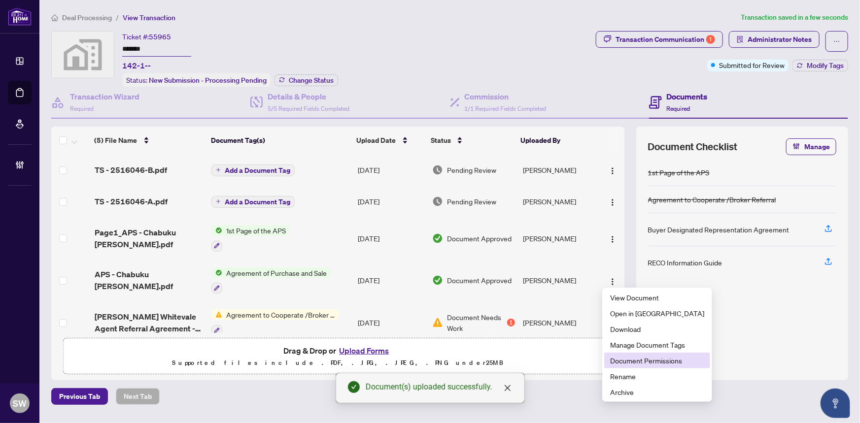
click at [640, 367] on li "Document Permissions" at bounding box center [657, 361] width 106 height 16
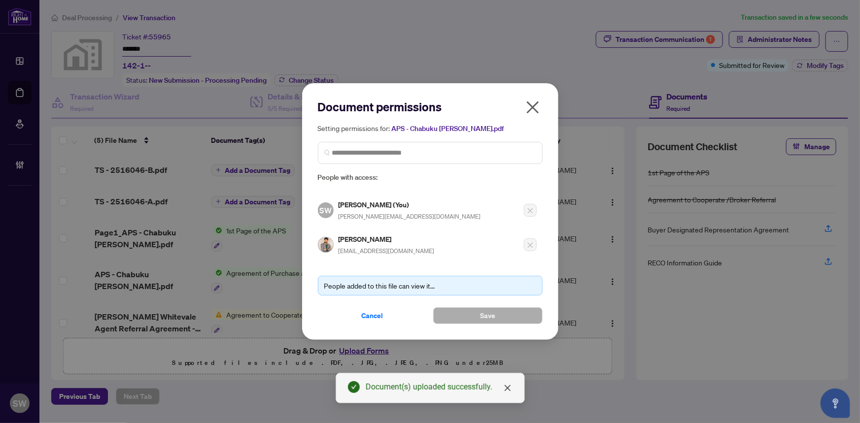
click at [372, 240] on h5 "[PERSON_NAME]" at bounding box center [387, 239] width 96 height 11
copy h5 "[PERSON_NAME]"
click at [370, 314] on span "Cancel" at bounding box center [373, 316] width 22 height 16
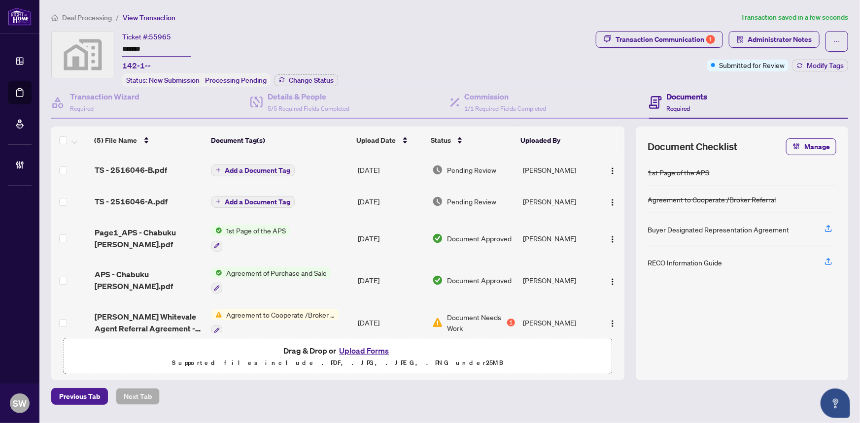
click at [247, 200] on span "Add a Document Tag" at bounding box center [258, 202] width 66 height 7
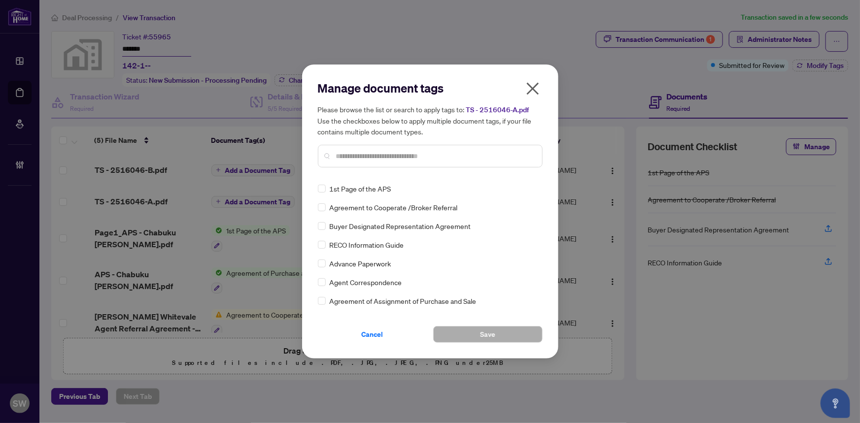
click at [367, 153] on input "text" at bounding box center [435, 156] width 198 height 11
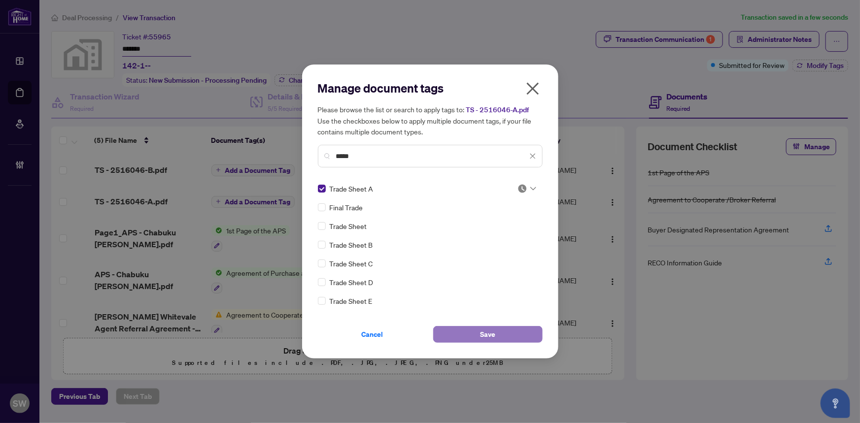
click at [475, 339] on button "Save" at bounding box center [487, 334] width 109 height 17
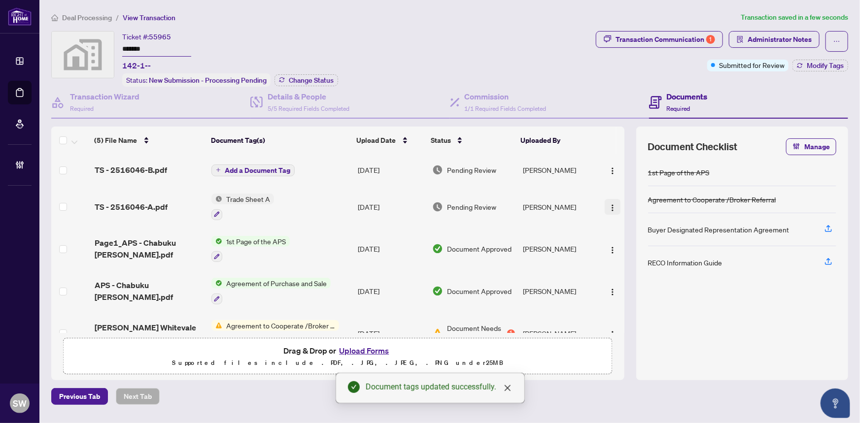
click at [612, 205] on img "button" at bounding box center [613, 208] width 8 height 8
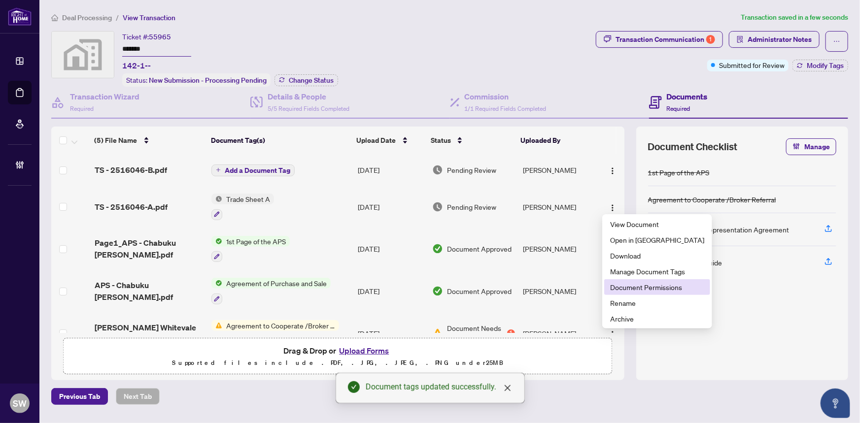
click at [641, 290] on span "Document Permissions" at bounding box center [657, 287] width 94 height 11
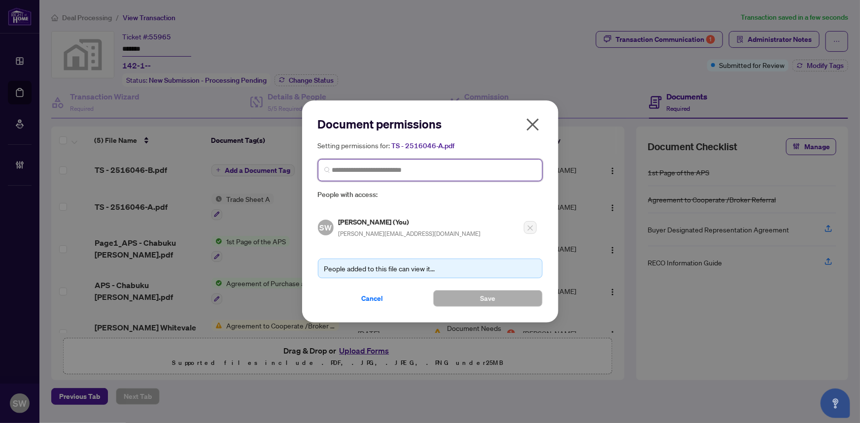
paste input "**********"
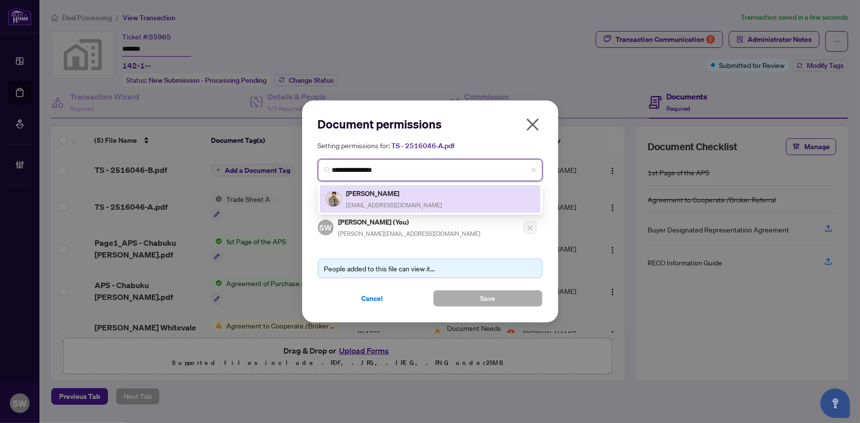
click at [395, 197] on h5 "[PERSON_NAME]" at bounding box center [394, 193] width 96 height 11
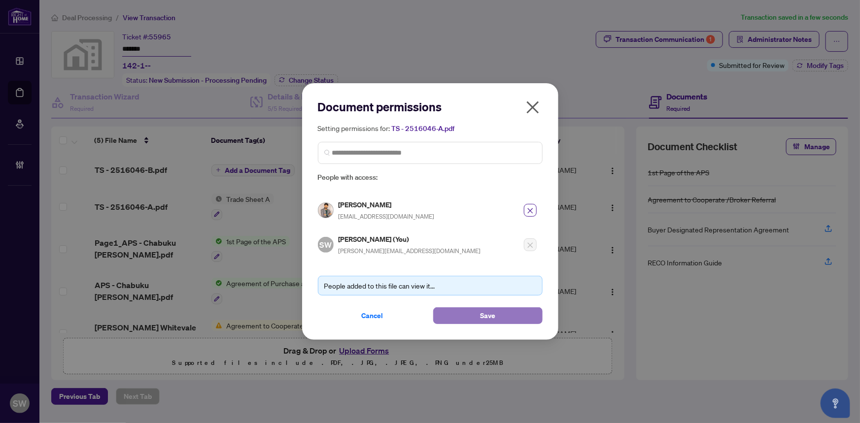
click at [482, 311] on span "Save" at bounding box center [487, 316] width 15 height 16
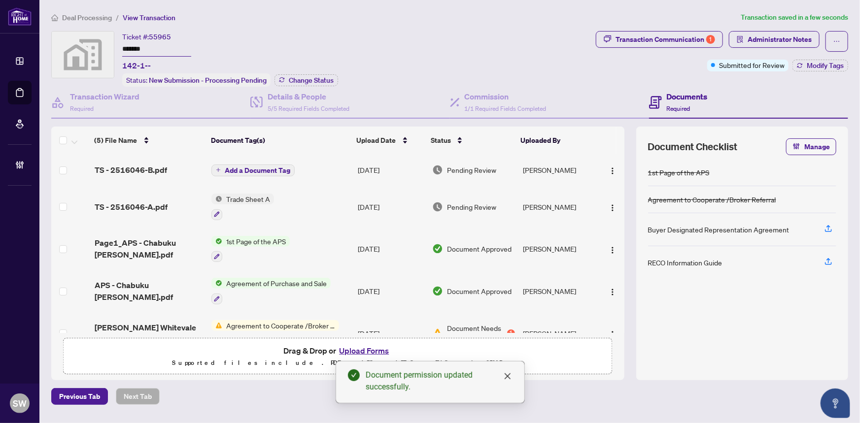
click at [251, 170] on span "Add a Document Tag" at bounding box center [258, 170] width 66 height 7
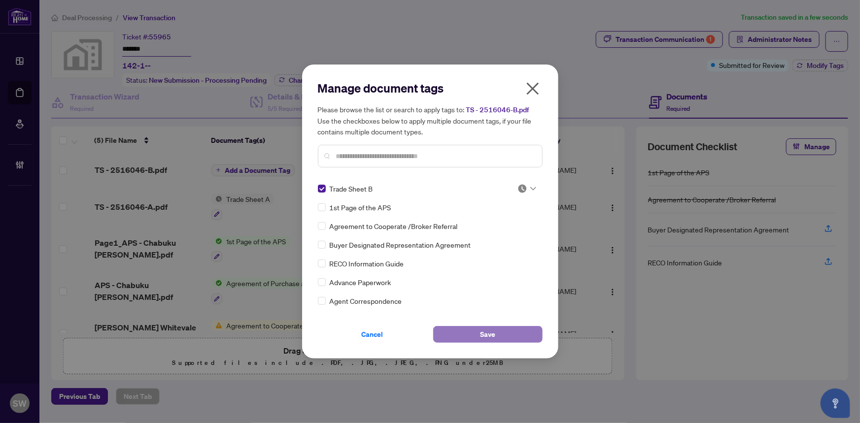
click at [503, 335] on button "Save" at bounding box center [487, 334] width 109 height 17
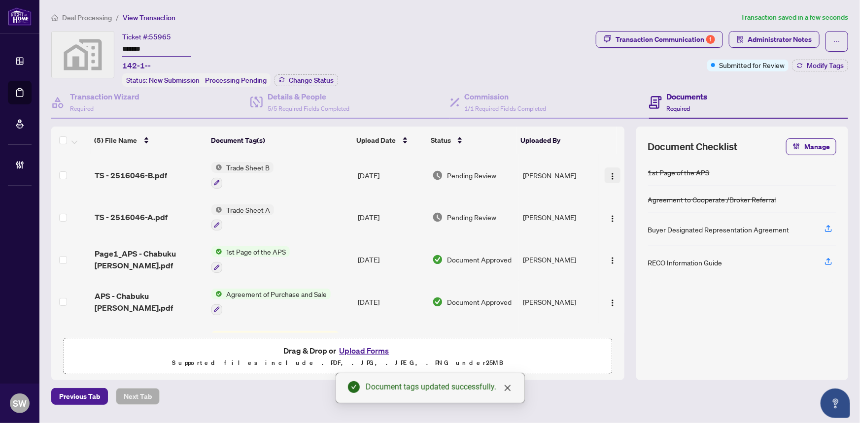
click at [611, 172] on img "button" at bounding box center [613, 176] width 8 height 8
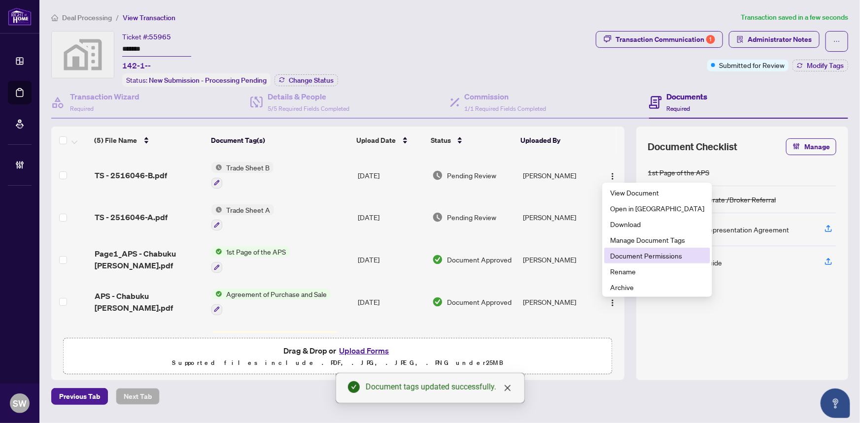
click at [641, 254] on span "Document Permissions" at bounding box center [657, 255] width 94 height 11
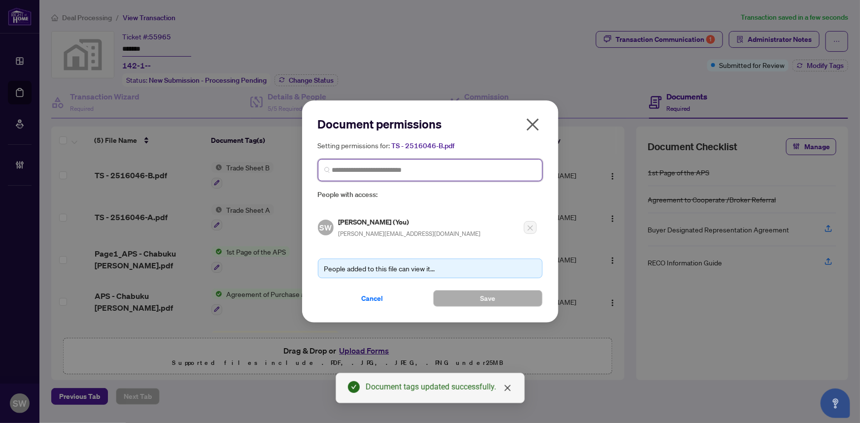
paste input "**********"
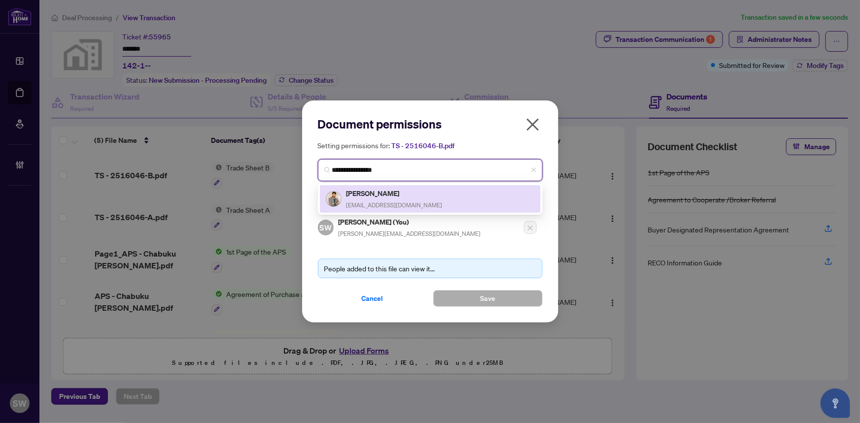
click at [415, 199] on div "[PERSON_NAME] [EMAIL_ADDRESS][DOMAIN_NAME]" at bounding box center [430, 199] width 209 height 23
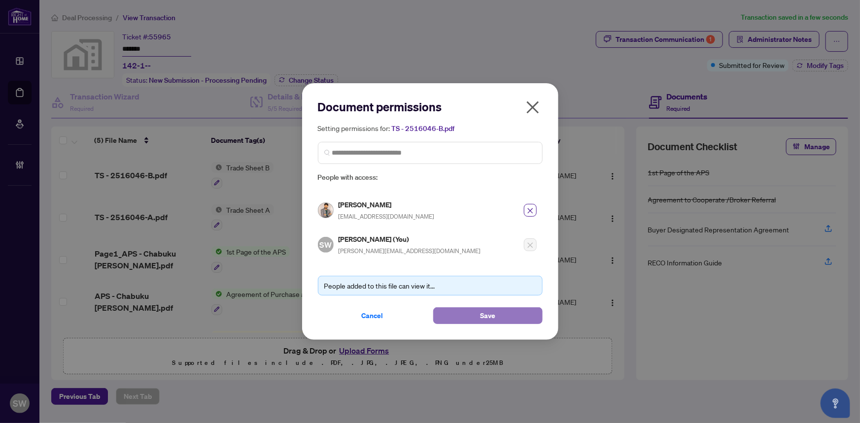
click at [471, 316] on button "Save" at bounding box center [487, 315] width 109 height 17
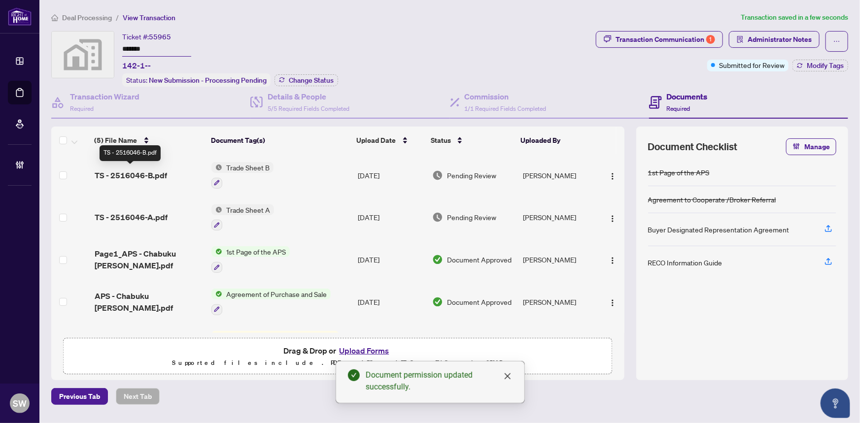
click at [156, 174] on span "TS - 2516046-B.pdf" at bounding box center [131, 175] width 72 height 12
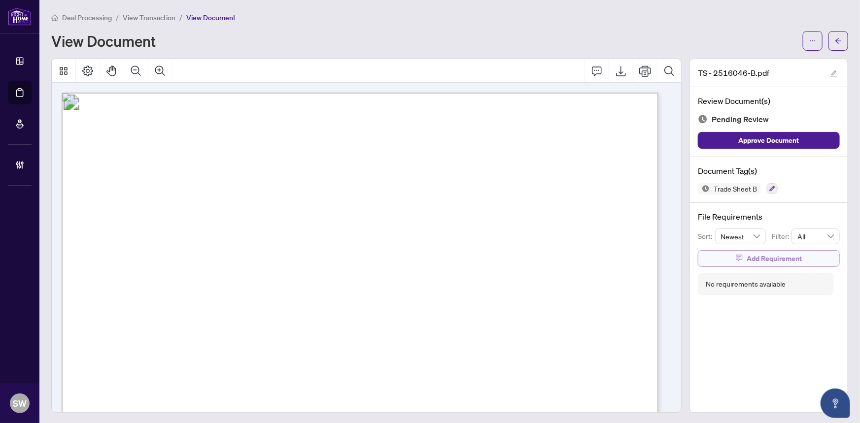
click at [788, 256] on span "Add Requirement" at bounding box center [773, 259] width 55 height 16
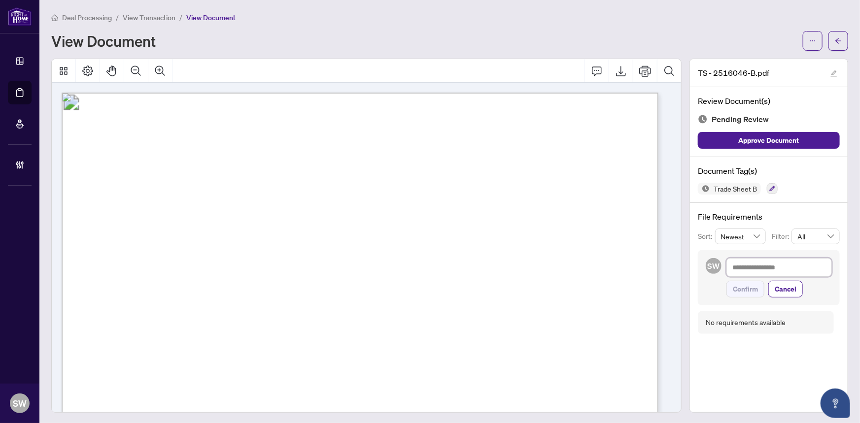
paste textarea "**********"
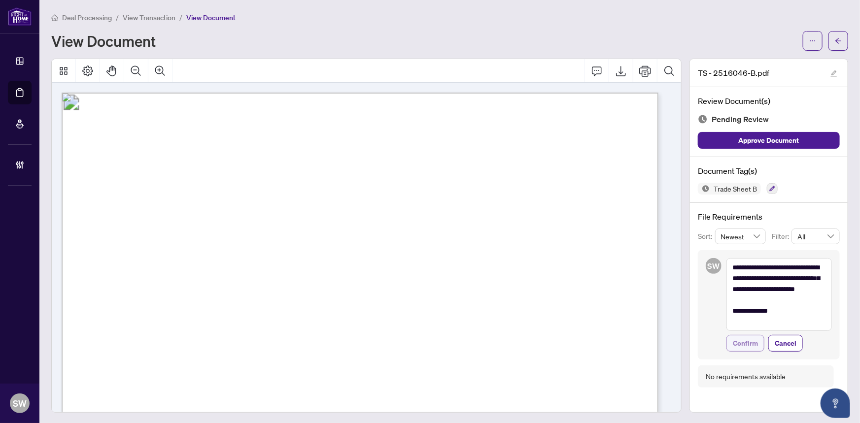
click at [745, 339] on span "Confirm" at bounding box center [745, 344] width 25 height 16
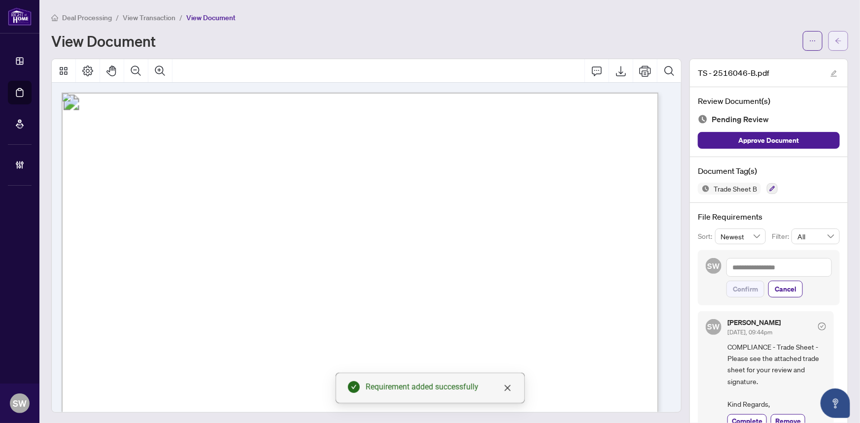
click at [835, 41] on icon "arrow-left" at bounding box center [838, 40] width 7 height 7
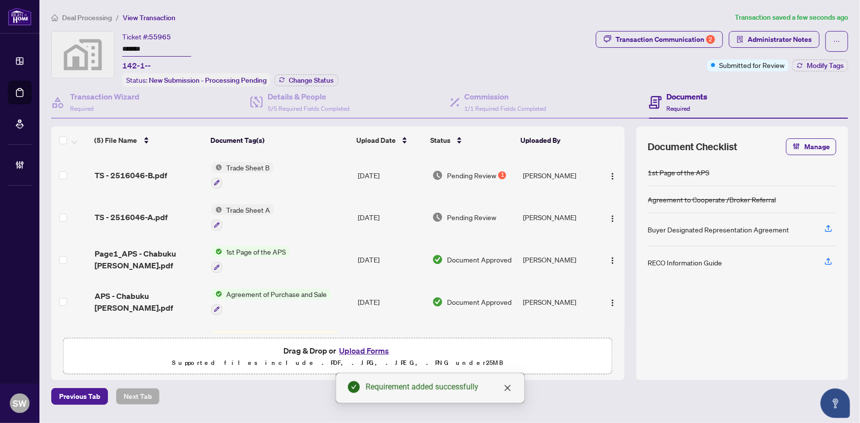
click at [241, 209] on span "Trade Sheet A" at bounding box center [248, 209] width 52 height 11
click at [129, 218] on span "TS - 2516046-A.pdf" at bounding box center [131, 217] width 73 height 12
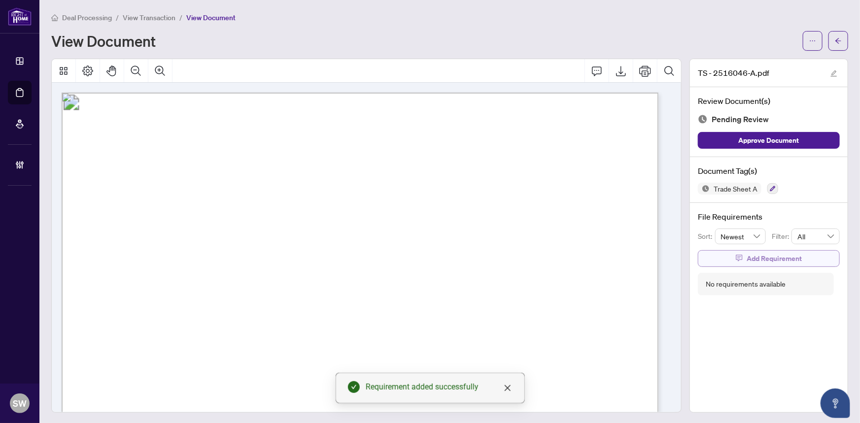
click at [736, 256] on icon "button" at bounding box center [739, 258] width 7 height 7
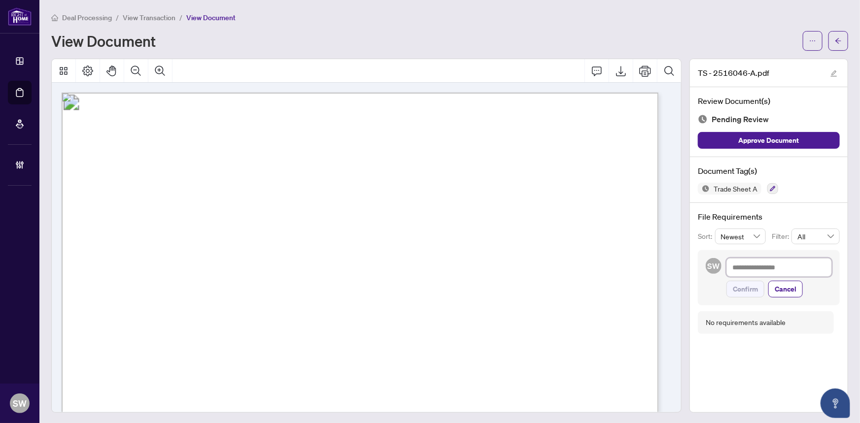
click at [731, 264] on textarea at bounding box center [778, 267] width 105 height 19
paste textarea "**********"
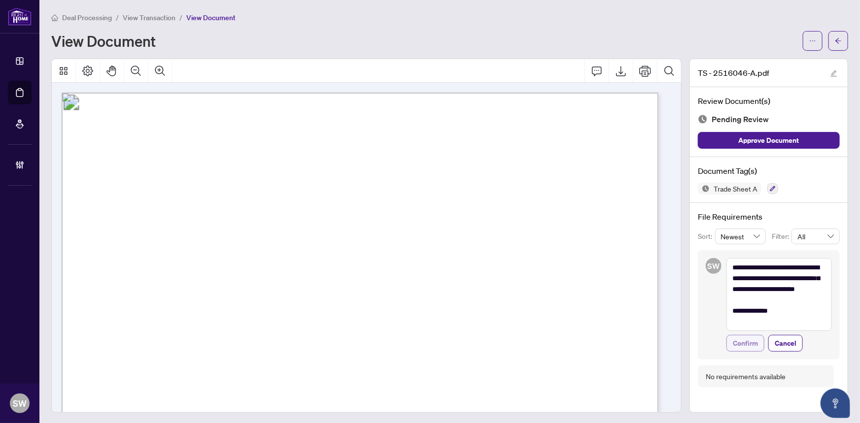
click at [744, 341] on span "Confirm" at bounding box center [745, 344] width 25 height 16
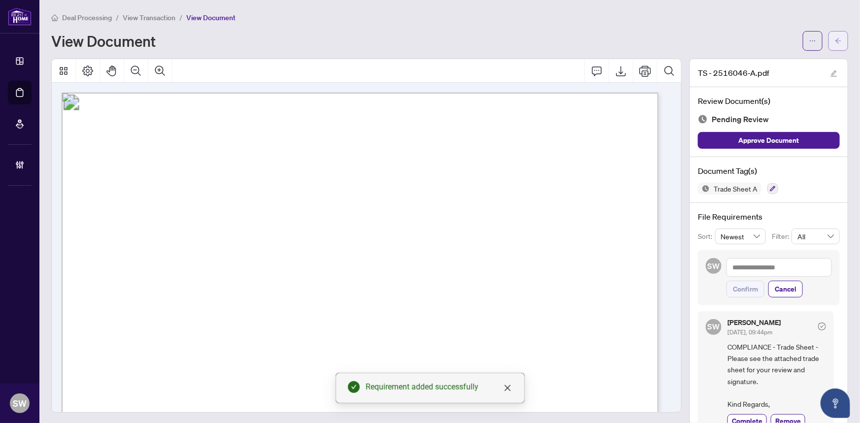
click at [835, 44] on span "button" at bounding box center [838, 41] width 7 height 16
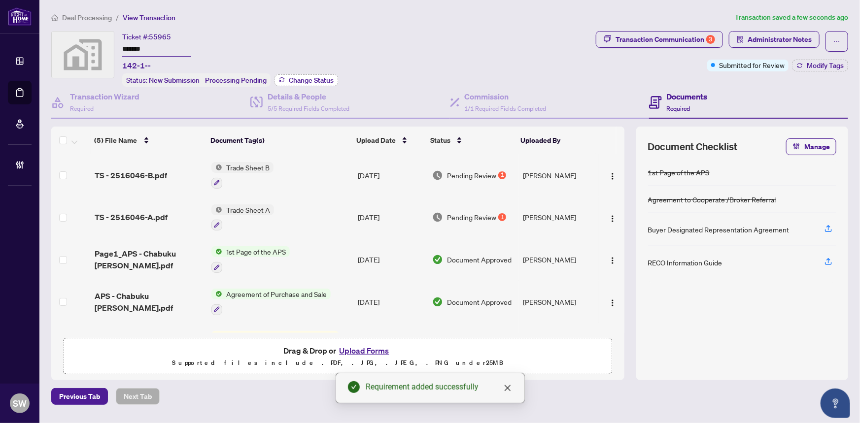
click at [315, 80] on span "Change Status" at bounding box center [311, 80] width 45 height 7
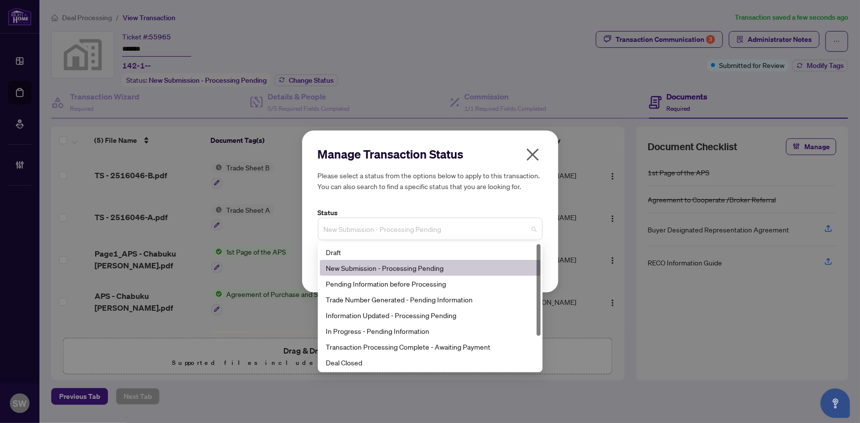
click at [391, 232] on span "New Submission - Processing Pending" at bounding box center [430, 229] width 213 height 19
click at [378, 298] on div "Trade Number Generated - Pending Information" at bounding box center [430, 299] width 209 height 11
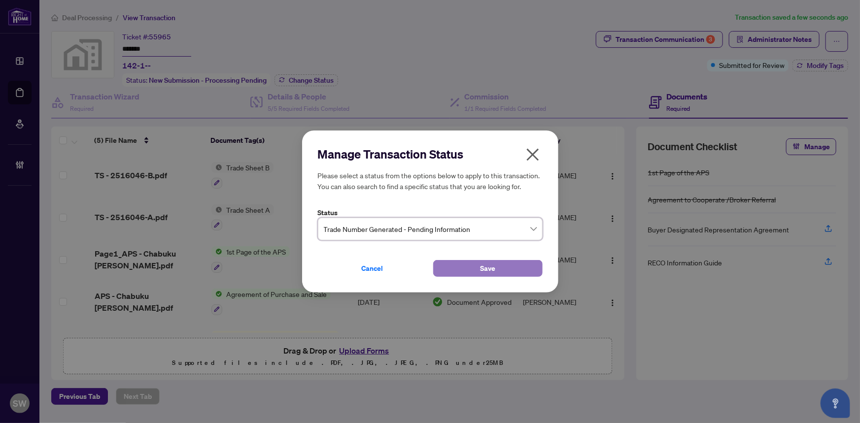
click at [482, 269] on span "Save" at bounding box center [487, 269] width 15 height 16
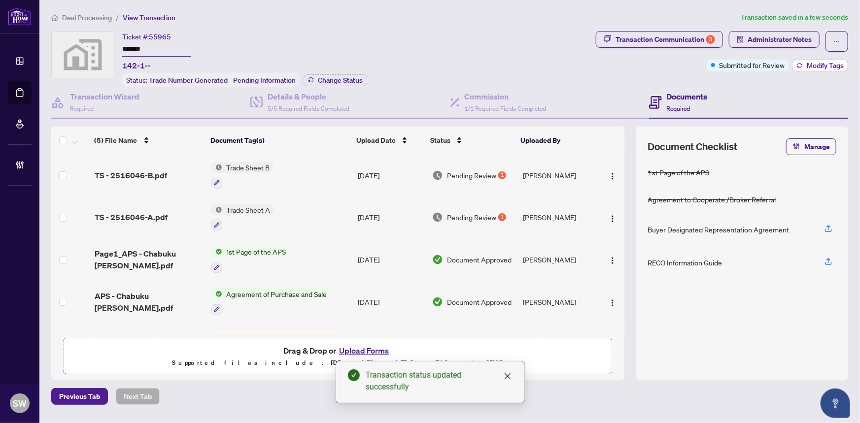
click at [823, 67] on span "Modify Tags" at bounding box center [825, 65] width 37 height 7
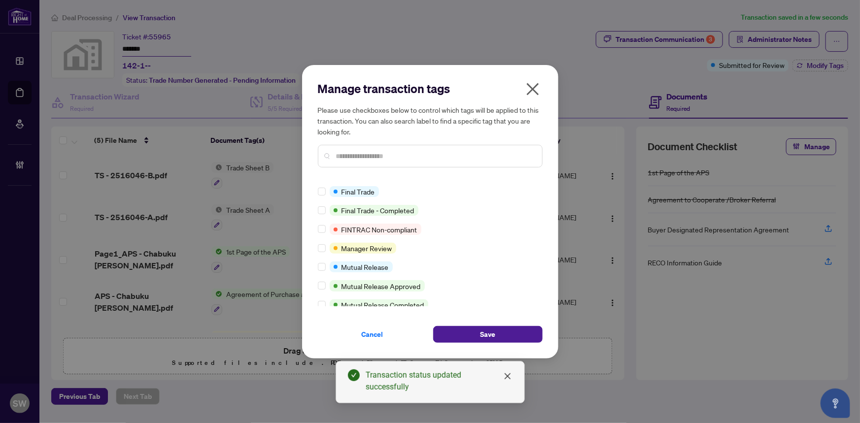
scroll to position [215, 0]
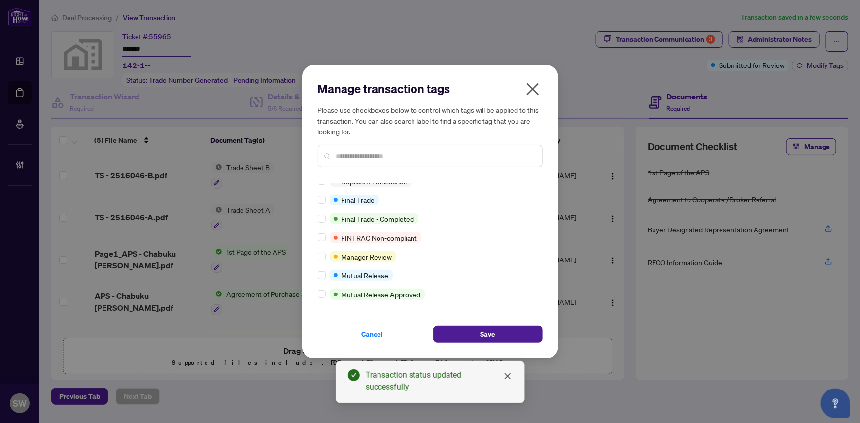
drag, startPoint x: 539, startPoint y: 230, endPoint x: 539, endPoint y: 241, distance: 10.9
click at [539, 241] on div "Advance Request Approved Agent to Confirm Mailing Policy Approved BV Cheque(s) …" at bounding box center [430, 244] width 225 height 123
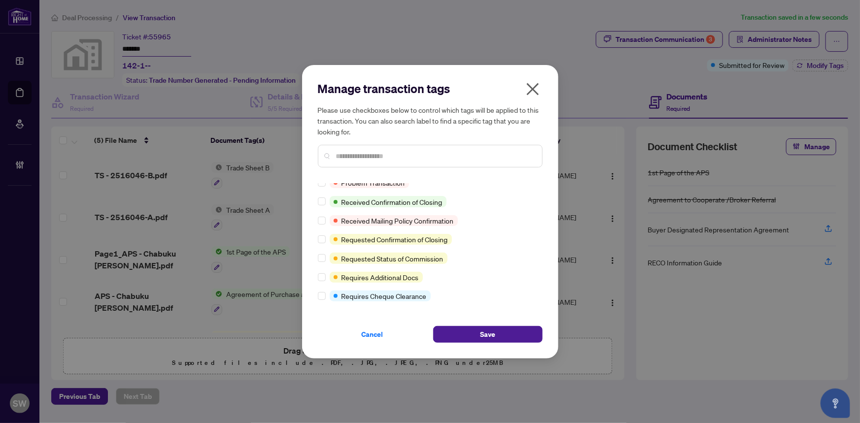
scroll to position [0, 0]
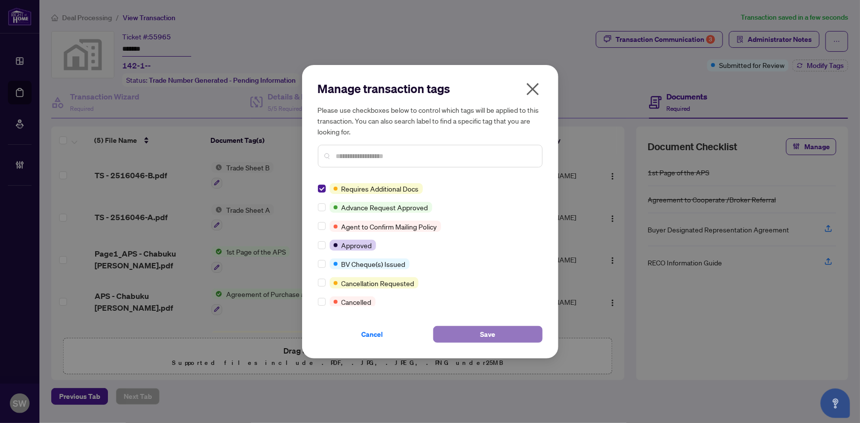
click at [504, 327] on button "Save" at bounding box center [487, 334] width 109 height 17
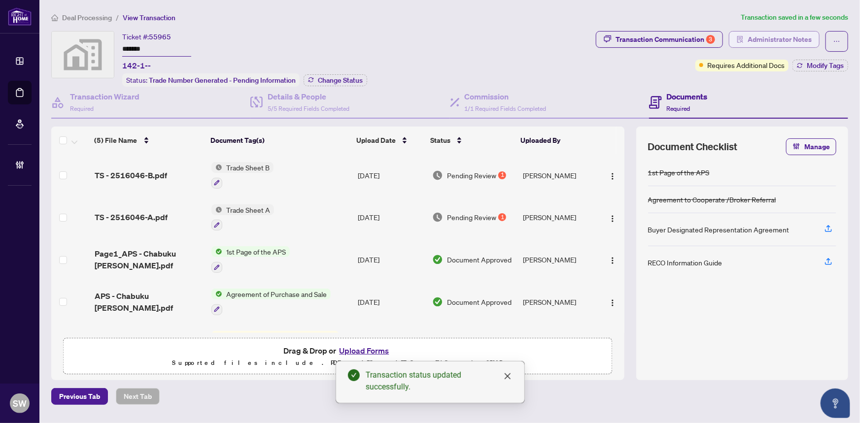
click at [804, 41] on span "Administrator Notes" at bounding box center [779, 40] width 64 height 16
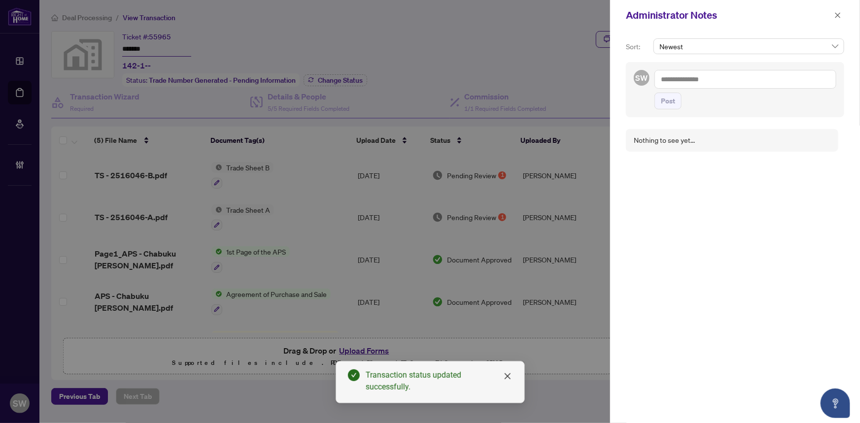
click at [714, 85] on textarea at bounding box center [745, 79] width 182 height 19
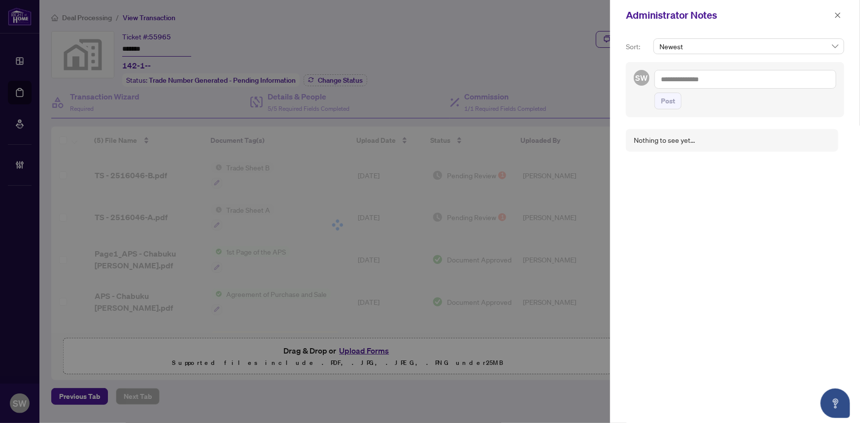
click at [677, 82] on textarea at bounding box center [745, 79] width 182 height 19
paste textarea "**********"
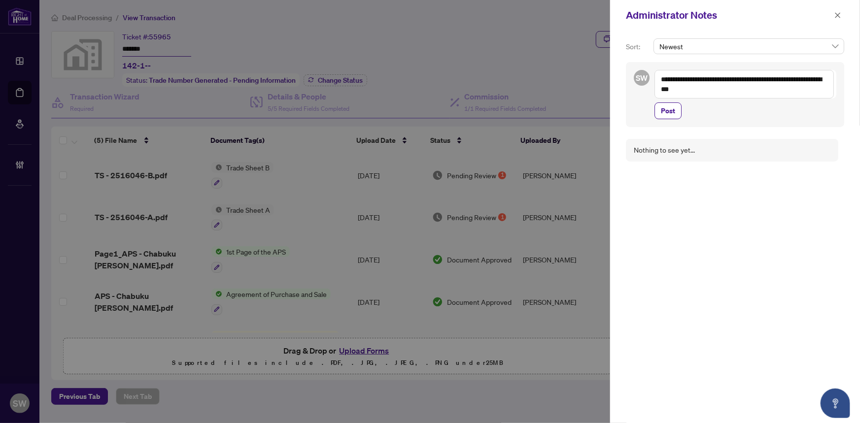
drag, startPoint x: 662, startPoint y: 77, endPoint x: 676, endPoint y: 78, distance: 14.3
click at [676, 78] on textarea "**********" at bounding box center [743, 84] width 179 height 29
click at [748, 79] on textarea "**********" at bounding box center [743, 84] width 179 height 29
click at [670, 109] on span "Post" at bounding box center [668, 111] width 14 height 16
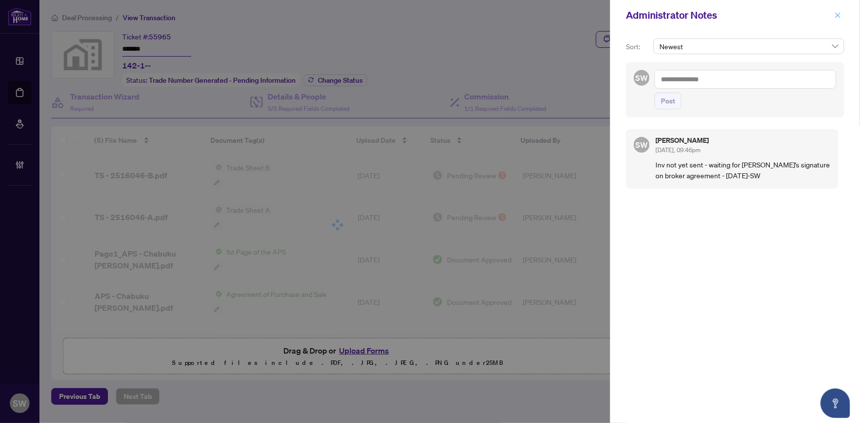
click at [837, 14] on icon "close" at bounding box center [837, 15] width 7 height 7
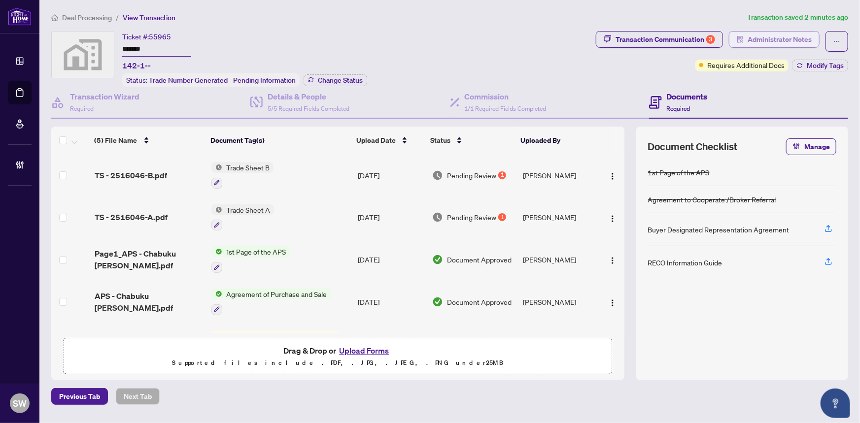
click at [779, 41] on span "Administrator Notes" at bounding box center [779, 40] width 64 height 16
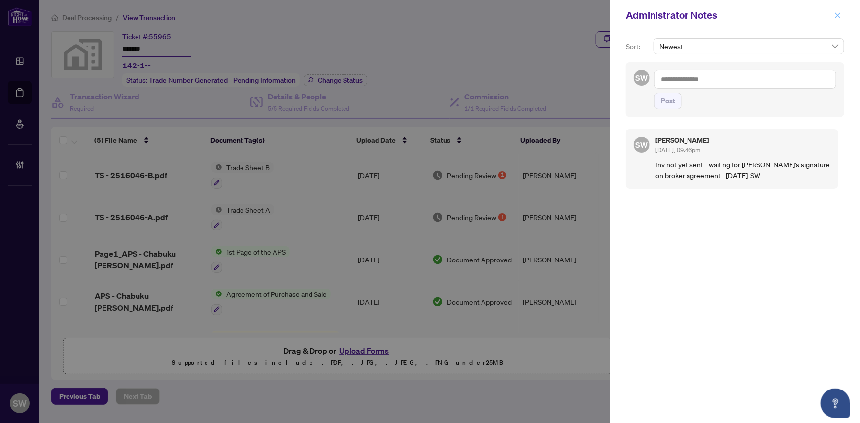
click at [841, 14] on icon "close" at bounding box center [837, 15] width 7 height 7
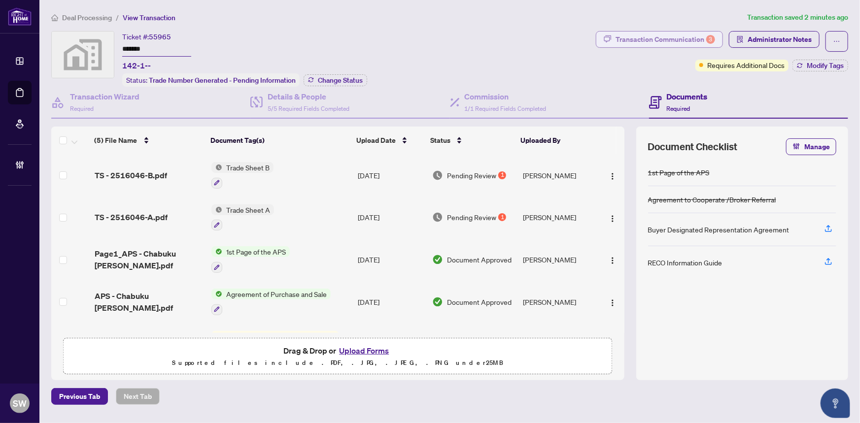
click at [668, 41] on div "Transaction Communication 3" at bounding box center [665, 40] width 100 height 16
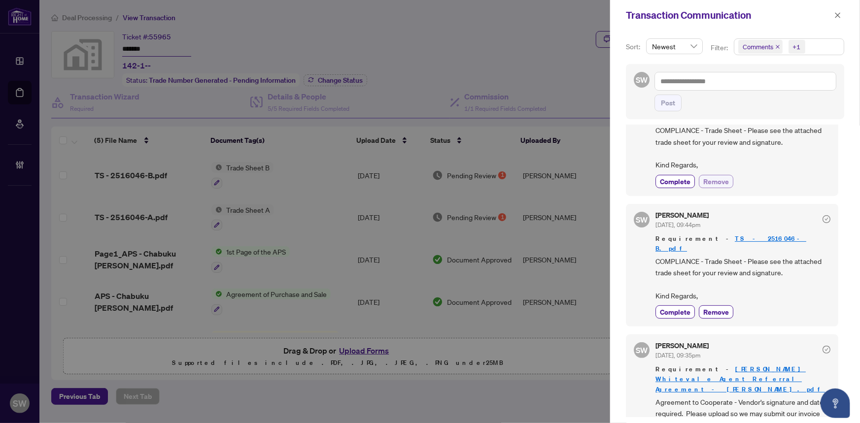
scroll to position [65, 0]
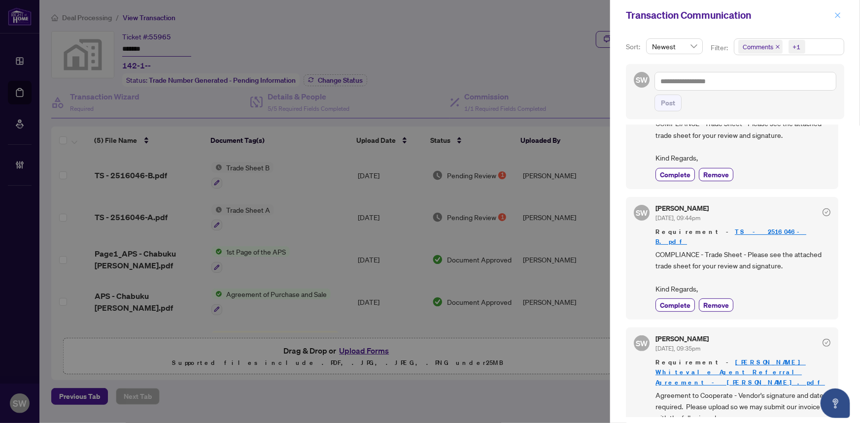
click at [838, 19] on span "button" at bounding box center [837, 15] width 7 height 16
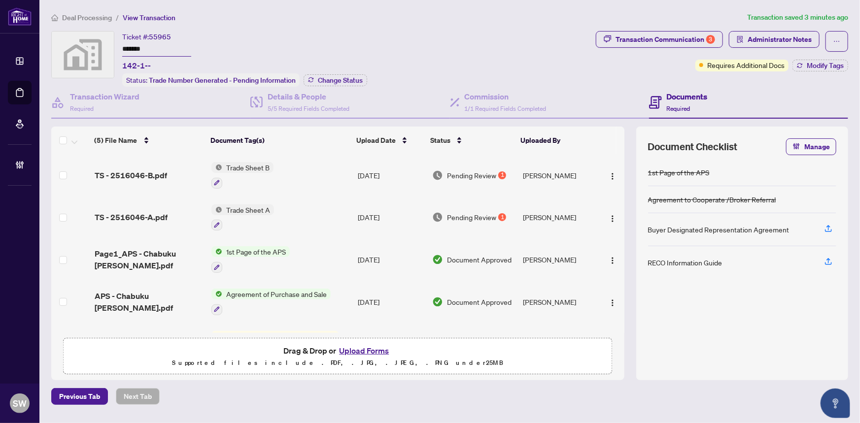
click at [93, 14] on span "Deal Processing" at bounding box center [87, 17] width 50 height 9
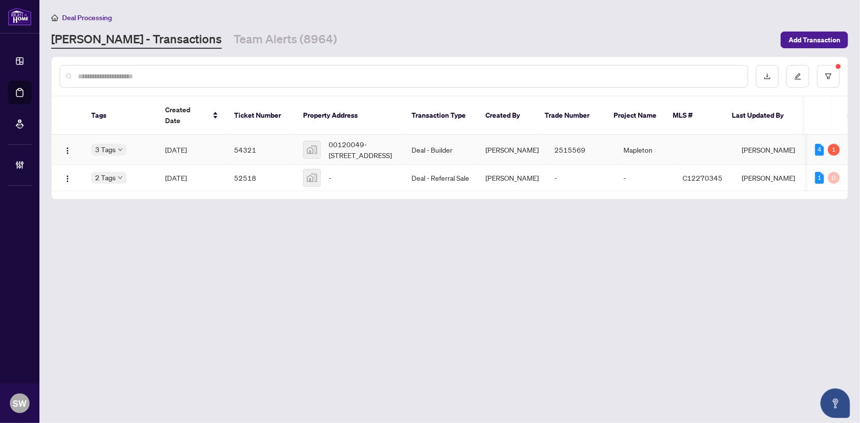
click at [187, 145] on span "[DATE]" at bounding box center [176, 149] width 22 height 9
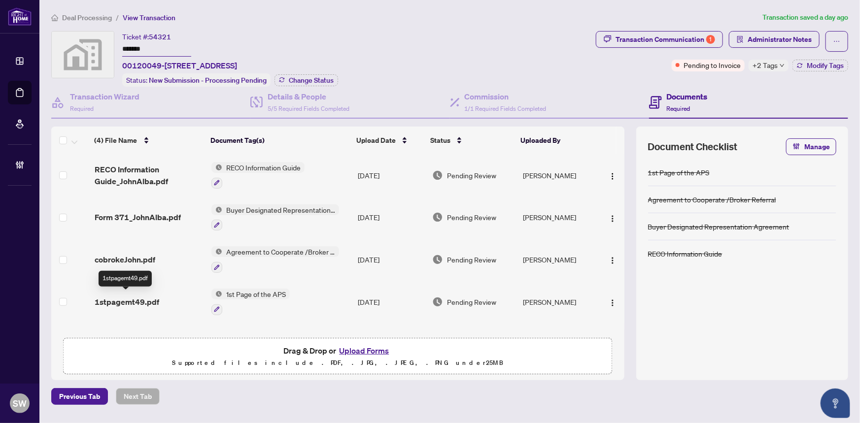
click at [126, 296] on span "1stpagemt49.pdf" at bounding box center [127, 302] width 65 height 12
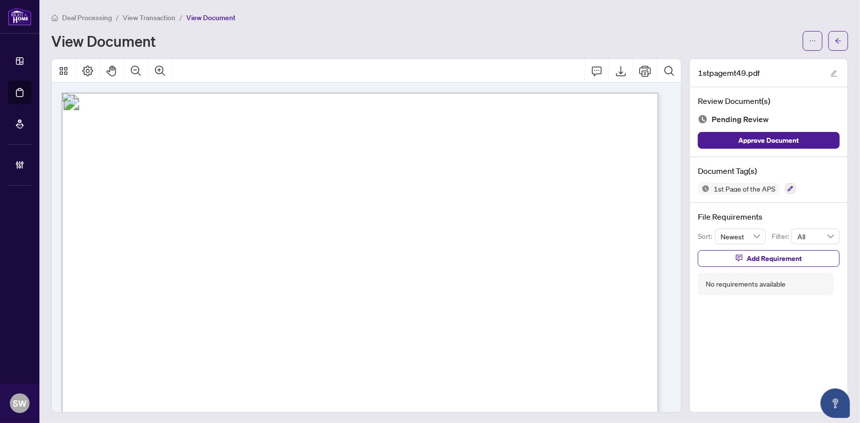
drag, startPoint x: 256, startPoint y: 191, endPoint x: 374, endPoint y: 190, distance: 117.8
click at [374, 190] on span "D4 - ([GEOGRAPHIC_DATA]) [GEOGRAPHIC_DATA] - KW Towns" at bounding box center [377, 193] width 242 height 9
click at [267, 229] on span "00120049" at bounding box center [272, 229] width 32 height 9
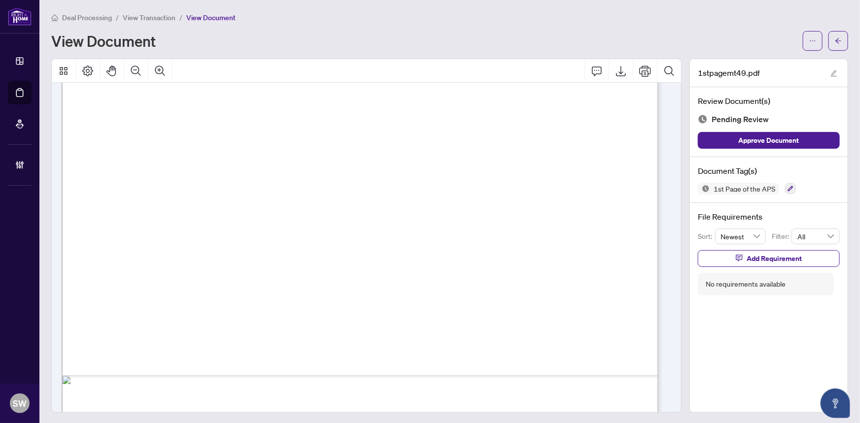
scroll to position [462, 0]
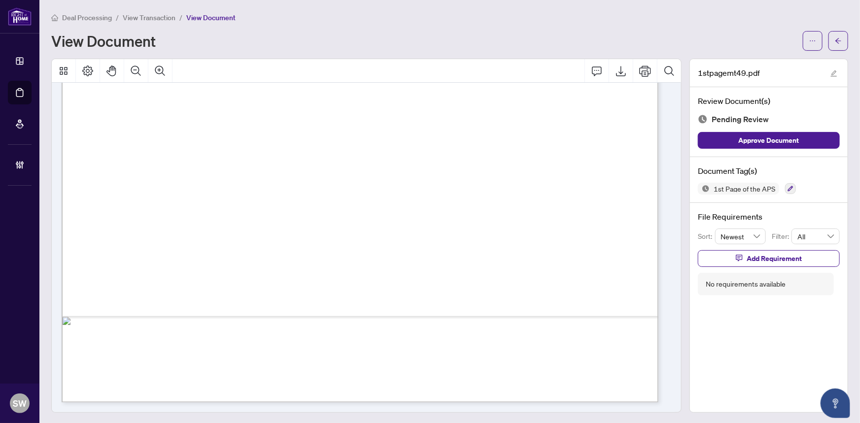
click at [345, 311] on span "Richcraft Homes Ltd." at bounding box center [360, 315] width 74 height 9
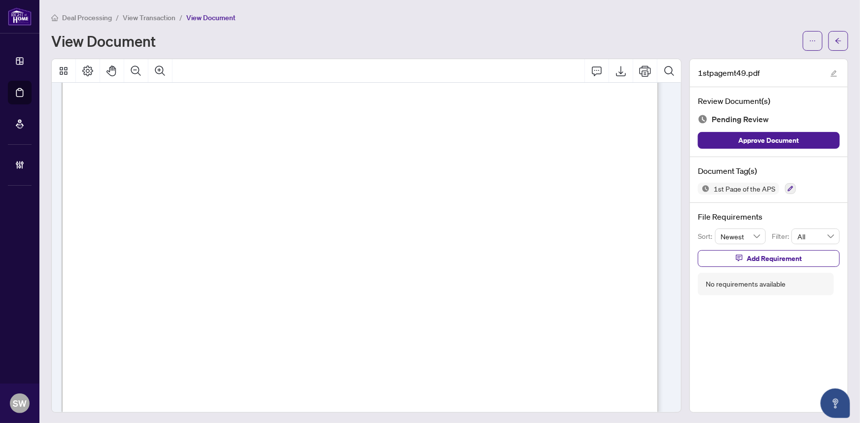
scroll to position [59, 0]
drag, startPoint x: 257, startPoint y: 203, endPoint x: 298, endPoint y: 205, distance: 40.9
click at [298, 205] on span "[PERSON_NAME]" at bounding box center [287, 205] width 62 height 9
drag, startPoint x: 260, startPoint y: 235, endPoint x: 295, endPoint y: 235, distance: 35.0
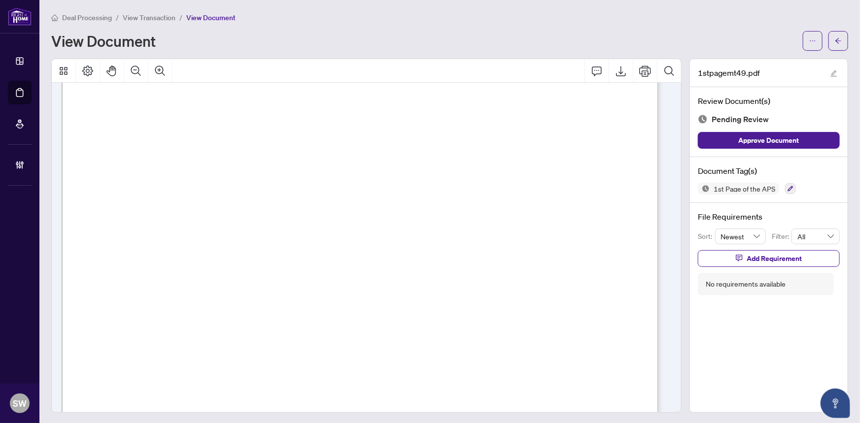
click at [294, 235] on span "678,175.06" at bounding box center [275, 236] width 35 height 9
click at [788, 187] on icon "button" at bounding box center [790, 188] width 5 height 5
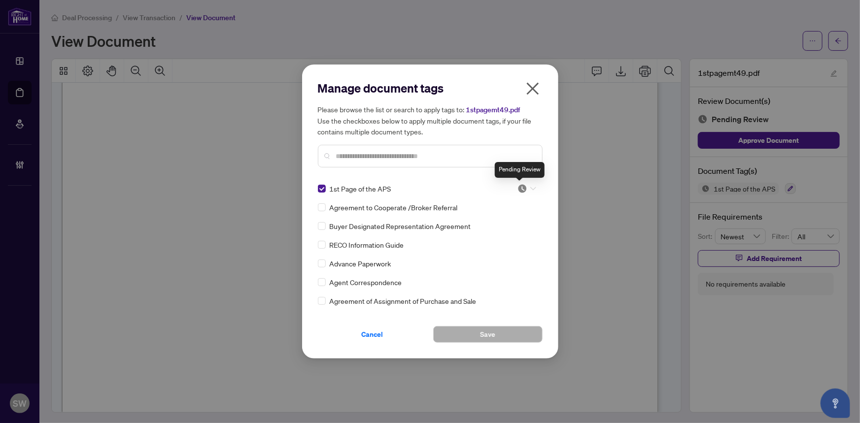
click at [522, 188] on img at bounding box center [522, 189] width 10 height 10
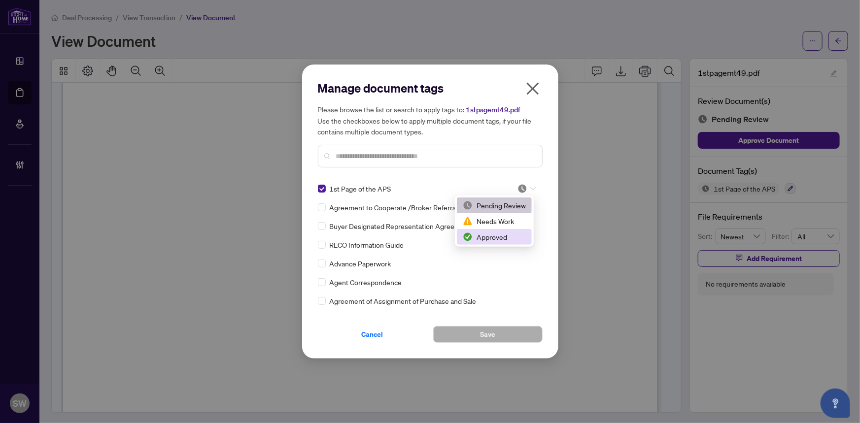
click at [498, 236] on div "Approved" at bounding box center [494, 237] width 63 height 11
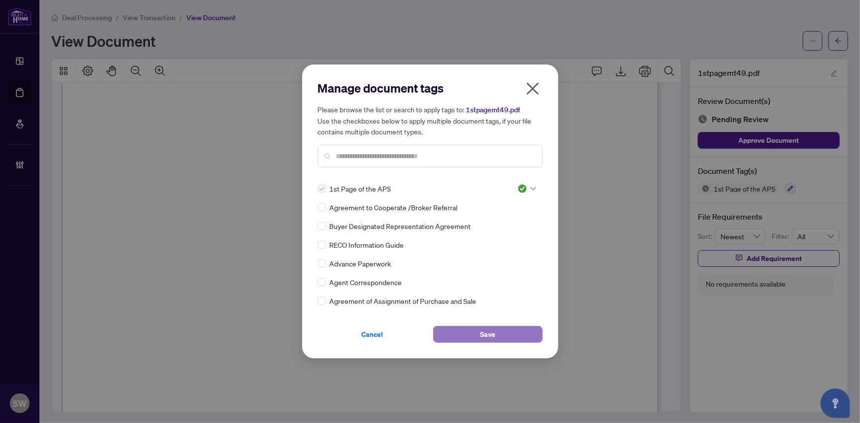
click at [468, 338] on button "Save" at bounding box center [487, 334] width 109 height 17
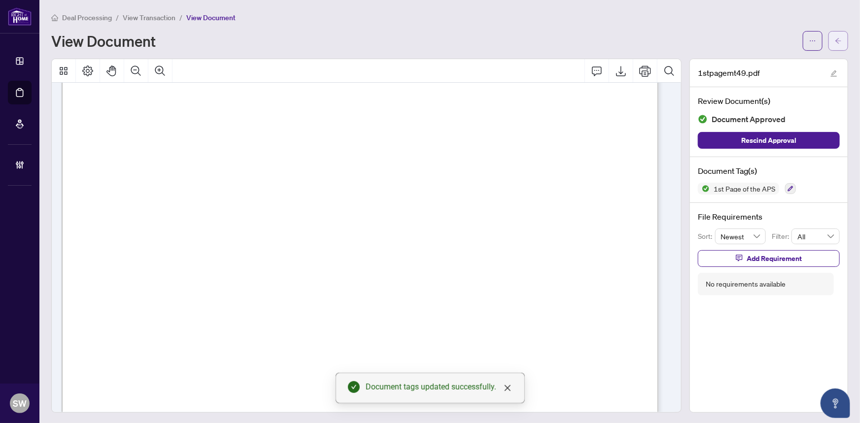
click at [835, 41] on icon "arrow-left" at bounding box center [838, 40] width 7 height 7
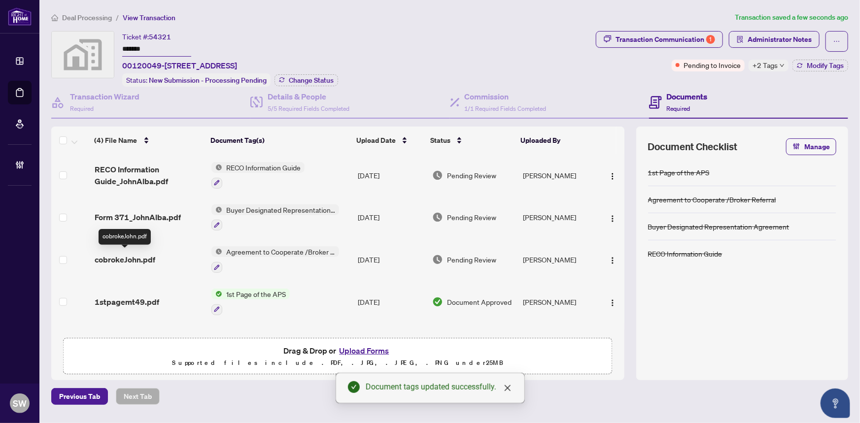
click at [150, 254] on span "cobrokeJohn.pdf" at bounding box center [125, 260] width 61 height 12
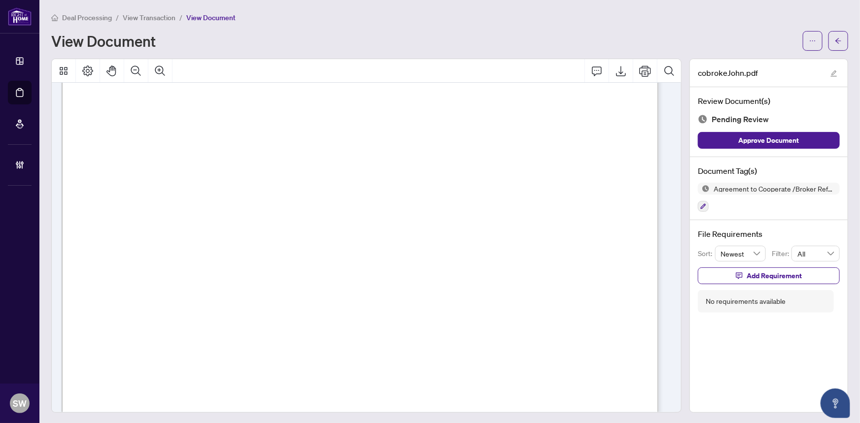
scroll to position [45, 0]
click at [698, 205] on button "button" at bounding box center [703, 206] width 11 height 11
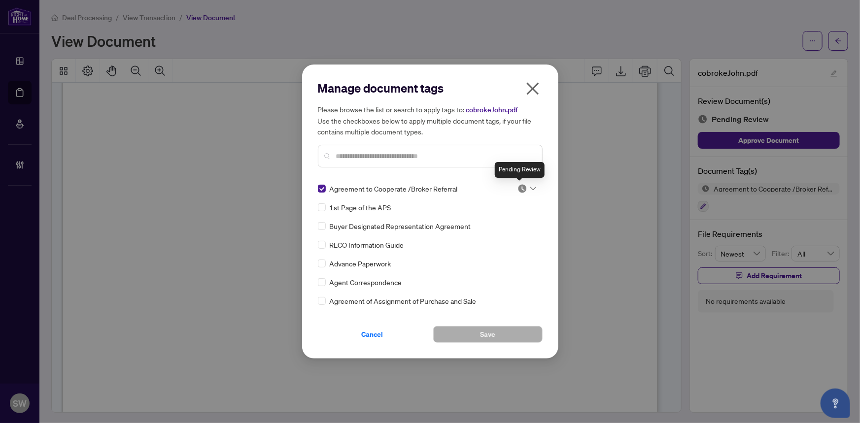
click at [521, 189] on img at bounding box center [522, 189] width 10 height 10
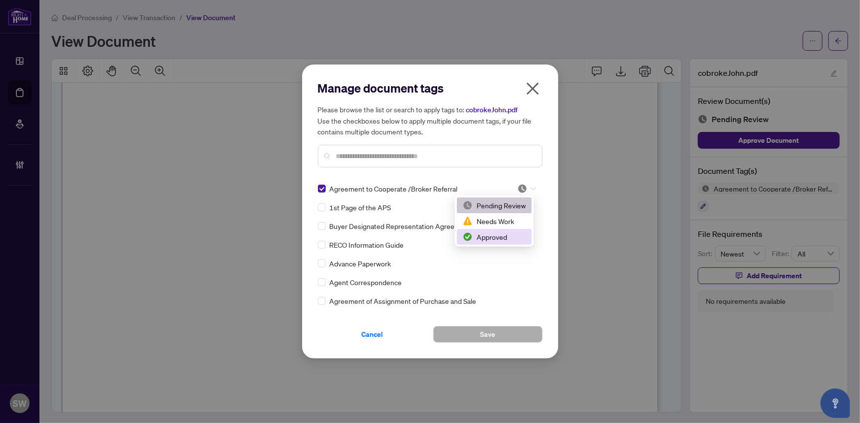
click at [494, 234] on div "Approved" at bounding box center [494, 237] width 63 height 11
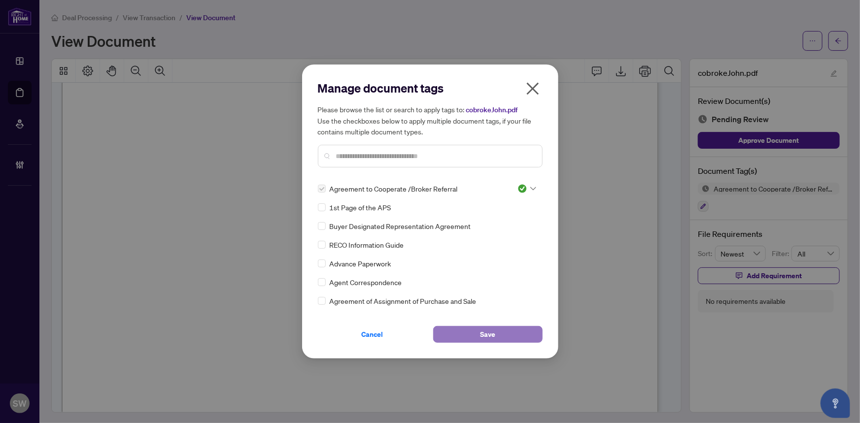
click at [485, 330] on span "Save" at bounding box center [487, 335] width 15 height 16
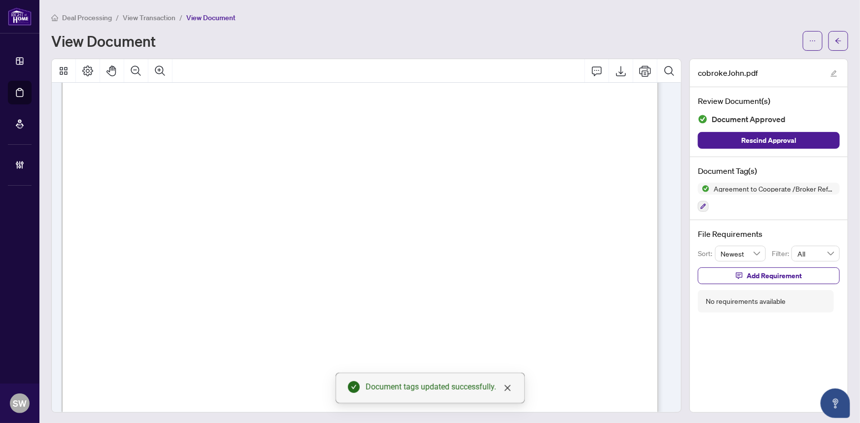
scroll to position [135, 0]
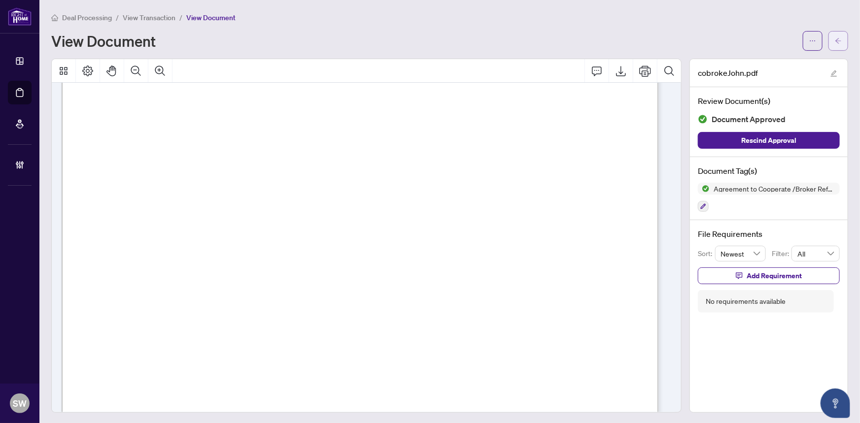
click at [835, 43] on button "button" at bounding box center [838, 41] width 20 height 20
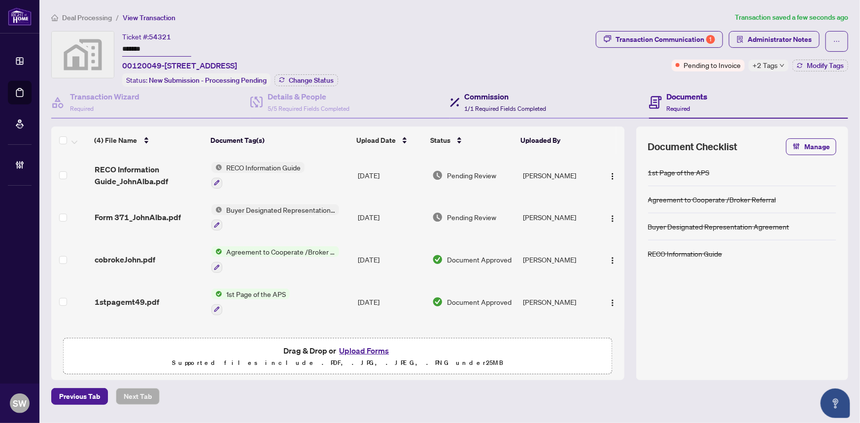
click at [488, 105] on span "1/1 Required Fields Completed" at bounding box center [506, 108] width 82 height 7
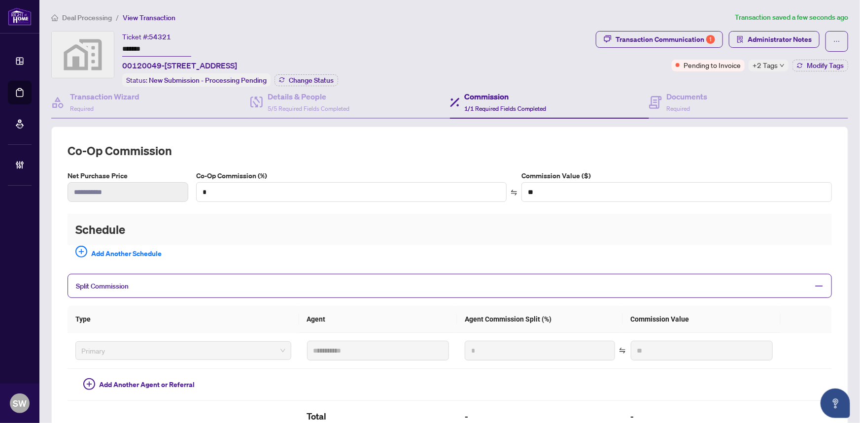
click at [416, 166] on div "**********" at bounding box center [450, 315] width 764 height 344
click at [673, 98] on h4 "Documents" at bounding box center [687, 97] width 41 height 12
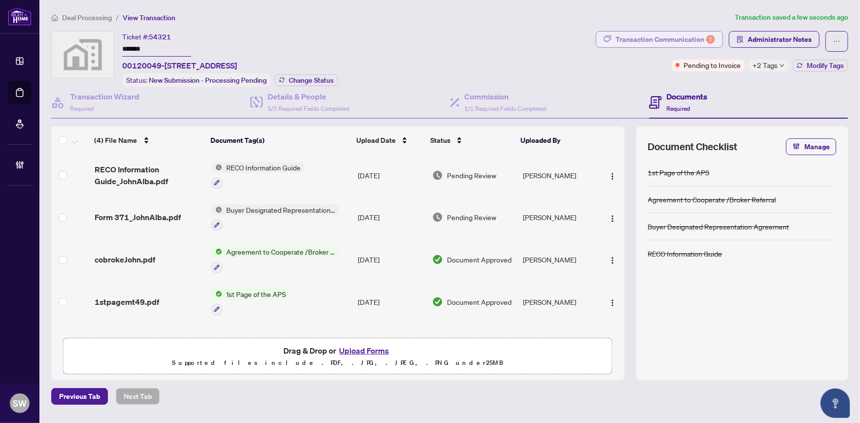
click at [687, 44] on div "Transaction Communication 1" at bounding box center [665, 40] width 100 height 16
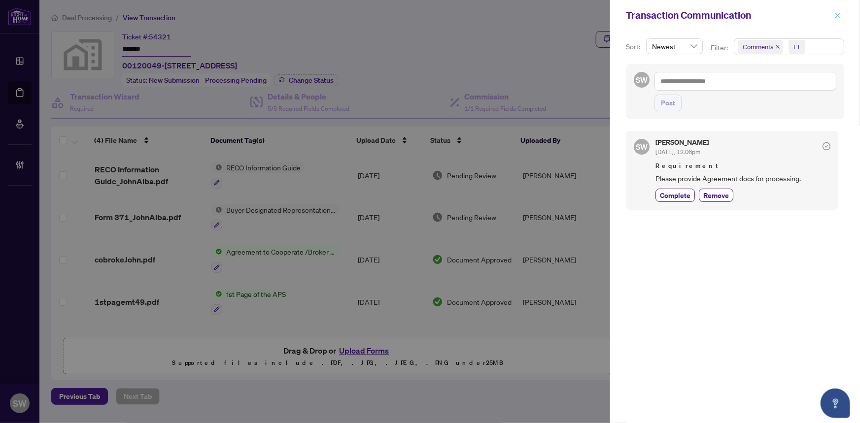
click at [837, 13] on icon "close" at bounding box center [837, 15] width 7 height 7
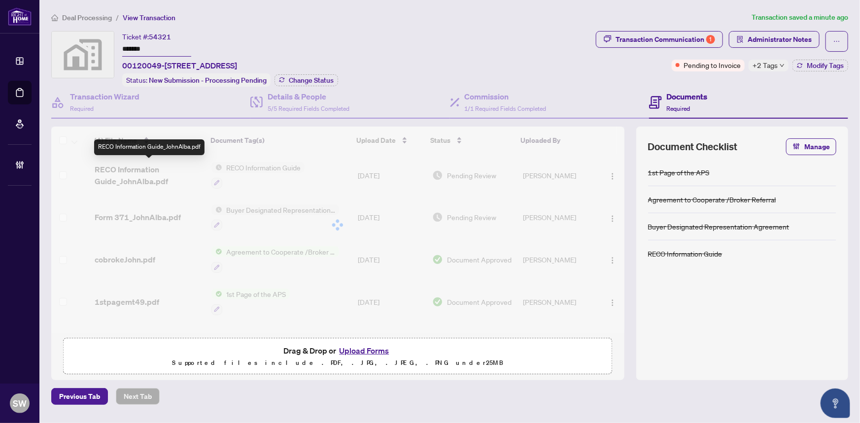
click at [136, 162] on div "(4) File Name Document Tag(s) Upload Date Status Uploaded By (4) File Name Docu…" at bounding box center [337, 230] width 573 height 206
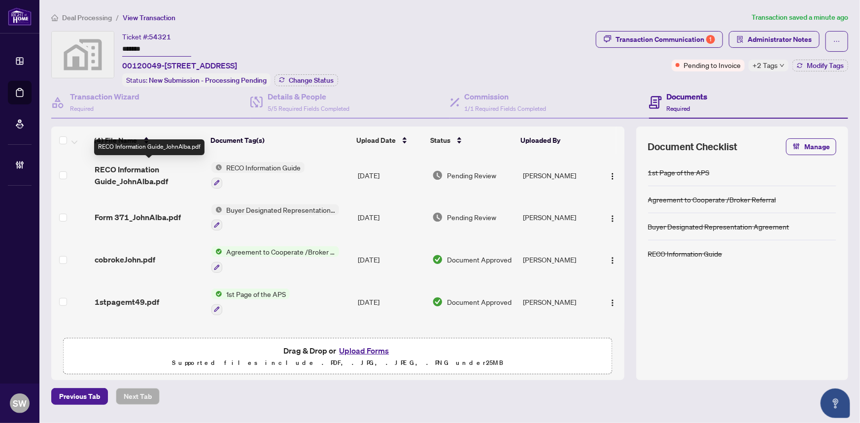
click at [136, 169] on span "RECO Information Guide_JohnAlba.pdf" at bounding box center [149, 176] width 109 height 24
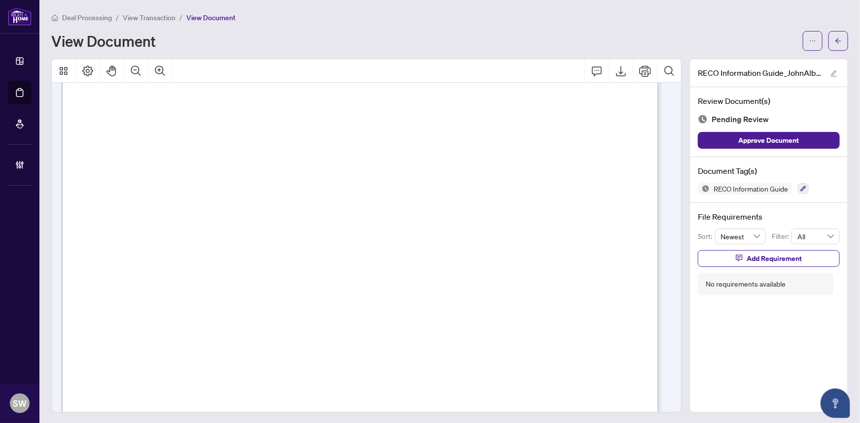
scroll to position [9626, 0]
click at [800, 188] on icon "button" at bounding box center [803, 189] width 6 height 6
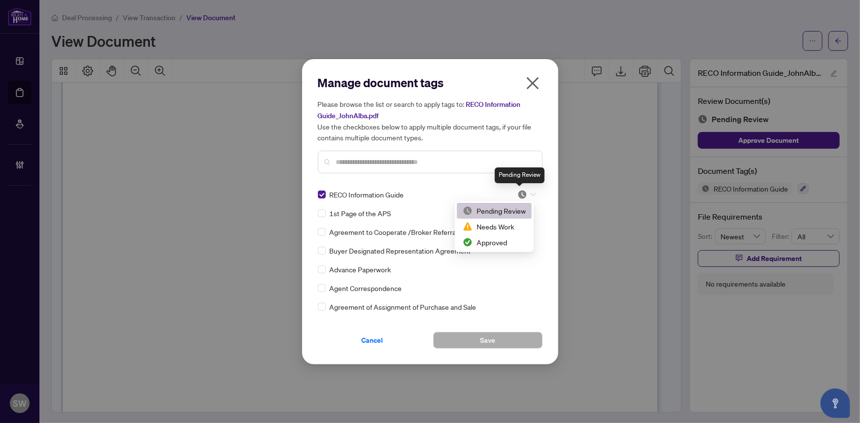
click at [524, 194] on img at bounding box center [522, 195] width 10 height 10
click at [503, 242] on div "Approved" at bounding box center [494, 242] width 63 height 11
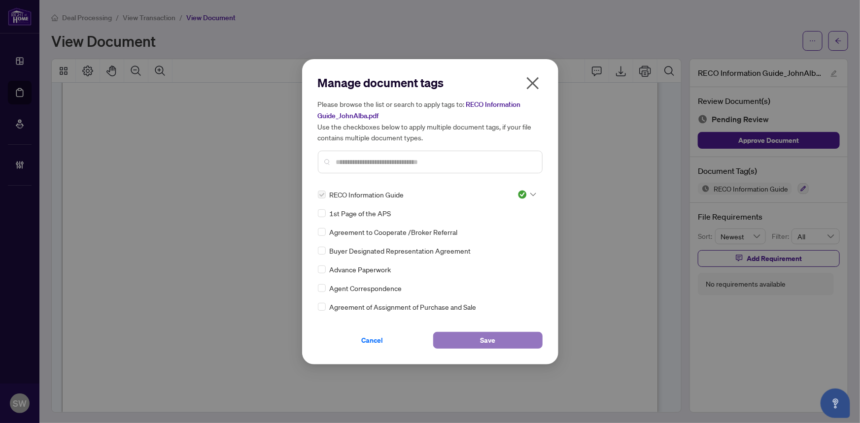
click at [492, 338] on span "Save" at bounding box center [487, 341] width 15 height 16
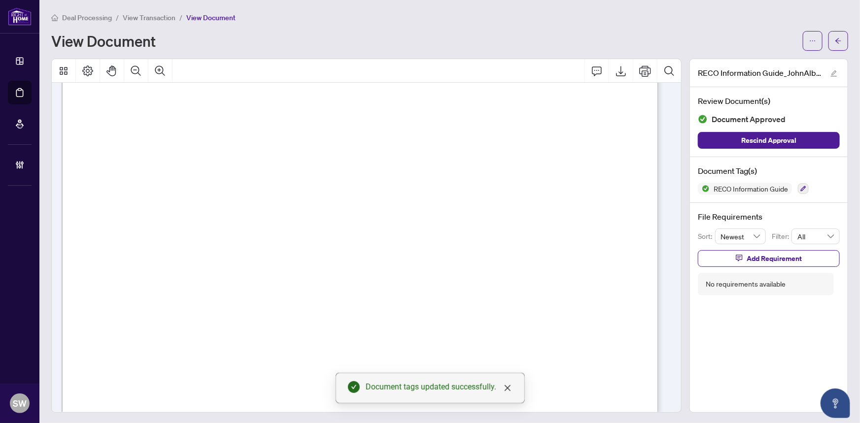
click at [835, 38] on icon "arrow-left" at bounding box center [838, 40] width 7 height 7
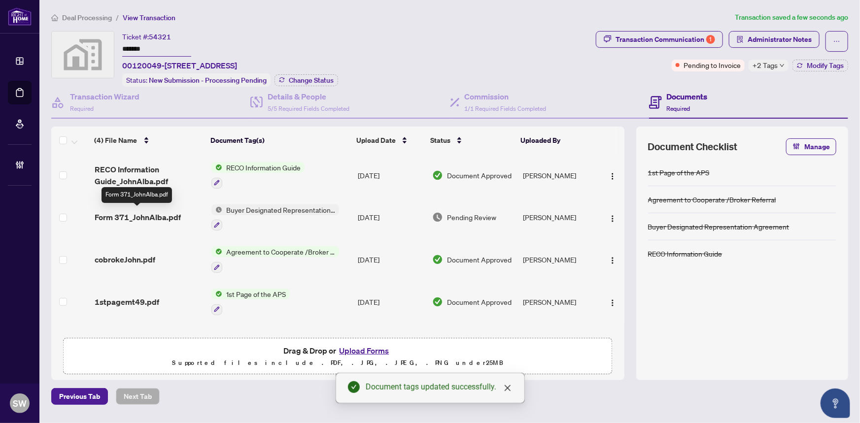
click at [144, 211] on span "Form 371_JohnAlba.pdf" at bounding box center [138, 217] width 86 height 12
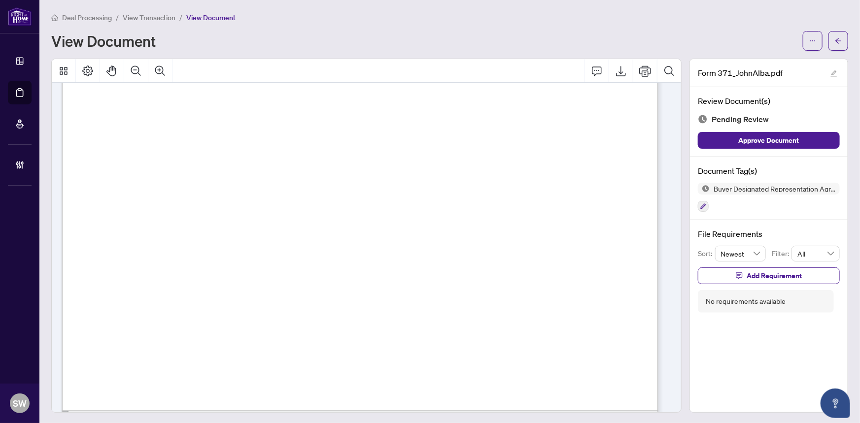
scroll to position [255, 0]
click at [701, 206] on icon "button" at bounding box center [703, 206] width 5 height 5
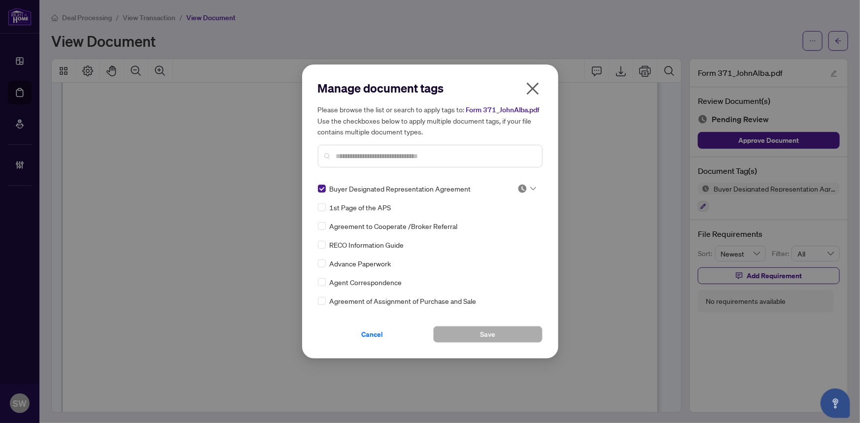
click at [347, 153] on input "text" at bounding box center [435, 156] width 198 height 11
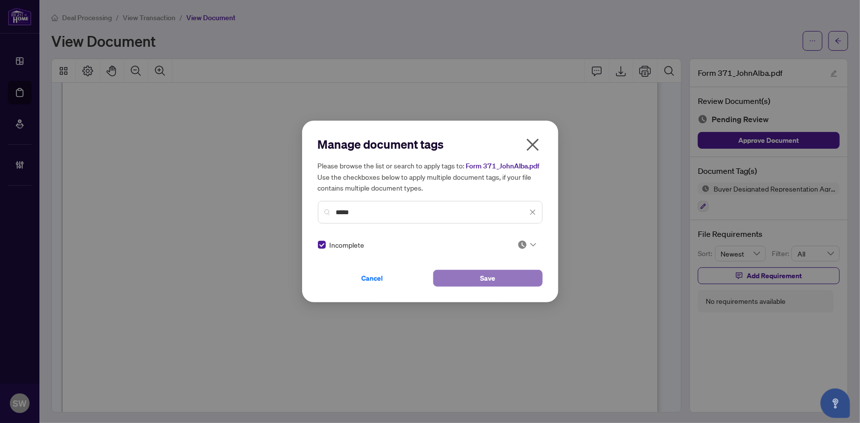
click at [498, 275] on button "Save" at bounding box center [487, 278] width 109 height 17
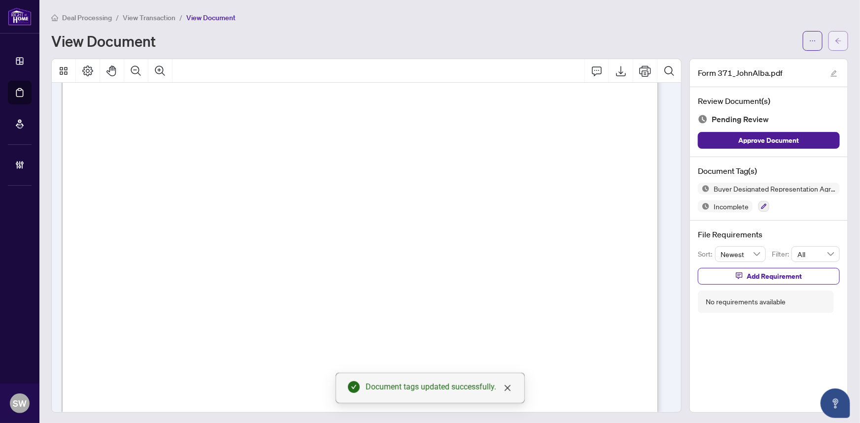
click at [835, 44] on span "button" at bounding box center [838, 41] width 7 height 16
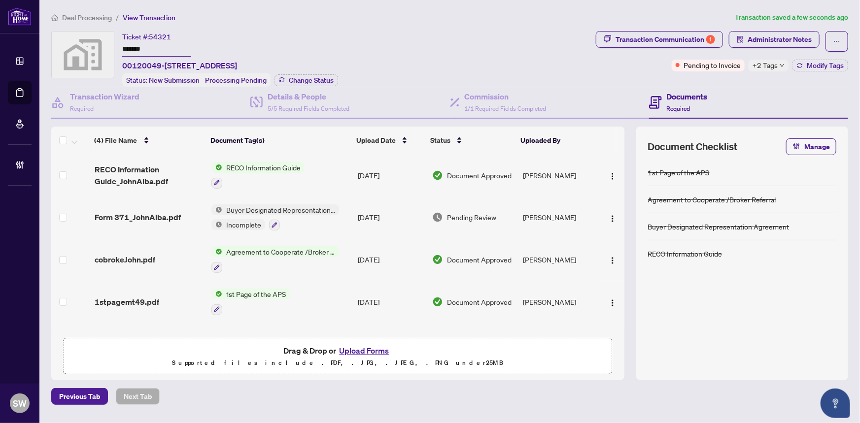
click at [160, 256] on div "cobrokeJohn.pdf" at bounding box center [149, 260] width 109 height 12
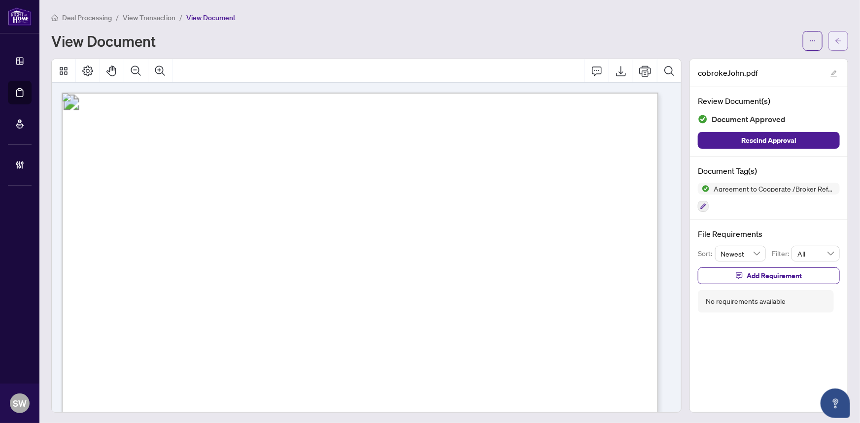
click at [835, 44] on span "button" at bounding box center [838, 41] width 7 height 16
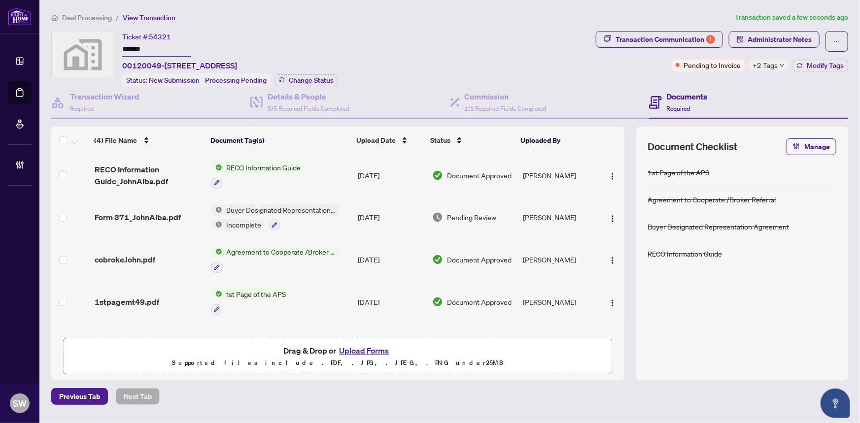
click at [159, 296] on div "1stpagemt49.pdf" at bounding box center [149, 302] width 109 height 12
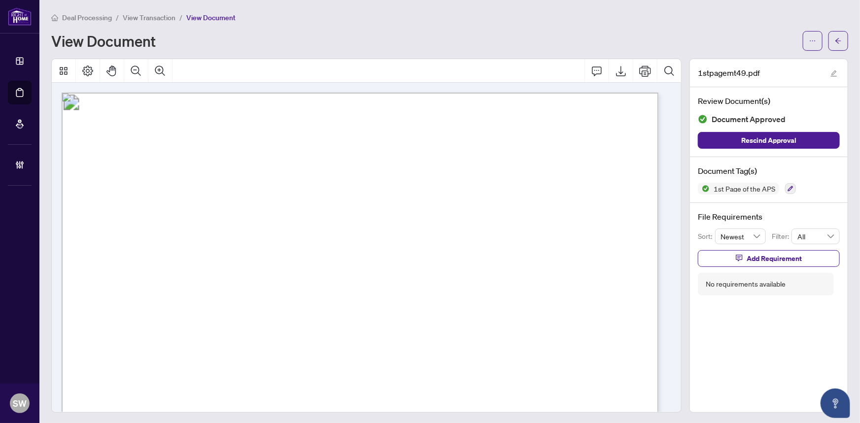
drag, startPoint x: 257, startPoint y: 272, endPoint x: 325, endPoint y: 271, distance: 68.0
click at [322, 271] on span "[PERSON_NAME]" at bounding box center [289, 273] width 67 height 9
drag, startPoint x: 256, startPoint y: 208, endPoint x: 323, endPoint y: 211, distance: 67.5
click at [323, 211] on span "[STREET_ADDRESS]" at bounding box center [295, 211] width 78 height 9
click at [151, 17] on span "View Transaction" at bounding box center [149, 17] width 53 height 9
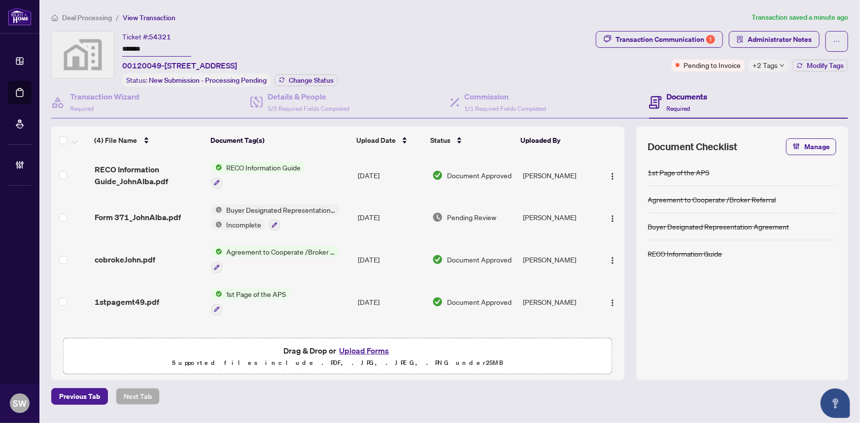
click at [161, 34] on span "54321" at bounding box center [160, 37] width 22 height 9
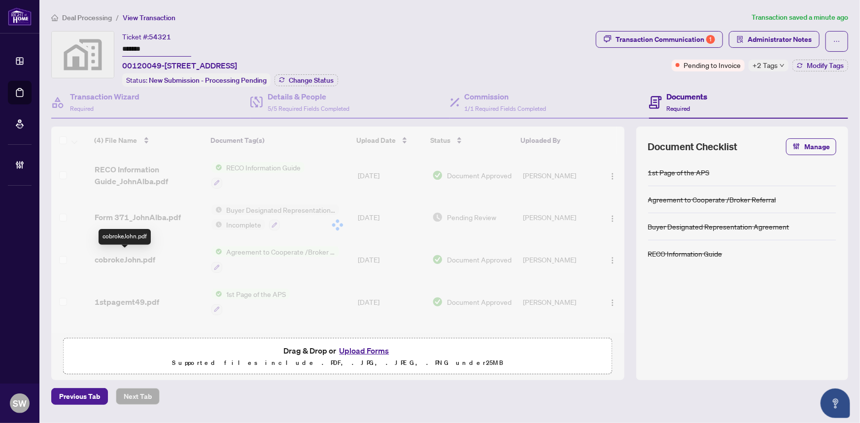
click at [148, 254] on div "(4) File Name Document Tag(s) Upload Date Status Uploaded By (4) File Name Docu…" at bounding box center [337, 230] width 573 height 206
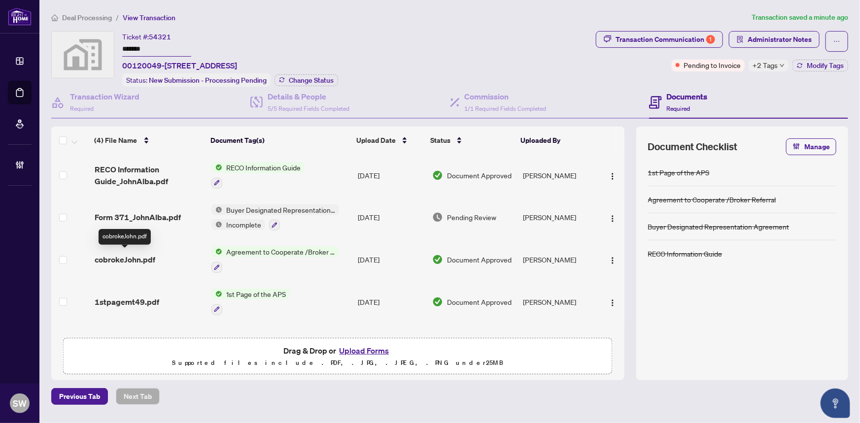
click at [147, 256] on span "cobrokeJohn.pdf" at bounding box center [125, 260] width 61 height 12
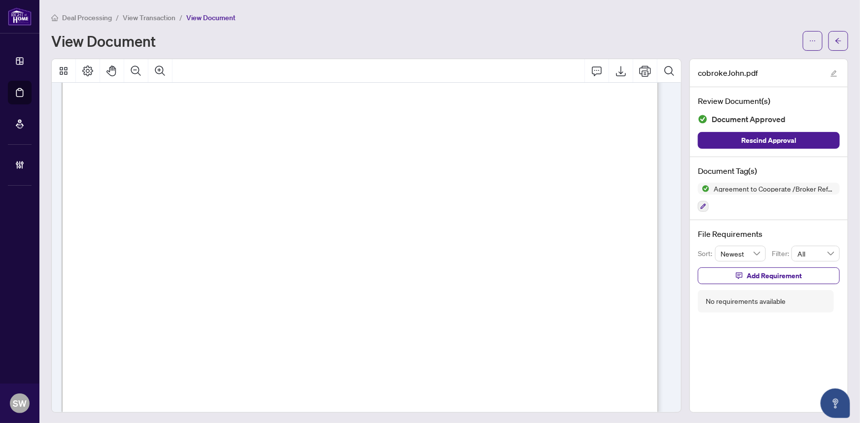
scroll to position [314, 0]
click at [835, 44] on span "button" at bounding box center [838, 41] width 7 height 16
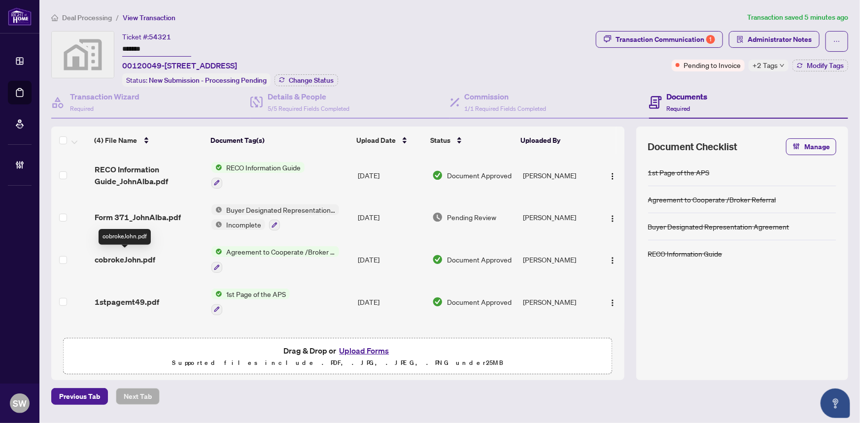
click at [139, 257] on div "(4) File Name Document Tag(s) Upload Date Status Uploaded By (4) File Name Docu…" at bounding box center [337, 230] width 573 height 206
click at [108, 256] on span "cobrokeJohn.pdf" at bounding box center [125, 260] width 61 height 12
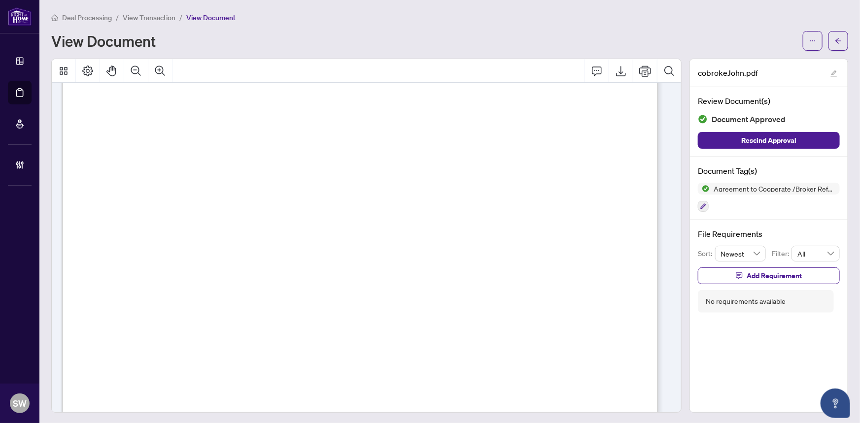
scroll to position [269, 0]
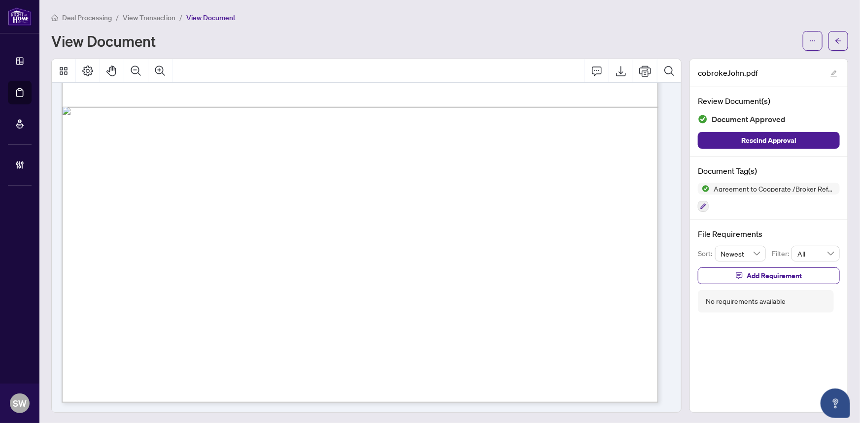
scroll to position [0, 0]
drag, startPoint x: 612, startPoint y: 30, endPoint x: 601, endPoint y: 31, distance: 11.4
click at [612, 31] on div "View Document" at bounding box center [449, 41] width 797 height 20
click at [562, 23] on div "Deal Processing / View Transaction / View Document View Document" at bounding box center [449, 30] width 797 height 39
click at [809, 39] on icon "ellipsis" at bounding box center [812, 40] width 7 height 7
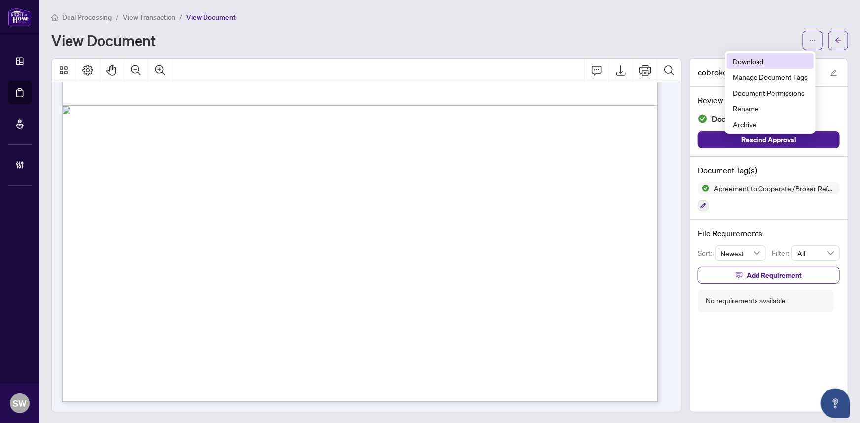
click at [757, 63] on span "Download" at bounding box center [770, 61] width 75 height 11
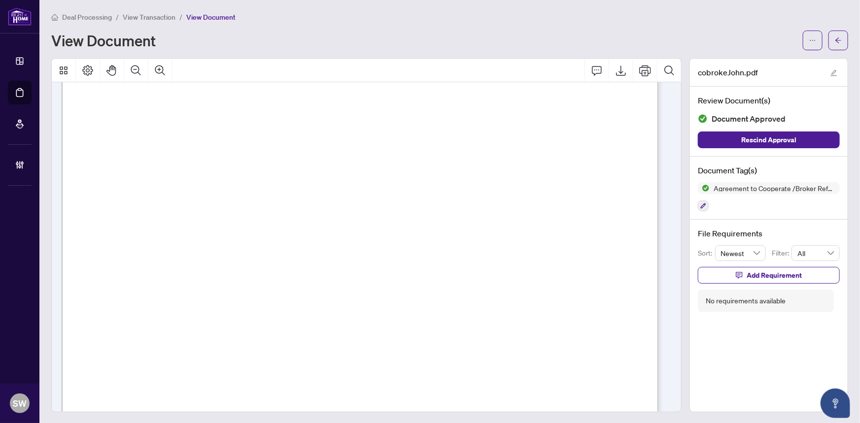
scroll to position [135, 0]
click at [157, 15] on span "View Transaction" at bounding box center [149, 17] width 53 height 9
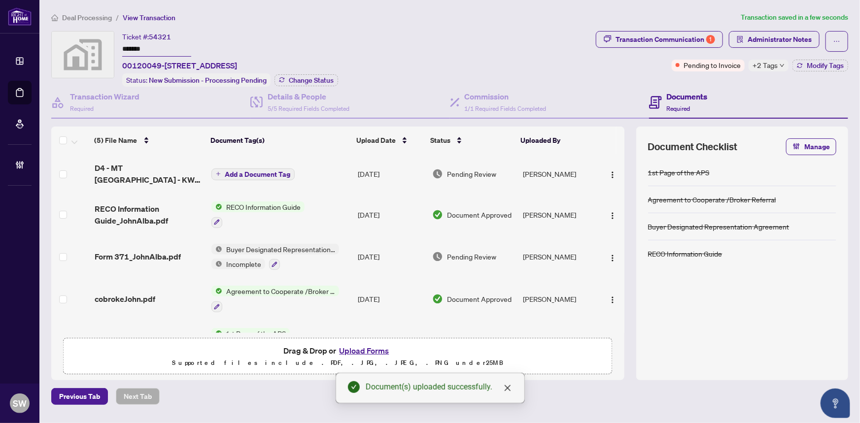
click at [278, 171] on span "Add a Document Tag" at bounding box center [258, 174] width 66 height 7
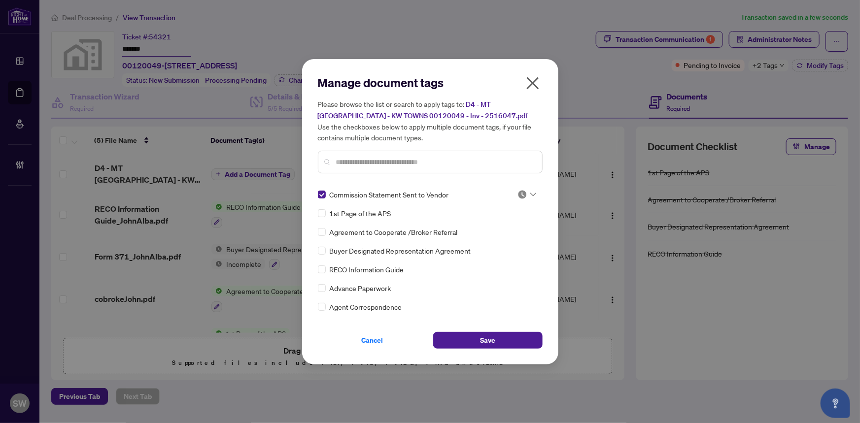
click at [522, 191] on img at bounding box center [522, 195] width 10 height 10
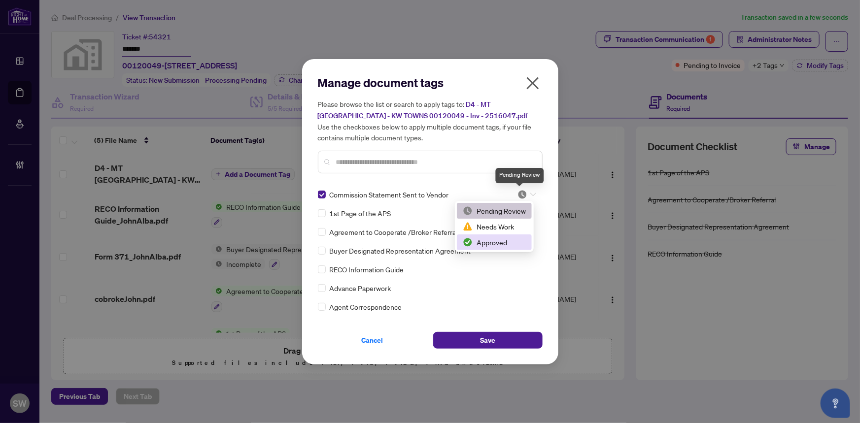
click at [497, 242] on div "Approved" at bounding box center [494, 242] width 63 height 11
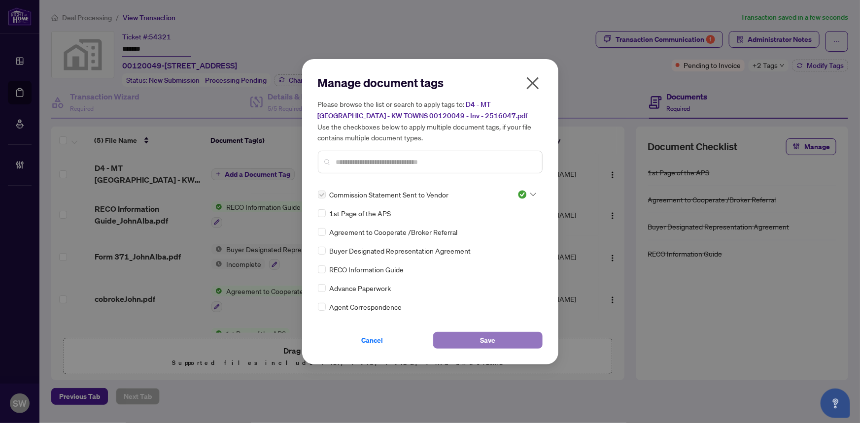
click at [498, 336] on button "Save" at bounding box center [487, 340] width 109 height 17
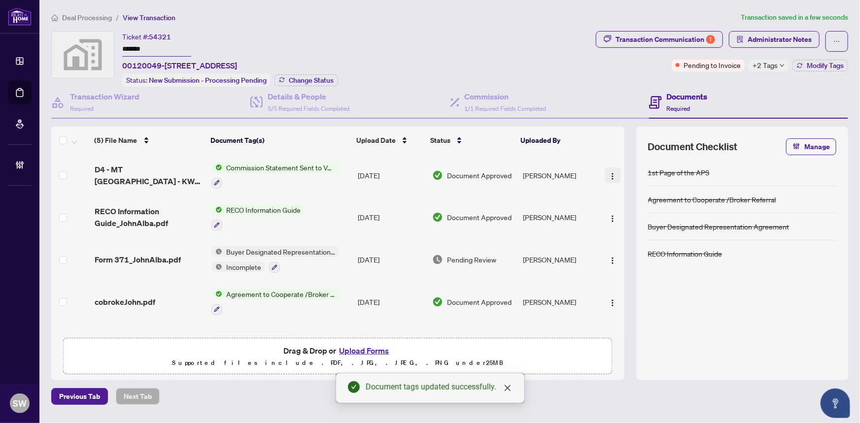
click at [607, 172] on div "(5) File Name Document Tag(s) Upload Date Status Uploaded By (5) File Name Docu…" at bounding box center [337, 230] width 573 height 206
click at [609, 172] on img "button" at bounding box center [613, 176] width 8 height 8
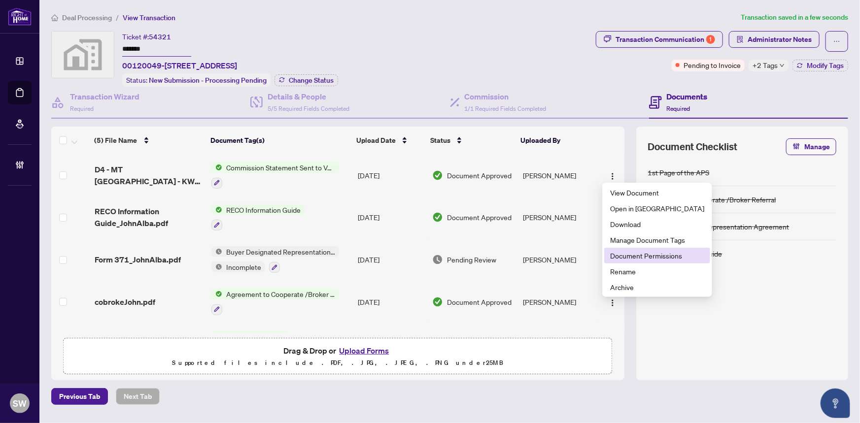
click at [632, 254] on span "Document Permissions" at bounding box center [657, 255] width 94 height 11
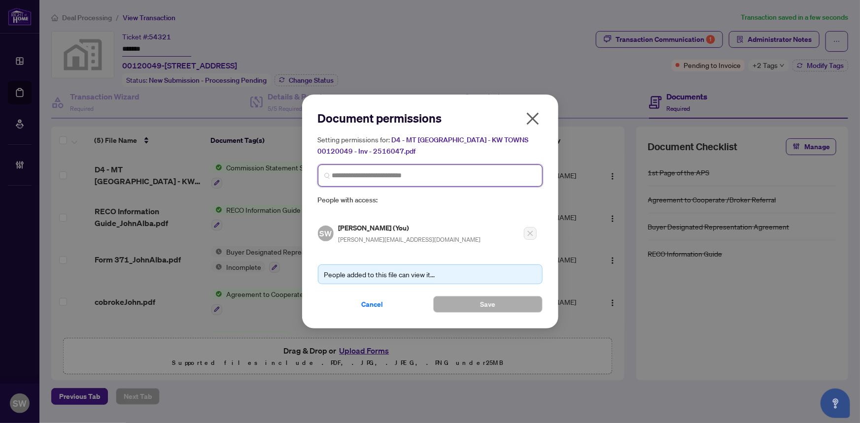
click at [353, 176] on input "search" at bounding box center [434, 175] width 204 height 10
type input "******"
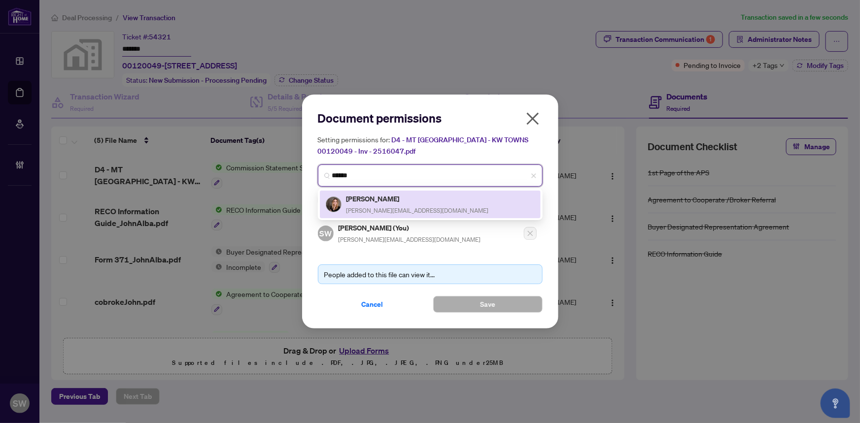
click at [361, 200] on h5 "[PERSON_NAME]" at bounding box center [417, 198] width 142 height 11
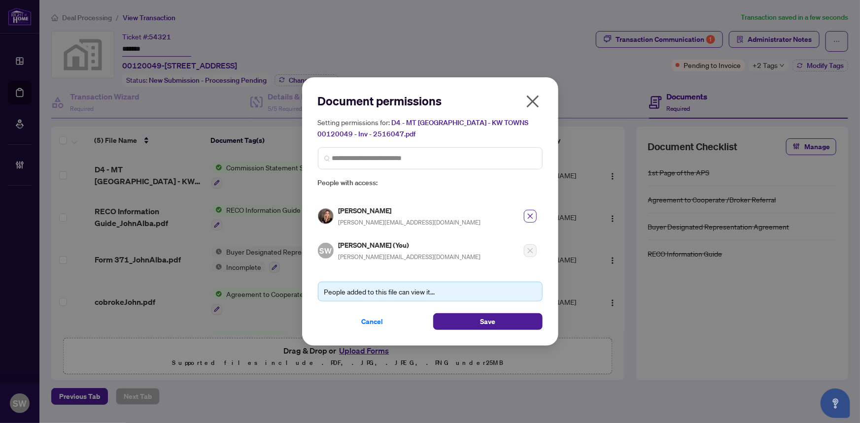
click at [362, 211] on h5 "[PERSON_NAME]" at bounding box center [410, 210] width 142 height 11
copy h5 "[PERSON_NAME]"
click at [487, 317] on span "Save" at bounding box center [487, 322] width 15 height 16
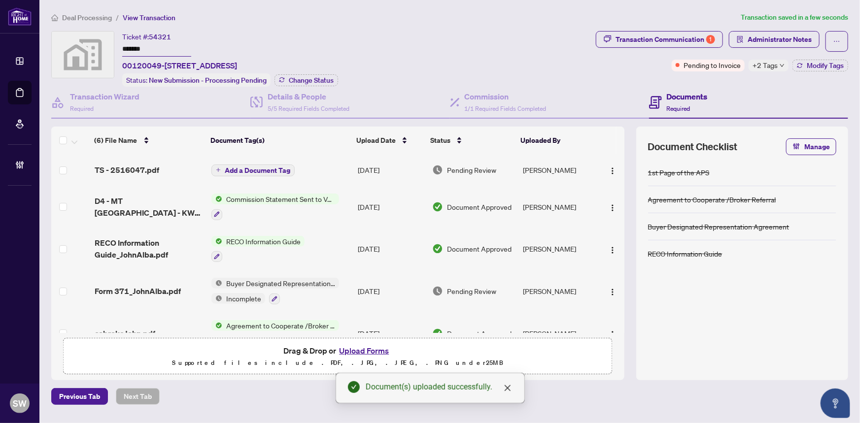
click at [263, 168] on span "Add a Document Tag" at bounding box center [258, 170] width 66 height 7
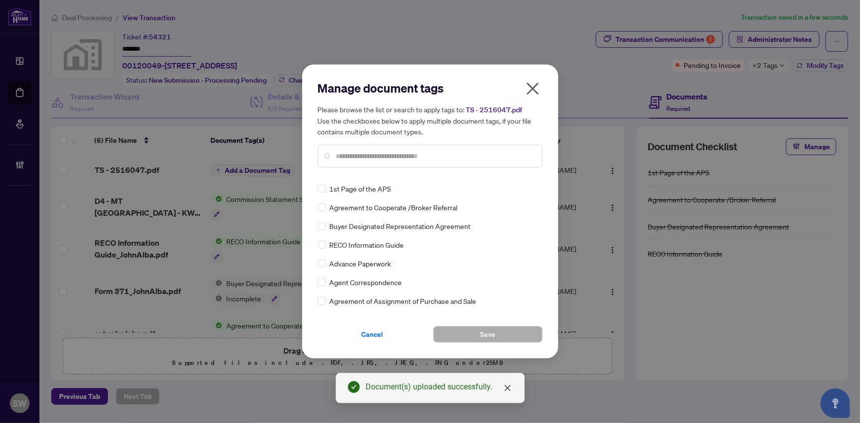
click at [356, 158] on input "text" at bounding box center [435, 156] width 198 height 11
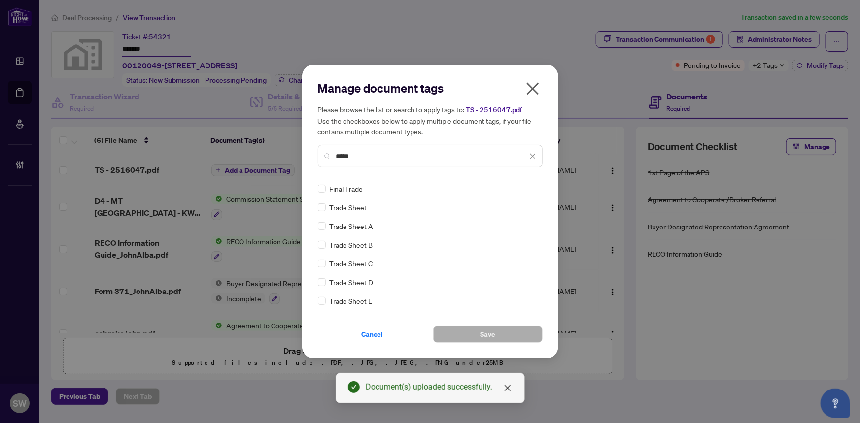
type input "*****"
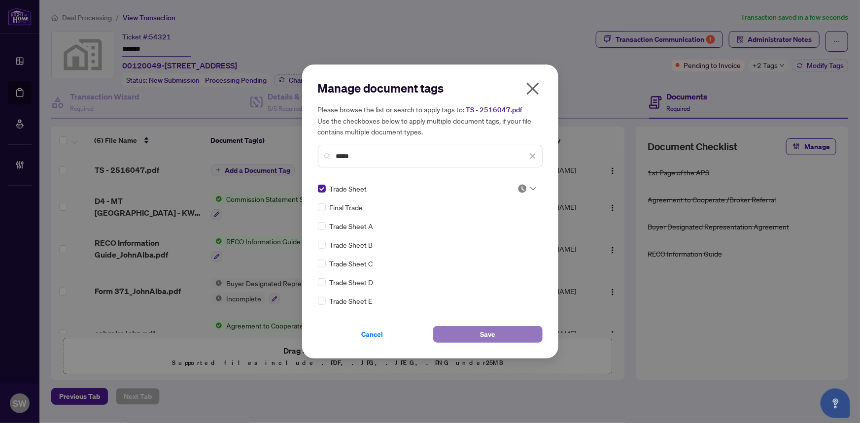
click at [476, 334] on button "Save" at bounding box center [487, 334] width 109 height 17
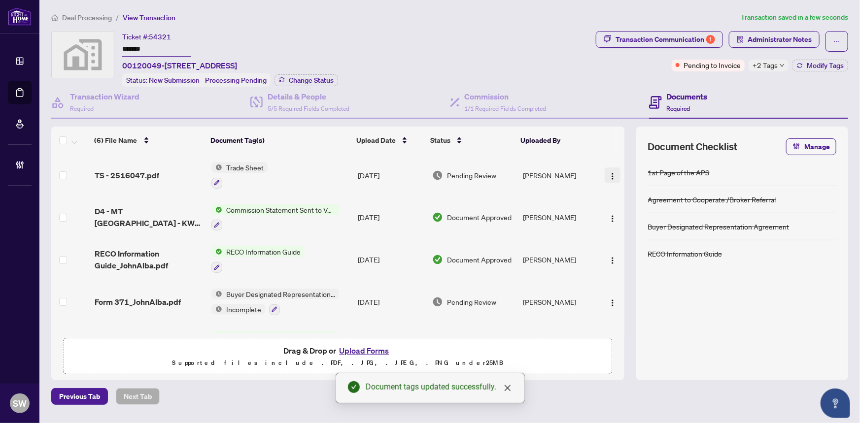
click at [612, 172] on img "button" at bounding box center [613, 176] width 8 height 8
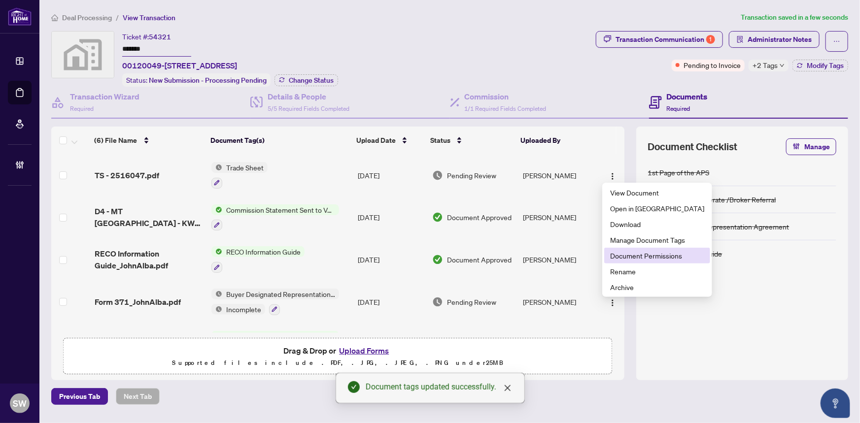
click at [636, 252] on span "Document Permissions" at bounding box center [657, 255] width 94 height 11
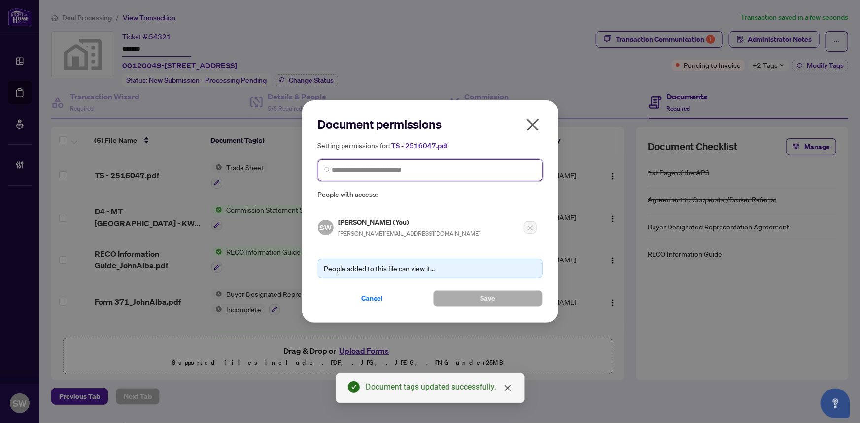
click at [360, 170] on input "search" at bounding box center [434, 170] width 204 height 10
paste input "**********"
type input "**********"
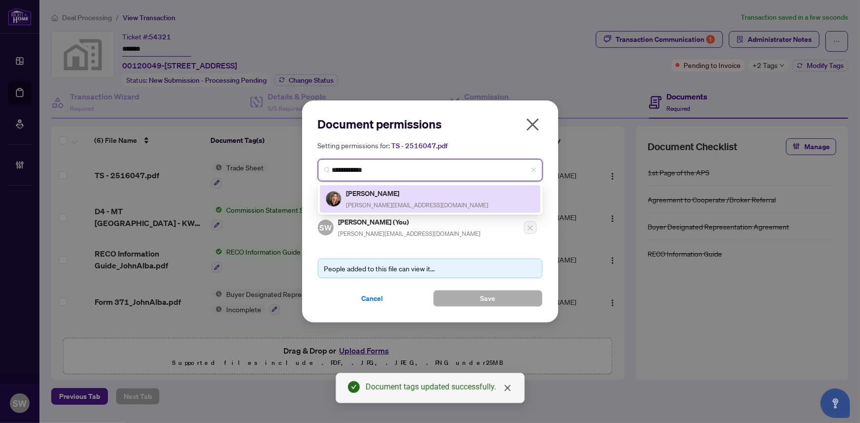
click at [391, 195] on h5 "[PERSON_NAME]" at bounding box center [417, 193] width 142 height 11
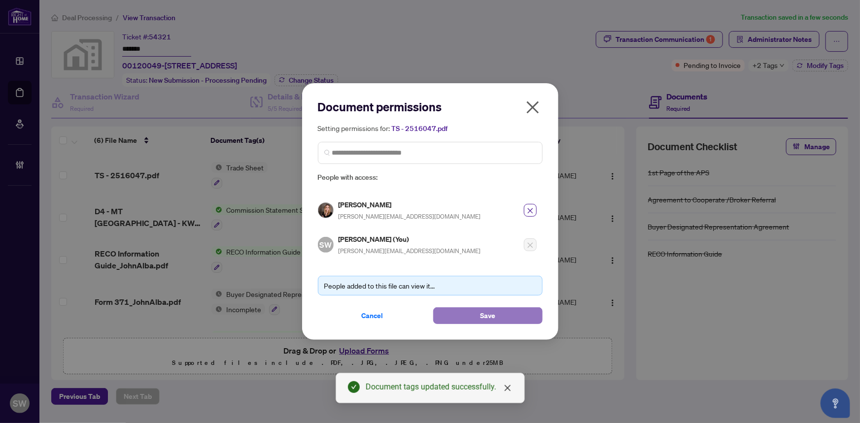
click at [506, 311] on button "Save" at bounding box center [487, 315] width 109 height 17
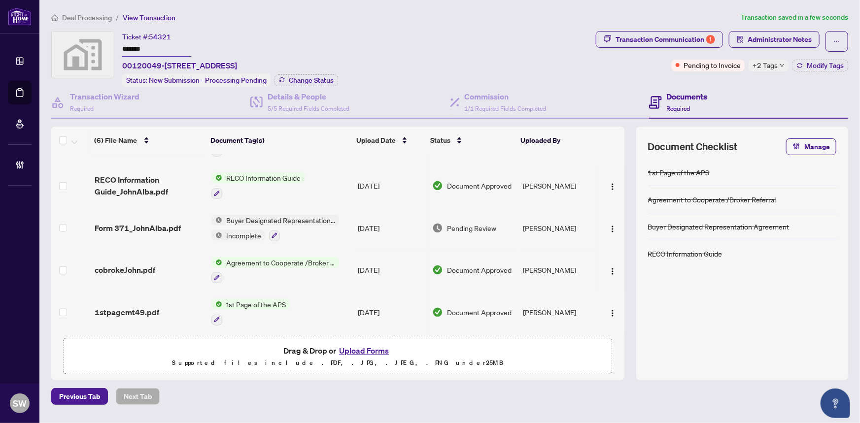
scroll to position [74, 0]
click at [137, 48] on input "*******" at bounding box center [156, 49] width 69 height 14
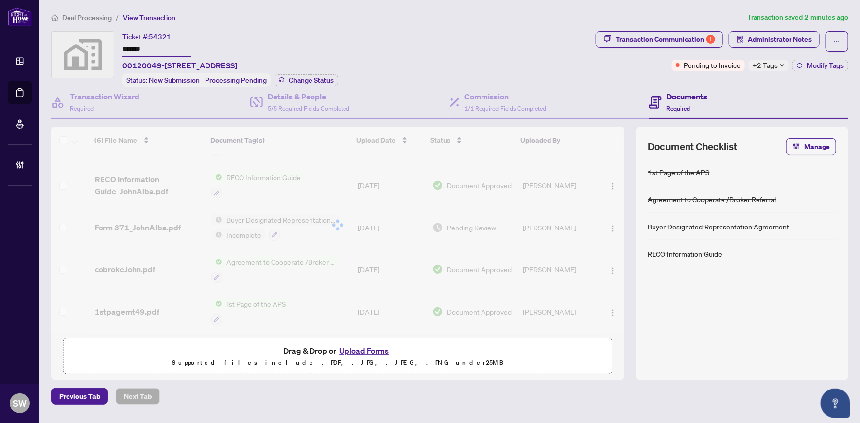
click at [137, 48] on input "*******" at bounding box center [156, 49] width 69 height 14
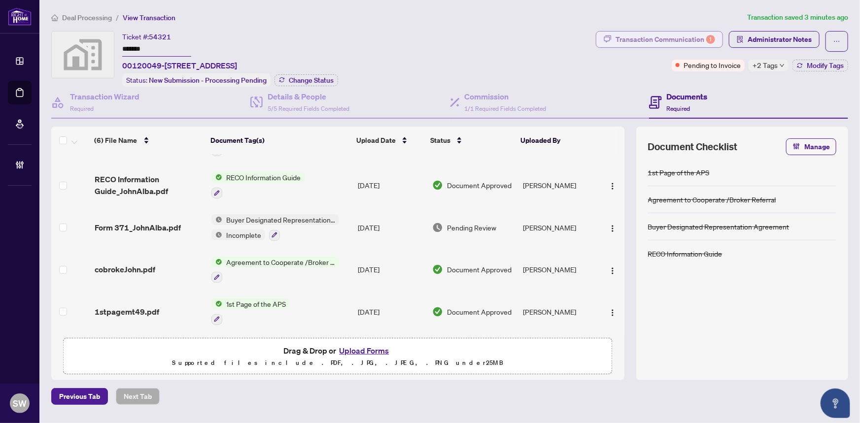
click at [644, 37] on div "Transaction Communication 1" at bounding box center [665, 40] width 100 height 16
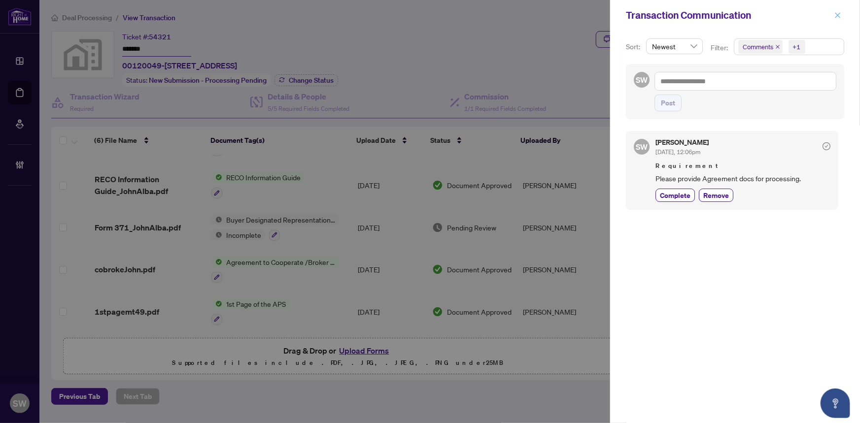
click at [839, 16] on icon "close" at bounding box center [837, 15] width 7 height 7
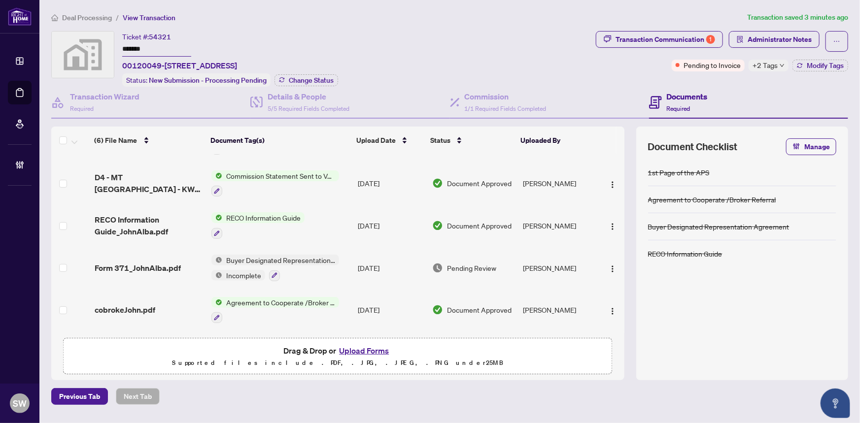
scroll to position [0, 0]
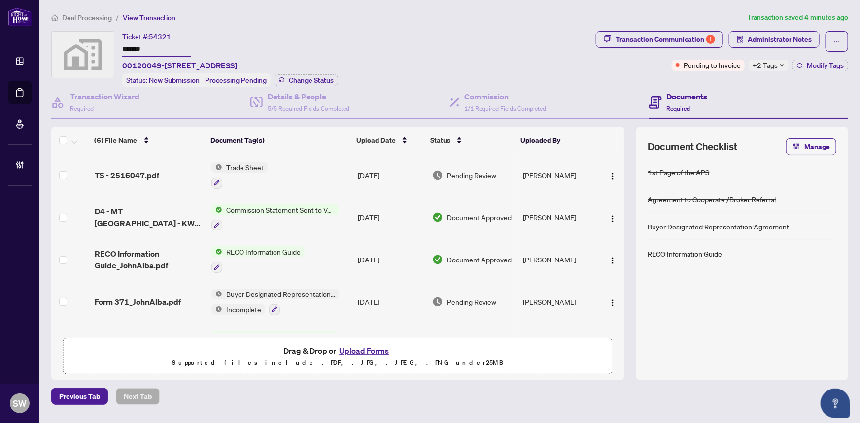
click at [135, 46] on input "*******" at bounding box center [156, 49] width 69 height 14
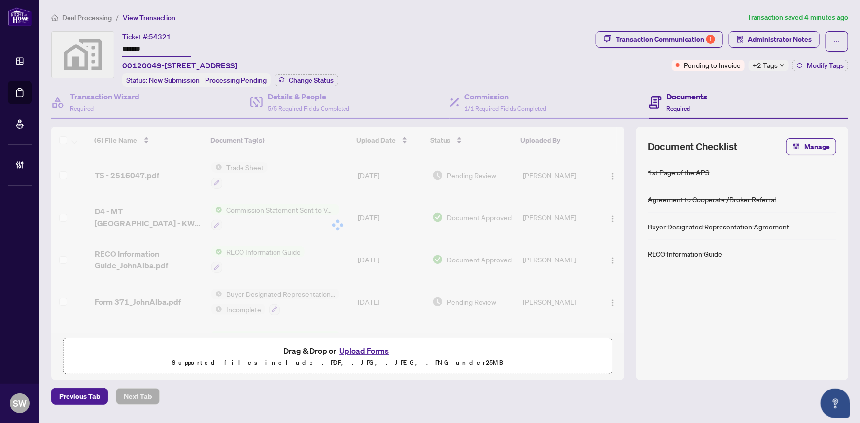
click at [135, 46] on input "*******" at bounding box center [156, 49] width 69 height 14
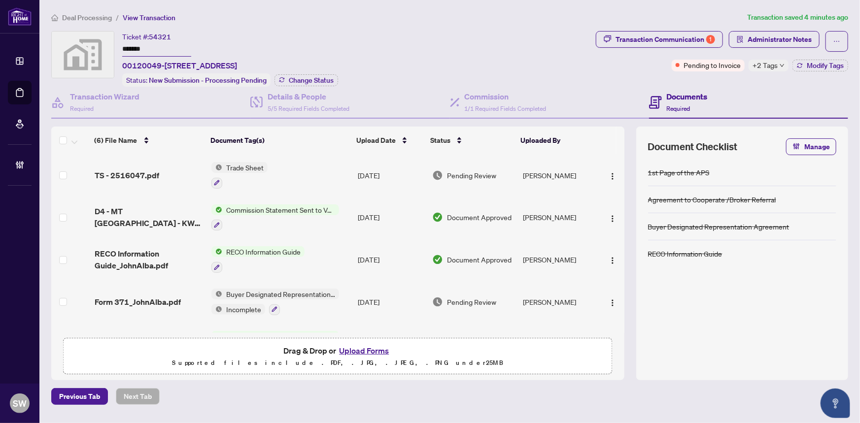
paste input "text"
type input "*******"
click at [767, 64] on span "+2 Tags" at bounding box center [764, 65] width 25 height 11
drag, startPoint x: 707, startPoint y: 81, endPoint x: 717, endPoint y: 77, distance: 11.1
click at [708, 81] on div "Transaction Communication 1 Administrator Notes Pending to Invoice +2 Tags Modi…" at bounding box center [722, 59] width 256 height 56
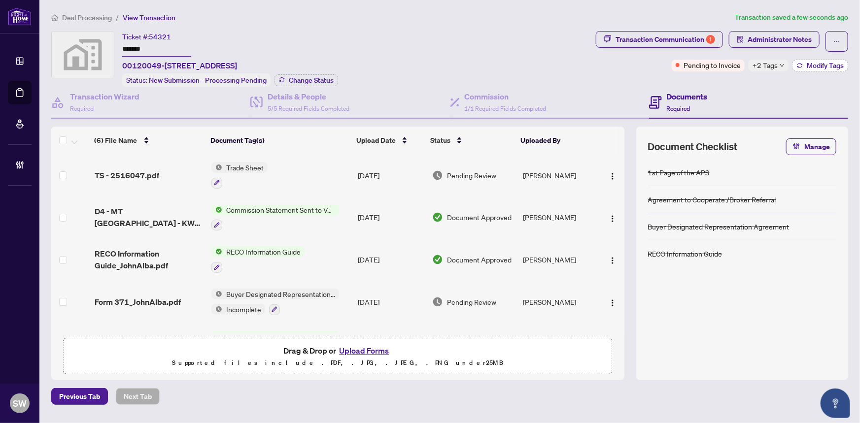
click at [819, 64] on span "Modify Tags" at bounding box center [825, 65] width 37 height 7
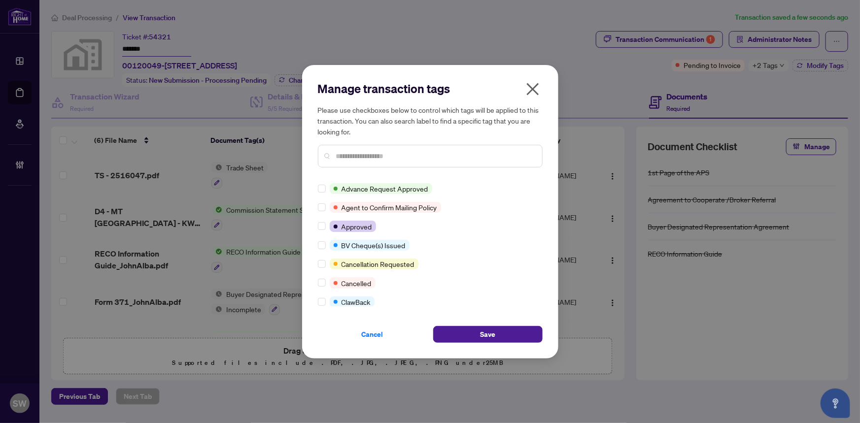
click at [379, 153] on input "text" at bounding box center [435, 156] width 198 height 11
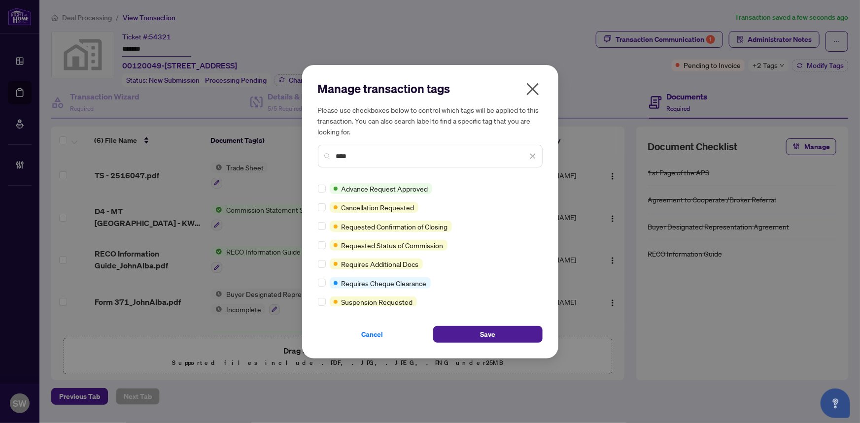
type input "****"
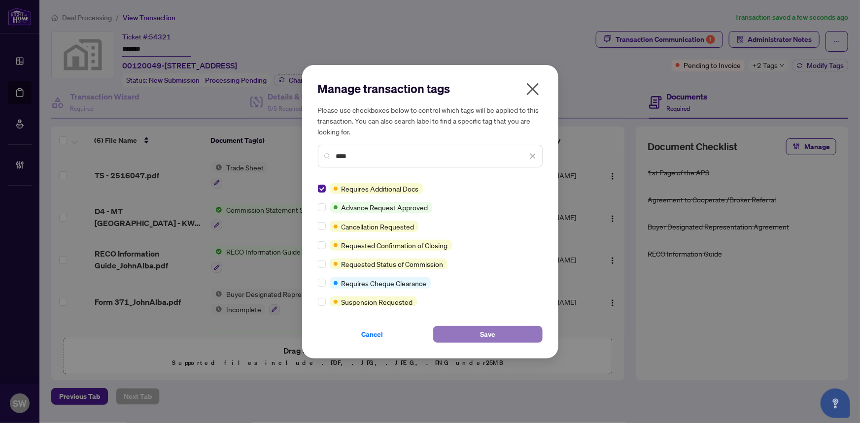
click at [505, 335] on button "Save" at bounding box center [487, 334] width 109 height 17
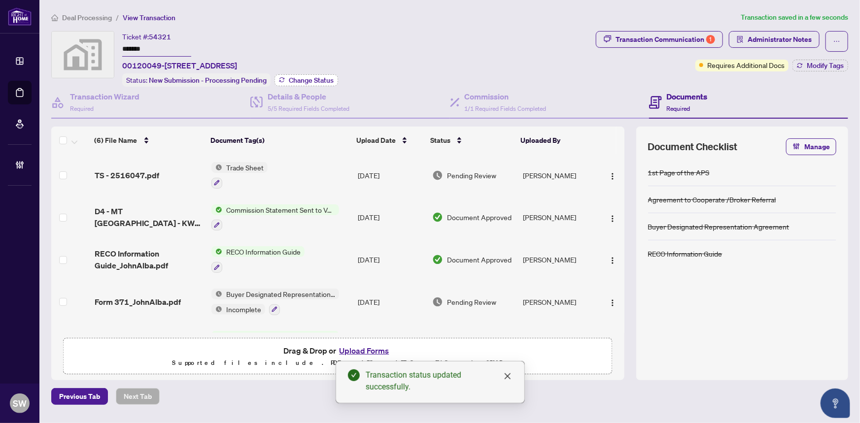
click at [300, 78] on span "Change Status" at bounding box center [311, 80] width 45 height 7
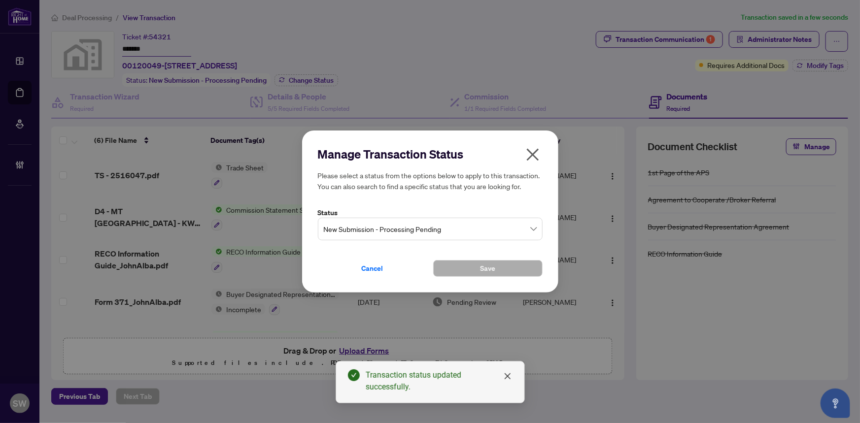
click at [398, 228] on span "New Submission - Processing Pending" at bounding box center [430, 229] width 213 height 19
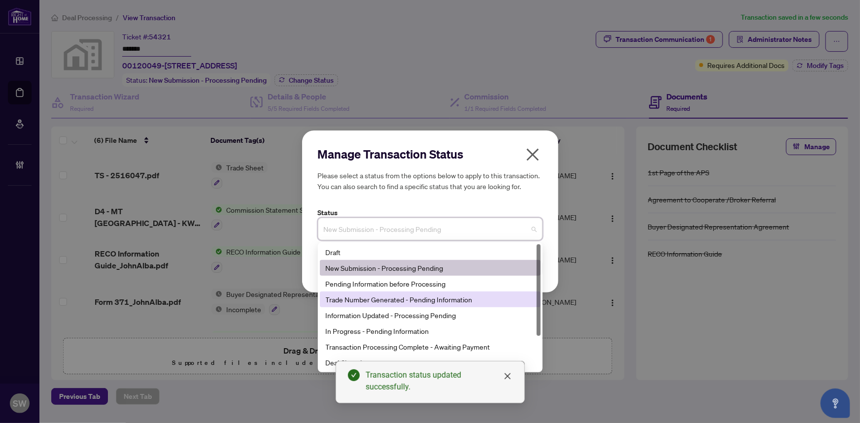
click at [360, 297] on div "Trade Number Generated - Pending Information" at bounding box center [430, 299] width 209 height 11
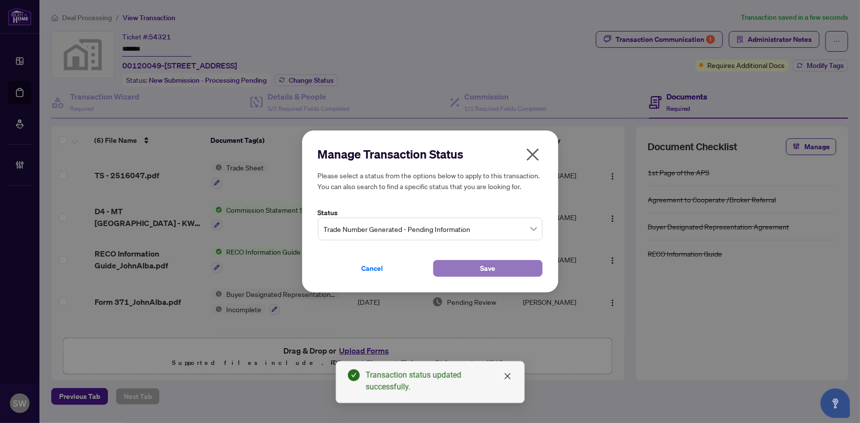
click at [480, 264] on span "Save" at bounding box center [487, 269] width 15 height 16
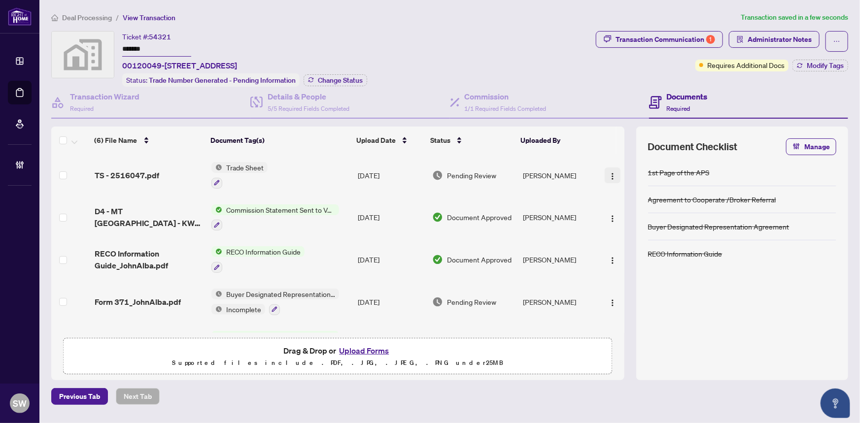
click at [609, 171] on div "(6) File Name Document Tag(s) Upload Date Status Uploaded By (6) File Name Docu…" at bounding box center [337, 230] width 573 height 206
click at [609, 176] on img "button" at bounding box center [613, 176] width 8 height 8
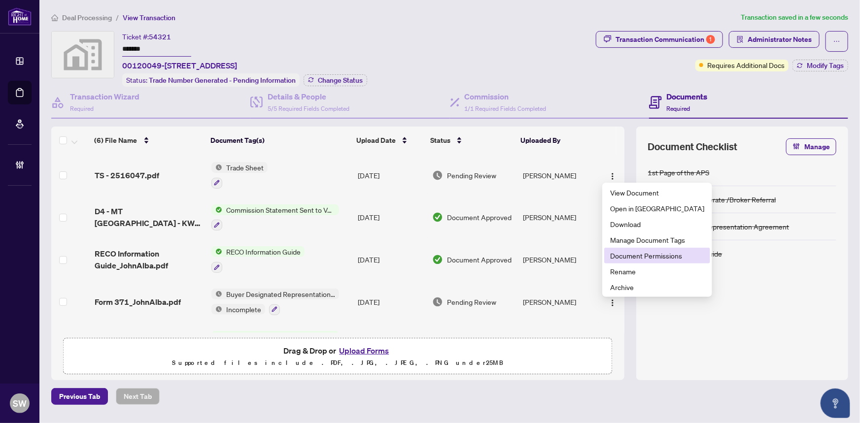
click at [637, 257] on span "Document Permissions" at bounding box center [657, 255] width 94 height 11
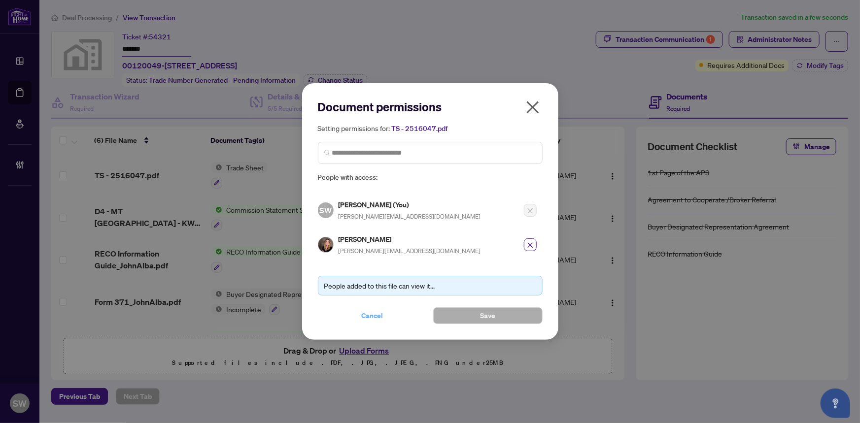
click at [379, 314] on span "Cancel" at bounding box center [373, 316] width 22 height 16
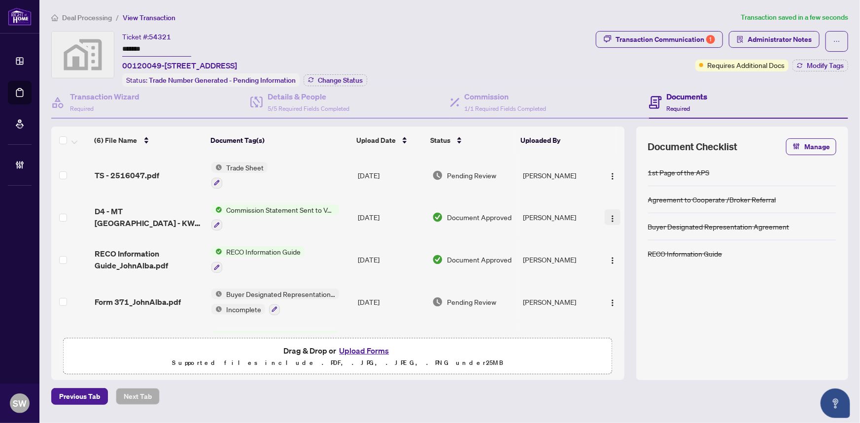
click at [611, 216] on img "button" at bounding box center [613, 219] width 8 height 8
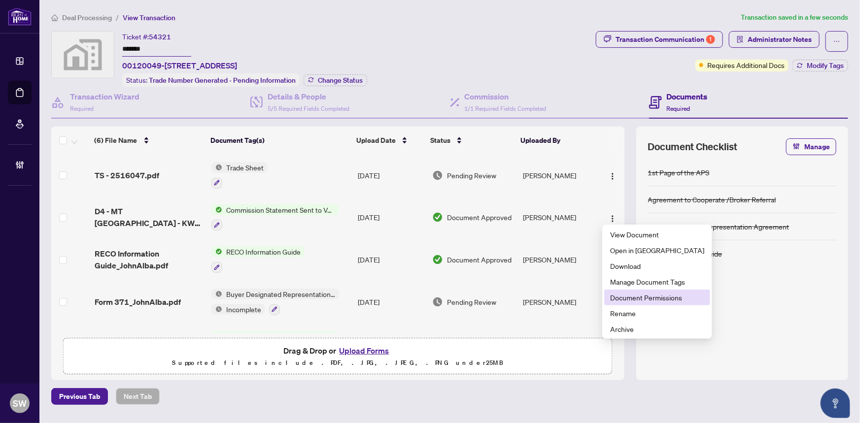
click at [641, 295] on span "Document Permissions" at bounding box center [657, 297] width 94 height 11
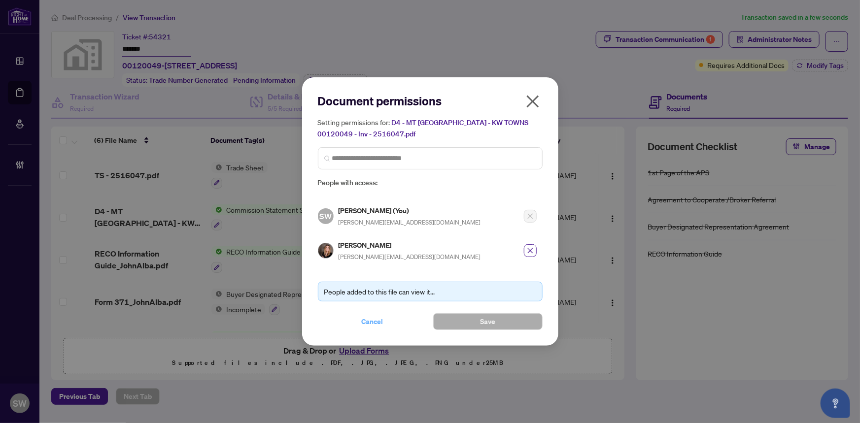
click at [372, 315] on span "Cancel" at bounding box center [373, 322] width 22 height 16
